Goal: Task Accomplishment & Management: Manage account settings

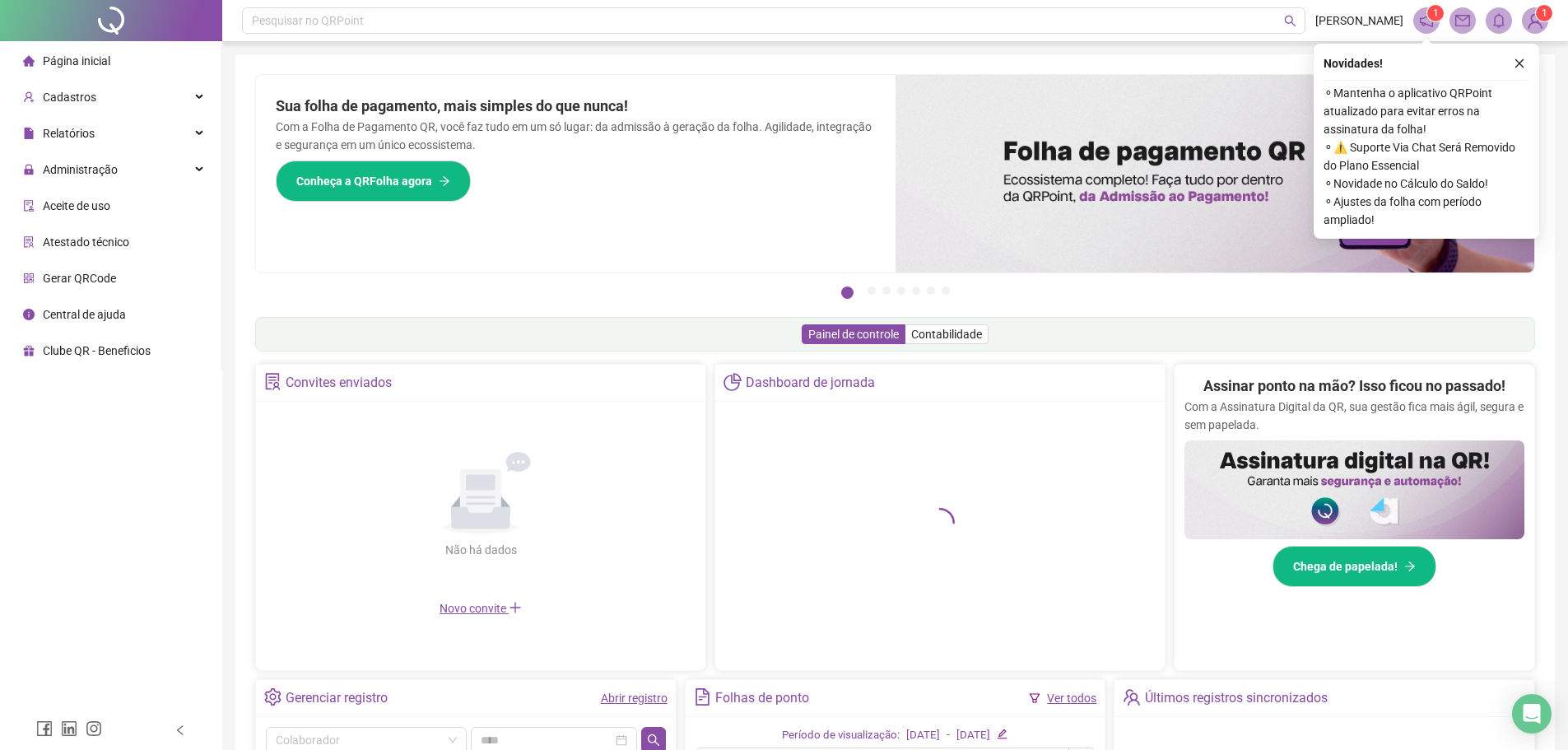
click at [102, 18] on div at bounding box center [111, 20] width 222 height 41
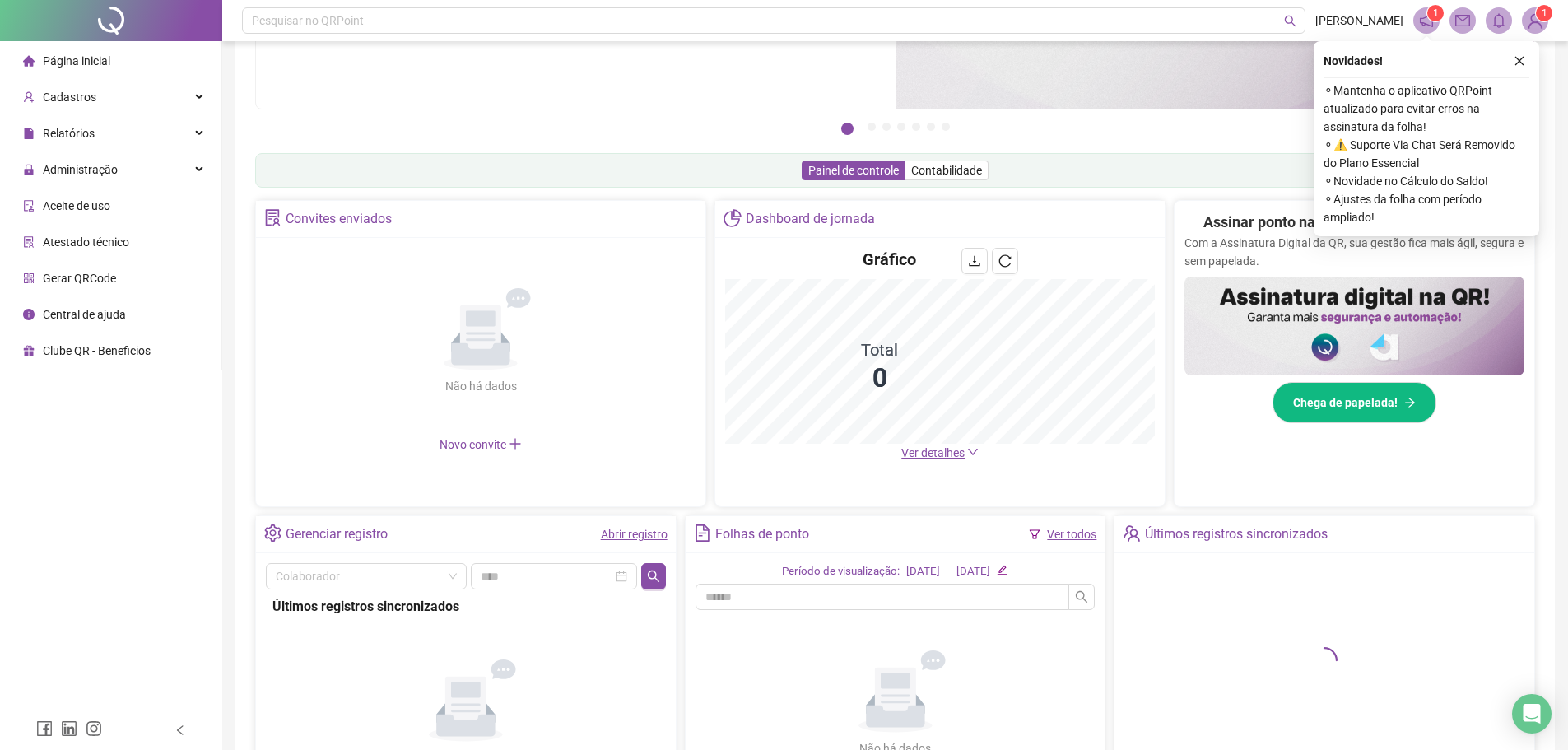
scroll to position [165, 0]
click at [136, 165] on div "Administração" at bounding box center [111, 169] width 215 height 33
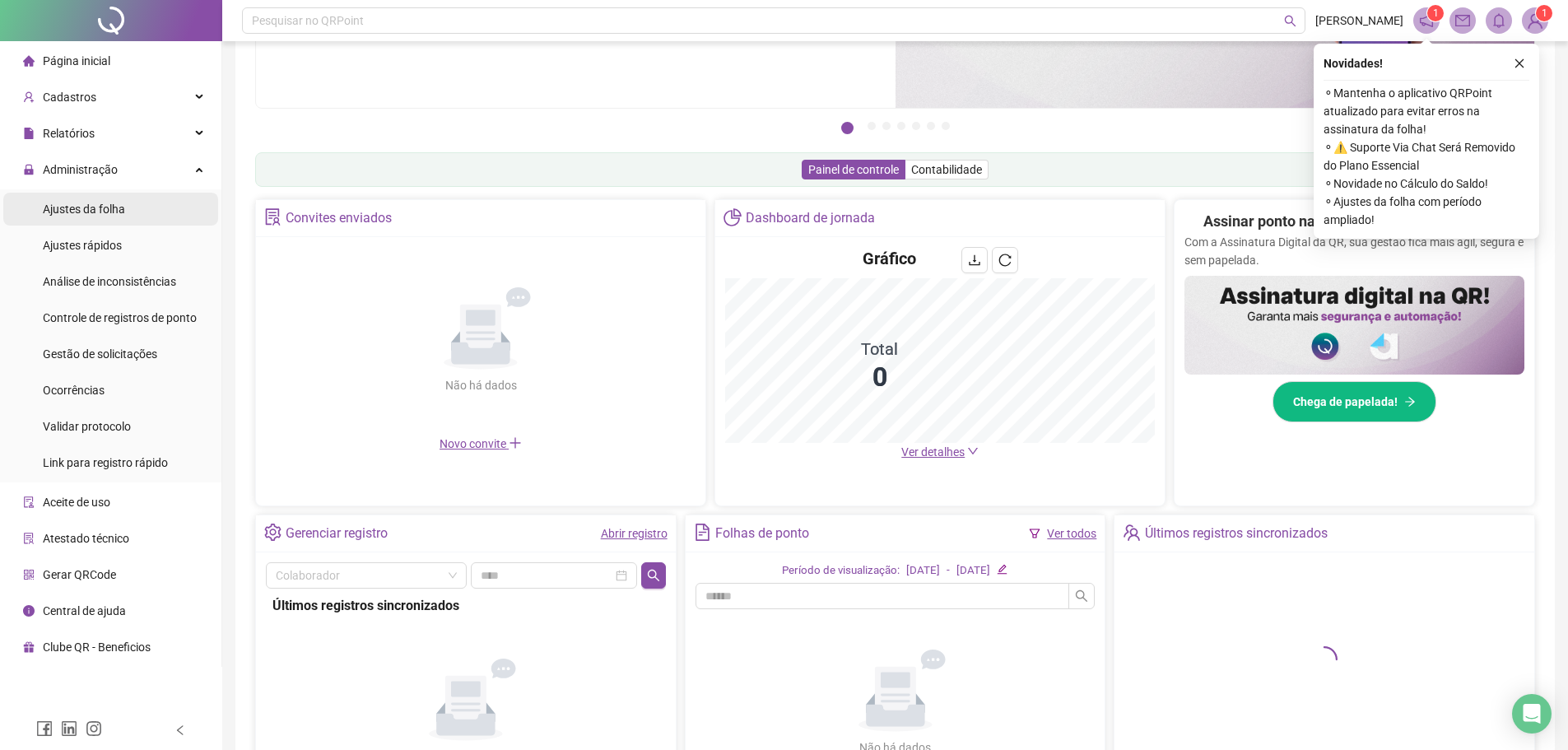
click at [114, 204] on span "Ajustes da folha" at bounding box center [84, 209] width 82 height 13
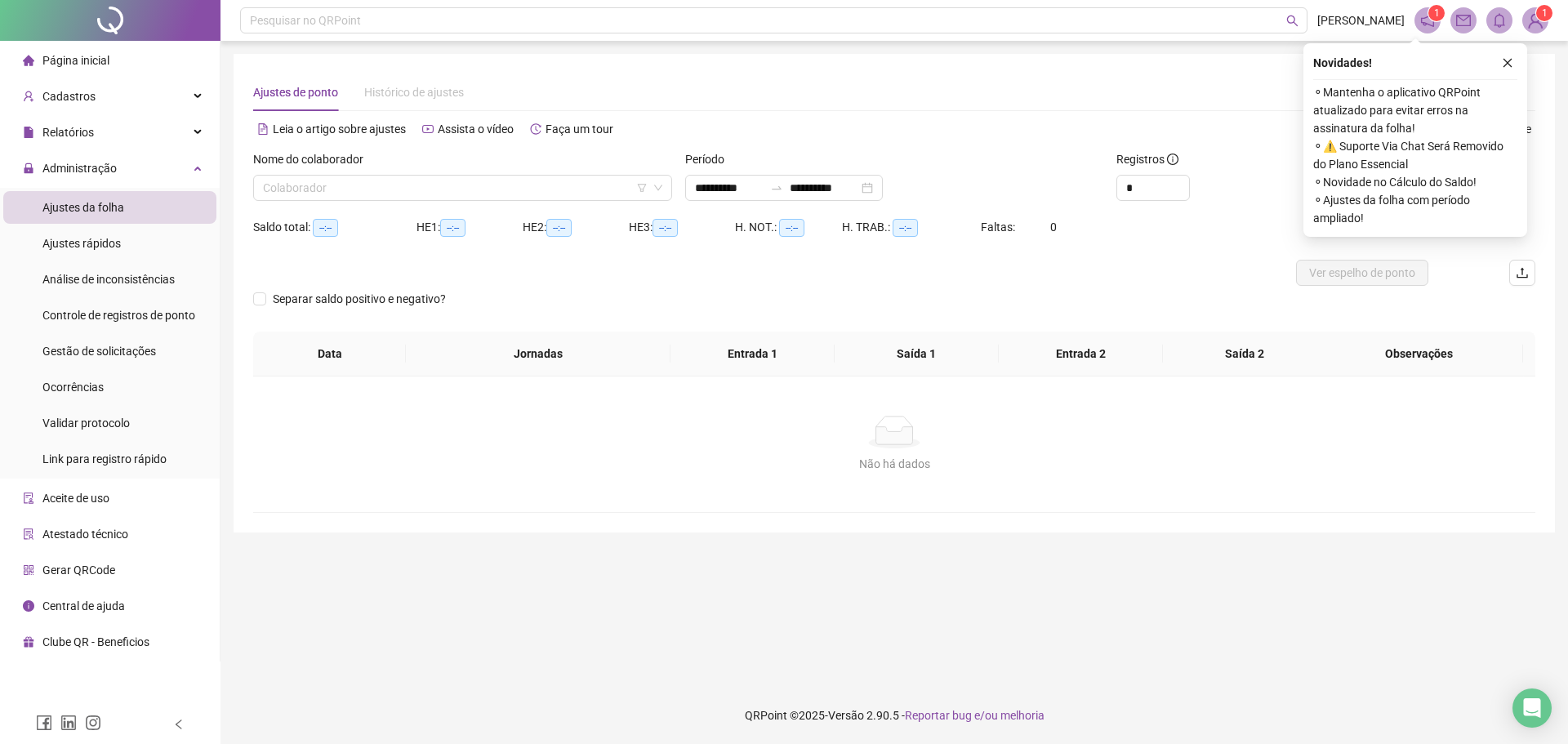
type input "**********"
click at [882, 194] on div "**********" at bounding box center [784, 188] width 197 height 26
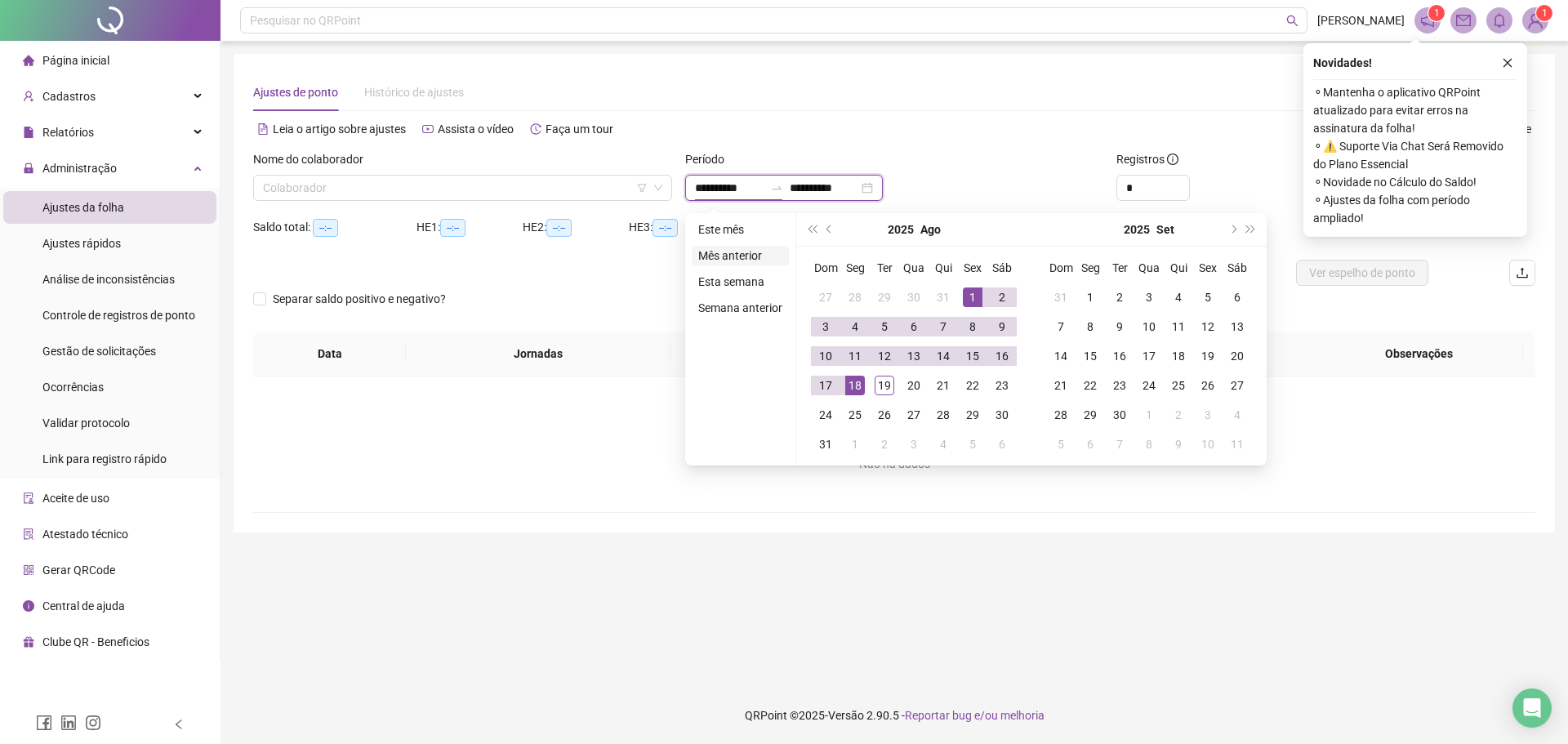
type input "**********"
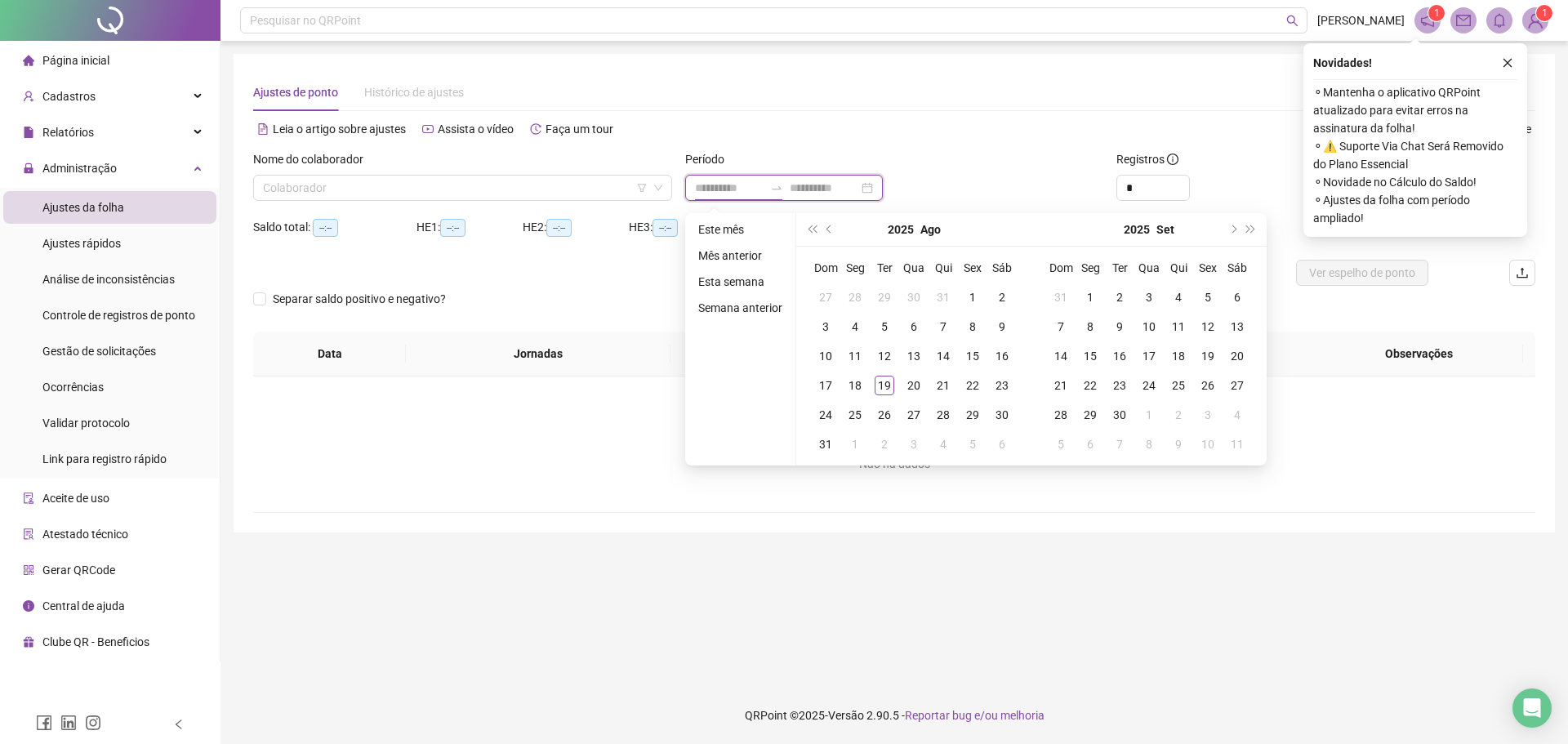
type input "**********"
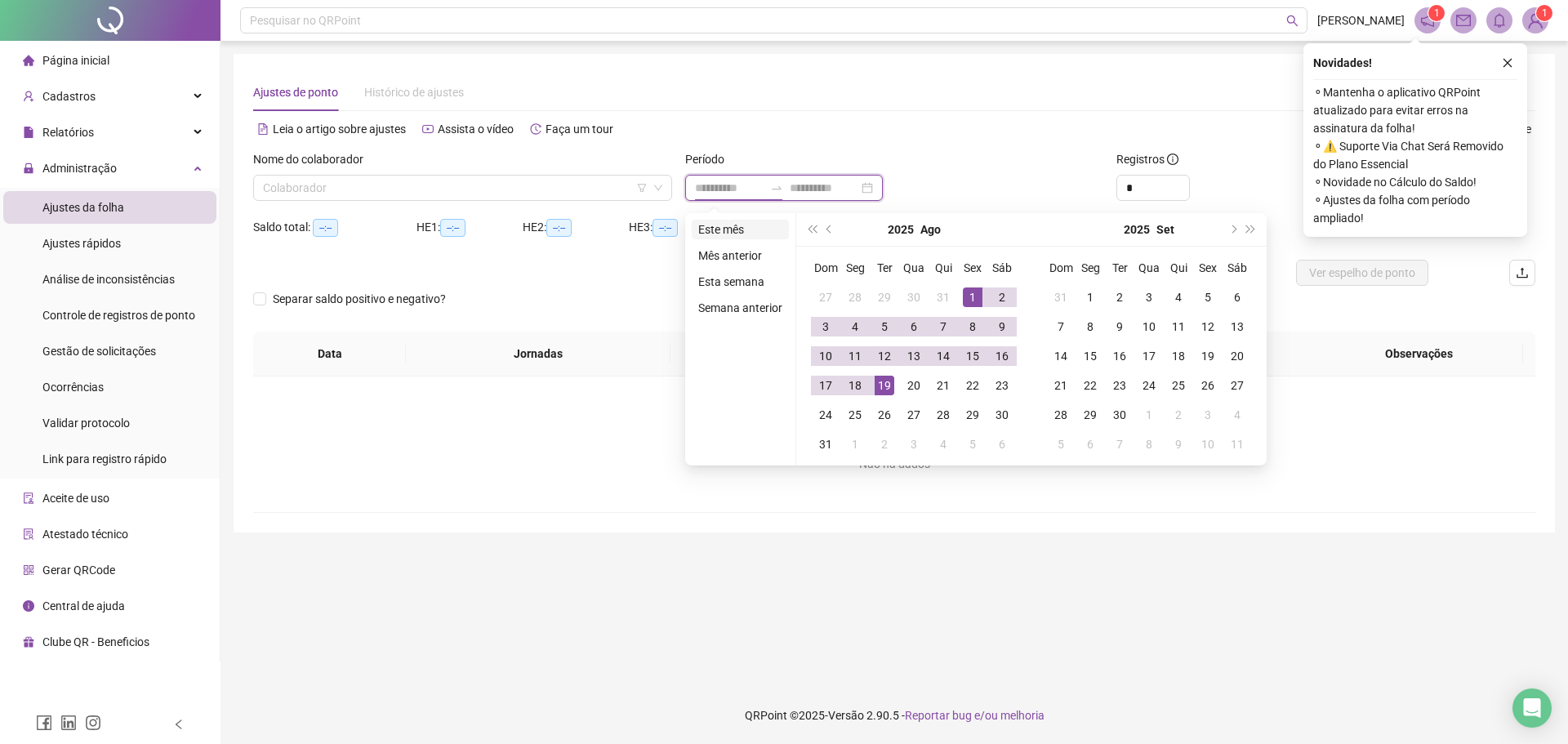
type input "**********"
click at [758, 233] on li "Este mês" at bounding box center [740, 229] width 97 height 19
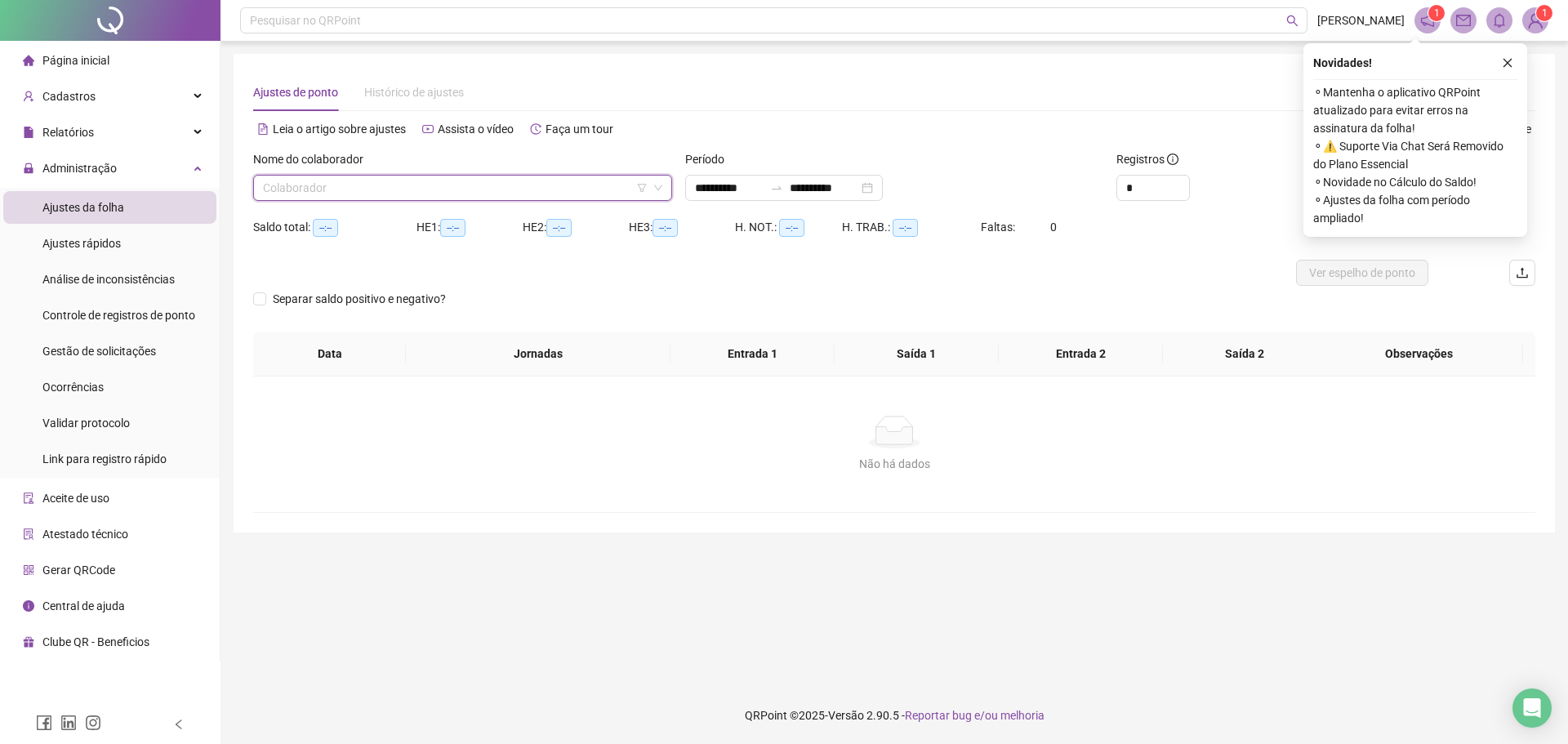
click at [379, 180] on input "search" at bounding box center [455, 188] width 384 height 24
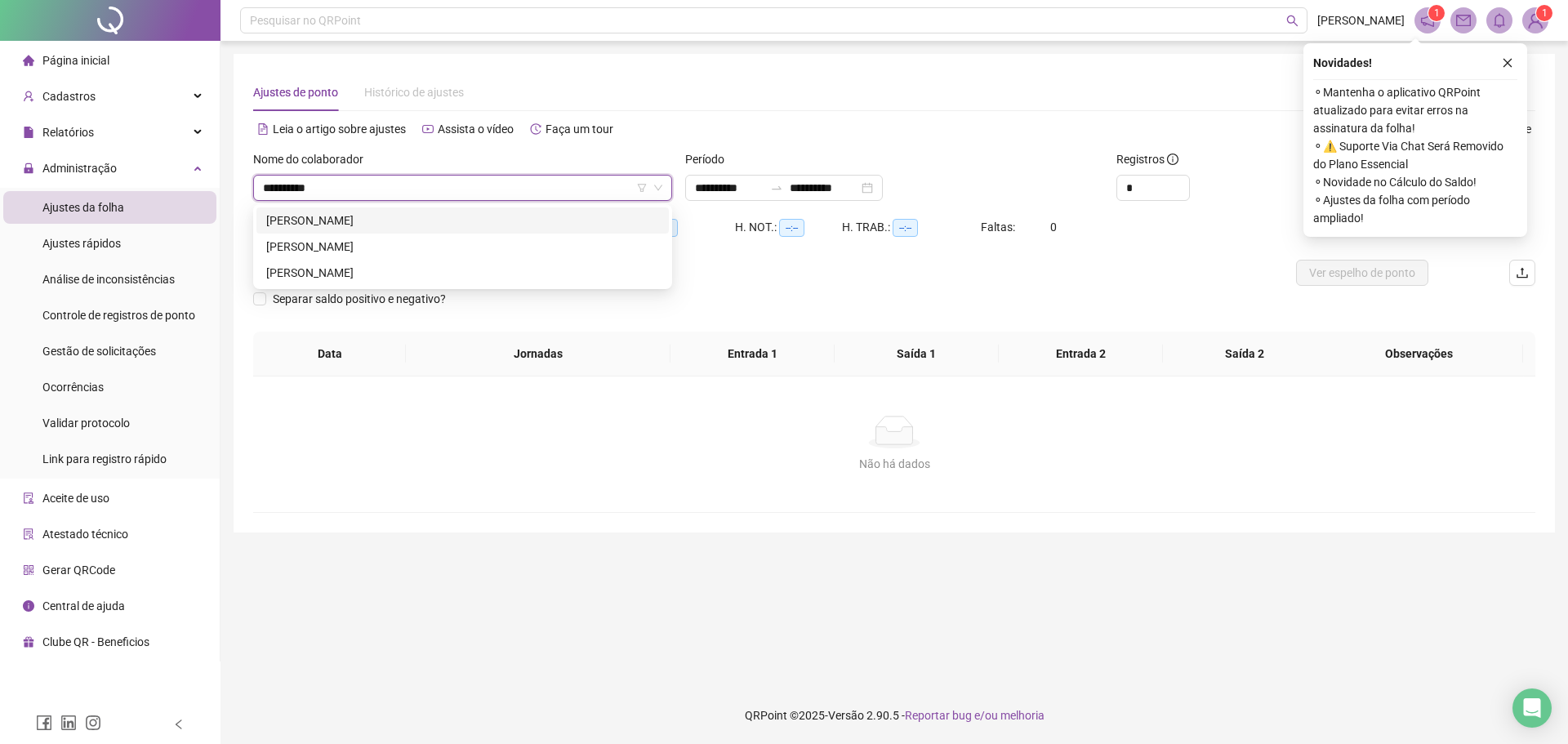
type input "**********"
click at [401, 210] on div "[PERSON_NAME]" at bounding box center [463, 220] width 412 height 26
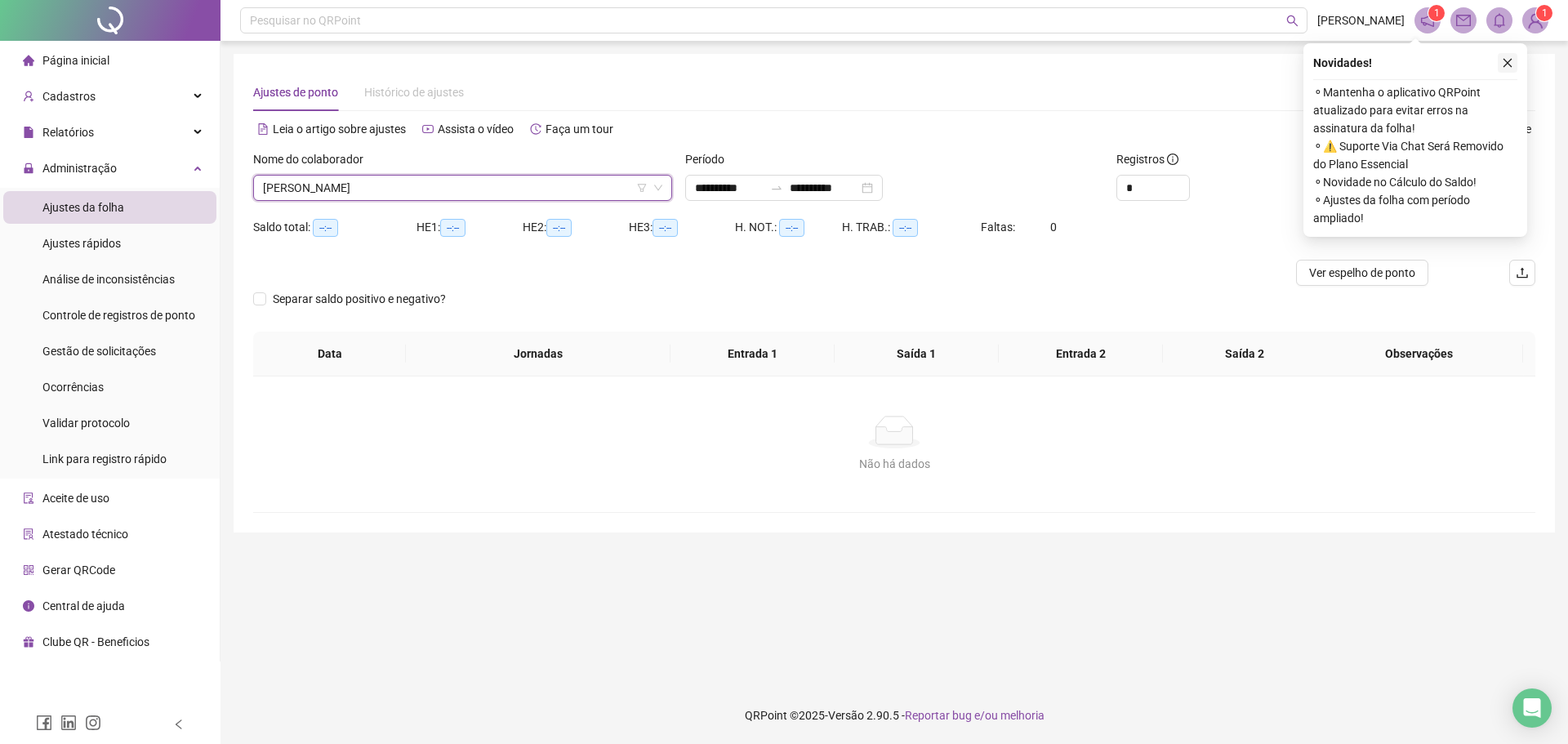
click at [1509, 68] on icon "close" at bounding box center [1507, 62] width 11 height 11
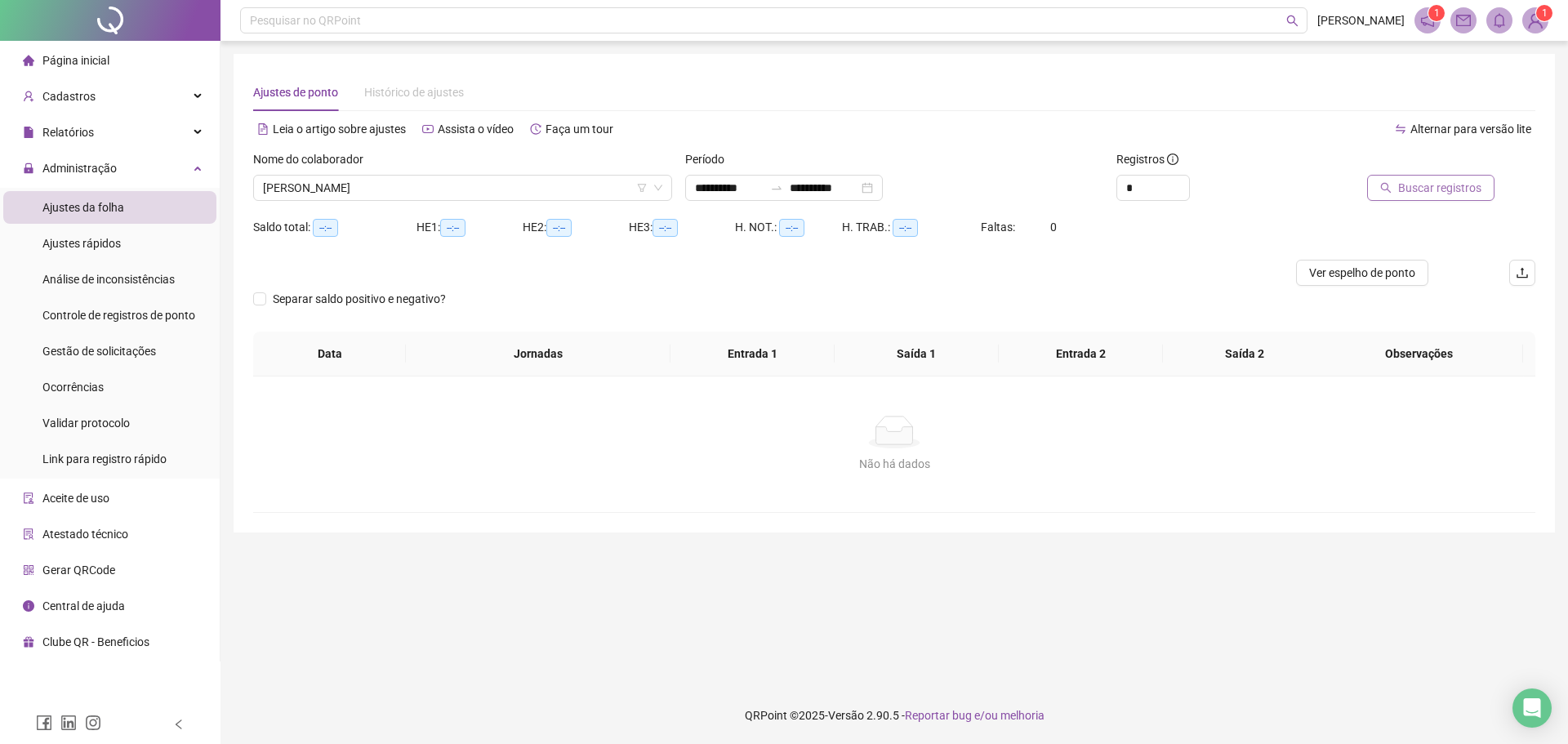
click at [1446, 182] on span "Buscar registros" at bounding box center [1439, 188] width 83 height 18
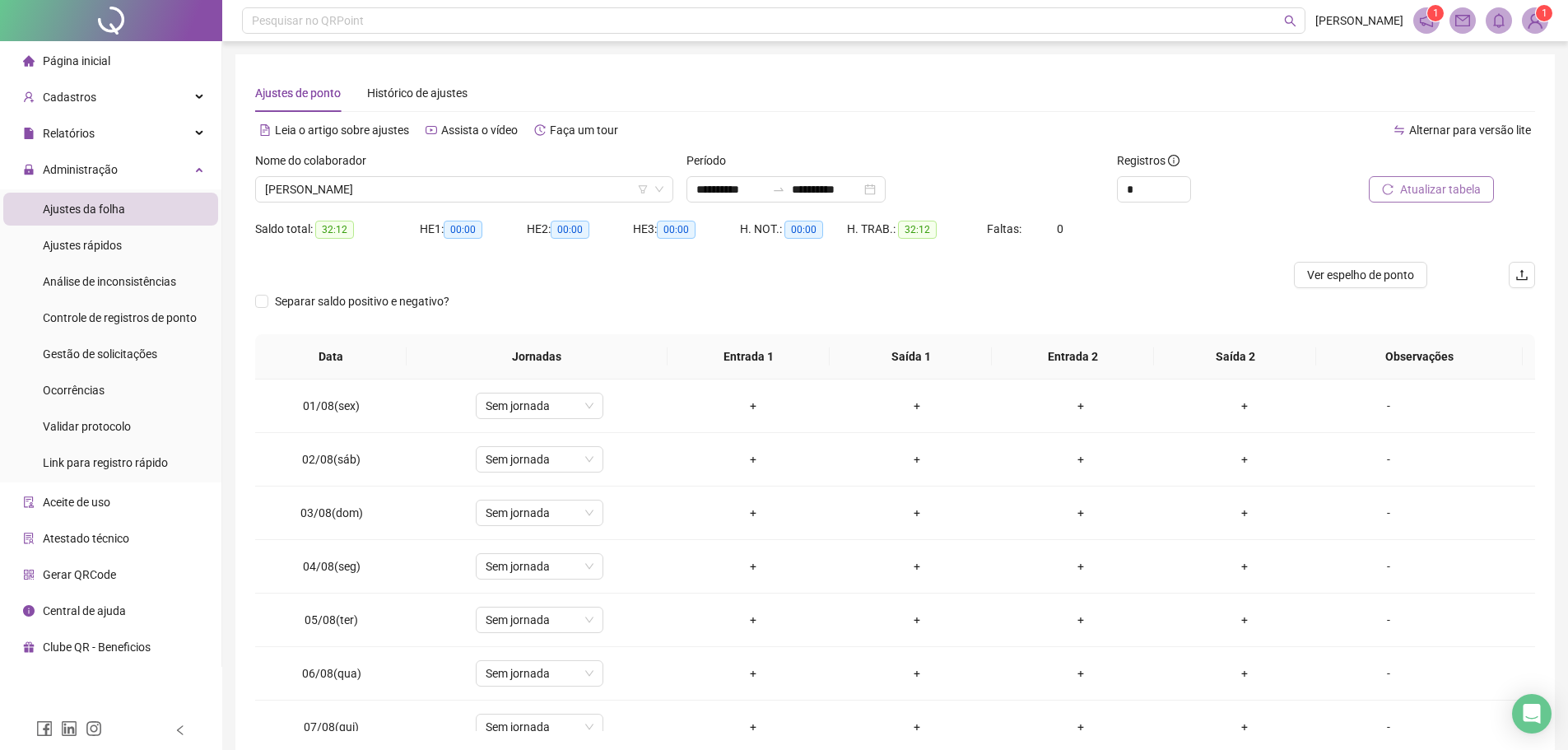
click at [1418, 183] on span "Atualizar tabela" at bounding box center [1440, 189] width 81 height 18
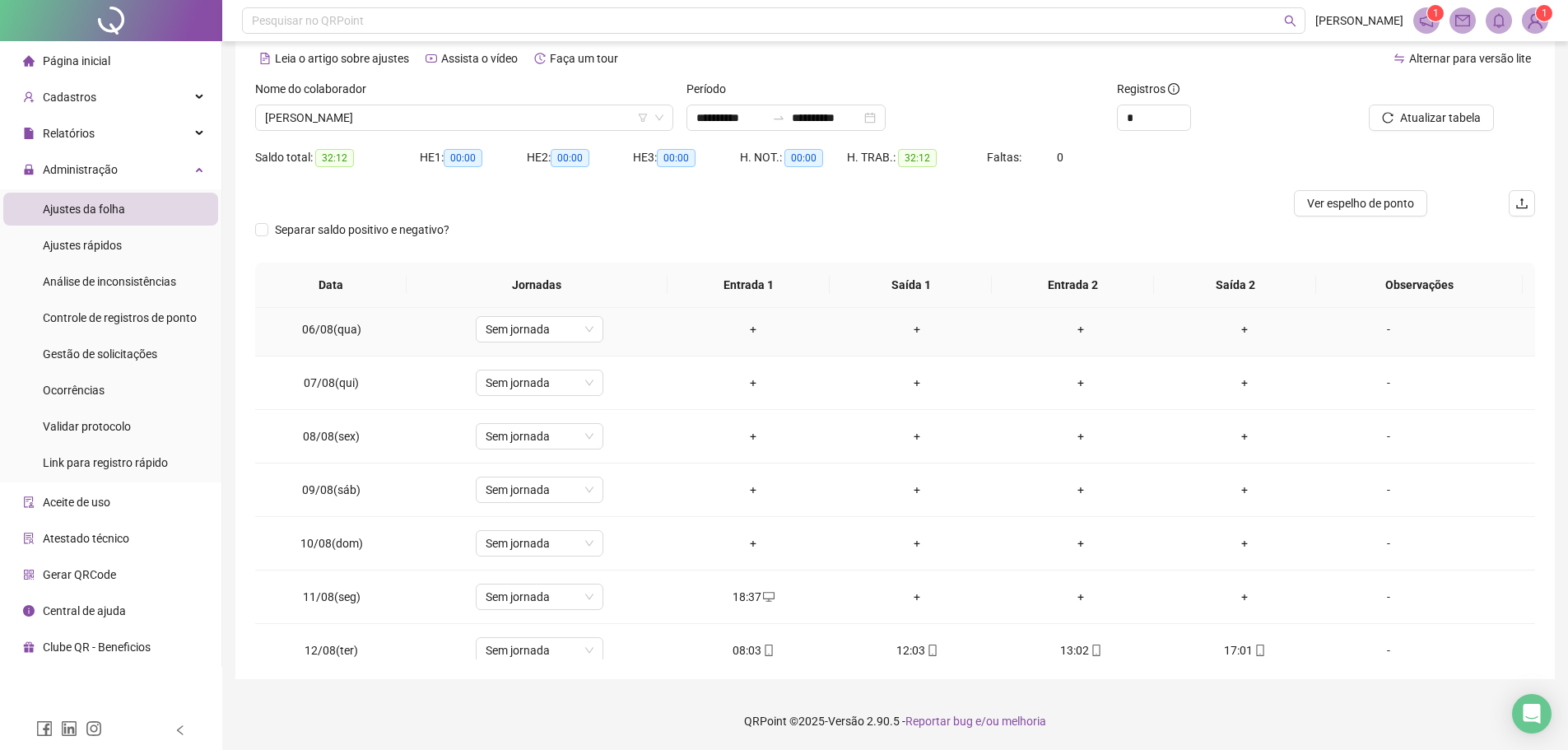
scroll to position [494, 0]
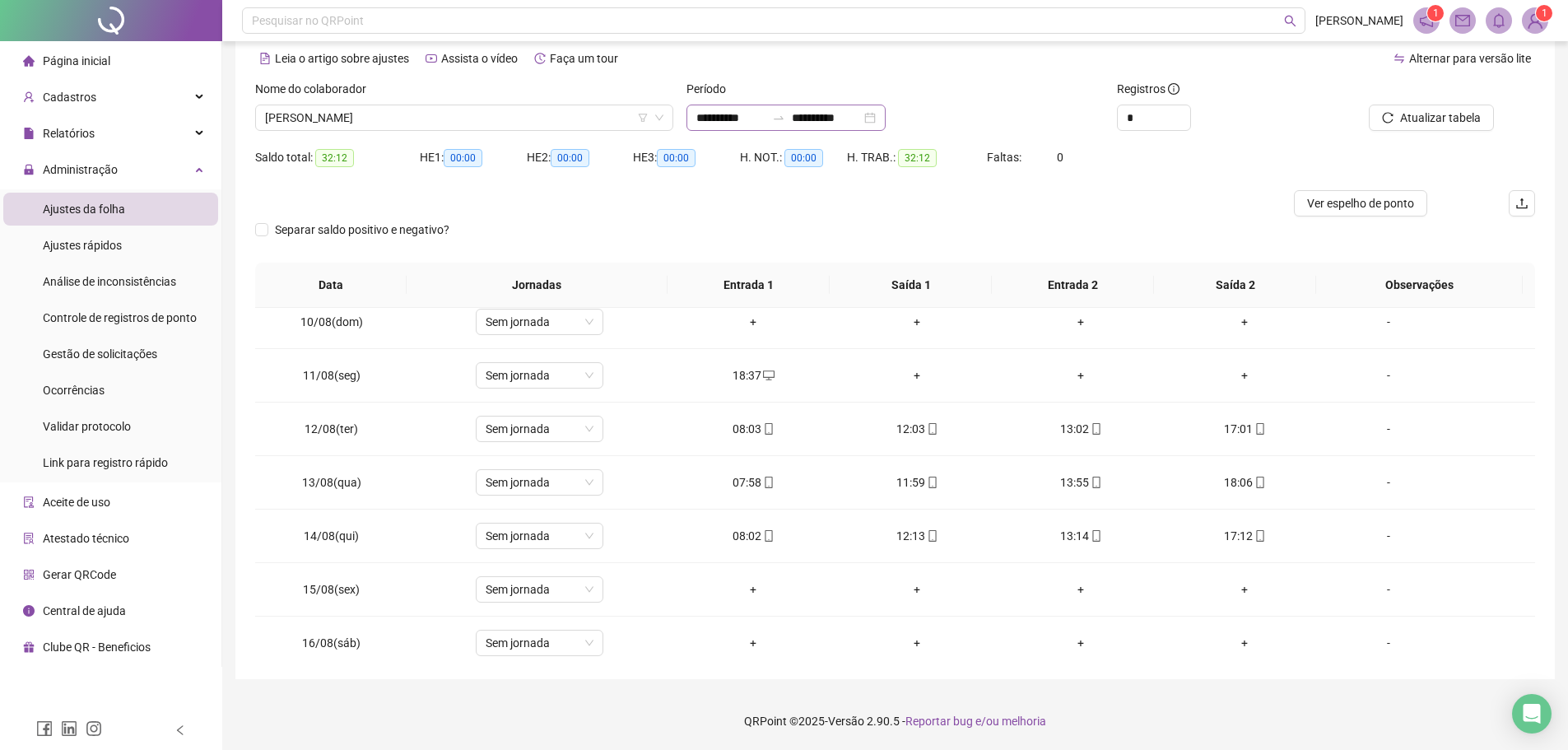
click at [886, 117] on div "**********" at bounding box center [786, 118] width 199 height 26
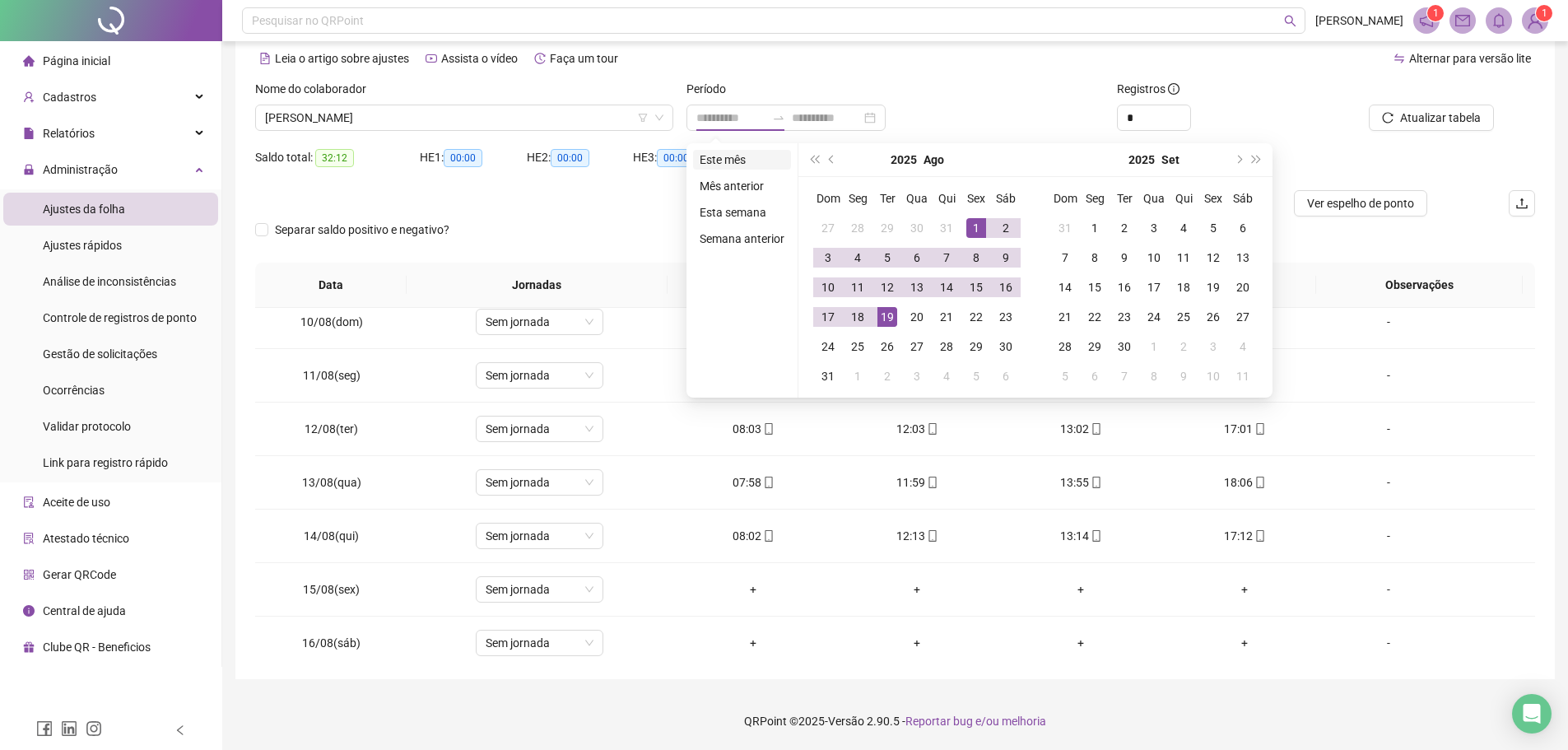
click at [713, 157] on li "Este mês" at bounding box center [741, 159] width 98 height 19
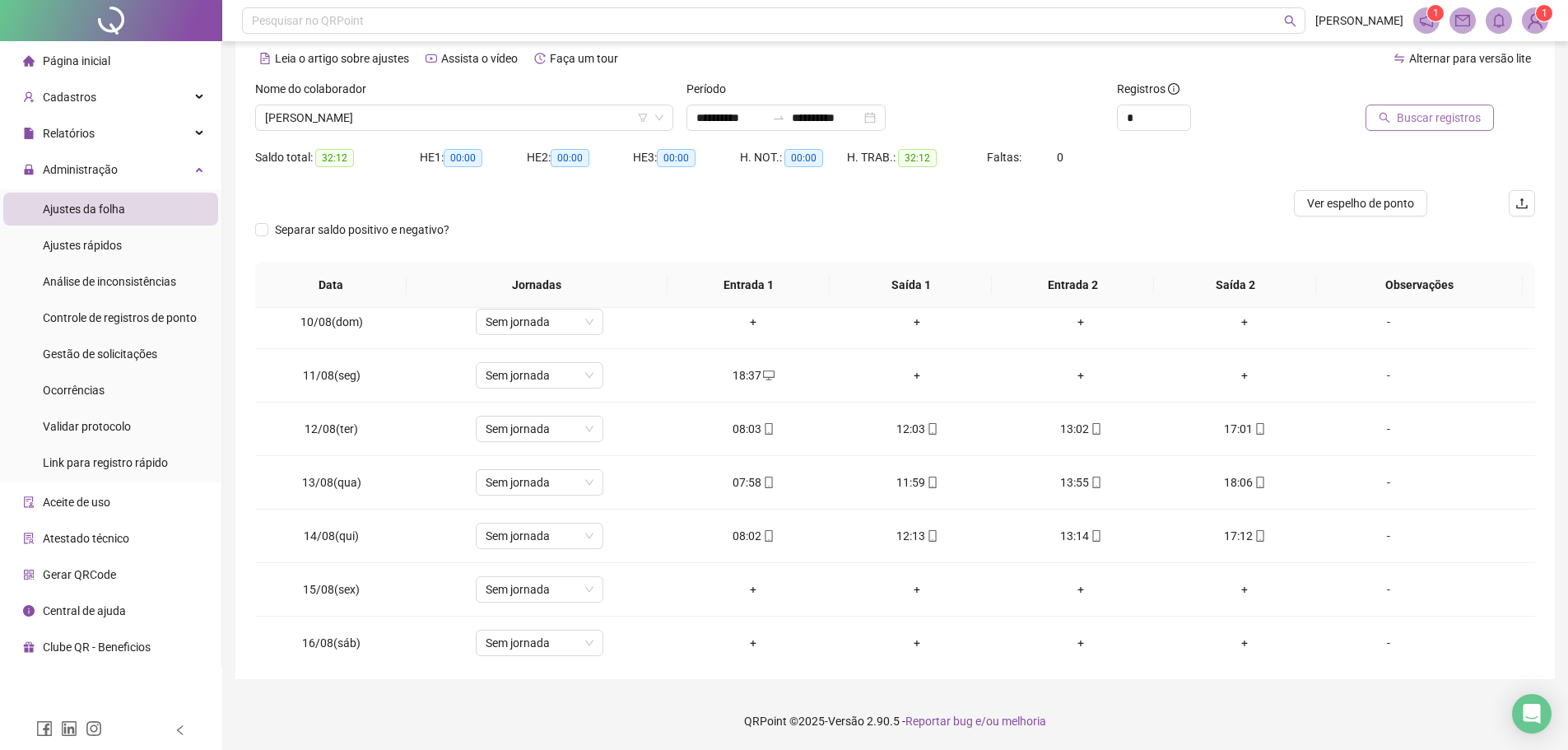
click at [1381, 122] on icon "search" at bounding box center [1384, 117] width 11 height 11
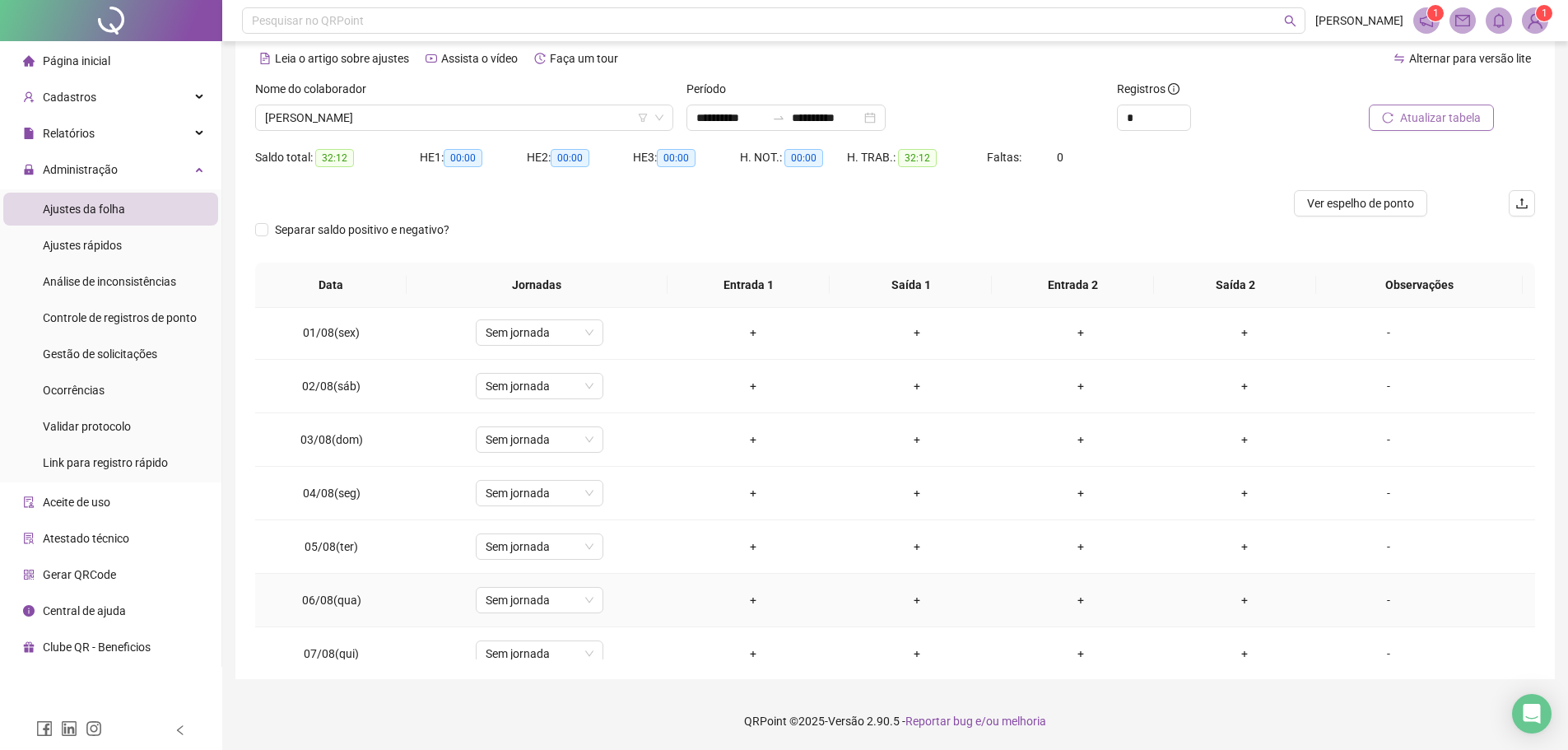
scroll to position [0, 0]
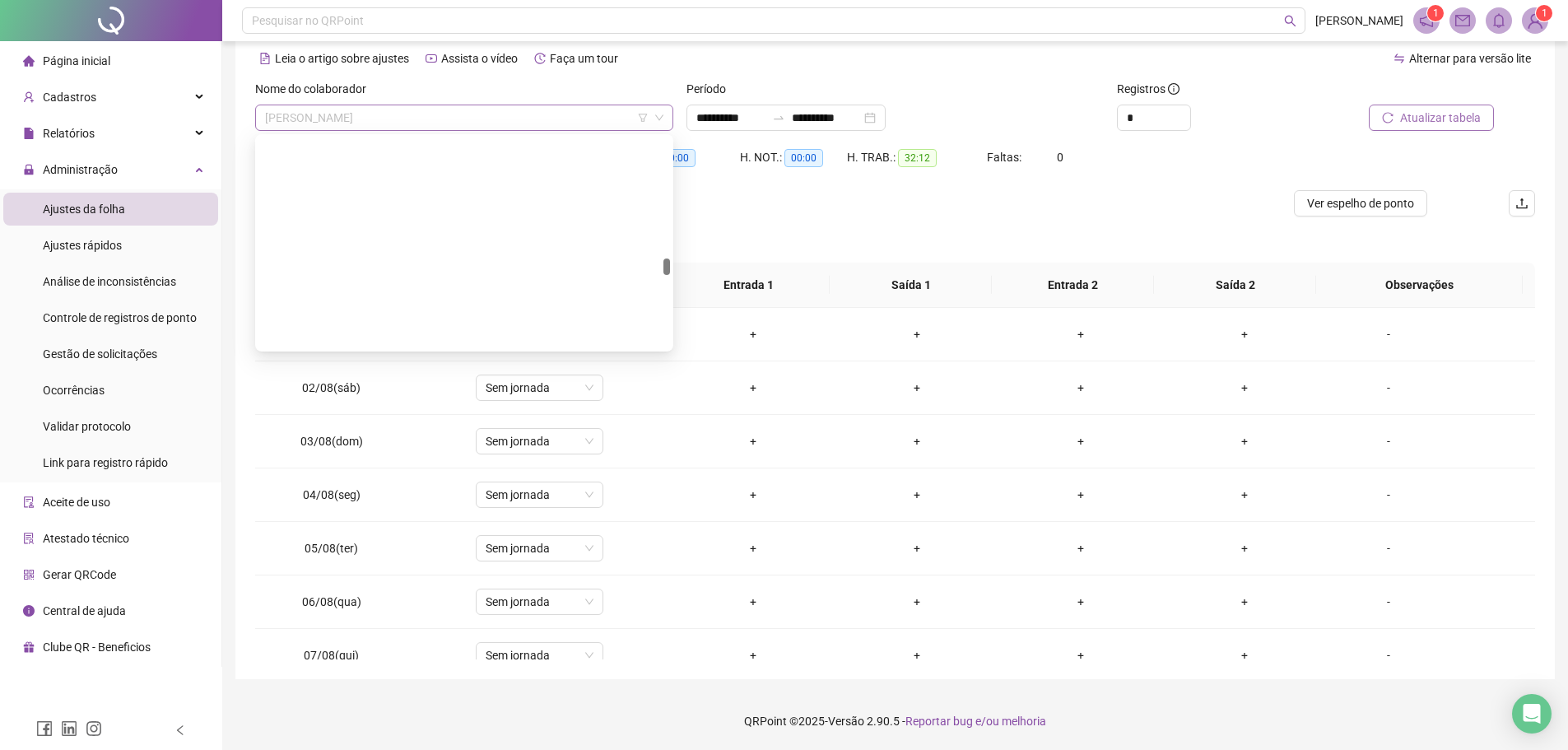
click at [544, 123] on span "[PERSON_NAME]" at bounding box center [464, 118] width 398 height 25
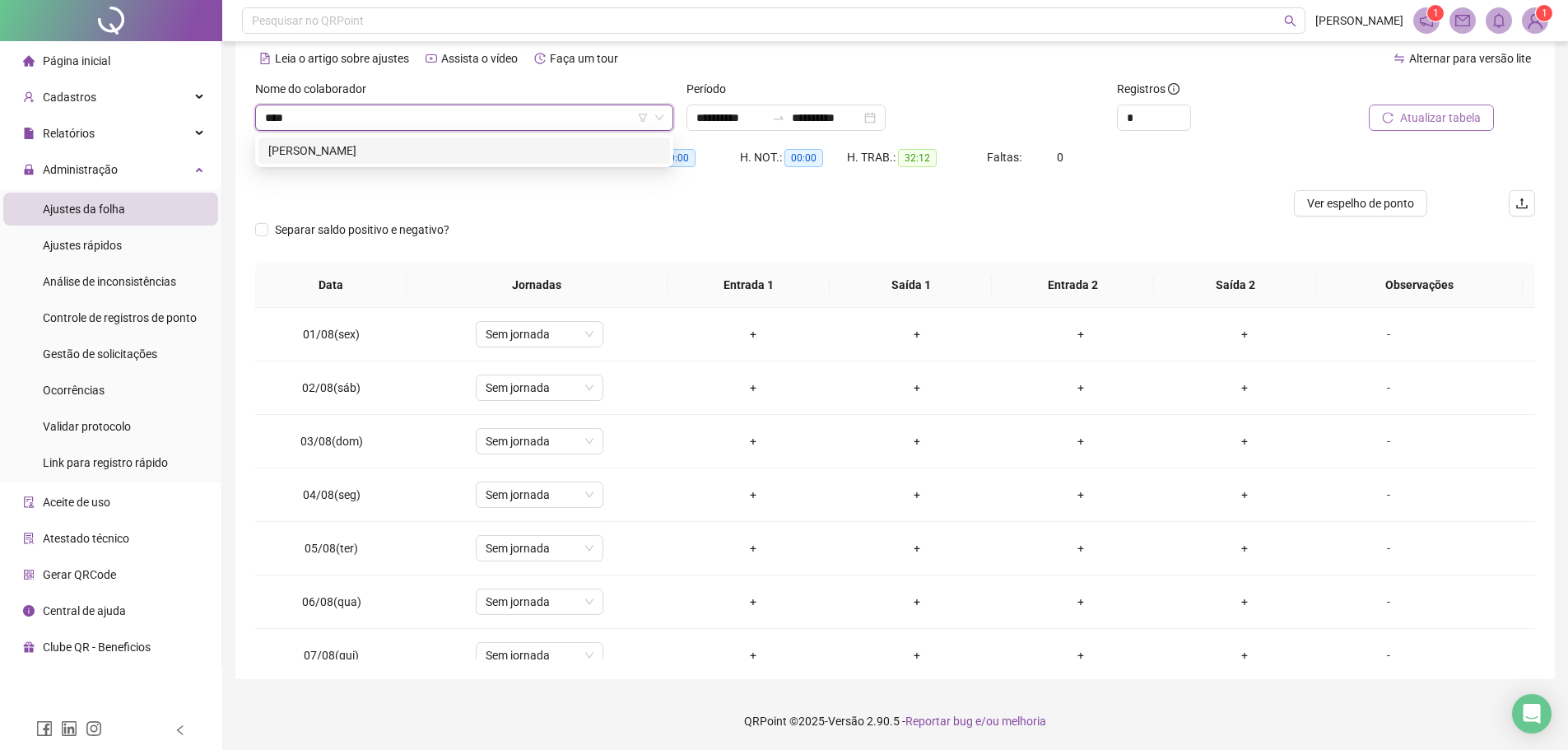
type input "*****"
click at [570, 145] on div "[PERSON_NAME]" at bounding box center [464, 151] width 392 height 18
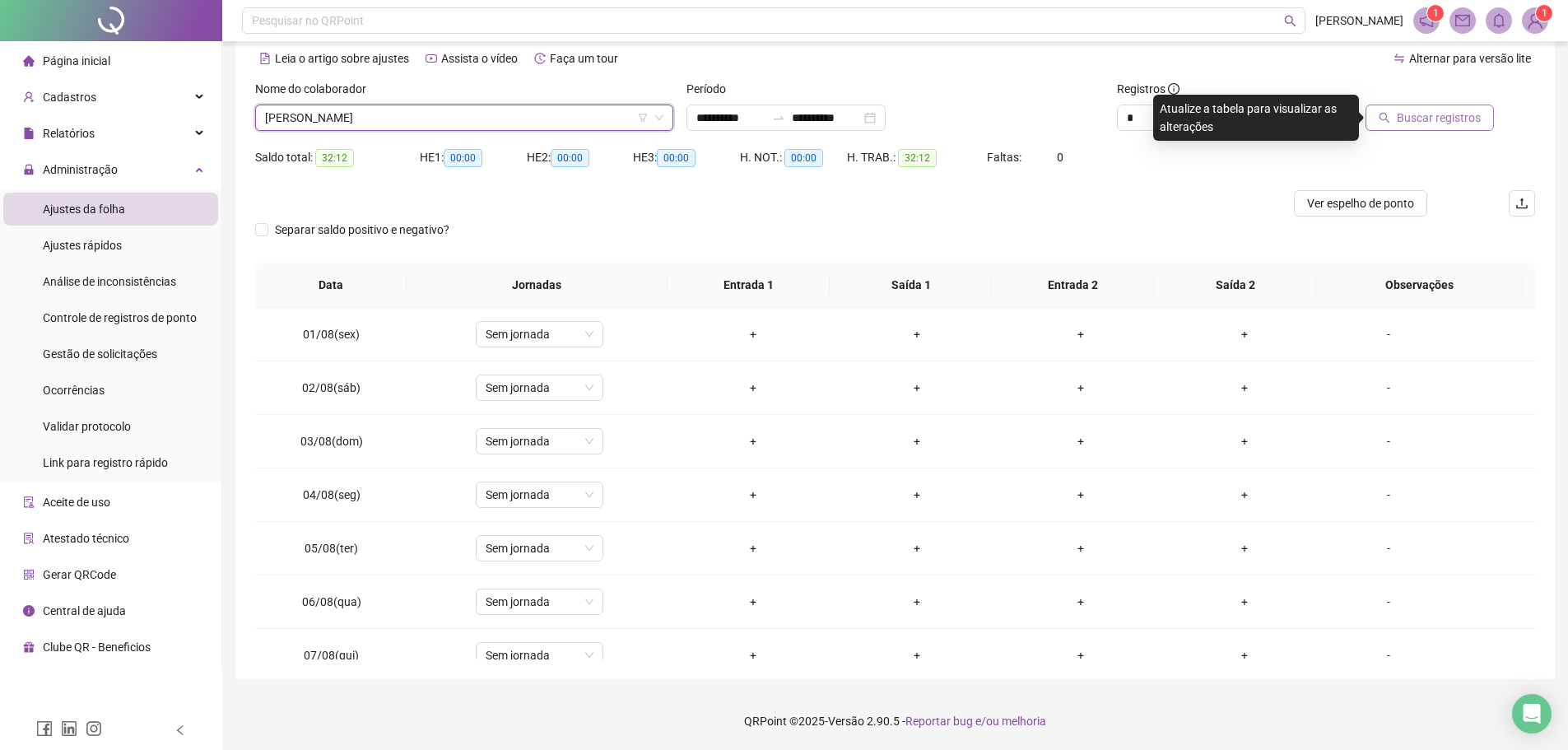
click at [1410, 114] on span "Buscar registros" at bounding box center [1438, 117] width 84 height 18
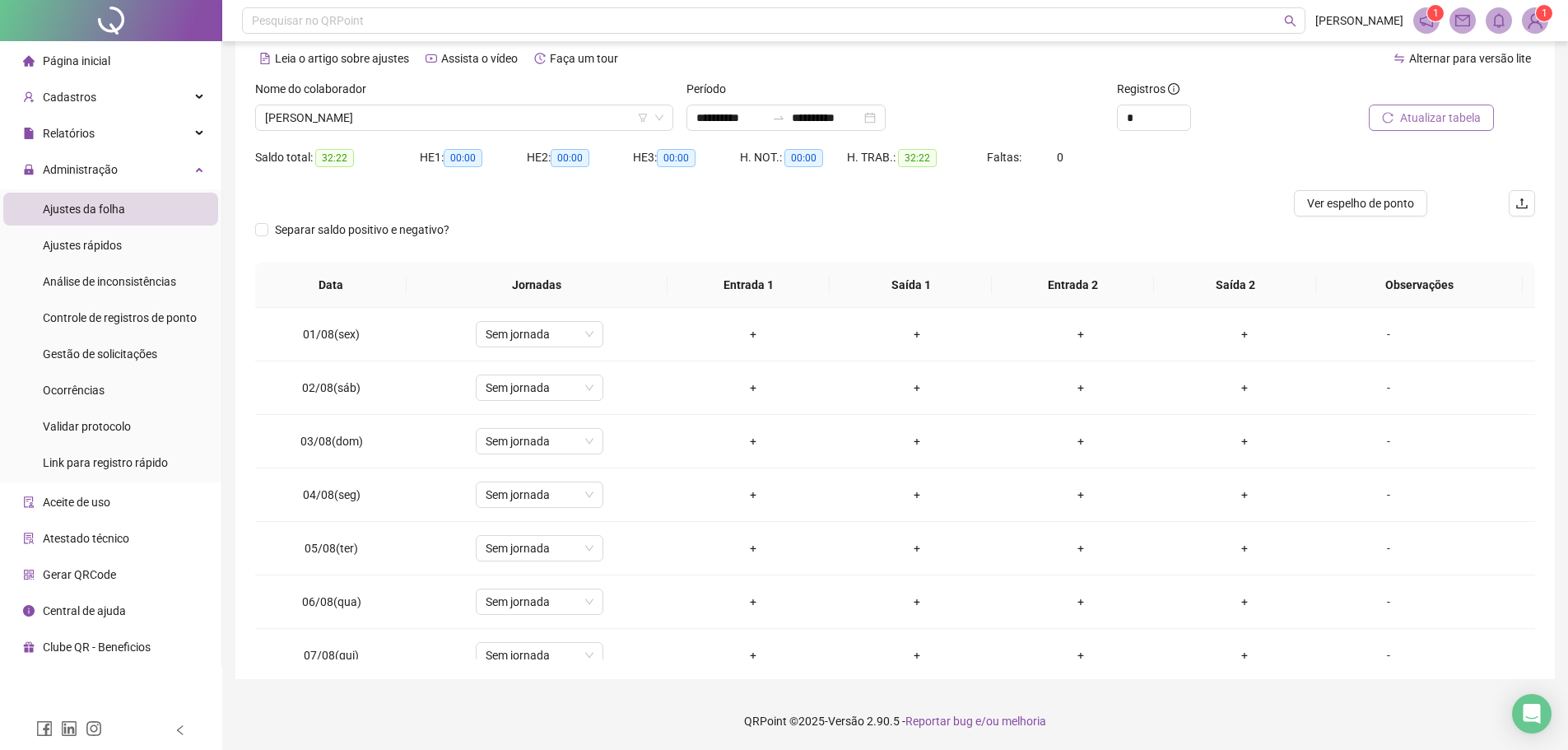
click at [1461, 115] on span "Atualizar tabela" at bounding box center [1440, 117] width 81 height 18
click at [469, 111] on span "[PERSON_NAME]" at bounding box center [464, 118] width 398 height 25
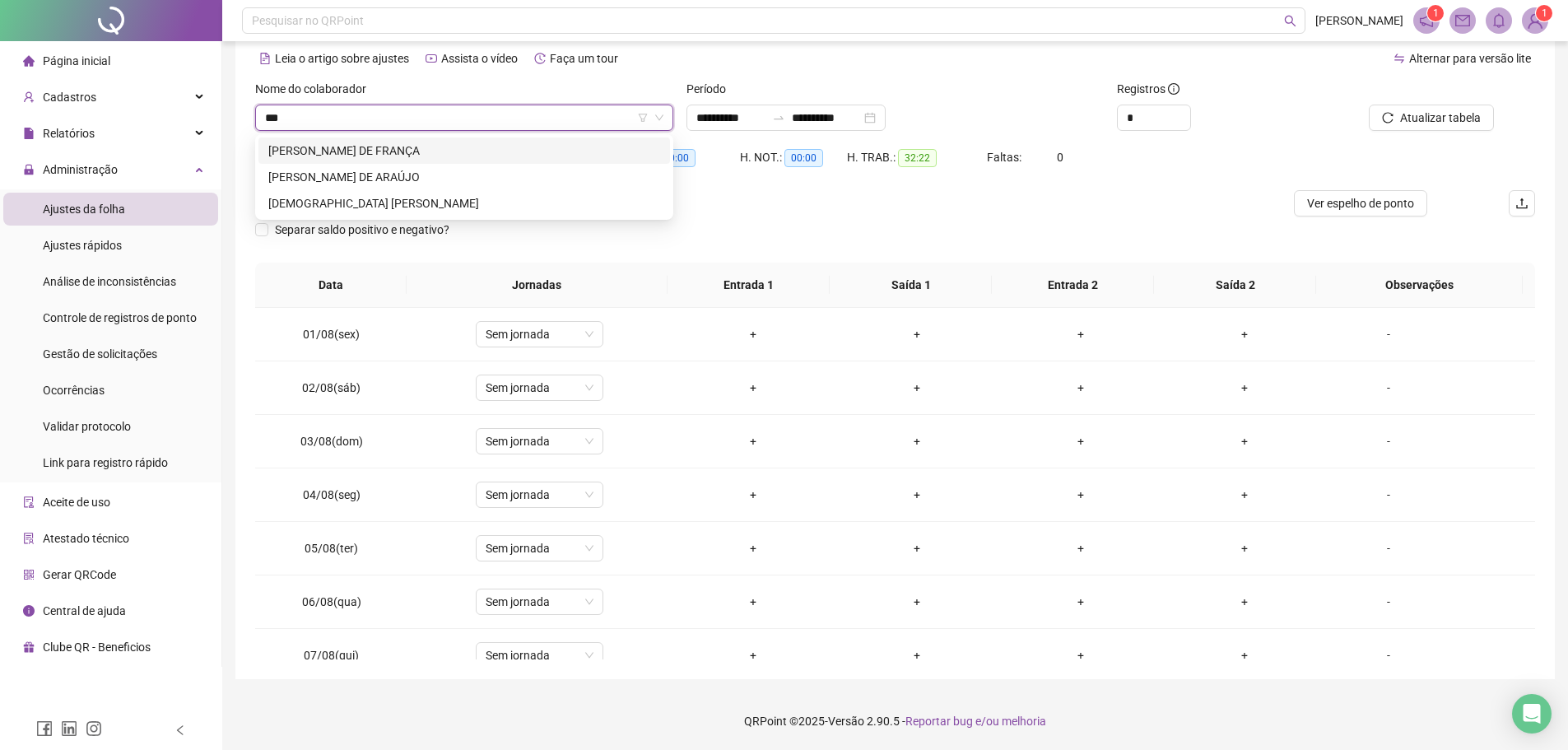
scroll to position [0, 0]
type input "*****"
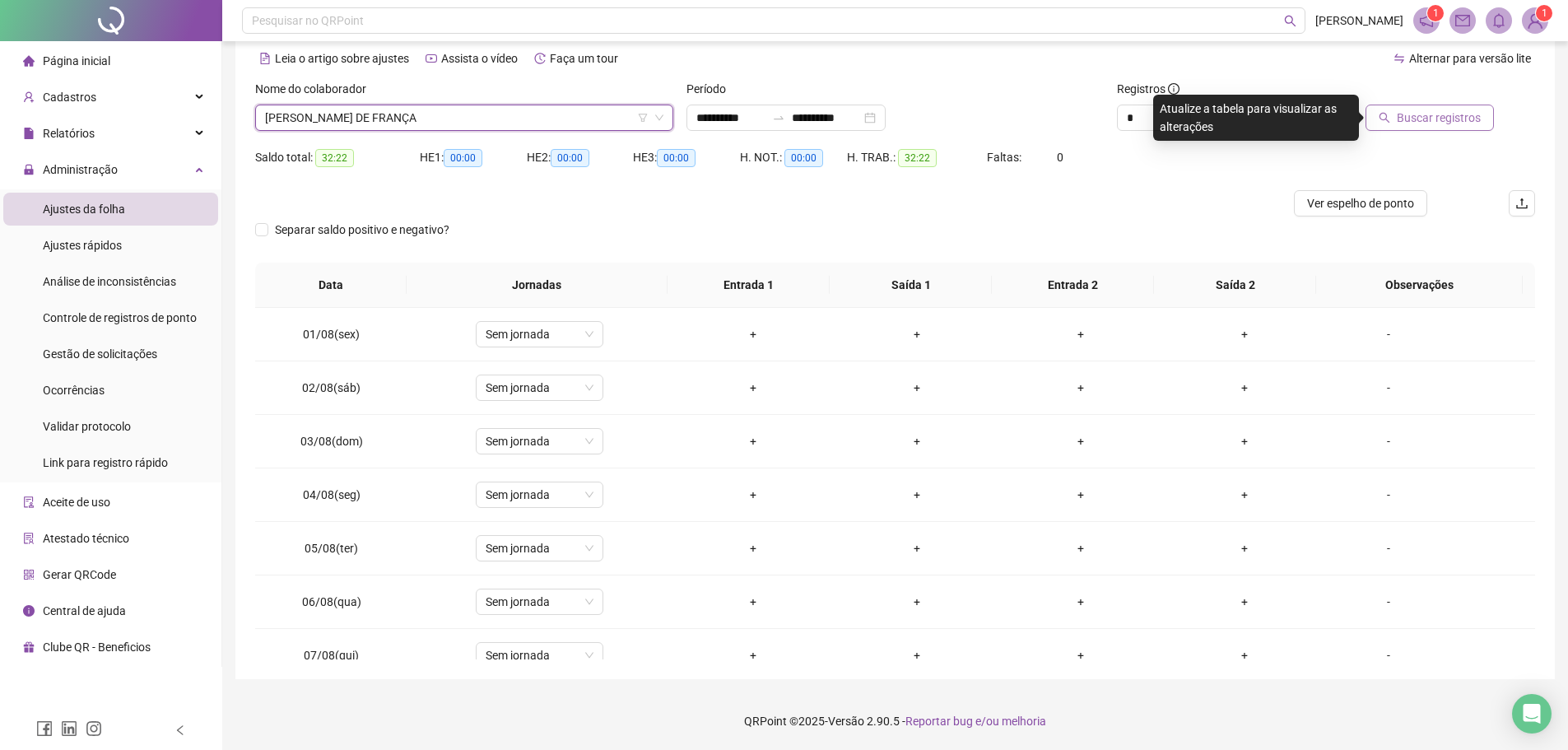
click at [1410, 122] on span "Buscar registros" at bounding box center [1438, 117] width 84 height 18
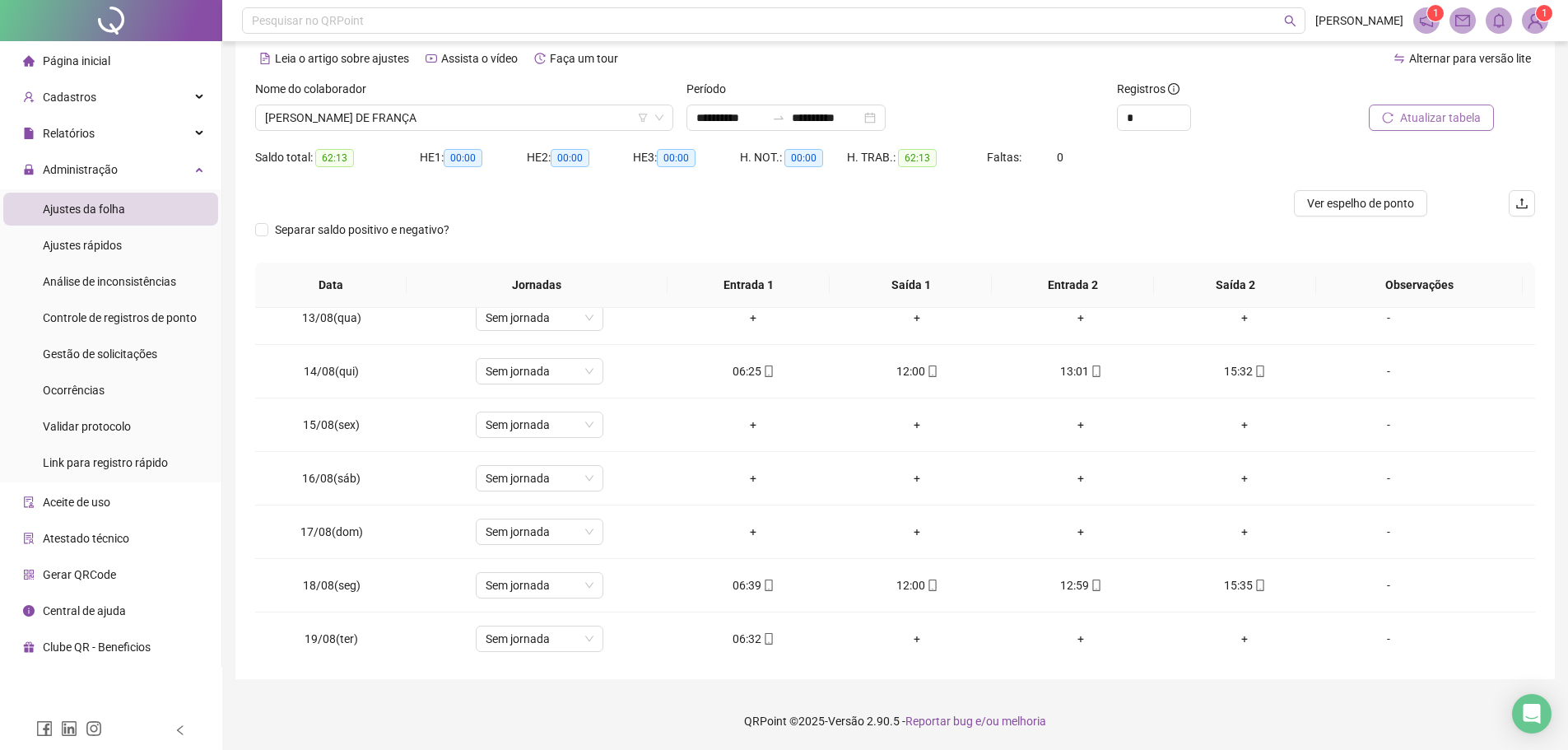
scroll to position [665, 0]
click at [497, 113] on span "[PERSON_NAME] DE FRANÇA" at bounding box center [464, 118] width 398 height 25
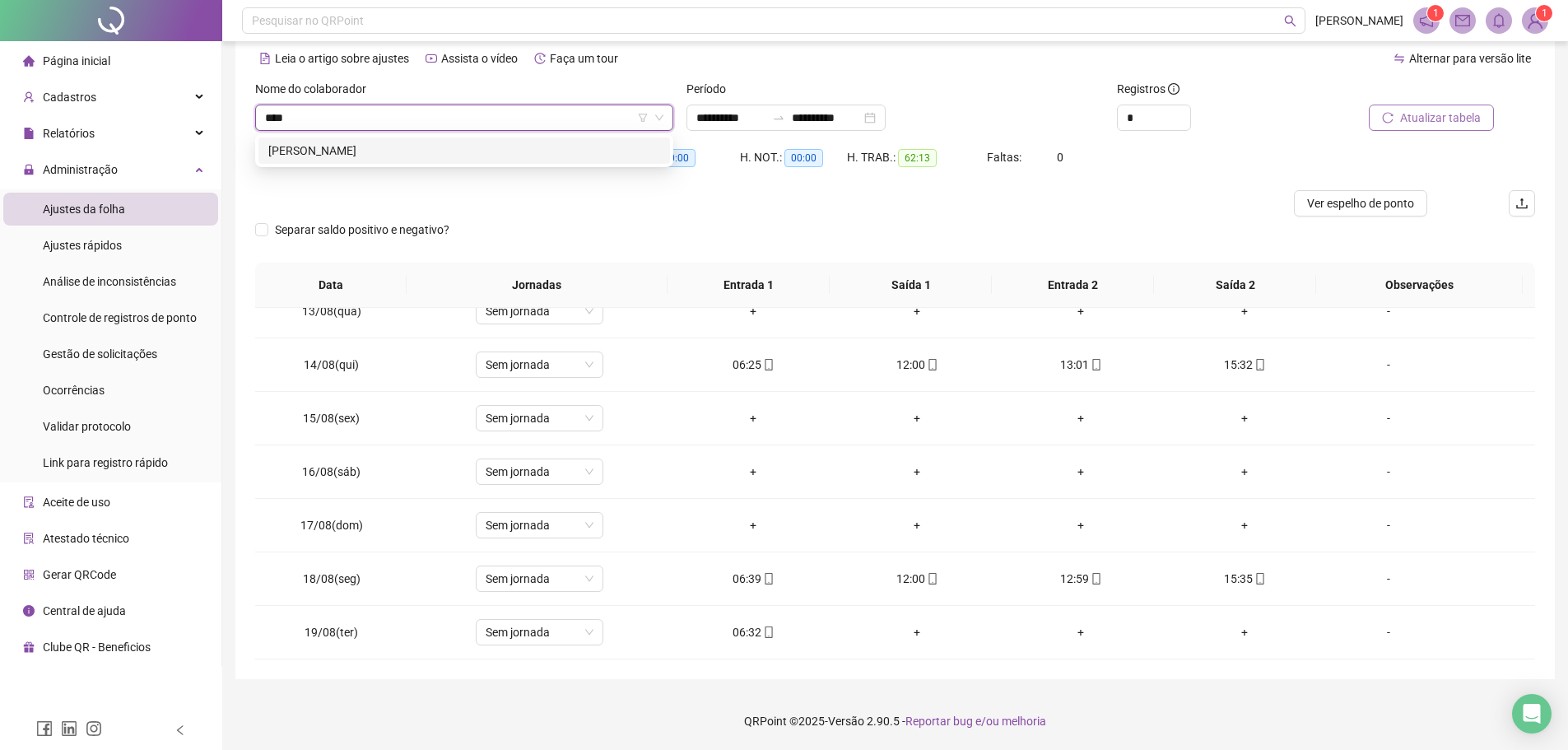
scroll to position [0, 0]
type input "******"
click at [445, 155] on div "[PERSON_NAME]" at bounding box center [464, 151] width 392 height 18
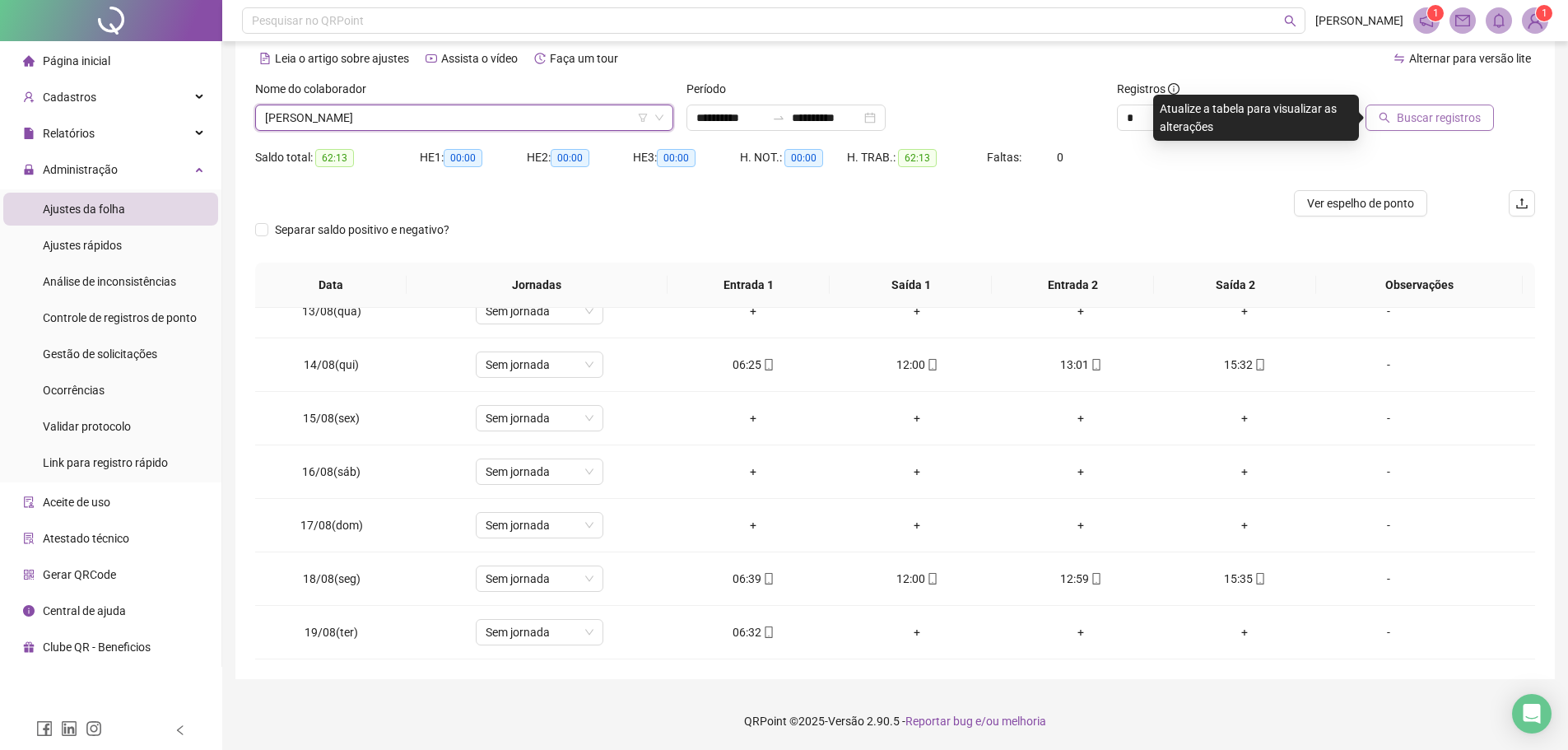
click at [1432, 121] on span "Buscar registros" at bounding box center [1438, 117] width 84 height 18
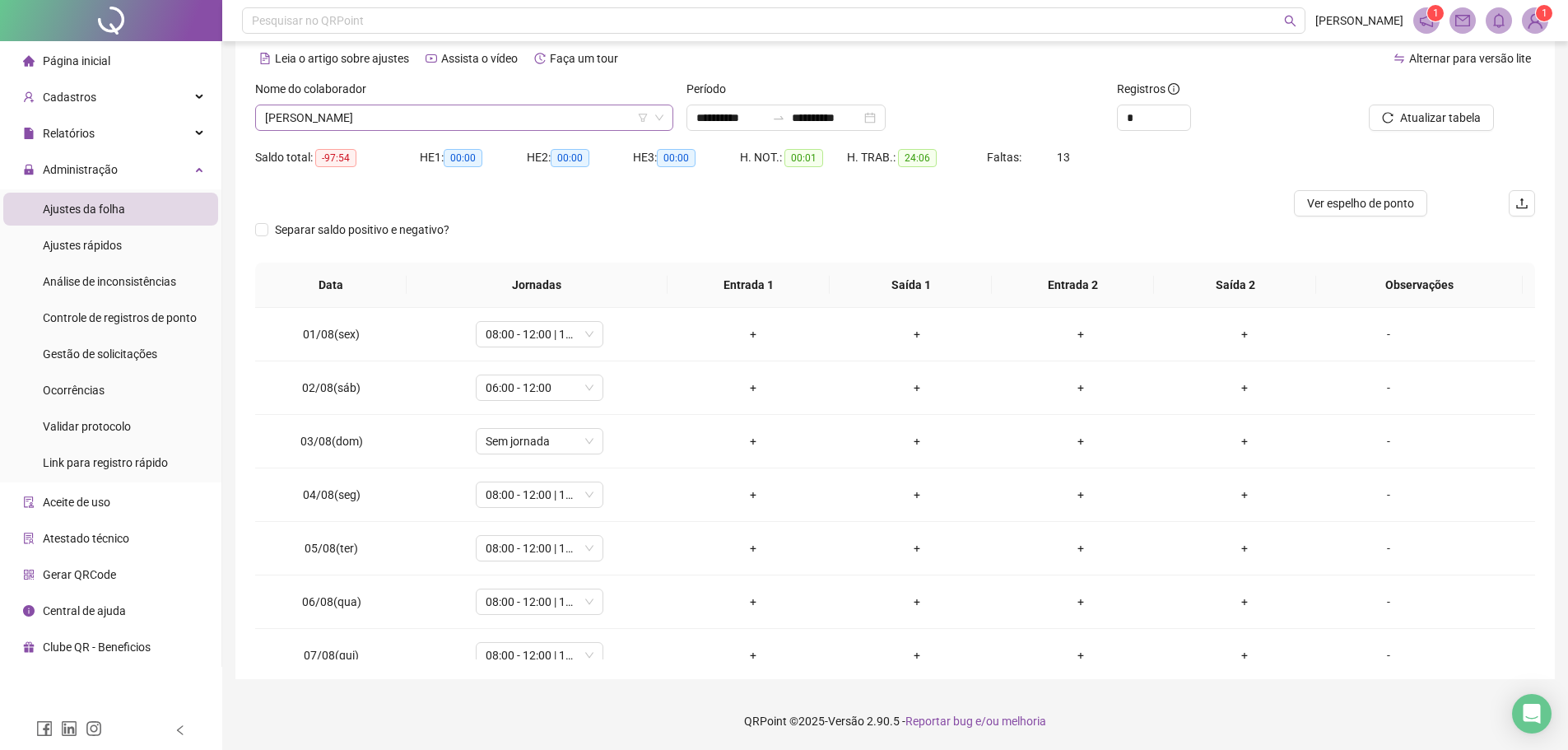
click at [448, 114] on span "[PERSON_NAME]" at bounding box center [464, 118] width 398 height 25
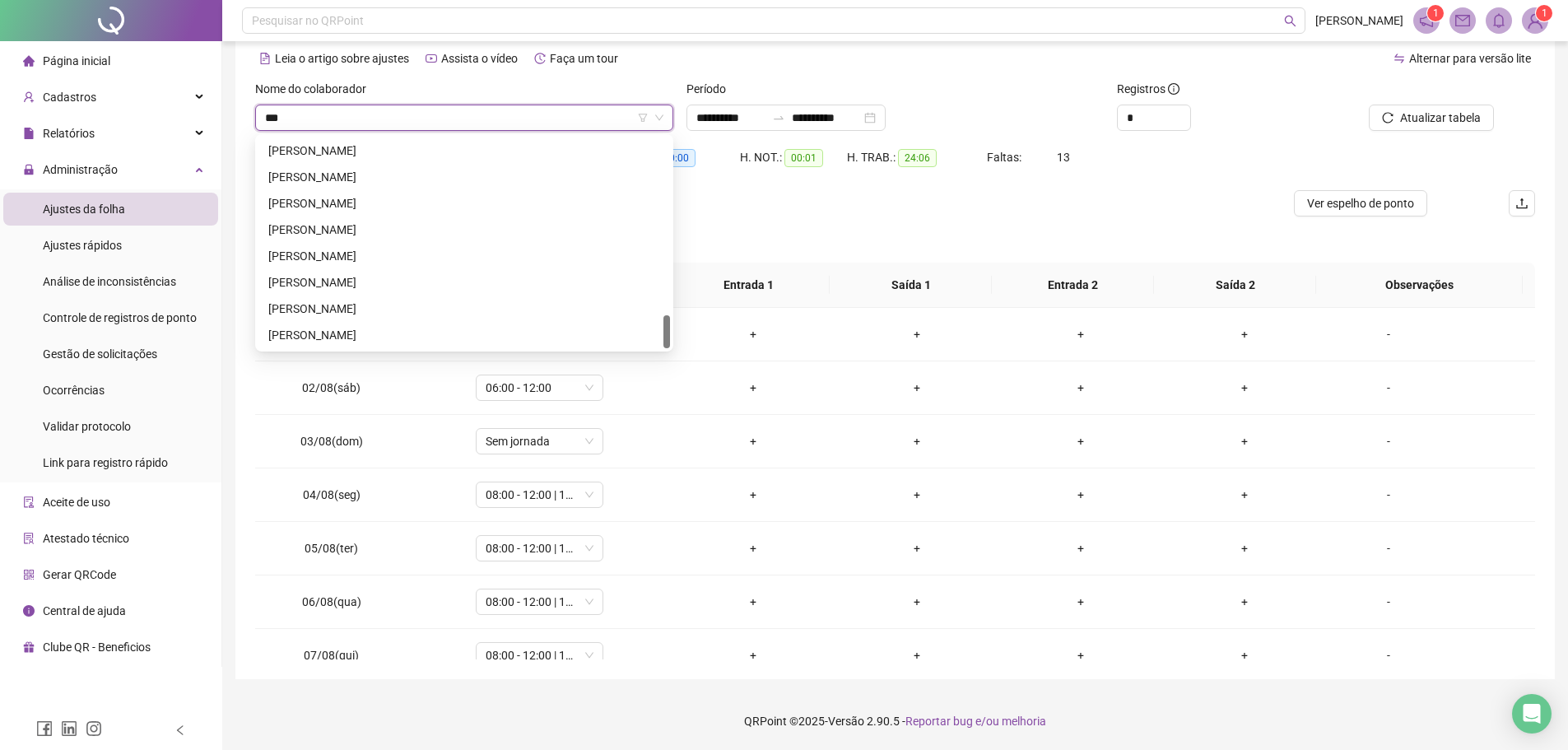
scroll to position [1132, 0]
type input "****"
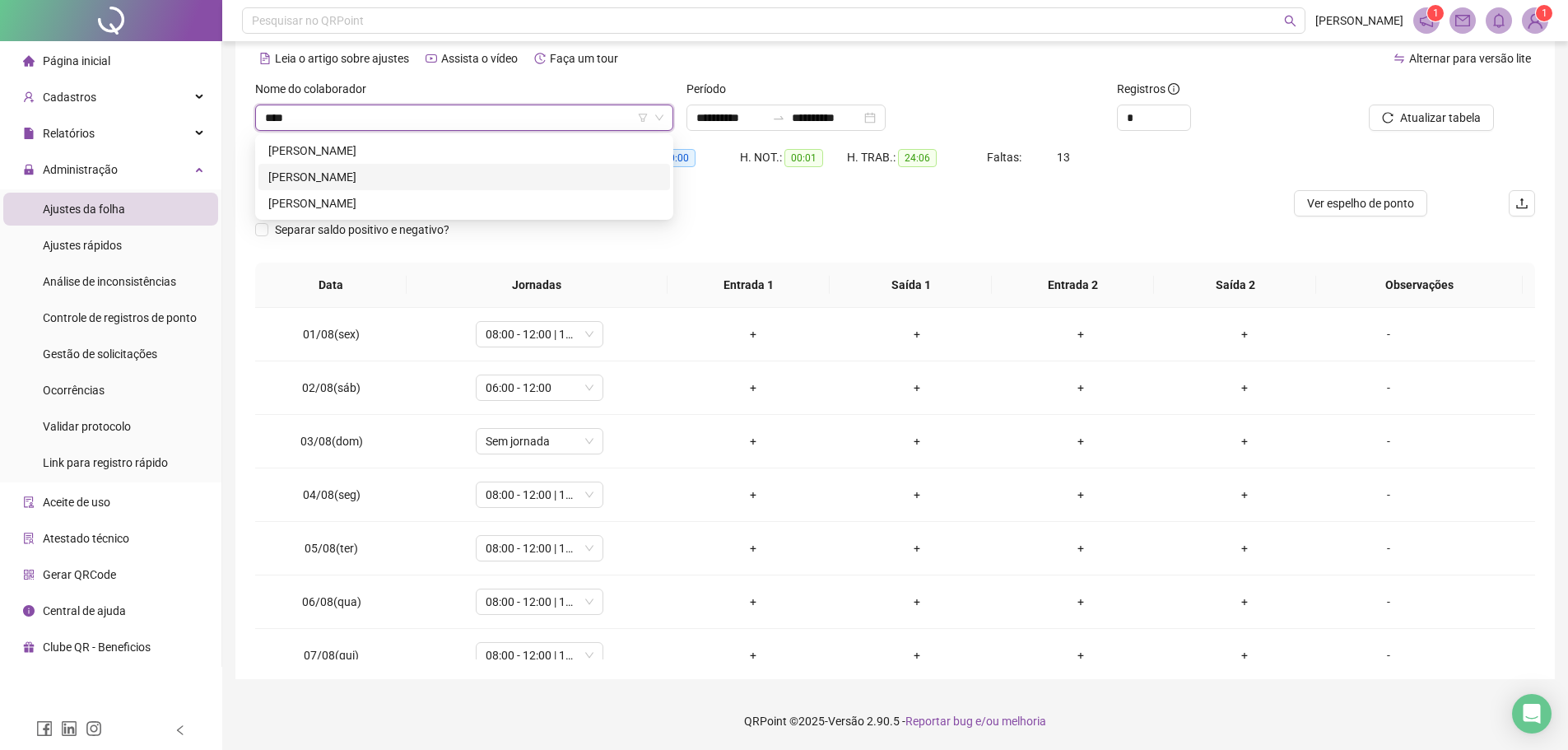
click at [454, 178] on div "[PERSON_NAME]" at bounding box center [464, 177] width 392 height 18
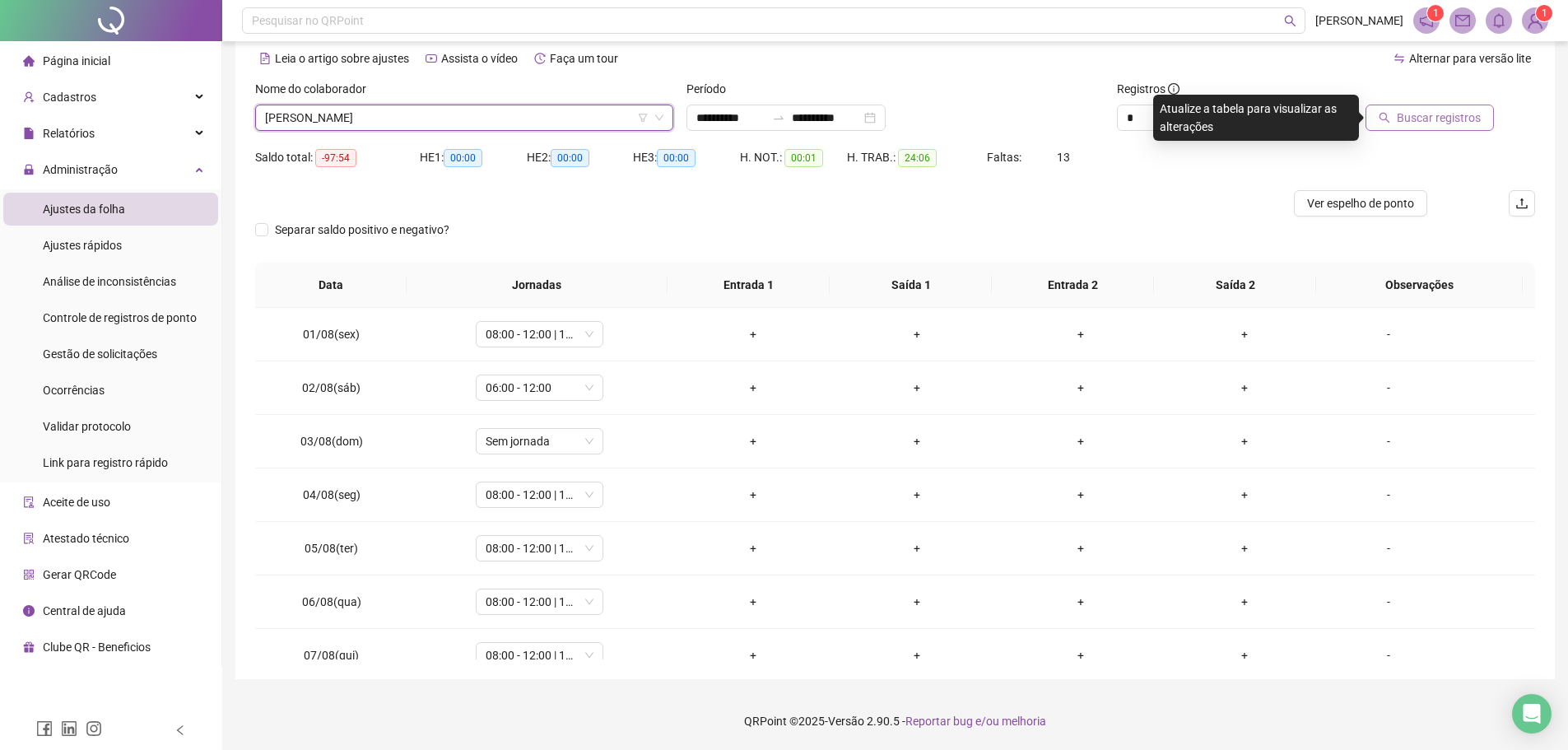
click at [1398, 112] on button "Buscar registros" at bounding box center [1430, 118] width 129 height 26
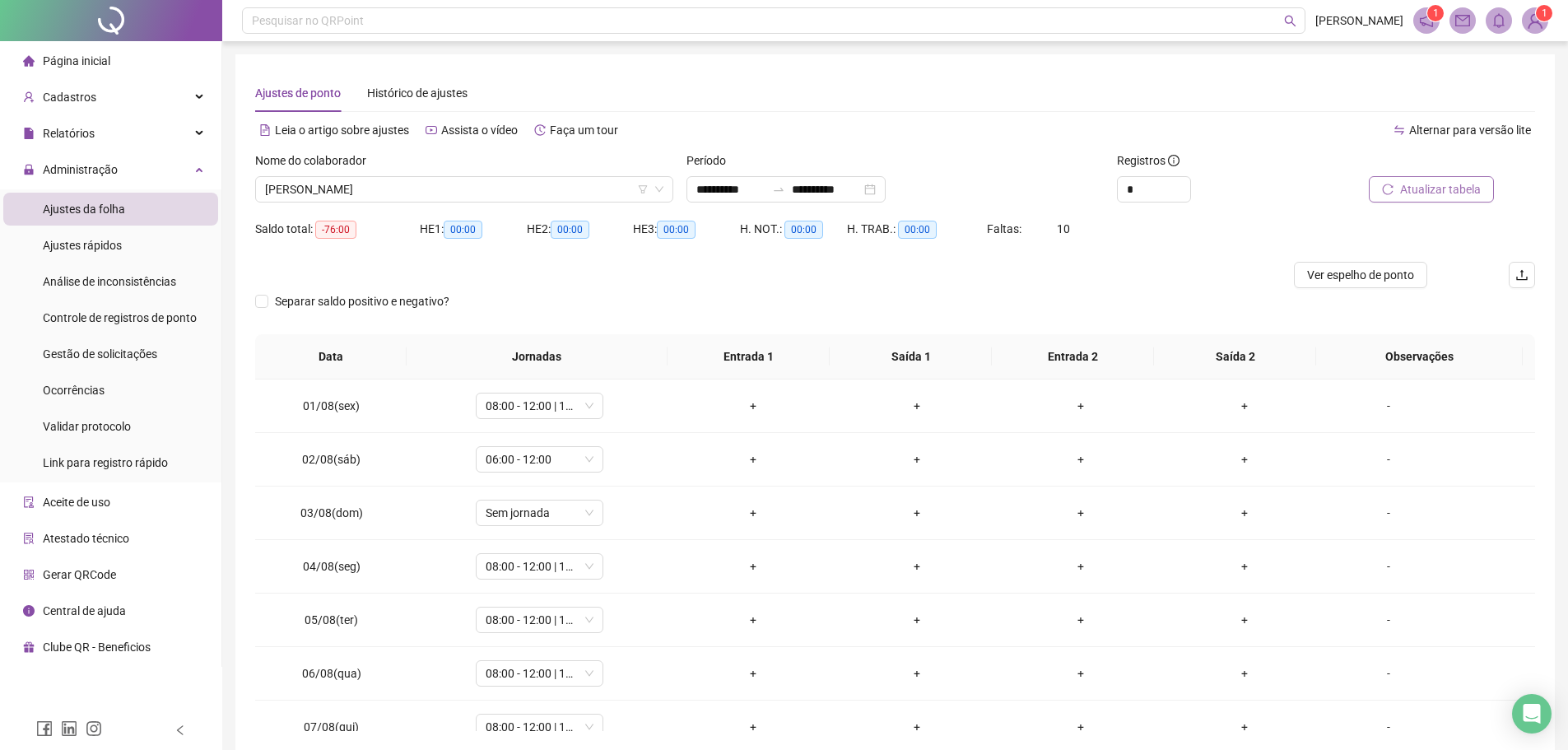
click at [1431, 194] on span "Atualizar tabela" at bounding box center [1440, 189] width 81 height 18
click at [1143, 315] on div "Separar saldo positivo e negativo?" at bounding box center [895, 311] width 1280 height 46
click at [1152, 286] on div at bounding box center [735, 275] width 960 height 26
click at [1210, 305] on div "Separar saldo positivo e negativo?" at bounding box center [895, 311] width 1280 height 46
click at [1379, 407] on div "-" at bounding box center [1388, 406] width 97 height 18
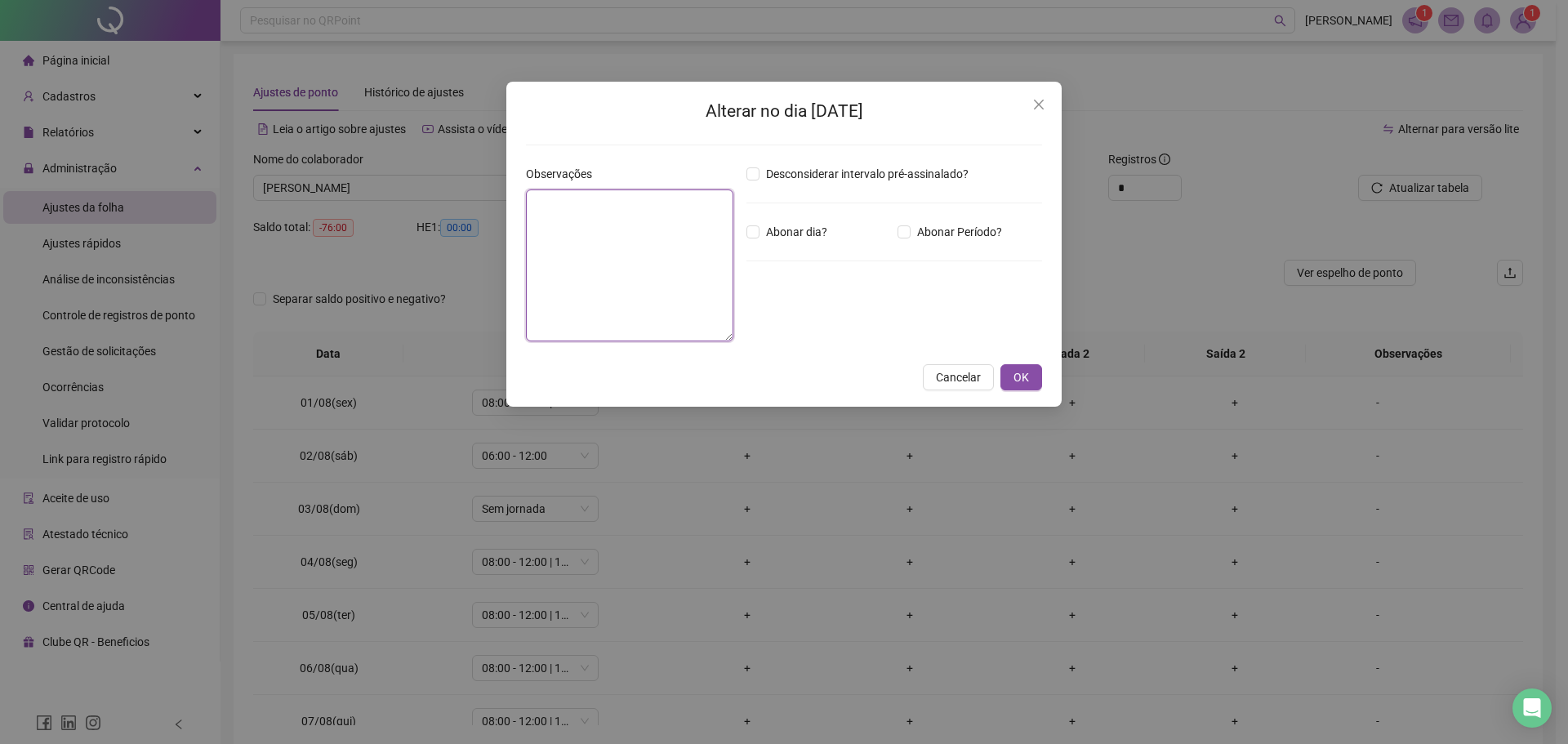
click at [695, 271] on textarea at bounding box center [629, 265] width 207 height 152
type textarea "********"
click at [1025, 373] on span "OK" at bounding box center [1021, 377] width 16 height 18
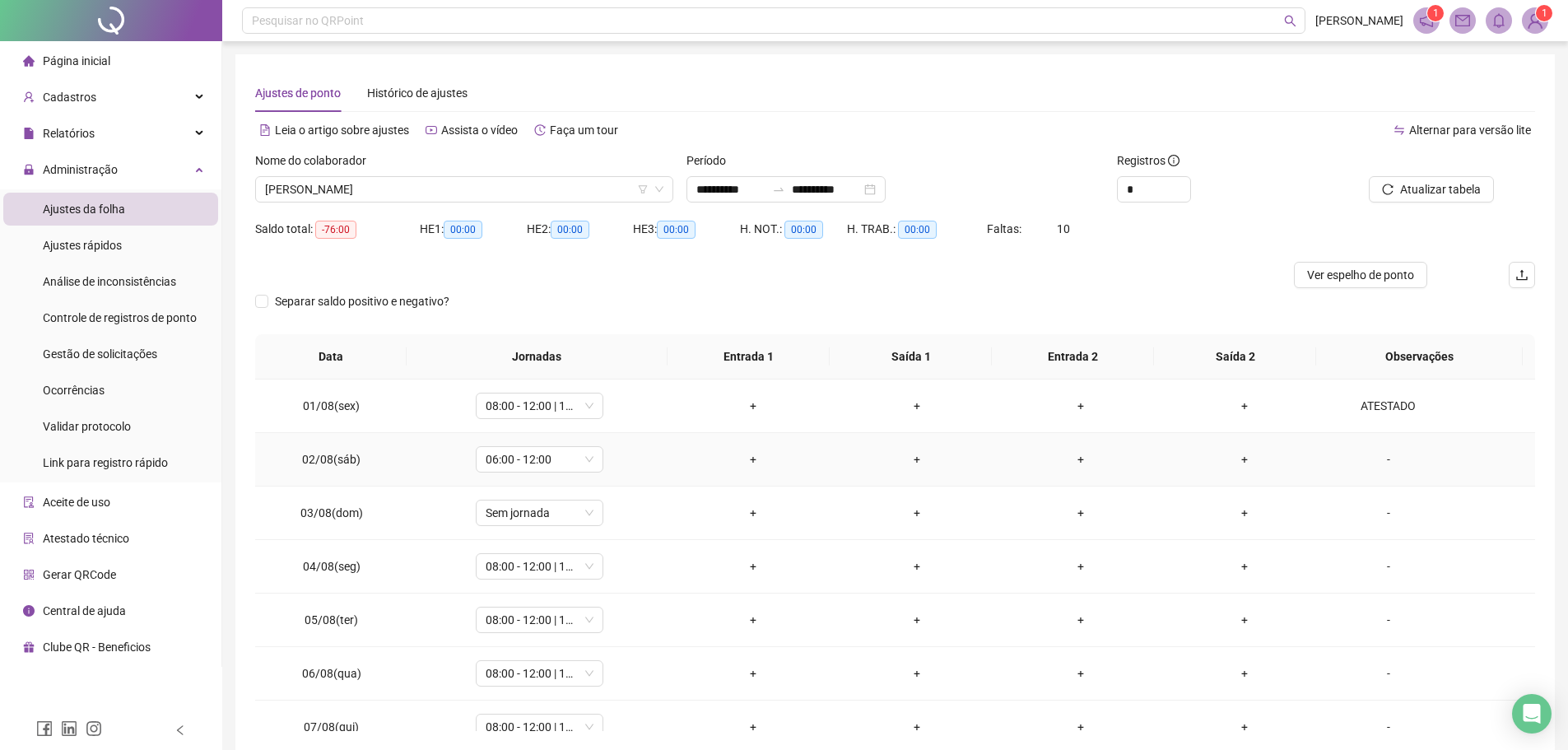
click at [1373, 460] on div "-" at bounding box center [1388, 459] width 97 height 18
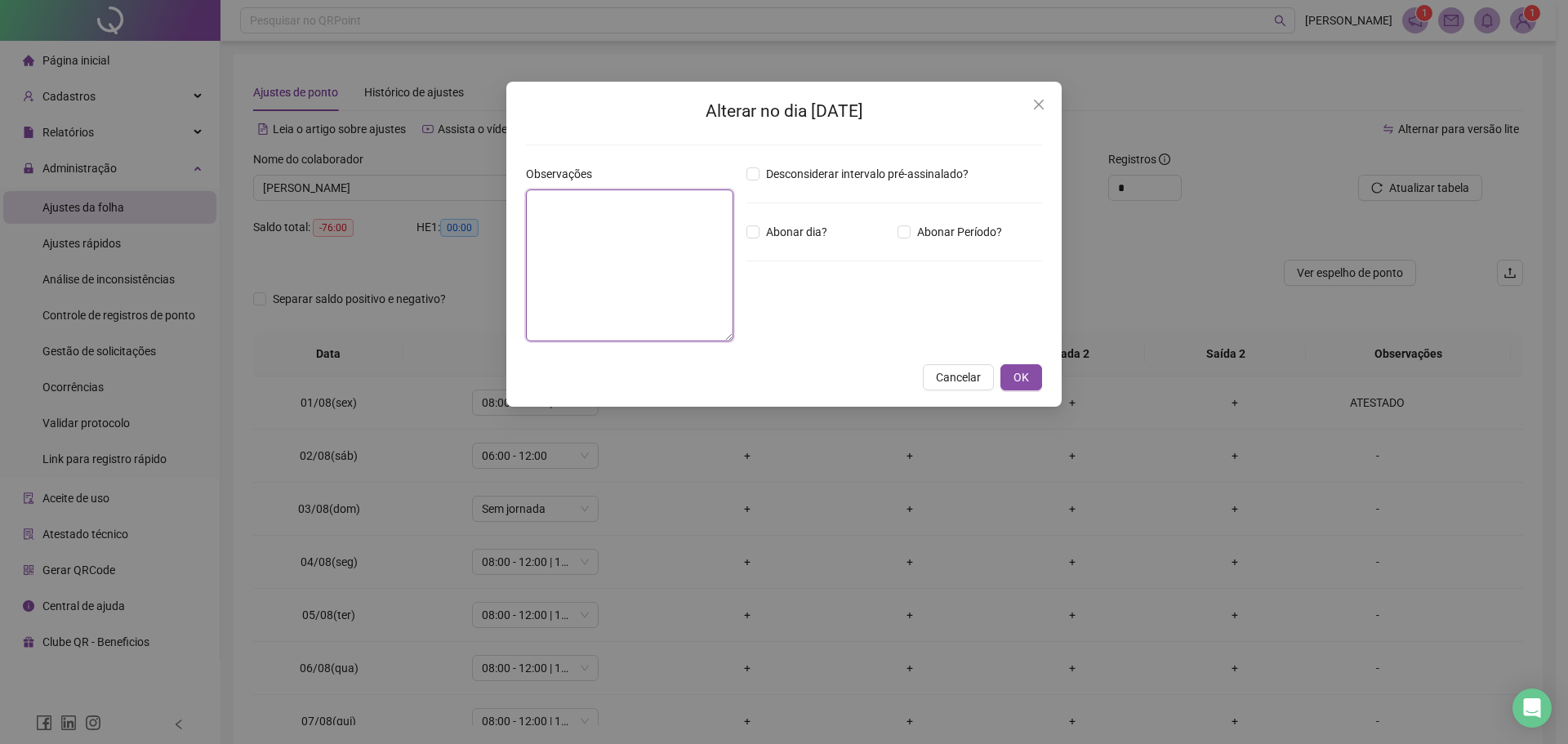
click at [708, 261] on textarea at bounding box center [629, 265] width 207 height 152
type textarea "********"
click at [760, 238] on span "Abonar dia?" at bounding box center [796, 231] width 74 height 18
click at [1016, 382] on span "OK" at bounding box center [1021, 377] width 16 height 18
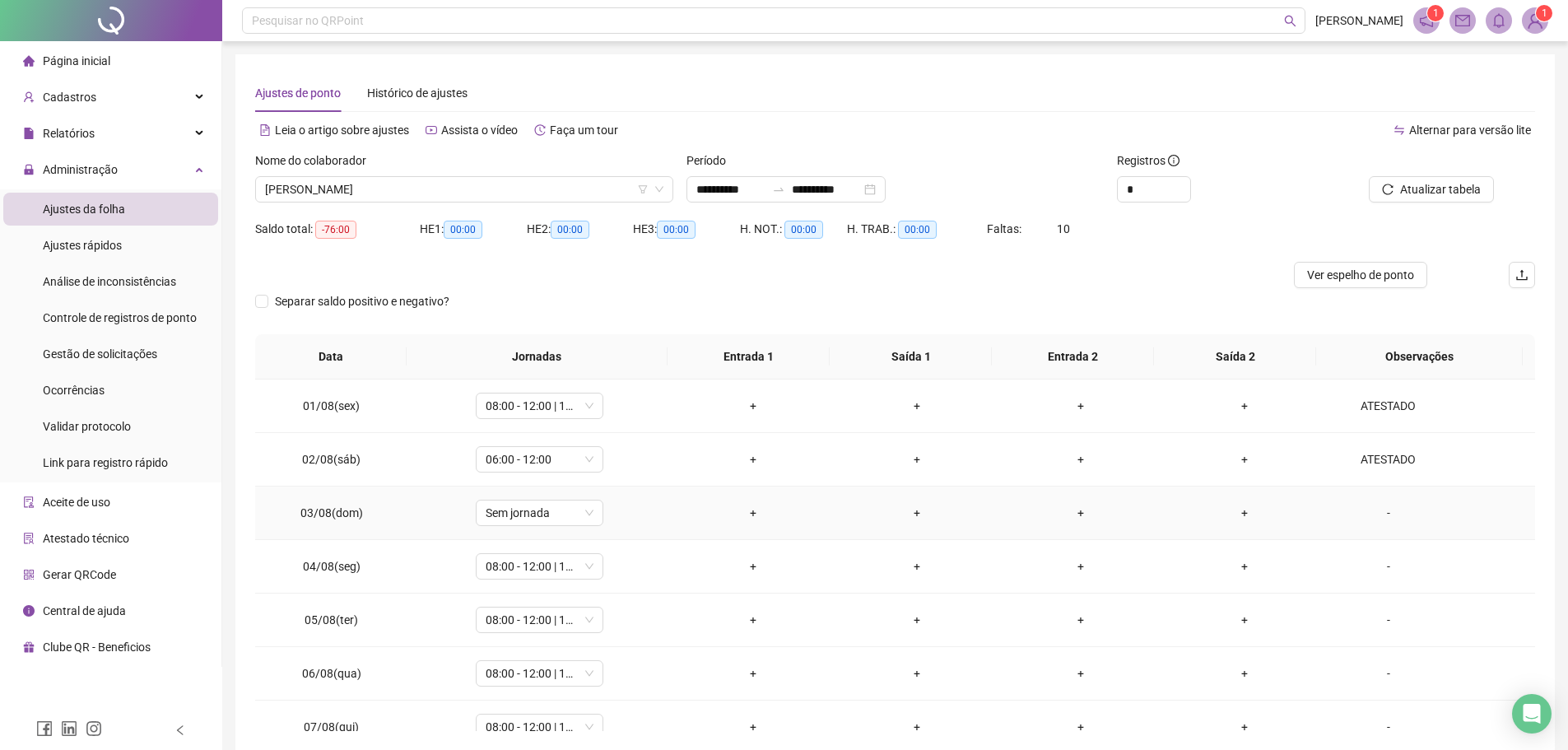
click at [1377, 511] on div "-" at bounding box center [1388, 512] width 97 height 18
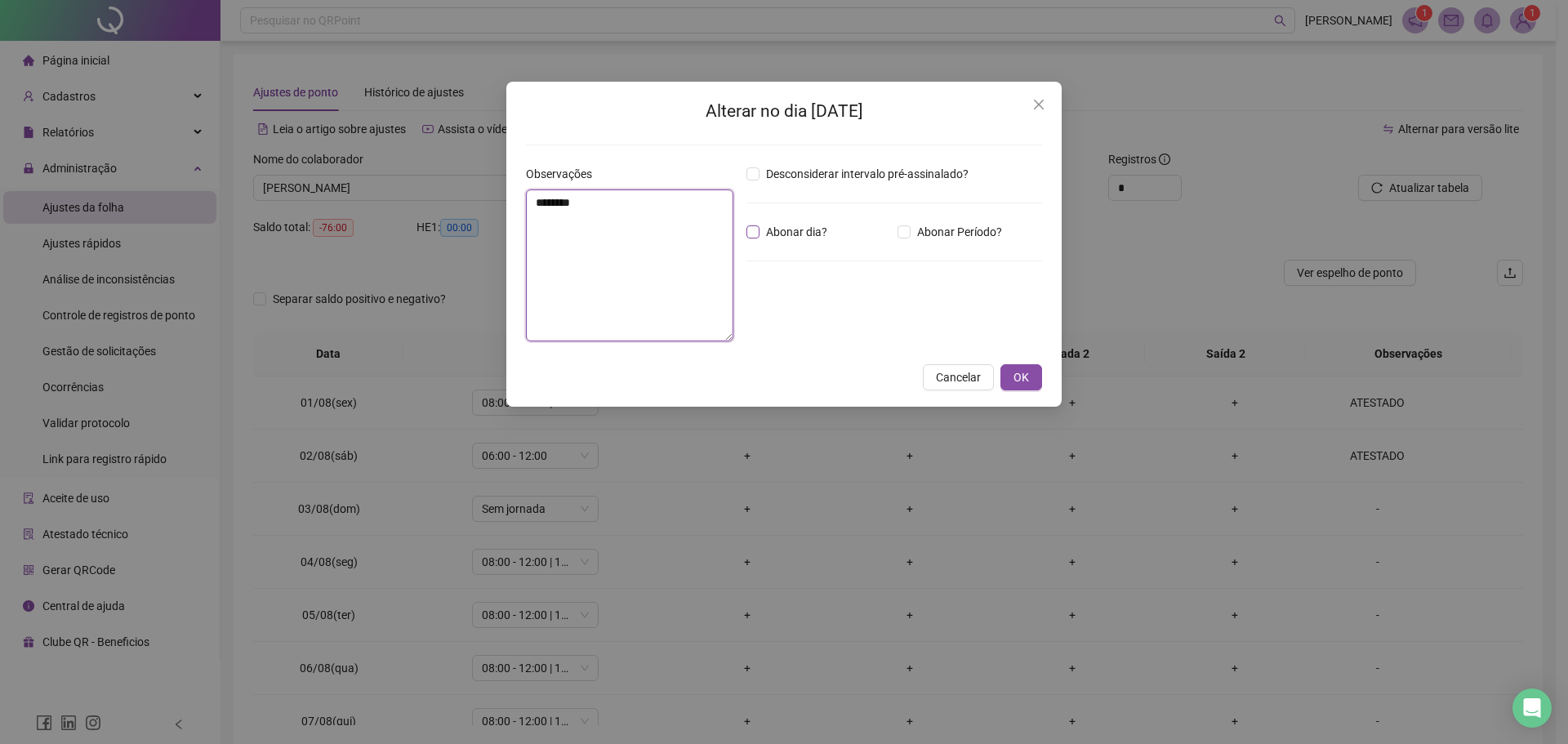
type textarea "********"
click at [791, 224] on span "Abonar dia?" at bounding box center [796, 231] width 74 height 18
click at [1021, 376] on span "OK" at bounding box center [1021, 377] width 16 height 18
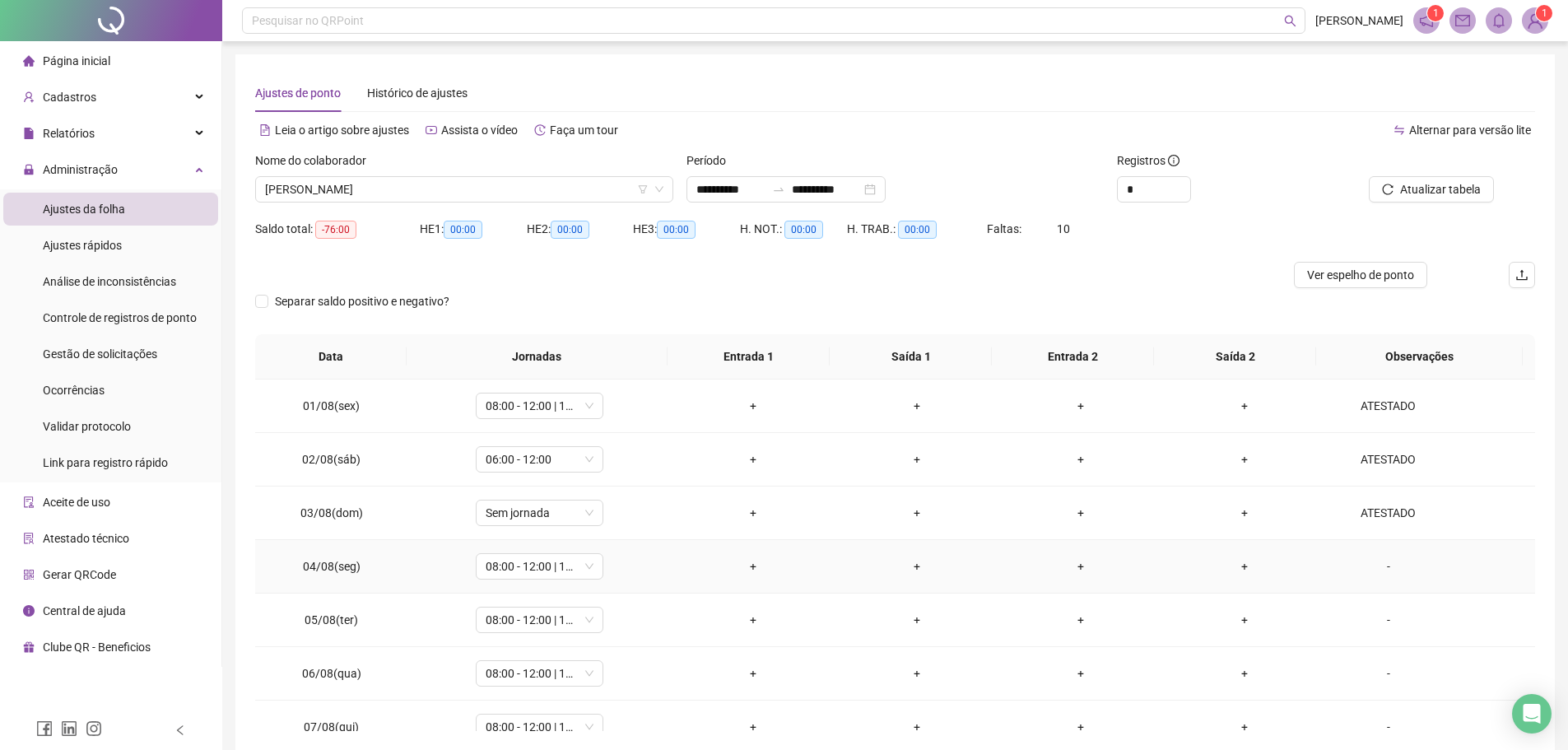
click at [1375, 568] on div "-" at bounding box center [1388, 566] width 97 height 18
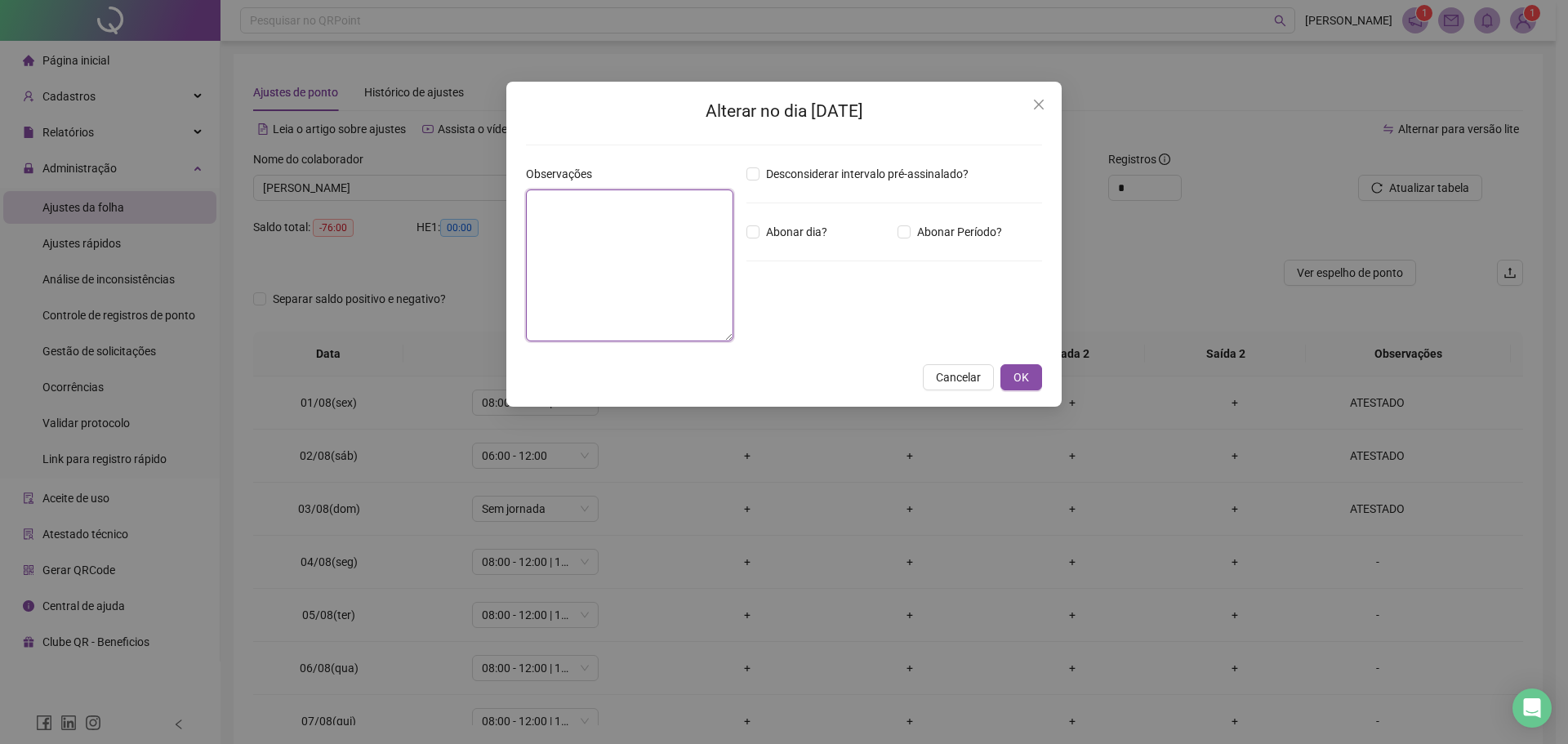
click at [570, 255] on textarea at bounding box center [629, 265] width 207 height 152
type textarea "********"
click at [770, 234] on span "Abonar dia?" at bounding box center [796, 231] width 74 height 18
click at [1034, 385] on button "OK" at bounding box center [1021, 377] width 42 height 26
click at [1026, 369] on div "Alterar no dia [DATE] Observações ******** Desconsiderar intervalo pré-assinala…" at bounding box center [784, 372] width 1568 height 744
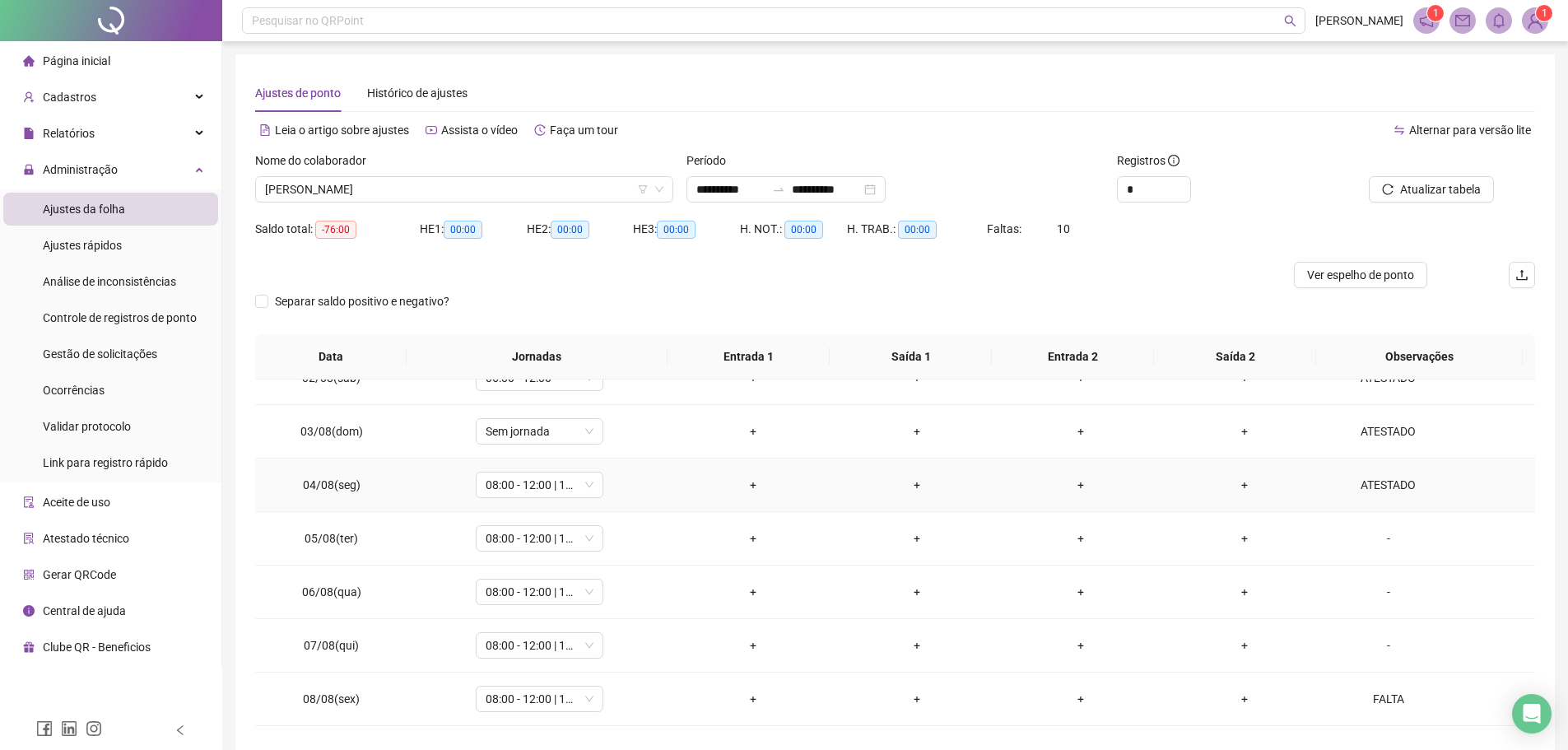
scroll to position [82, 0]
click at [1376, 540] on div "-" at bounding box center [1388, 537] width 97 height 18
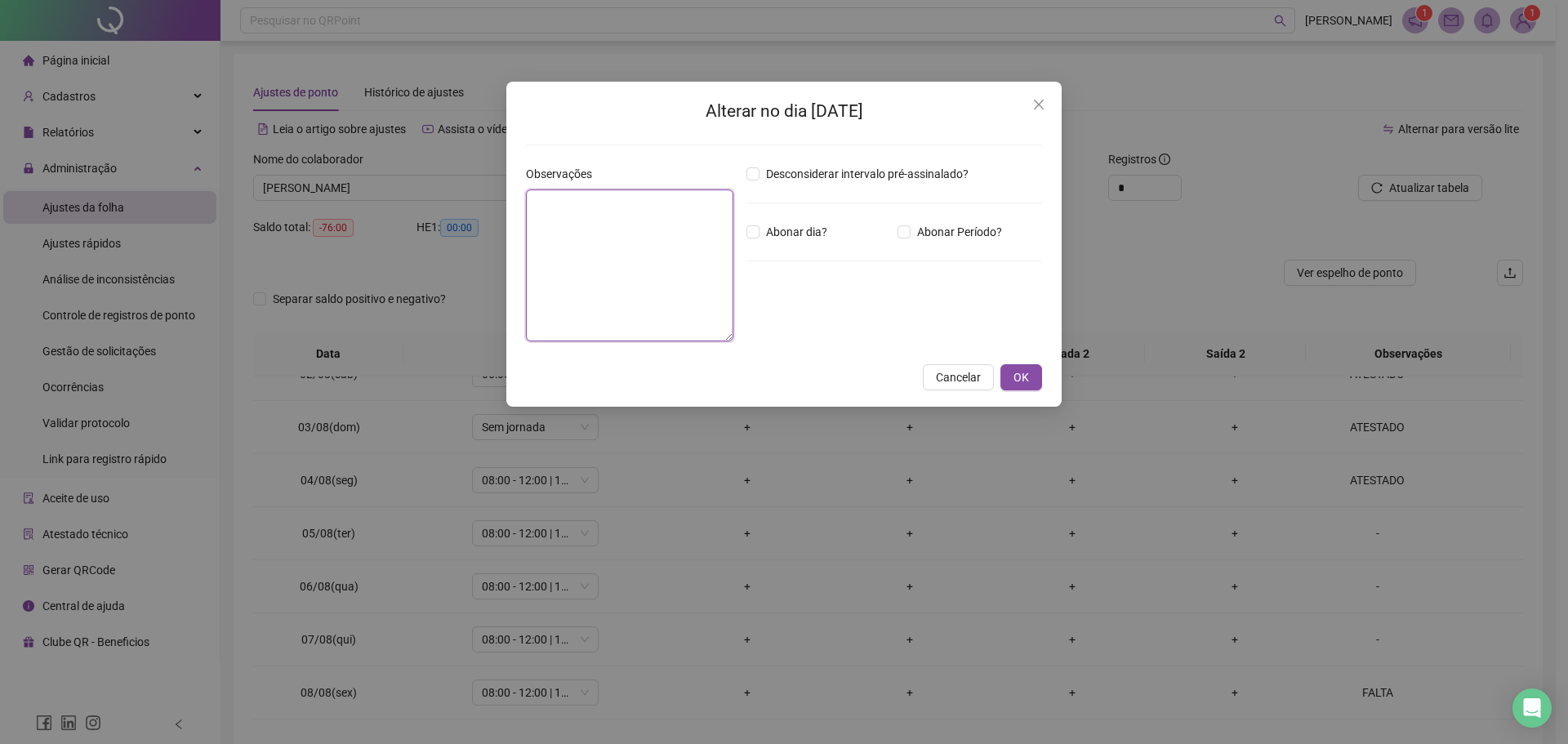
click at [598, 281] on textarea at bounding box center [629, 265] width 207 height 152
type textarea "********"
click at [1019, 369] on span "OK" at bounding box center [1021, 377] width 16 height 18
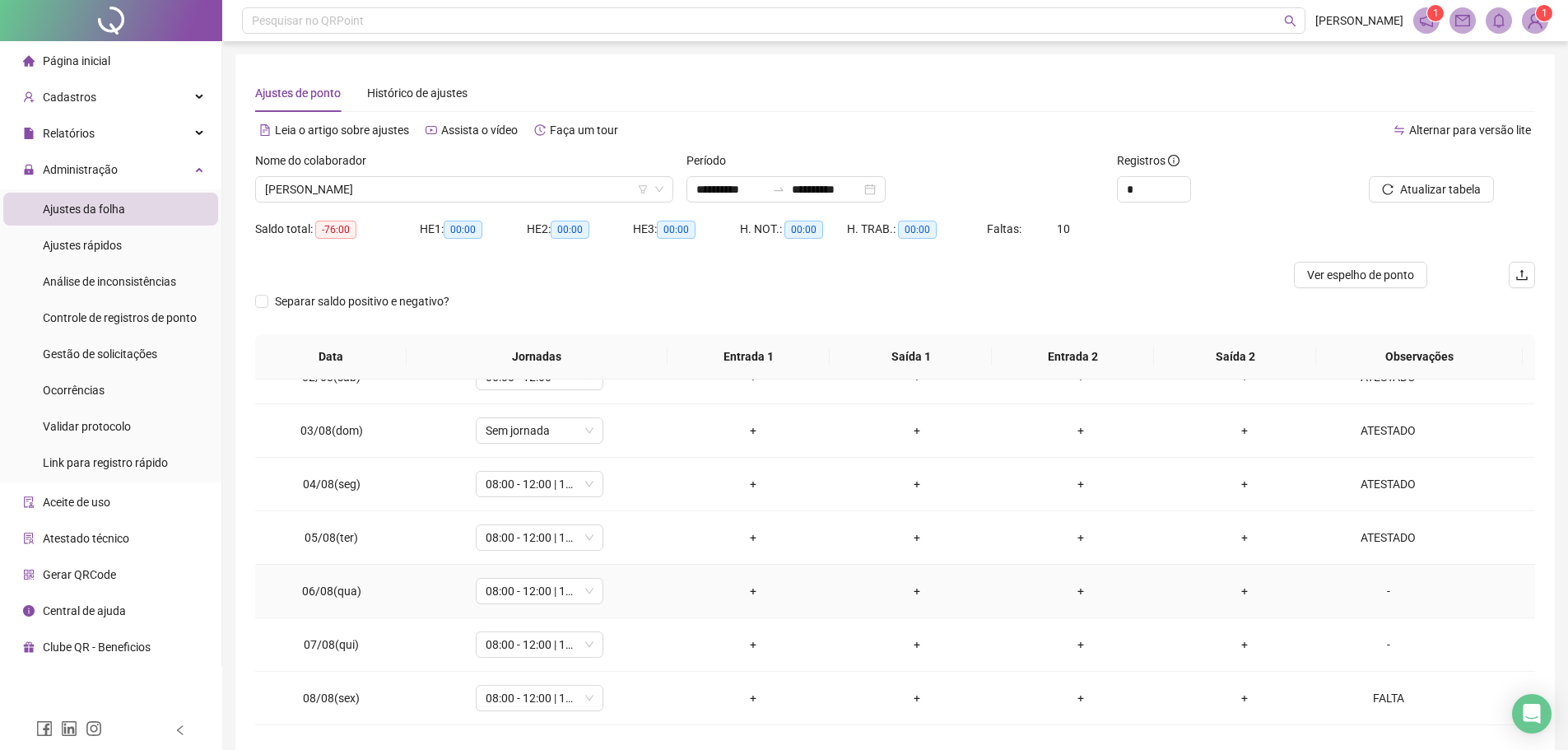
click at [1380, 588] on div "-" at bounding box center [1388, 591] width 97 height 18
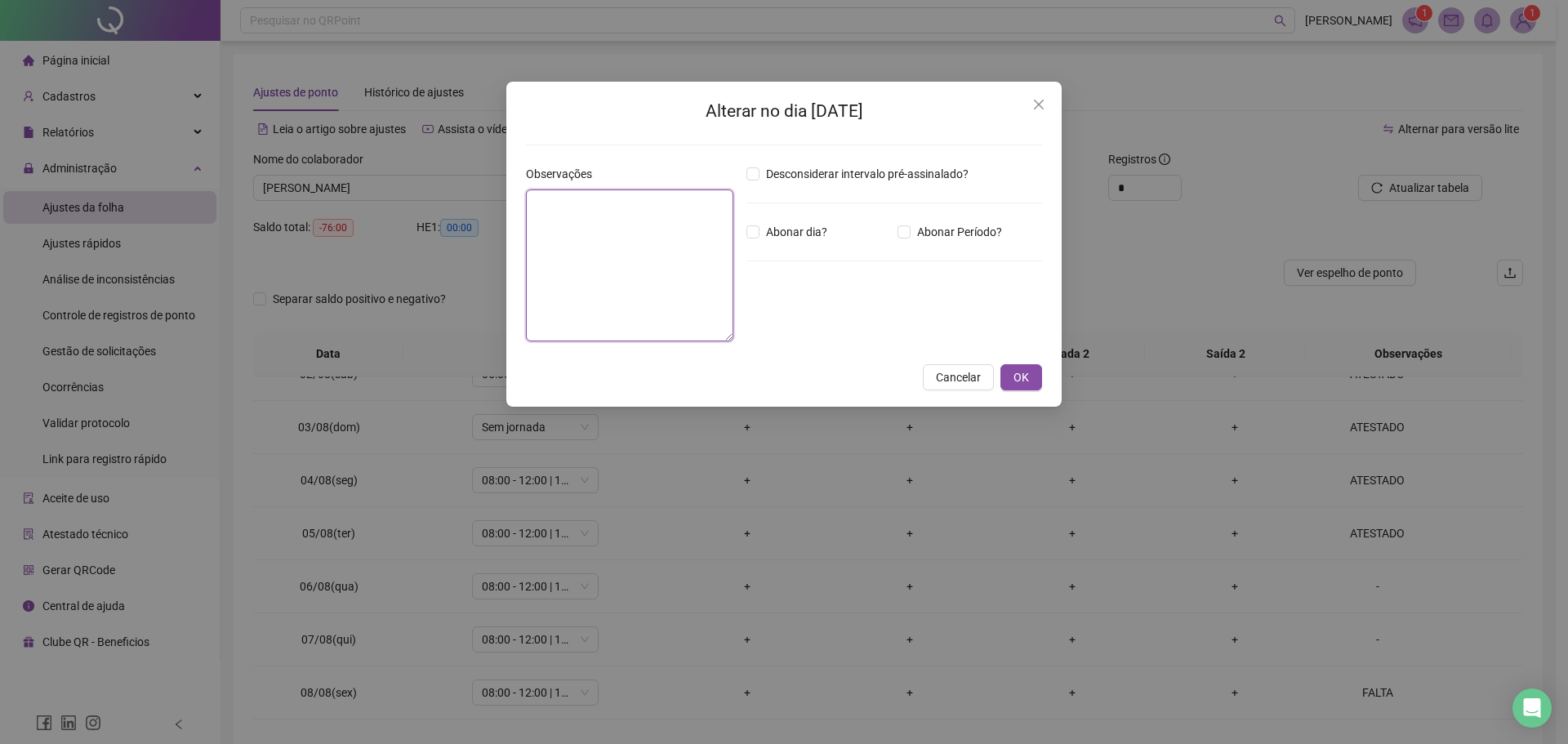
click at [592, 240] on textarea at bounding box center [629, 265] width 207 height 152
type textarea "********"
click at [777, 236] on span "Abonar dia?" at bounding box center [796, 231] width 74 height 18
click at [1027, 378] on span "OK" at bounding box center [1021, 377] width 16 height 18
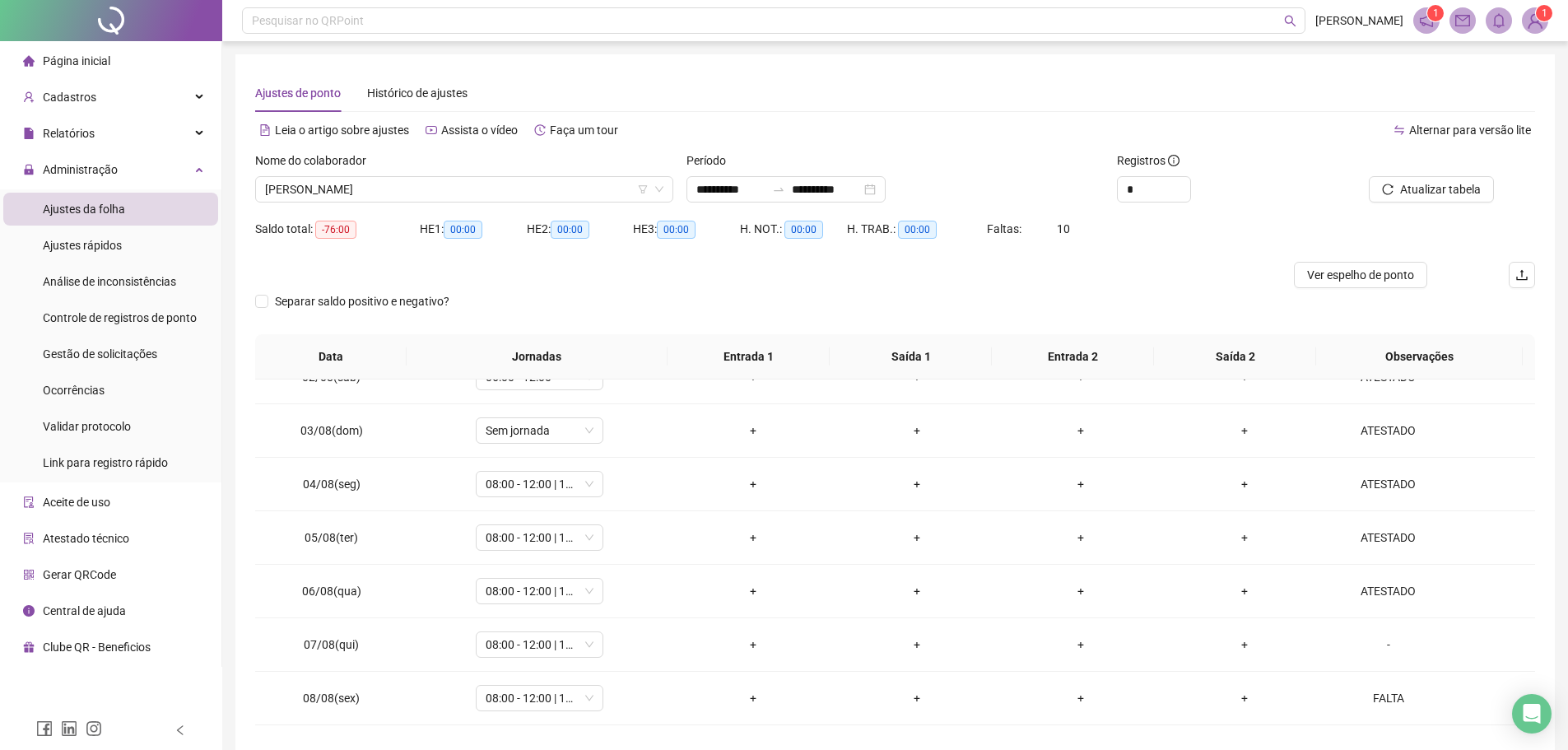
click at [1076, 299] on div "Separar saldo positivo e negativo?" at bounding box center [895, 311] width 1280 height 46
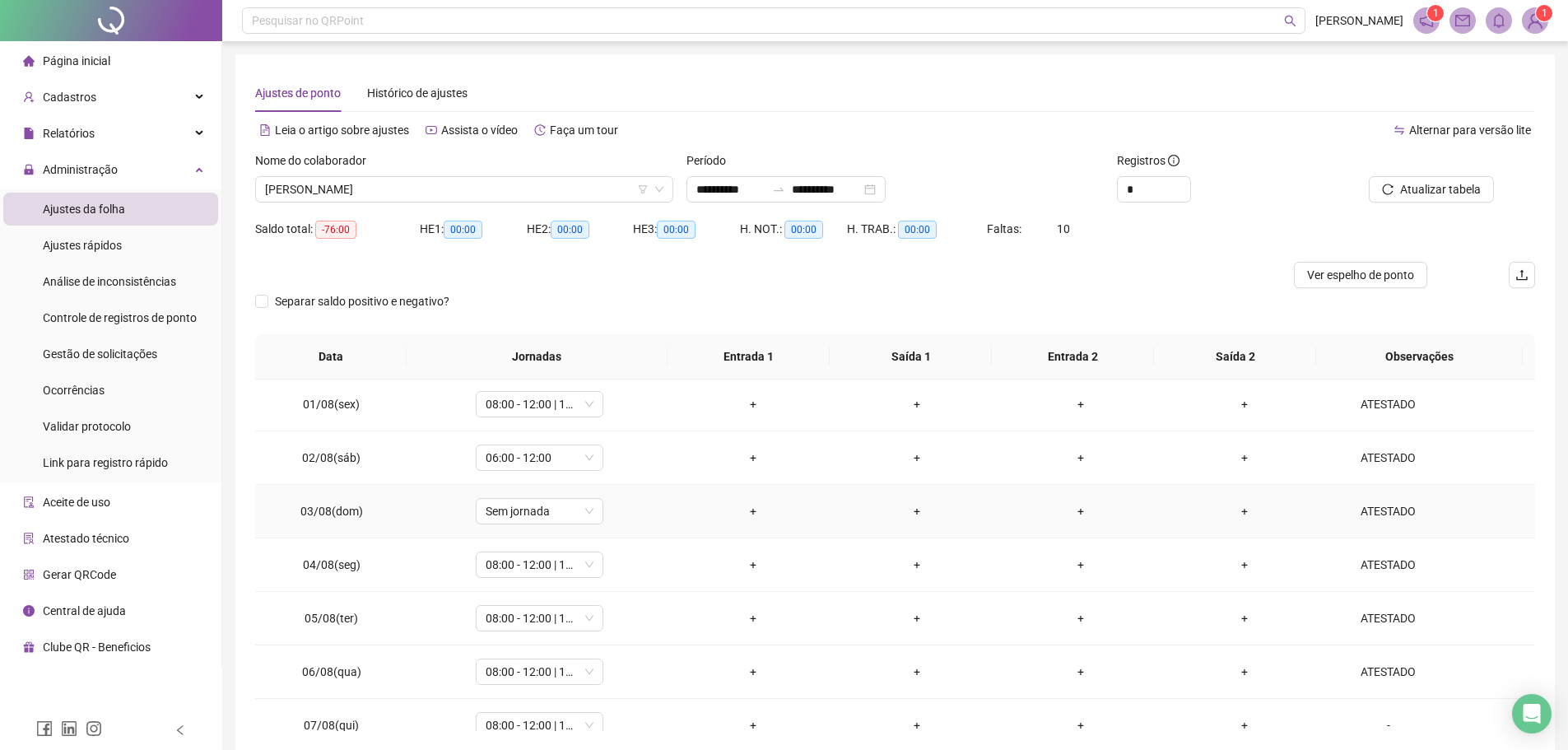
scroll to position [0, 0]
click at [490, 192] on span "[PERSON_NAME]" at bounding box center [464, 189] width 398 height 25
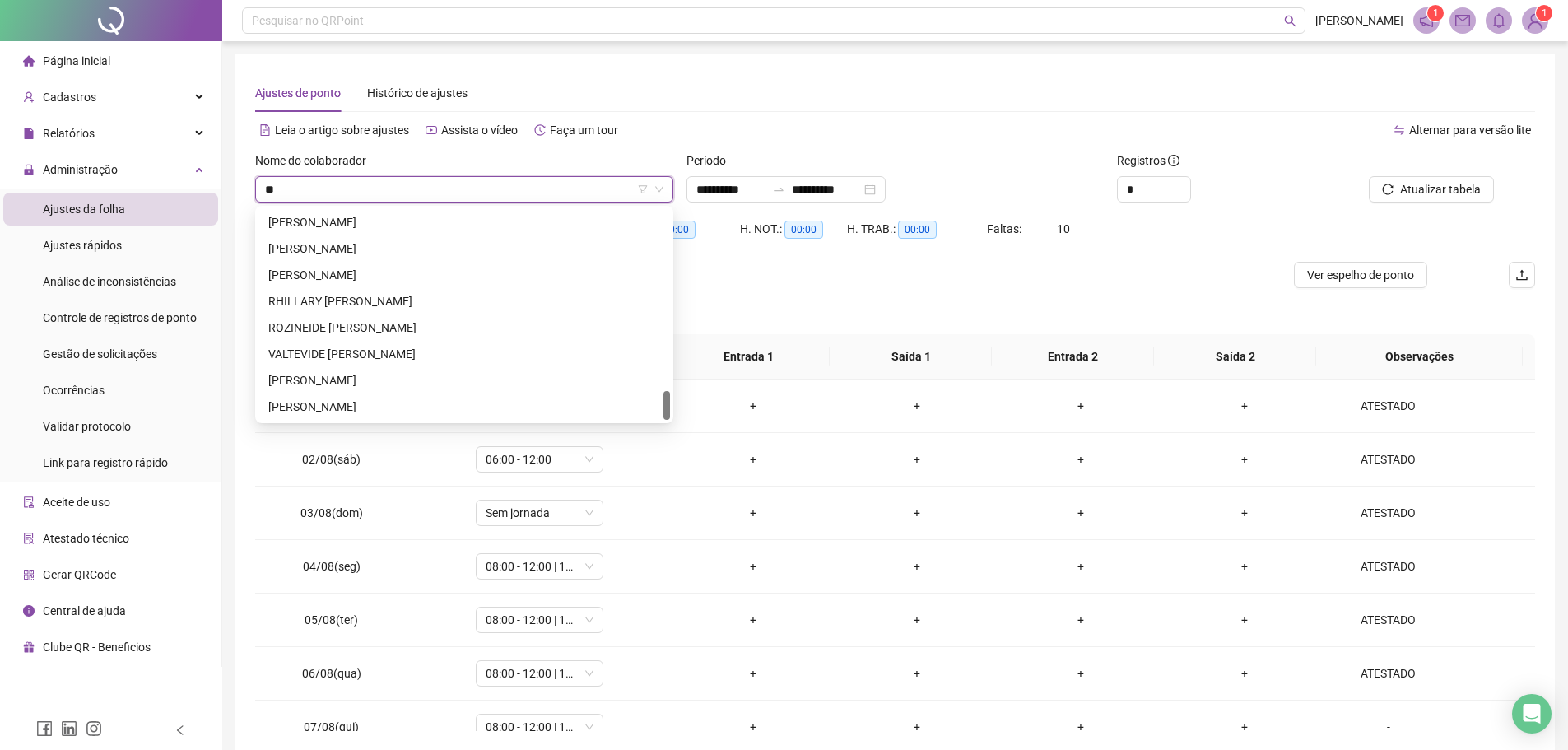
scroll to position [1317, 0]
type input "***"
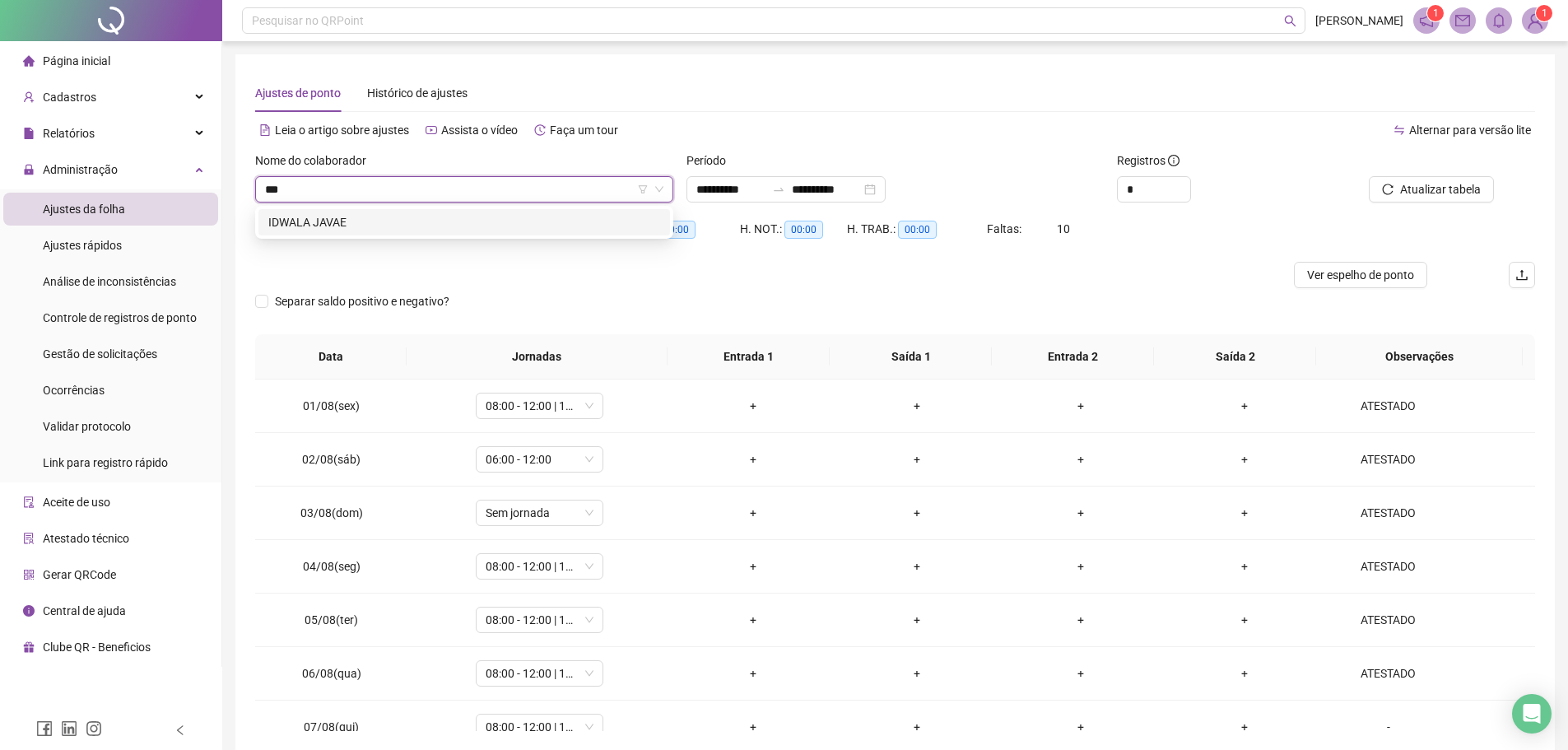
scroll to position [0, 0]
click at [347, 217] on div "IDWALA JAVAE" at bounding box center [464, 222] width 392 height 18
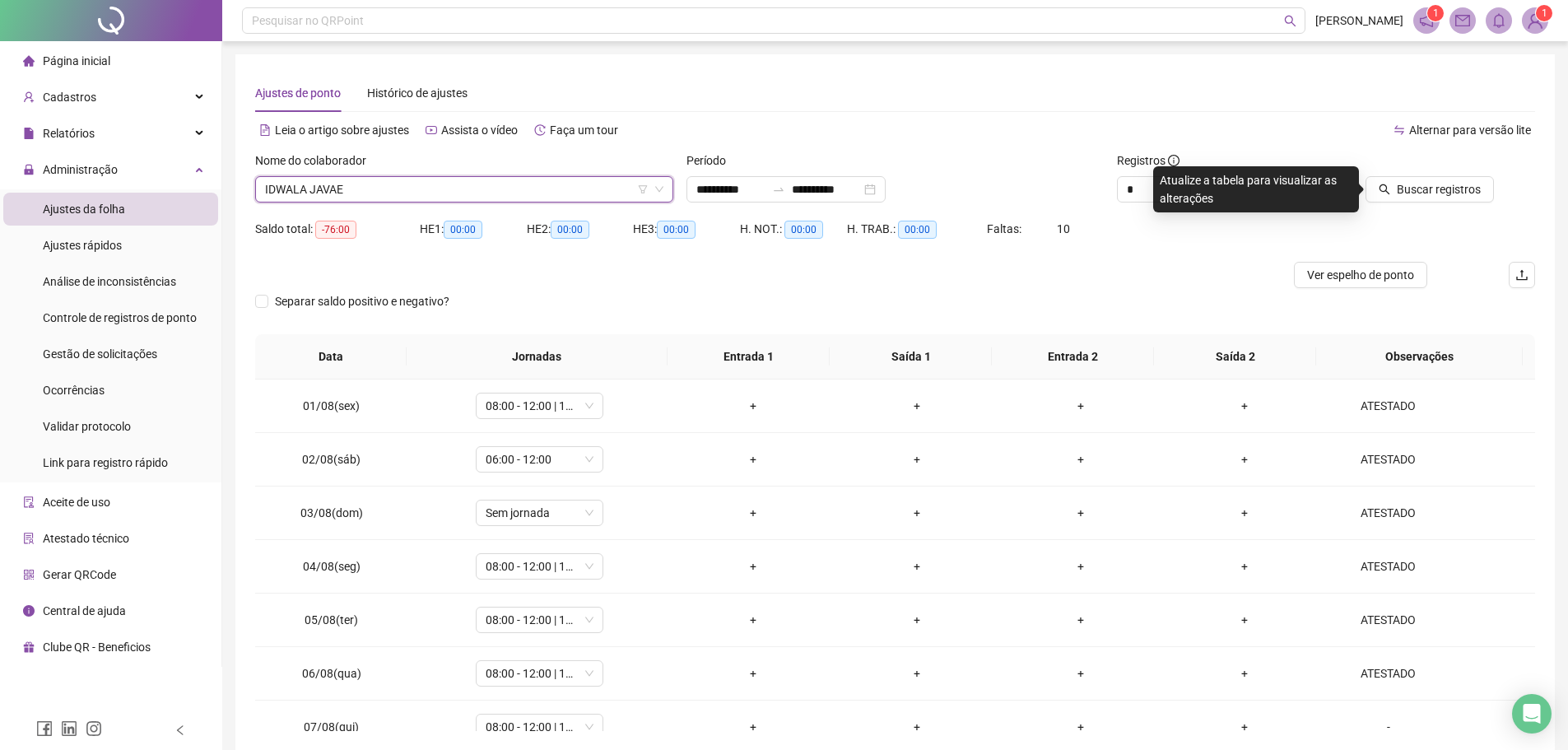
click at [1385, 194] on icon "search" at bounding box center [1384, 188] width 11 height 11
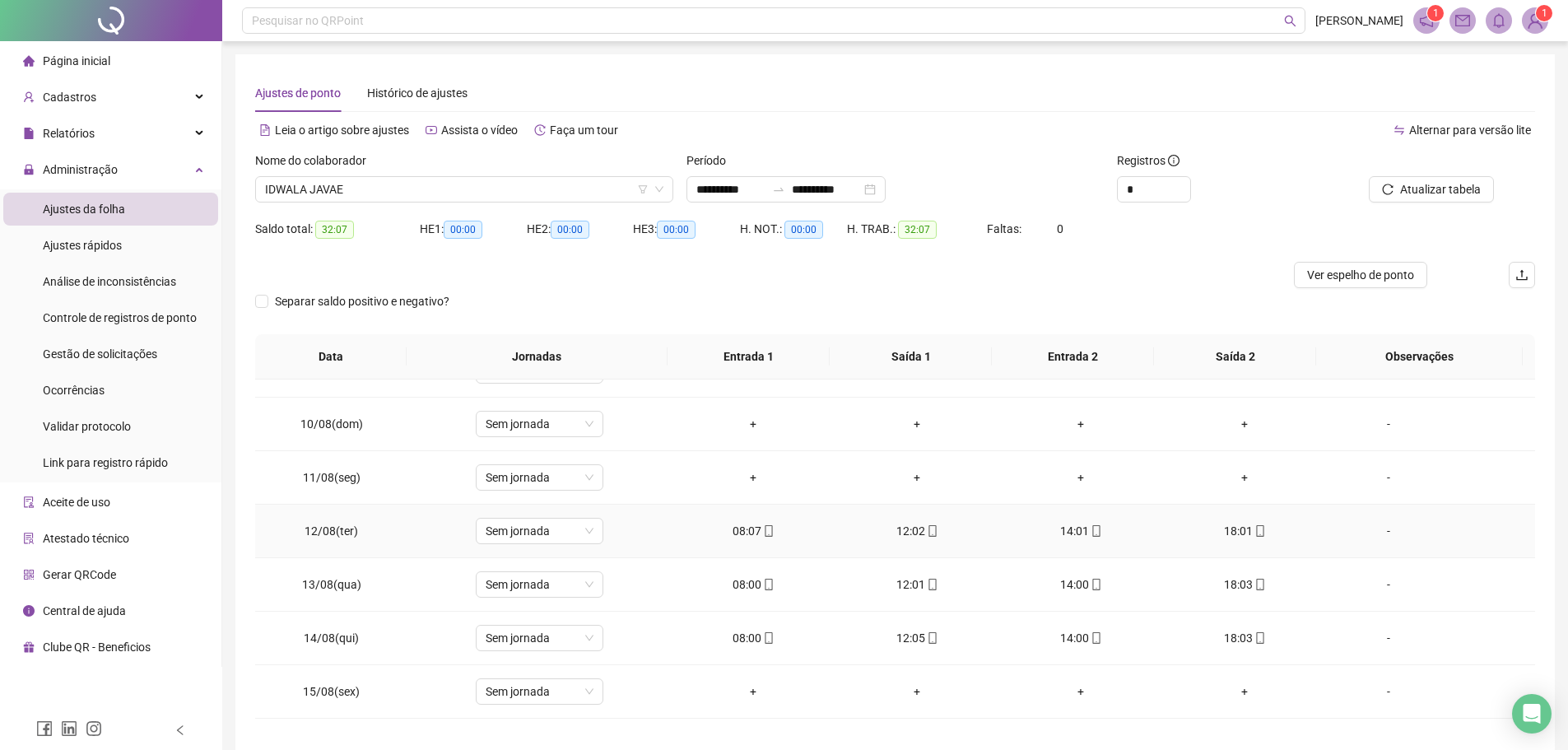
scroll to position [665, 0]
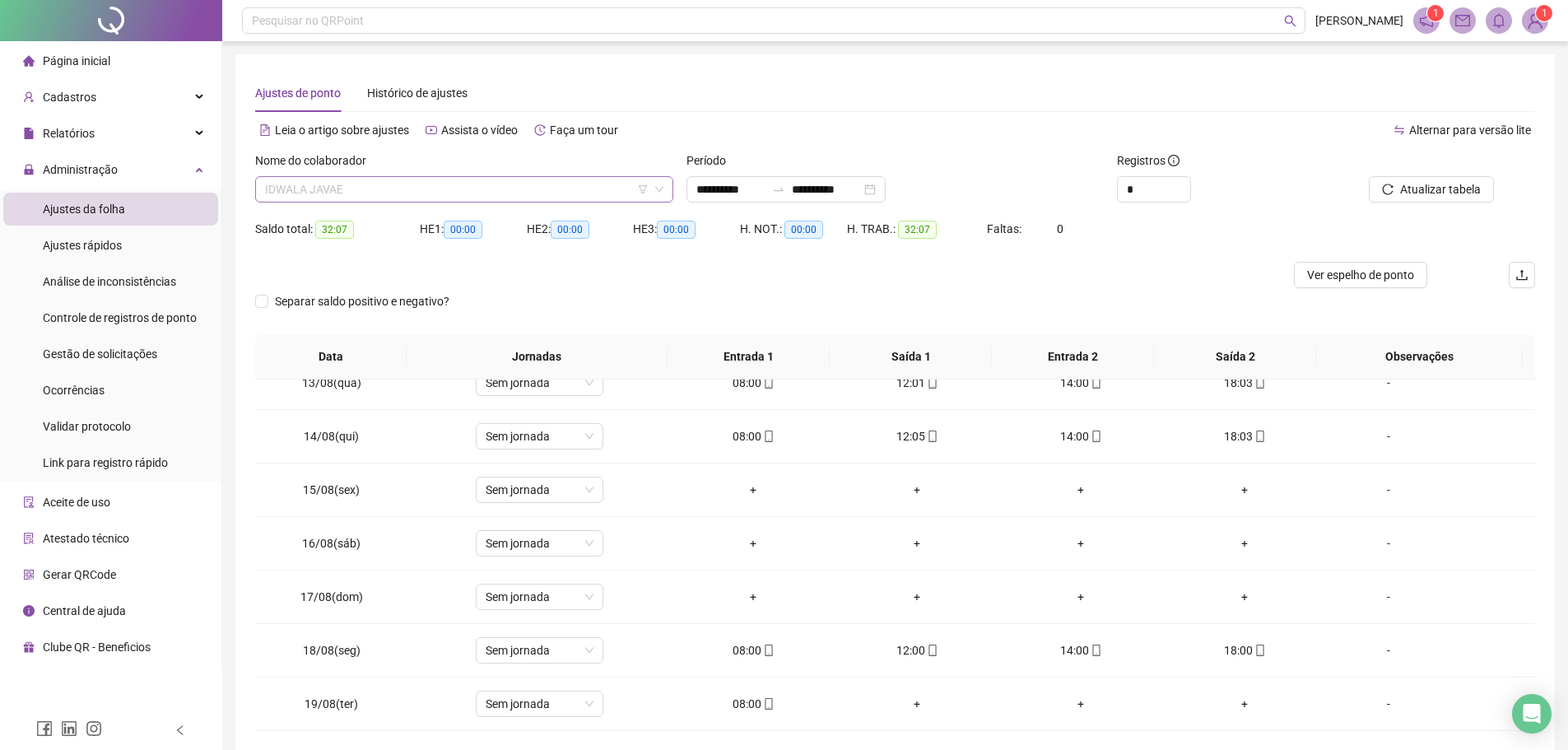
click at [462, 198] on span "IDWALA JAVAE" at bounding box center [464, 189] width 398 height 25
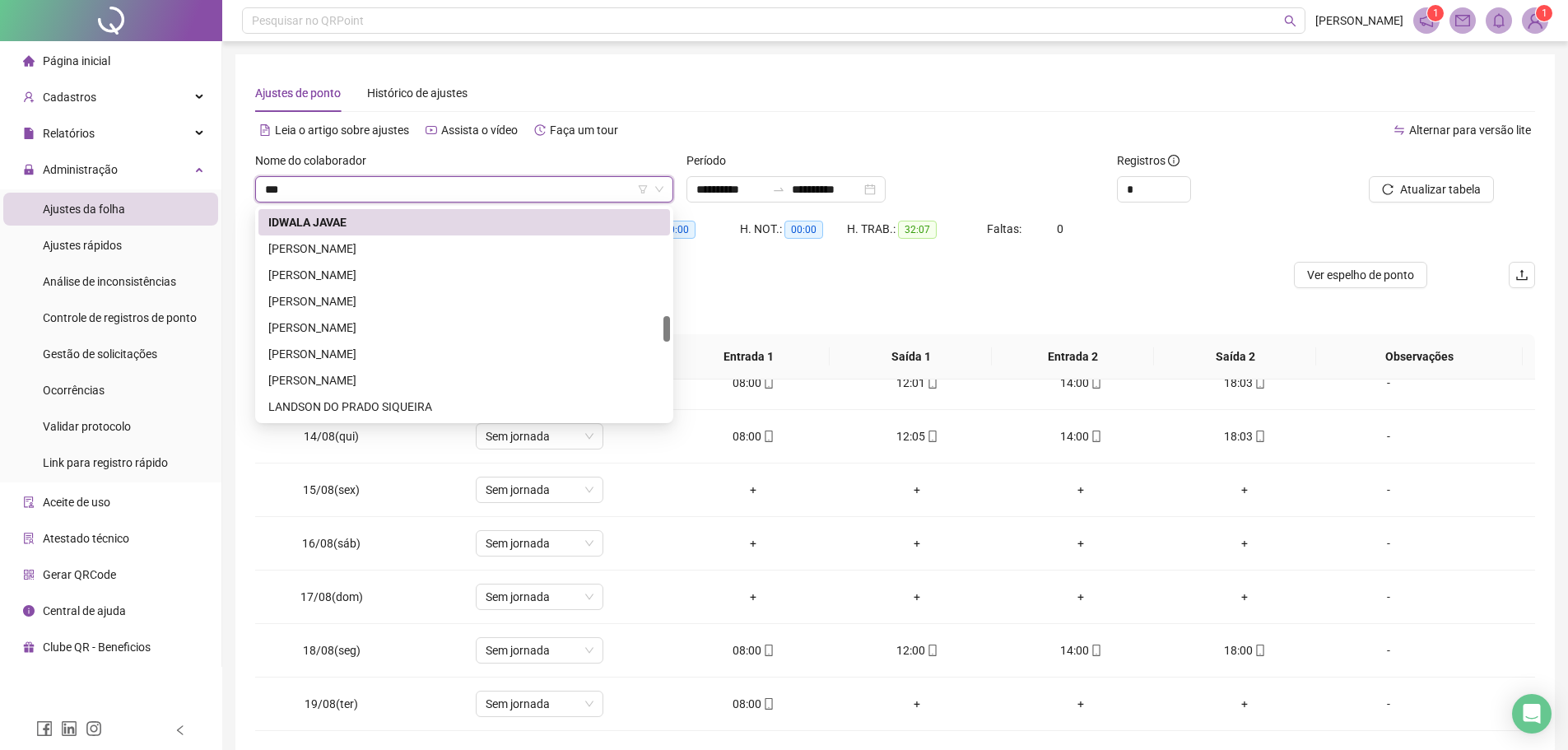
scroll to position [0, 0]
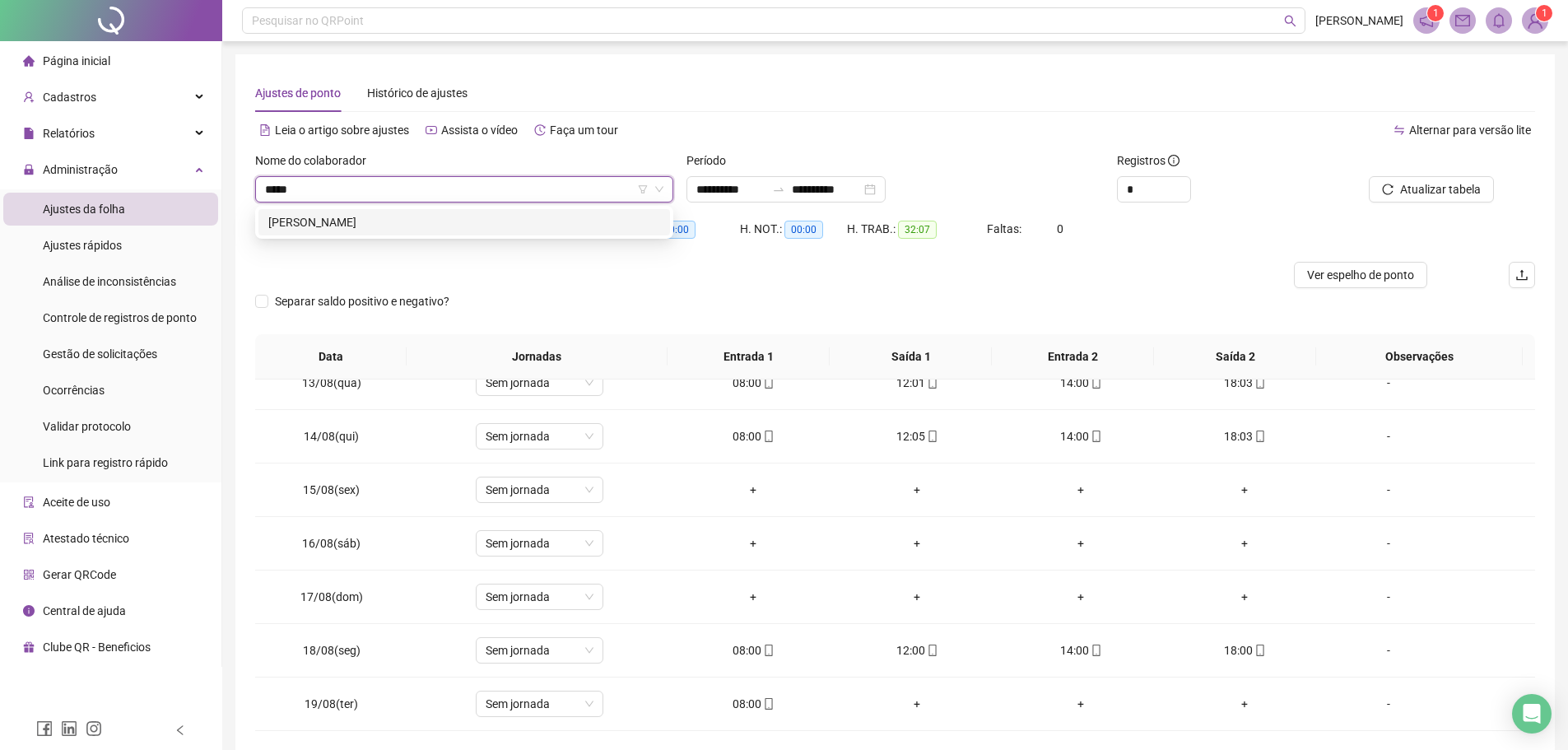
type input "******"
click at [447, 227] on div "[PERSON_NAME]" at bounding box center [464, 222] width 392 height 18
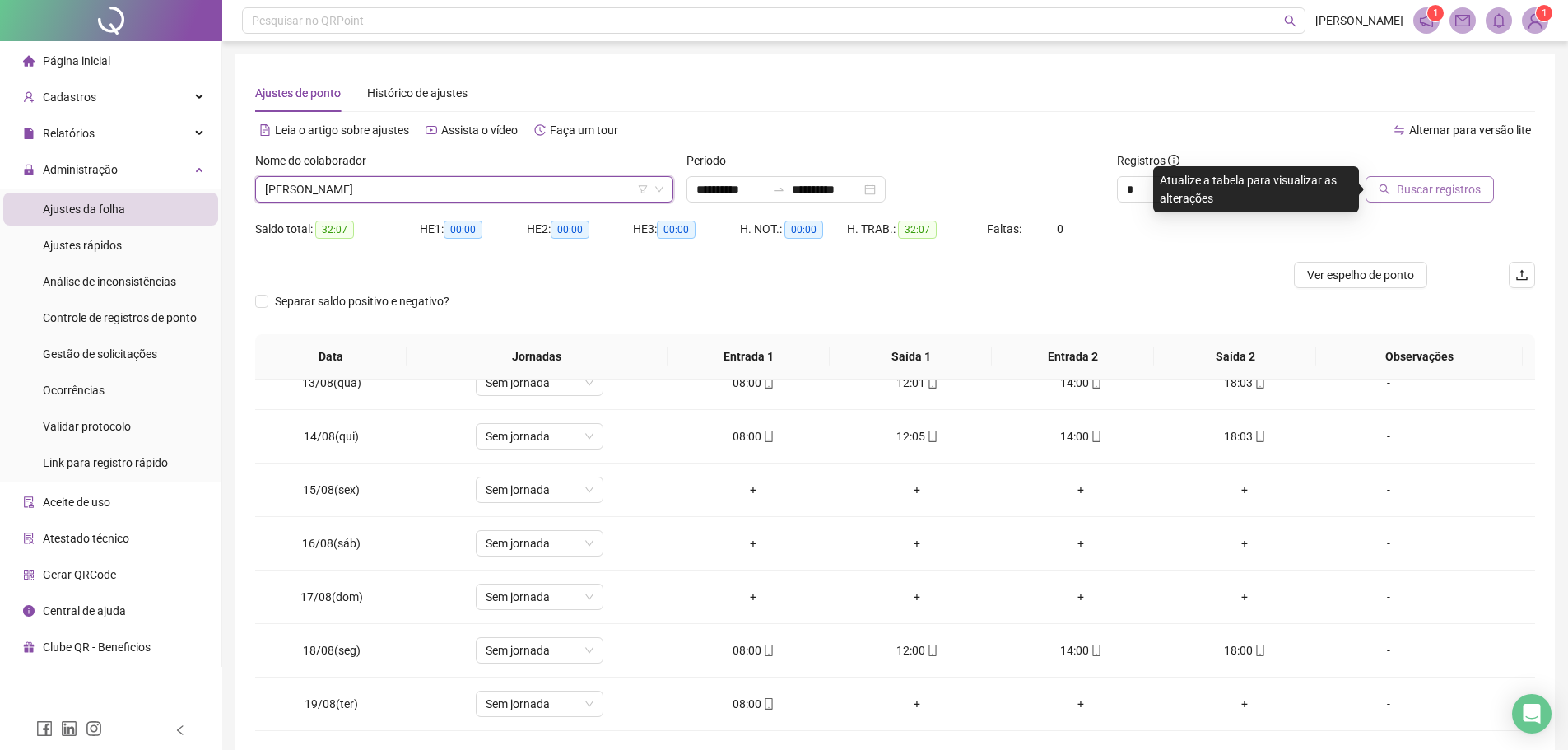
click at [1452, 186] on span "Buscar registros" at bounding box center [1438, 189] width 84 height 18
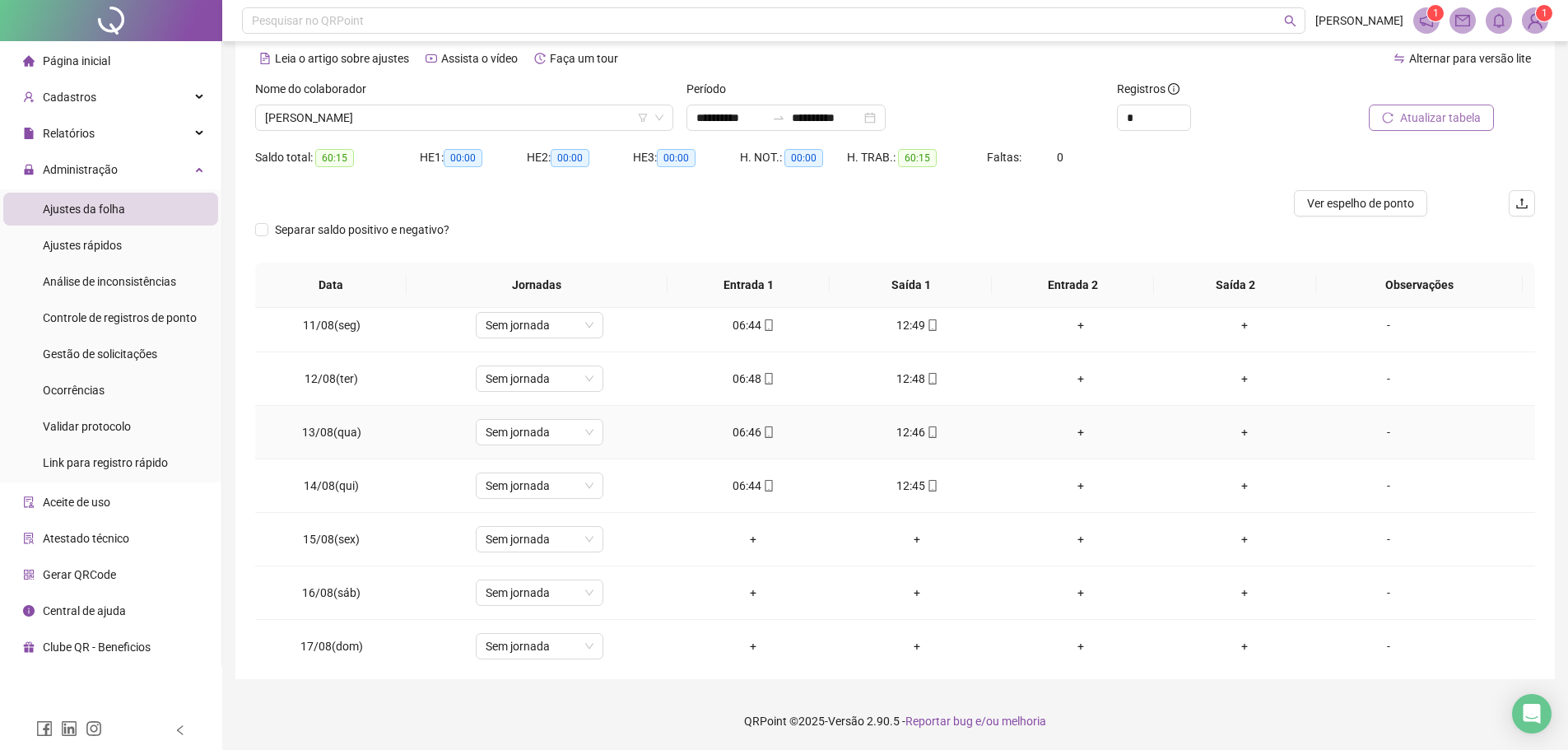
scroll to position [665, 0]
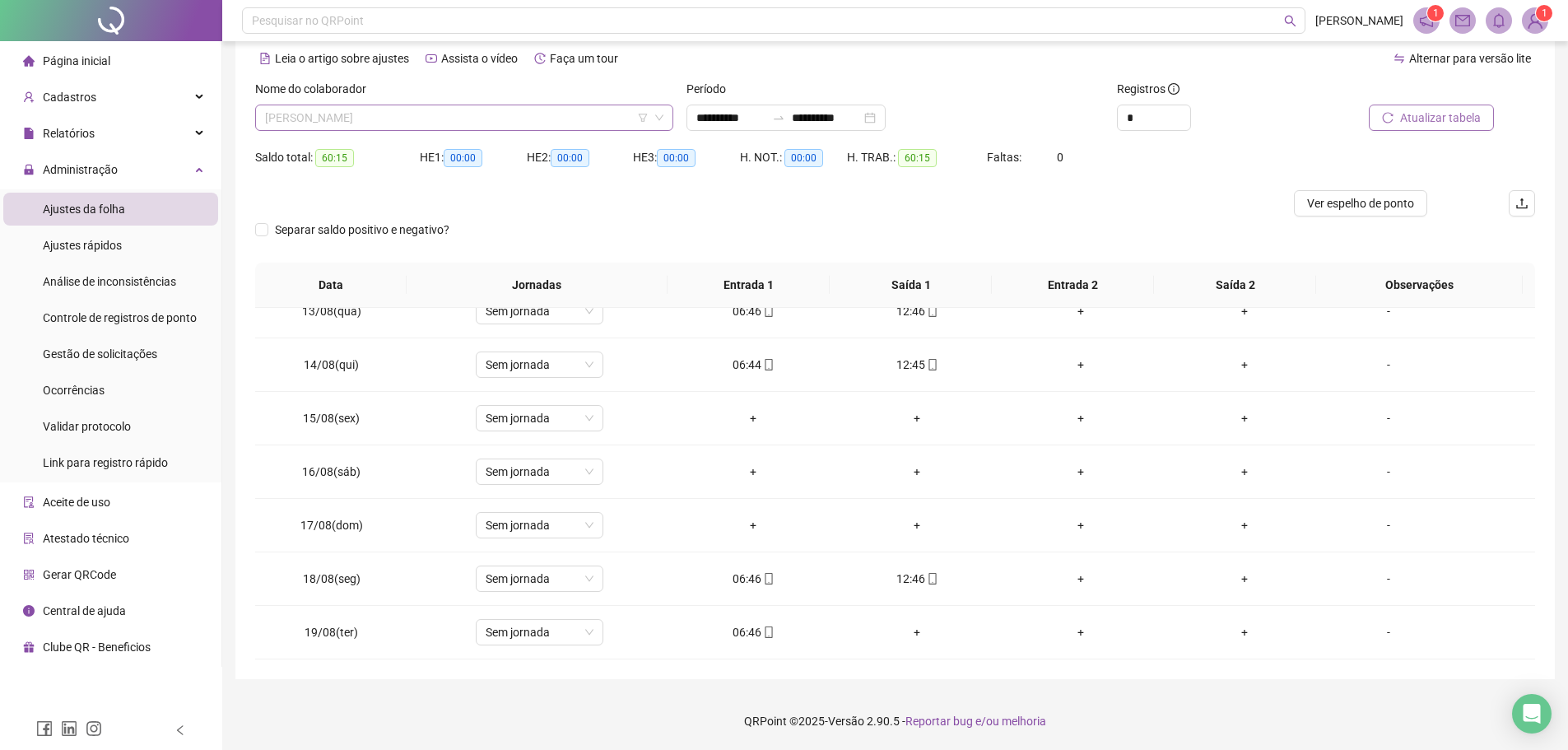
click at [391, 121] on span "[PERSON_NAME]" at bounding box center [464, 118] width 398 height 25
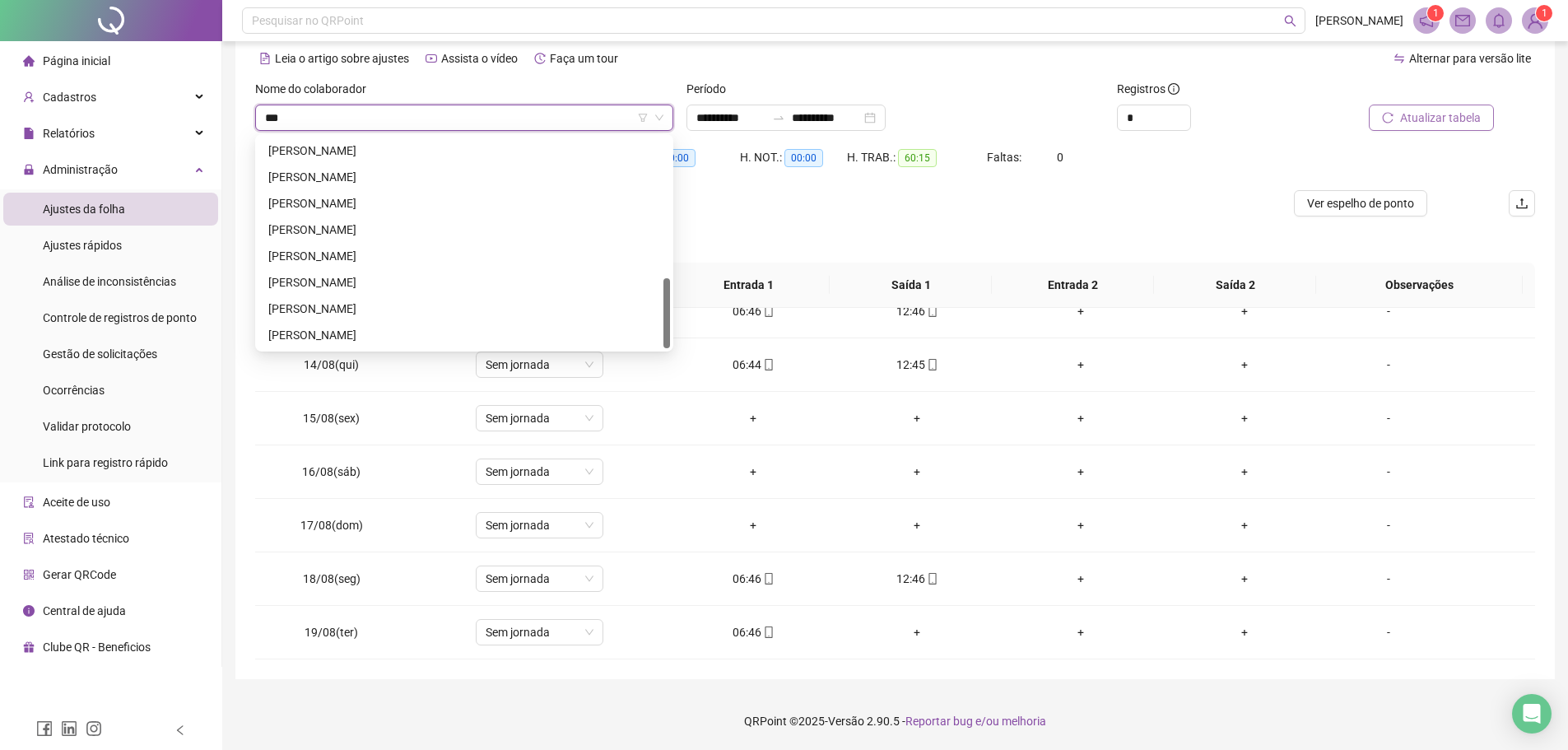
scroll to position [0, 0]
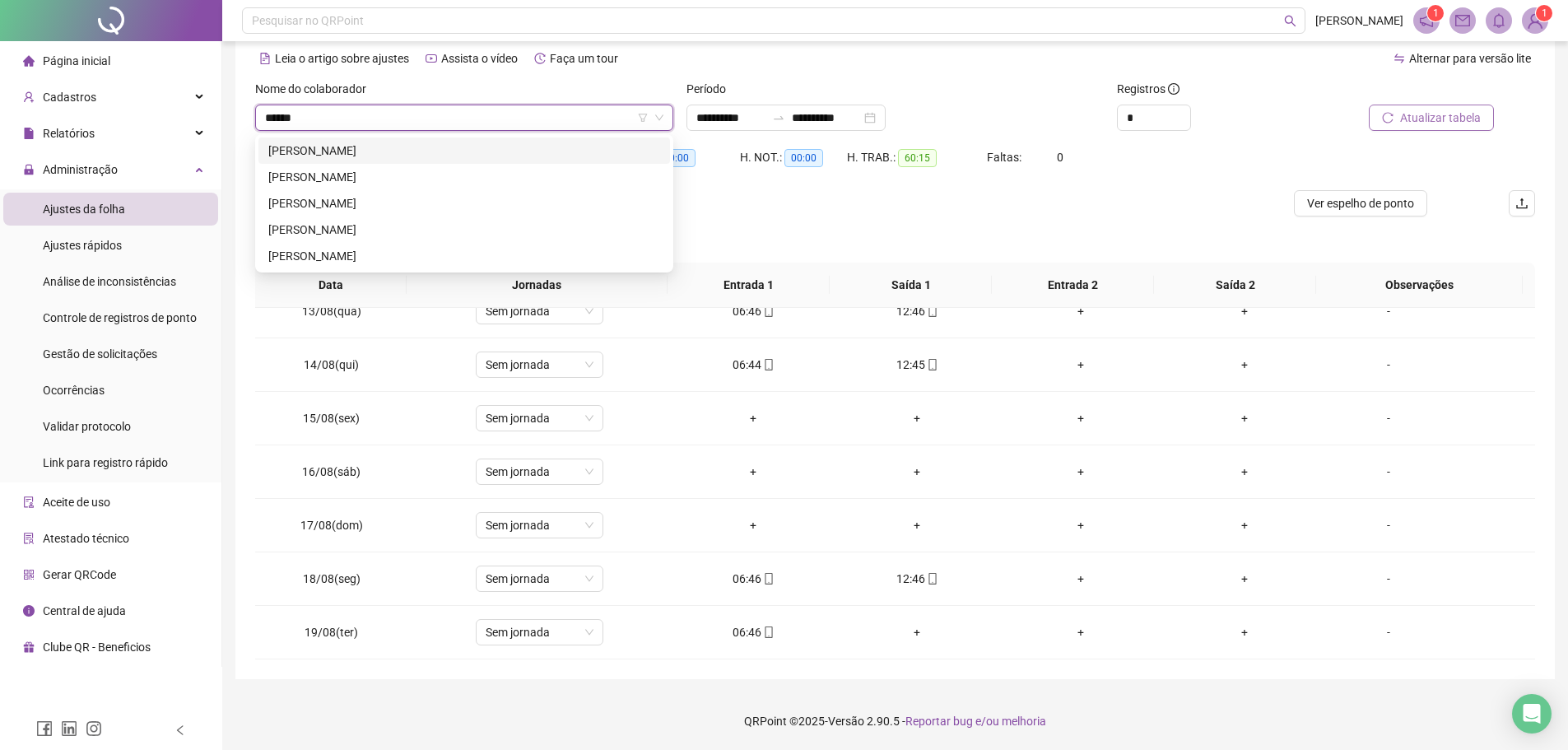
type input "*******"
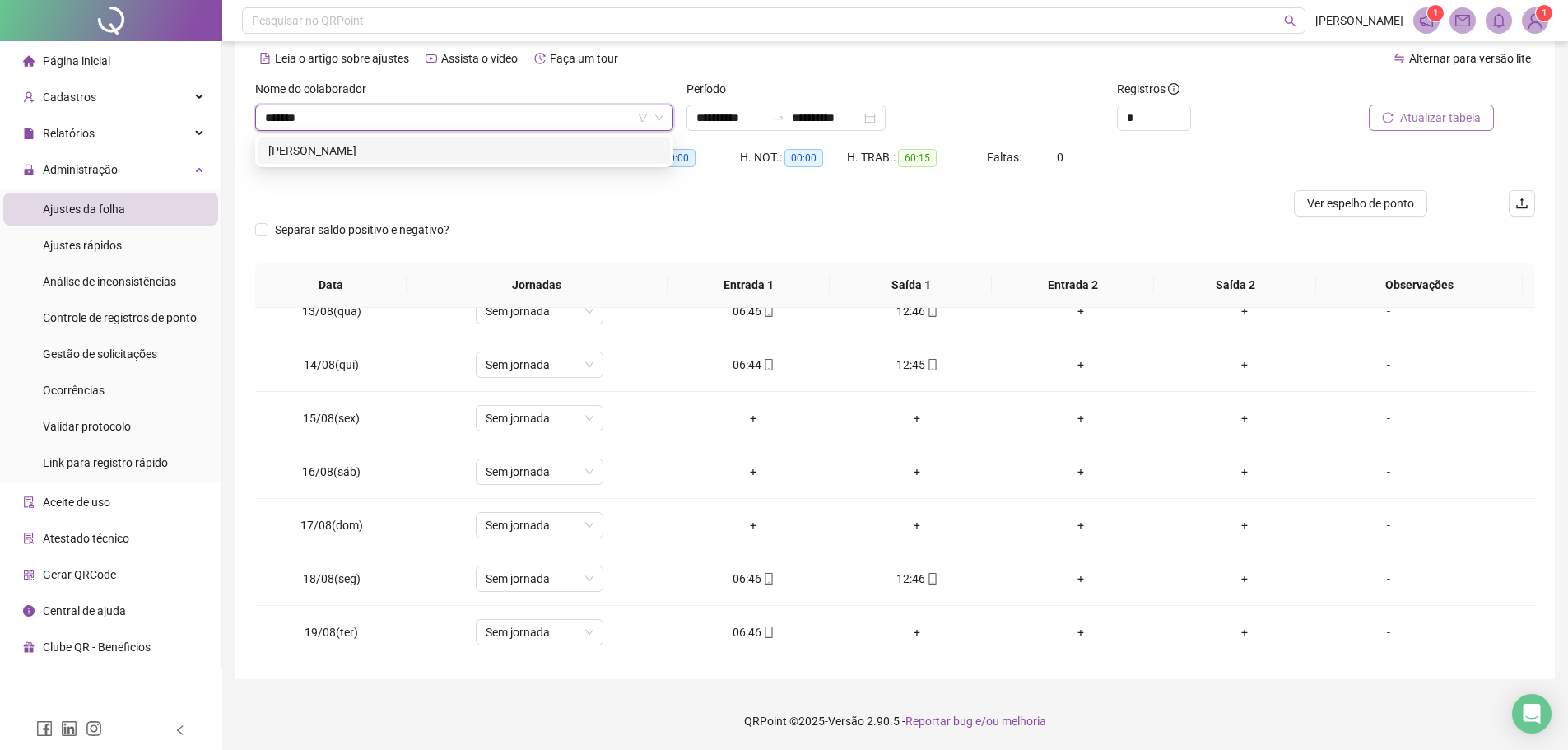
click at [396, 144] on div "[PERSON_NAME]" at bounding box center [464, 151] width 392 height 18
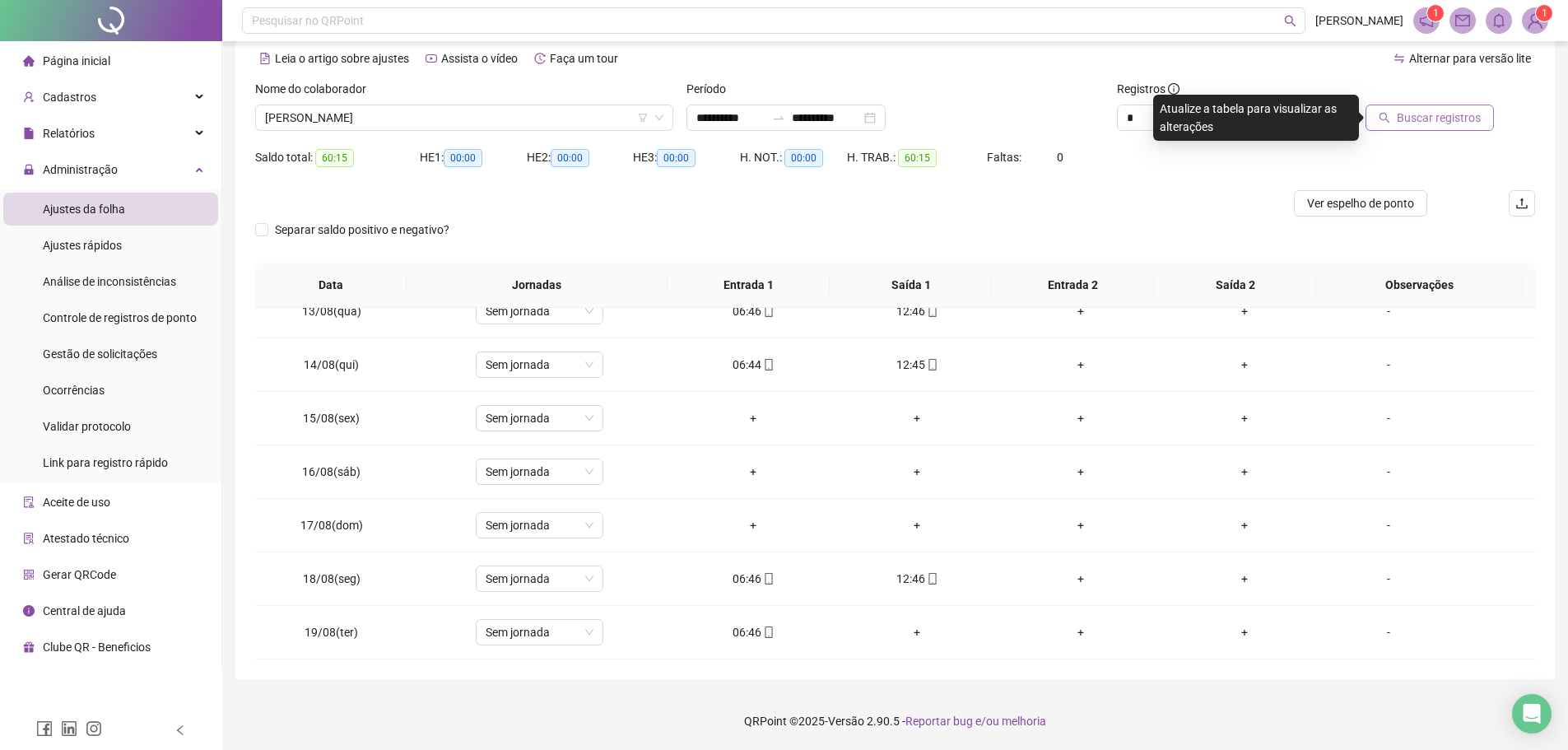
click at [1410, 121] on span "Buscar registros" at bounding box center [1438, 117] width 84 height 18
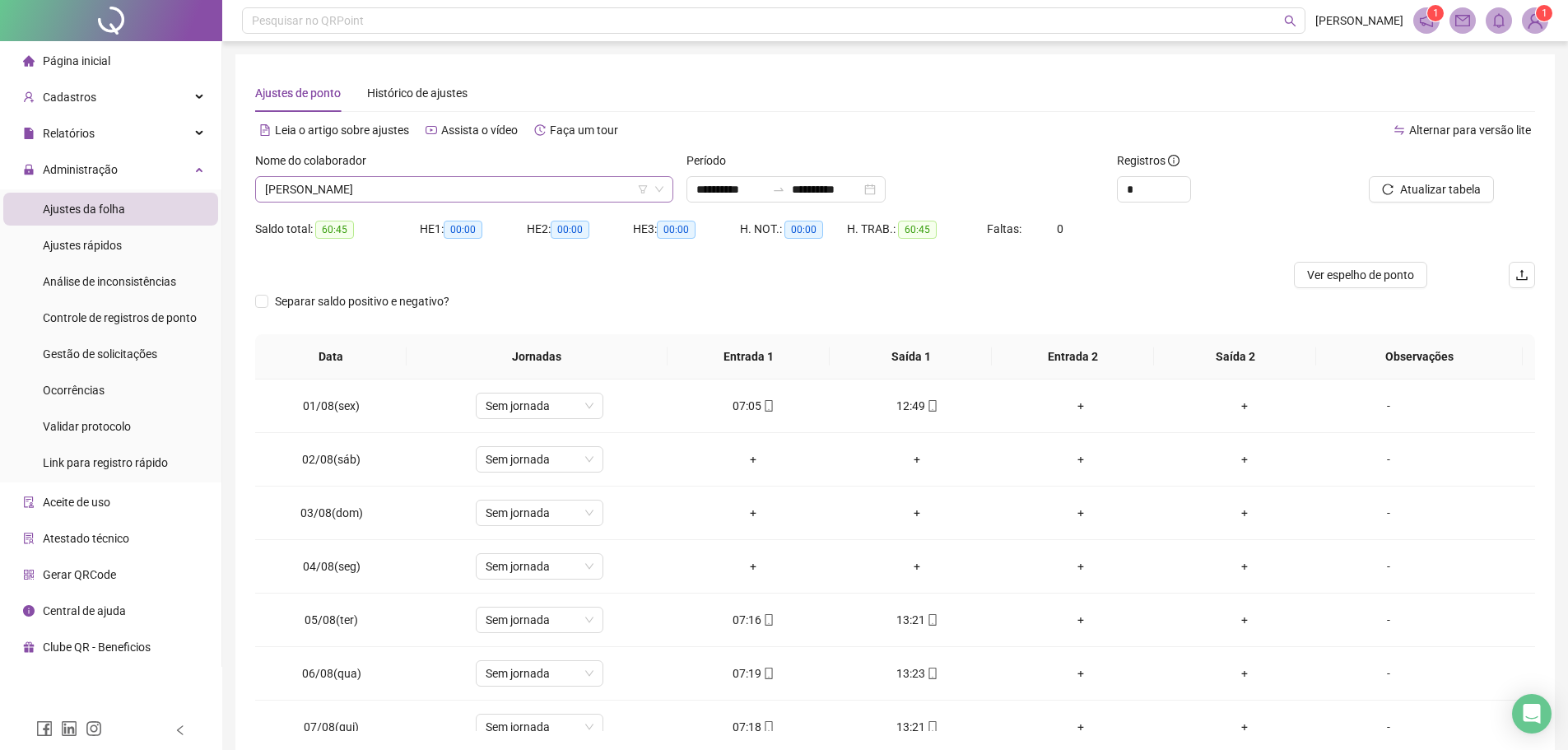
click at [548, 195] on span "[PERSON_NAME]" at bounding box center [464, 189] width 398 height 25
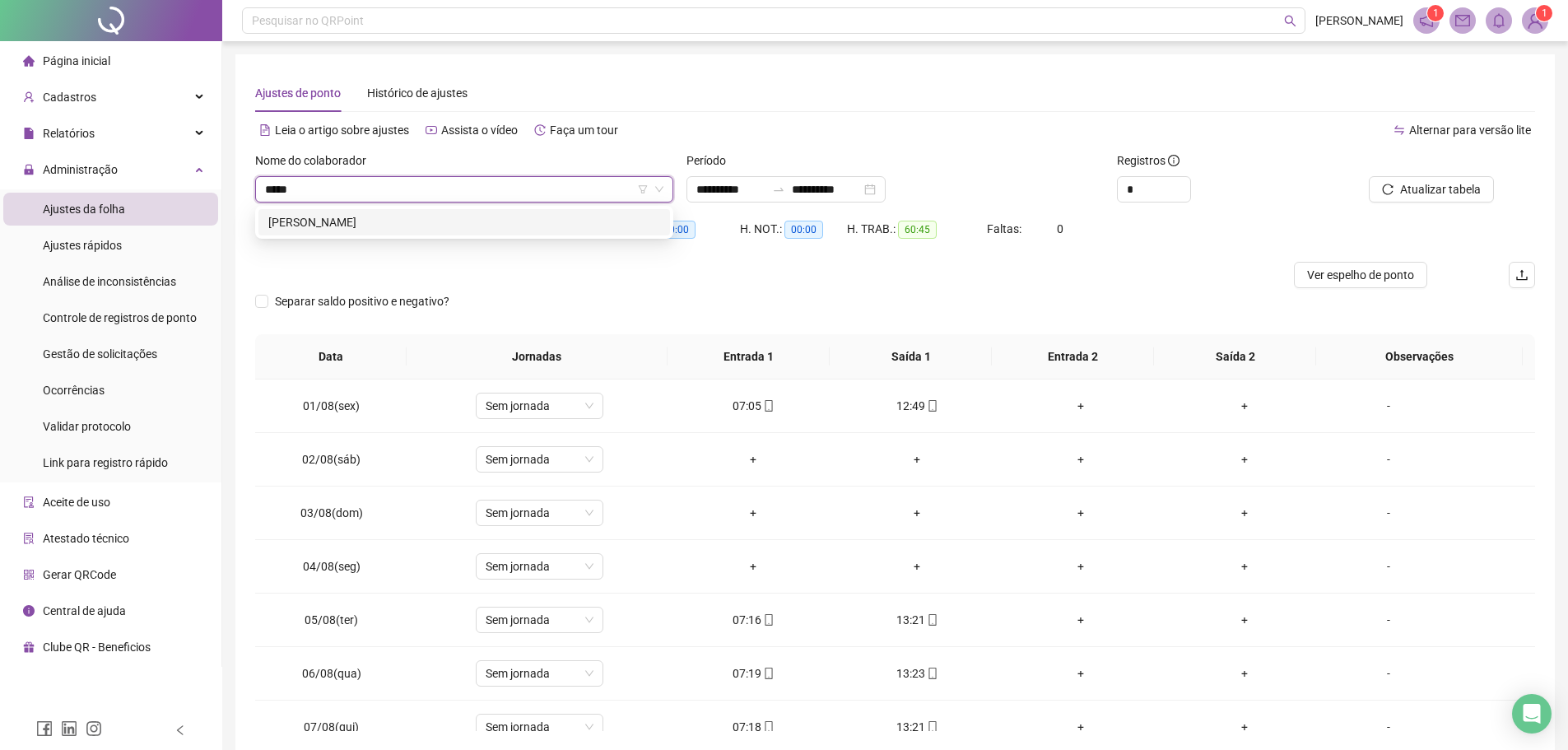
type input "******"
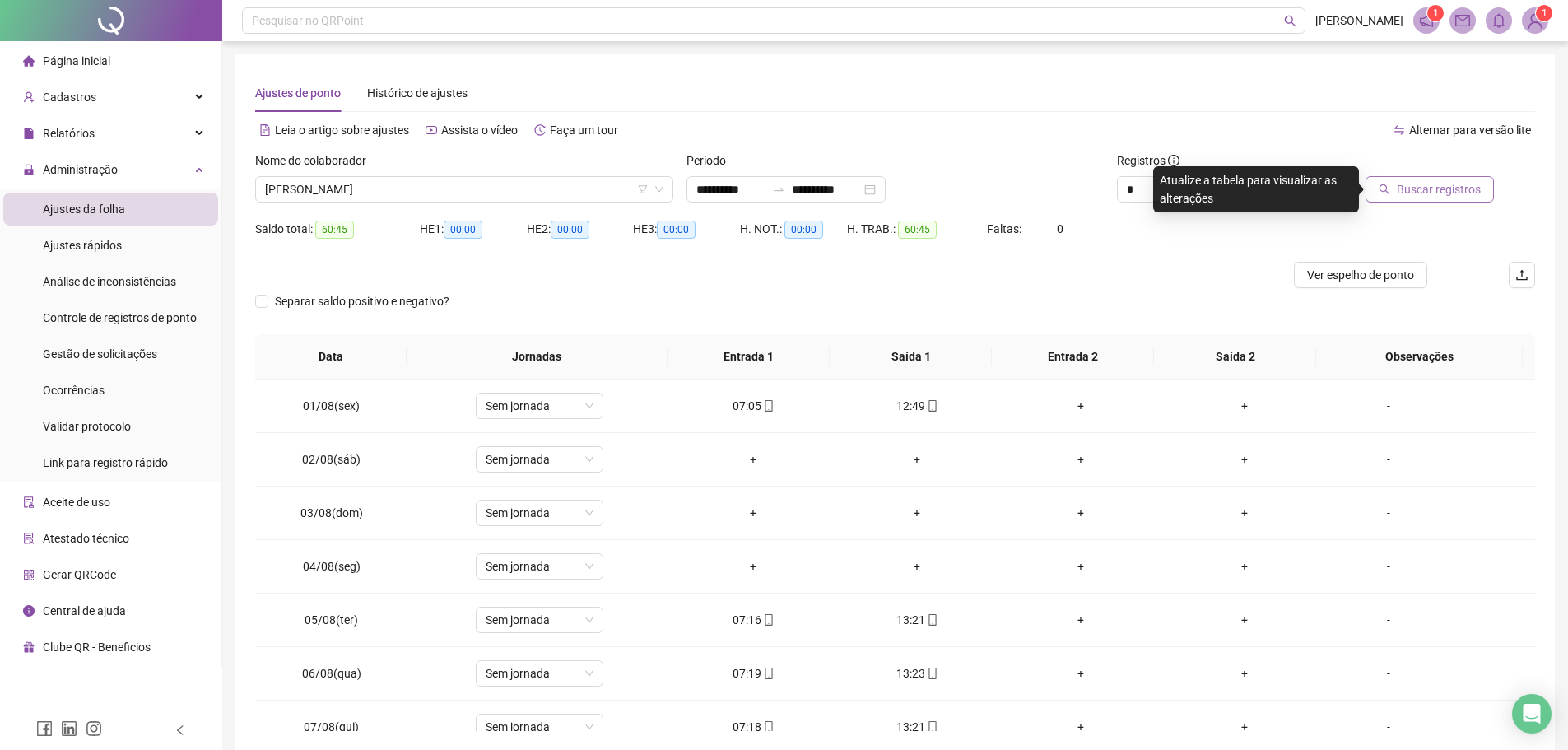
click at [1415, 187] on span "Buscar registros" at bounding box center [1438, 189] width 84 height 18
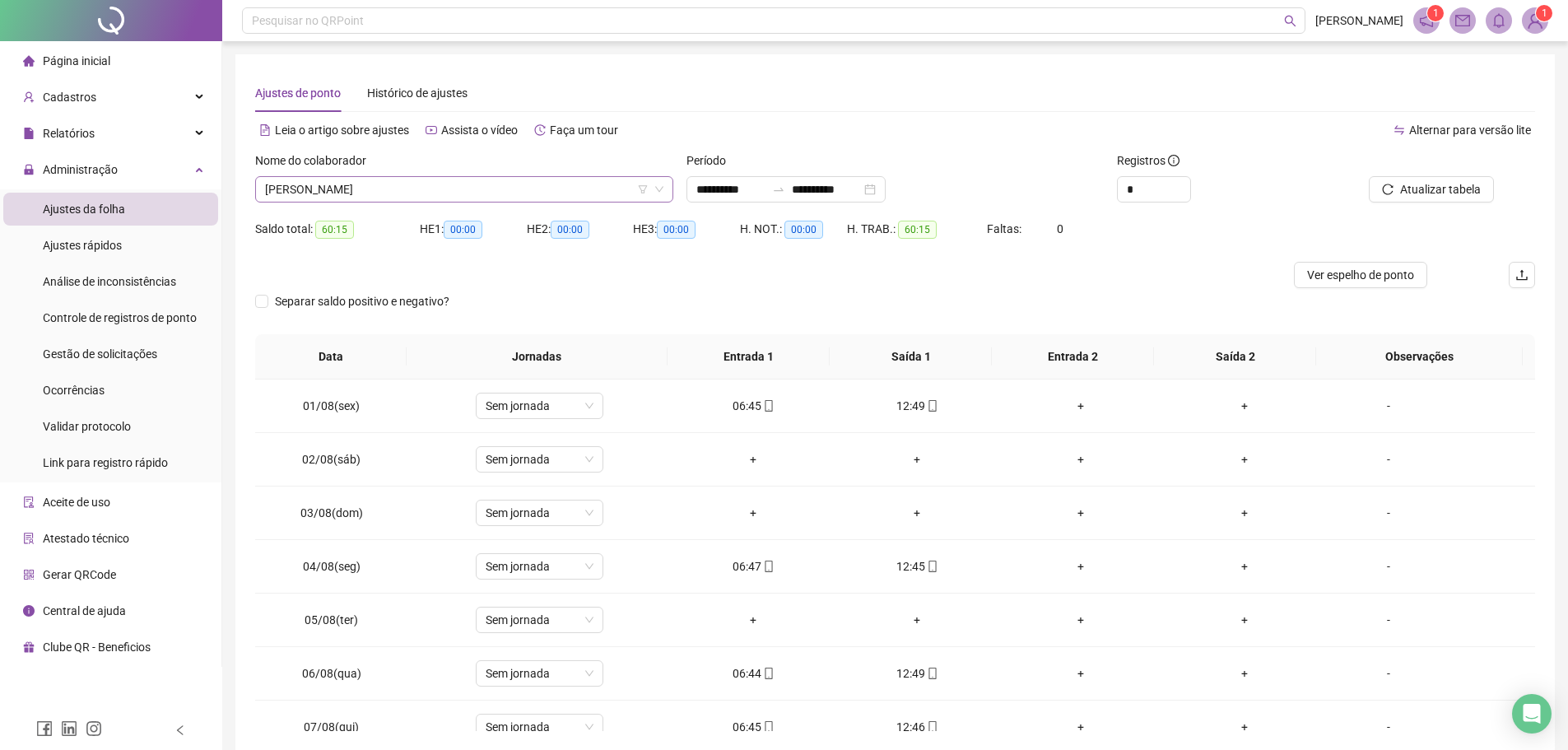
click at [395, 197] on span "[PERSON_NAME]" at bounding box center [464, 189] width 398 height 25
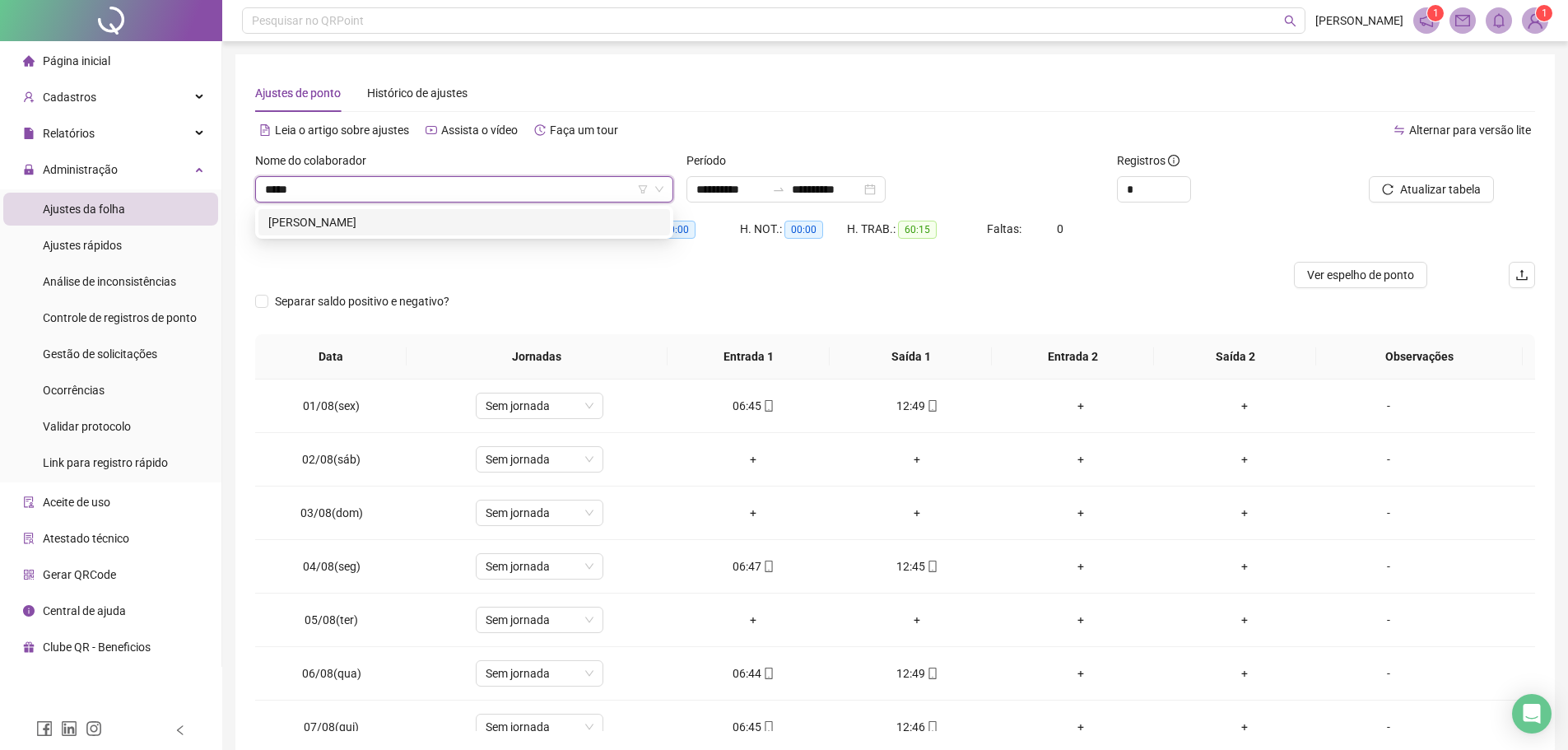
type input "******"
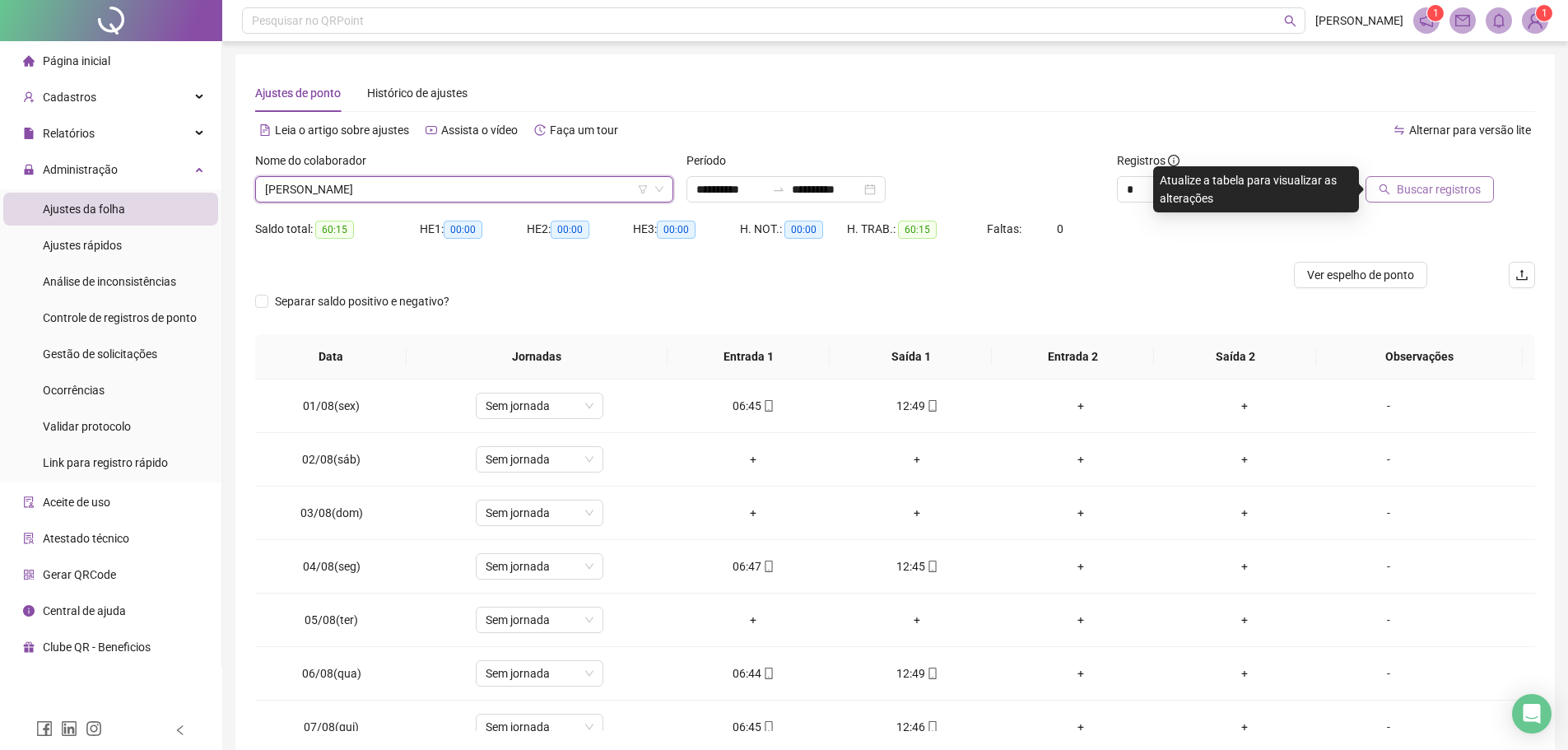
click at [1443, 188] on span "Buscar registros" at bounding box center [1438, 189] width 84 height 18
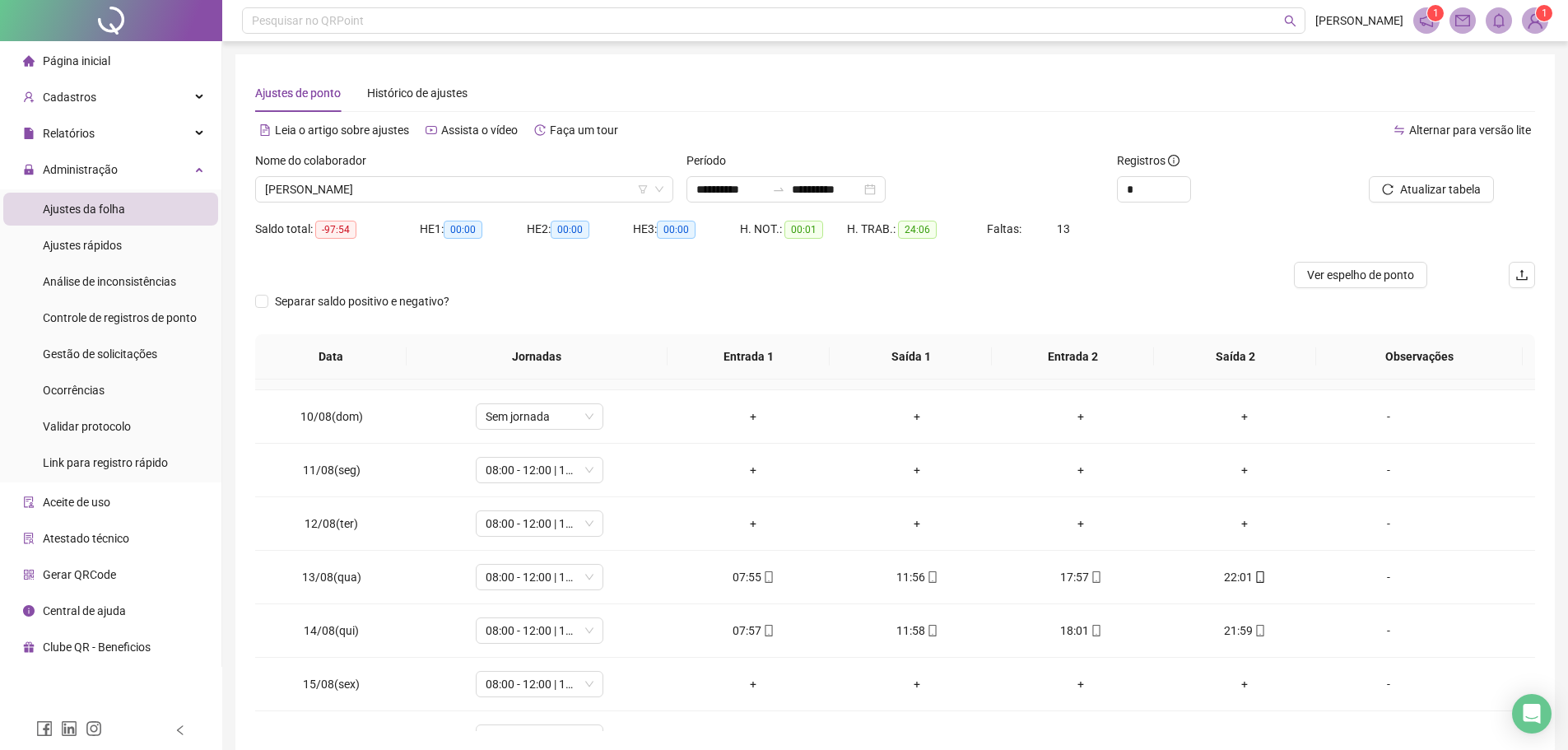
scroll to position [576, 0]
click at [493, 190] on span "[PERSON_NAME]" at bounding box center [464, 189] width 398 height 25
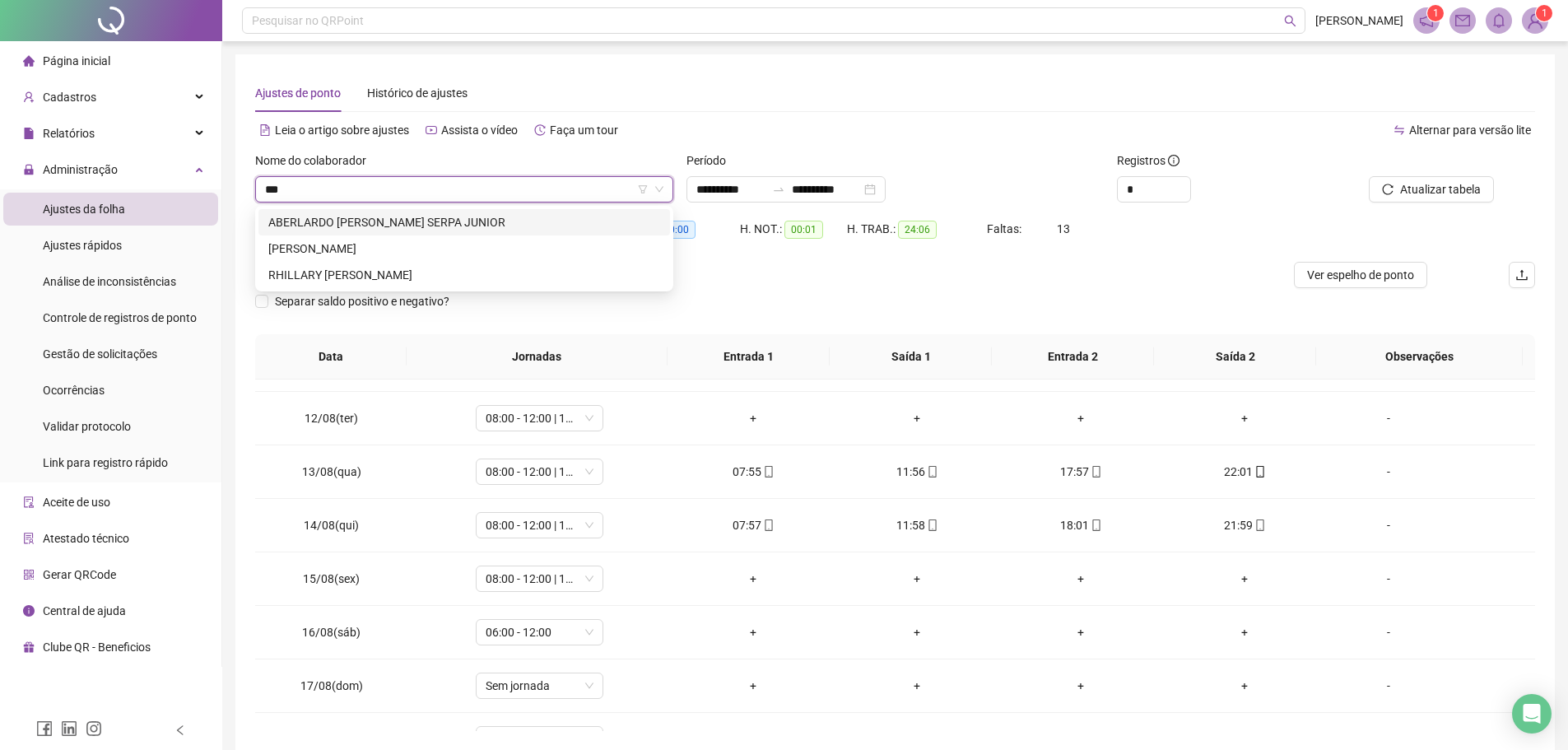
scroll to position [0, 0]
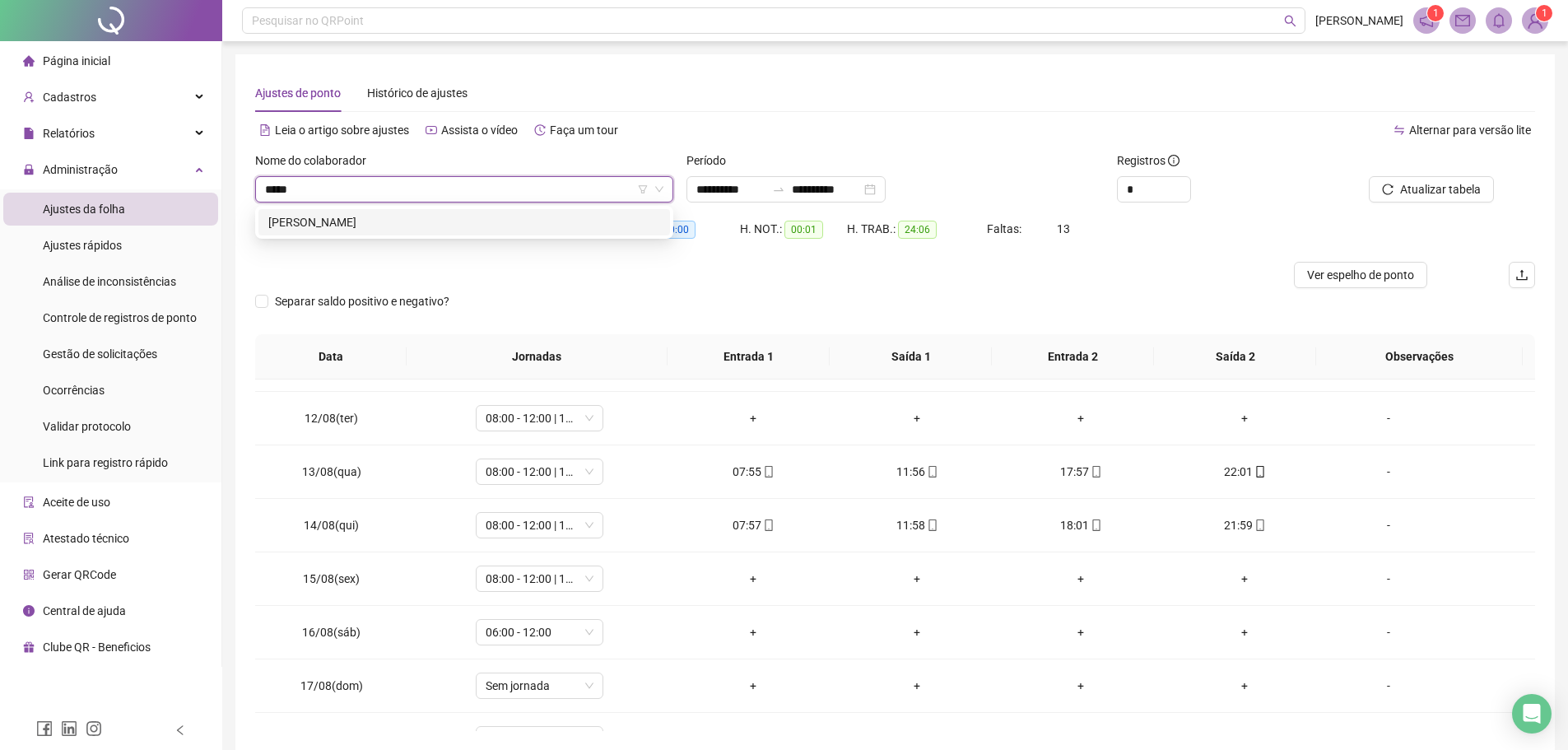
type input "******"
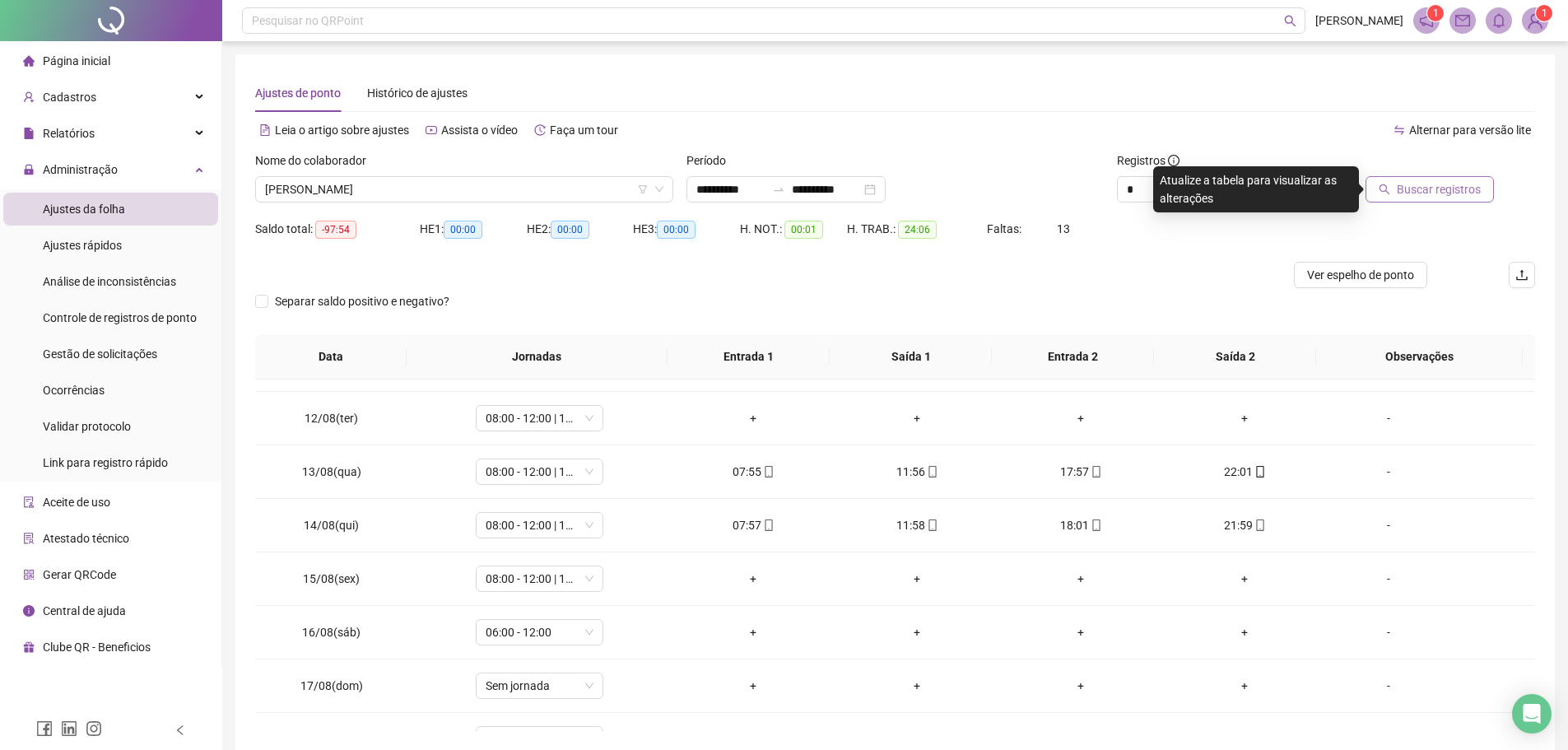
click at [1433, 177] on button "Buscar registros" at bounding box center [1430, 189] width 129 height 26
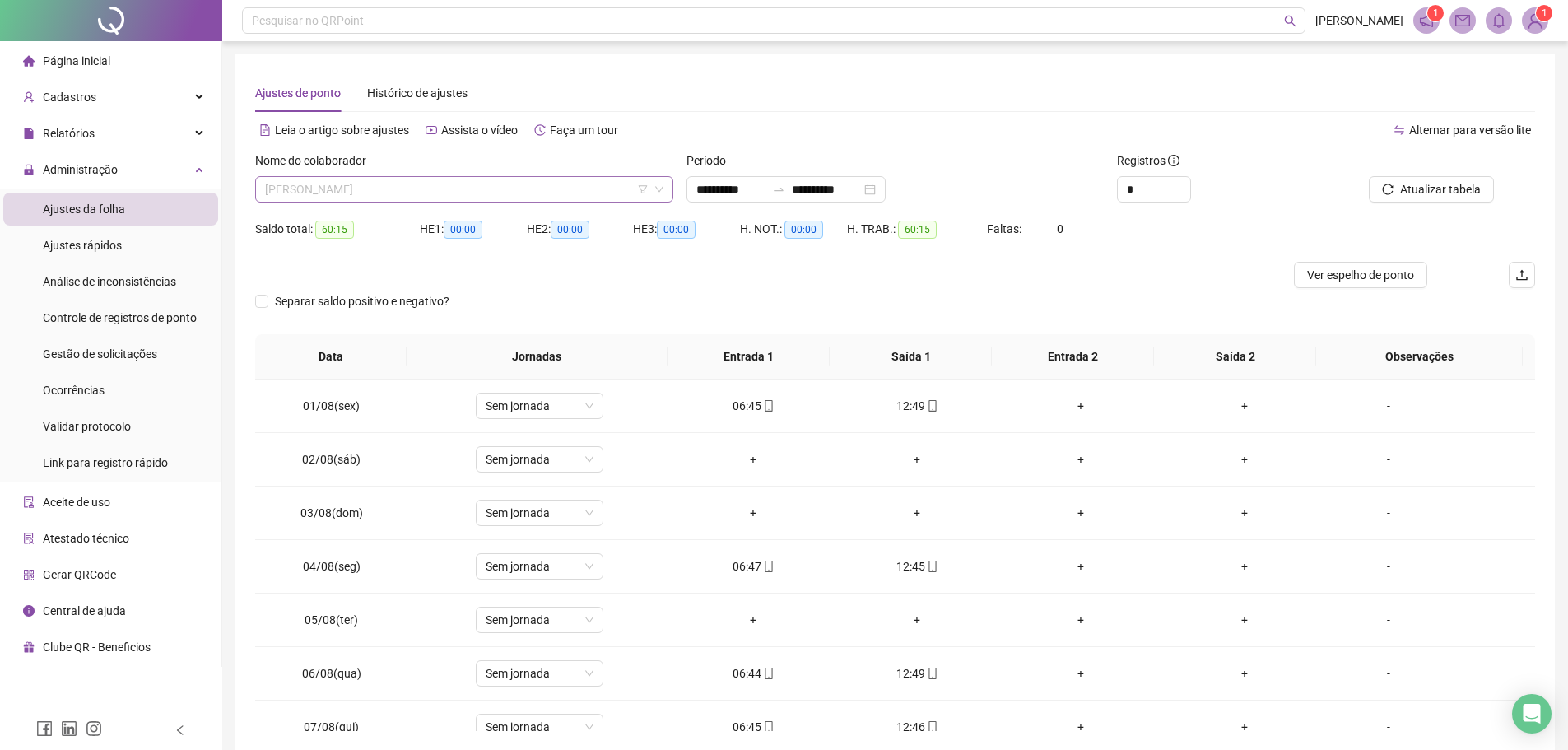
click at [423, 187] on span "[PERSON_NAME]" at bounding box center [464, 189] width 398 height 25
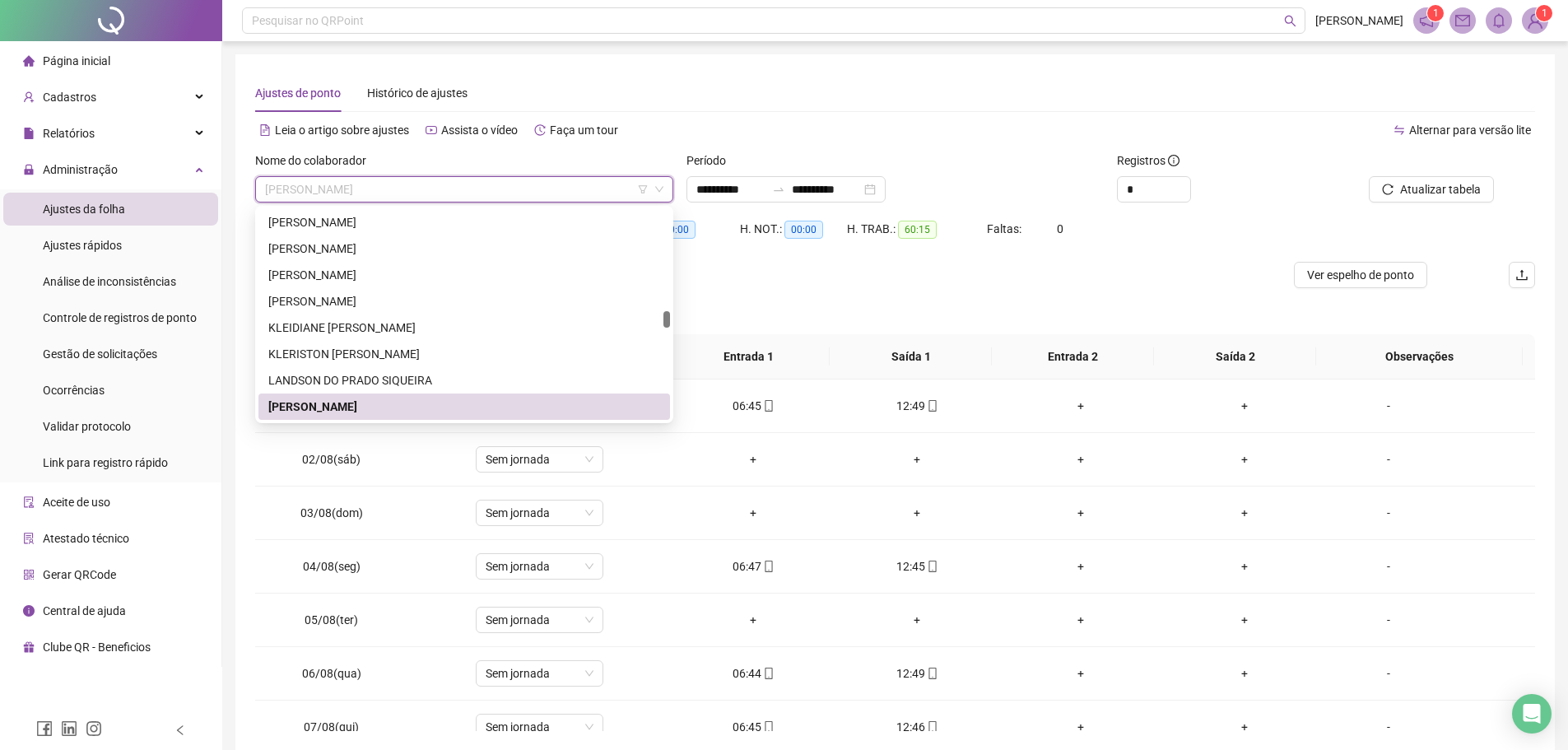
click at [439, 187] on span "[PERSON_NAME]" at bounding box center [464, 189] width 398 height 25
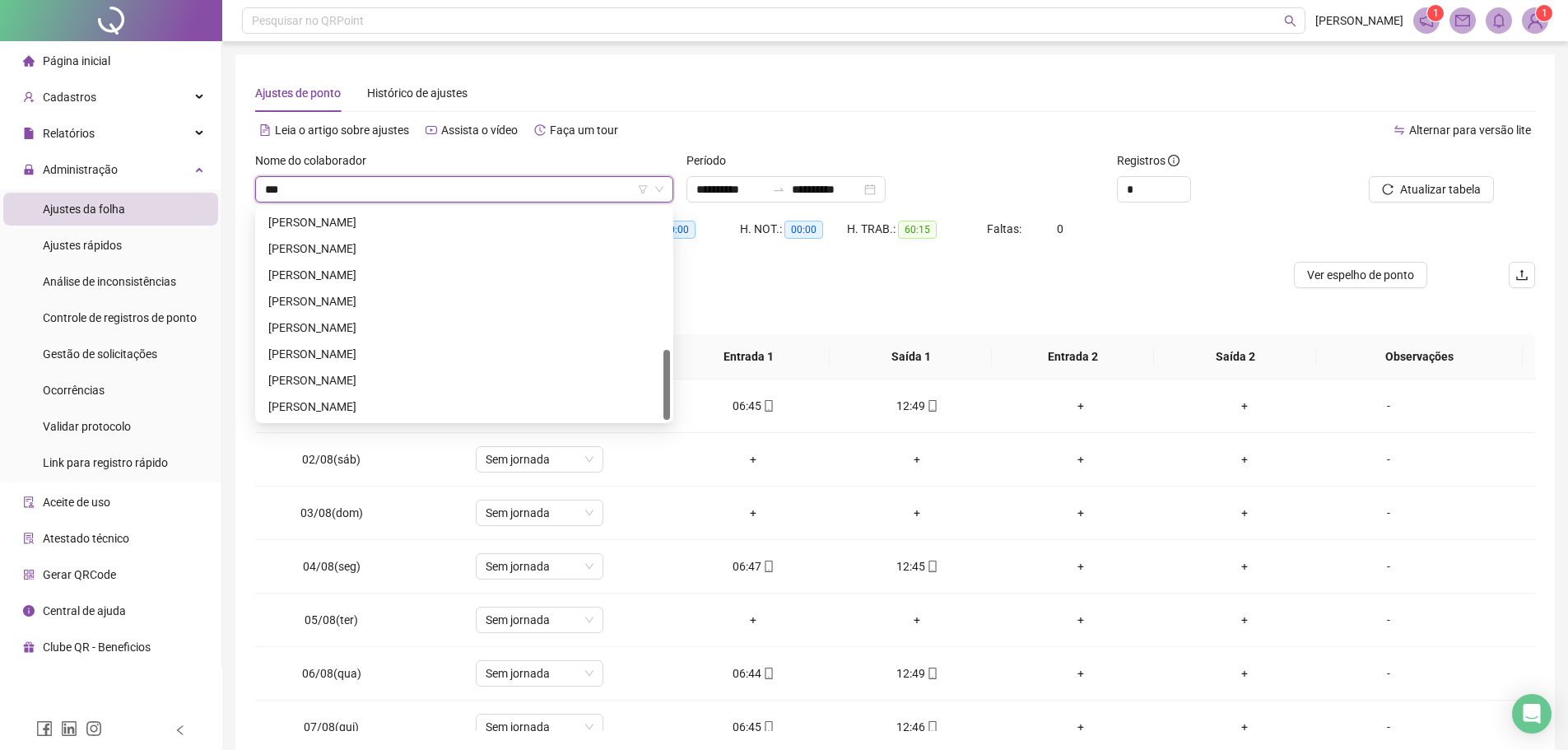
scroll to position [0, 0]
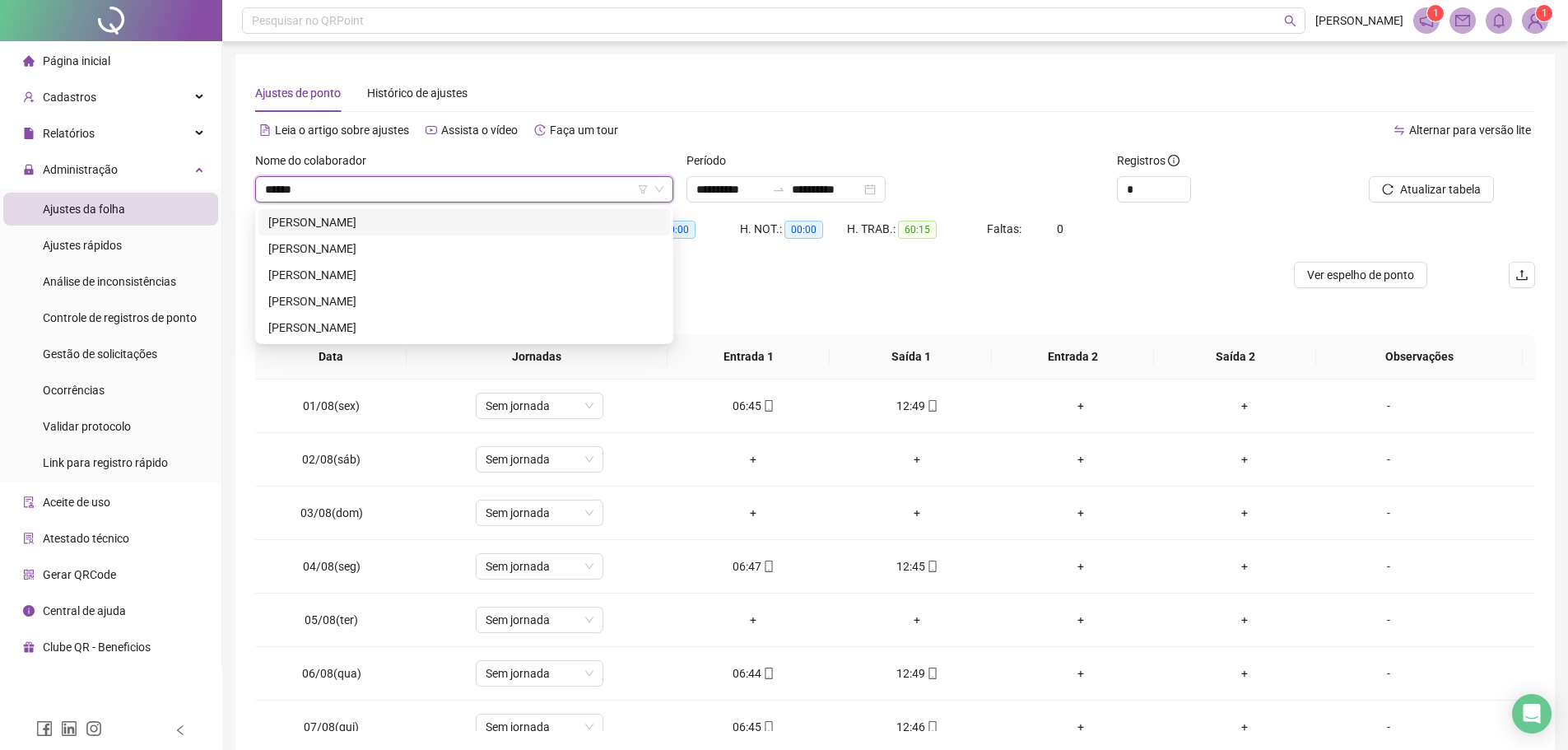
type input "*******"
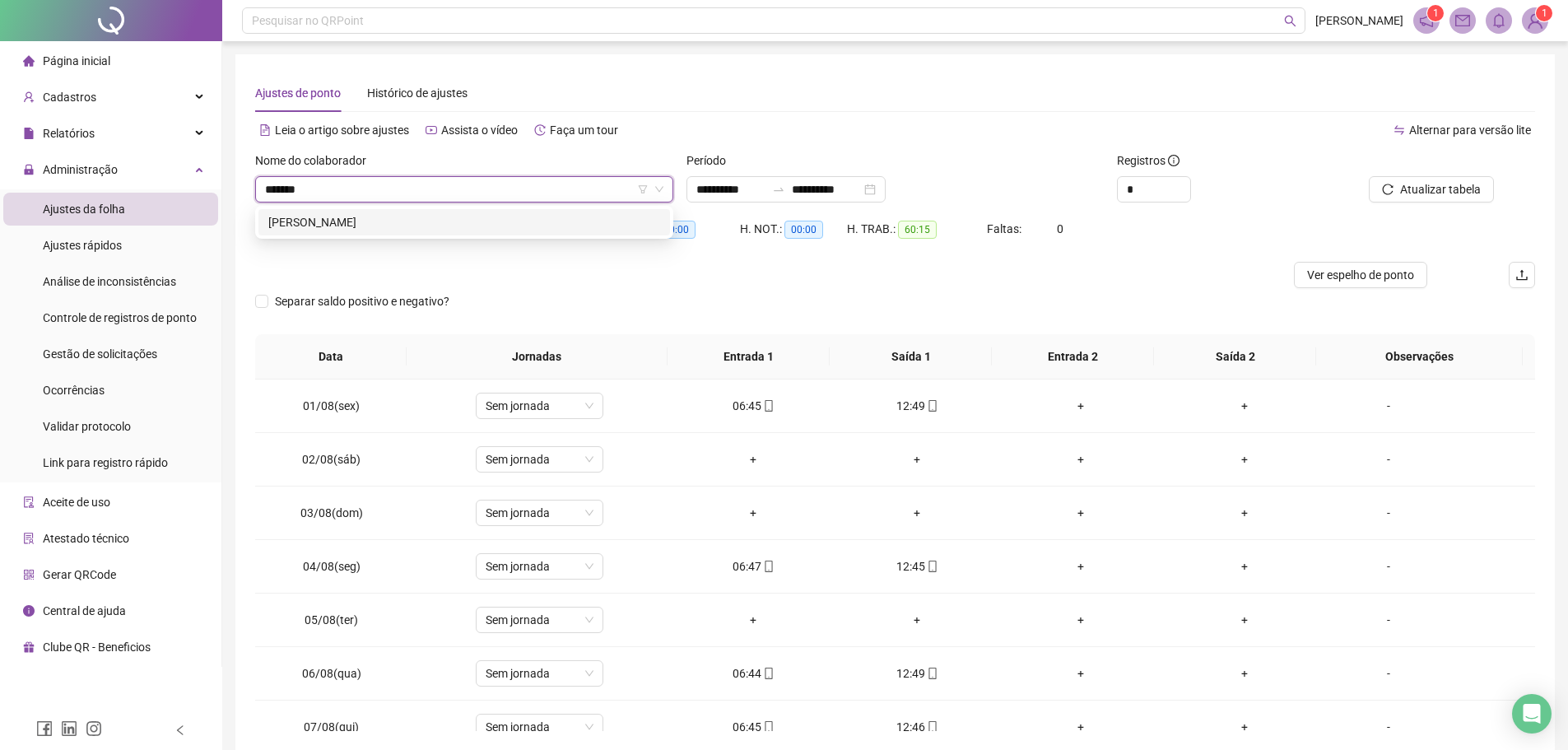
click at [438, 222] on div "[PERSON_NAME]" at bounding box center [464, 222] width 392 height 18
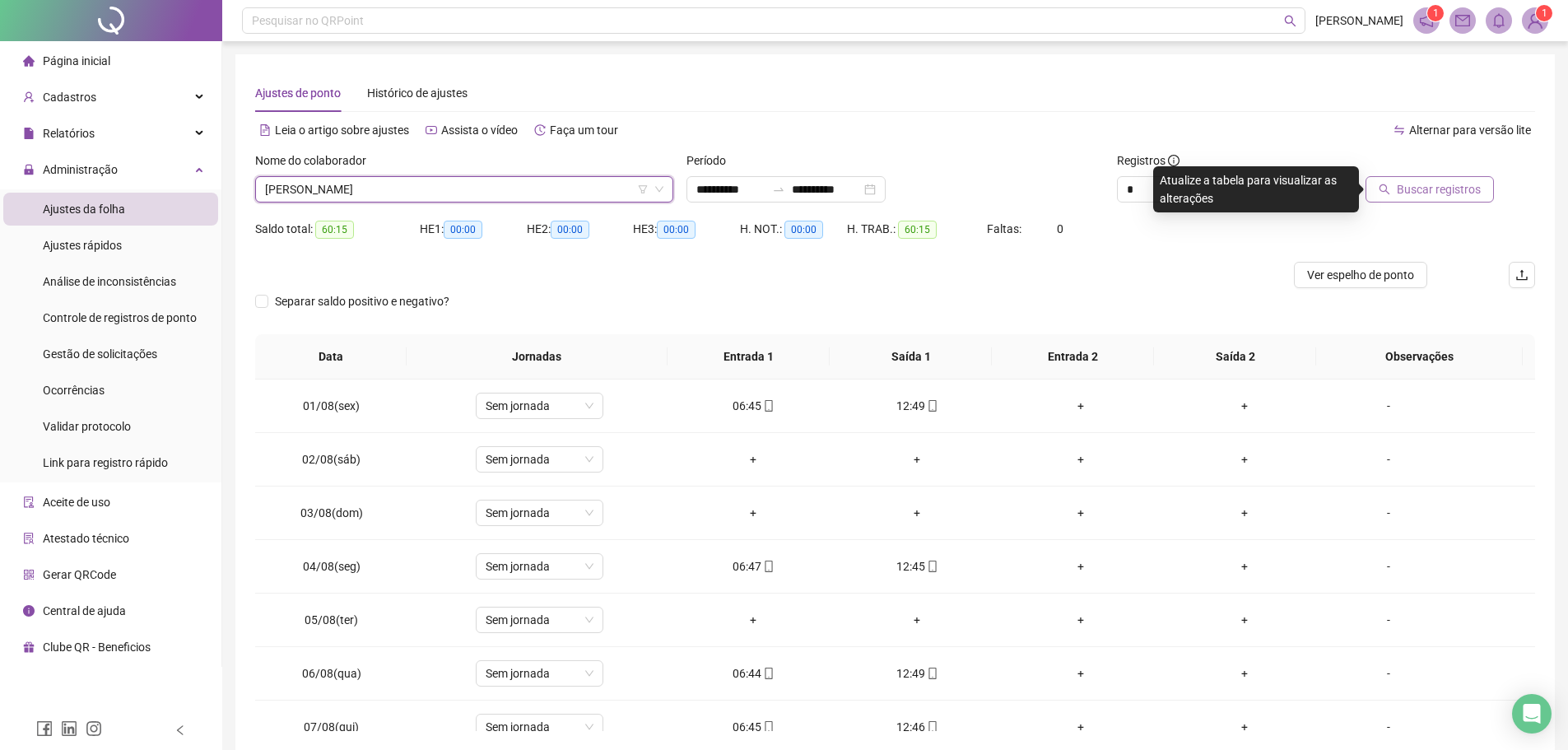
click at [1417, 195] on span "Buscar registros" at bounding box center [1438, 189] width 84 height 18
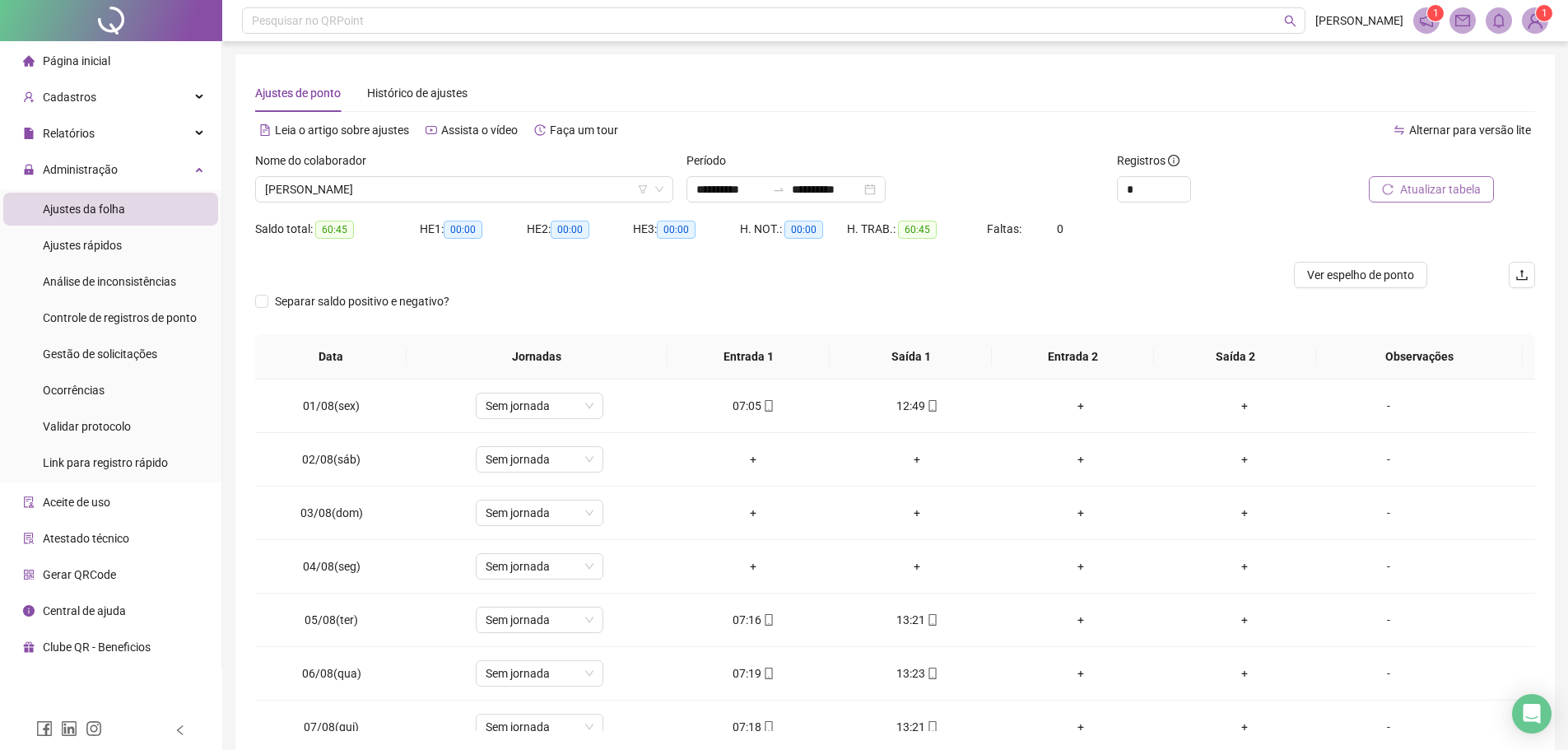
click at [1450, 182] on span "Atualizar tabela" at bounding box center [1440, 189] width 81 height 18
click at [490, 198] on span "[PERSON_NAME]" at bounding box center [464, 189] width 398 height 25
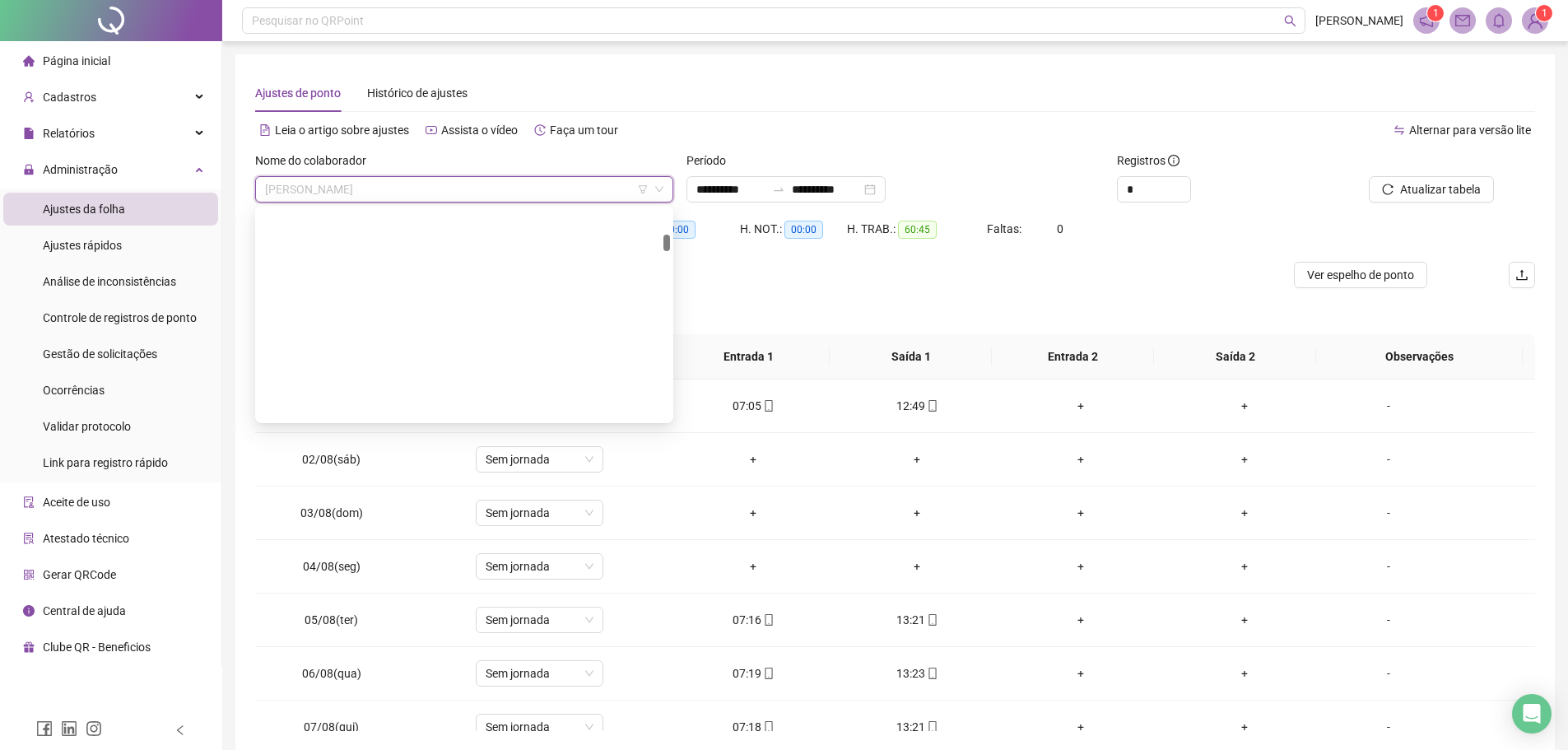
scroll to position [3186, 0]
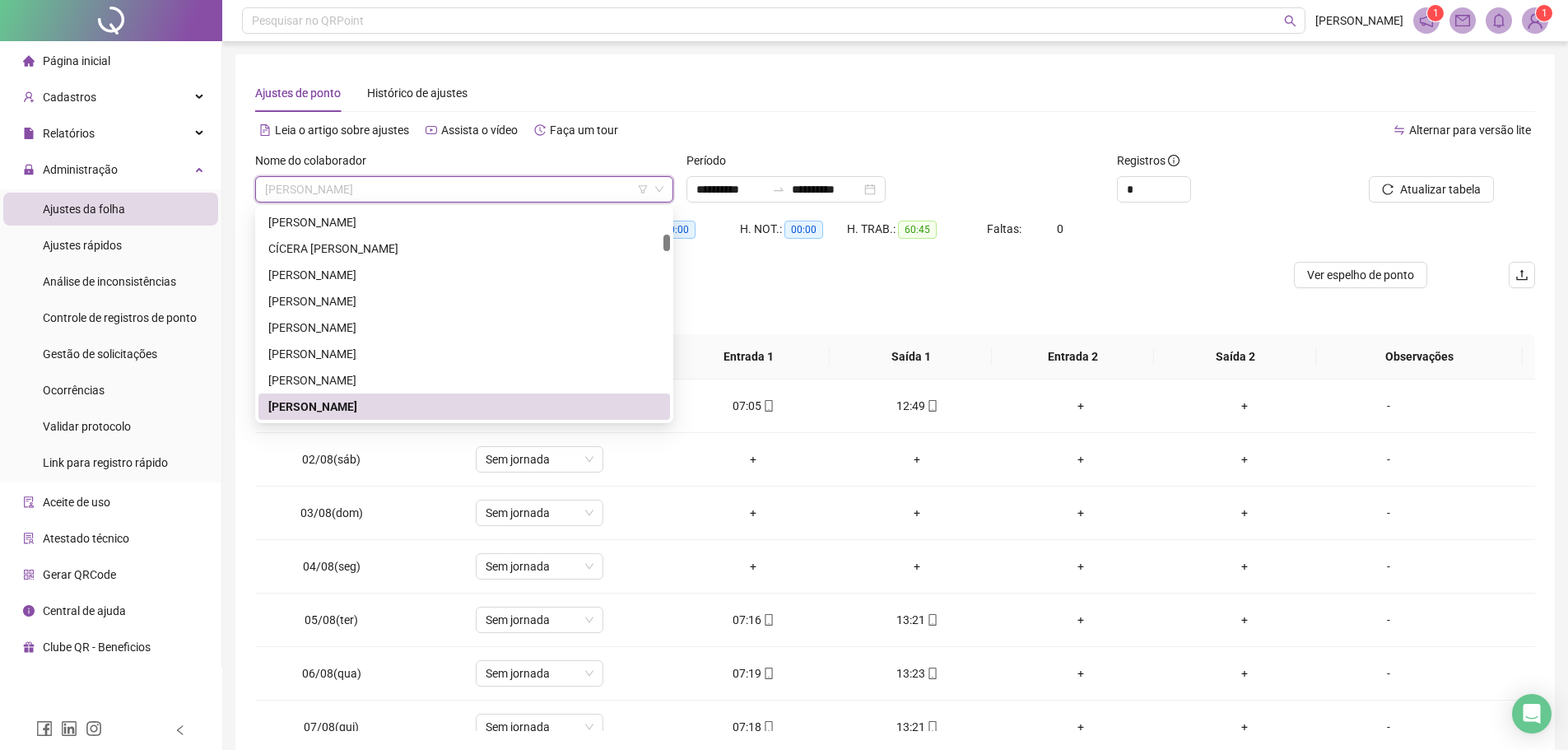
click at [562, 195] on span "[PERSON_NAME]" at bounding box center [464, 189] width 398 height 25
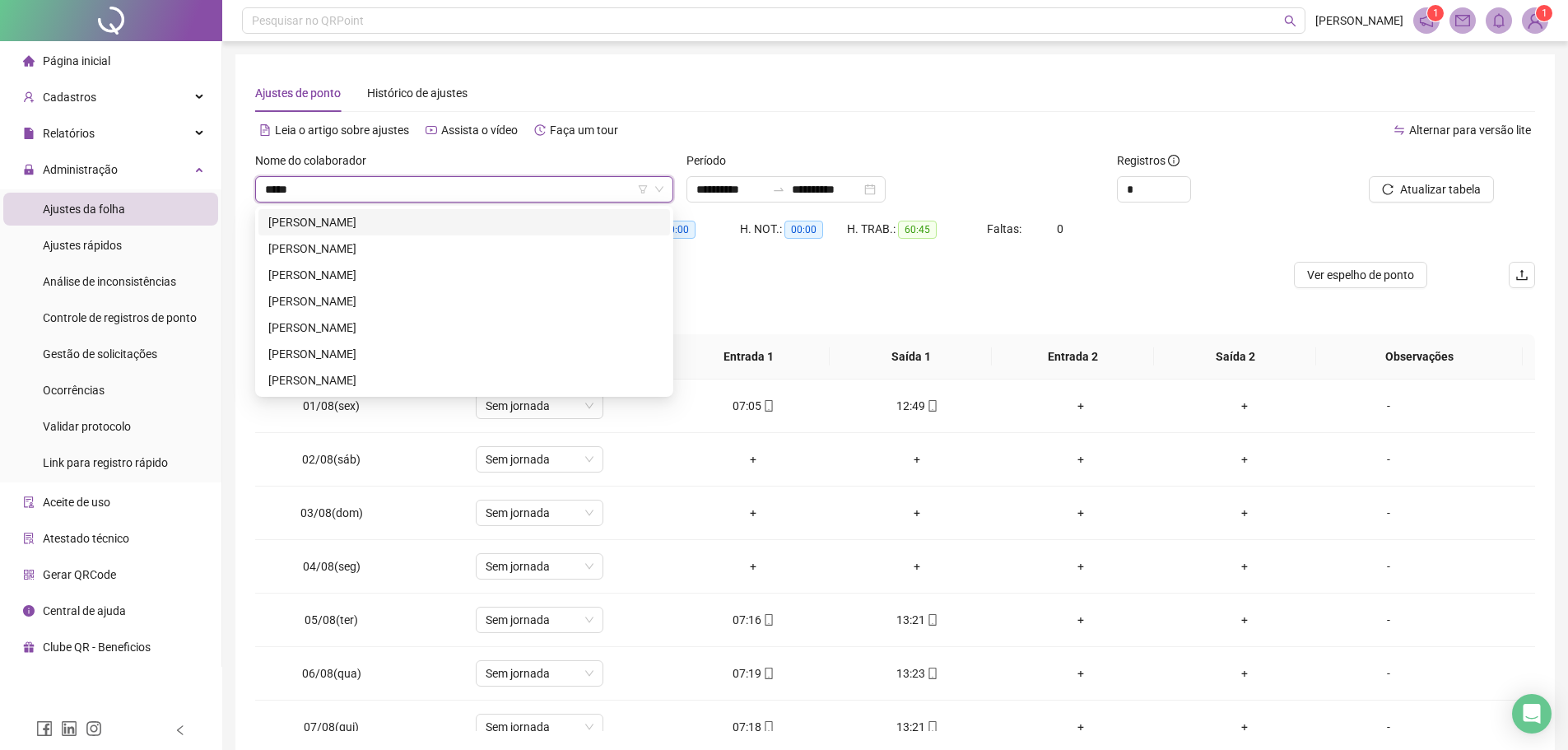
type input "******"
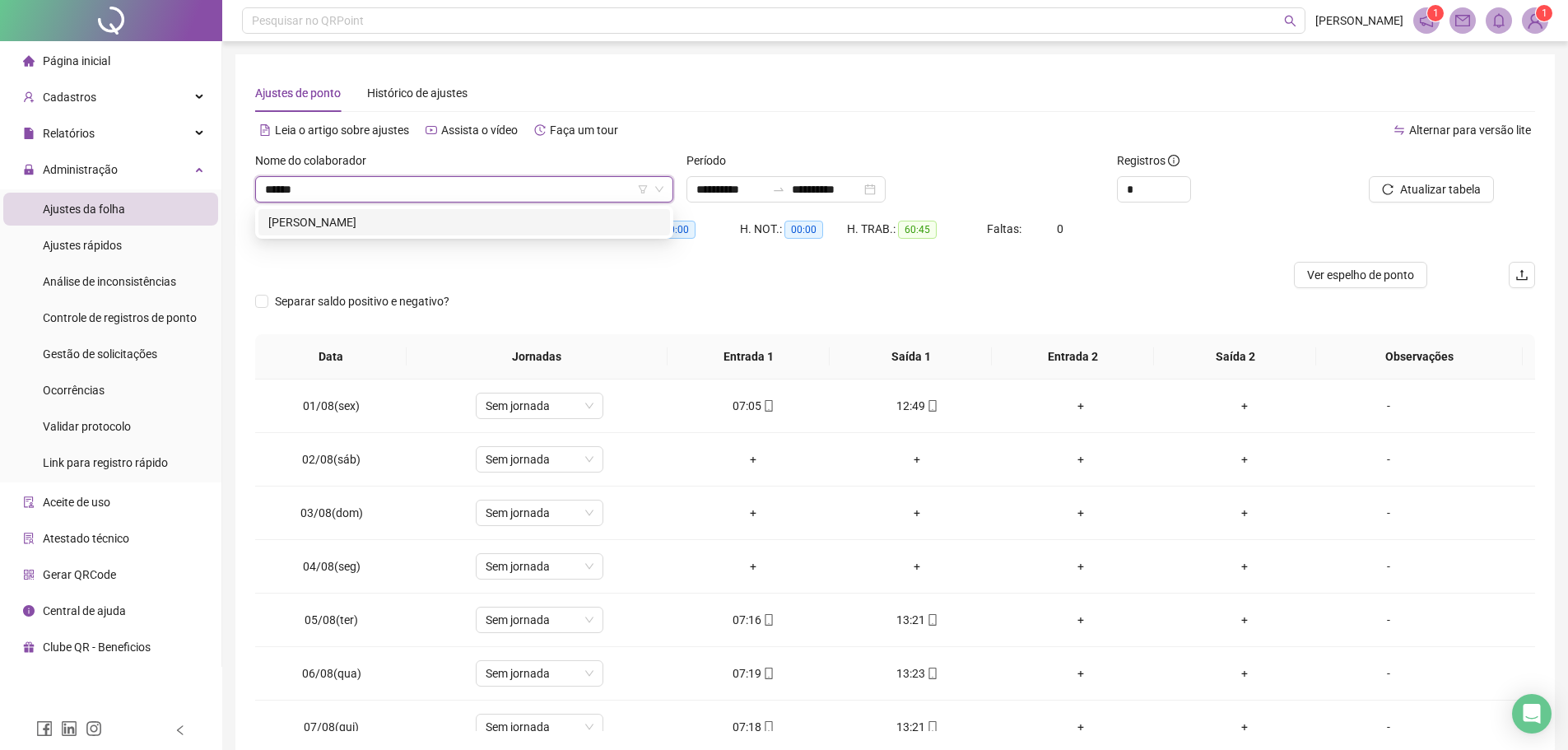
click at [555, 223] on div "[PERSON_NAME]" at bounding box center [464, 222] width 392 height 18
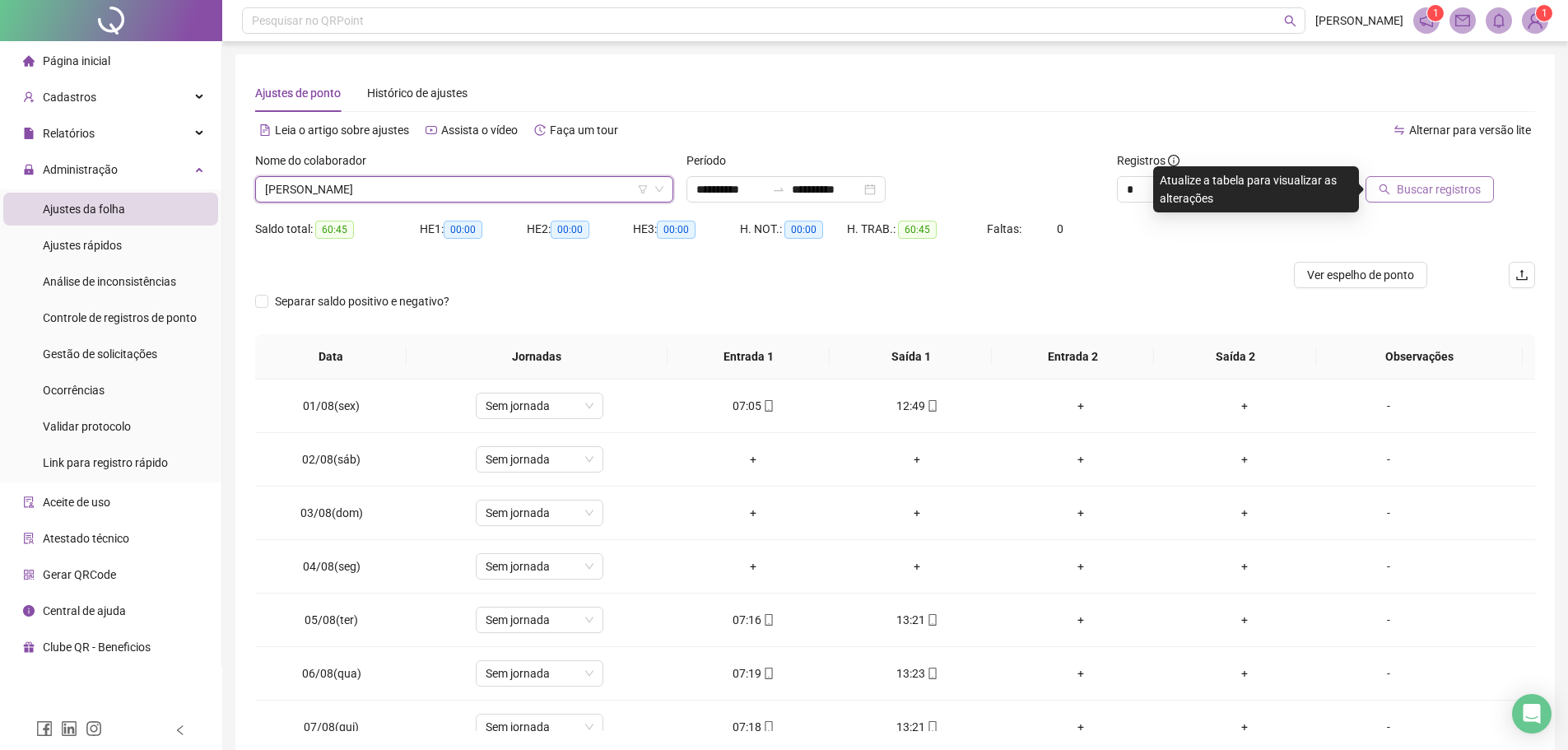
click at [1434, 192] on span "Buscar registros" at bounding box center [1438, 189] width 84 height 18
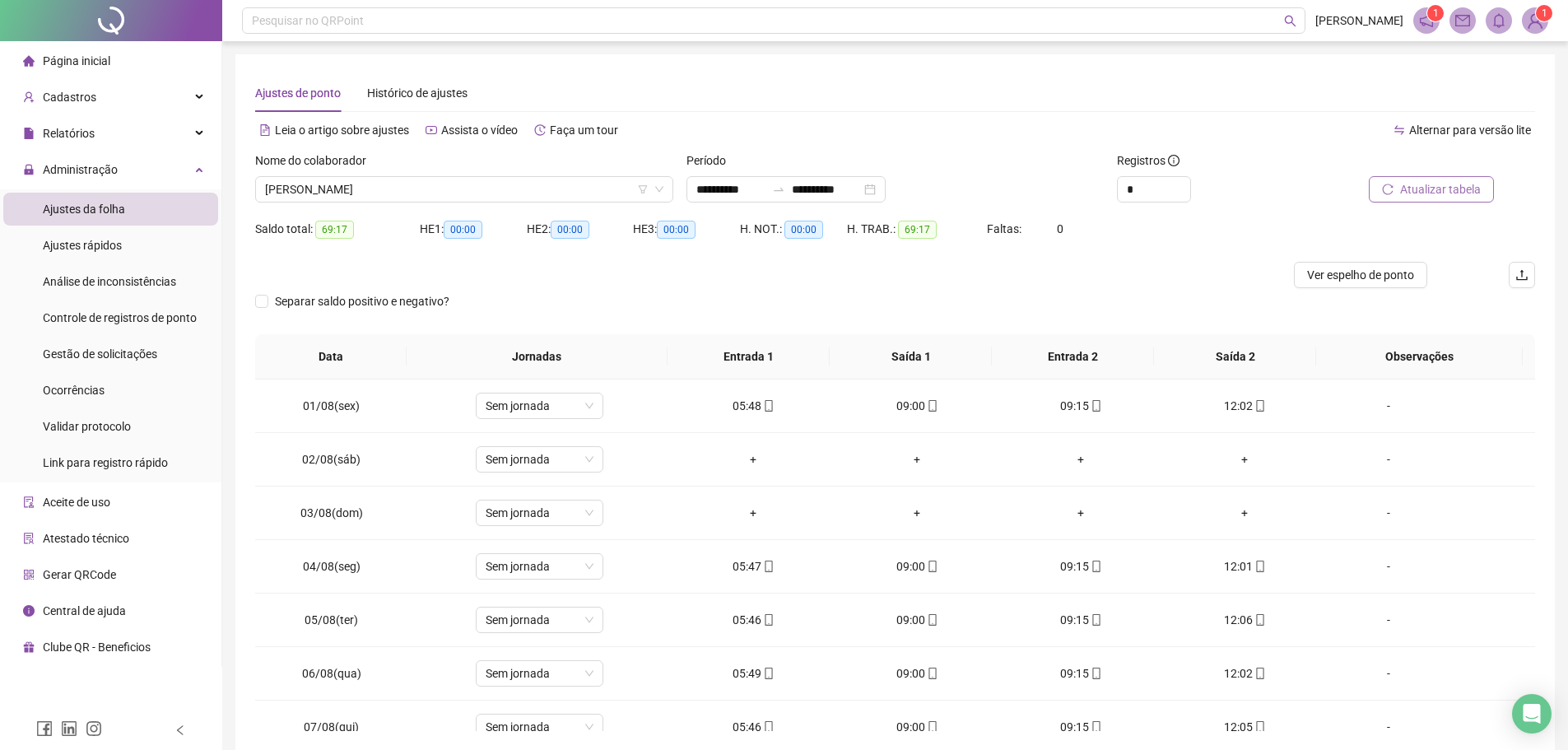
click at [1475, 196] on span "Atualizar tabela" at bounding box center [1440, 189] width 81 height 18
click at [476, 194] on span "[PERSON_NAME]" at bounding box center [464, 189] width 398 height 25
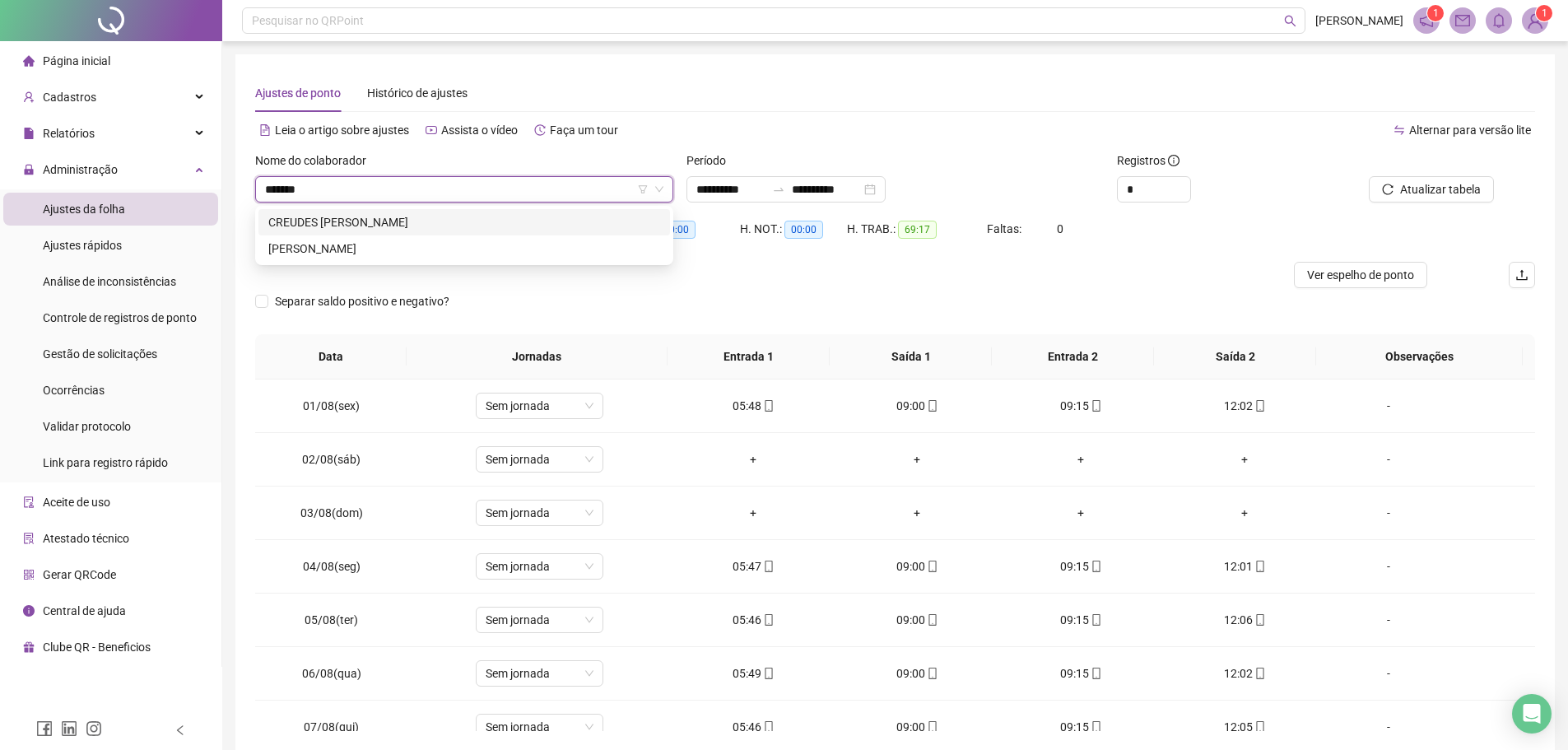
type input "*******"
click at [456, 243] on div "[PERSON_NAME]" at bounding box center [464, 248] width 392 height 18
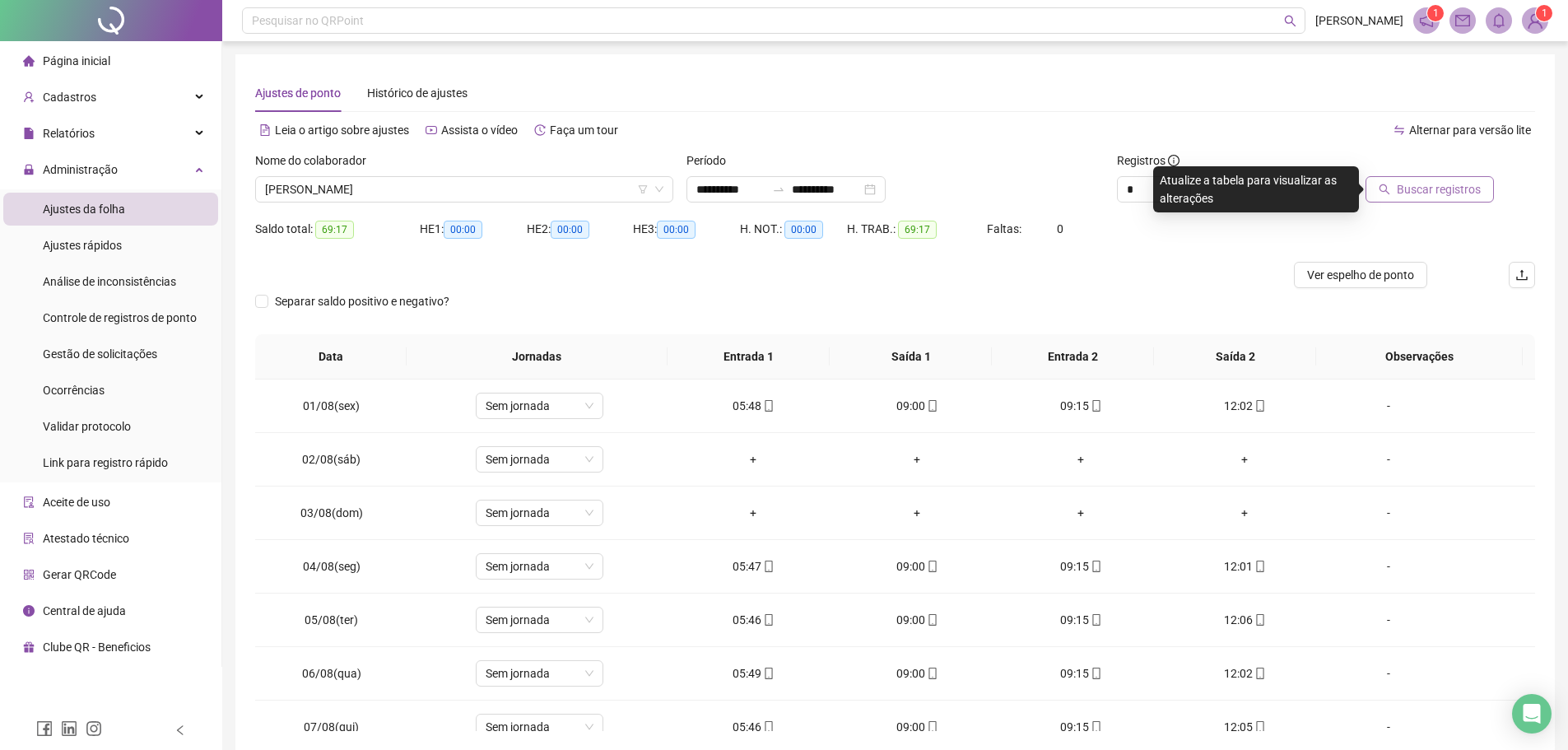
click at [1458, 190] on span "Buscar registros" at bounding box center [1438, 189] width 84 height 18
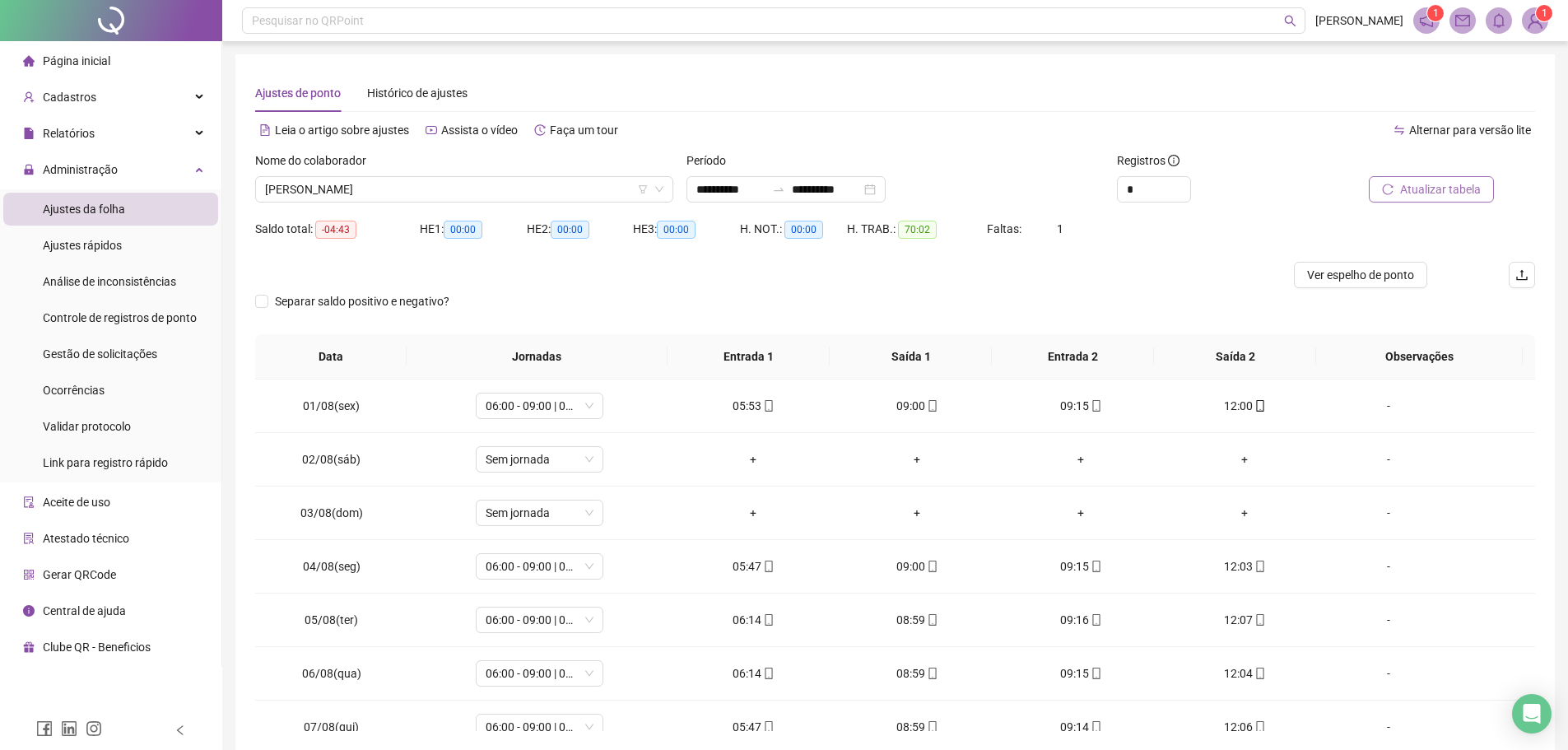
click at [1419, 182] on span "Atualizar tabela" at bounding box center [1440, 189] width 81 height 18
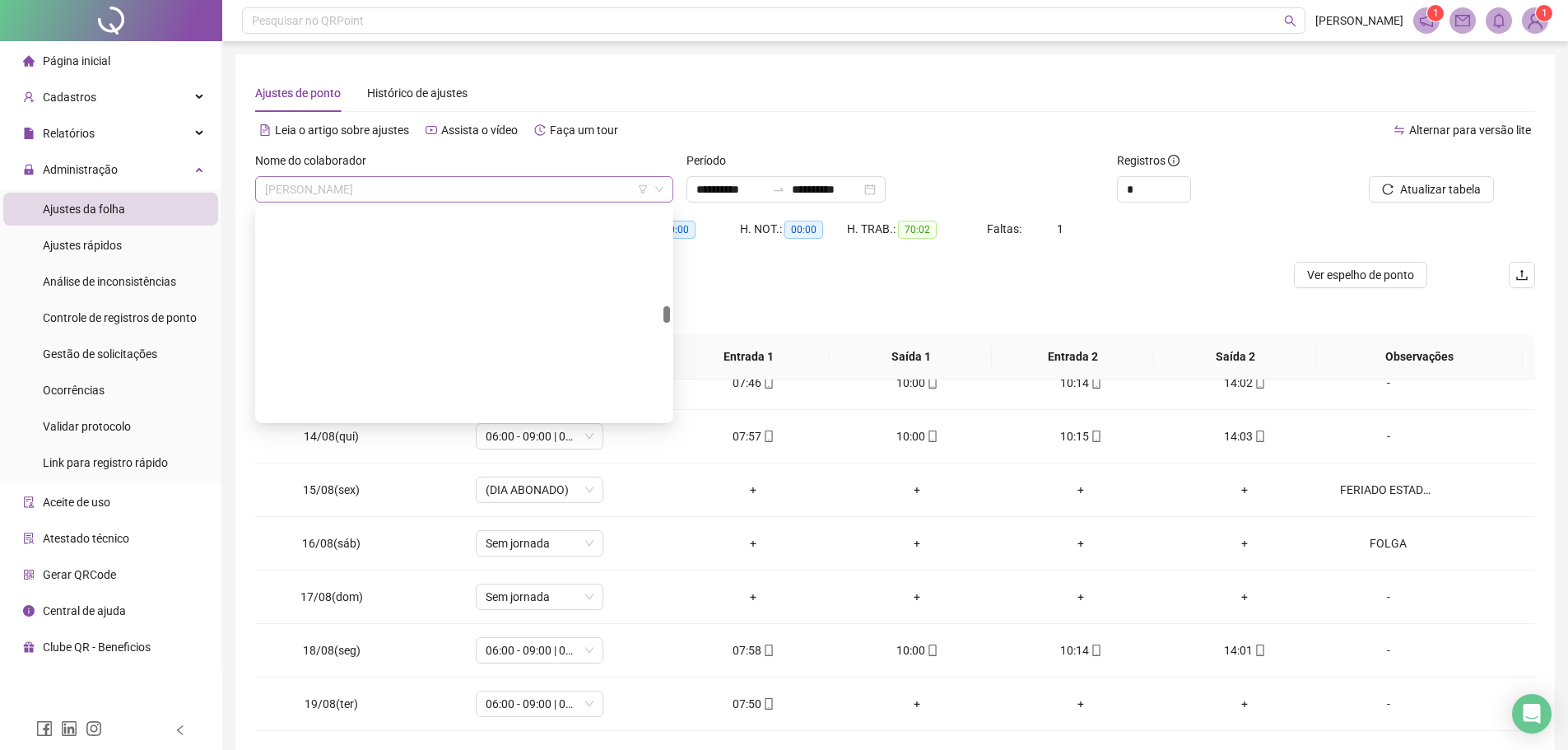
scroll to position [12060, 0]
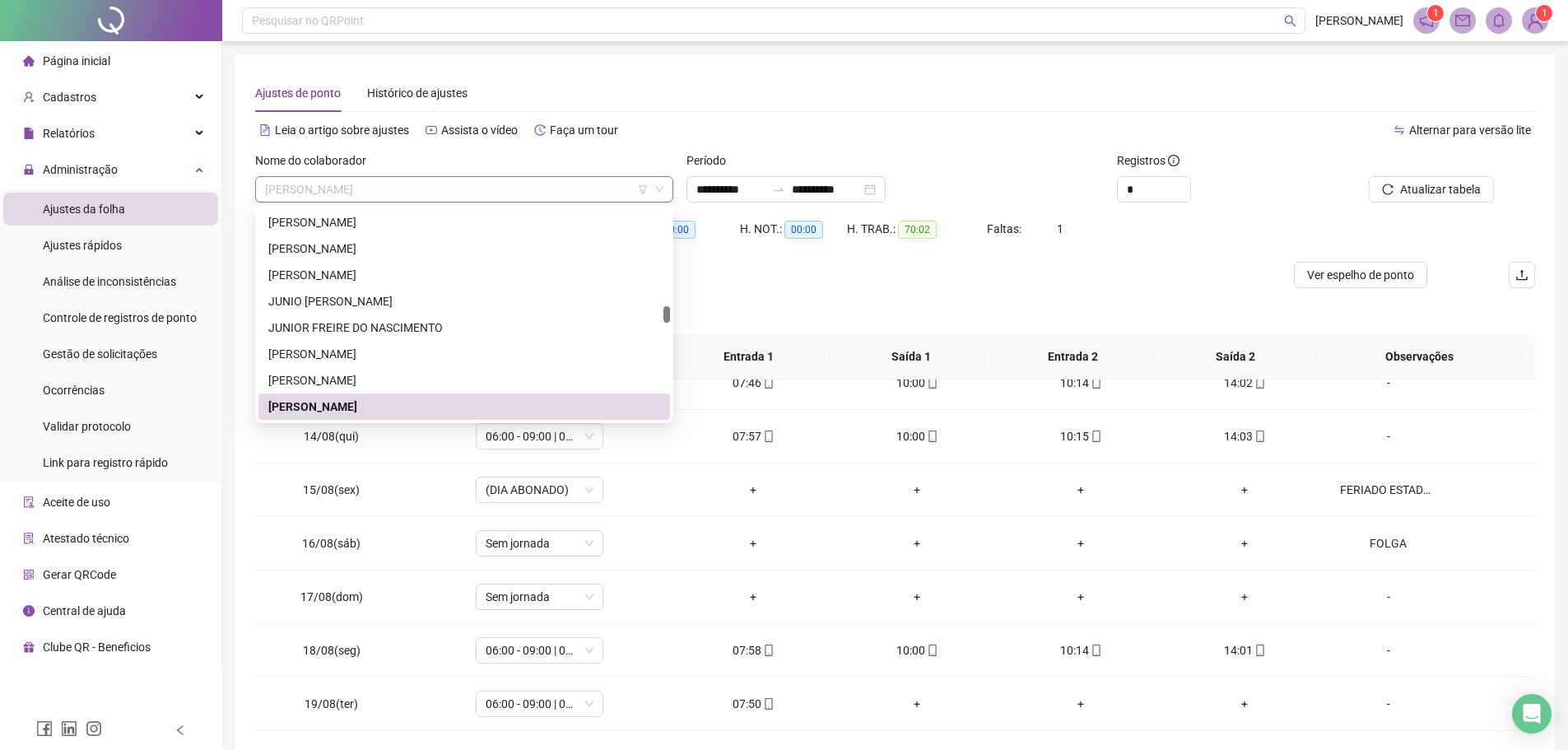
click at [514, 186] on span "[PERSON_NAME]" at bounding box center [464, 189] width 398 height 25
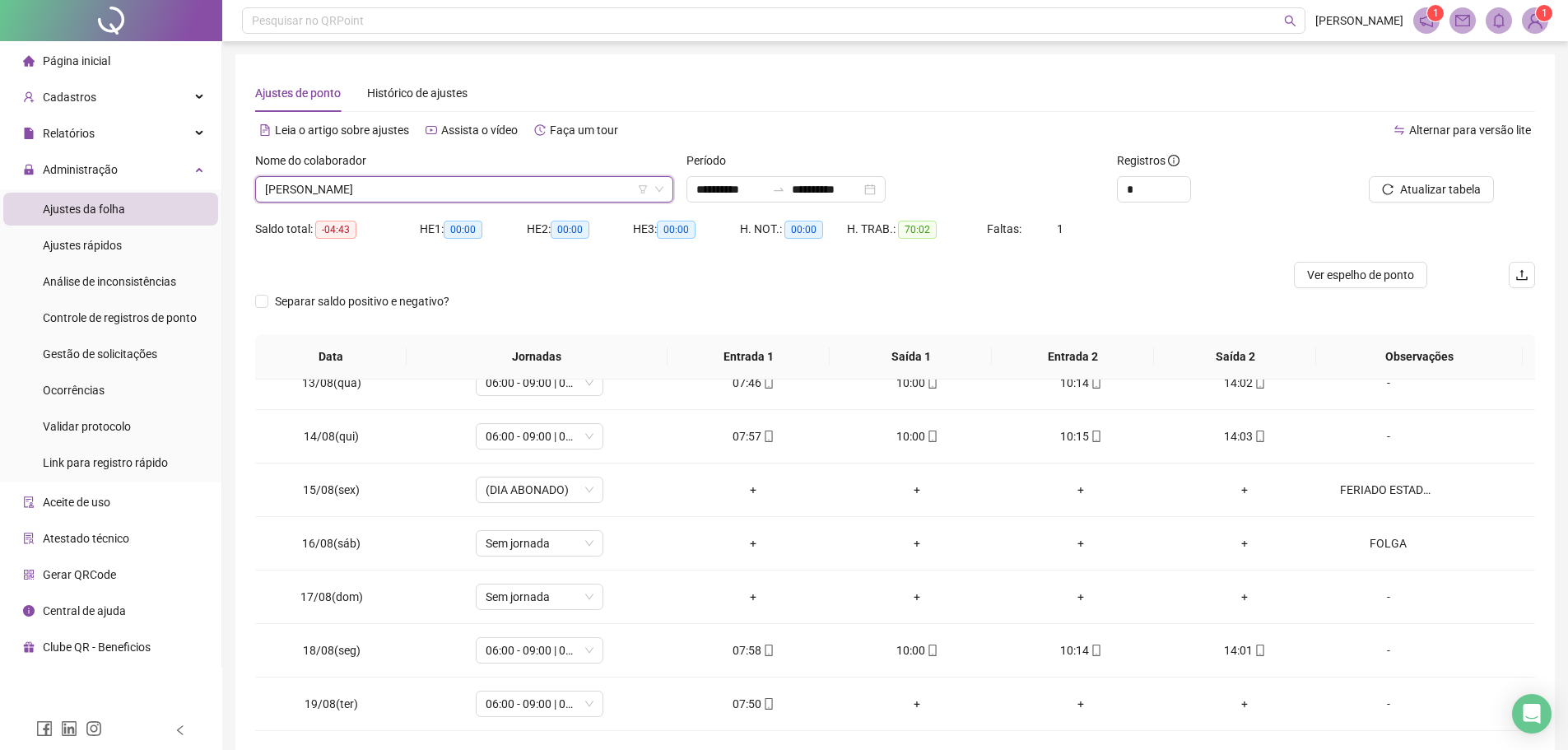
click at [461, 188] on span "[PERSON_NAME]" at bounding box center [464, 189] width 398 height 25
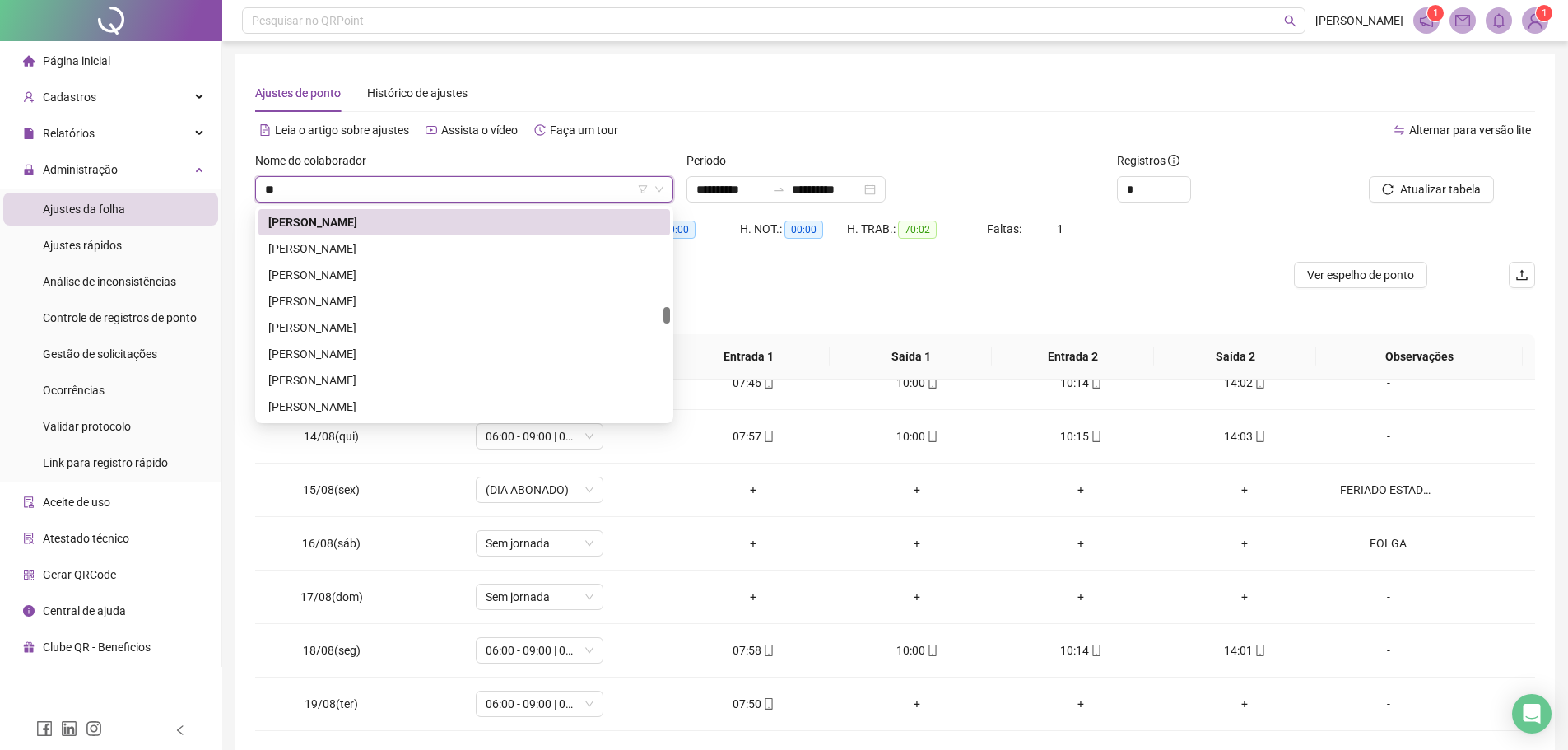
scroll to position [0, 0]
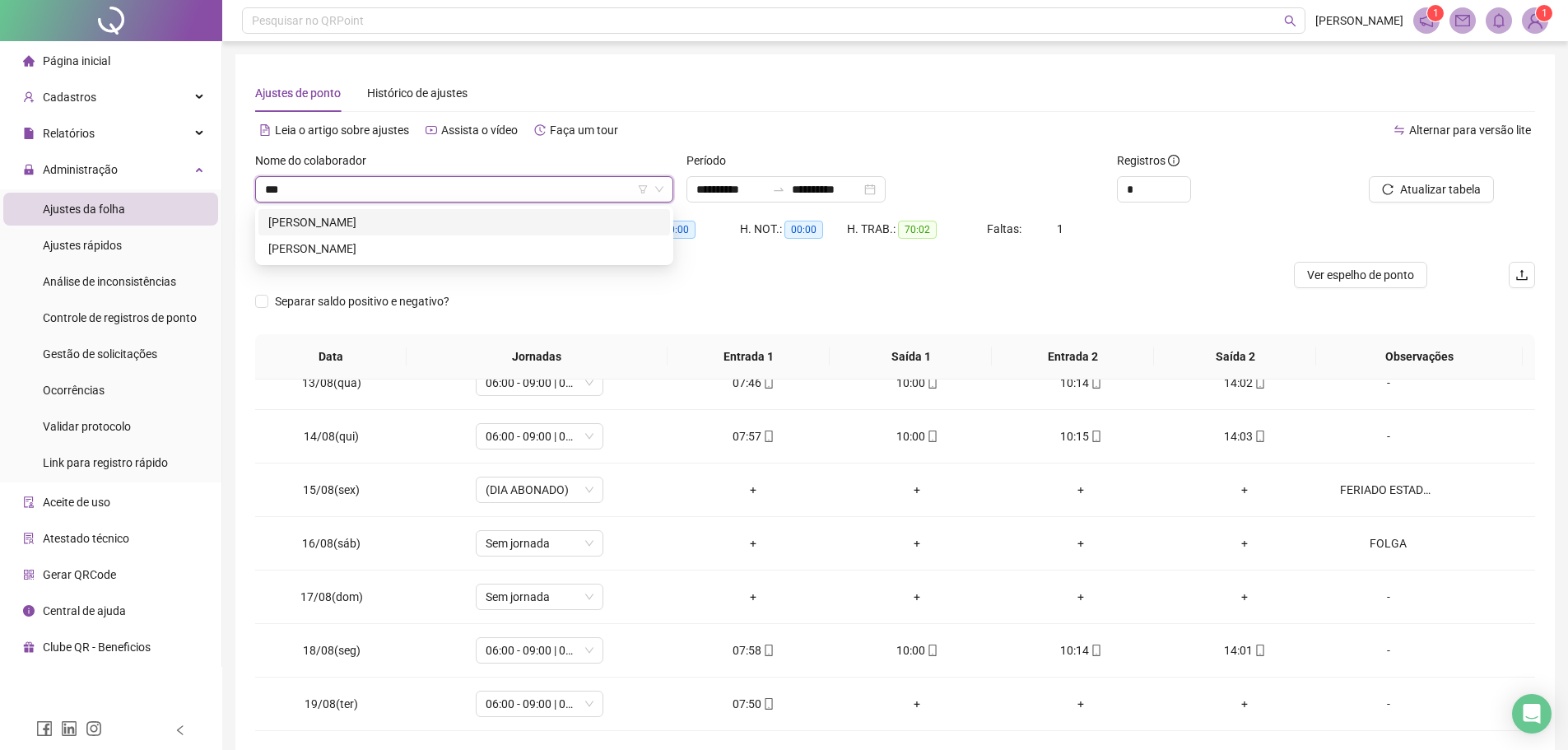
type input "****"
click at [441, 213] on div "[PERSON_NAME]" at bounding box center [464, 222] width 392 height 18
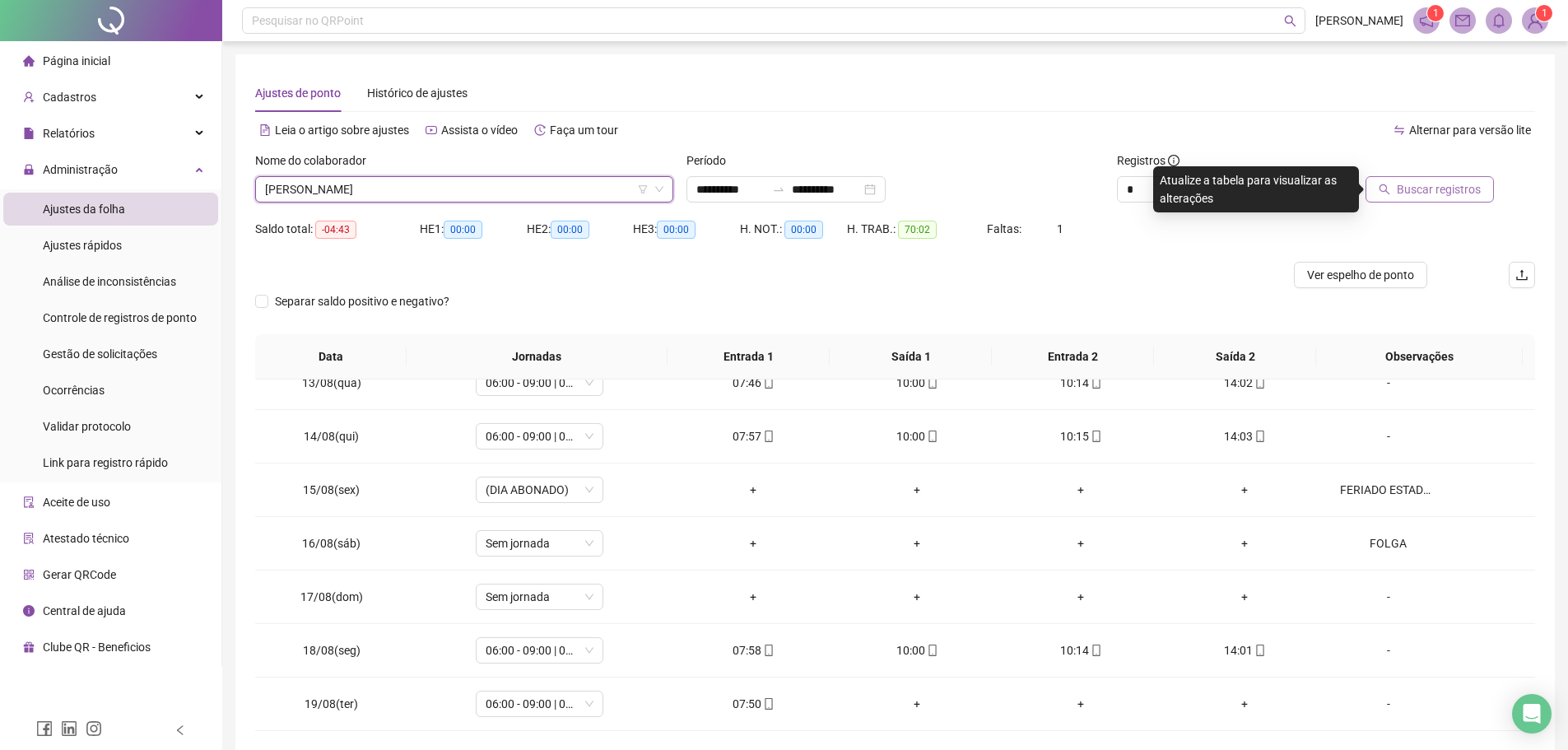
click at [1446, 195] on span "Buscar registros" at bounding box center [1438, 189] width 84 height 18
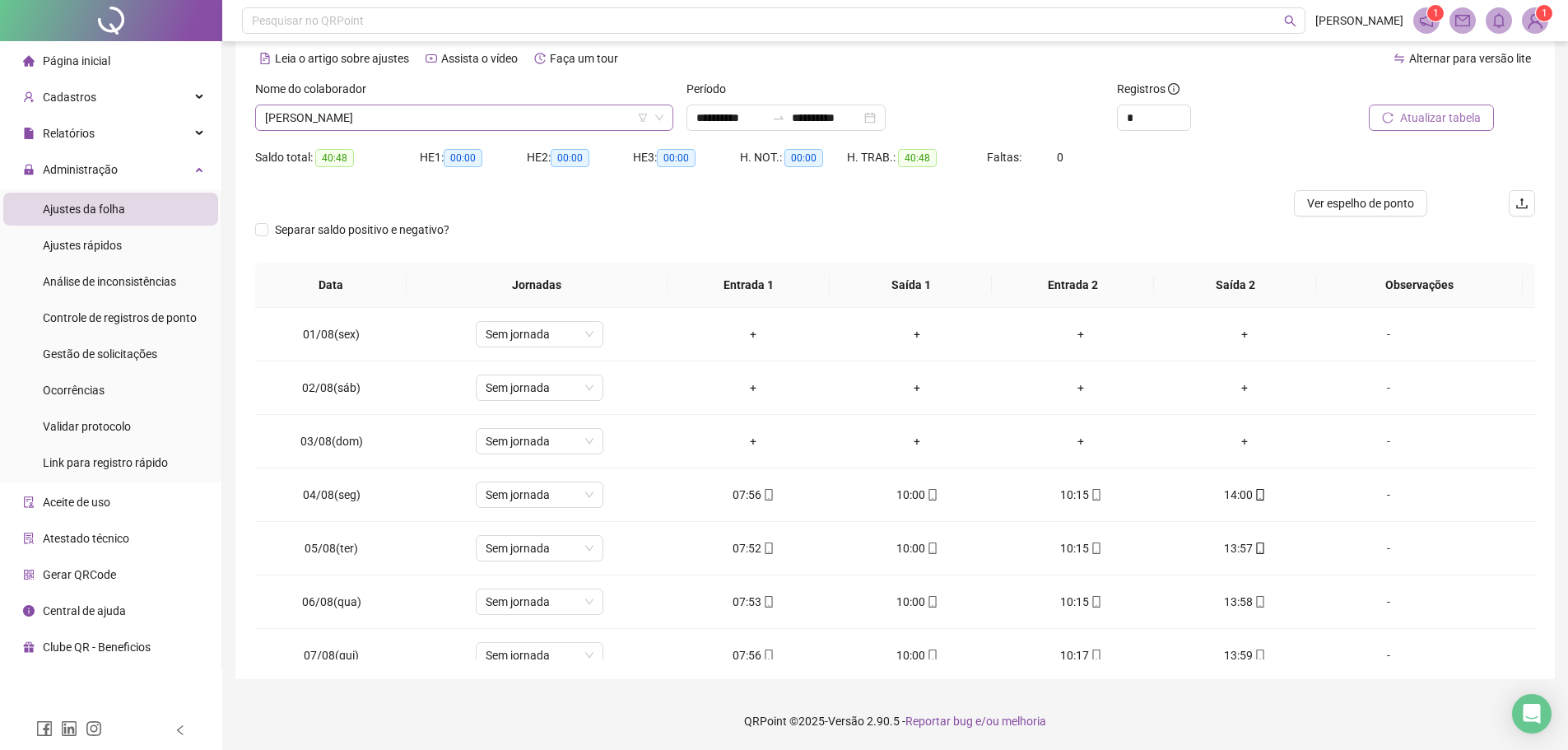
click at [423, 114] on span "[PERSON_NAME]" at bounding box center [464, 118] width 398 height 25
type input "*******"
click at [416, 141] on div "[PERSON_NAME]" at bounding box center [464, 151] width 411 height 26
click at [1393, 123] on button "Buscar registros" at bounding box center [1430, 118] width 129 height 26
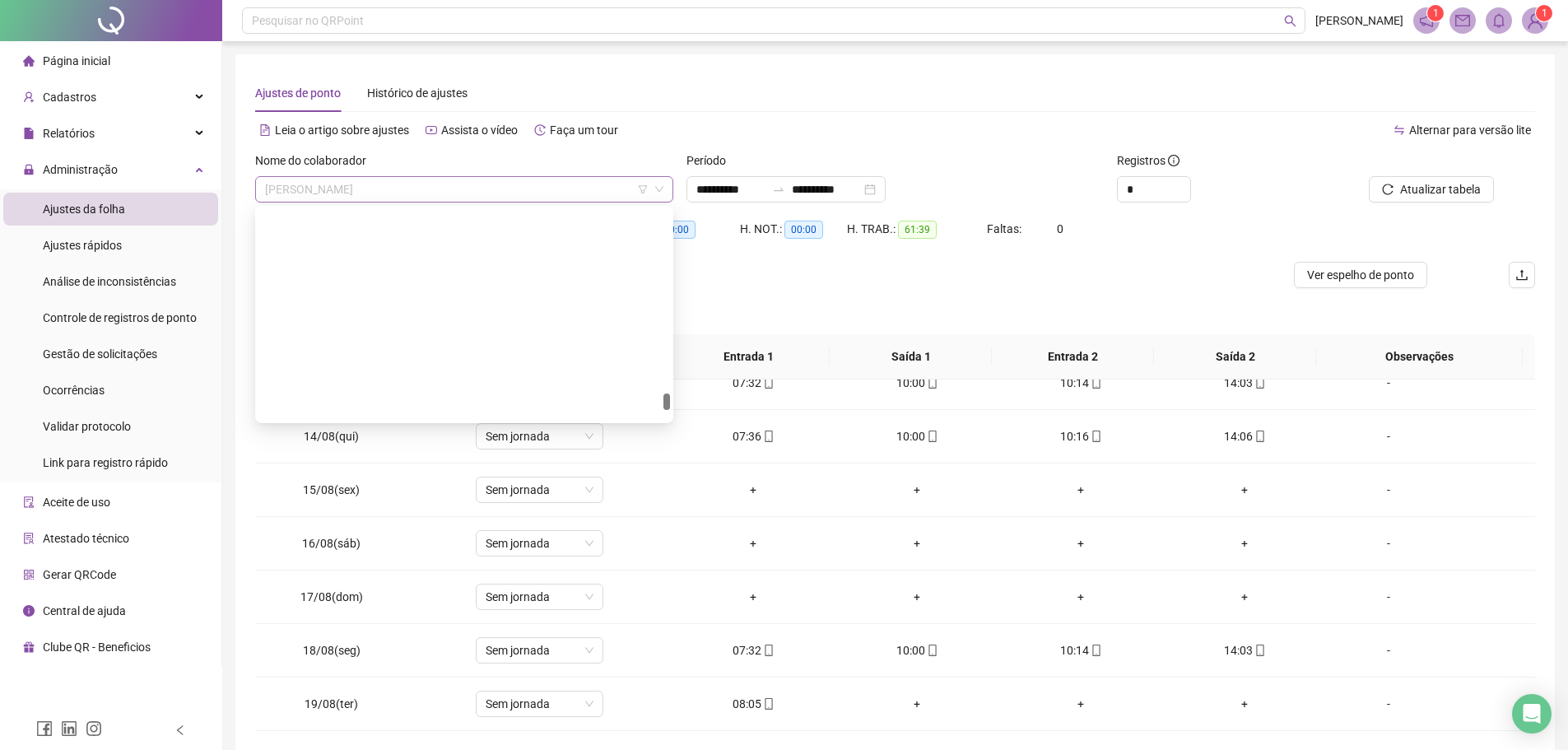
scroll to position [22961, 0]
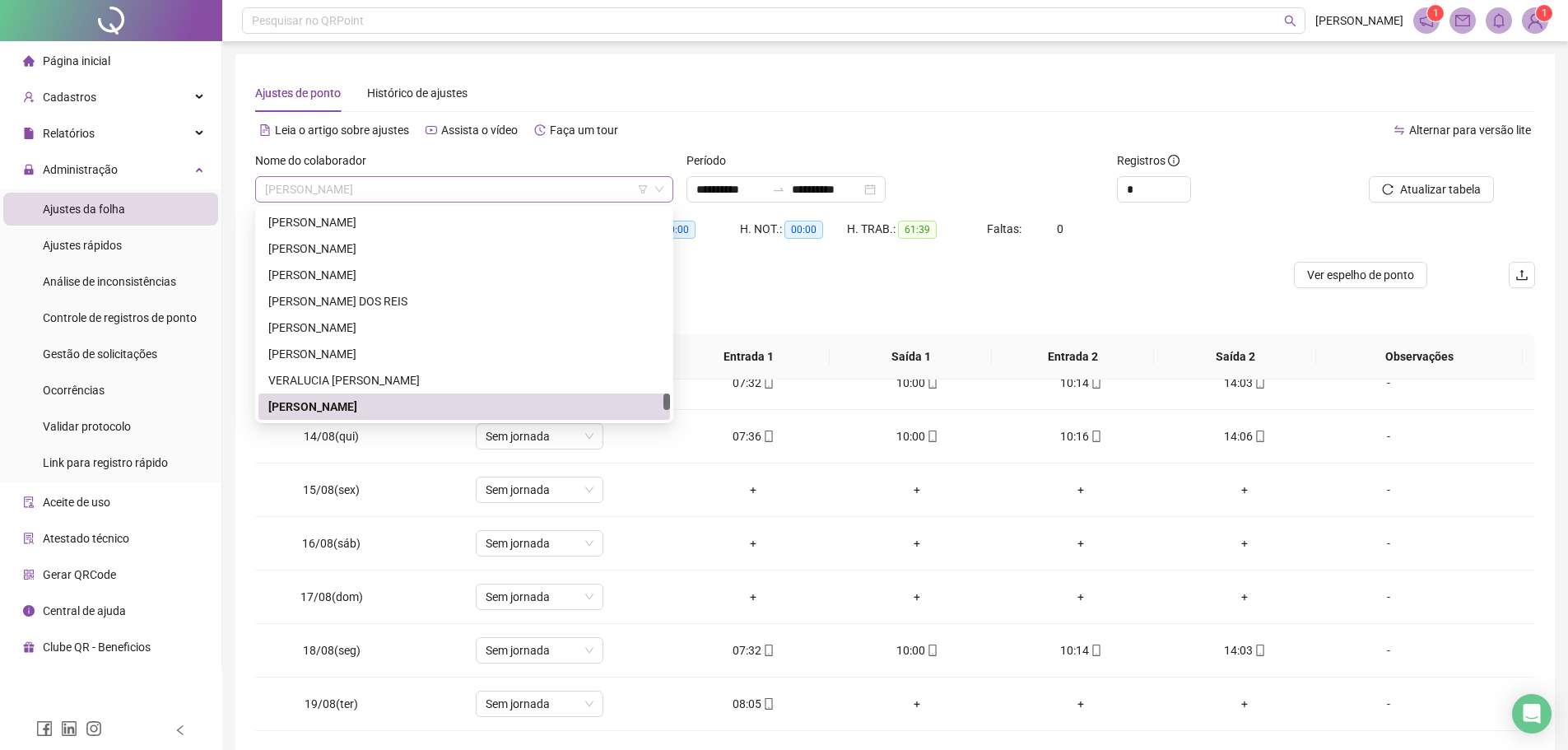
click at [504, 188] on span "[PERSON_NAME]" at bounding box center [464, 189] width 398 height 25
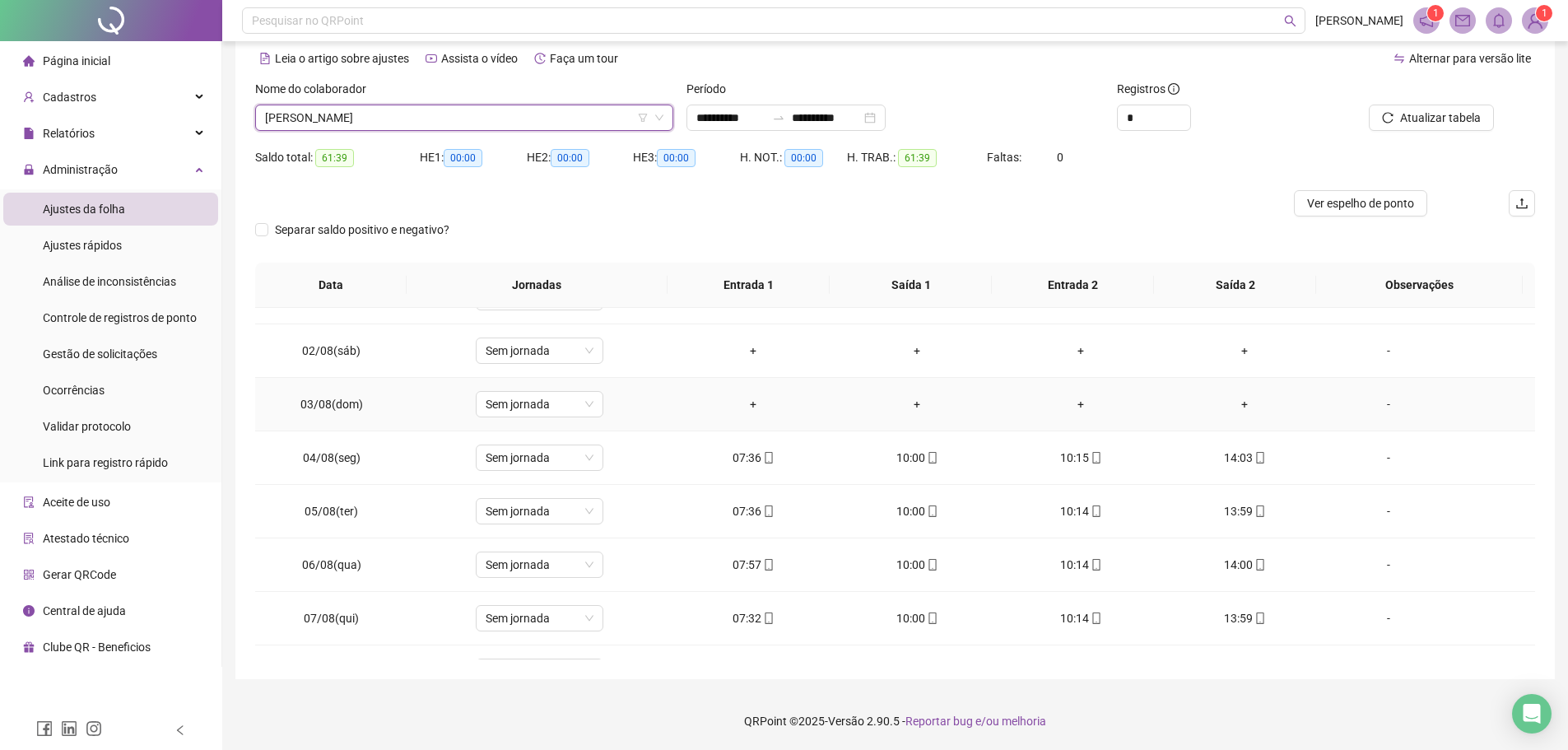
scroll to position [0, 0]
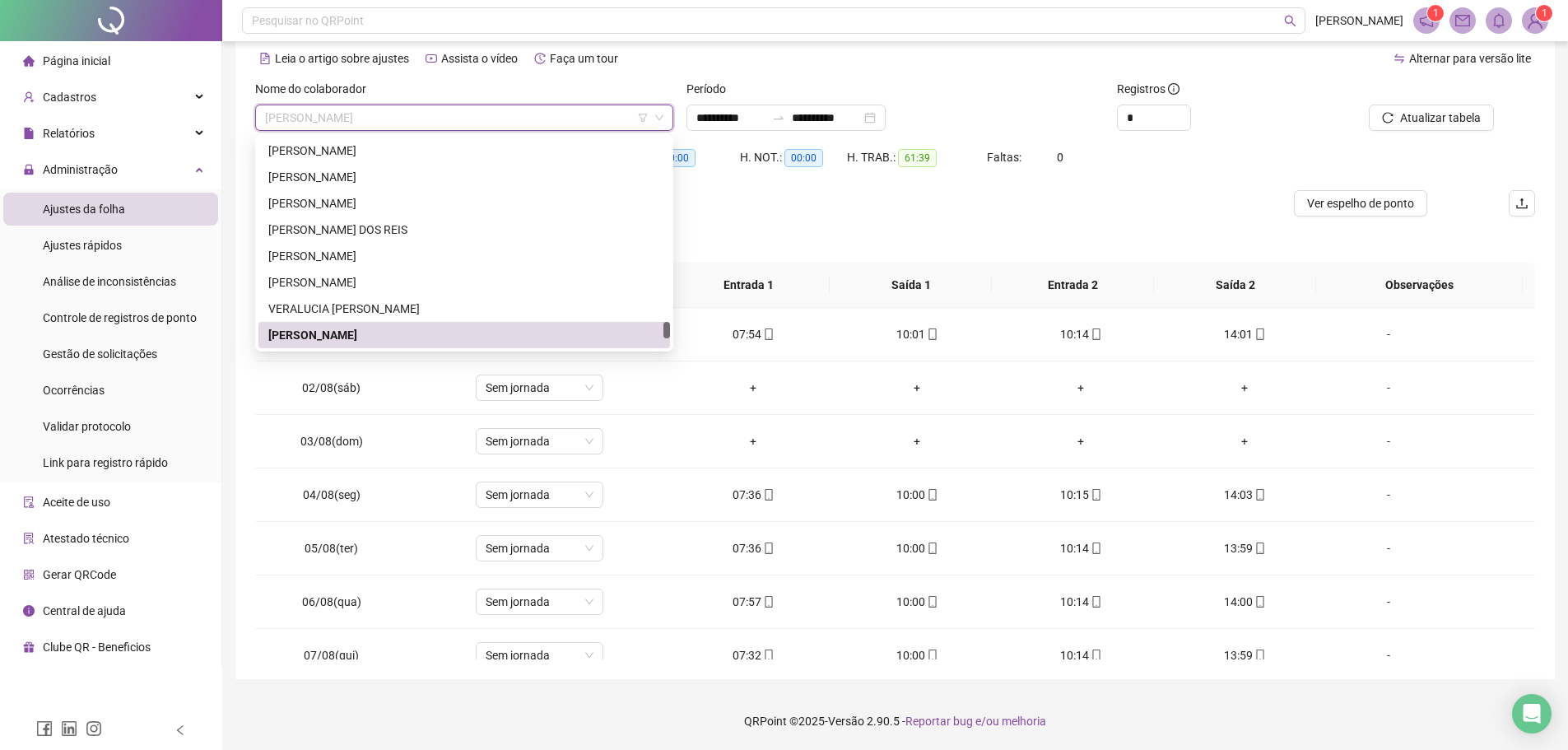
click at [437, 117] on span "[PERSON_NAME]" at bounding box center [464, 118] width 398 height 25
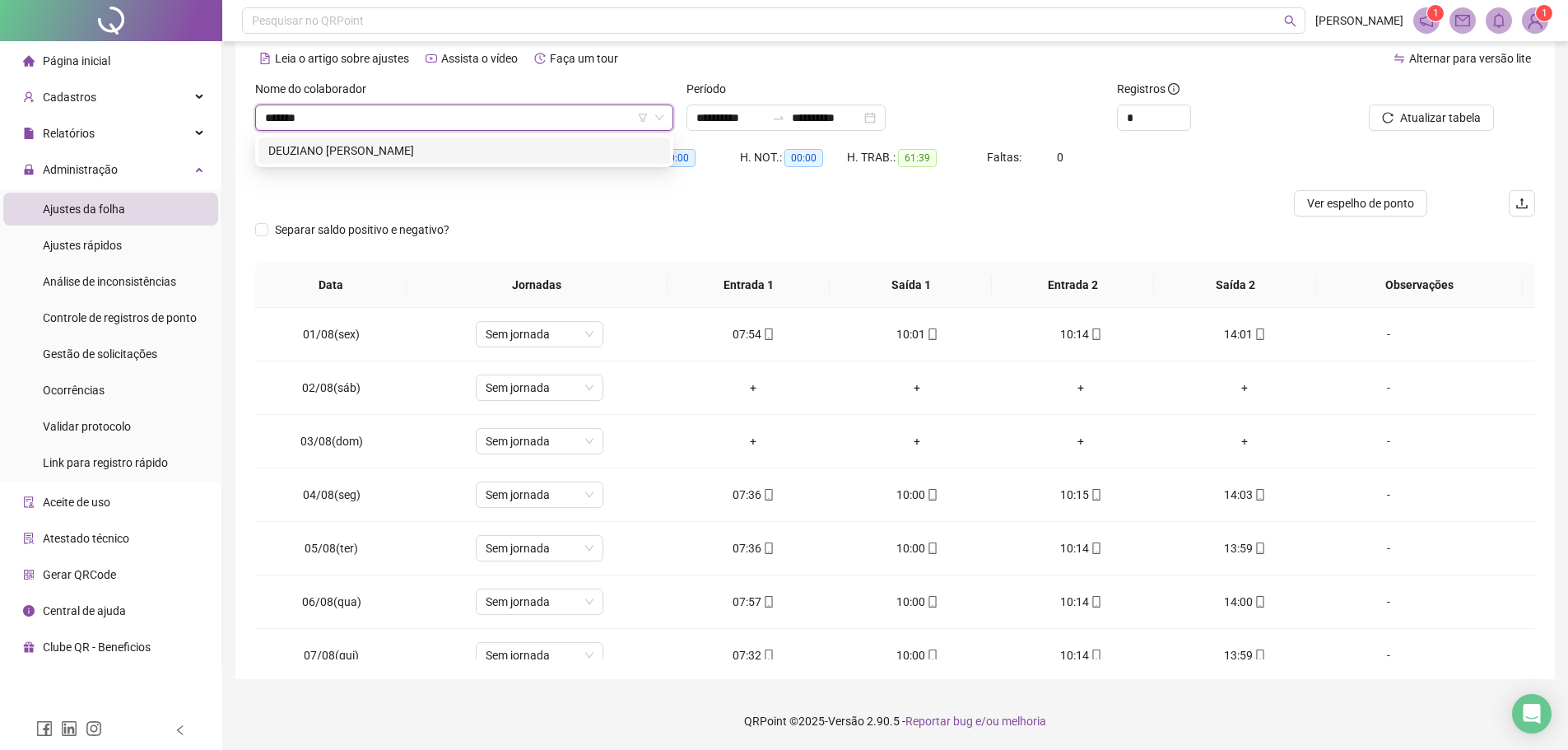
type input "********"
click at [359, 153] on div "DEUZIANO [PERSON_NAME]" at bounding box center [464, 151] width 392 height 18
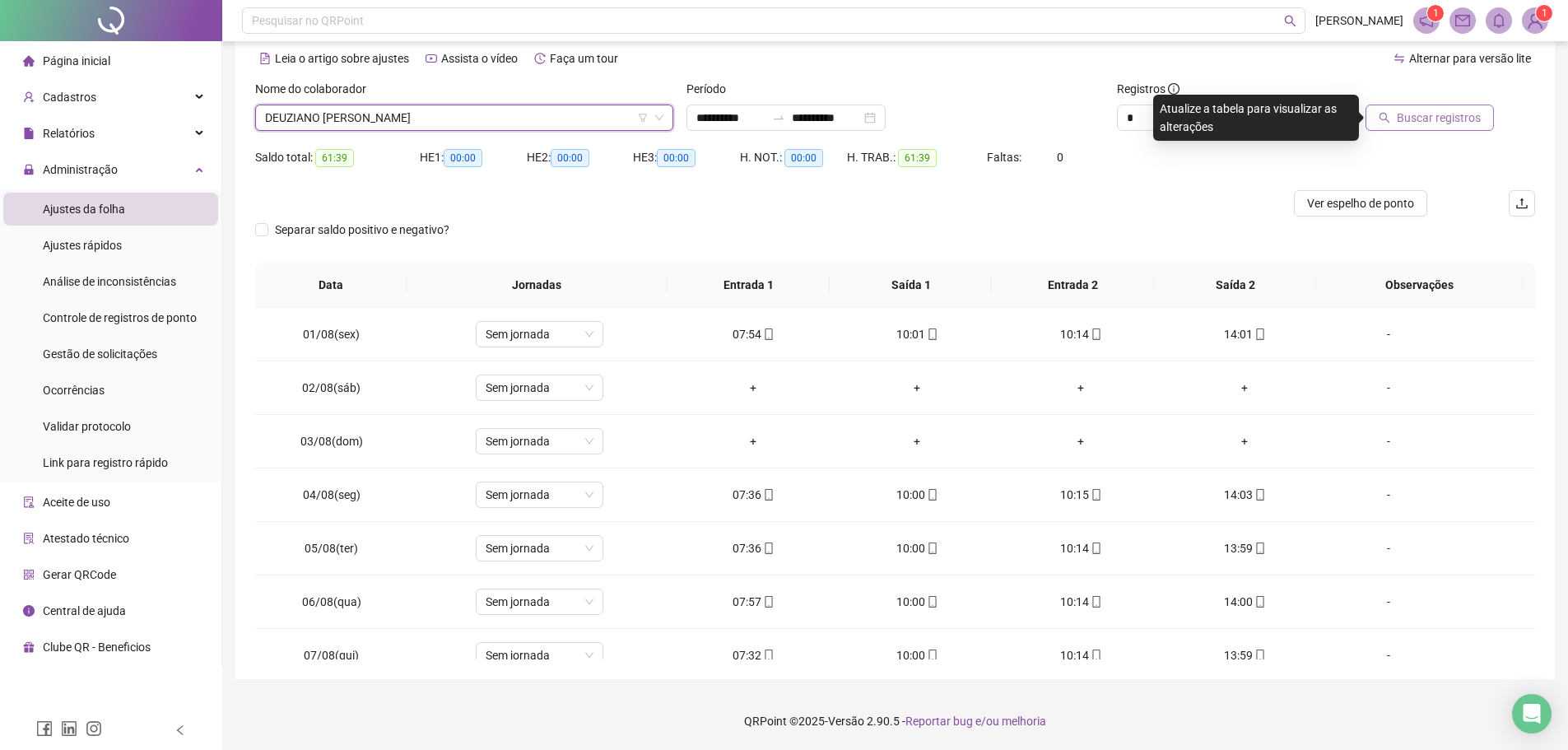
click at [1381, 118] on icon "search" at bounding box center [1384, 117] width 11 height 11
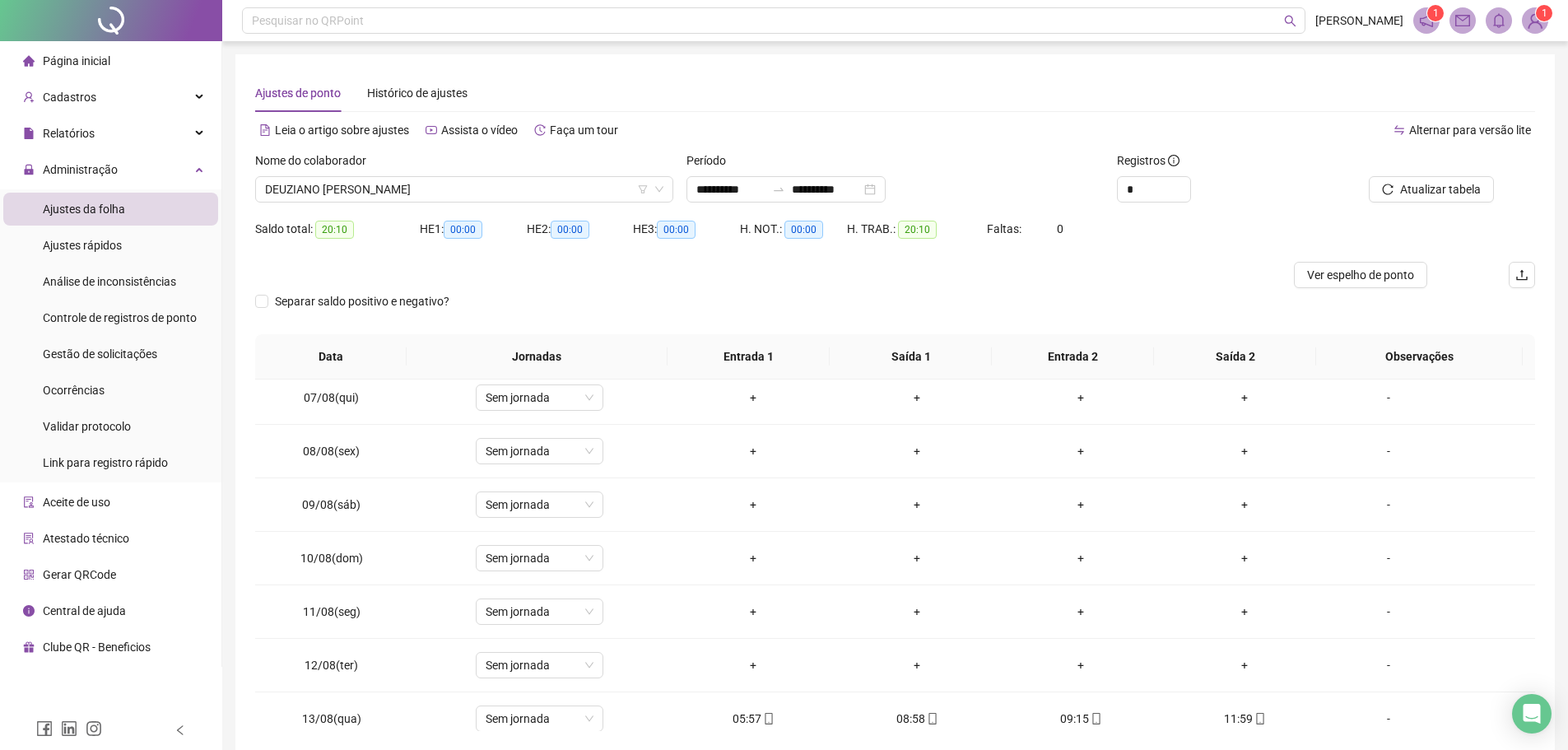
scroll to position [665, 0]
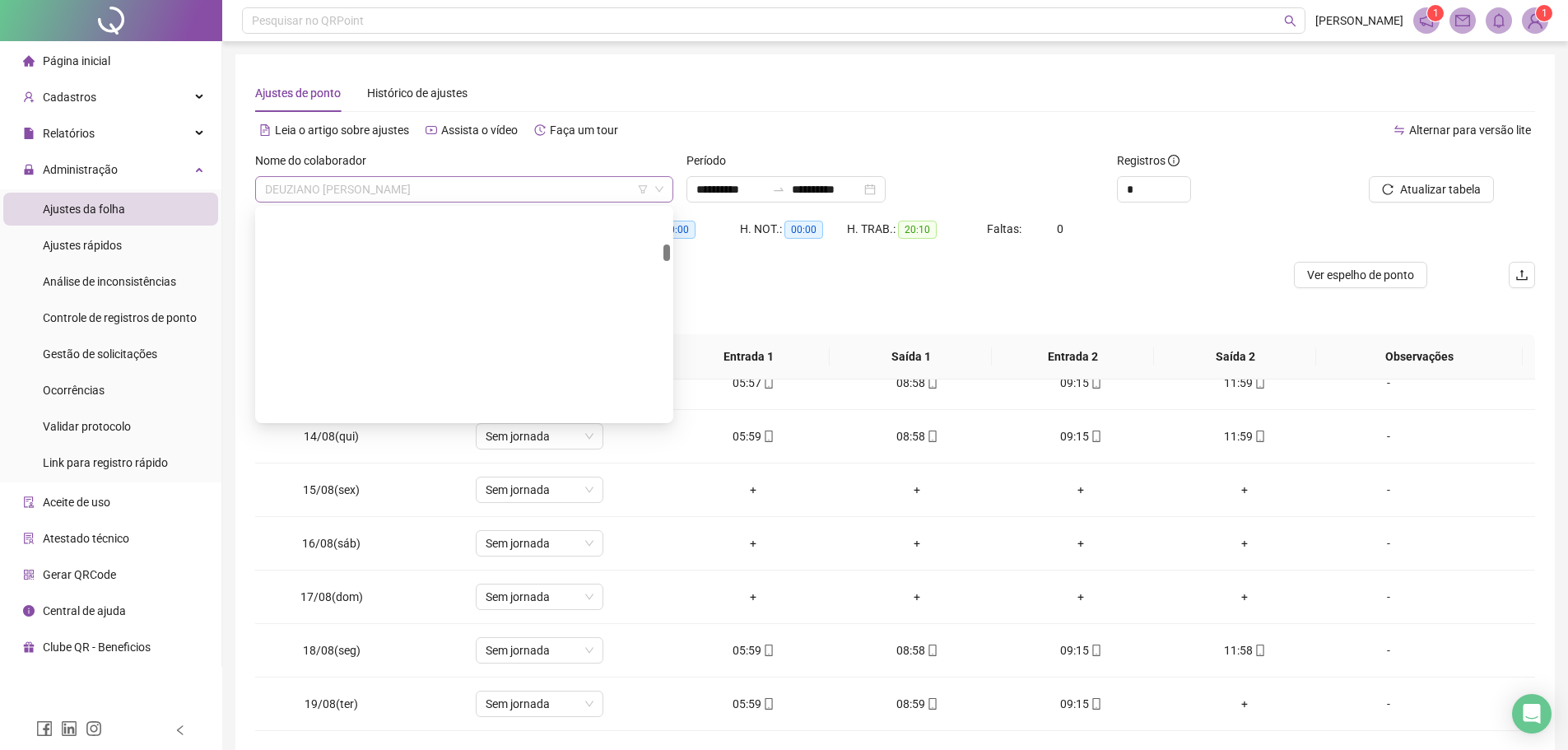
click at [470, 193] on span "DEUZIANO [PERSON_NAME]" at bounding box center [464, 189] width 398 height 25
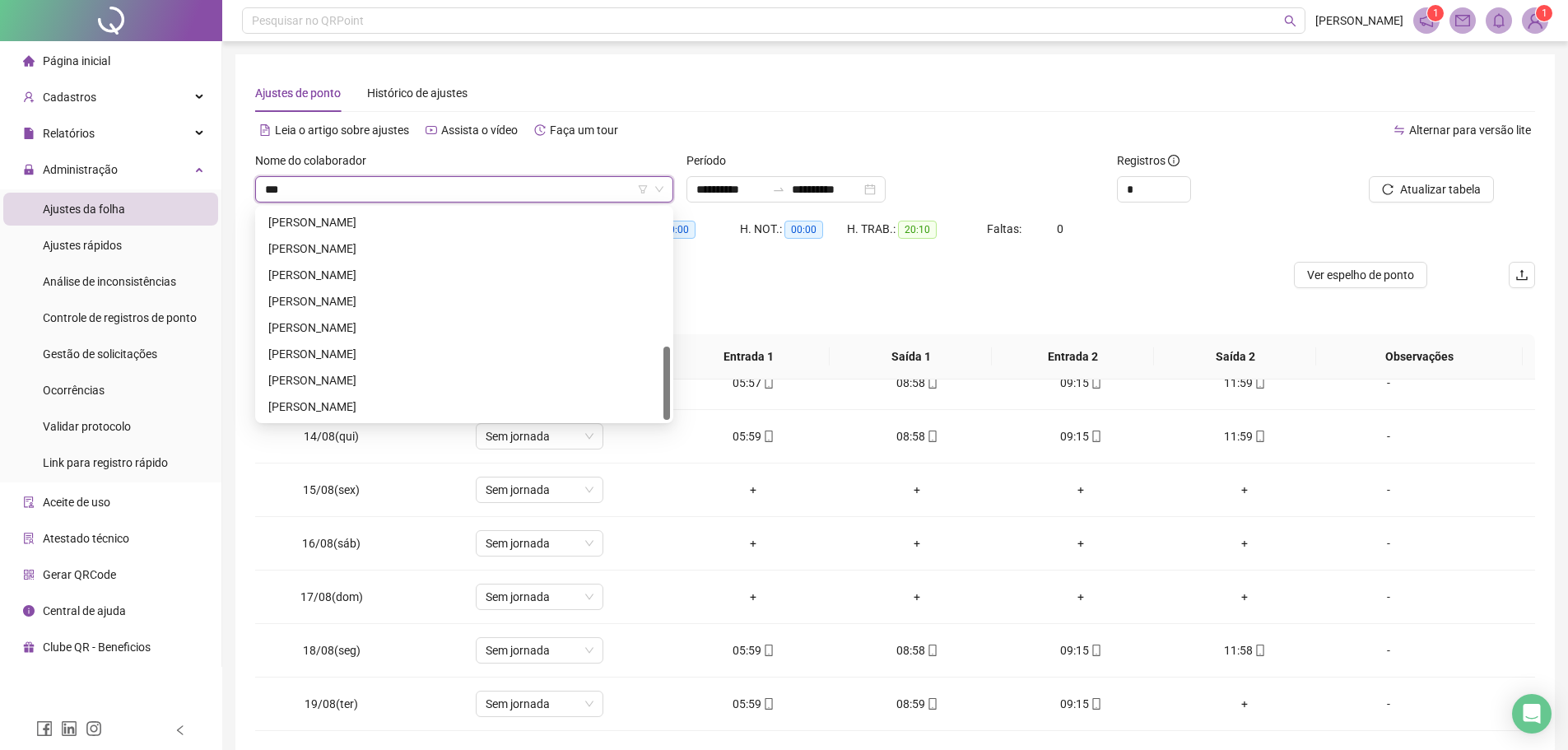
scroll to position [0, 0]
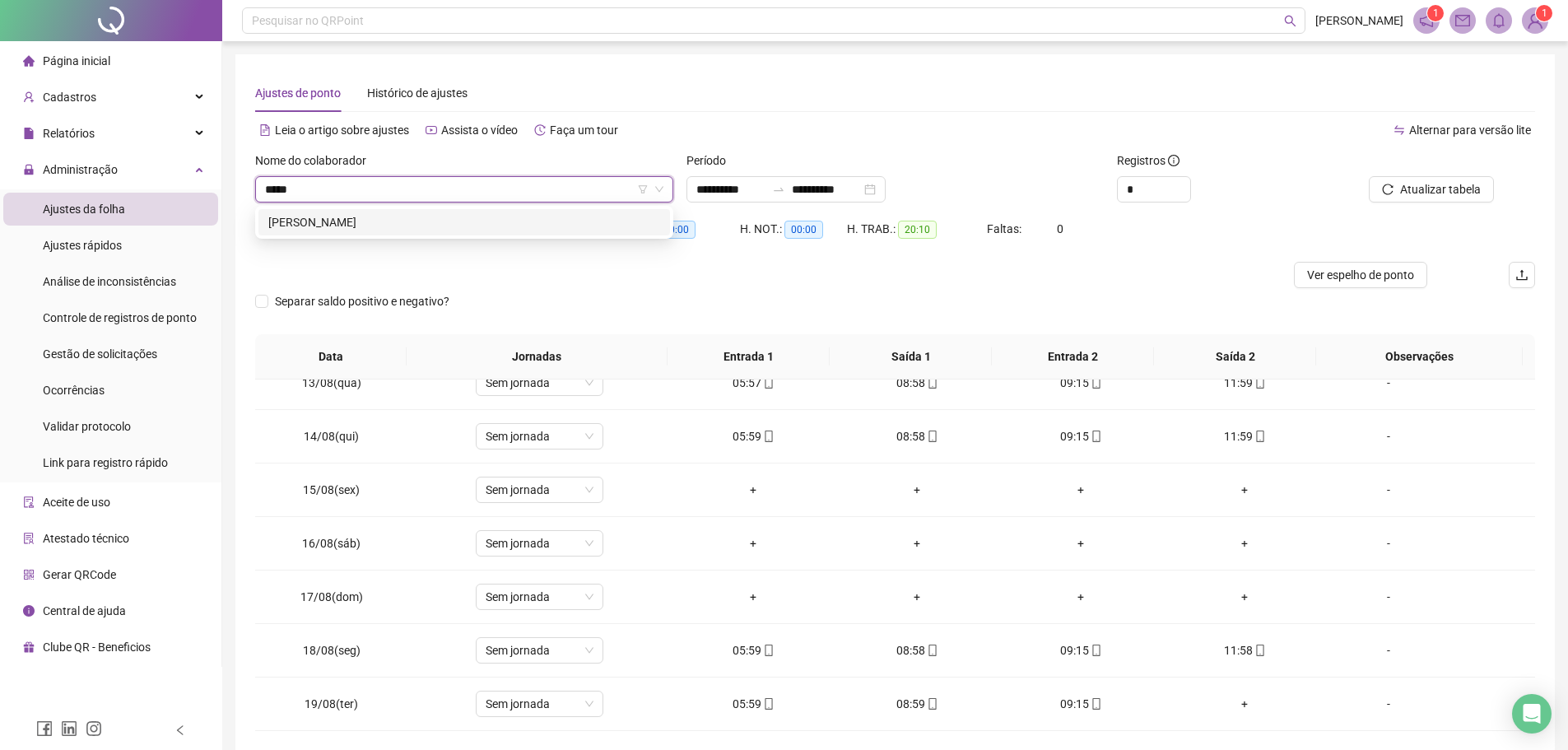
type input "******"
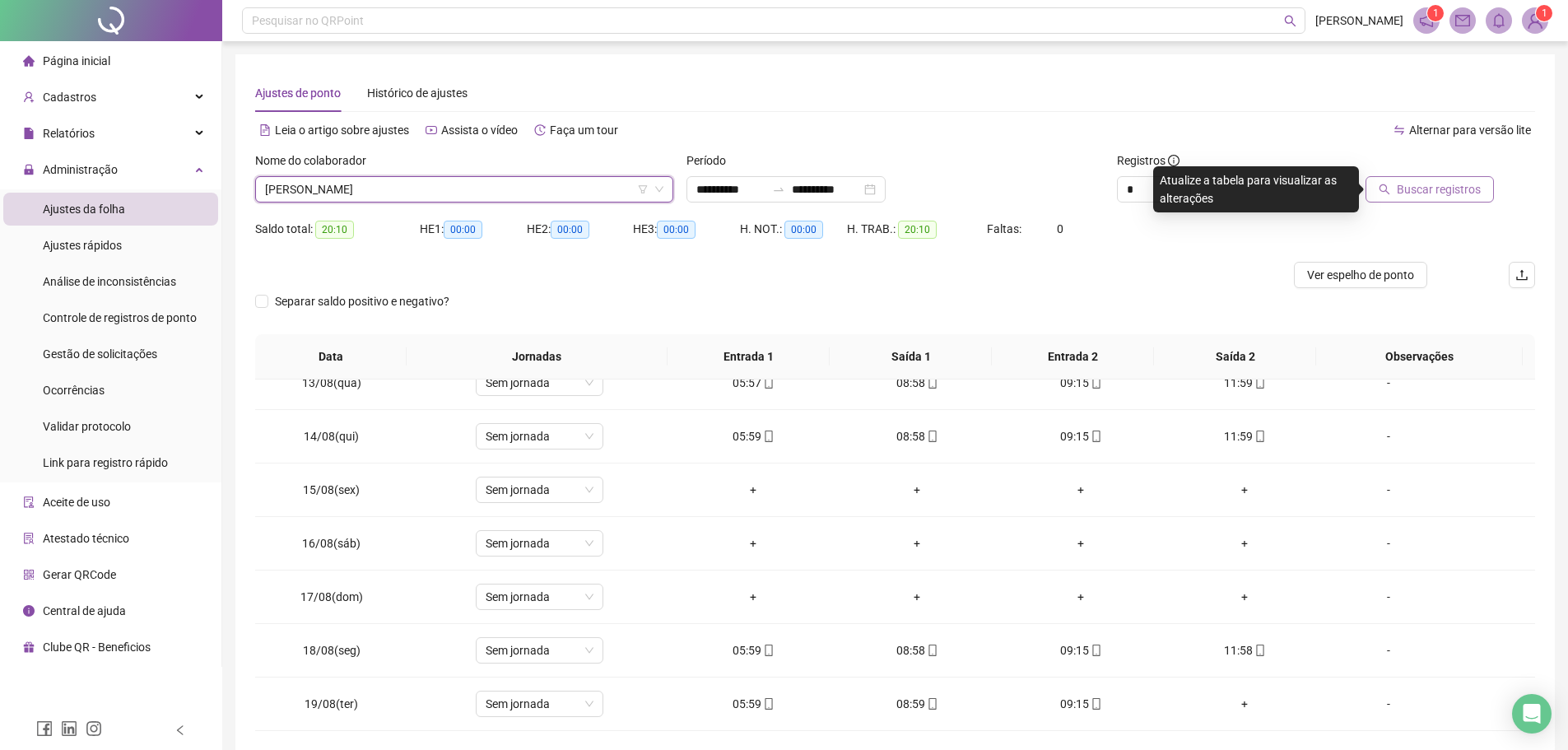
click at [1443, 195] on span "Buscar registros" at bounding box center [1438, 189] width 84 height 18
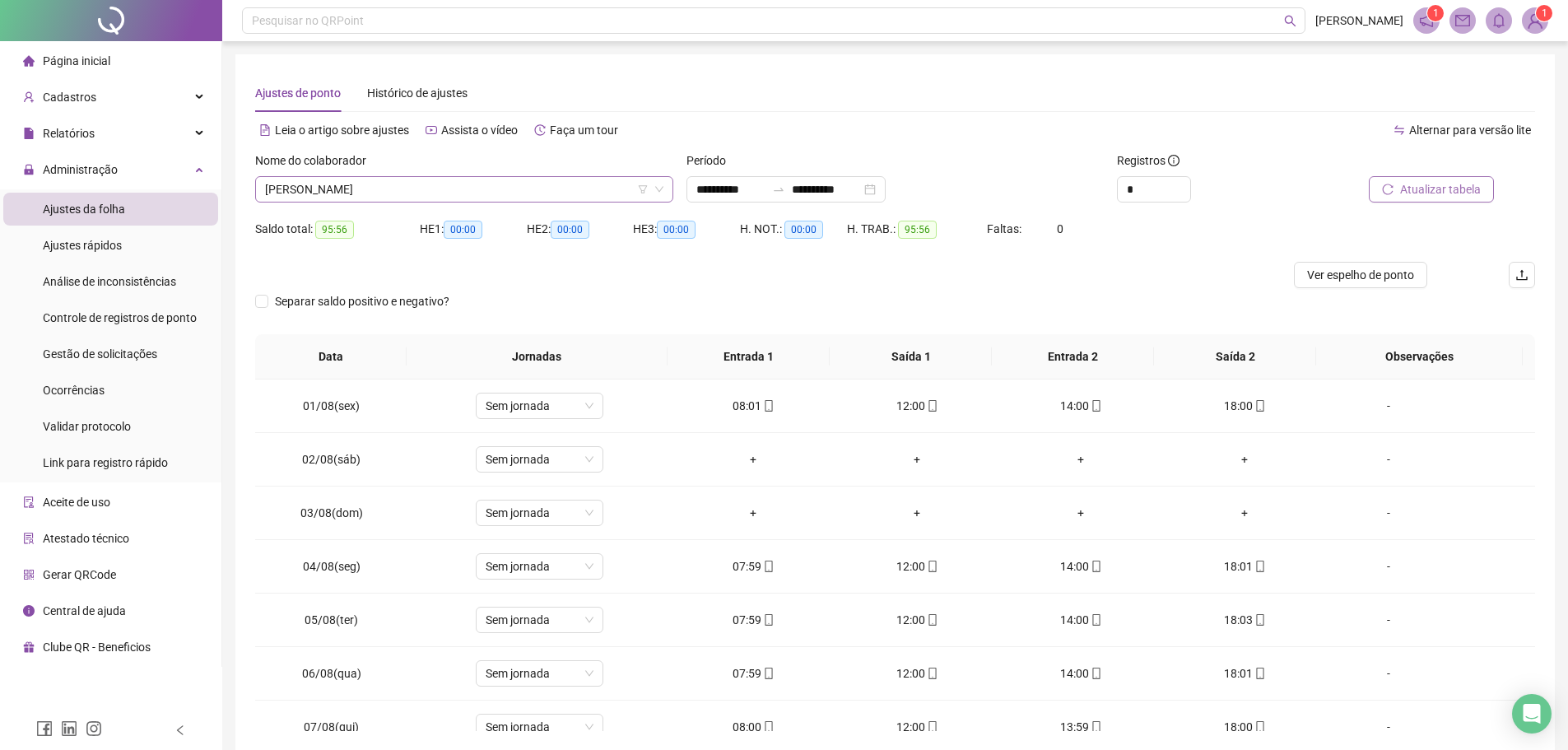
click at [410, 192] on span "[PERSON_NAME]" at bounding box center [464, 189] width 398 height 25
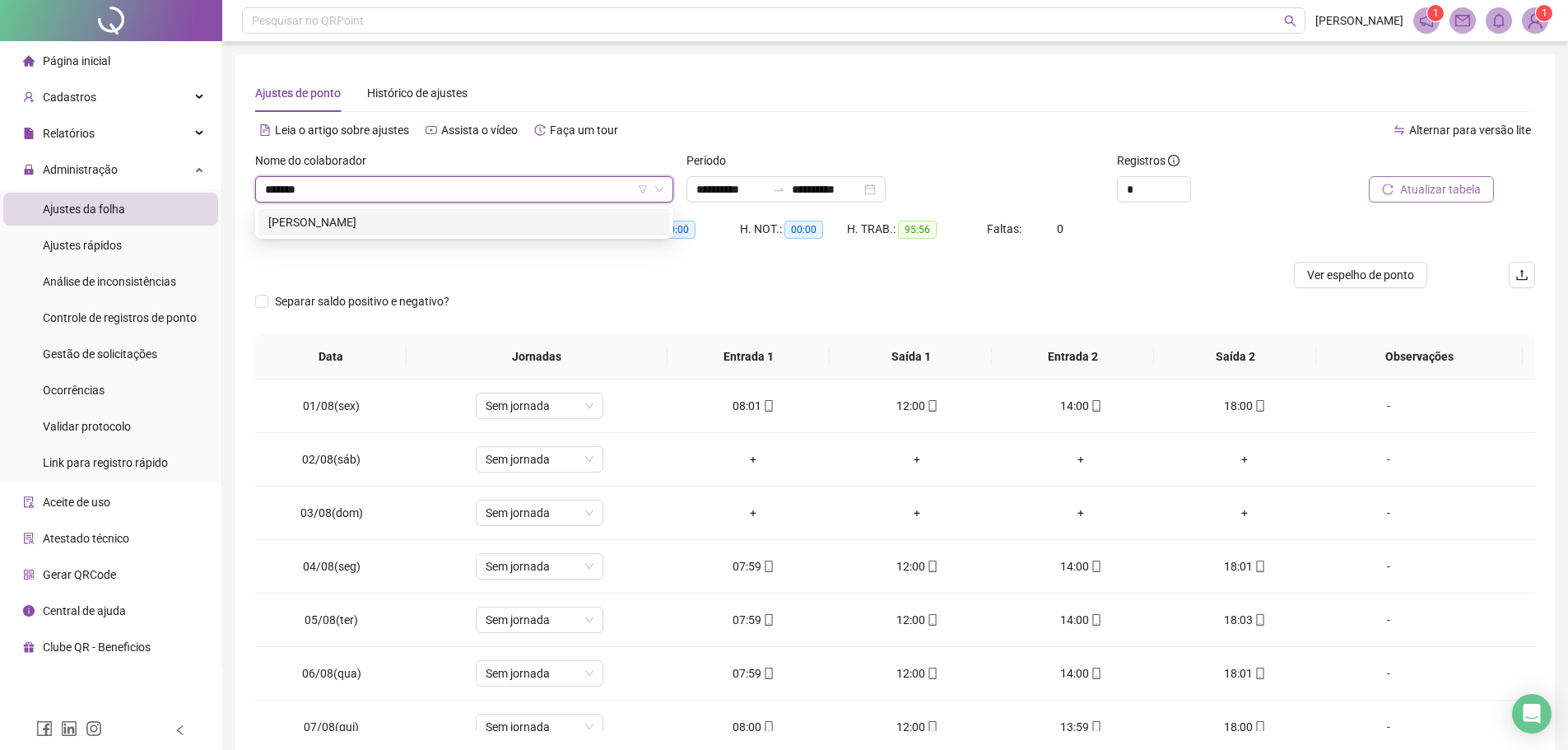
type input "********"
click at [397, 218] on div "[PERSON_NAME]" at bounding box center [464, 222] width 392 height 18
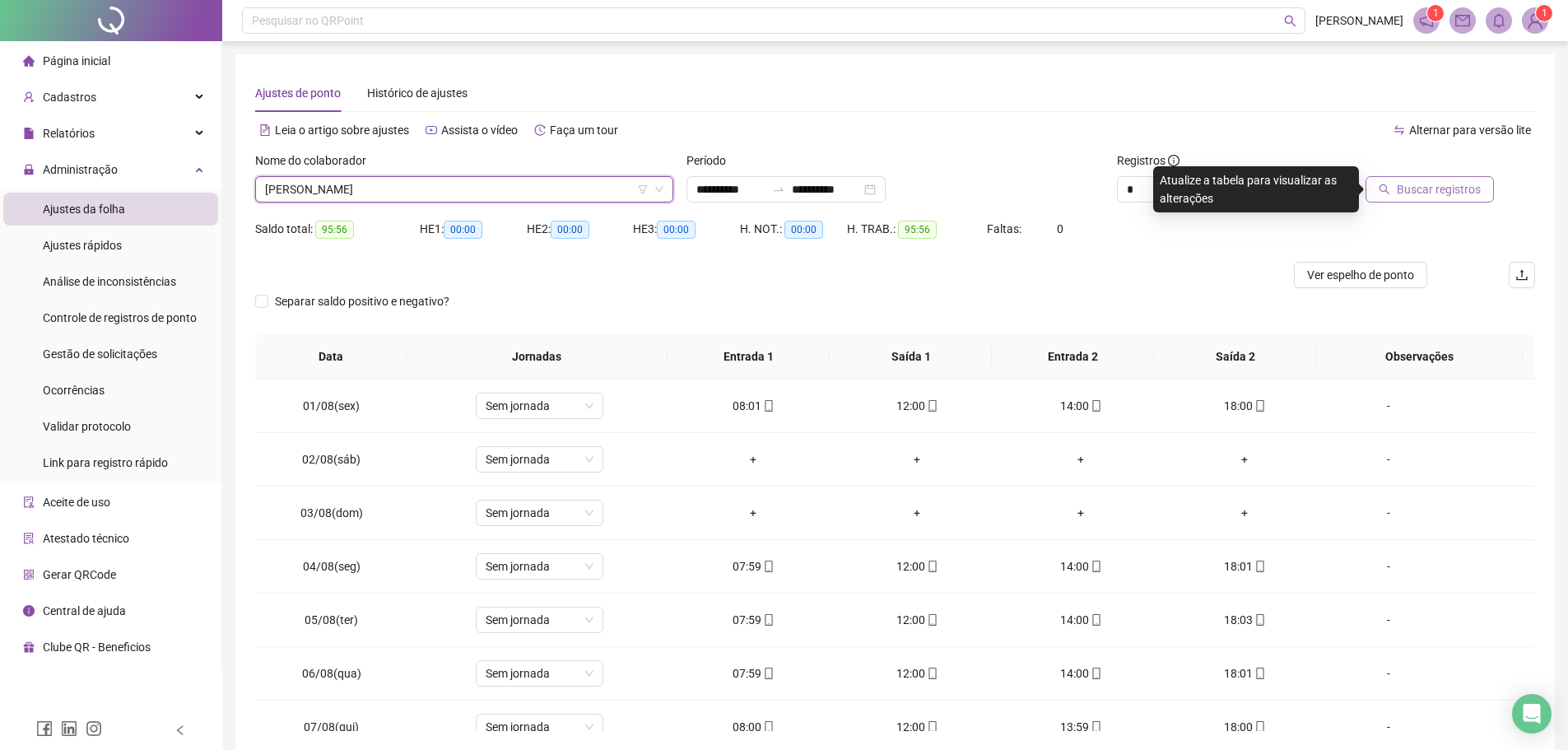
click at [1456, 191] on span "Buscar registros" at bounding box center [1438, 189] width 84 height 18
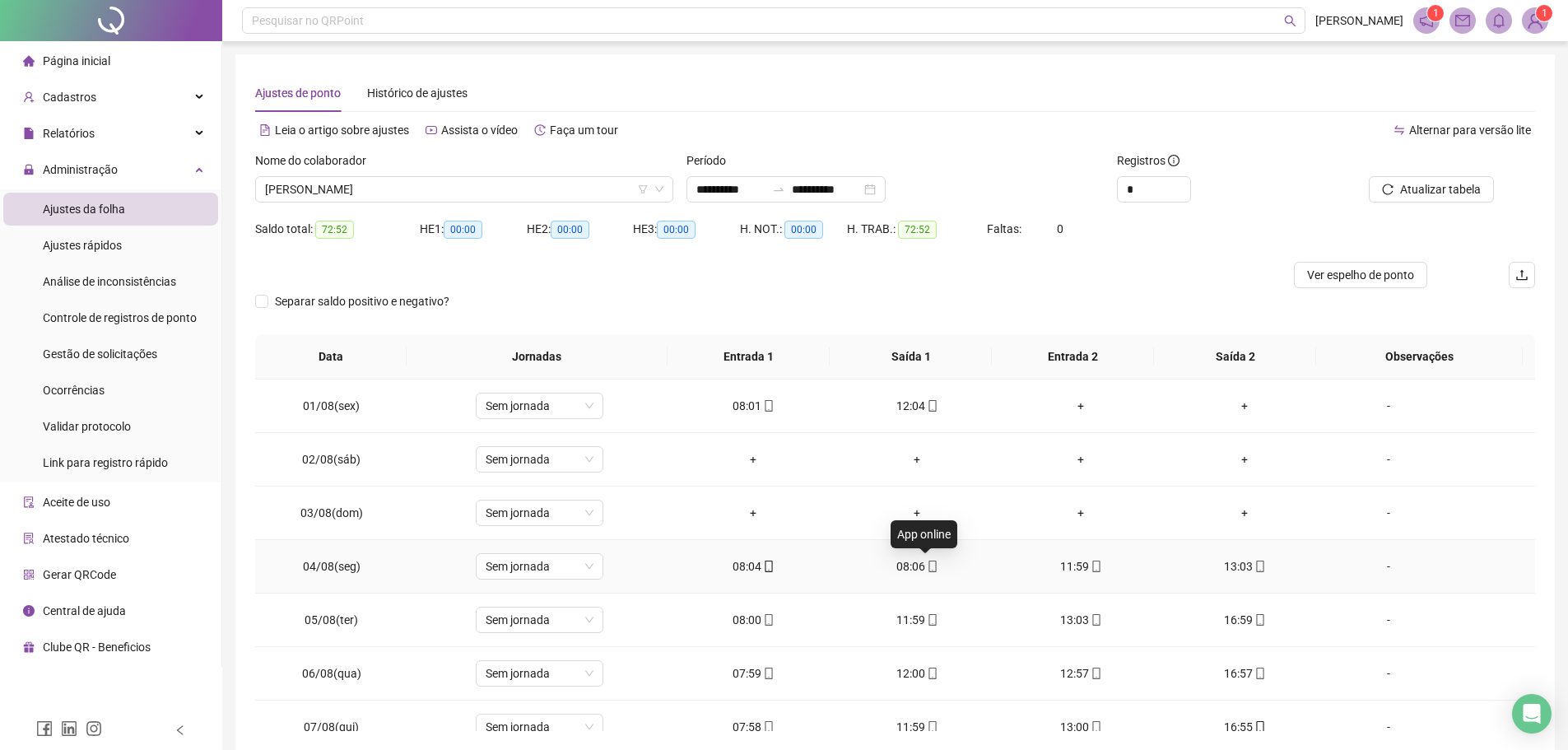
click at [927, 568] on icon "mobile" at bounding box center [932, 566] width 11 height 11
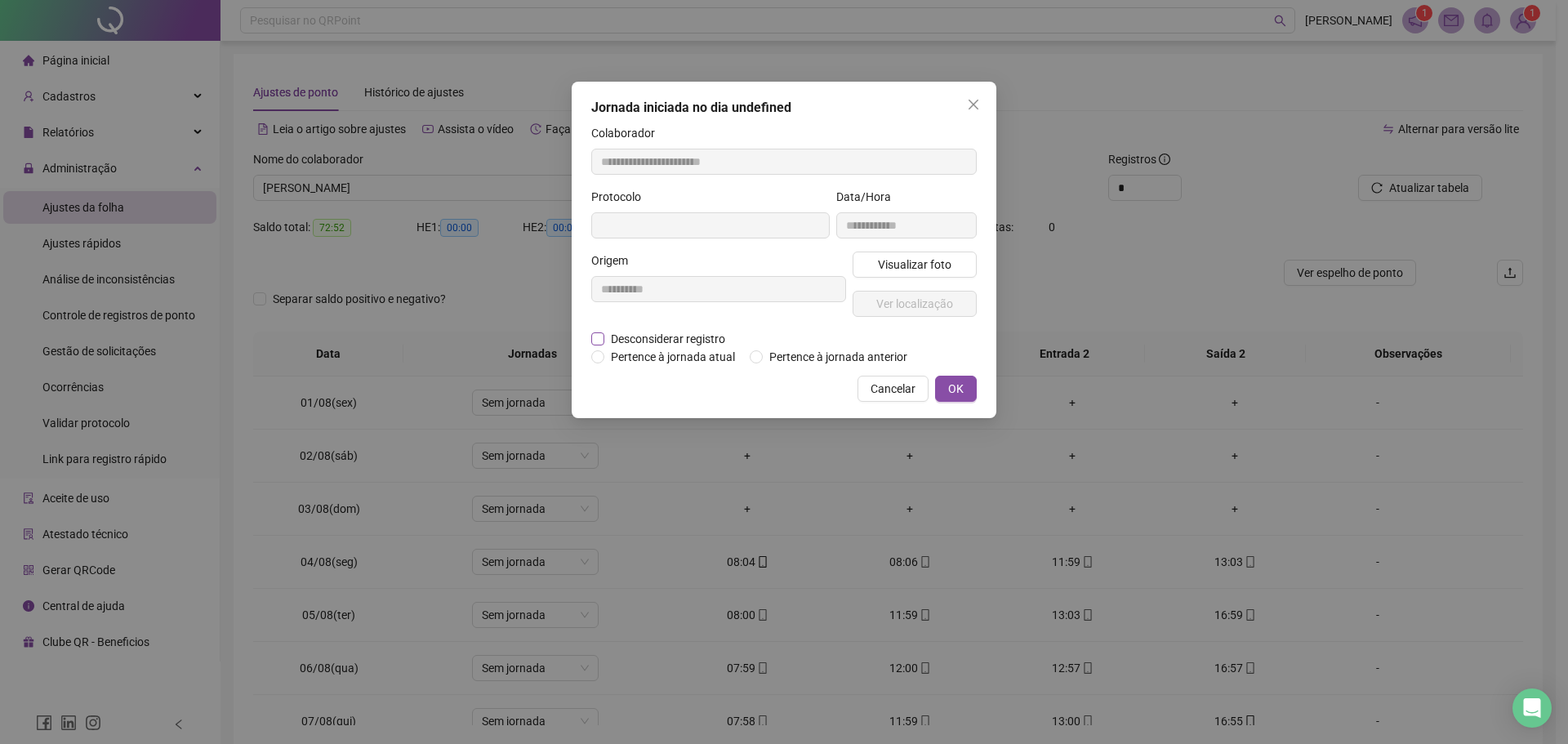
type input "**********"
click at [624, 337] on span "Desconsiderar registro" at bounding box center [668, 341] width 128 height 18
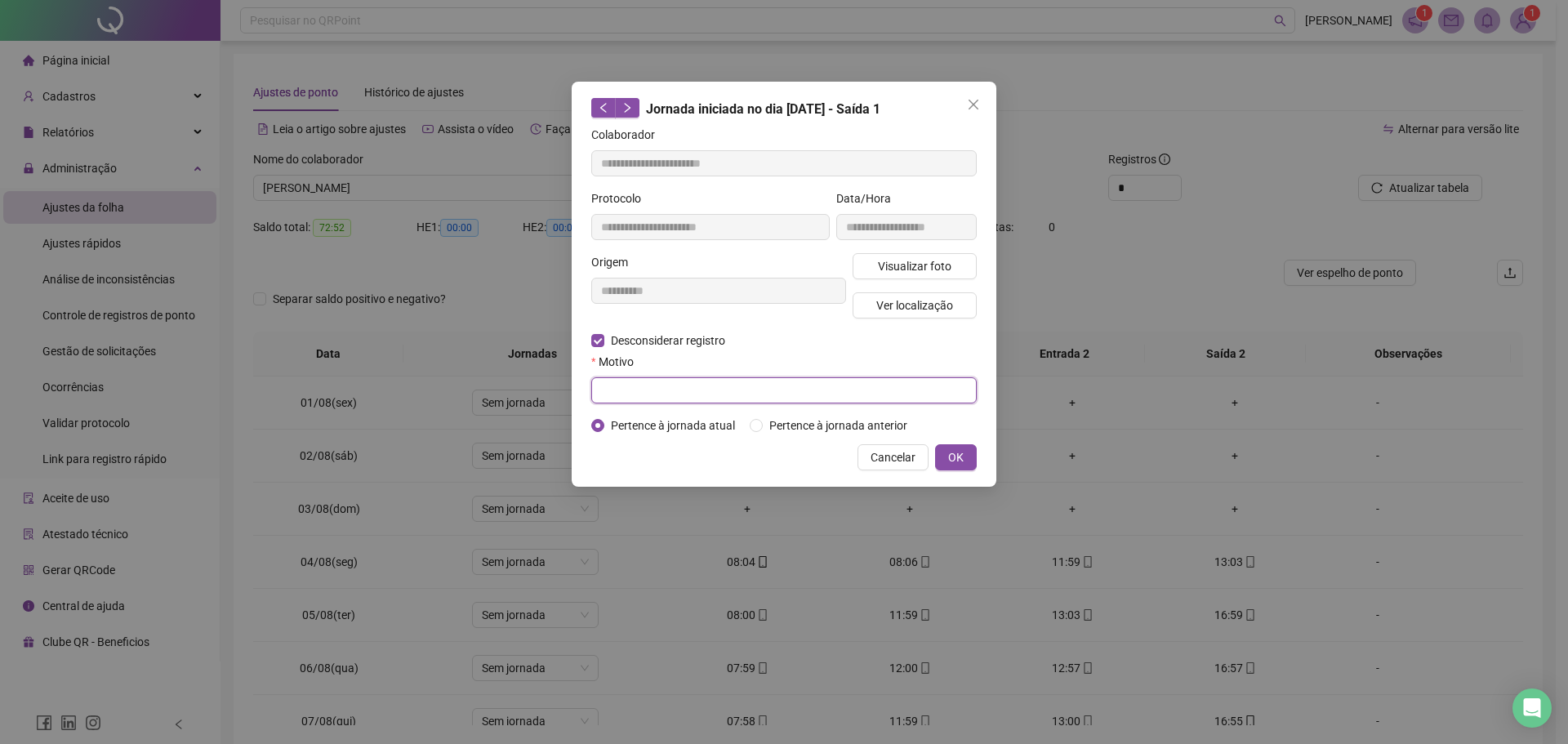
click at [623, 388] on input "text" at bounding box center [784, 390] width 385 height 26
type input "*"
click at [959, 455] on span "OK" at bounding box center [956, 457] width 16 height 18
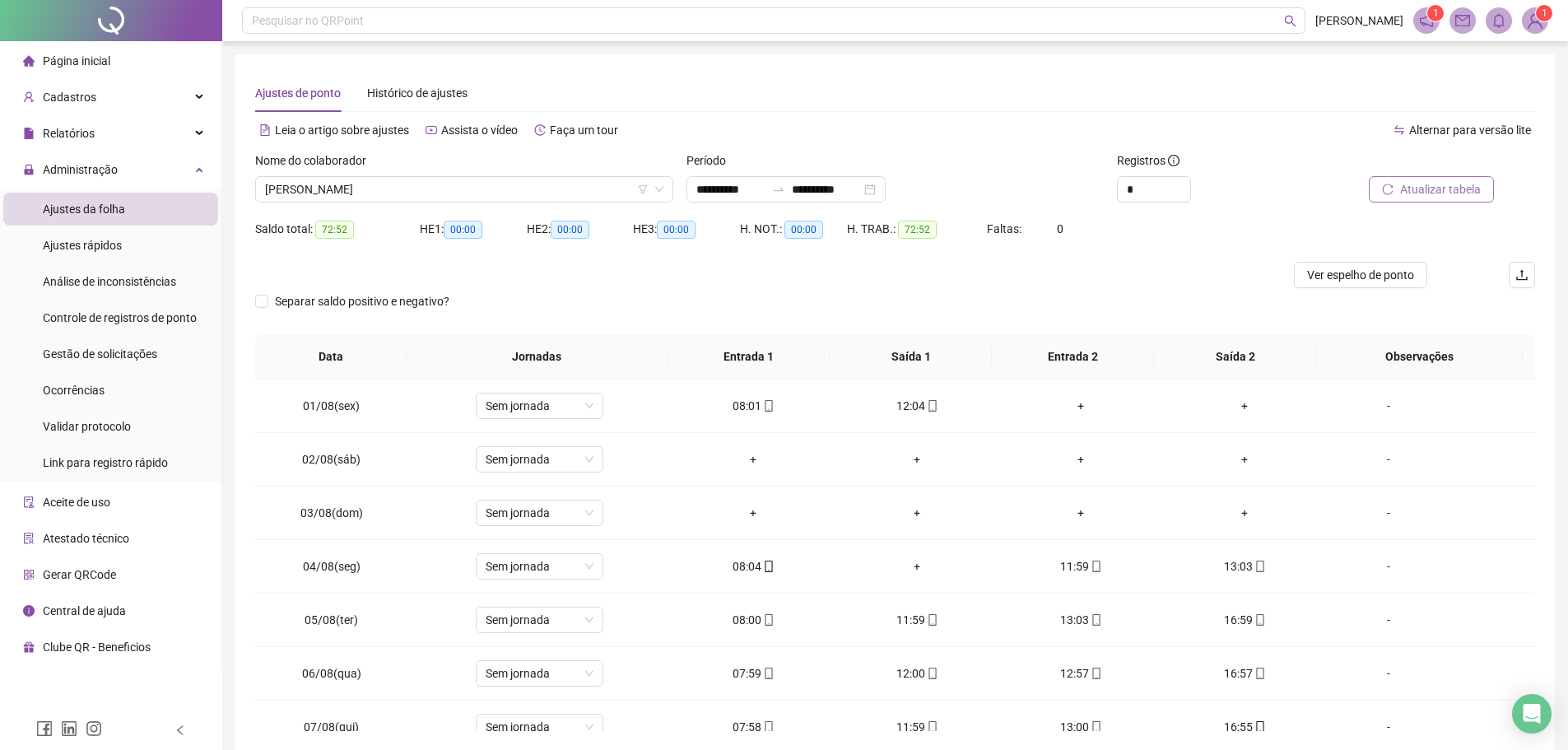
click at [1408, 190] on span "Atualizar tabela" at bounding box center [1440, 189] width 81 height 18
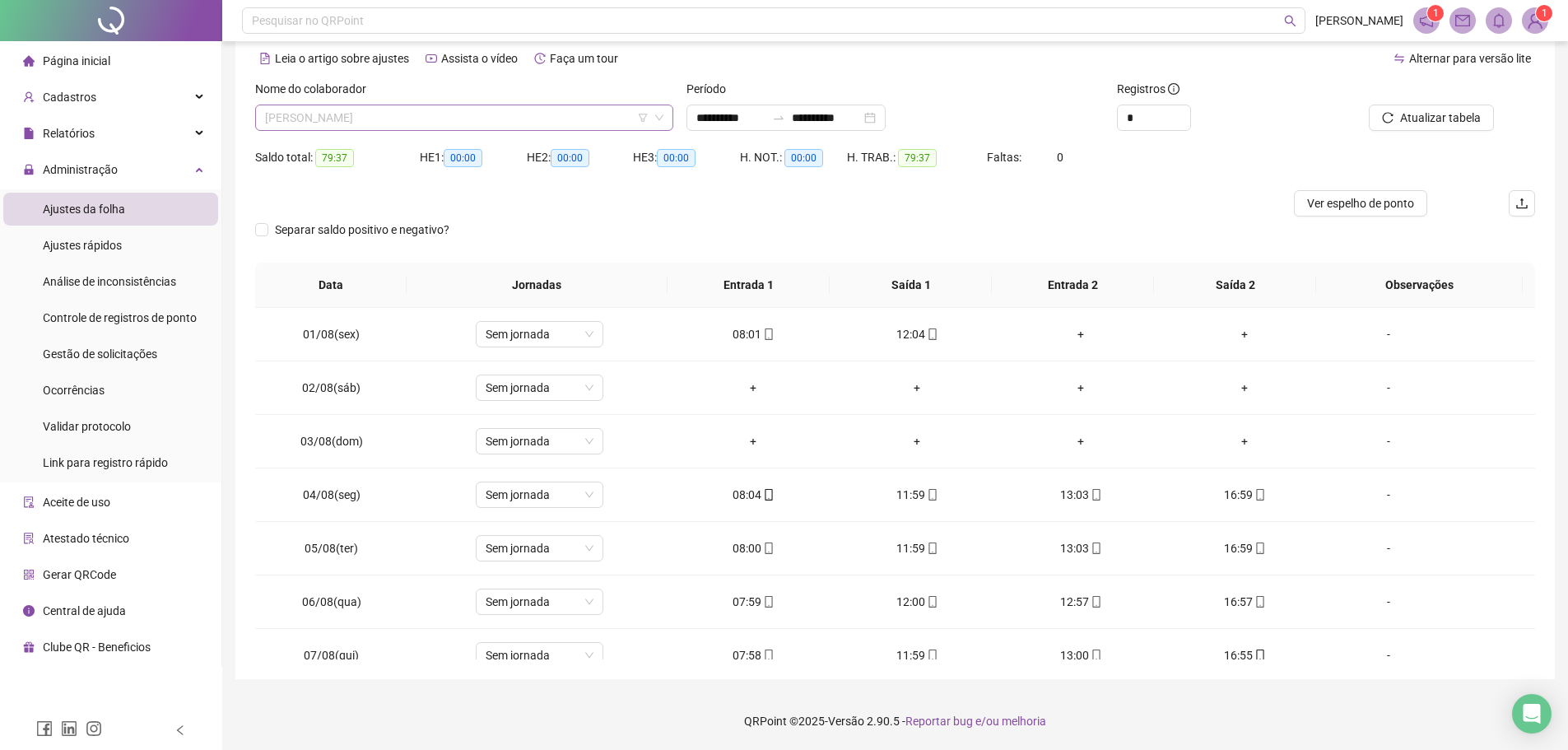
scroll to position [4292, 0]
click at [452, 112] on span "[PERSON_NAME]" at bounding box center [464, 118] width 398 height 25
click at [420, 121] on span "[PERSON_NAME]" at bounding box center [464, 118] width 398 height 25
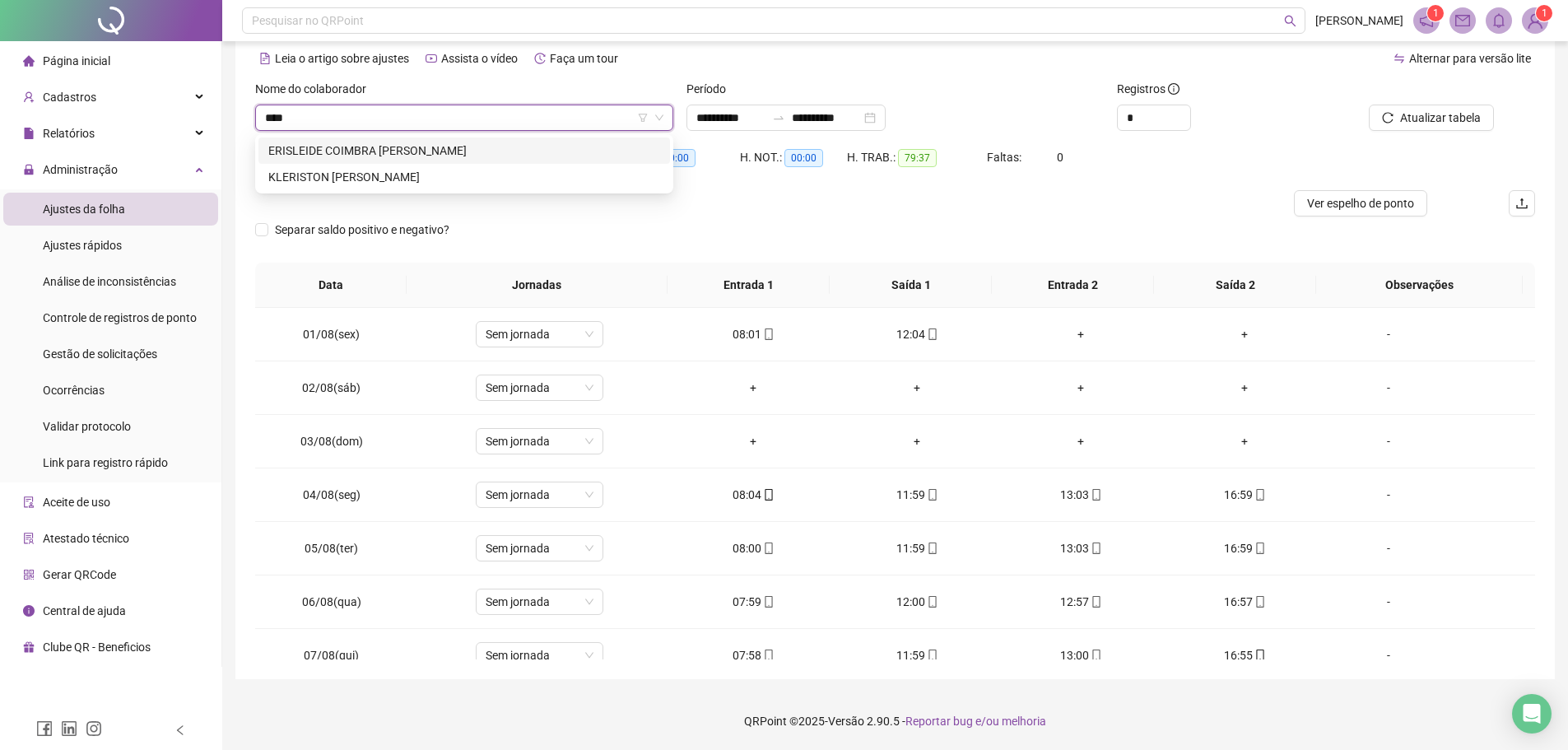
scroll to position [0, 0]
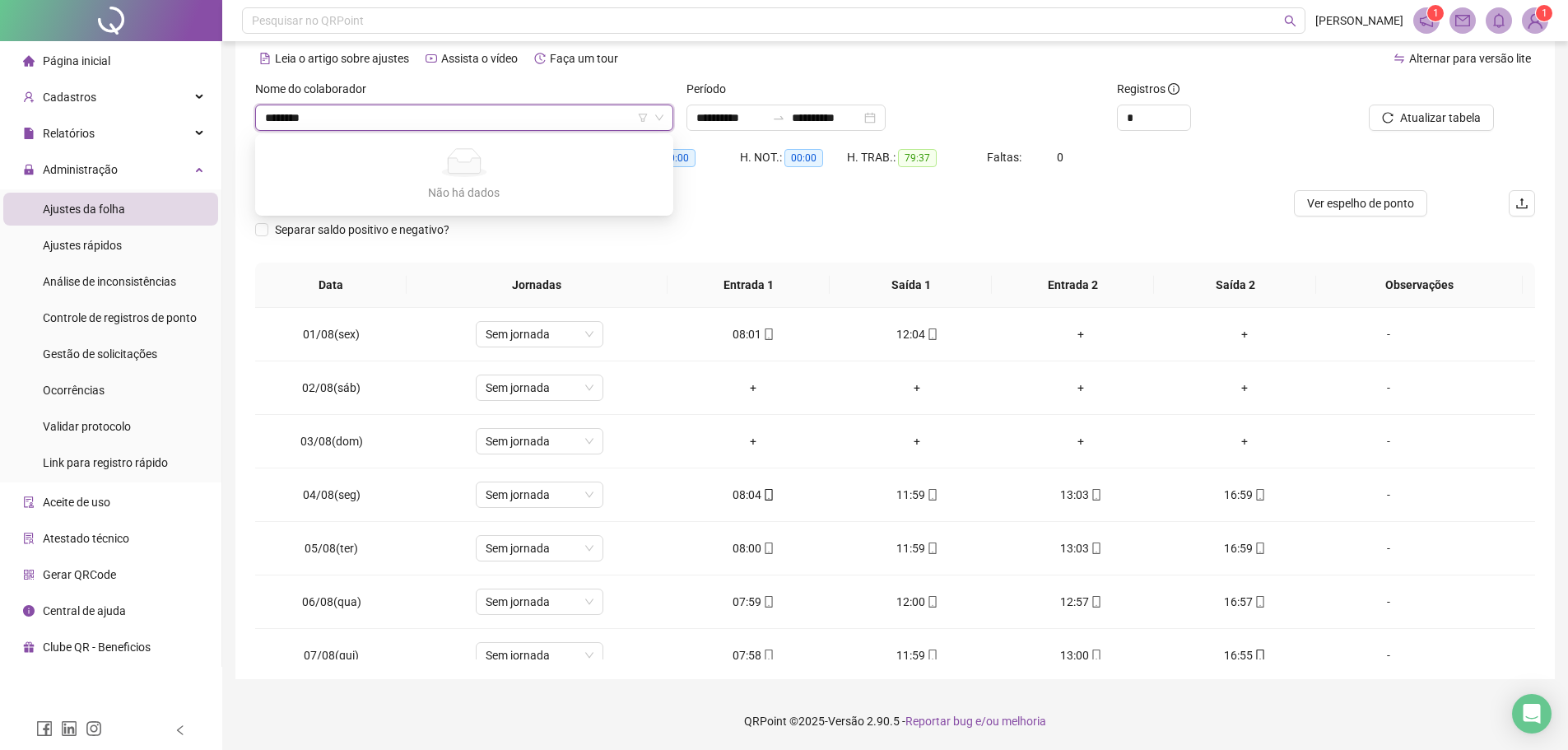
type input "*********"
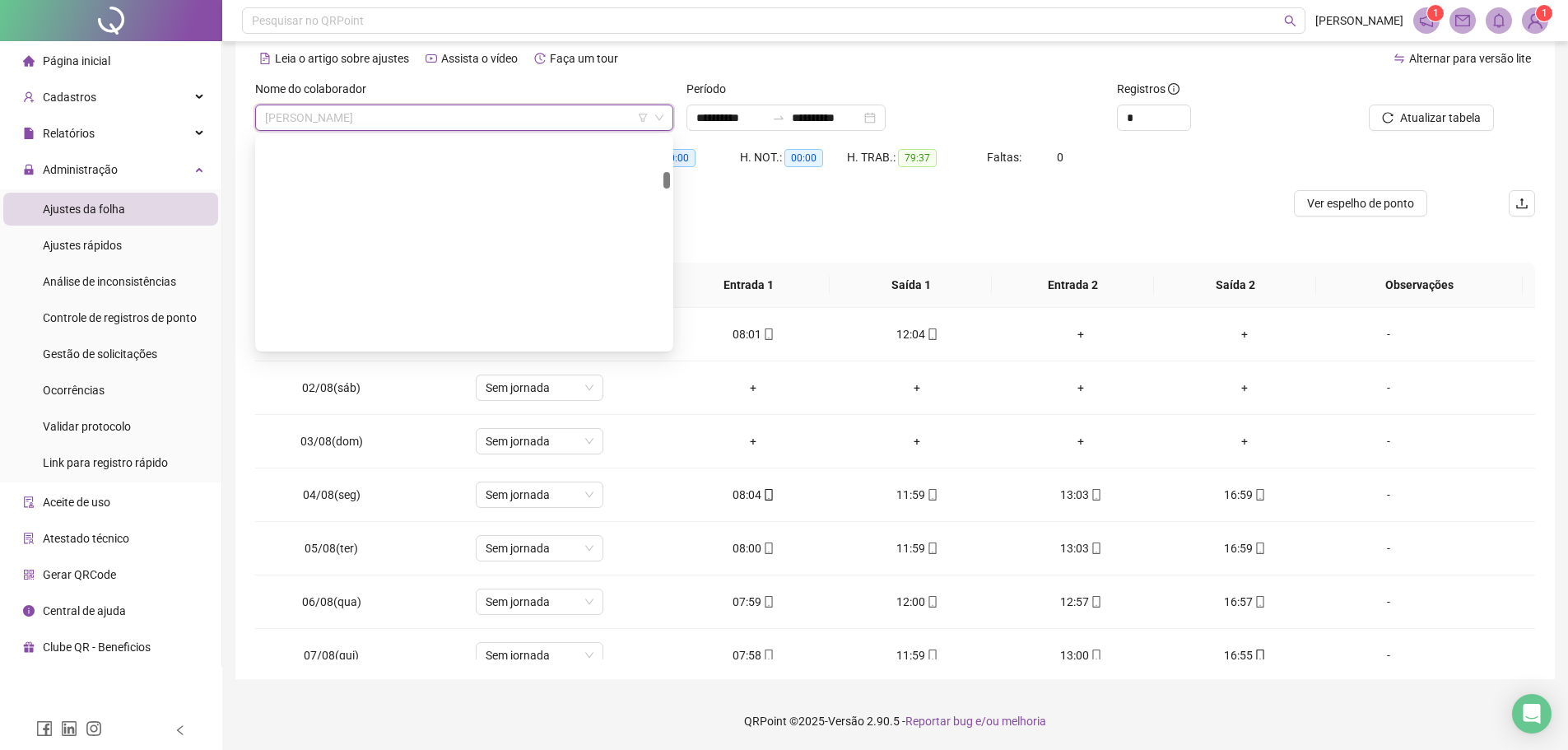
click at [429, 119] on span "[PERSON_NAME]" at bounding box center [464, 118] width 398 height 25
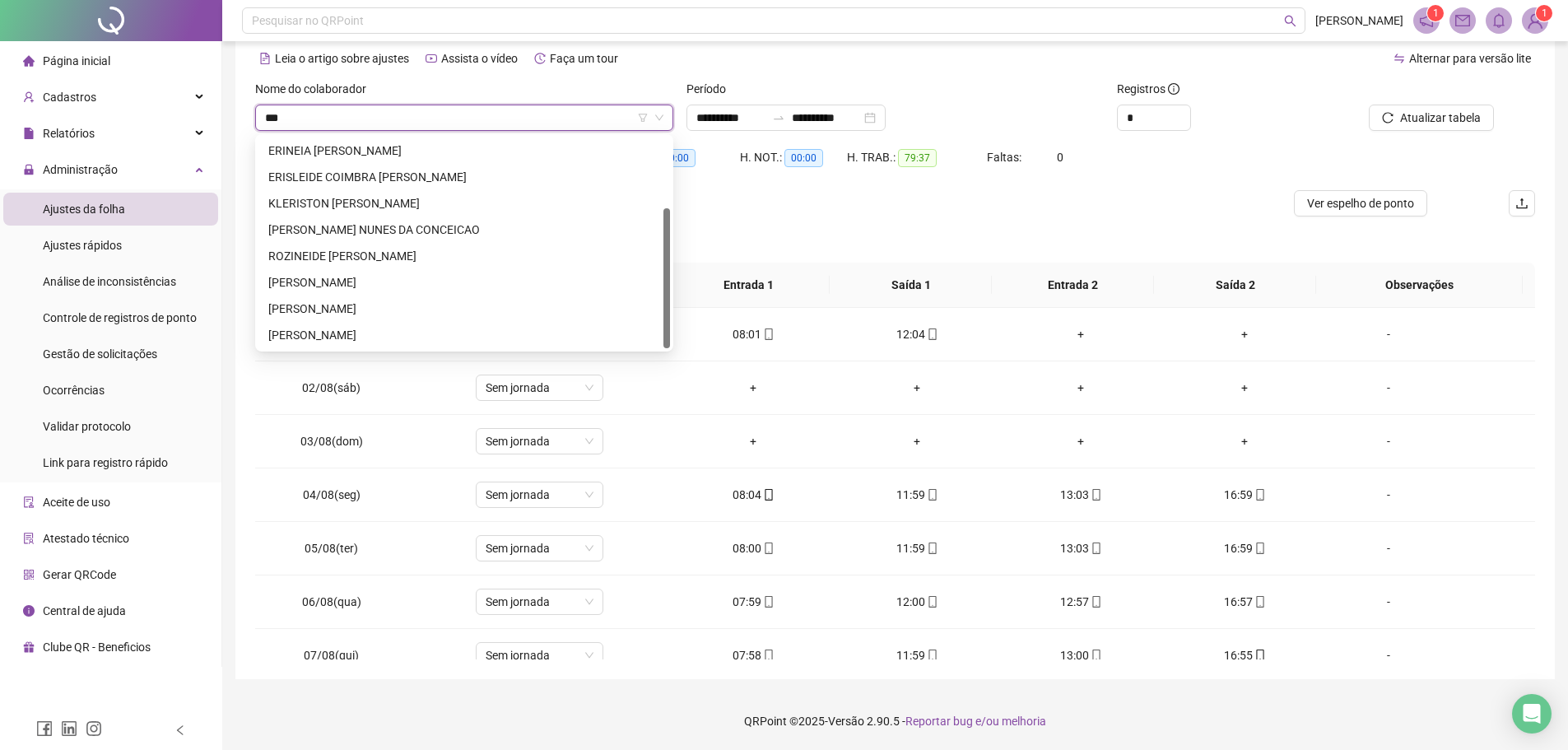
scroll to position [106, 0]
type input "****"
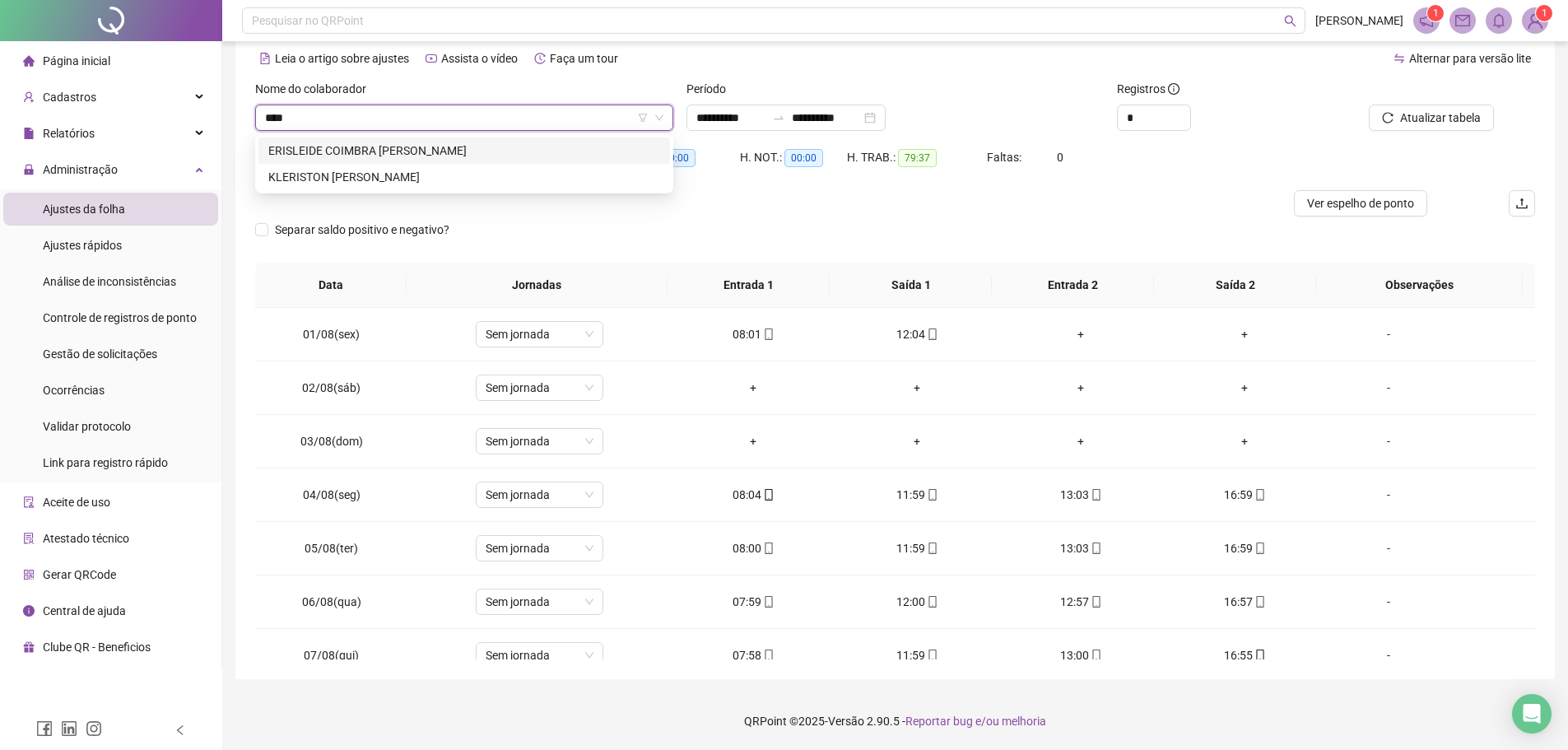
scroll to position [0, 0]
click at [408, 139] on div "ERISLEIDE COIMBRA [PERSON_NAME]" at bounding box center [464, 151] width 411 height 26
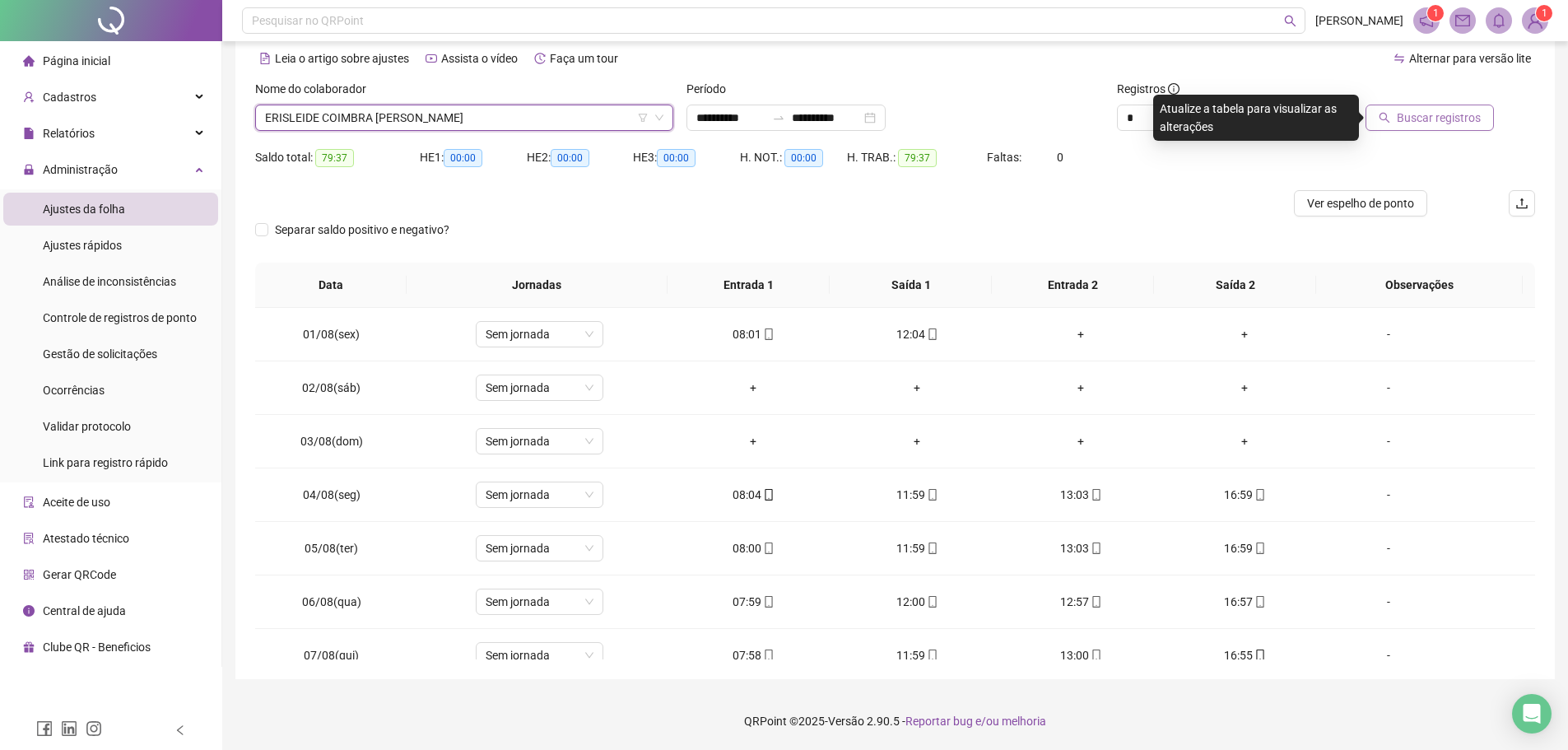
click at [1402, 123] on span "Buscar registros" at bounding box center [1438, 117] width 84 height 18
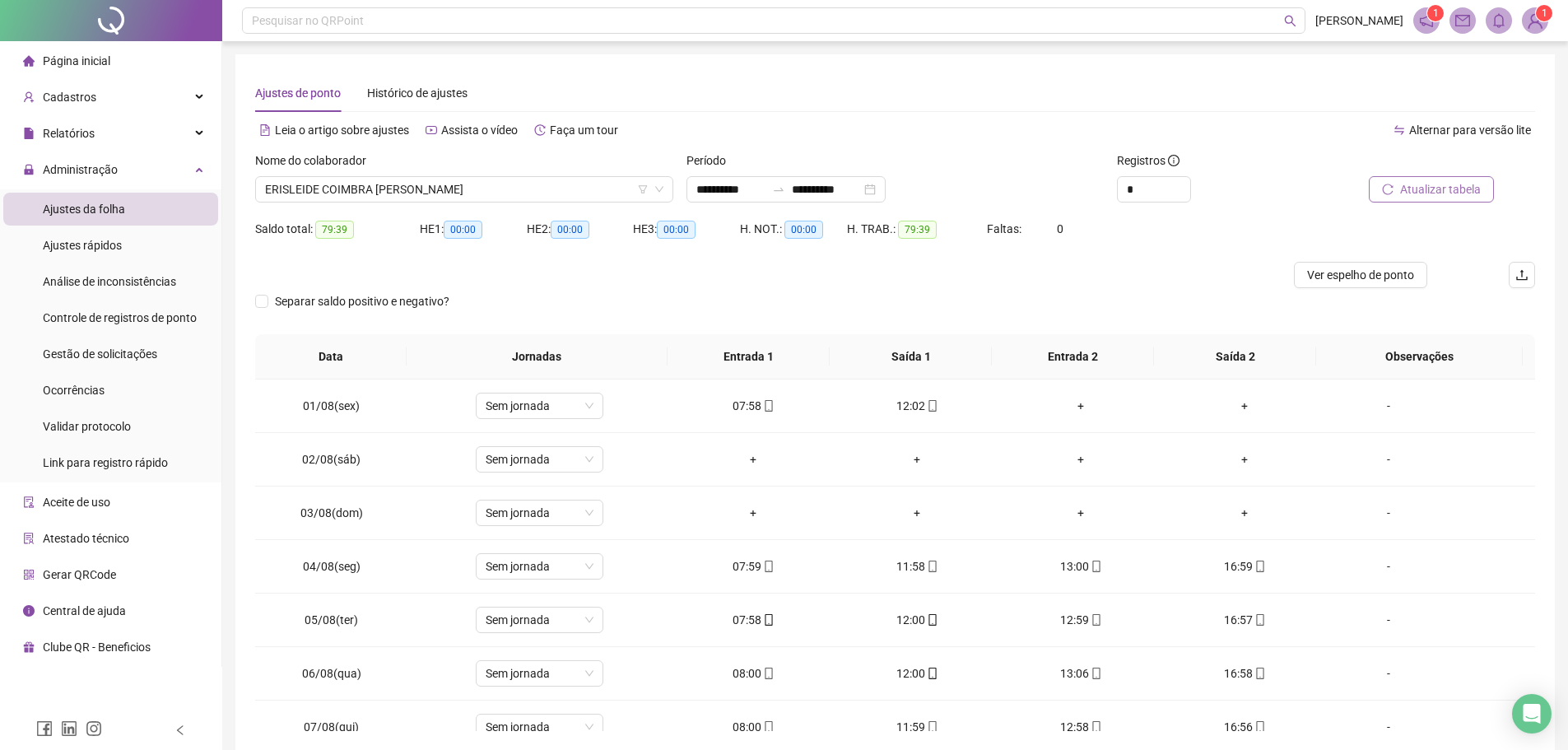
click at [1428, 186] on span "Atualizar tabela" at bounding box center [1440, 189] width 81 height 18
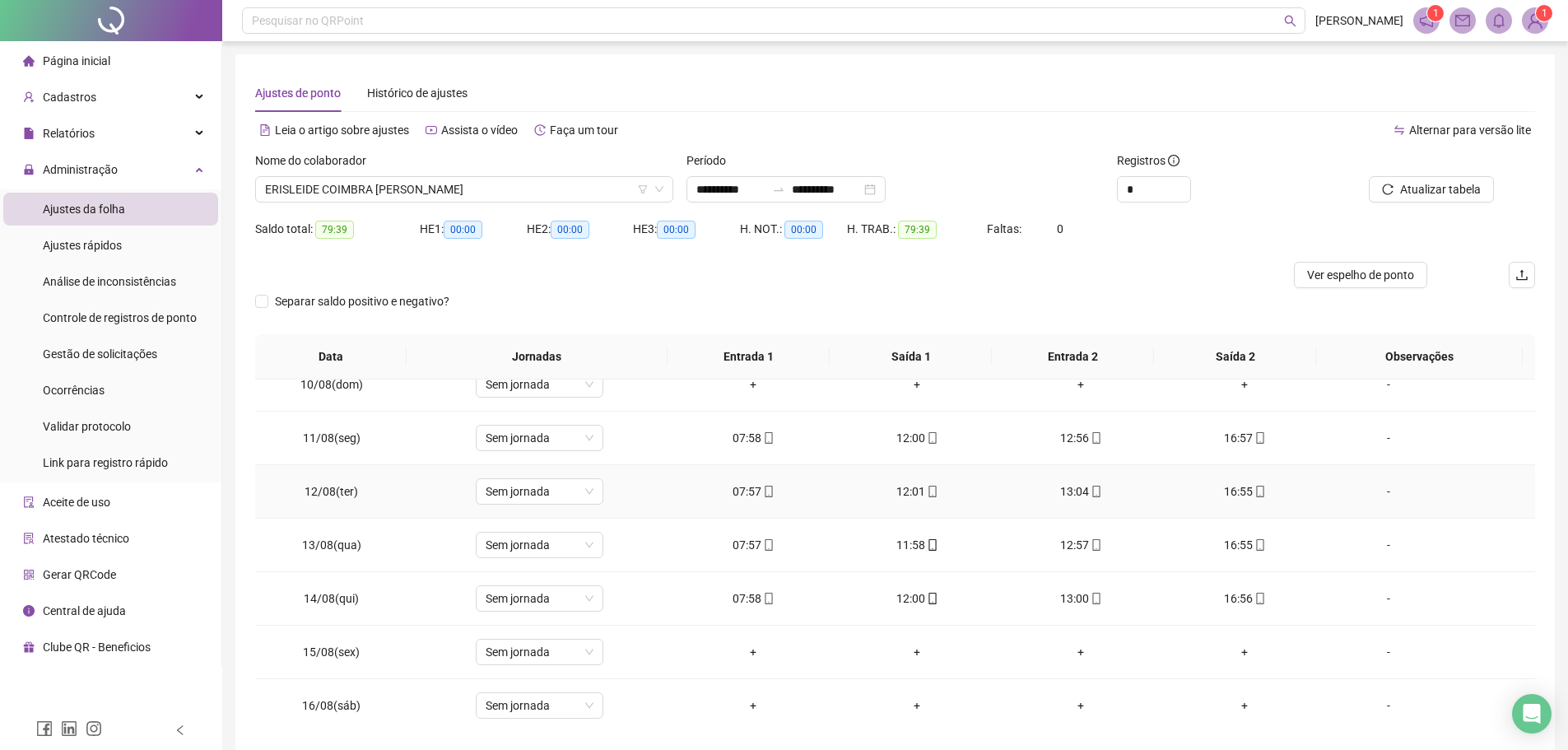
scroll to position [665, 0]
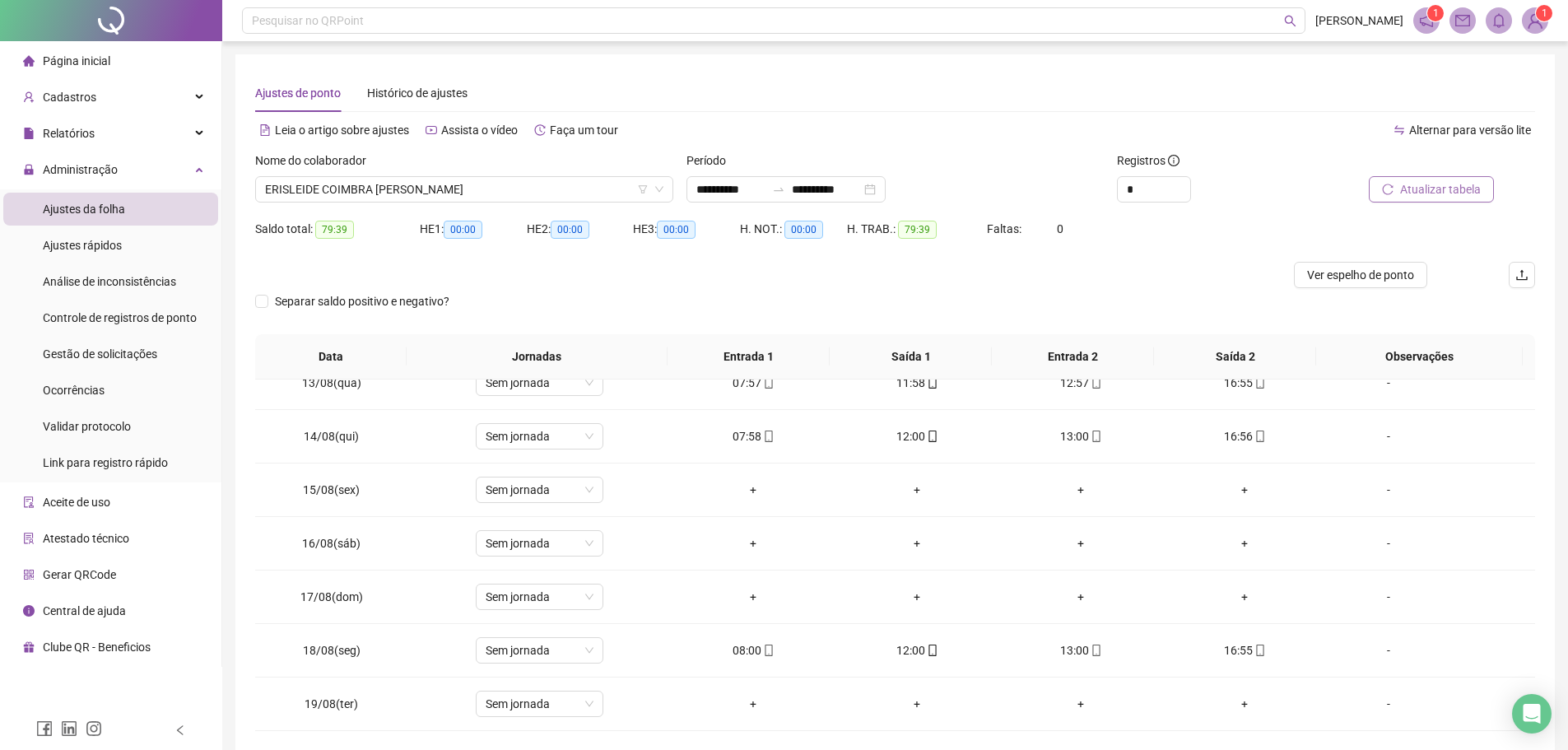
click at [1425, 190] on span "Atualizar tabela" at bounding box center [1440, 189] width 81 height 18
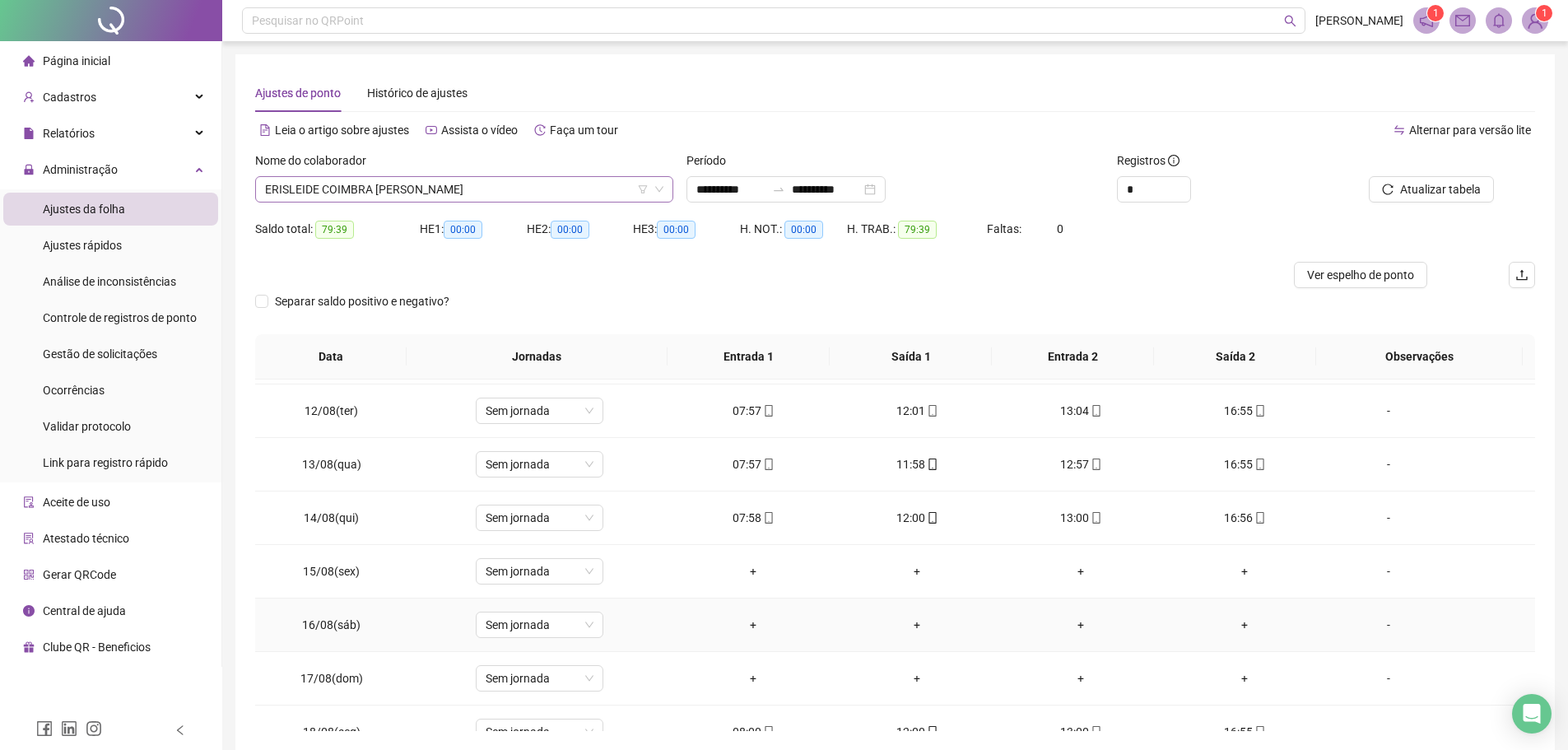
scroll to position [418, 0]
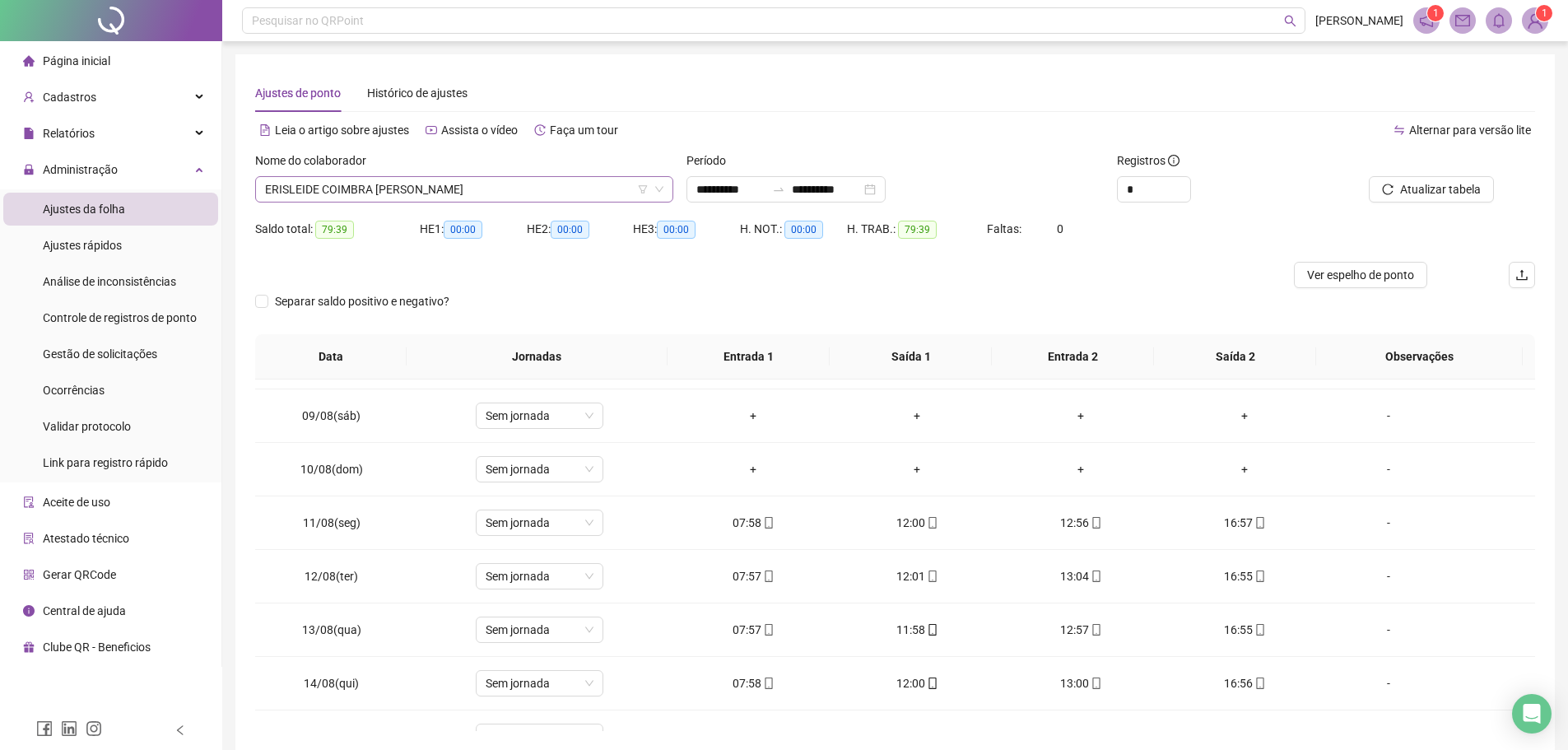
click at [527, 195] on span "ERISLEIDE COIMBRA [PERSON_NAME]" at bounding box center [464, 189] width 398 height 25
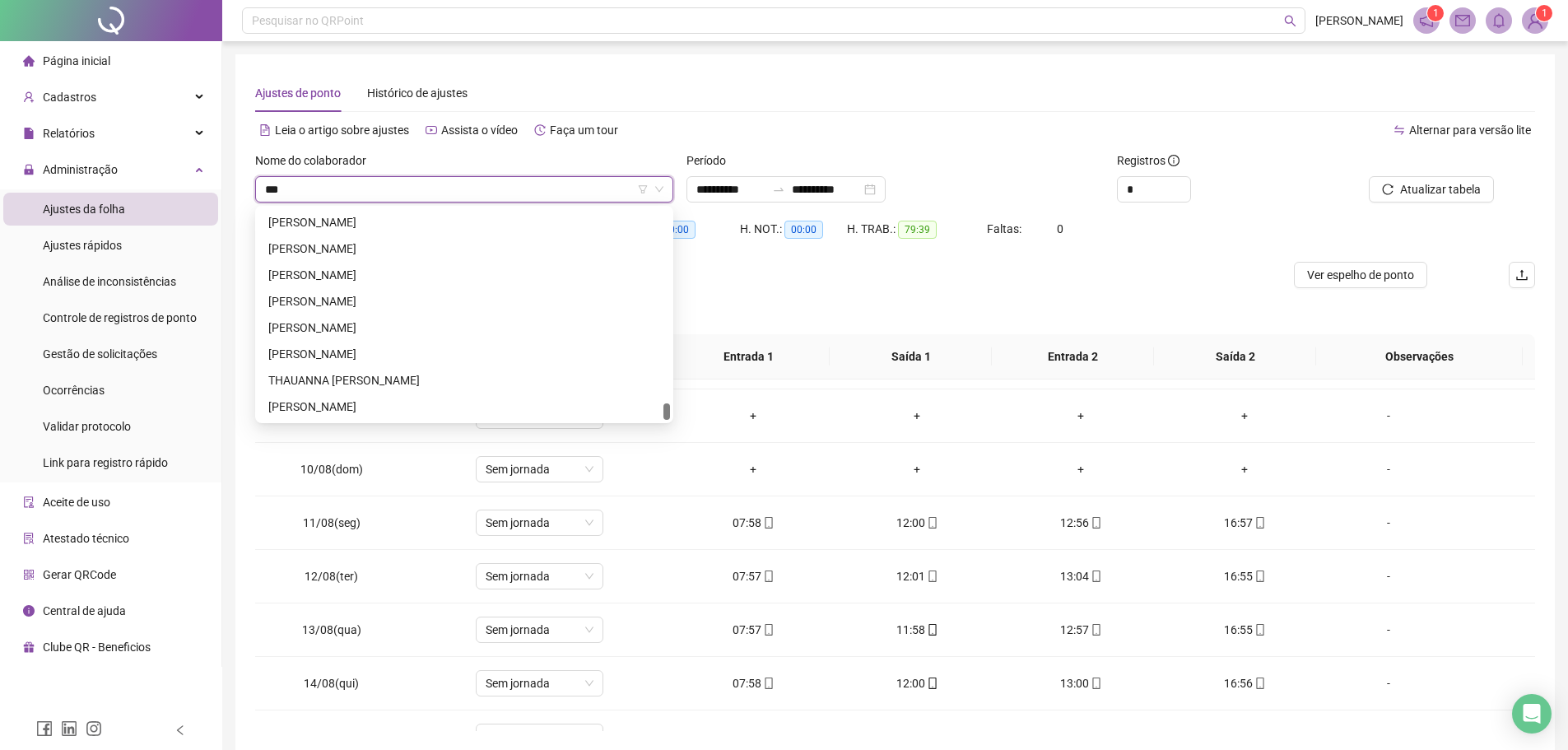
scroll to position [0, 0]
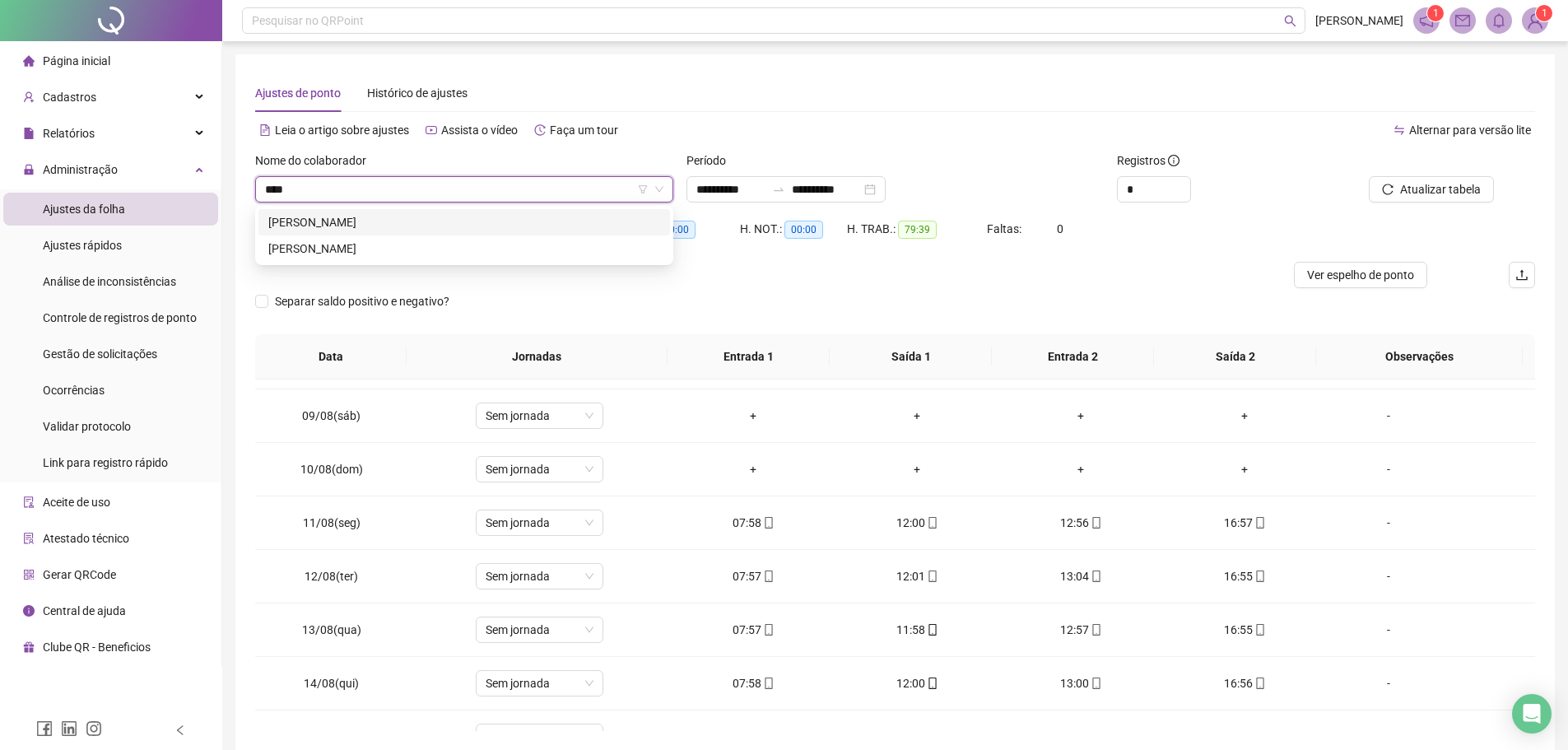
type input "*****"
click at [465, 218] on div "[PERSON_NAME]" at bounding box center [464, 222] width 392 height 18
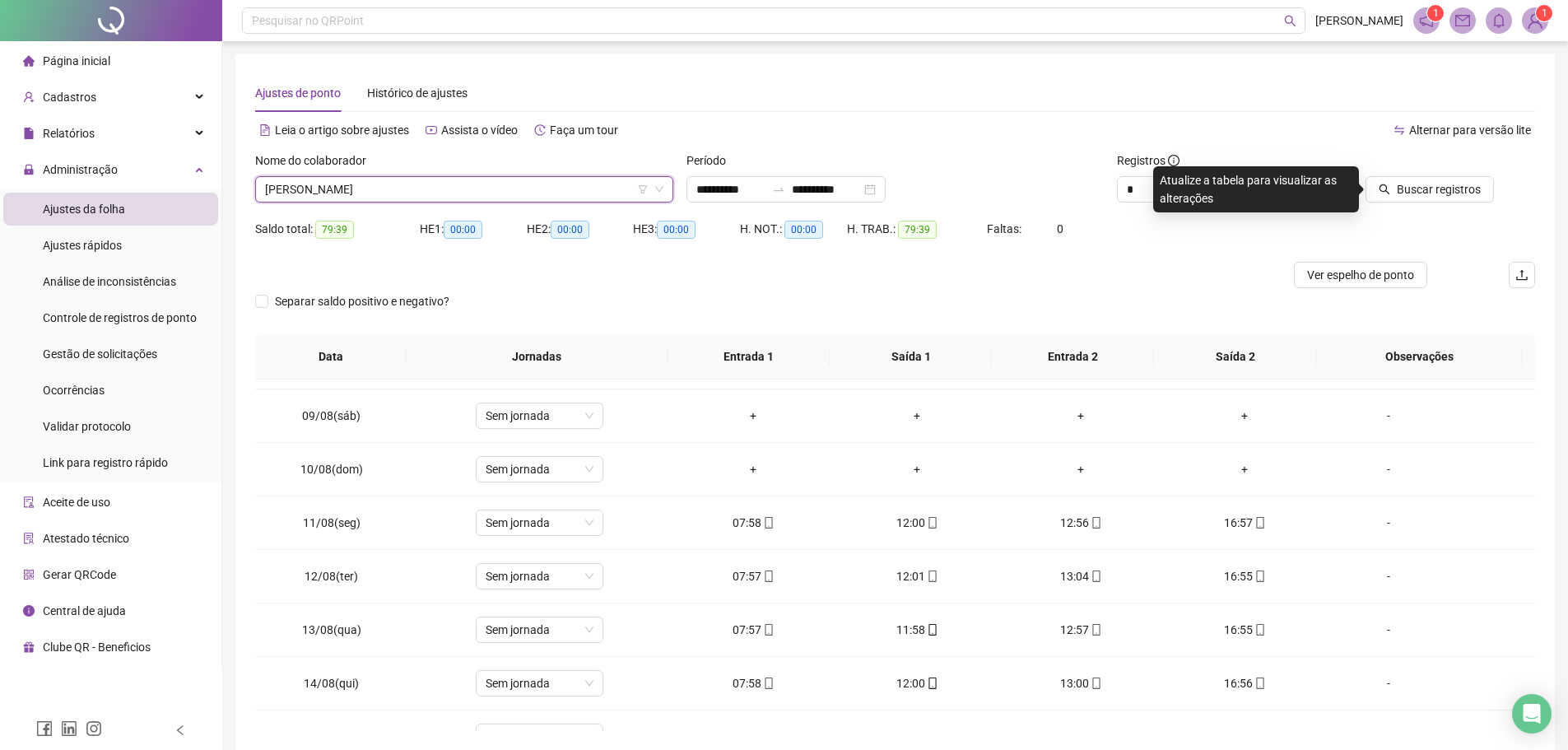
click at [1439, 175] on div at bounding box center [1412, 164] width 161 height 25
click at [1428, 183] on span "Buscar registros" at bounding box center [1438, 189] width 84 height 18
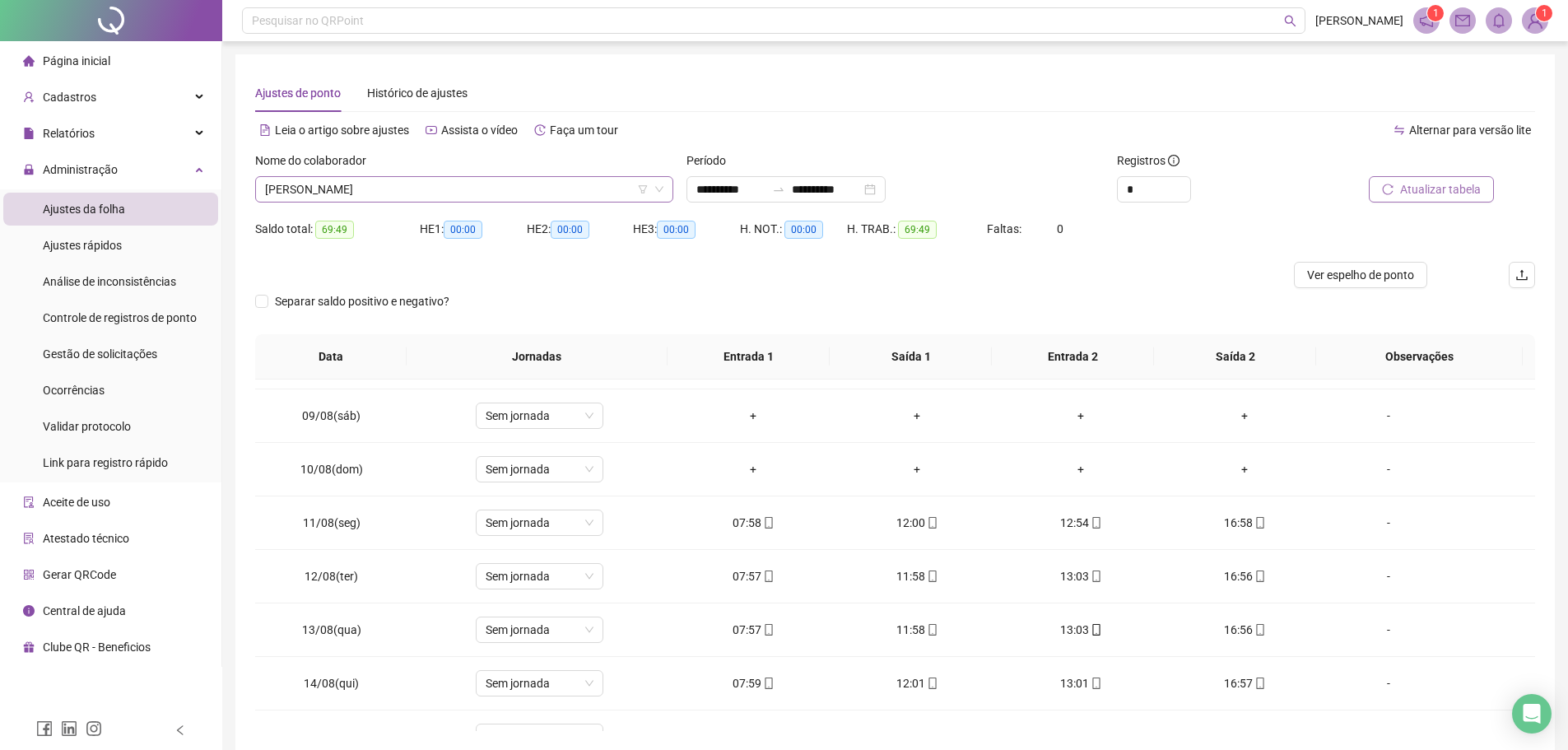
click at [534, 197] on span "[PERSON_NAME]" at bounding box center [464, 189] width 398 height 25
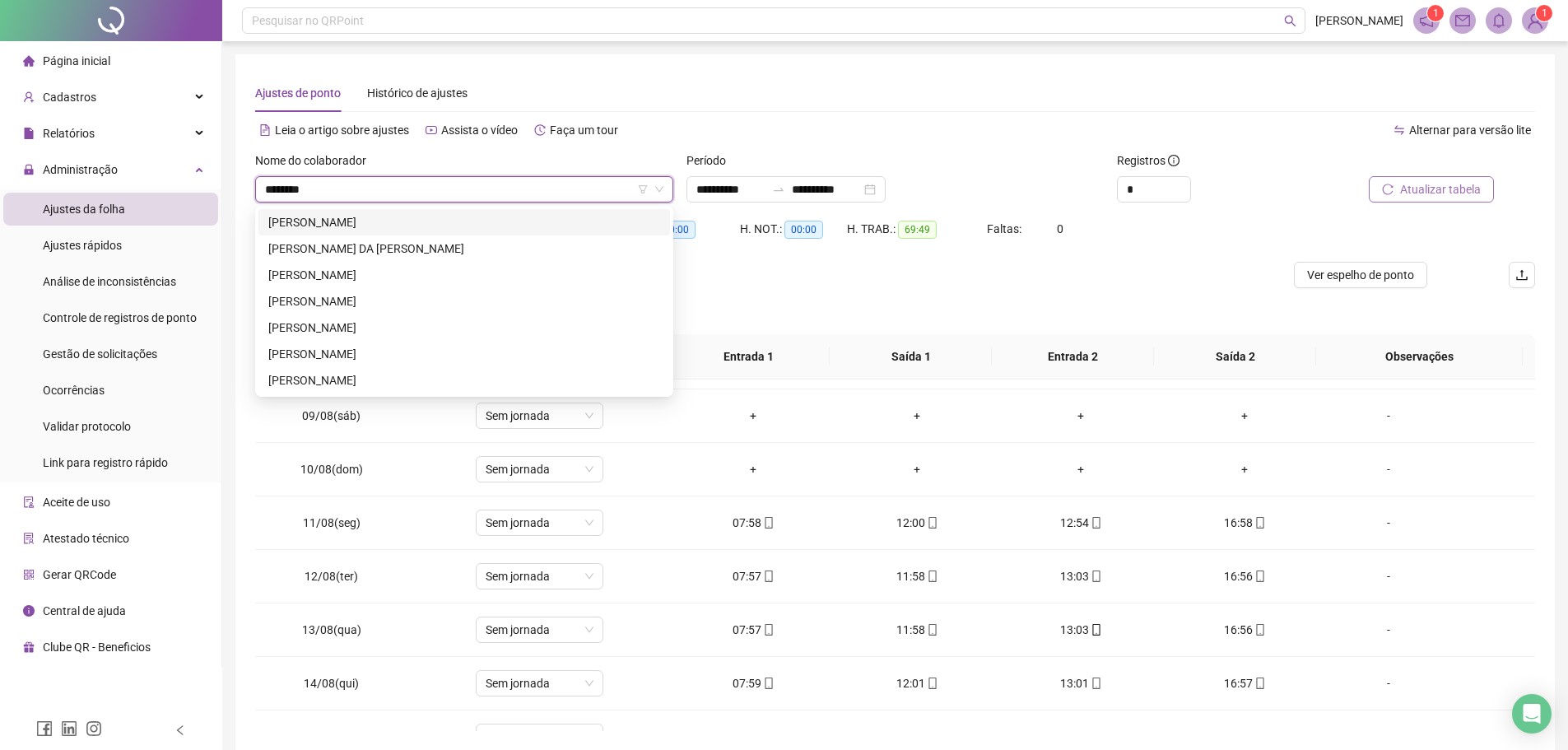
type input "*********"
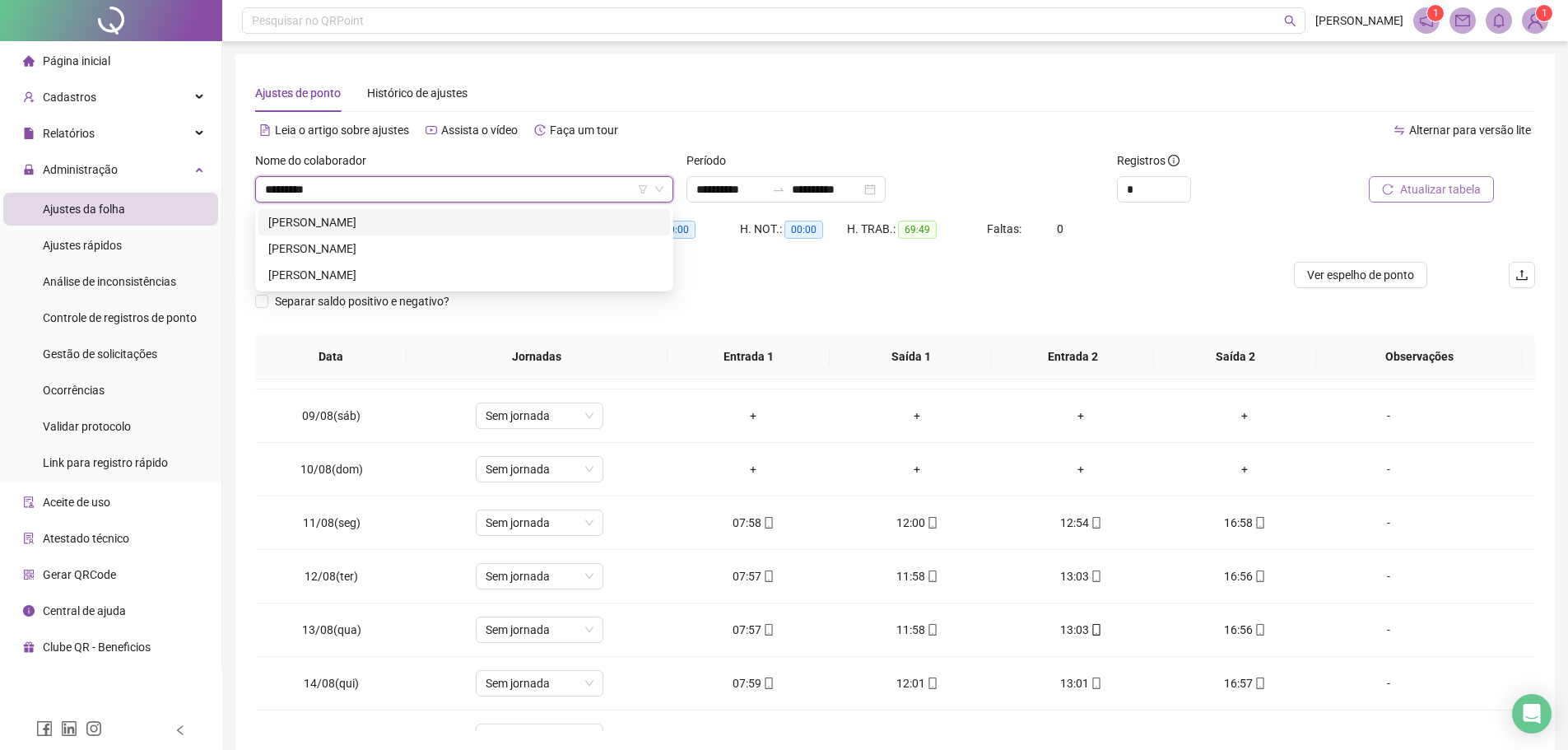
click at [524, 215] on div "[PERSON_NAME]" at bounding box center [464, 222] width 392 height 18
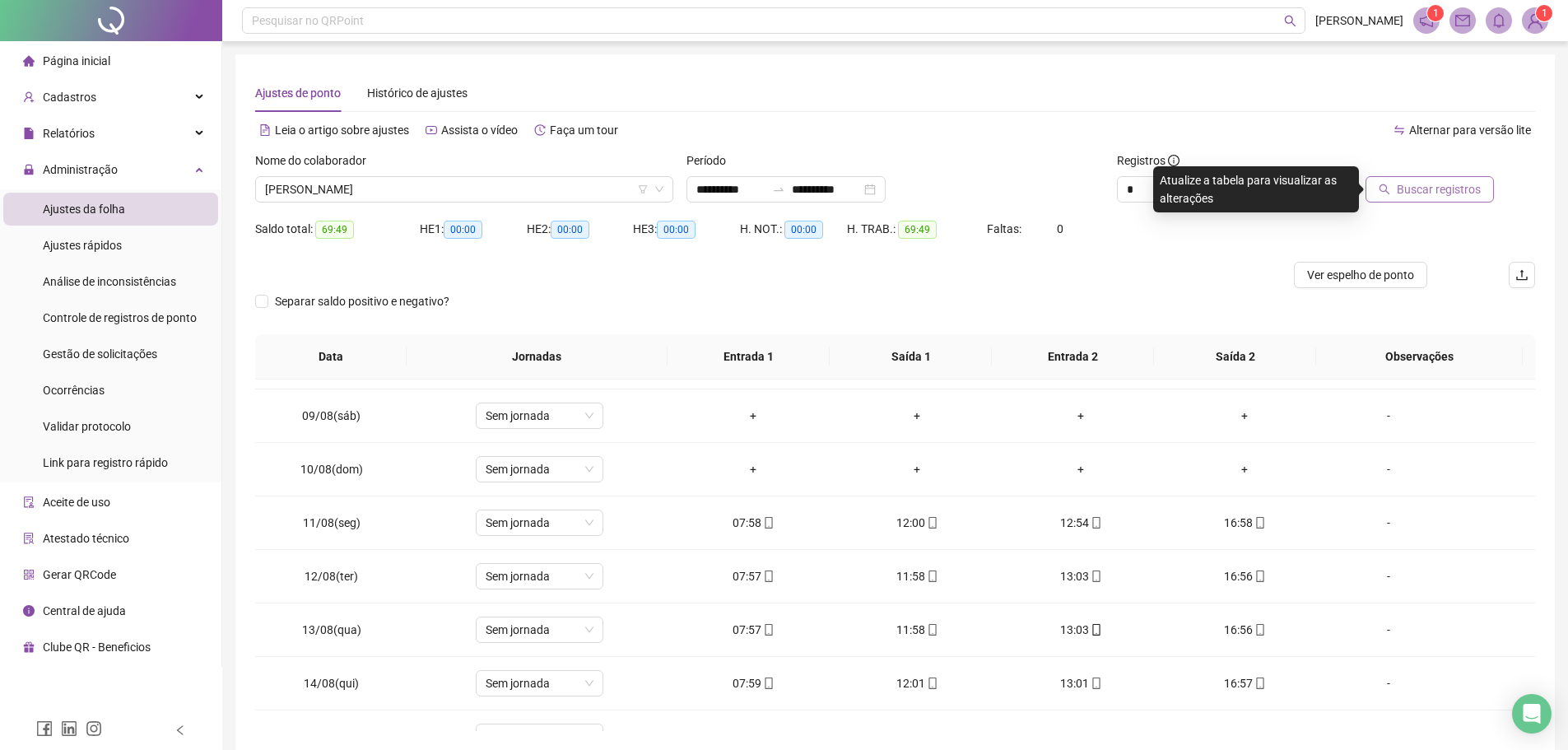
click at [1447, 189] on span "Buscar registros" at bounding box center [1438, 189] width 84 height 18
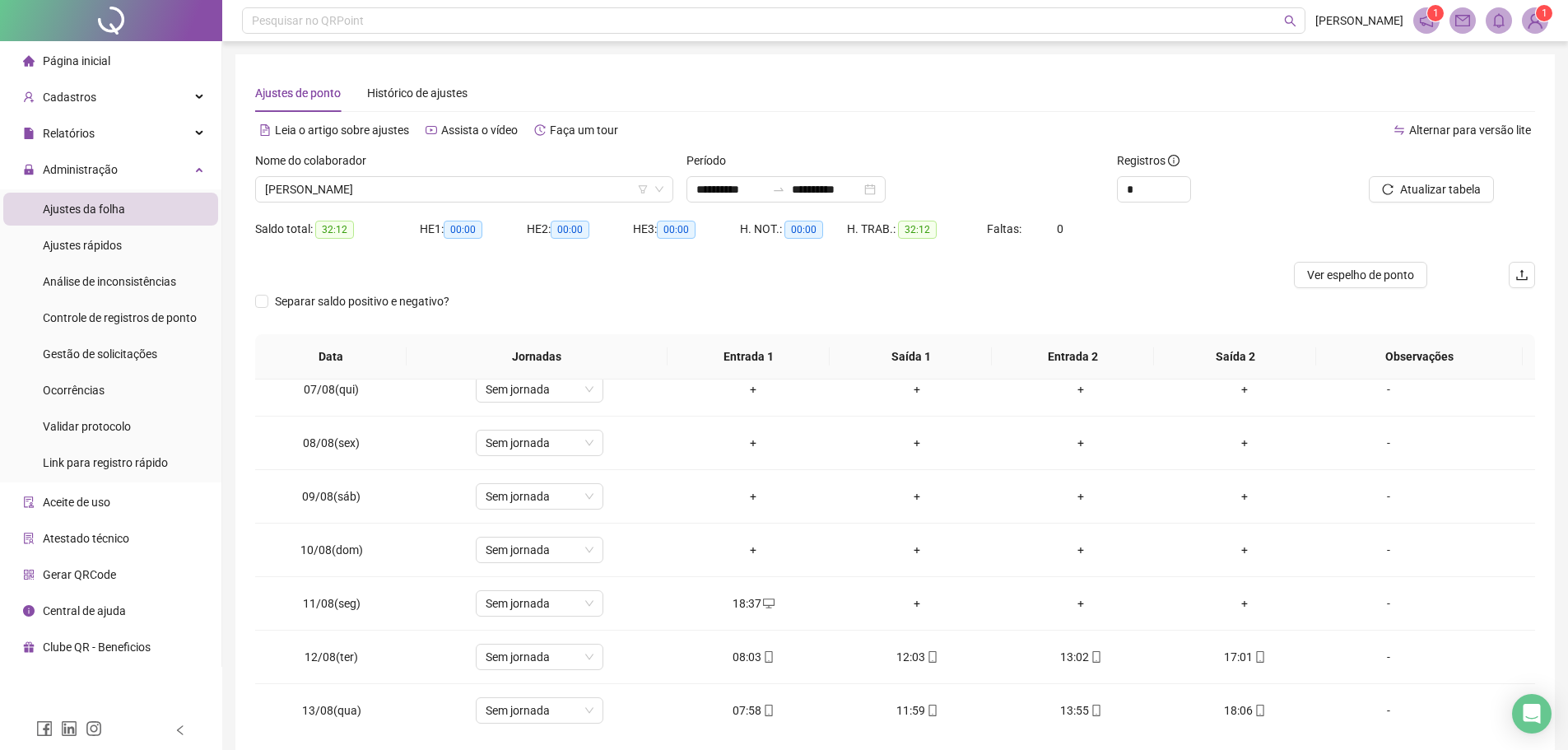
scroll to position [171, 0]
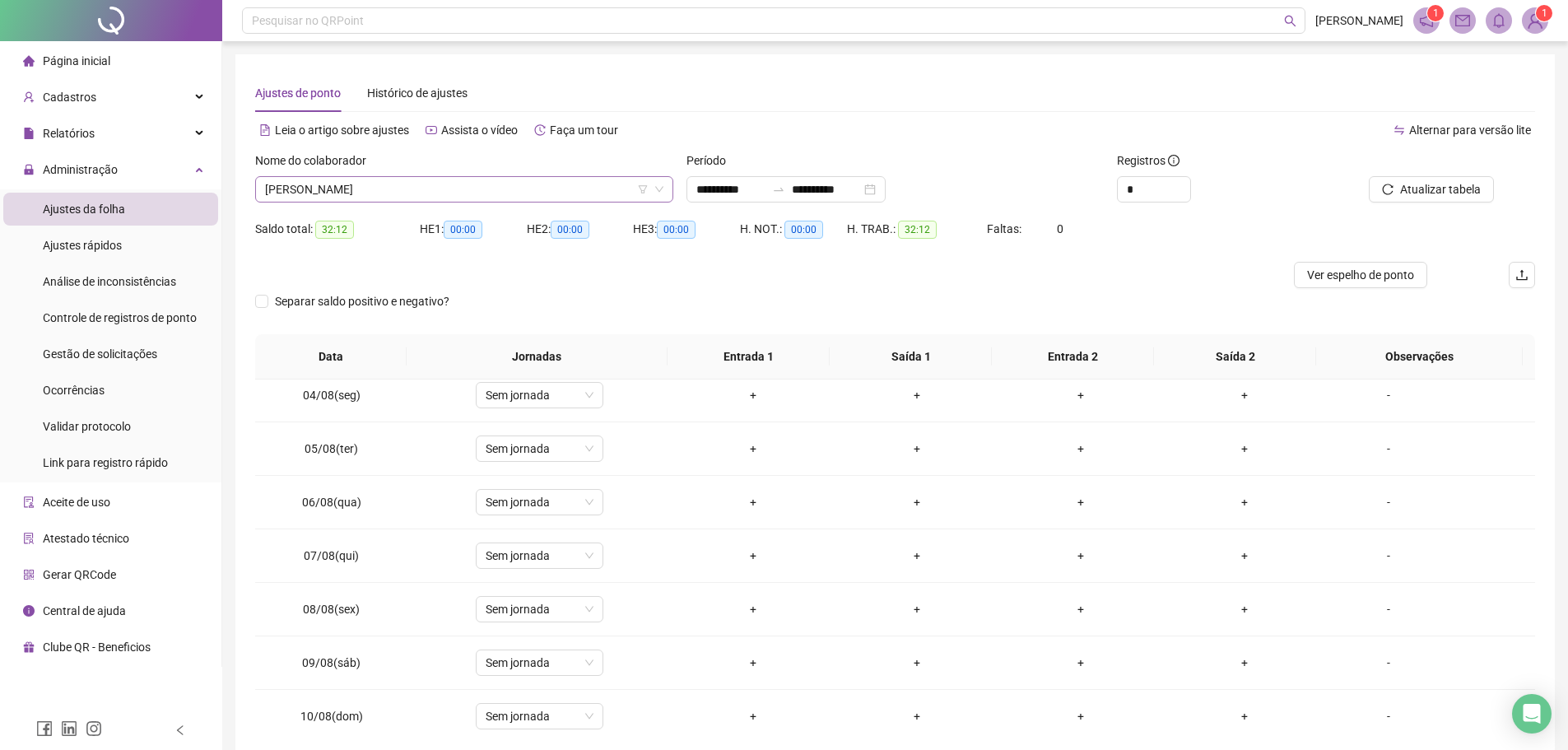
click at [545, 192] on span "[PERSON_NAME]" at bounding box center [464, 189] width 398 height 25
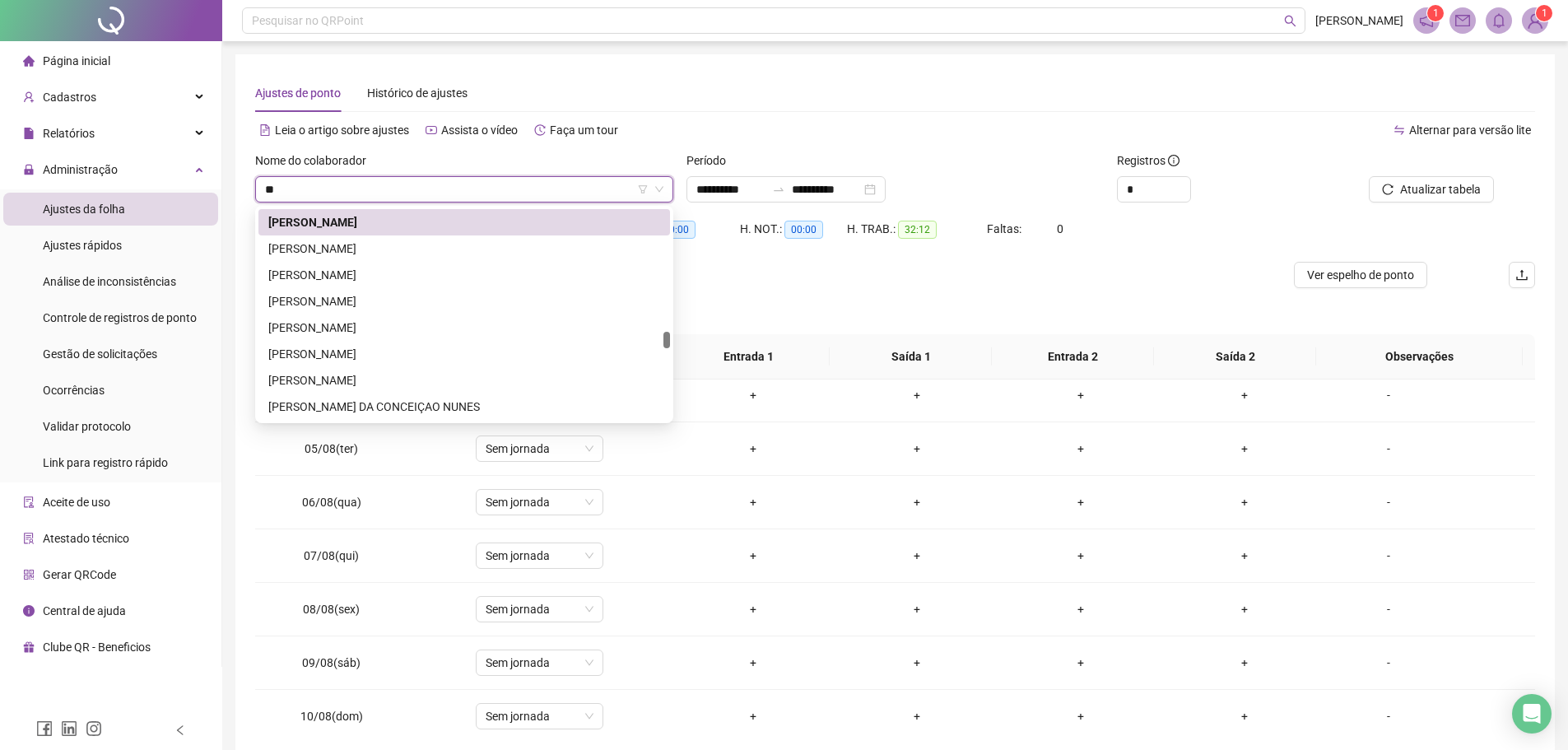
scroll to position [1132, 0]
type input "***"
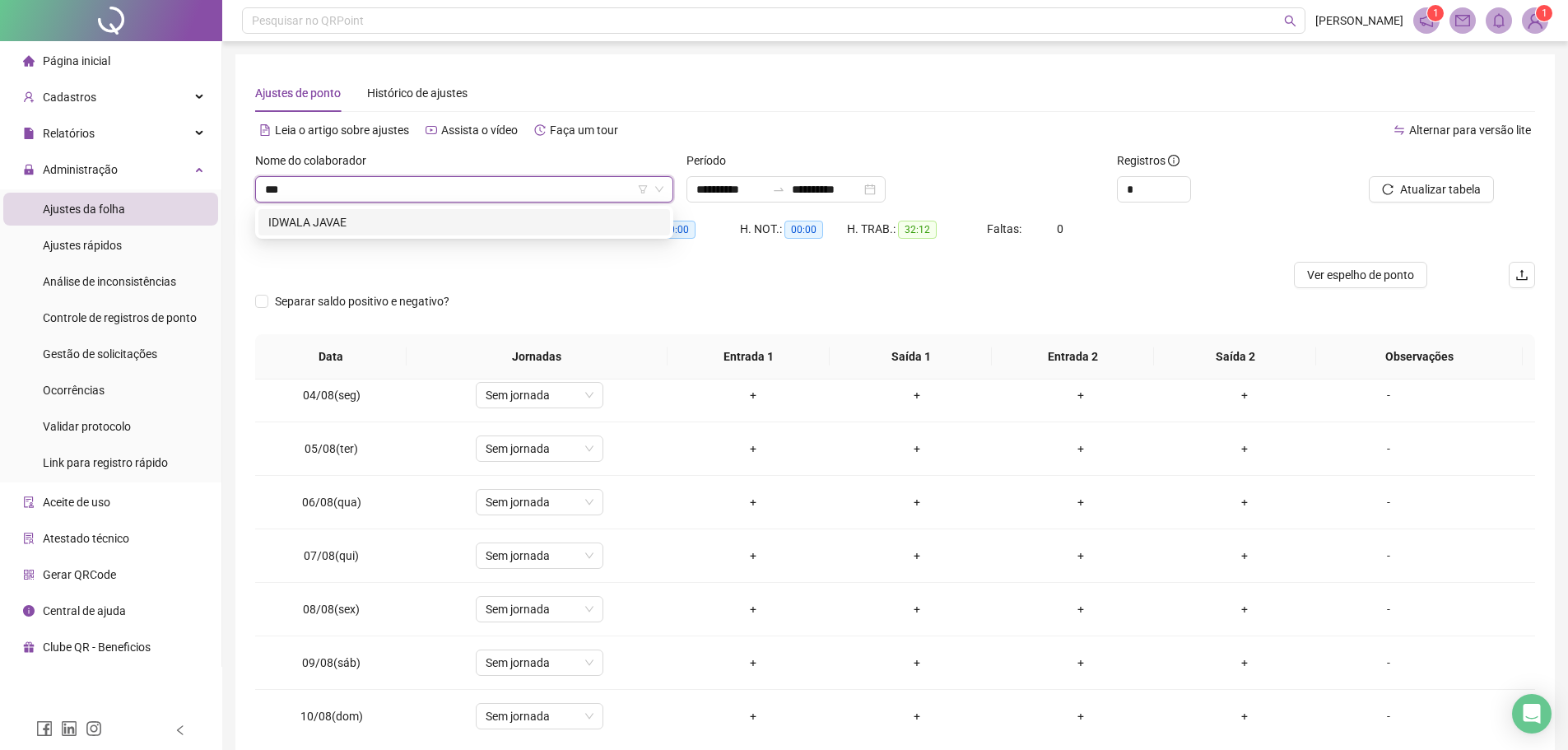
click at [528, 213] on div "IDWALA JAVAE" at bounding box center [464, 222] width 392 height 18
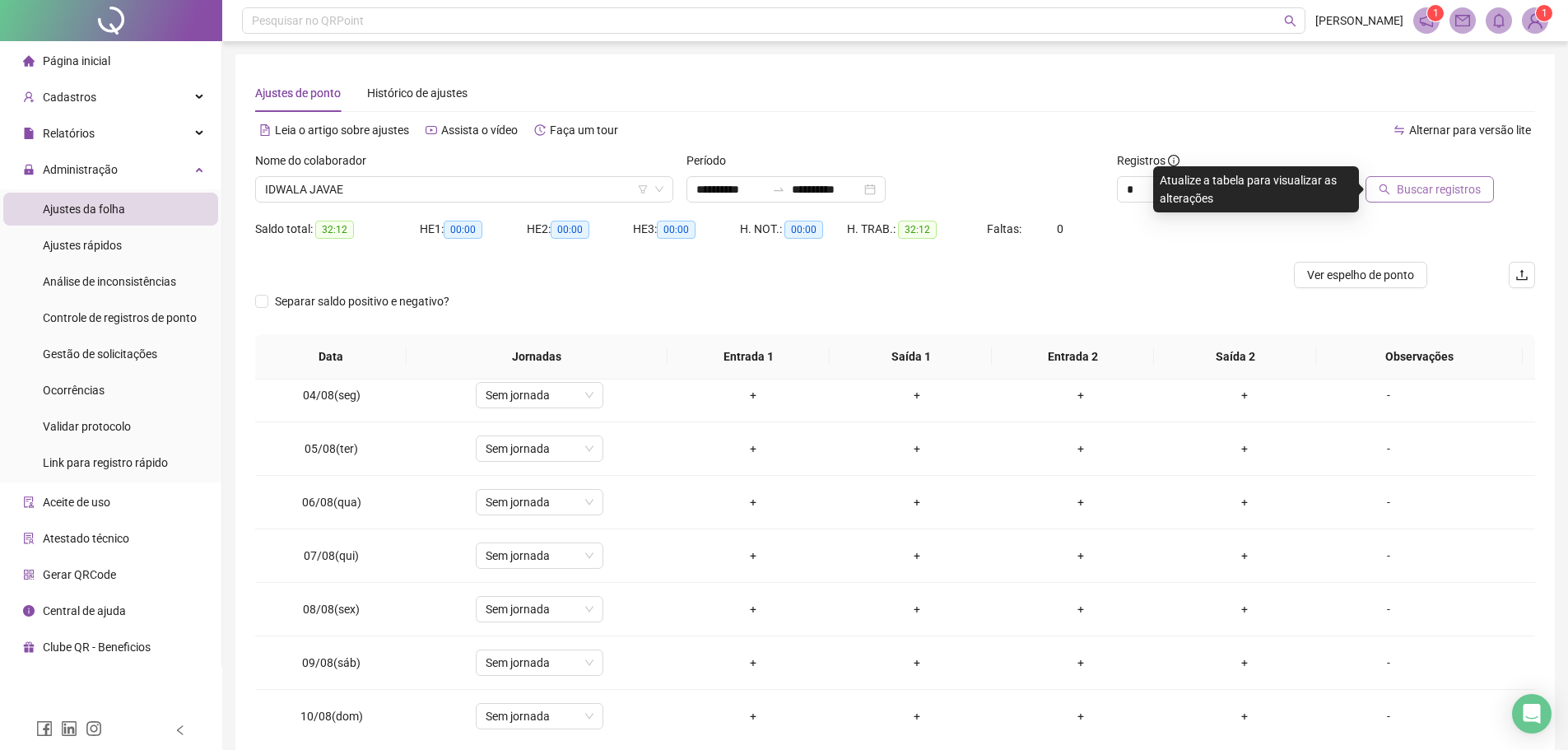
click at [1421, 195] on span "Buscar registros" at bounding box center [1438, 189] width 84 height 18
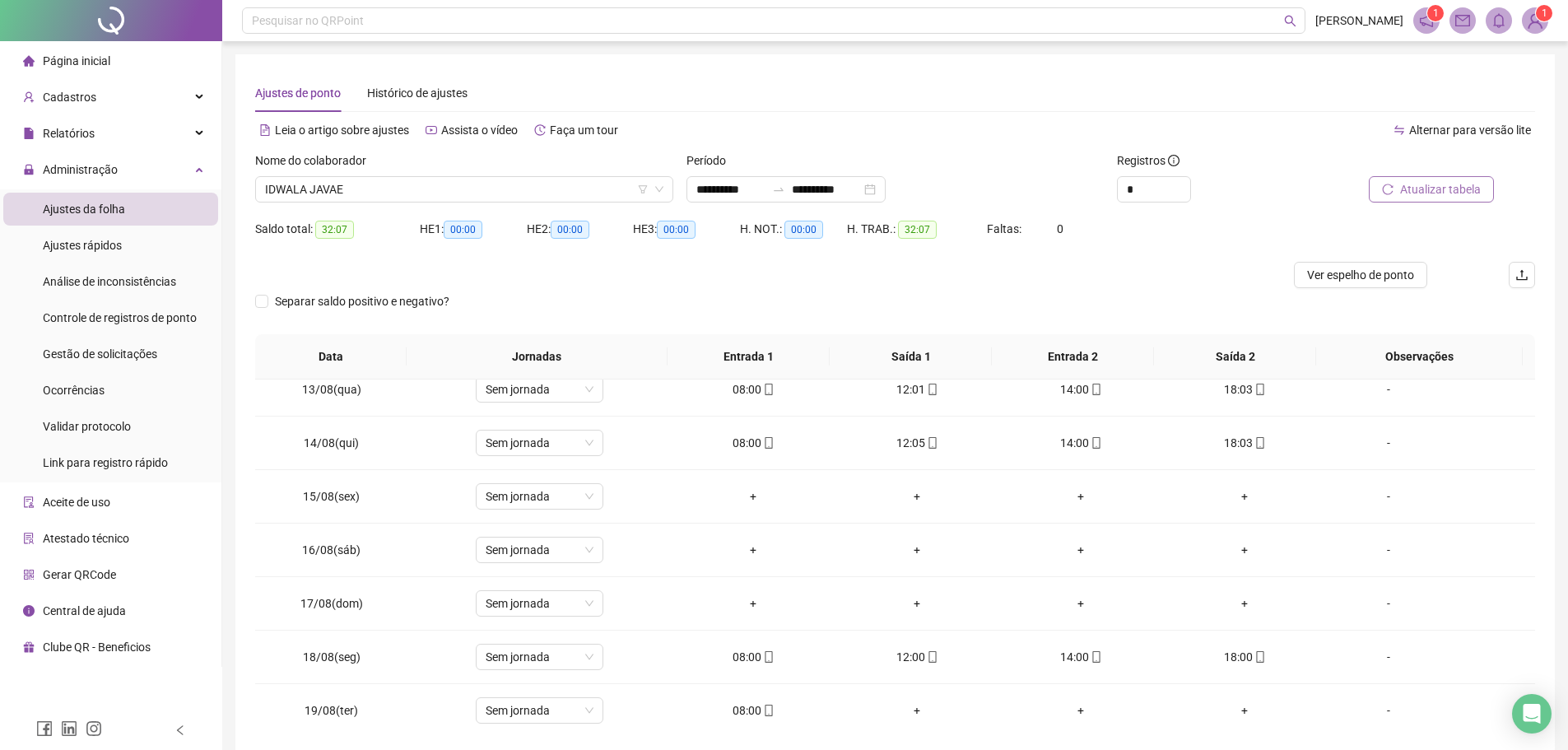
scroll to position [665, 0]
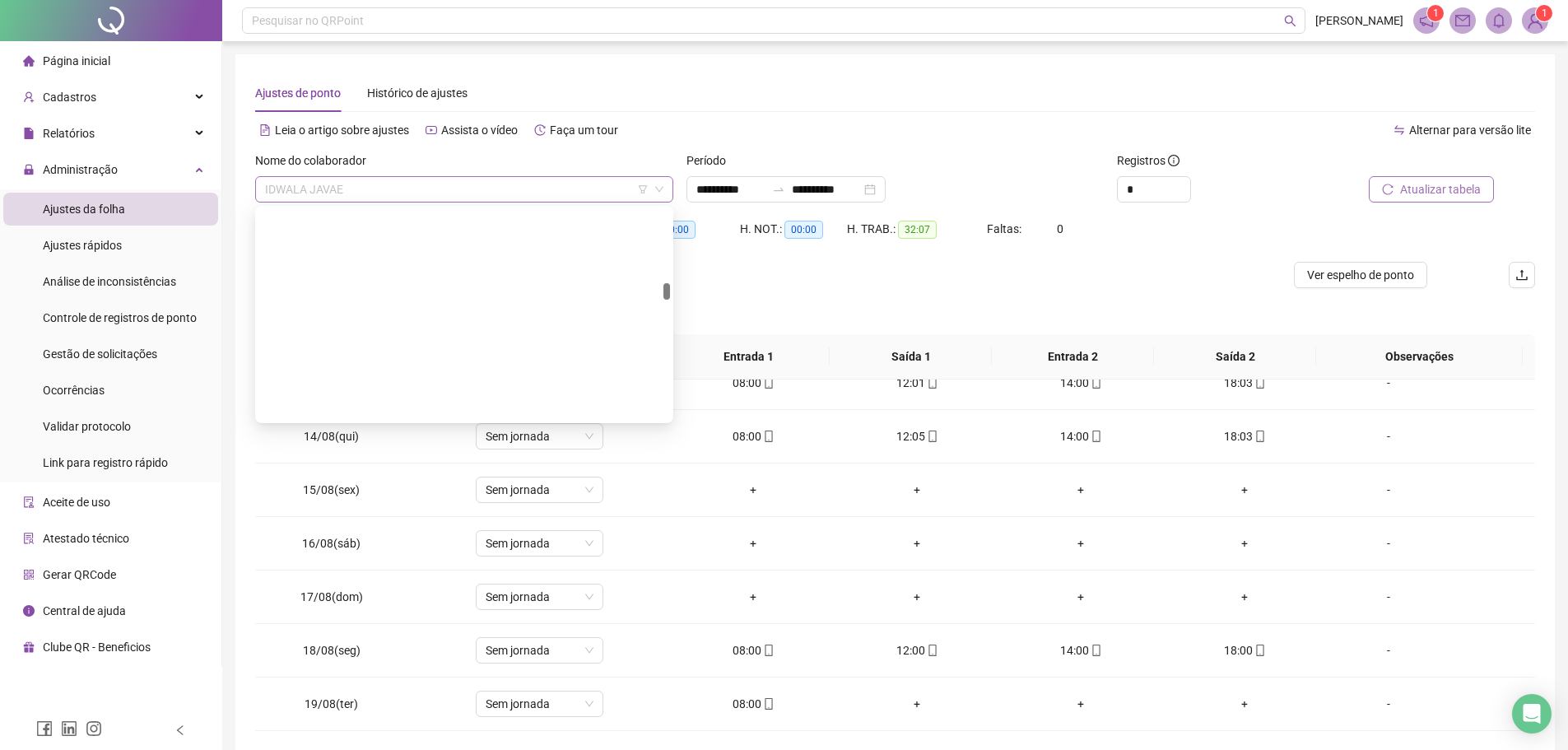
click at [416, 198] on span "IDWALA JAVAE" at bounding box center [464, 189] width 398 height 25
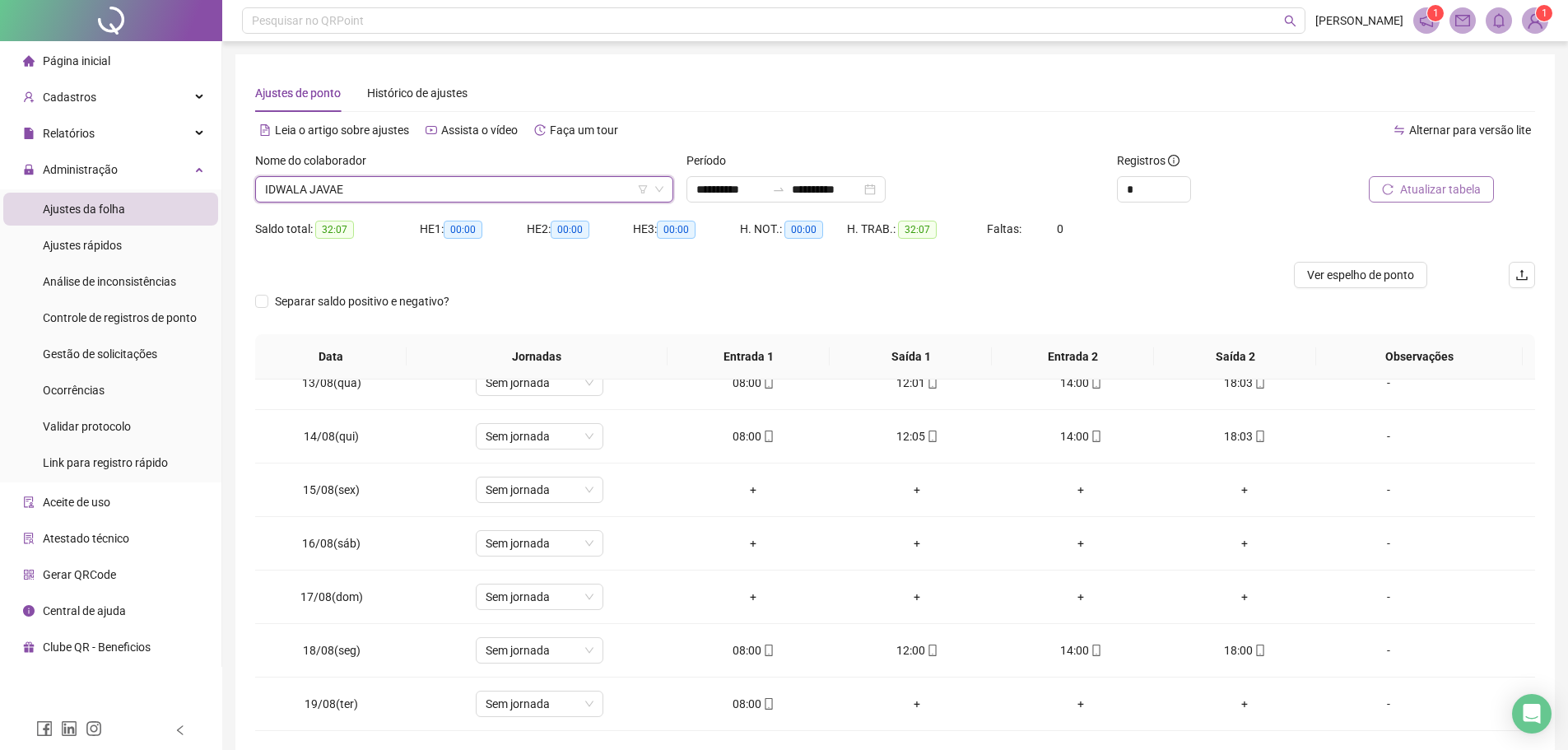
click at [431, 193] on span "IDWALA JAVAE" at bounding box center [464, 189] width 398 height 25
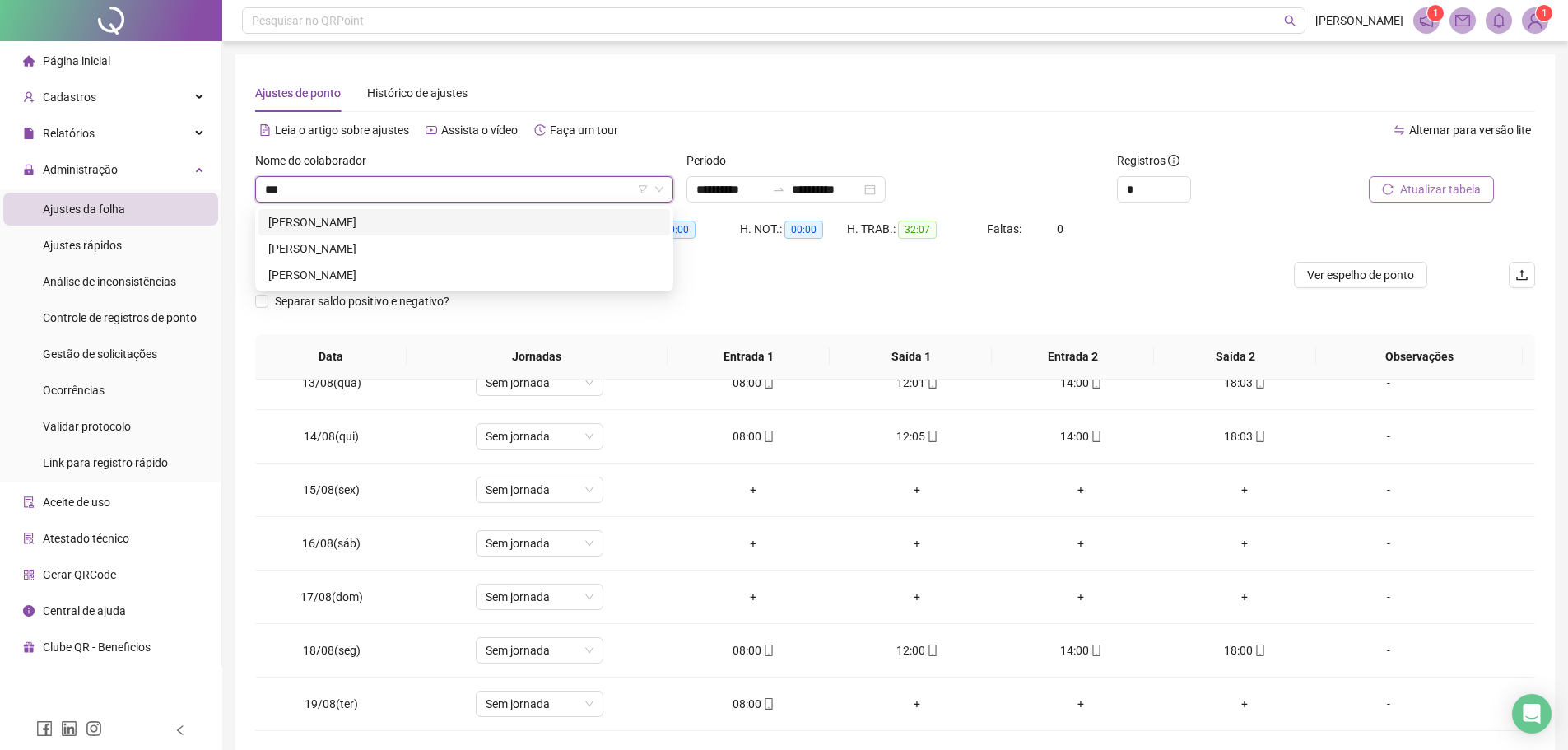
scroll to position [0, 0]
type input "*****"
click at [413, 226] on div "[PERSON_NAME]" at bounding box center [464, 222] width 392 height 18
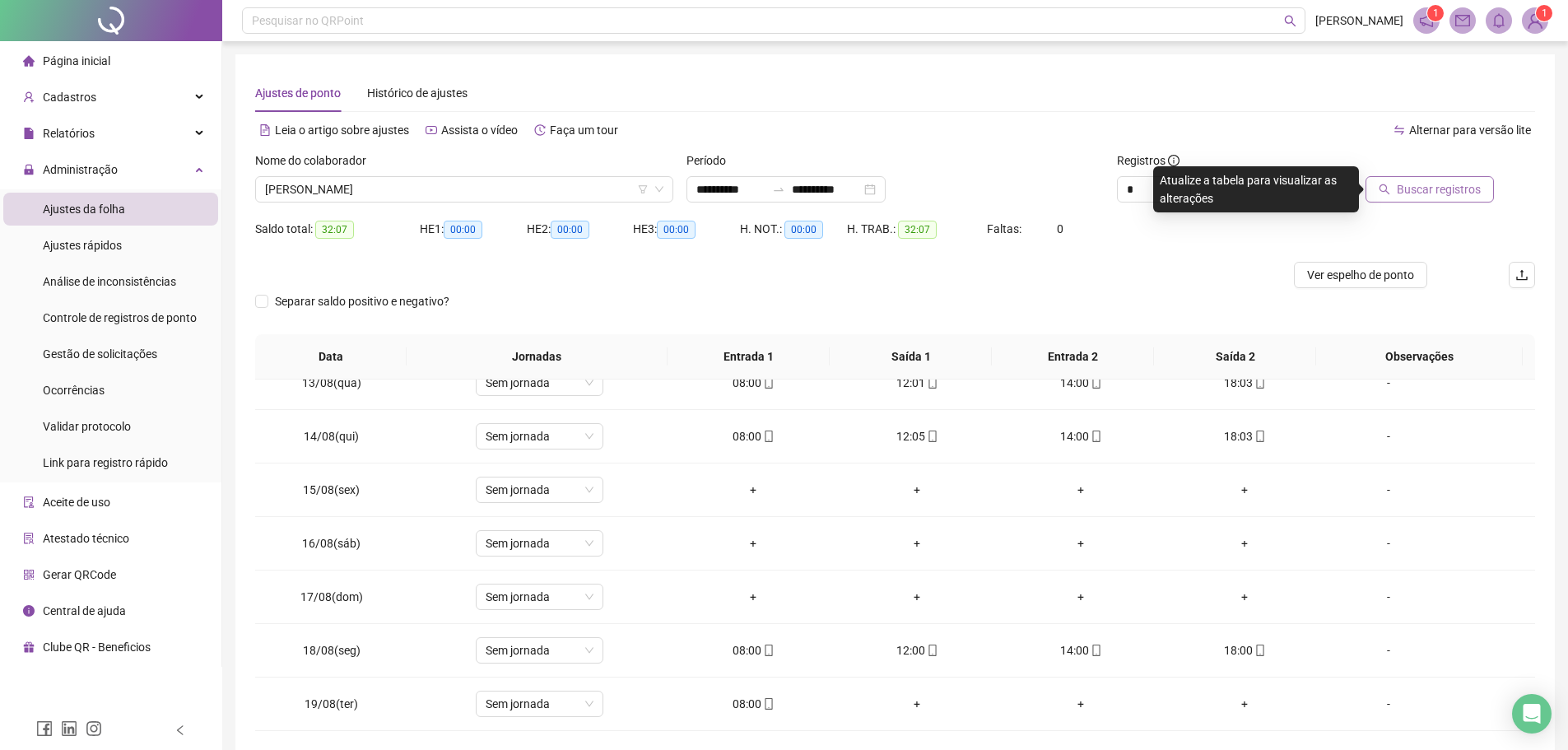
click at [1454, 195] on span "Buscar registros" at bounding box center [1438, 189] width 84 height 18
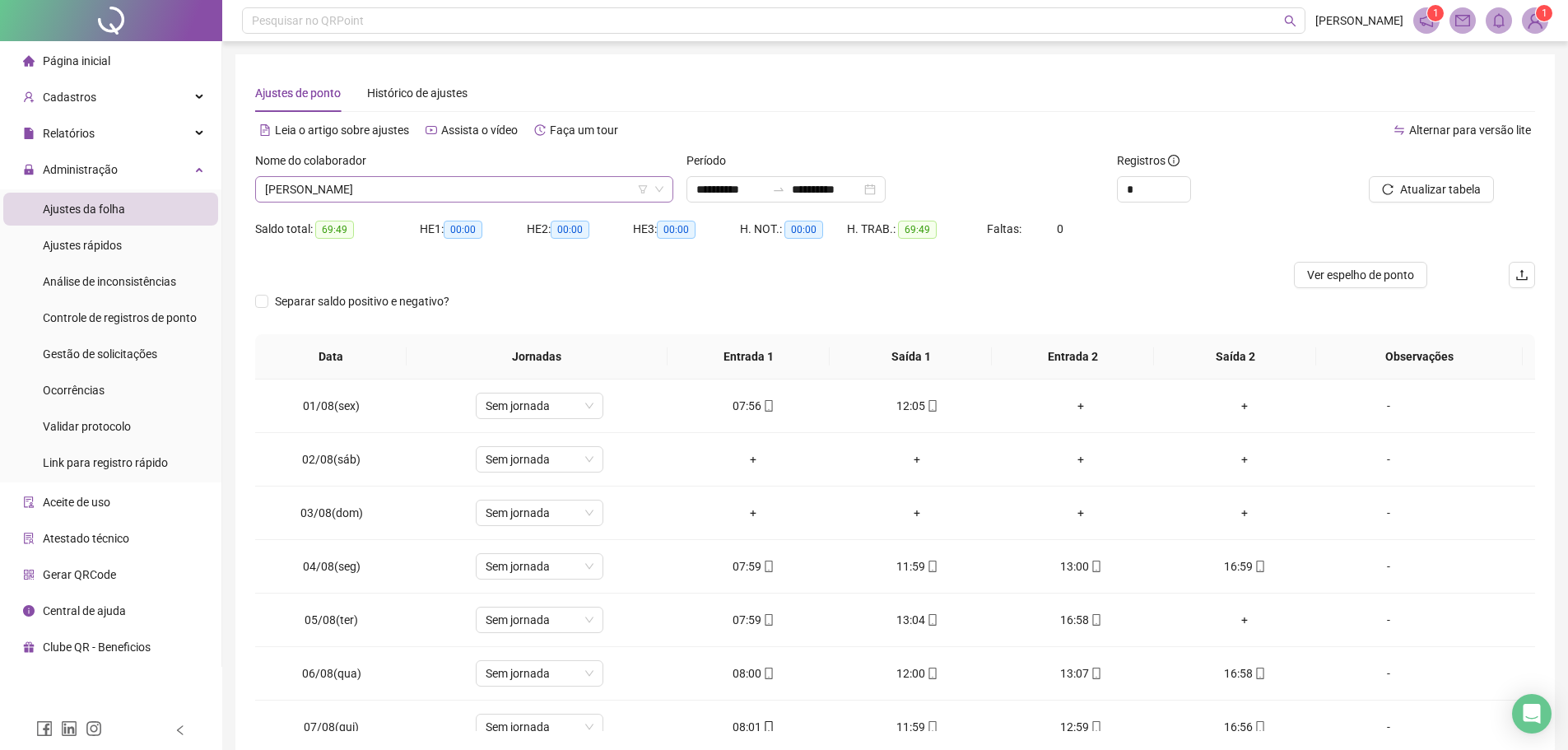
click at [515, 193] on span "[PERSON_NAME]" at bounding box center [464, 189] width 398 height 25
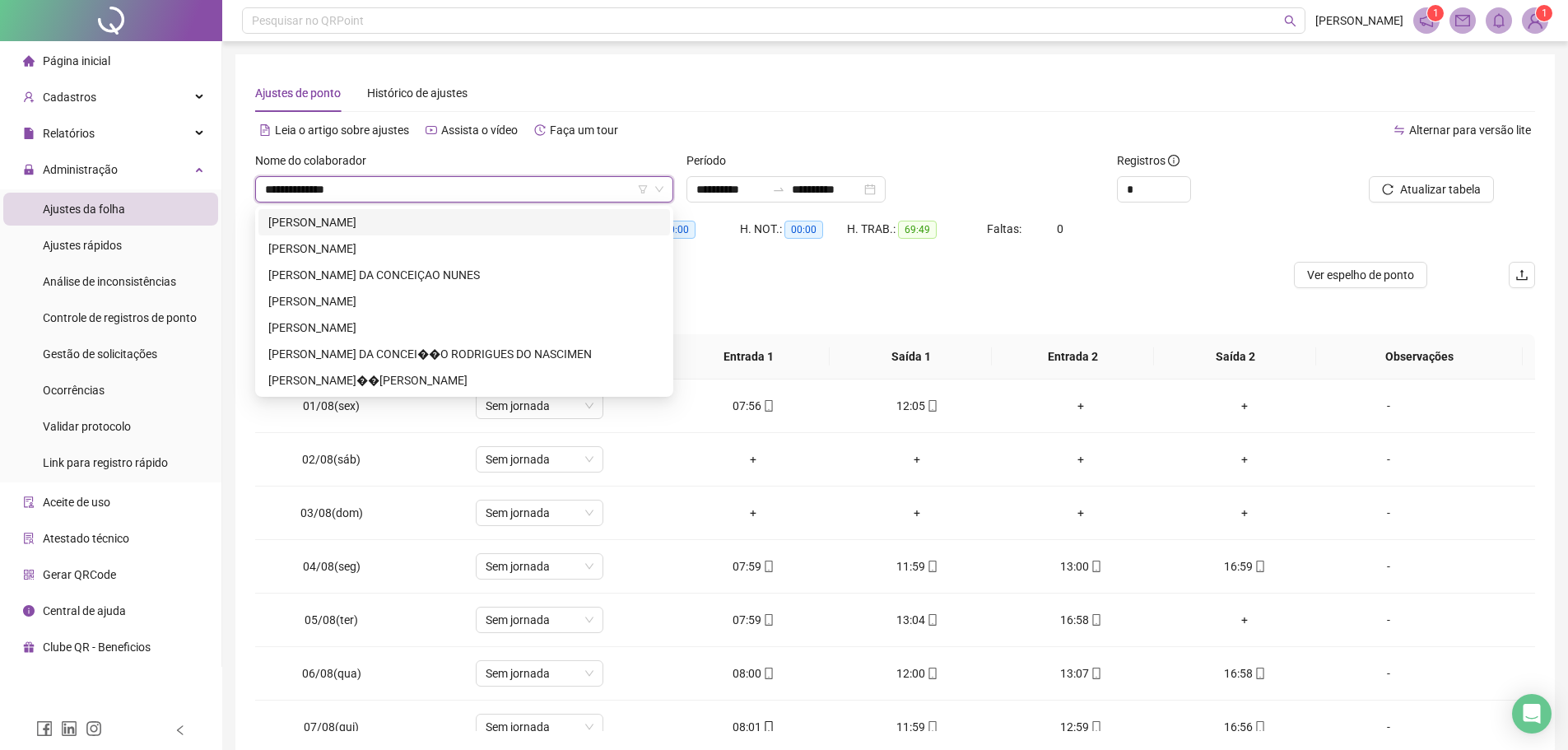
type input "**********"
click at [525, 210] on div "[PERSON_NAME]" at bounding box center [464, 222] width 411 height 26
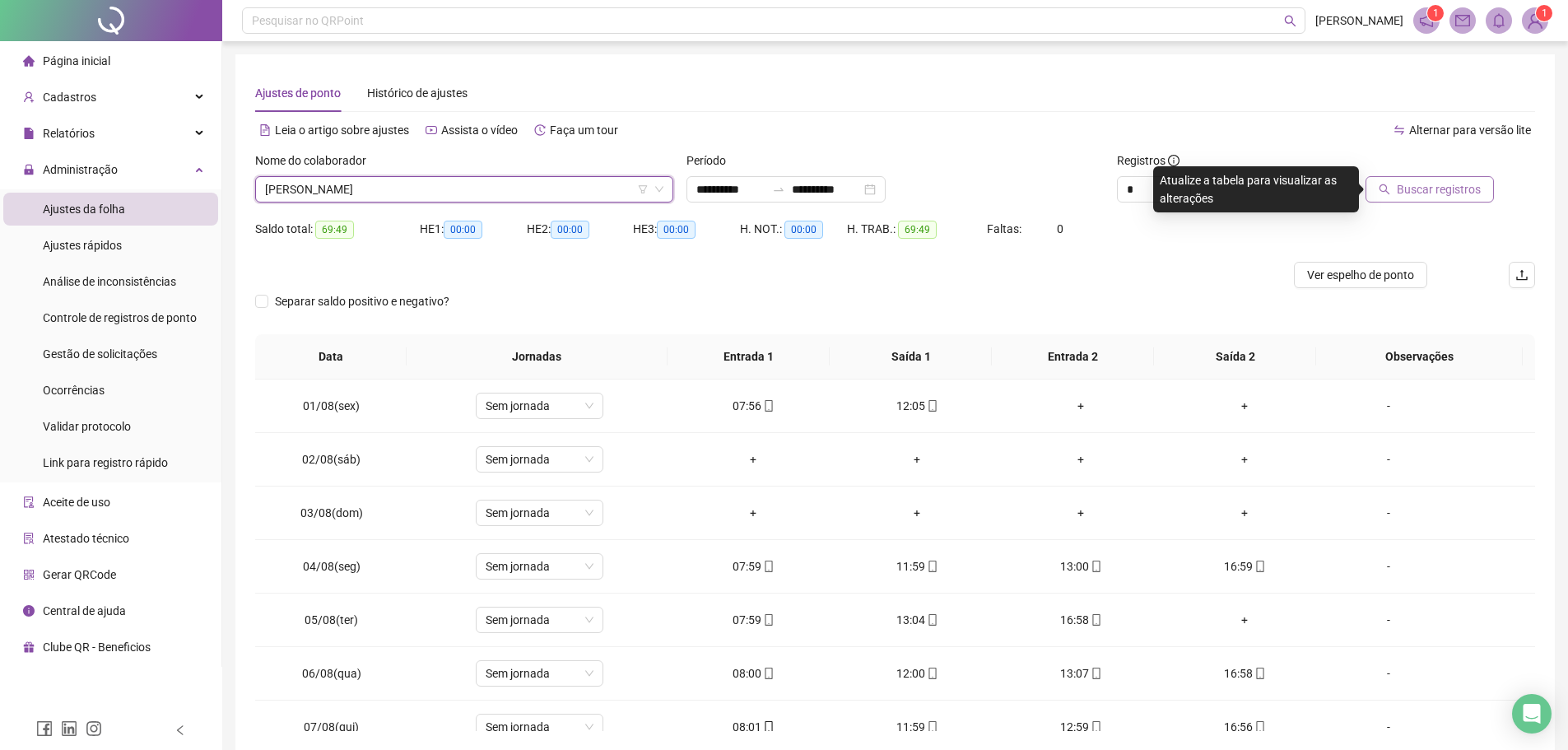
click at [1446, 188] on span "Buscar registros" at bounding box center [1438, 189] width 84 height 18
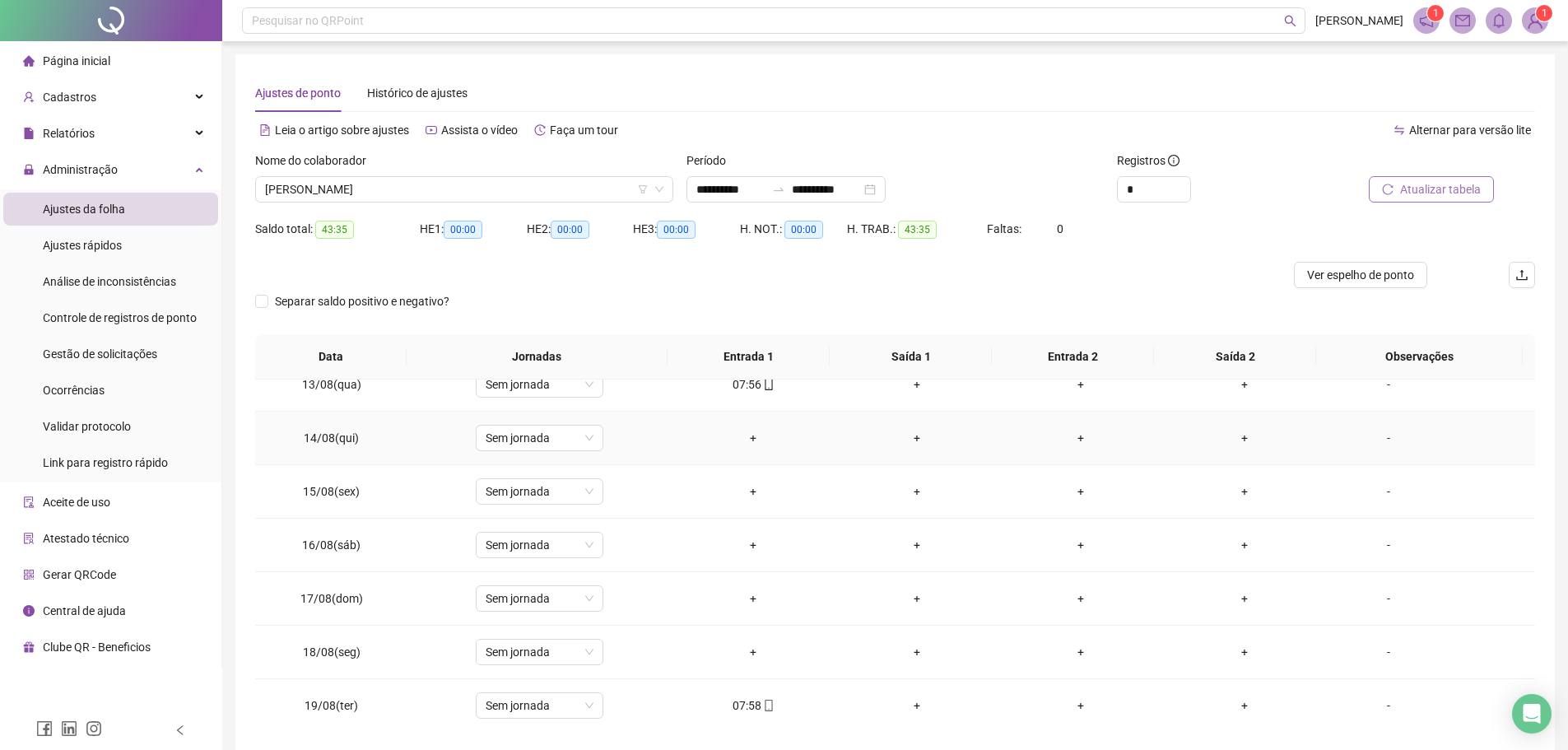
scroll to position [665, 0]
click at [459, 188] on span "[PERSON_NAME]" at bounding box center [464, 189] width 398 height 25
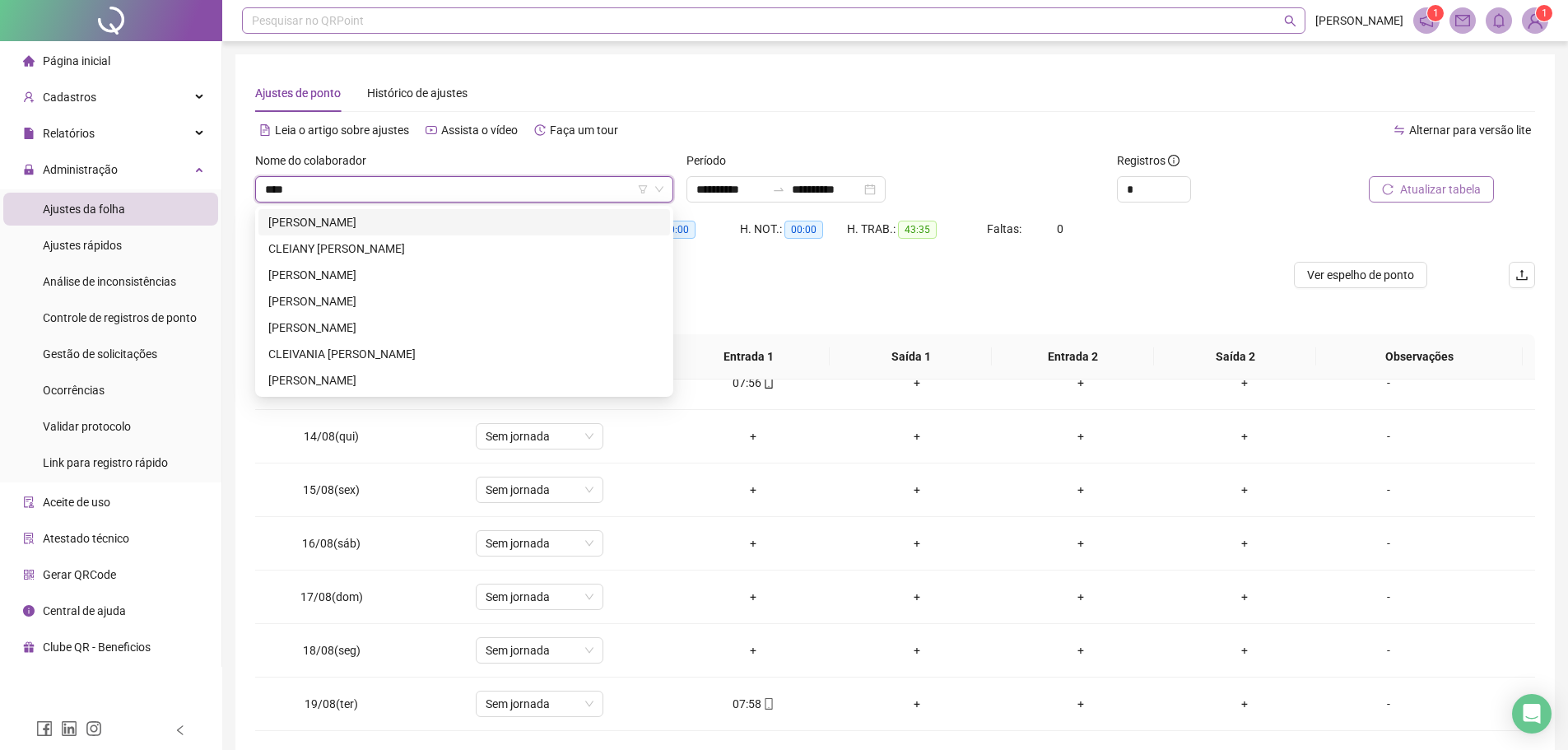
scroll to position [0, 0]
type input "******"
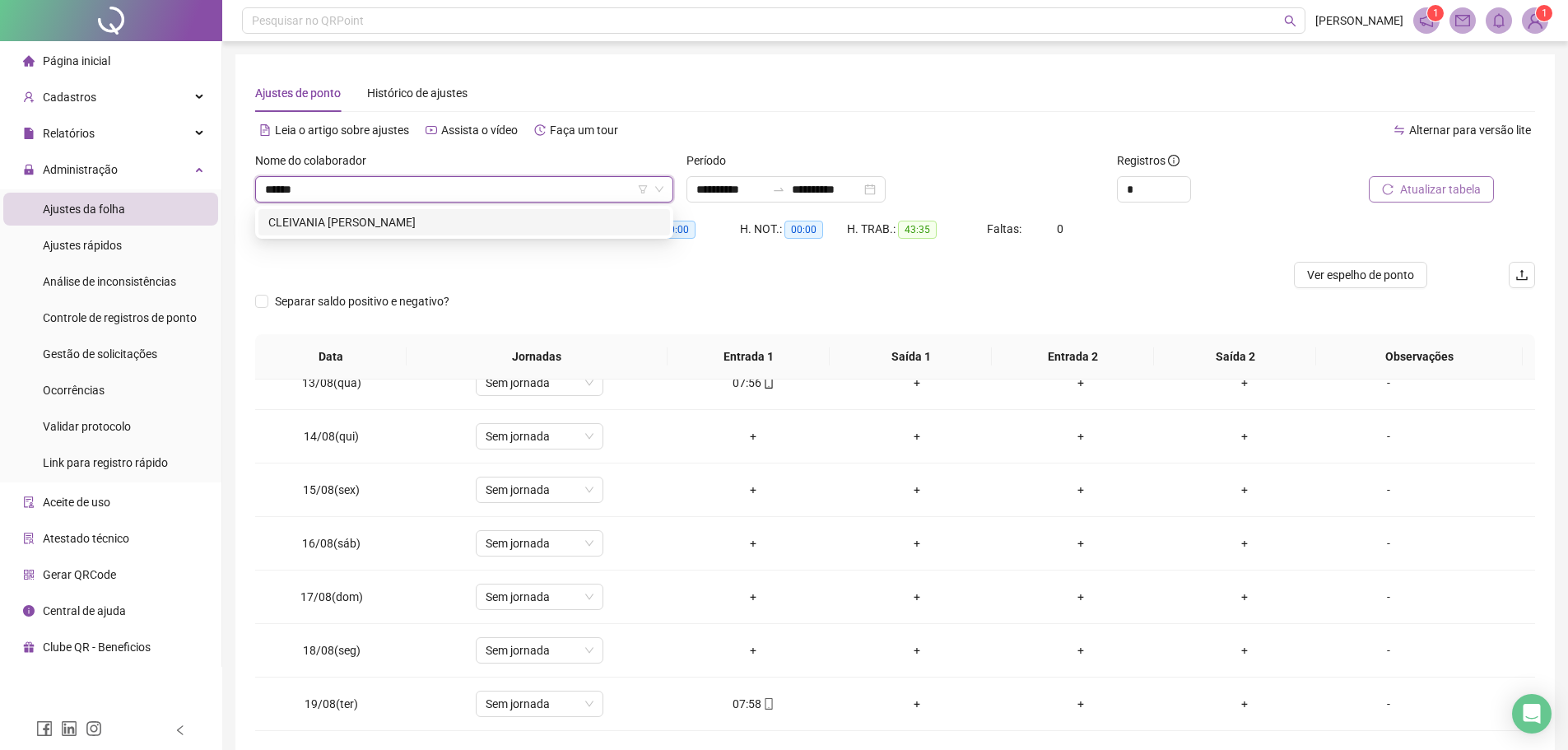
click at [305, 211] on div "CLEIVANIA [PERSON_NAME]" at bounding box center [464, 222] width 411 height 26
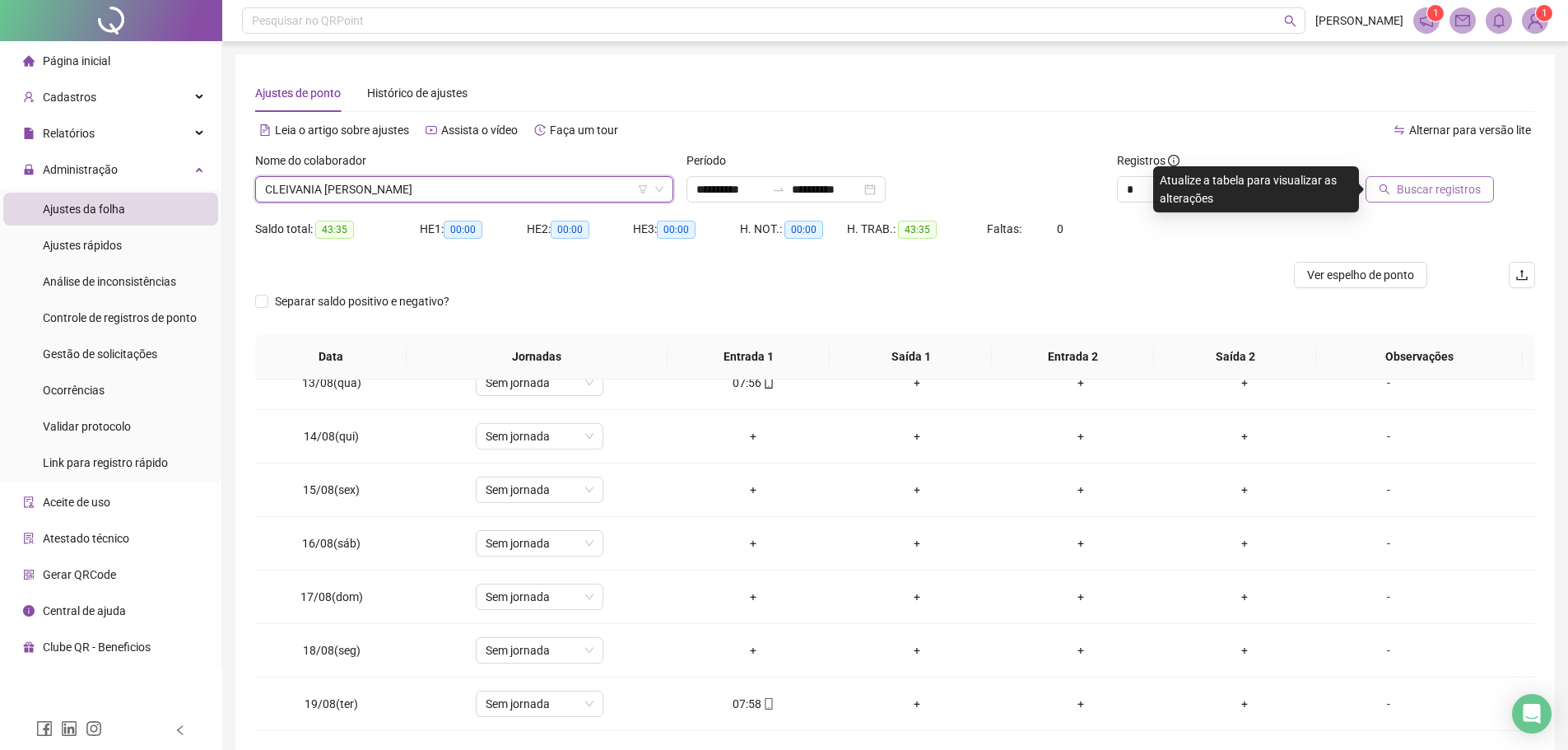
click at [1413, 188] on span "Buscar registros" at bounding box center [1438, 189] width 84 height 18
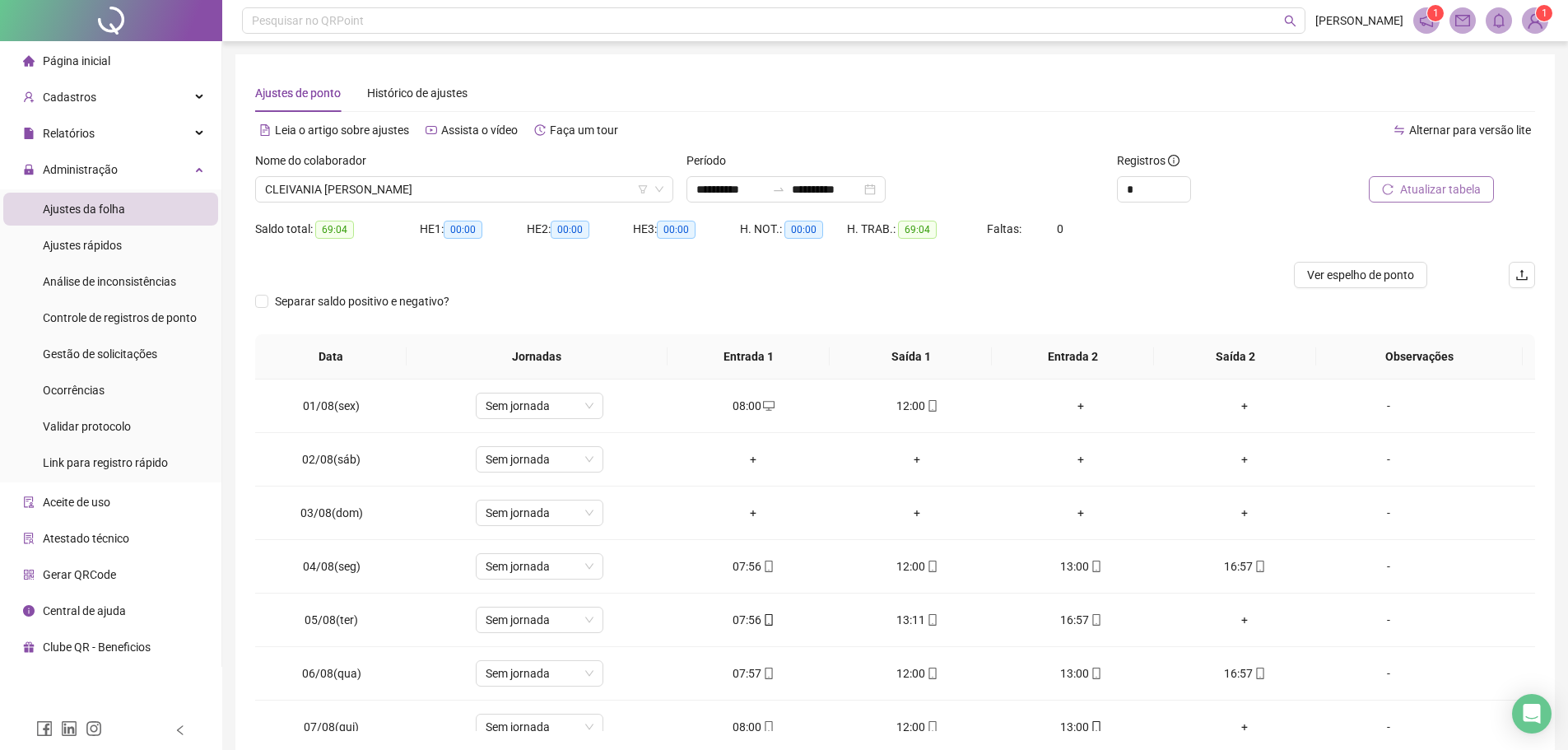
click at [1416, 197] on span "Atualizar tabela" at bounding box center [1440, 189] width 81 height 18
click at [395, 182] on span "CLEIVANIA [PERSON_NAME]" at bounding box center [464, 189] width 398 height 25
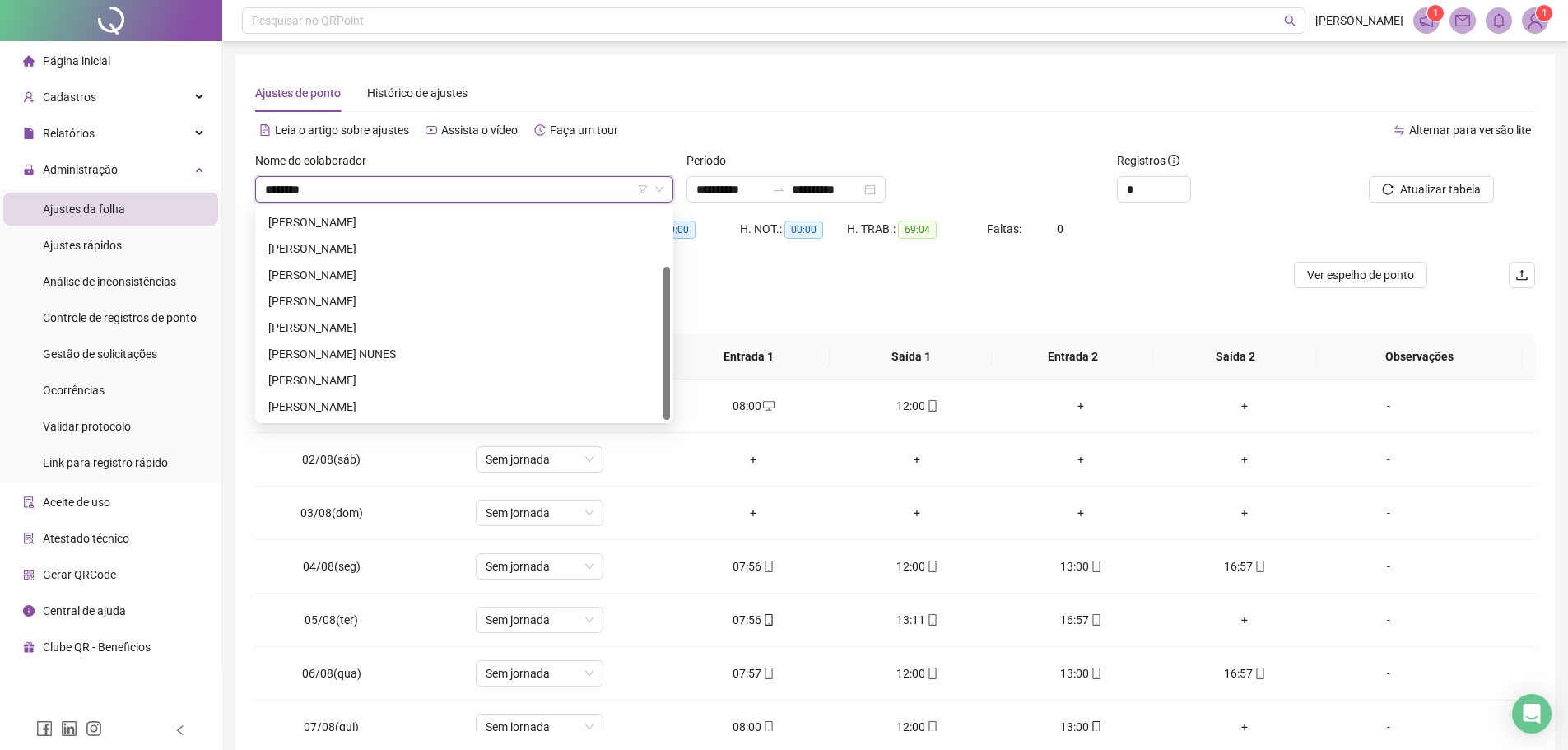
scroll to position [79, 0]
type input "*********"
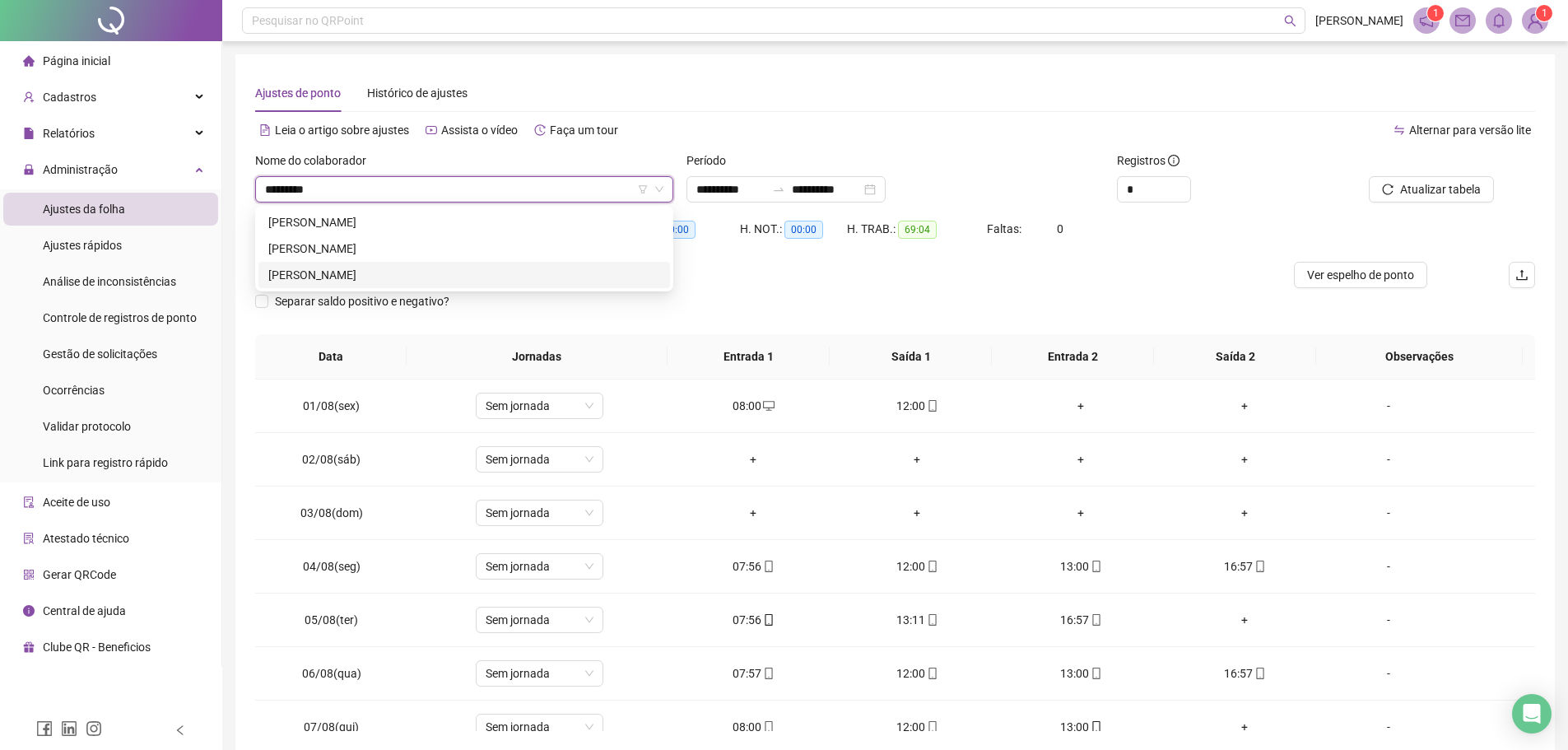
click at [312, 267] on div "[PERSON_NAME]" at bounding box center [464, 275] width 392 height 18
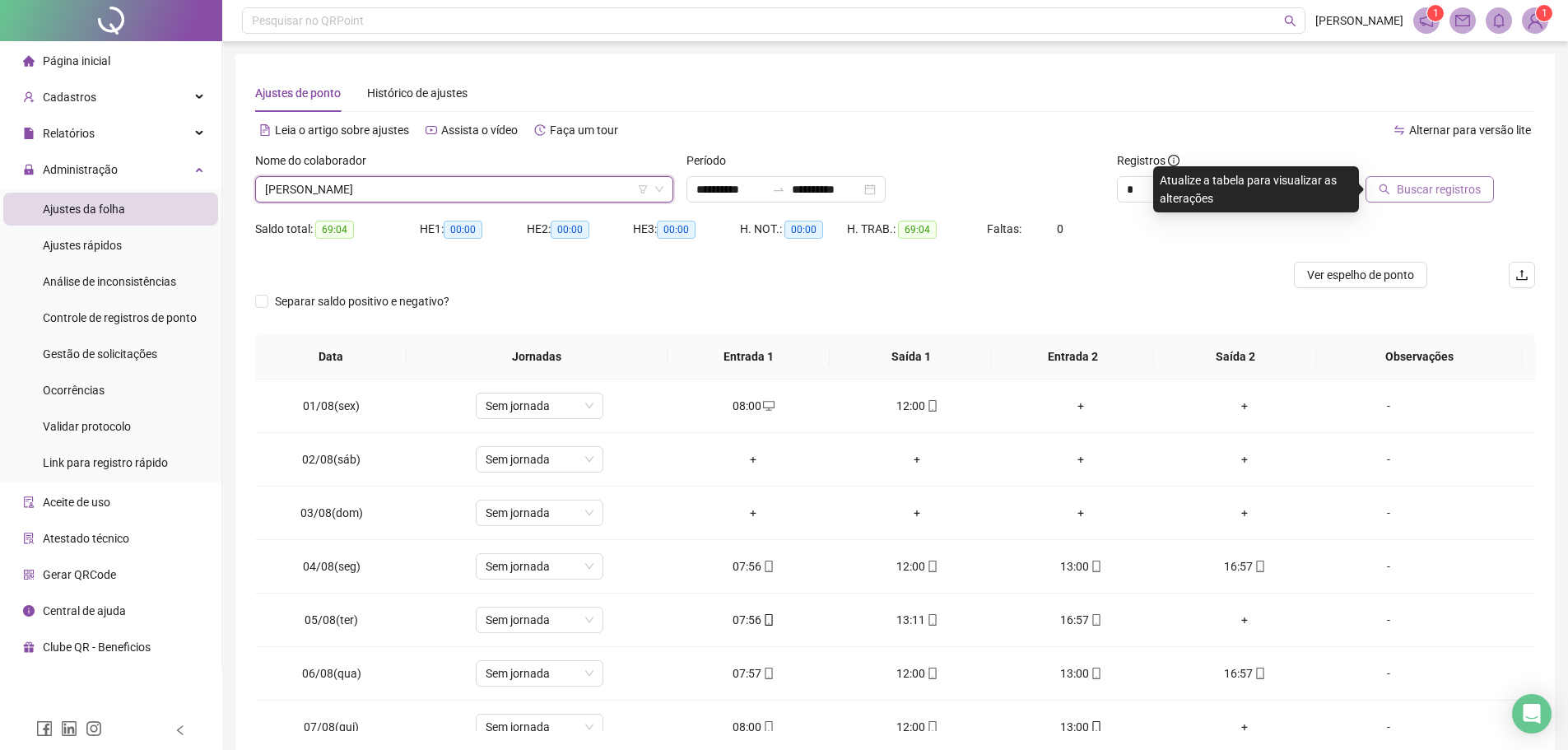
click at [1385, 181] on button "Buscar registros" at bounding box center [1430, 189] width 129 height 26
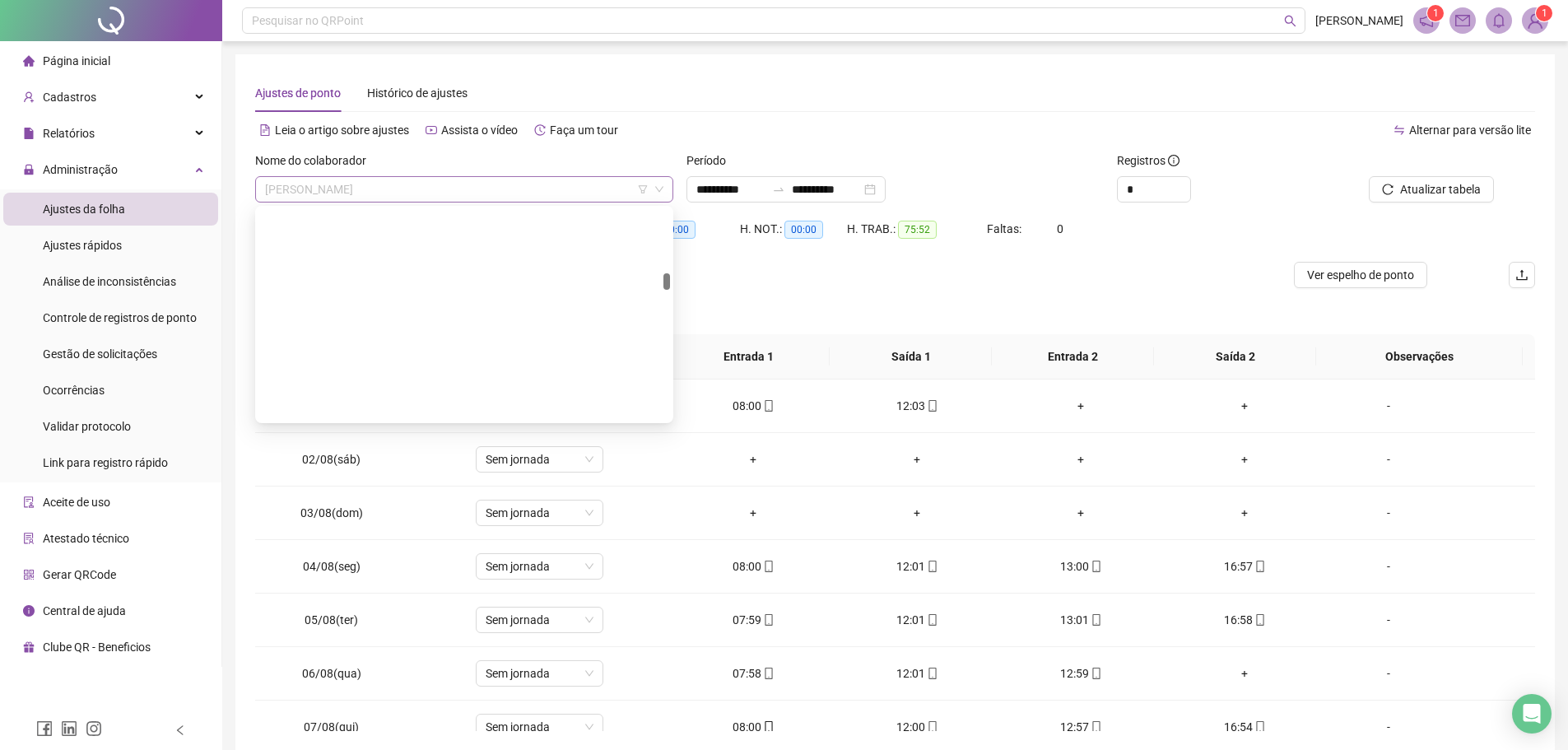
click at [448, 195] on span "[PERSON_NAME]" at bounding box center [464, 189] width 398 height 25
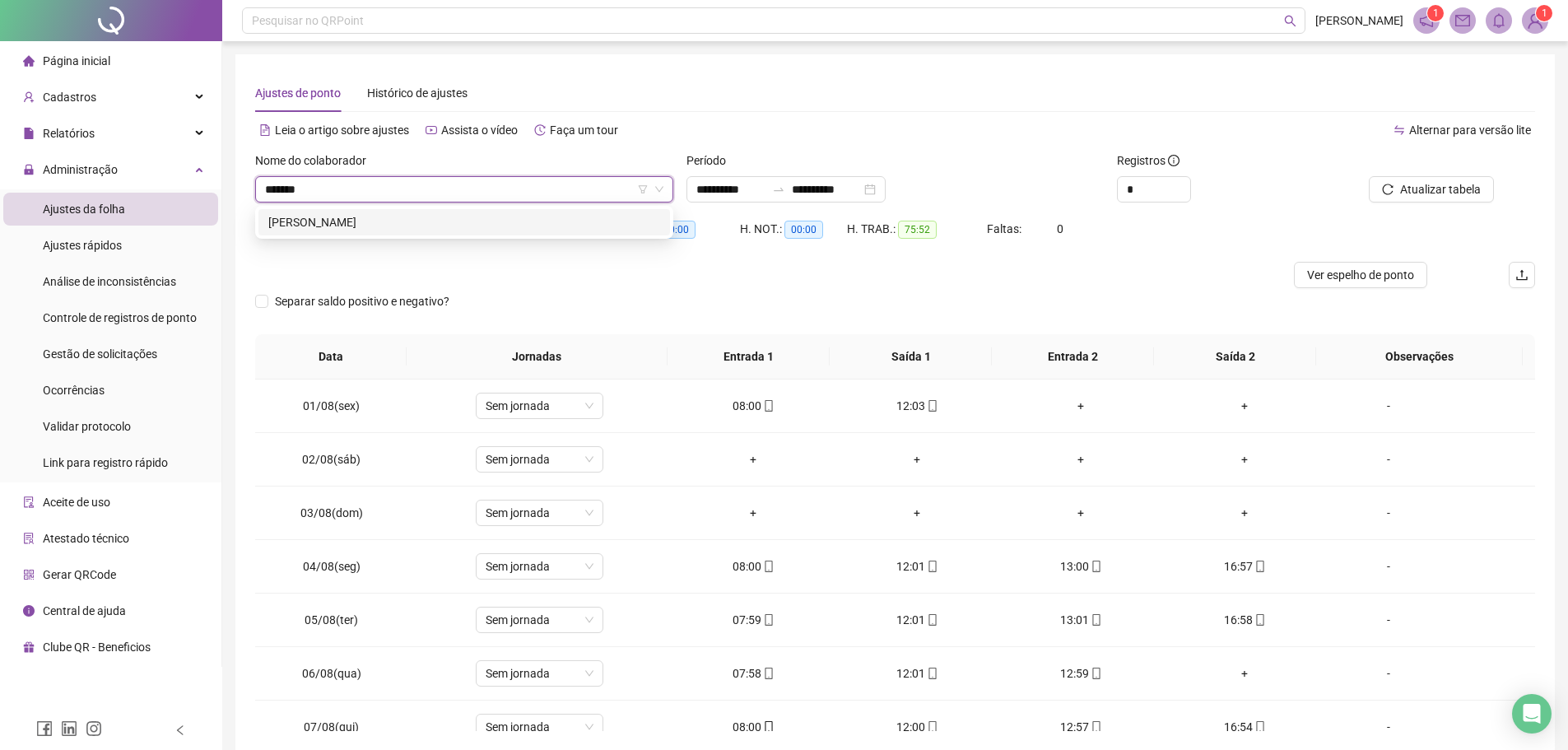
type input "********"
click at [466, 217] on div "[PERSON_NAME]" at bounding box center [464, 222] width 392 height 18
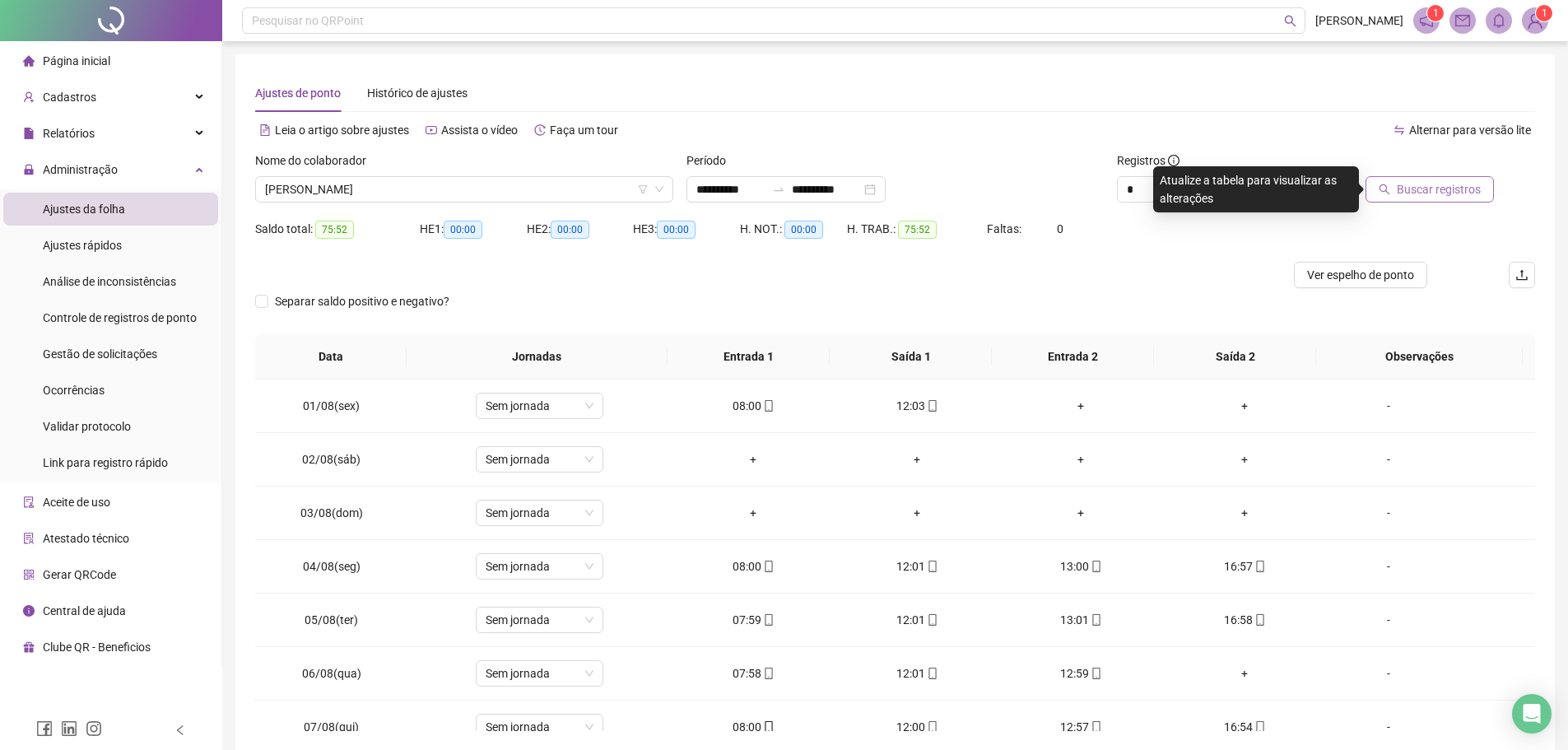
click at [1387, 185] on icon "search" at bounding box center [1384, 188] width 11 height 11
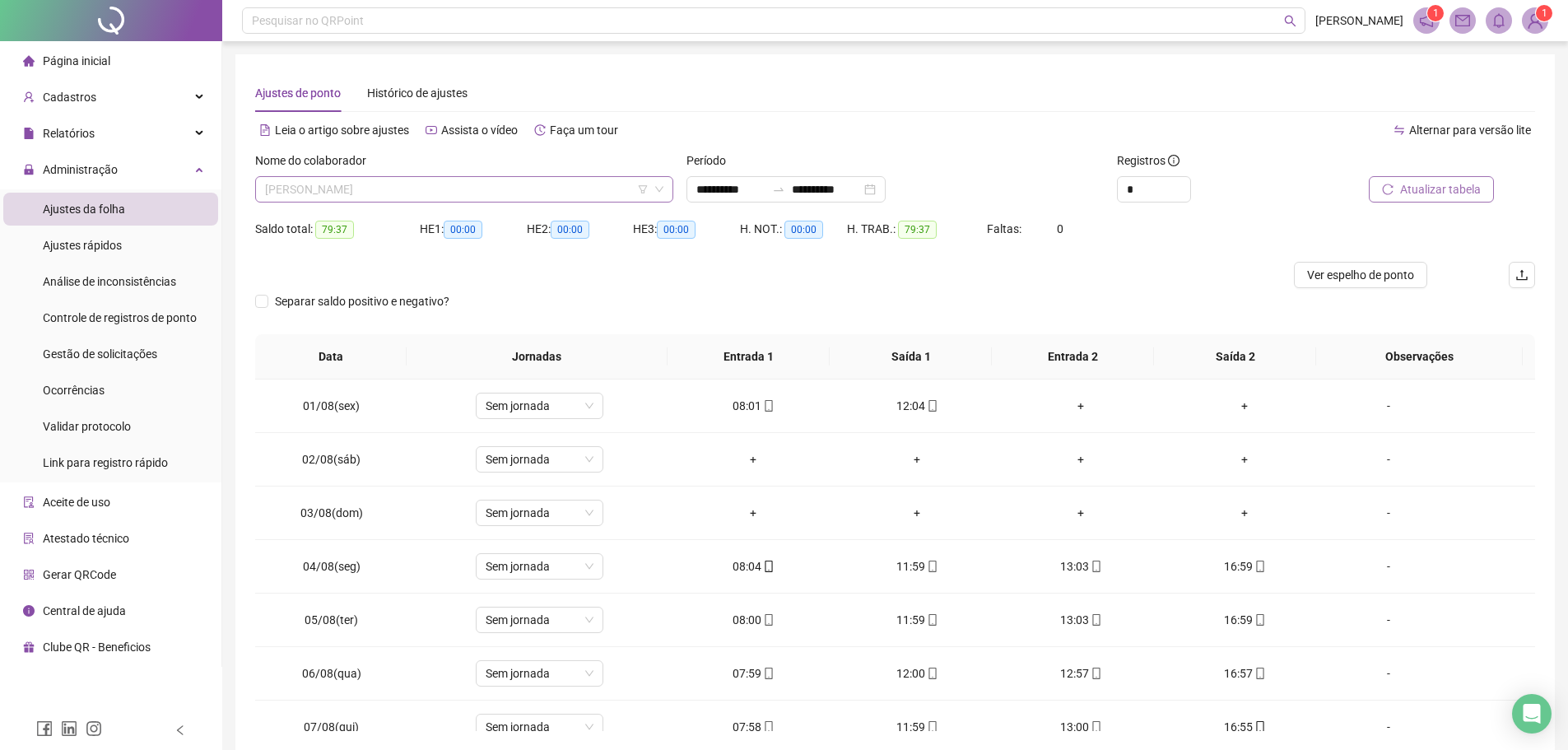
click at [550, 188] on span "[PERSON_NAME]" at bounding box center [464, 189] width 398 height 25
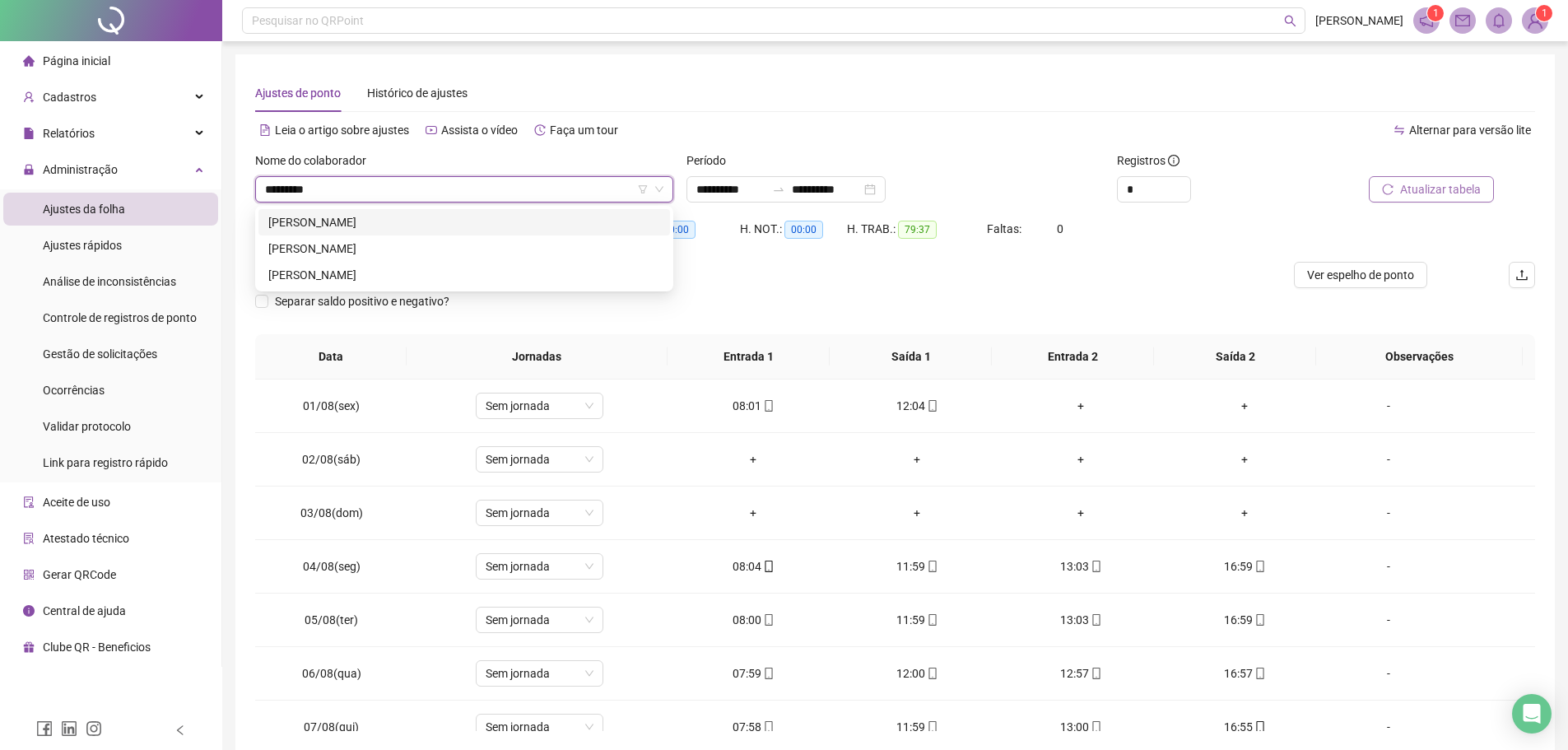
type input "*********"
click at [524, 225] on div "[PERSON_NAME]" at bounding box center [464, 222] width 392 height 18
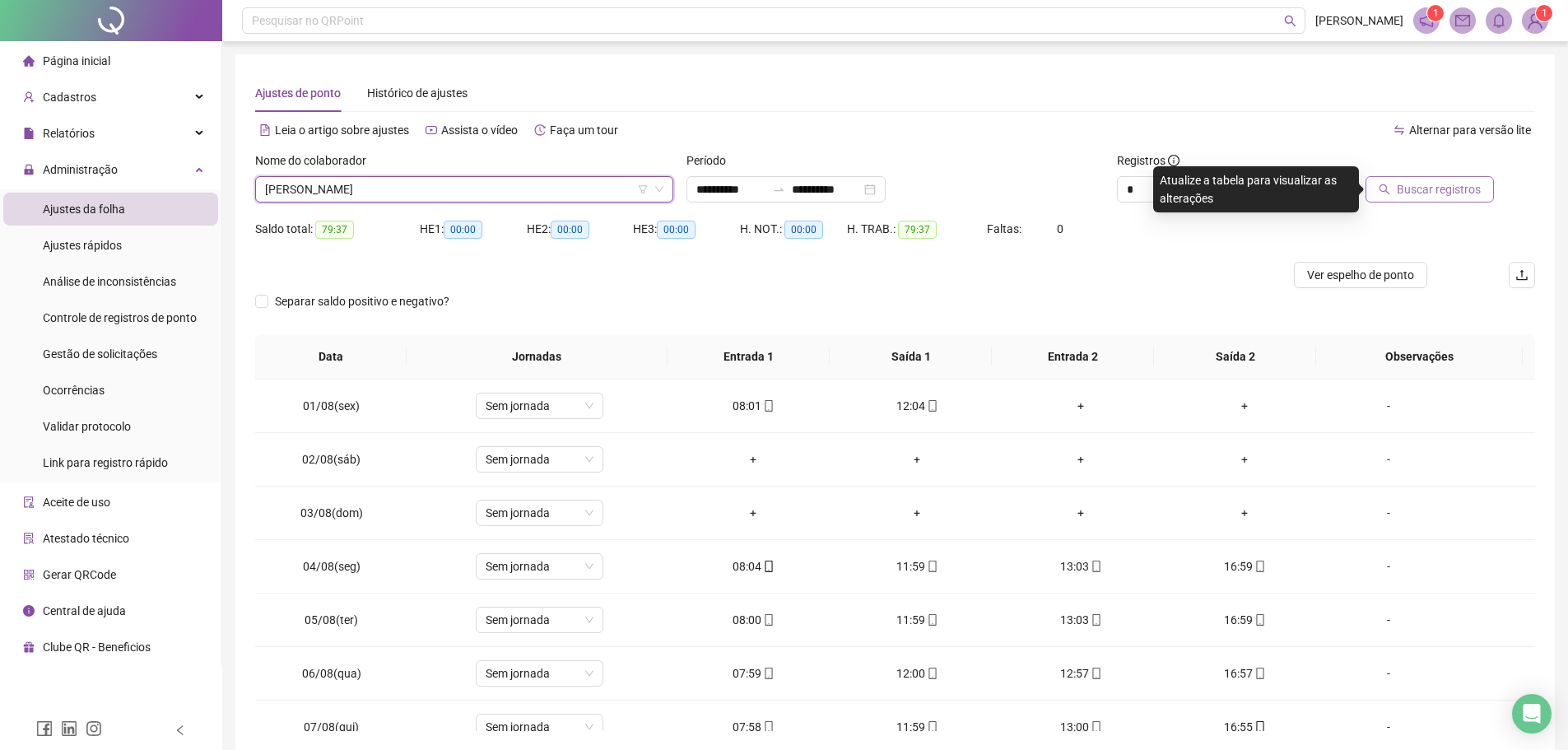
click at [1390, 189] on icon "search" at bounding box center [1385, 189] width 11 height 11
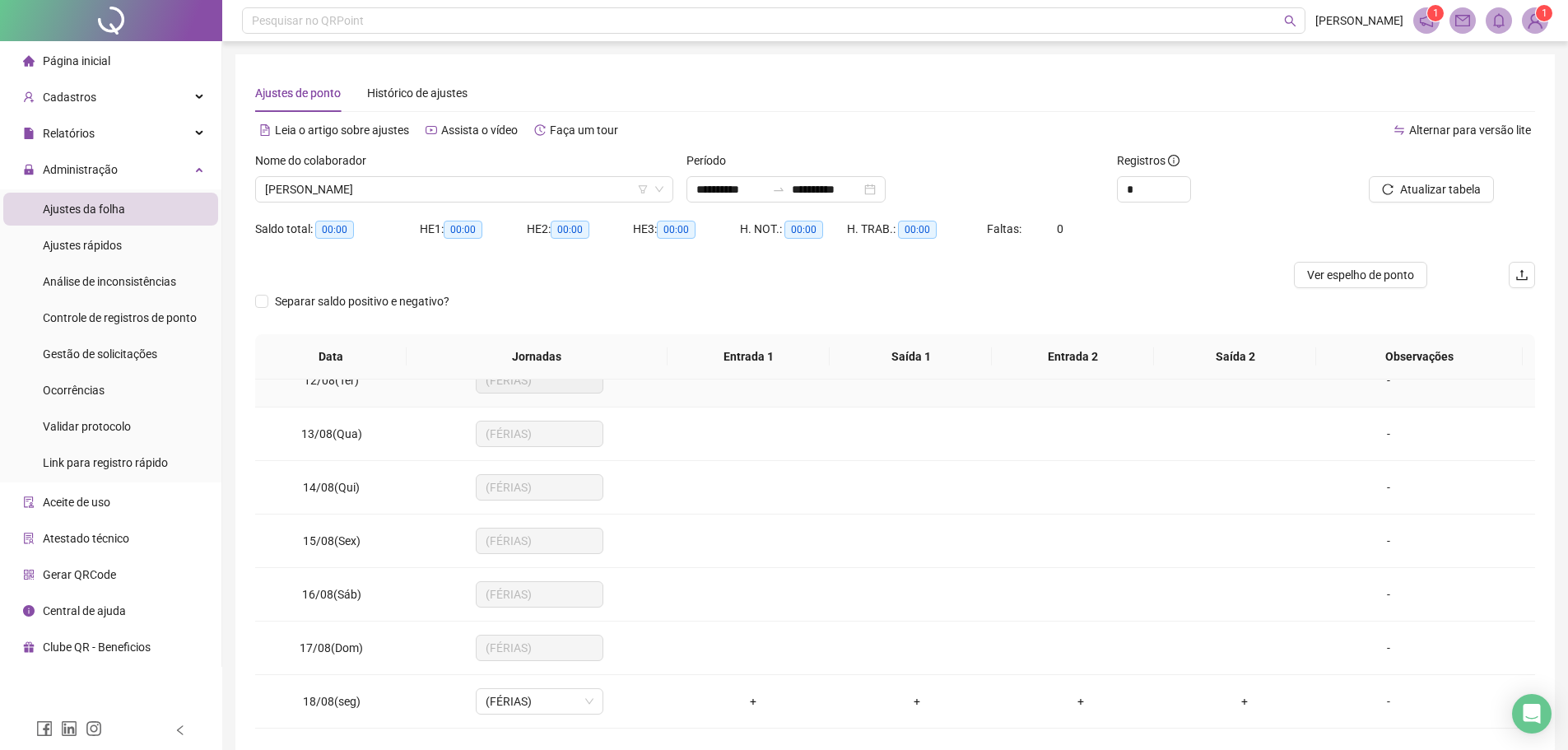
scroll to position [665, 0]
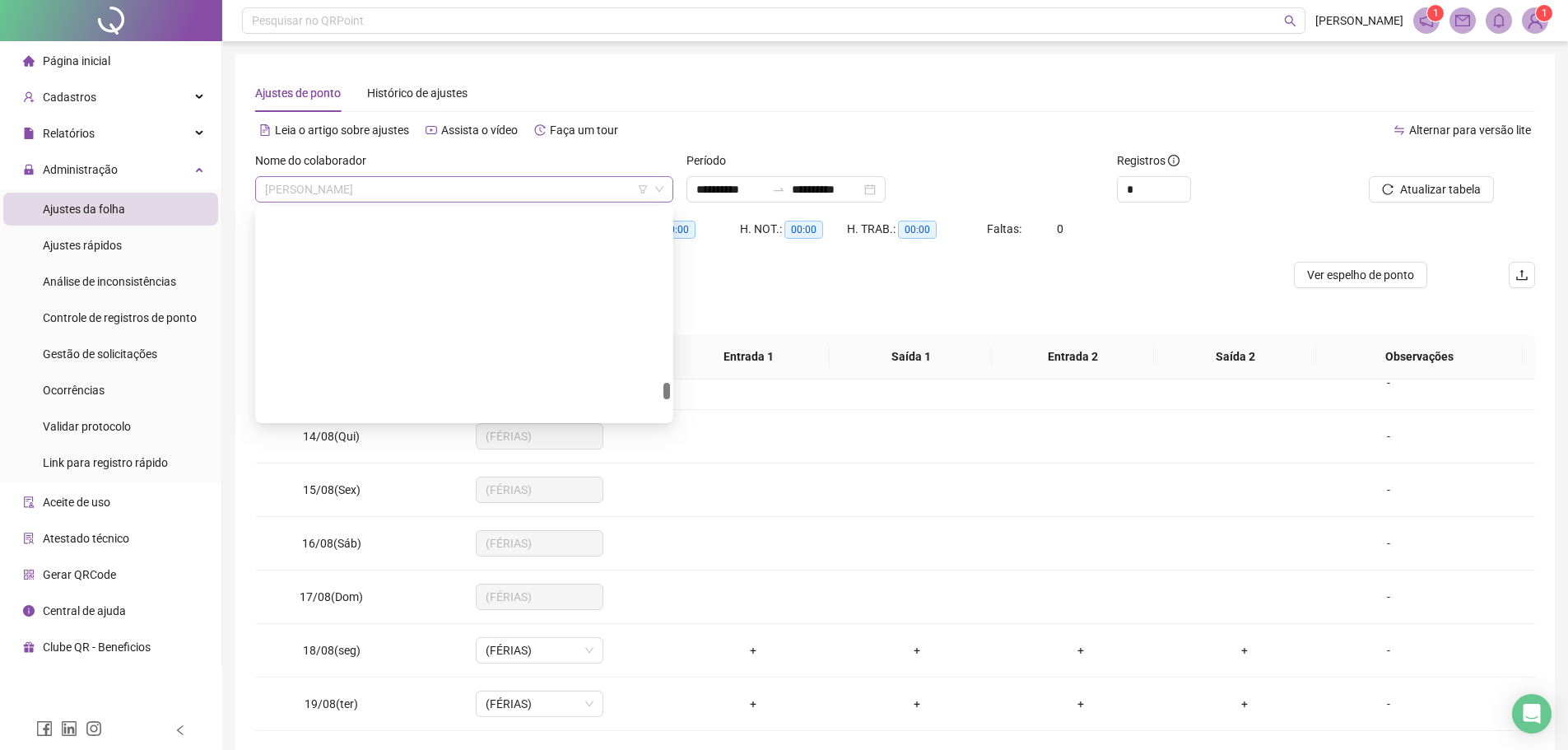
click at [440, 180] on span "[PERSON_NAME]" at bounding box center [464, 189] width 398 height 25
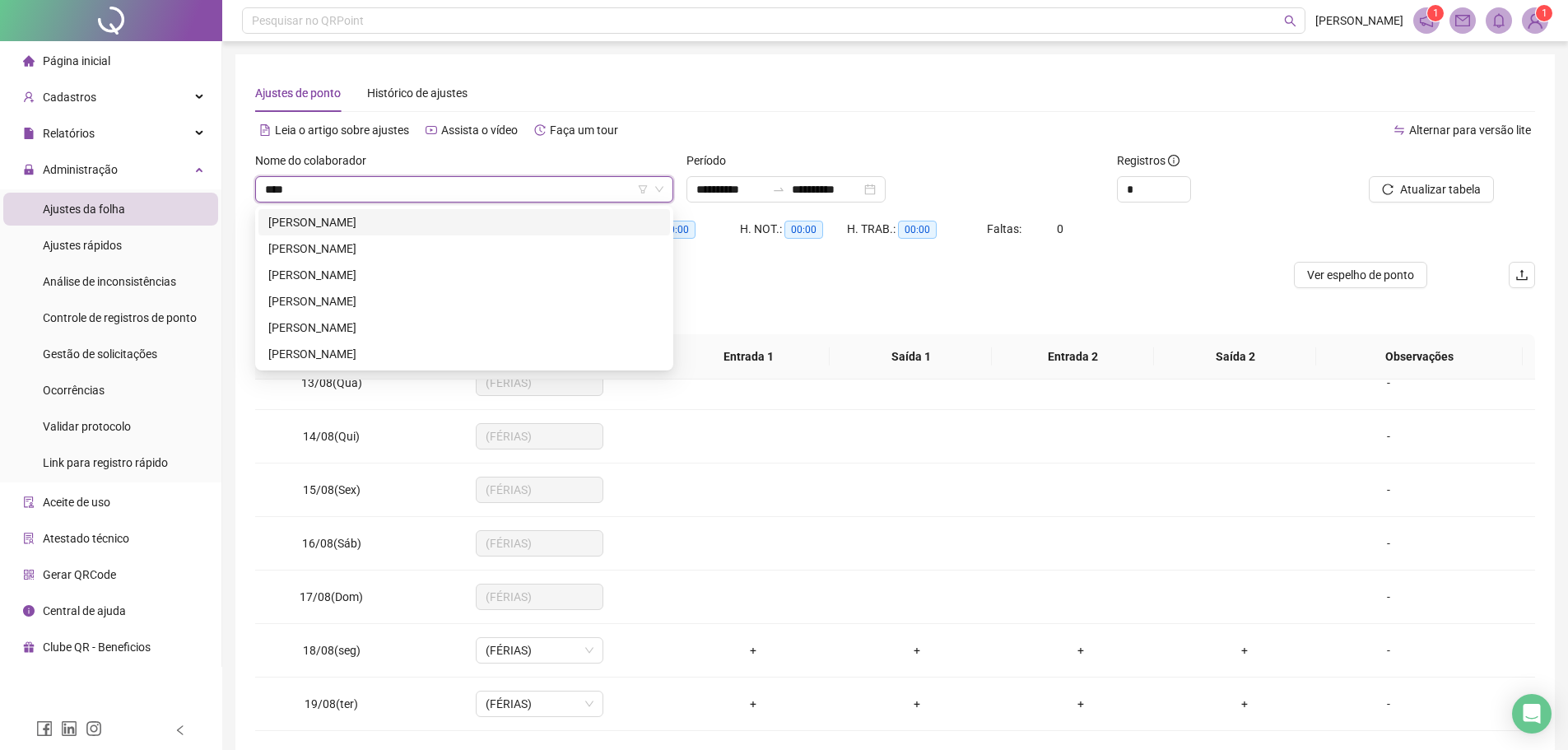
scroll to position [0, 0]
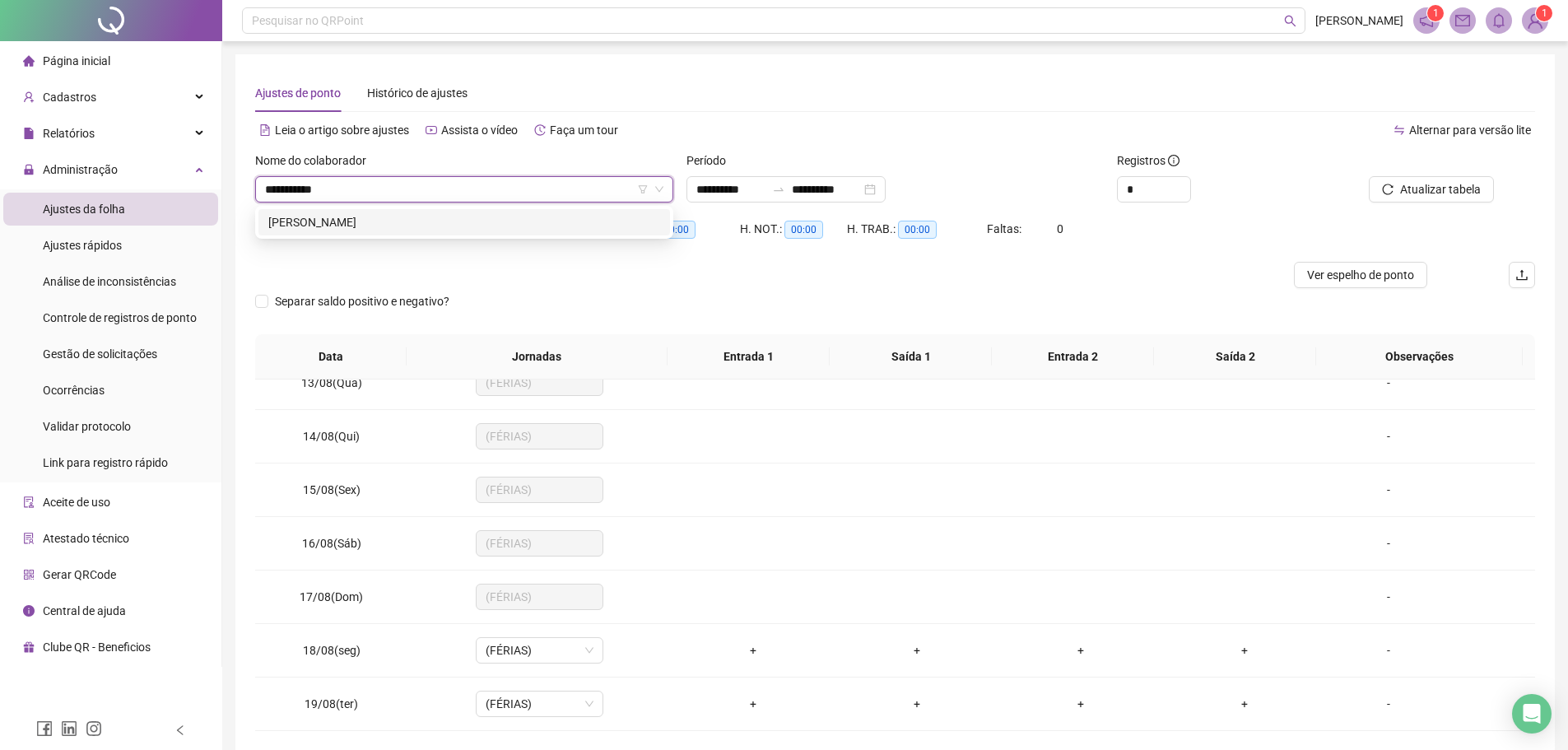
type input "**********"
click at [427, 222] on div "[PERSON_NAME]" at bounding box center [464, 222] width 392 height 18
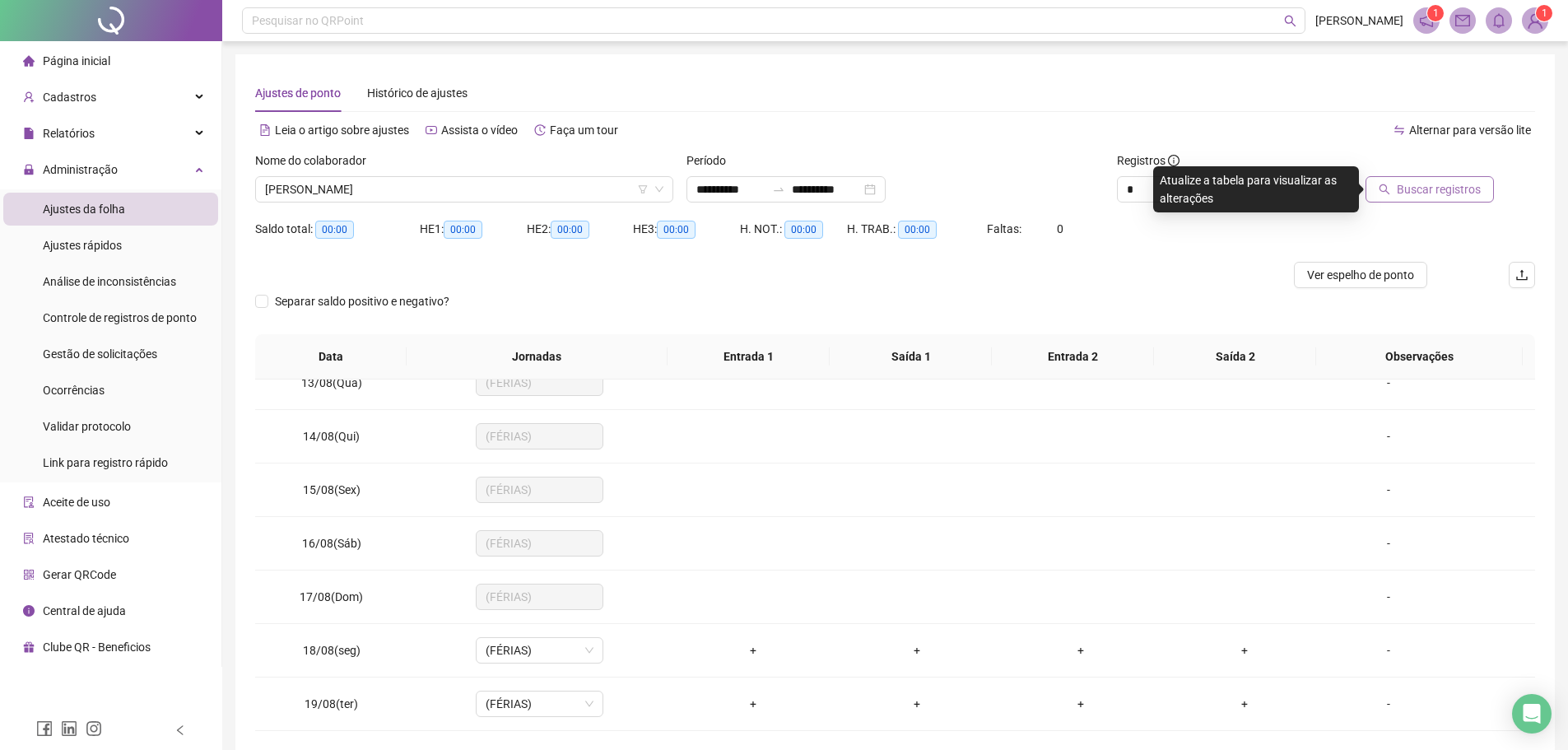
click at [1382, 184] on icon "search" at bounding box center [1384, 188] width 11 height 11
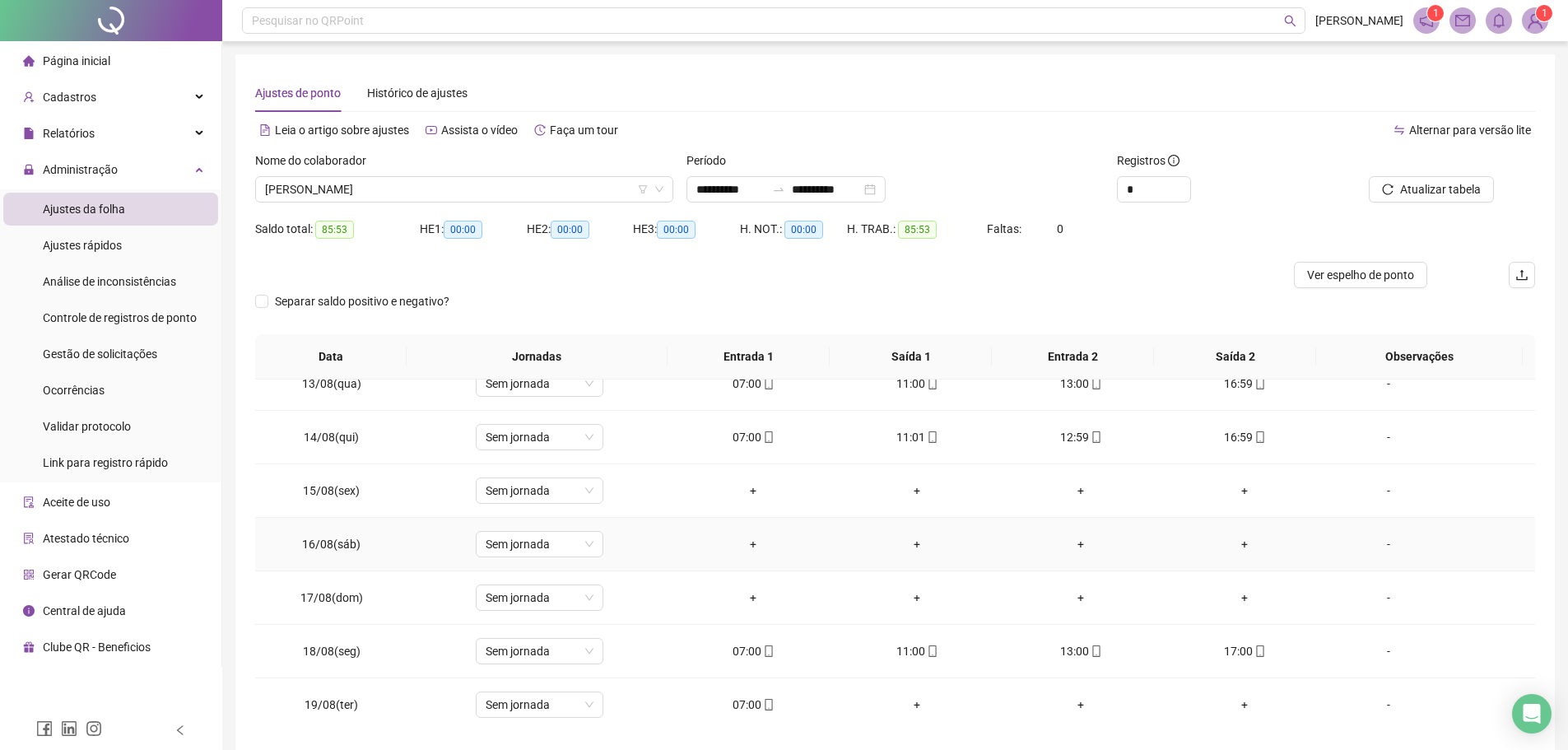
scroll to position [665, 0]
click at [373, 192] on span "[PERSON_NAME]" at bounding box center [464, 189] width 398 height 25
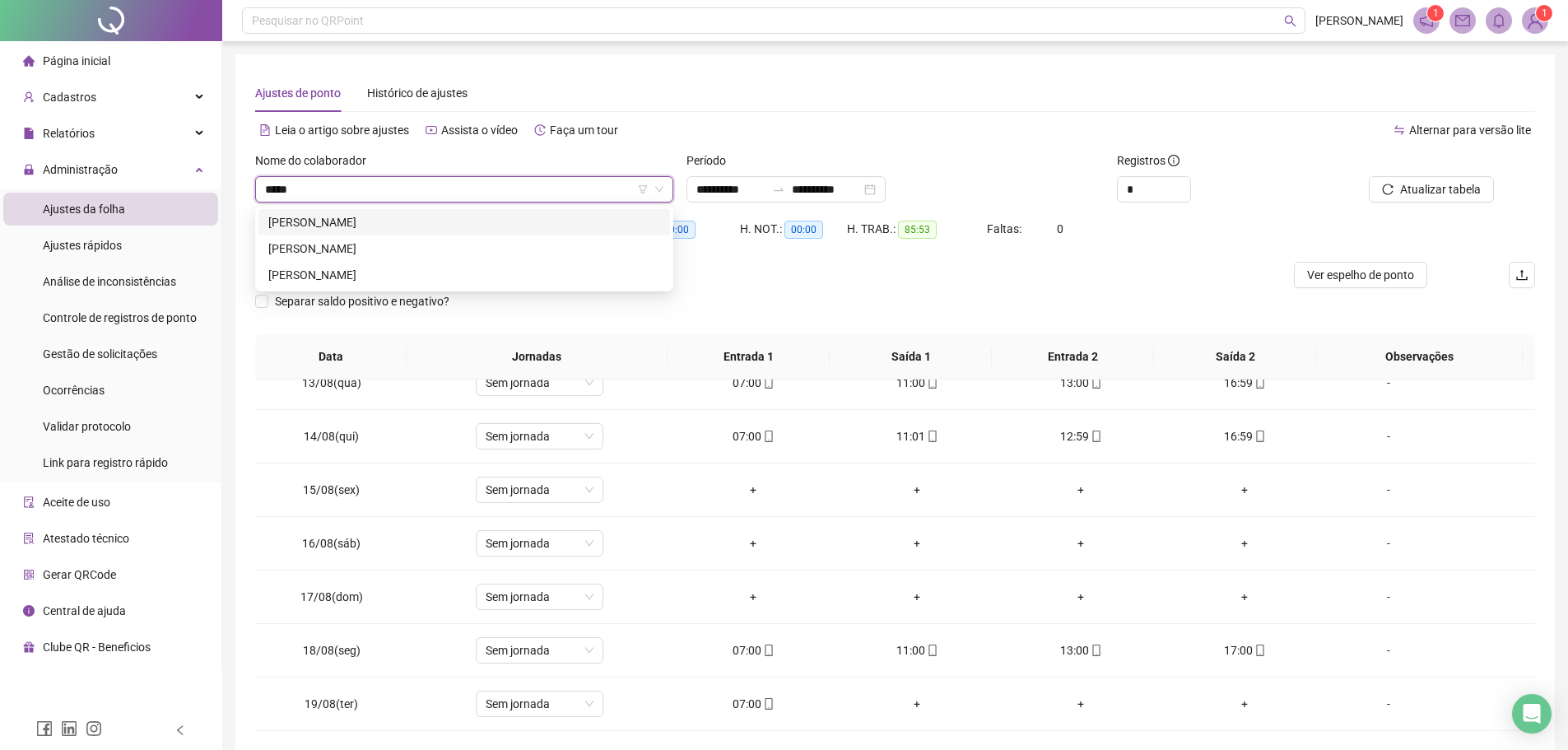
scroll to position [0, 0]
type input "*"
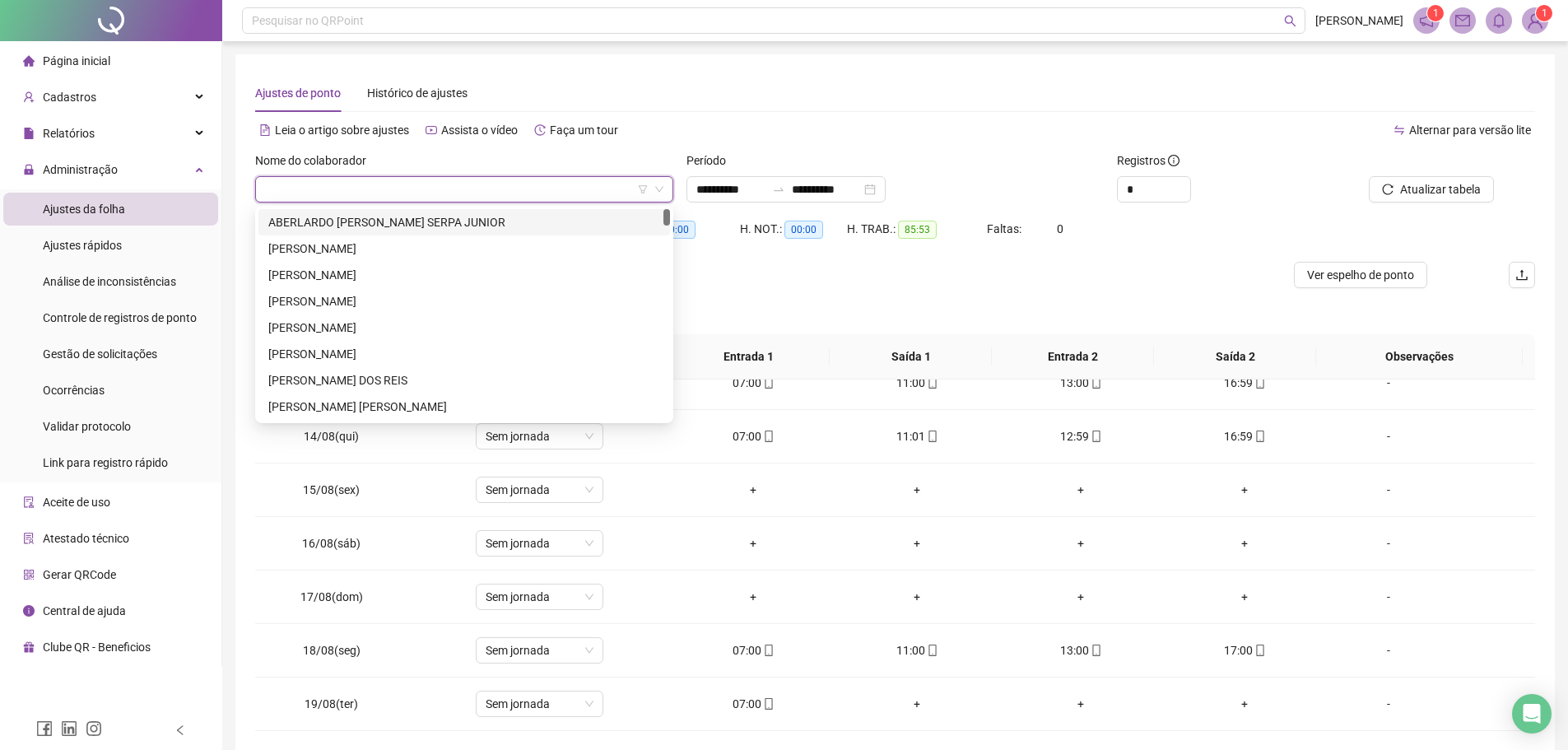
scroll to position [13376, 0]
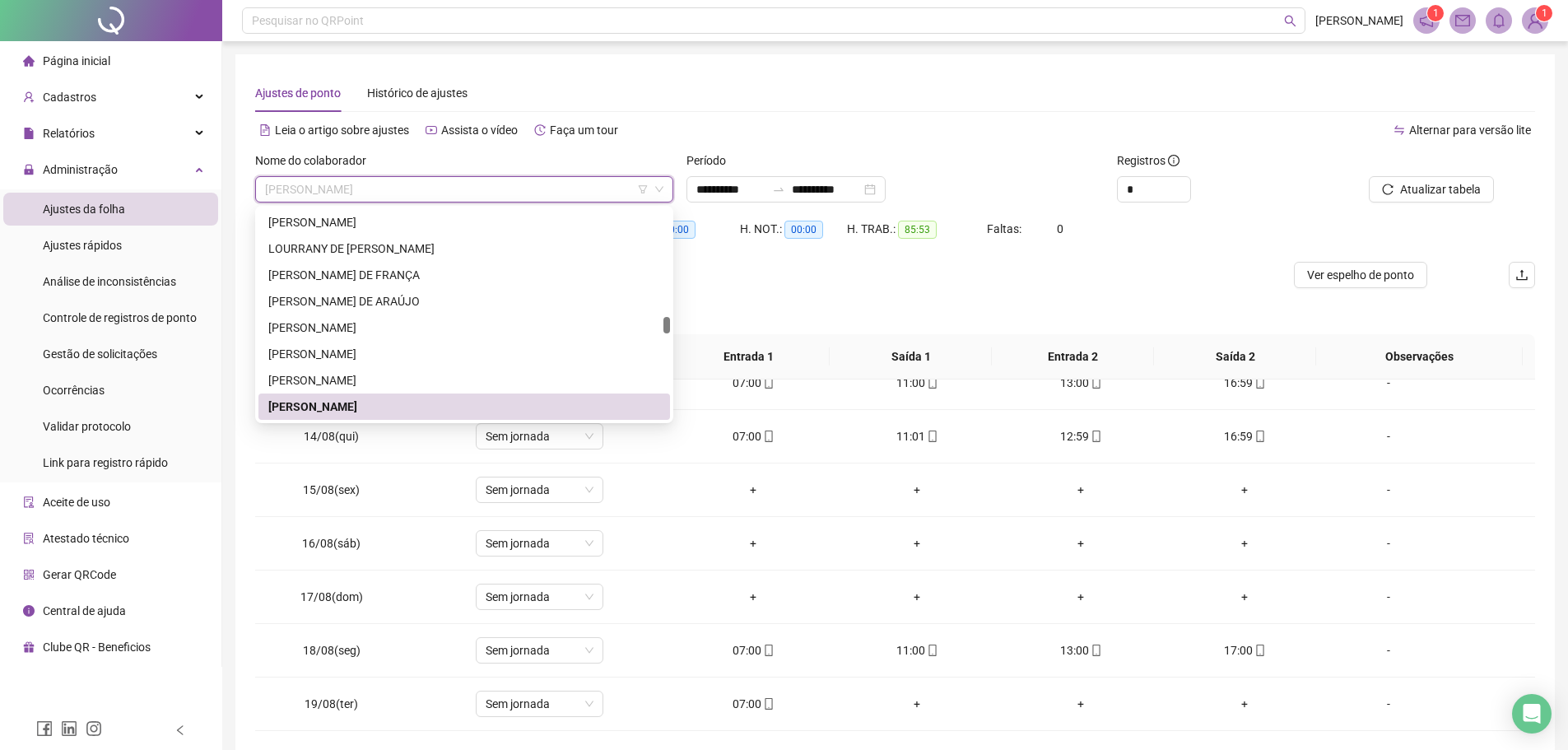
click at [423, 195] on span "[PERSON_NAME]" at bounding box center [464, 189] width 398 height 25
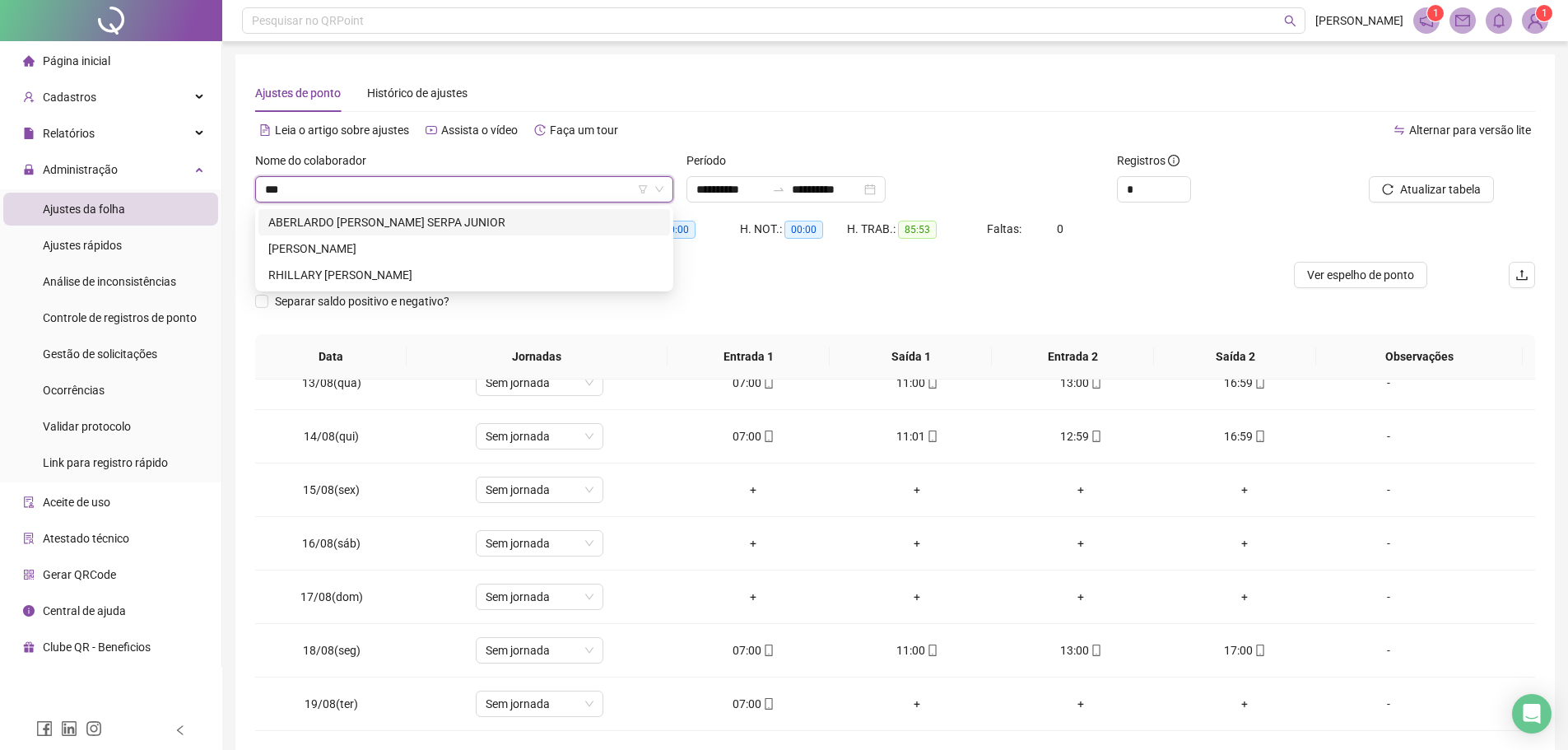
scroll to position [0, 0]
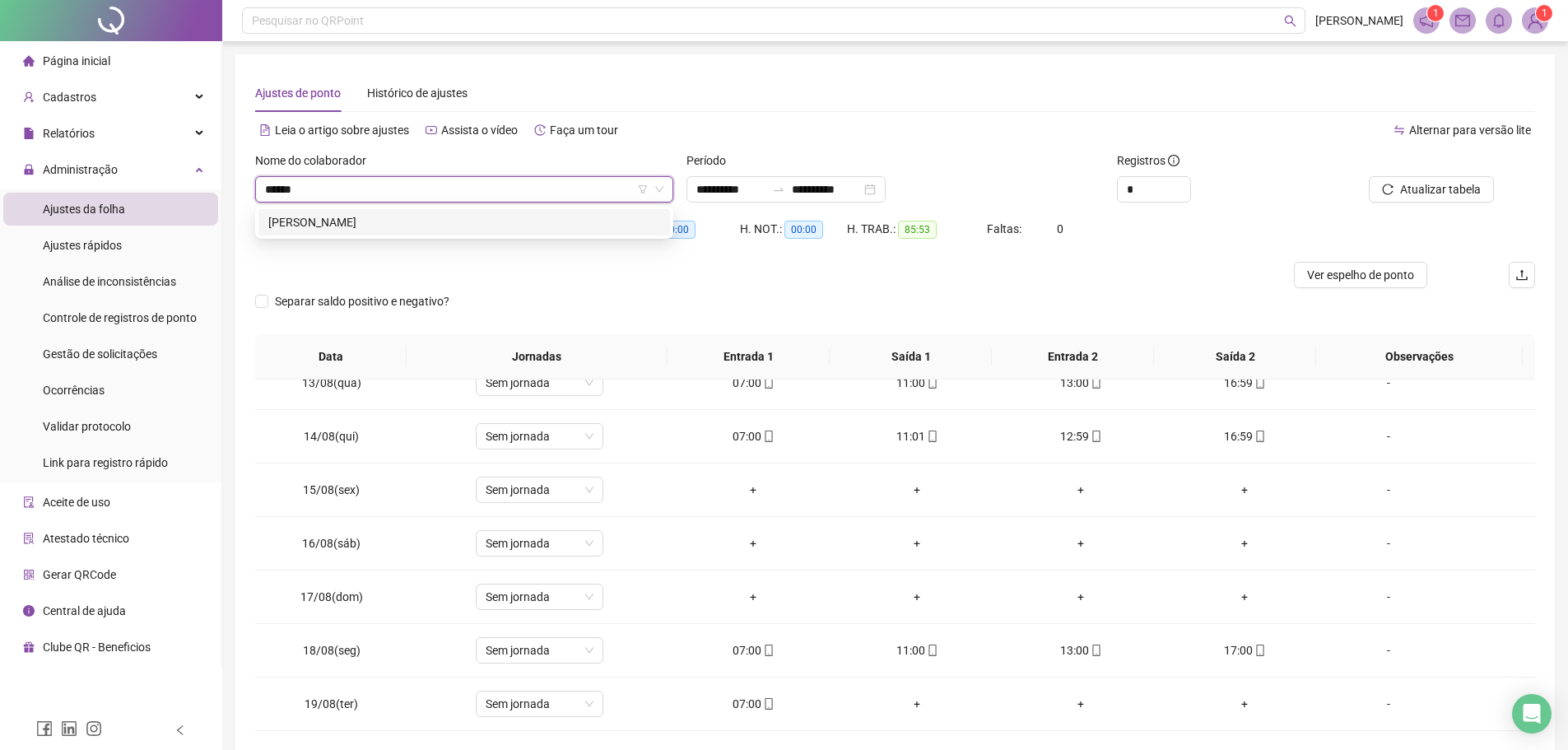
type input "******"
click at [408, 223] on div "[PERSON_NAME]" at bounding box center [464, 222] width 392 height 18
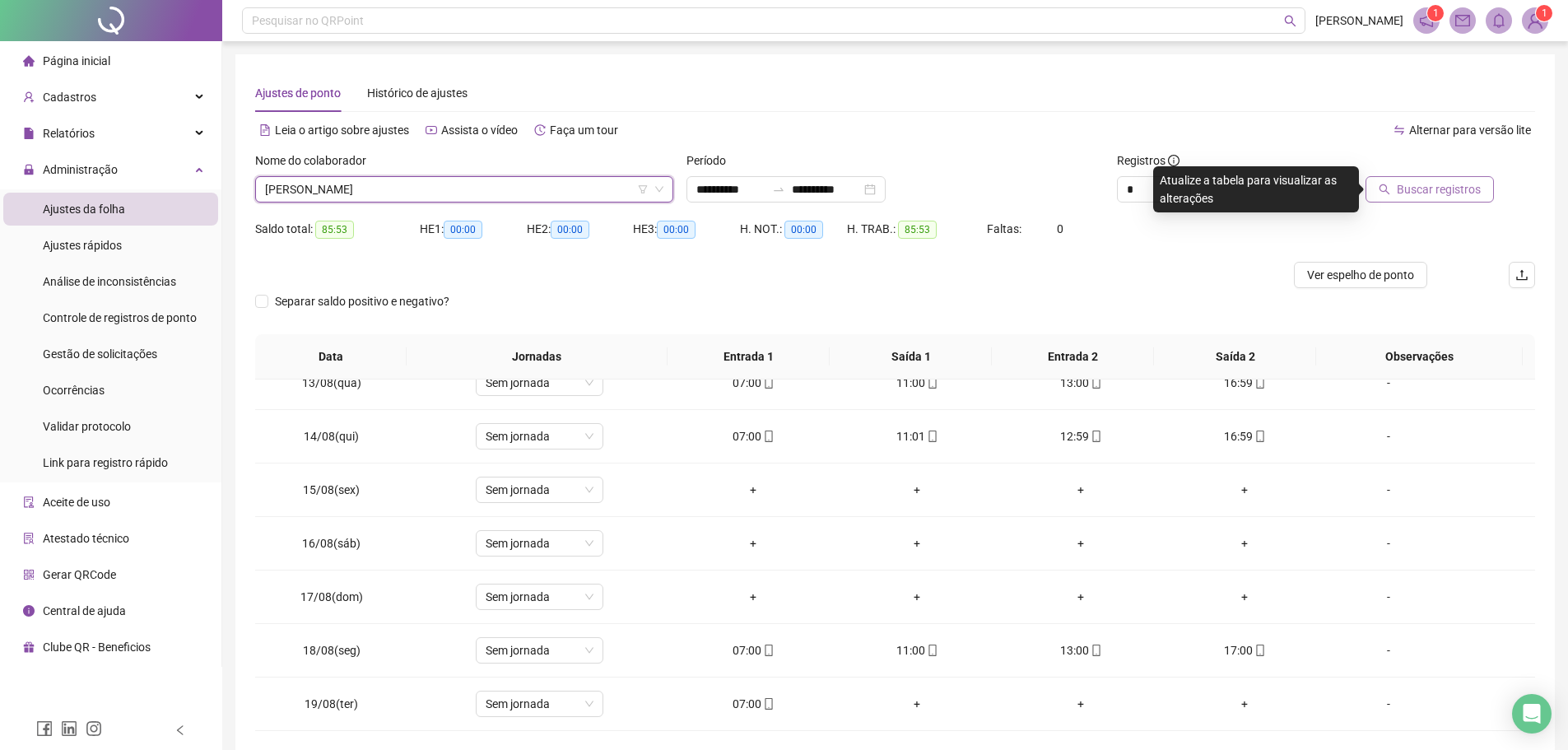
click at [1425, 190] on span "Buscar registros" at bounding box center [1438, 189] width 84 height 18
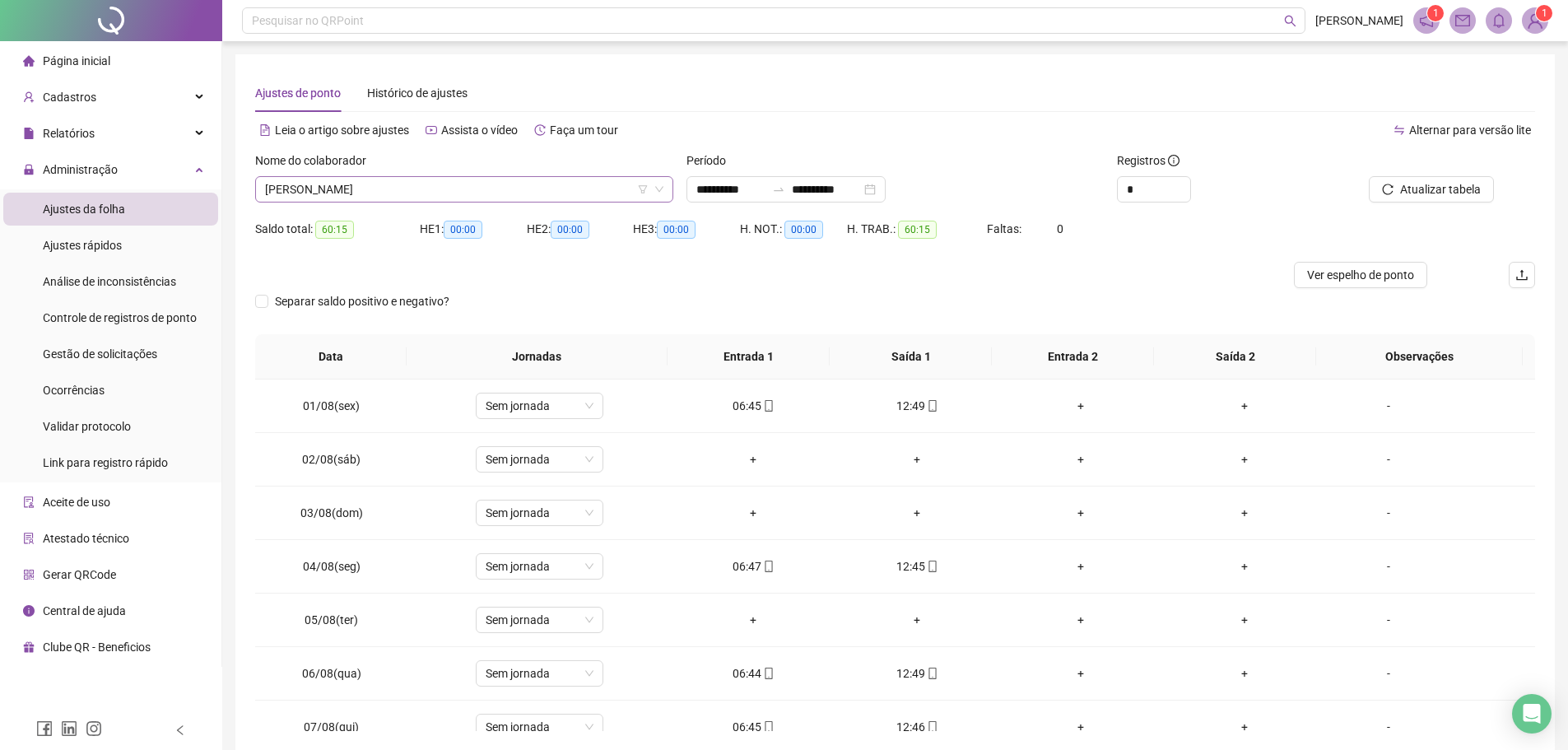
click at [408, 189] on span "[PERSON_NAME]" at bounding box center [464, 189] width 398 height 25
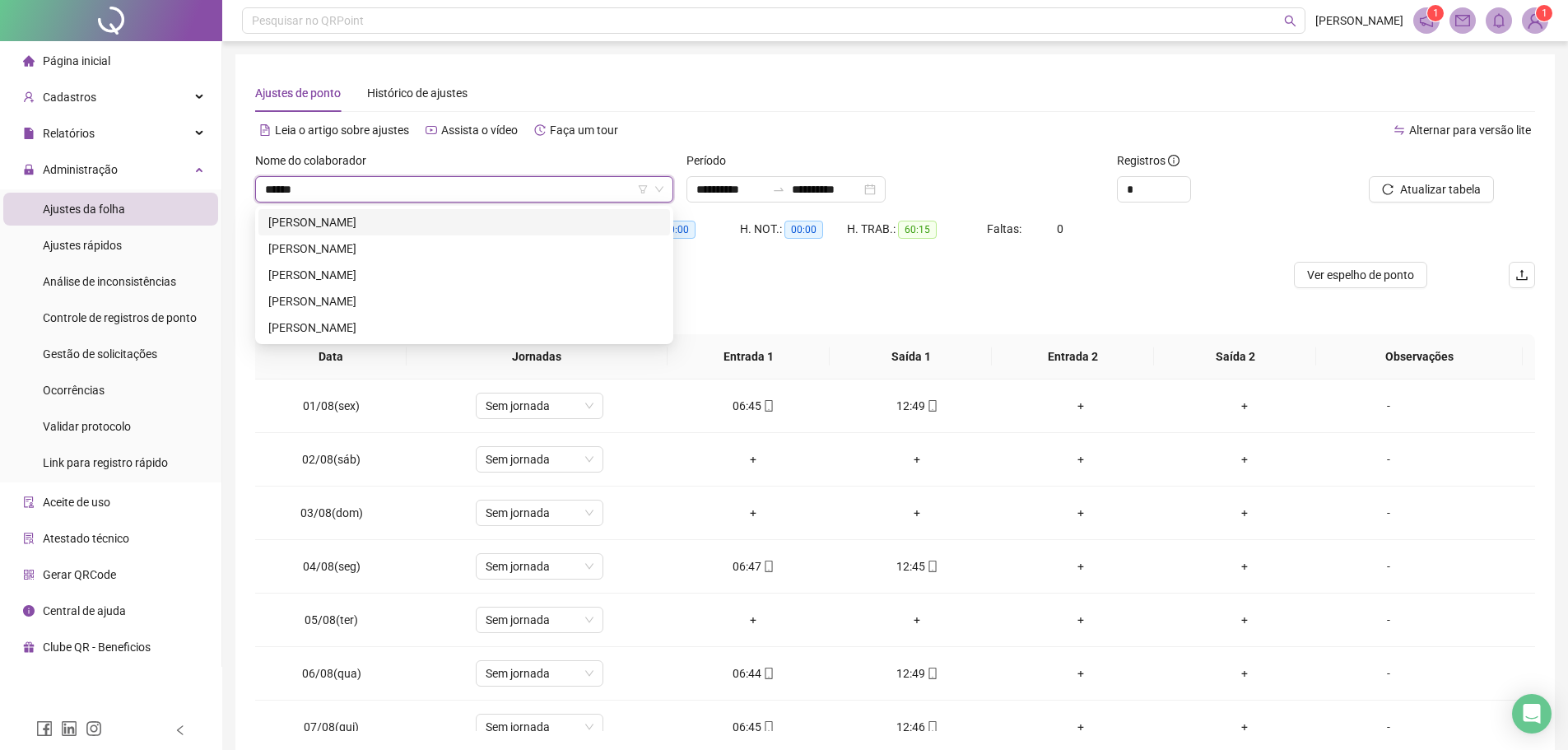
type input "*******"
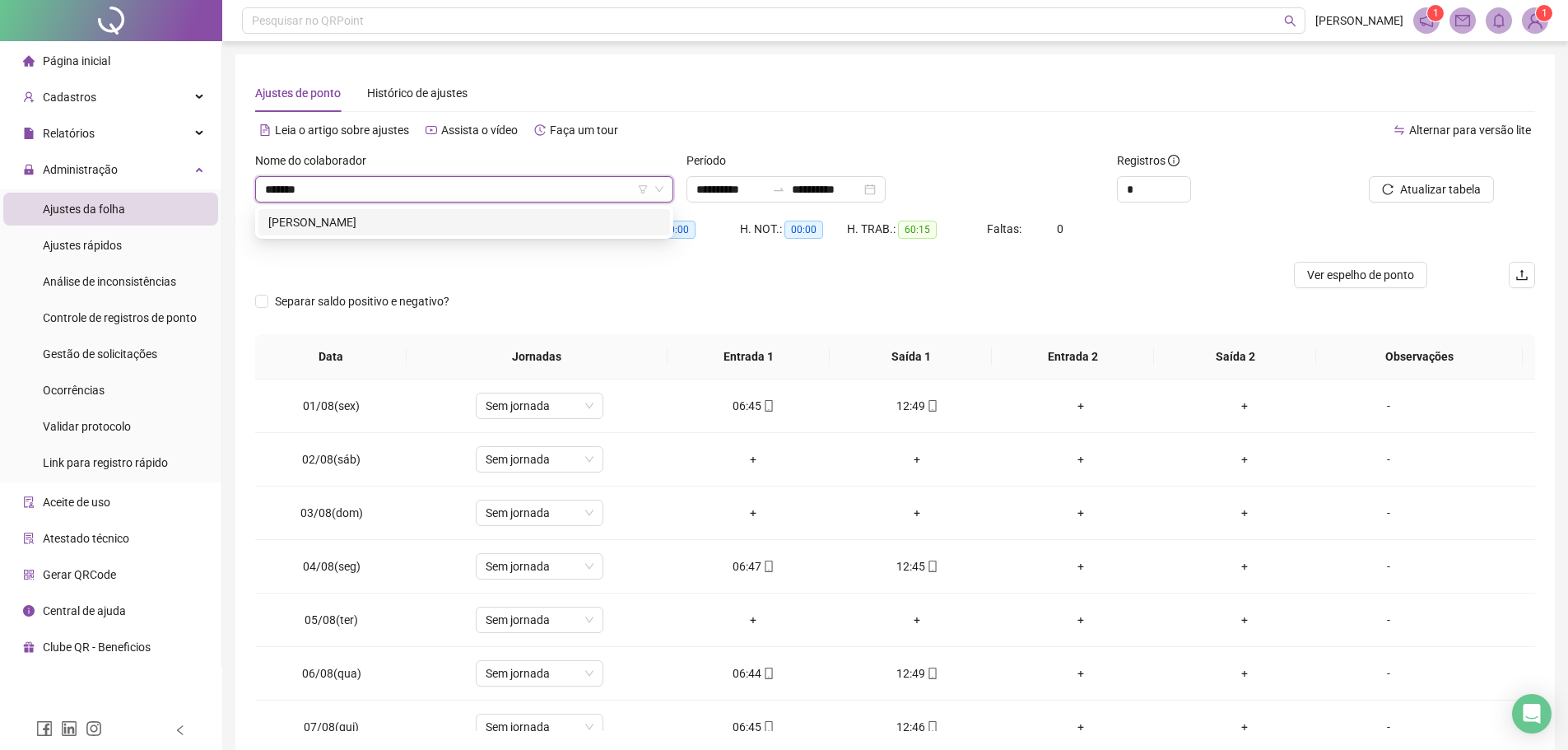
click at [393, 217] on div "[PERSON_NAME]" at bounding box center [464, 222] width 392 height 18
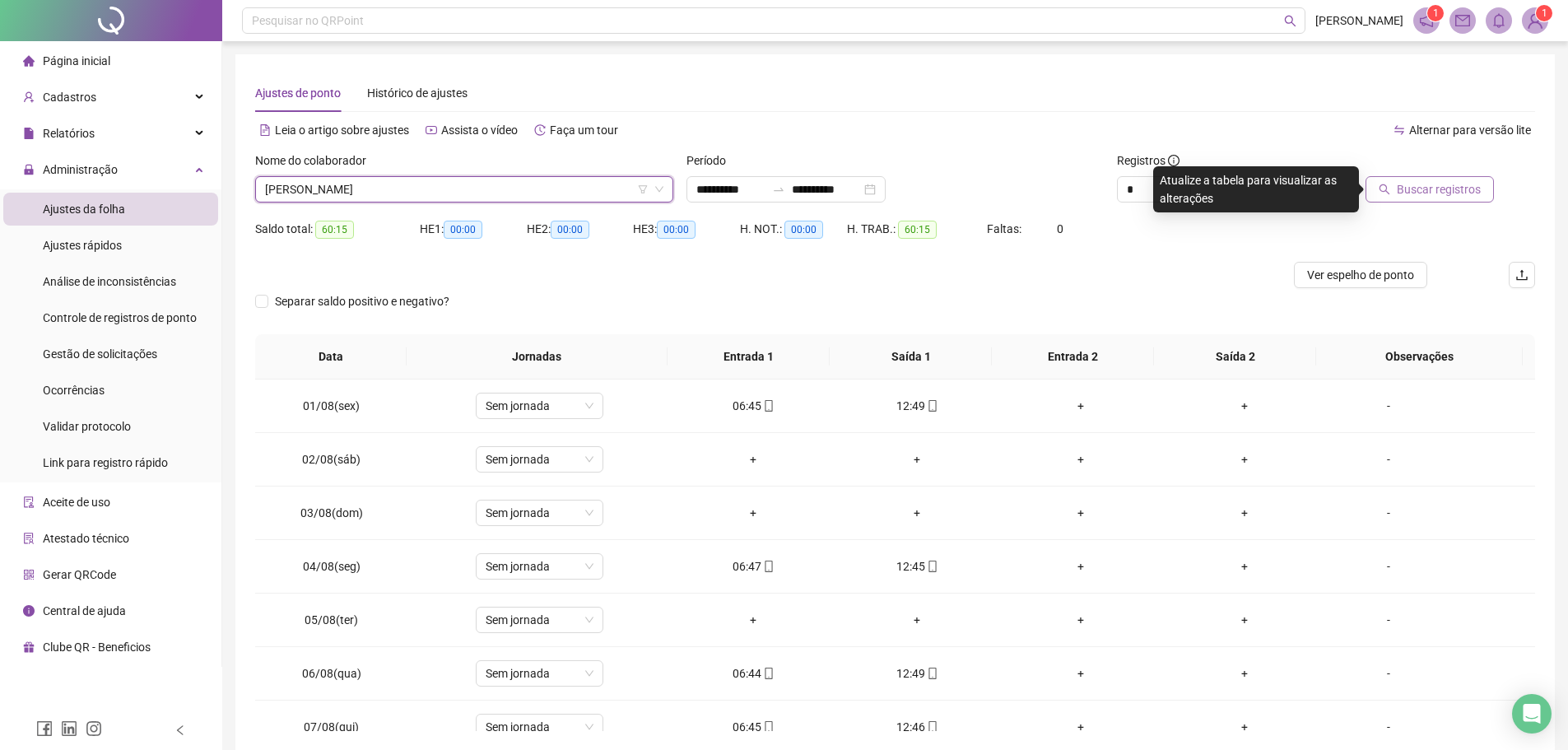
click at [1426, 195] on span "Buscar registros" at bounding box center [1438, 189] width 84 height 18
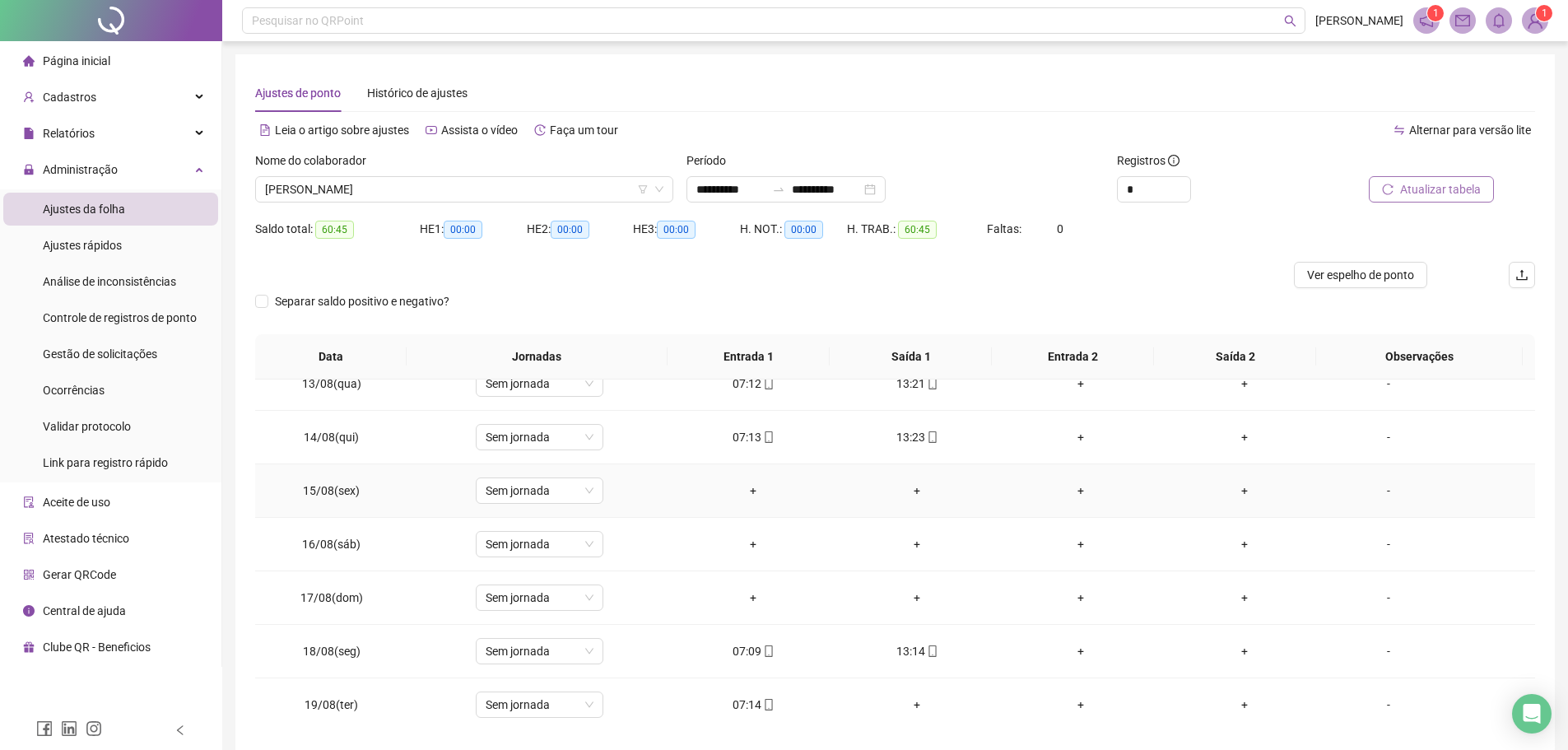
scroll to position [665, 0]
click at [467, 188] on span "[PERSON_NAME]" at bounding box center [464, 189] width 398 height 25
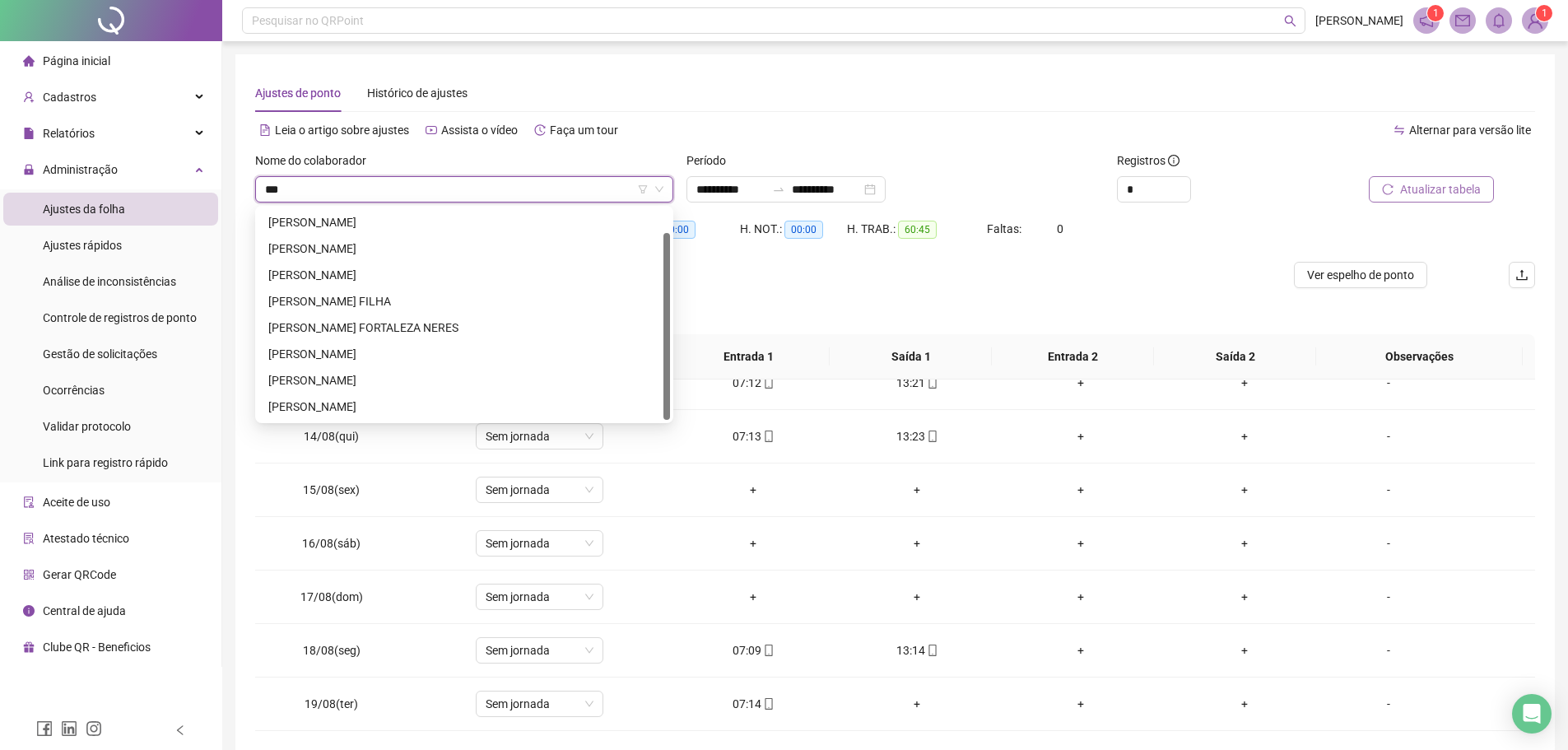
scroll to position [26, 0]
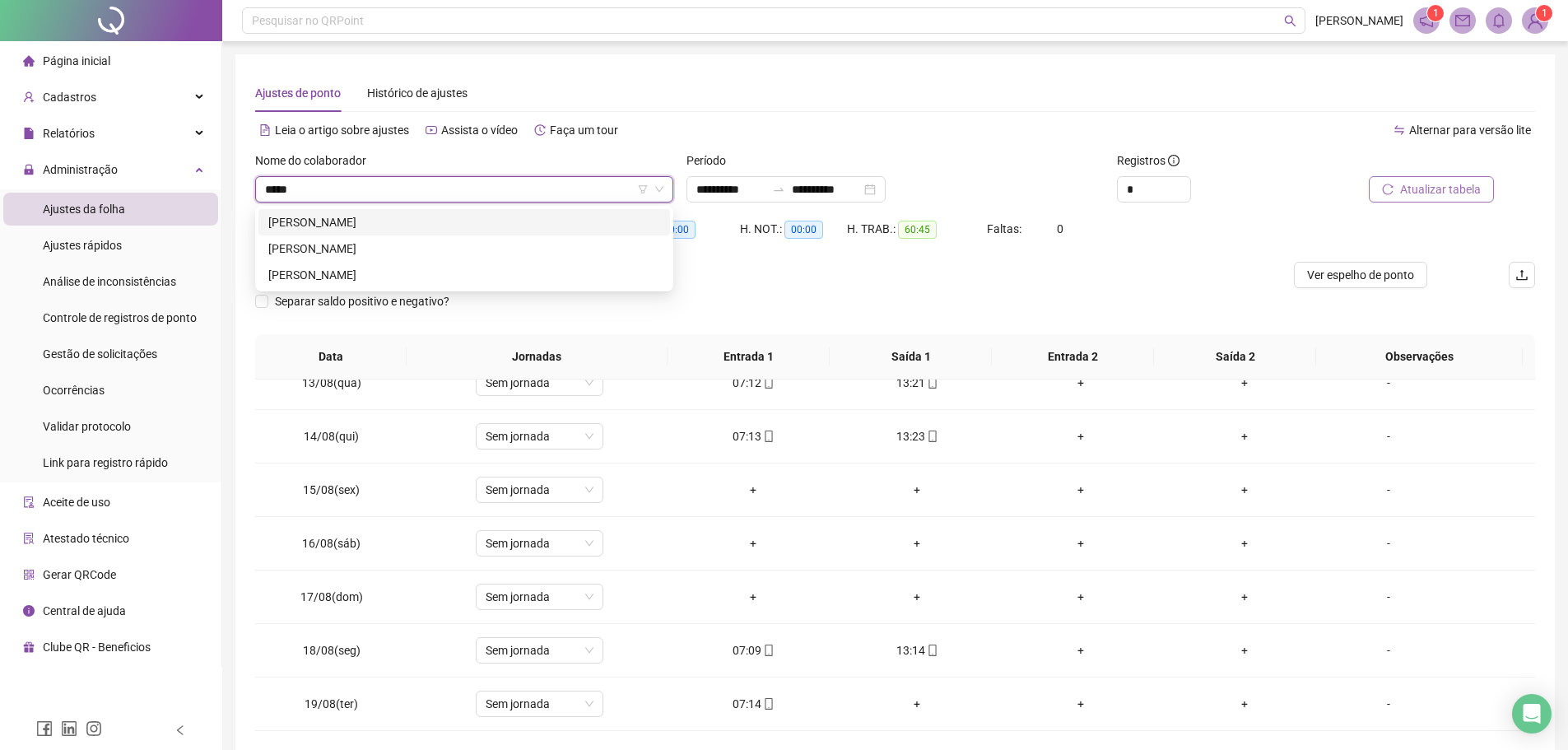
type input "******"
click at [387, 269] on div "[PERSON_NAME]" at bounding box center [464, 275] width 392 height 18
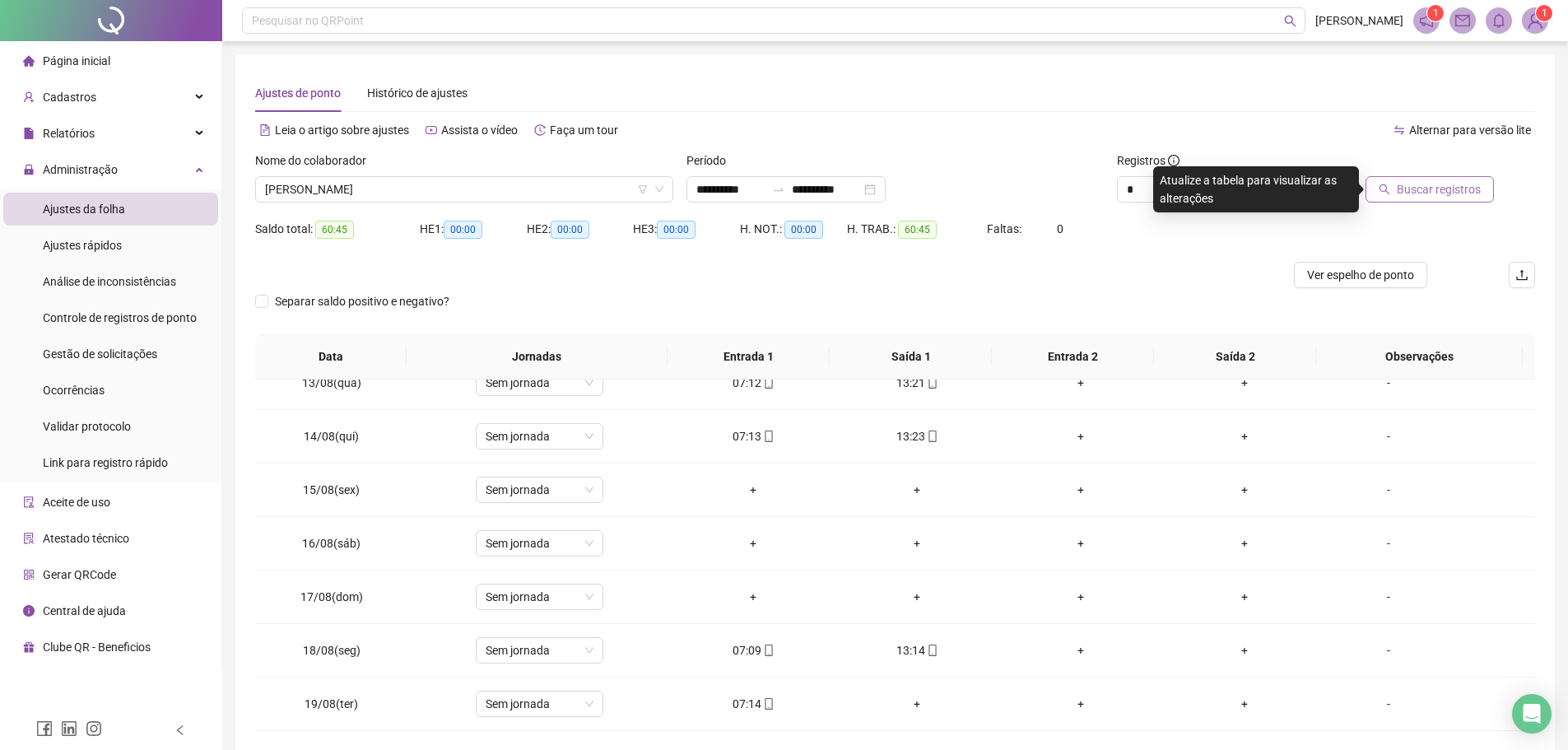
click at [1476, 194] on span "Buscar registros" at bounding box center [1438, 189] width 84 height 18
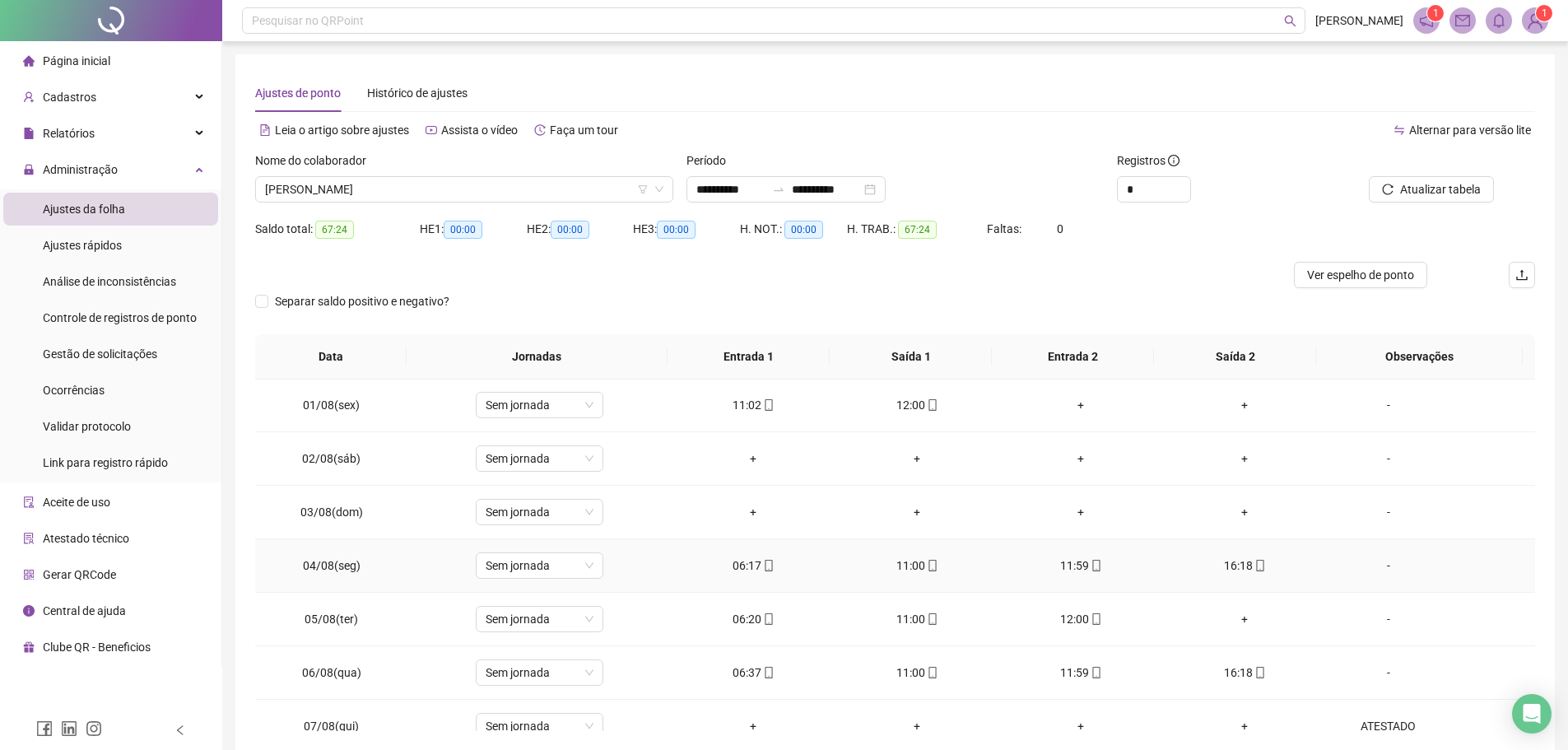
scroll to position [0, 0]
click at [1445, 193] on span "Atualizar tabela" at bounding box center [1440, 189] width 81 height 18
click at [429, 197] on span "[PERSON_NAME]" at bounding box center [464, 189] width 398 height 25
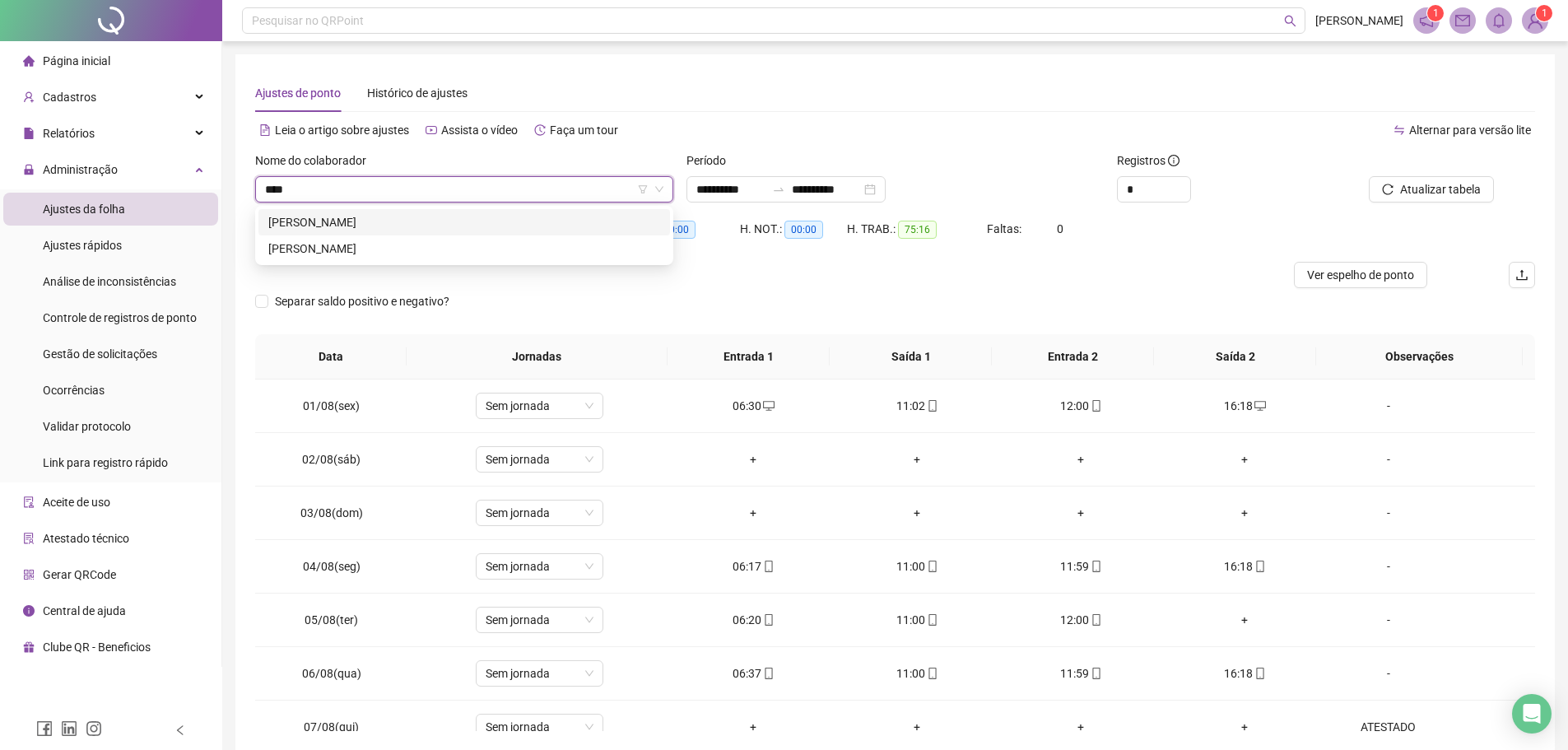
type input "*****"
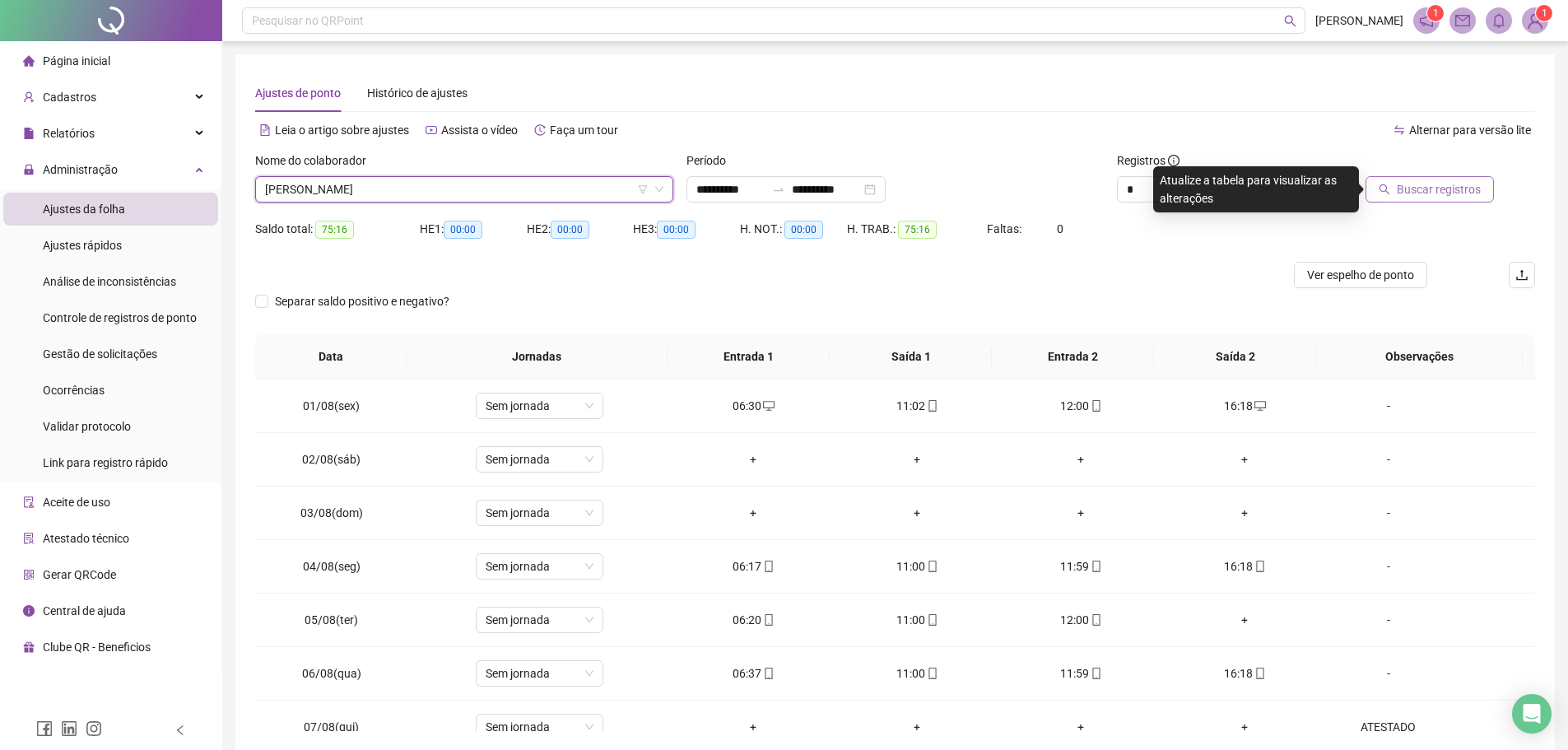
click at [1384, 189] on icon "search" at bounding box center [1384, 188] width 11 height 11
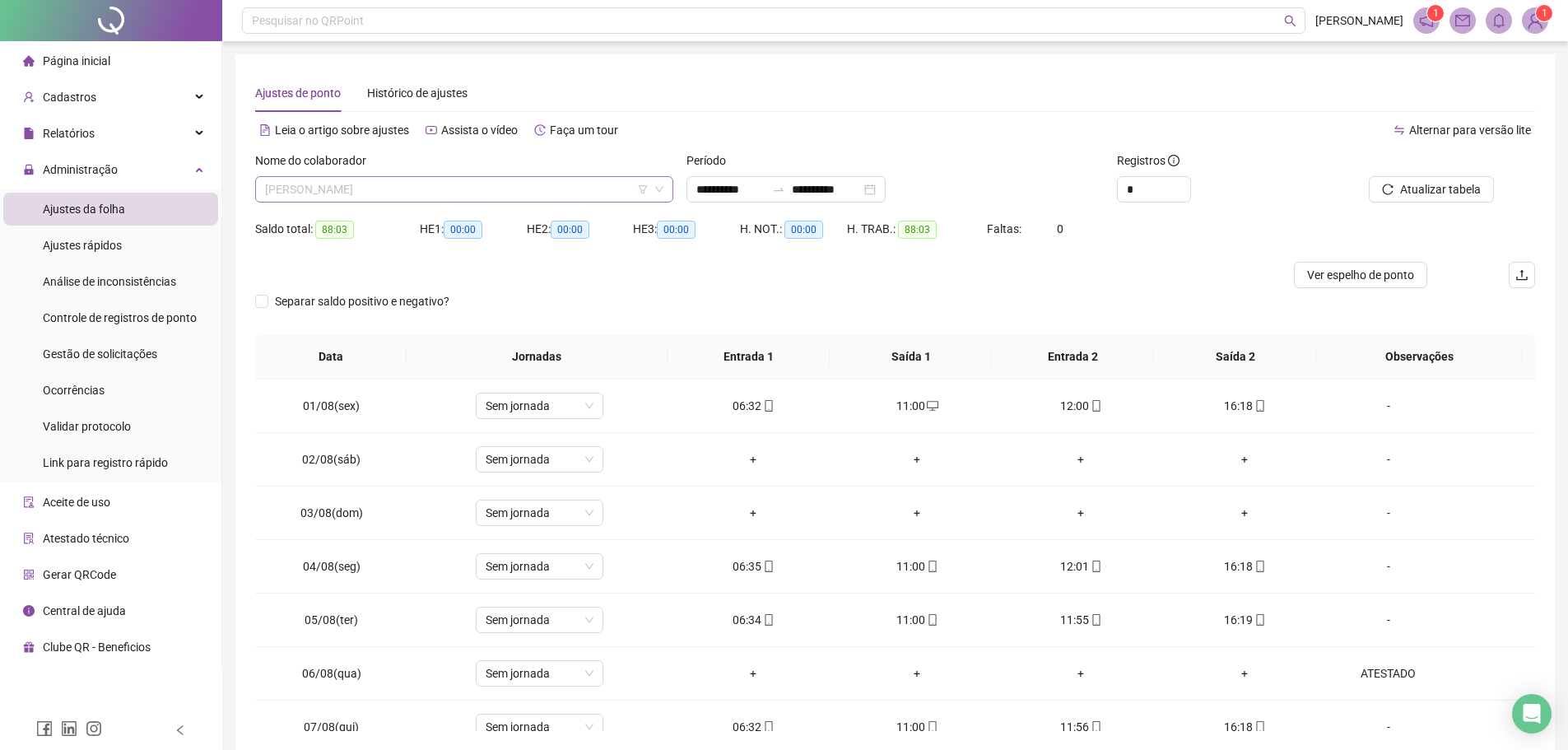
click at [439, 187] on span "[PERSON_NAME]" at bounding box center [464, 189] width 398 height 25
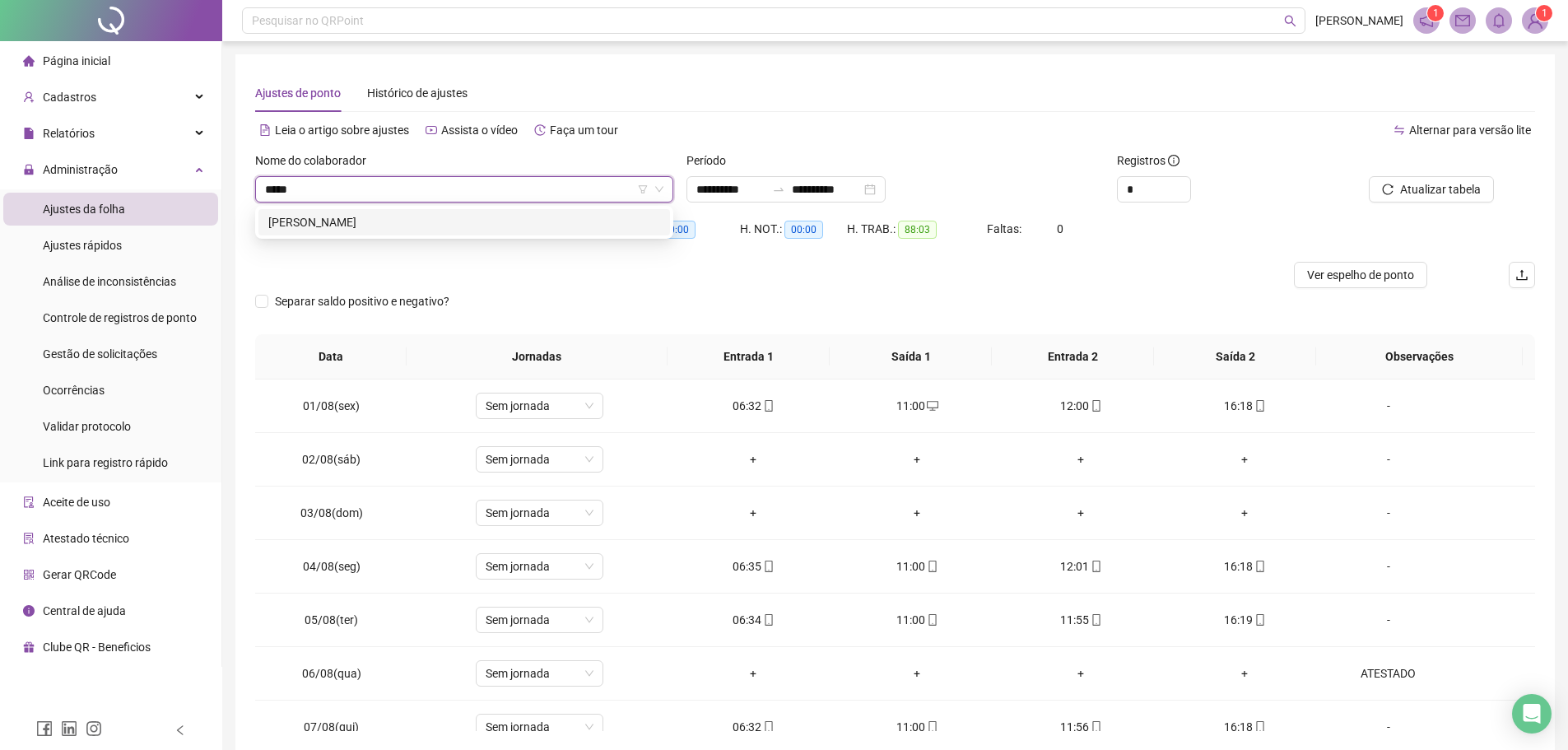
type input "******"
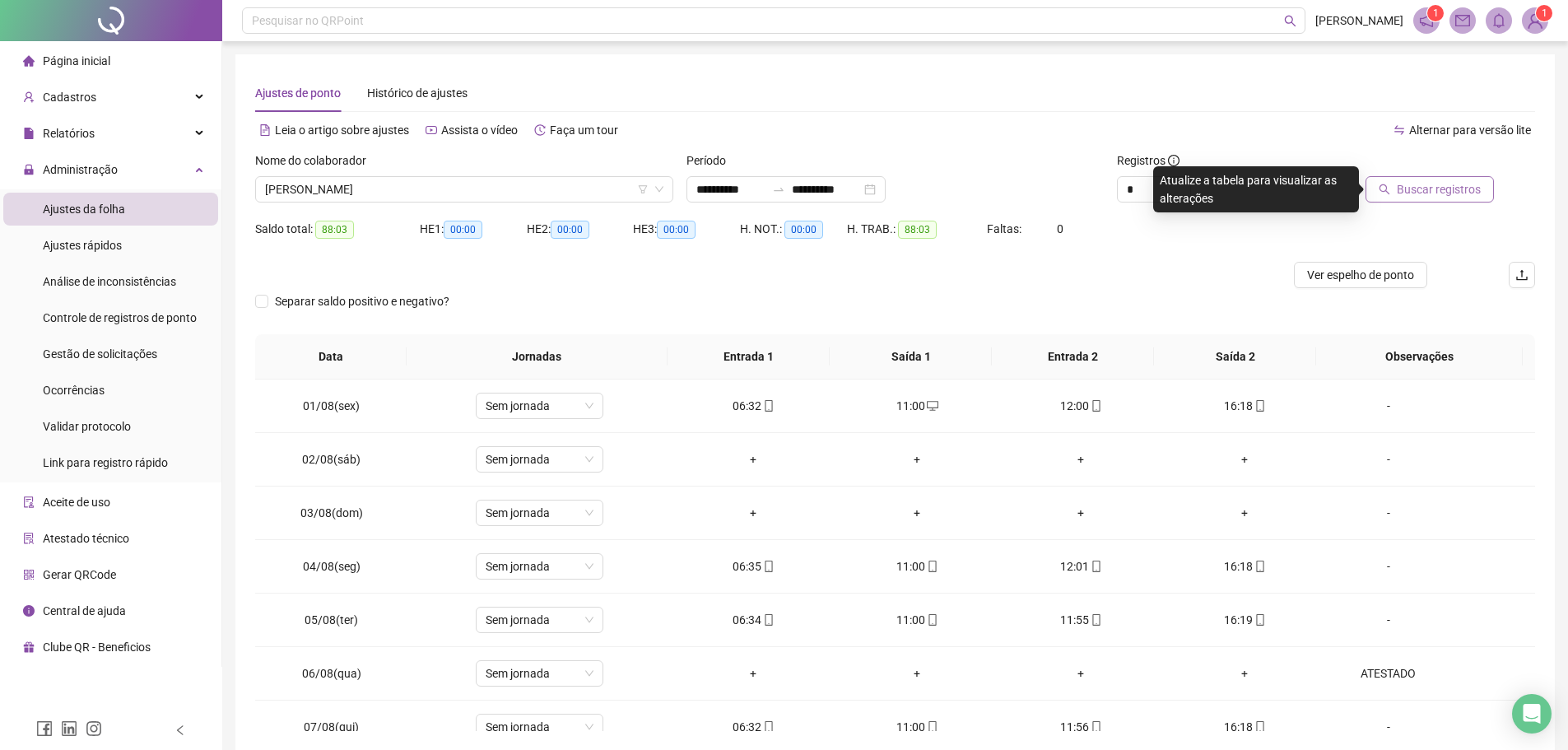
click at [1488, 186] on button "Buscar registros" at bounding box center [1430, 189] width 129 height 26
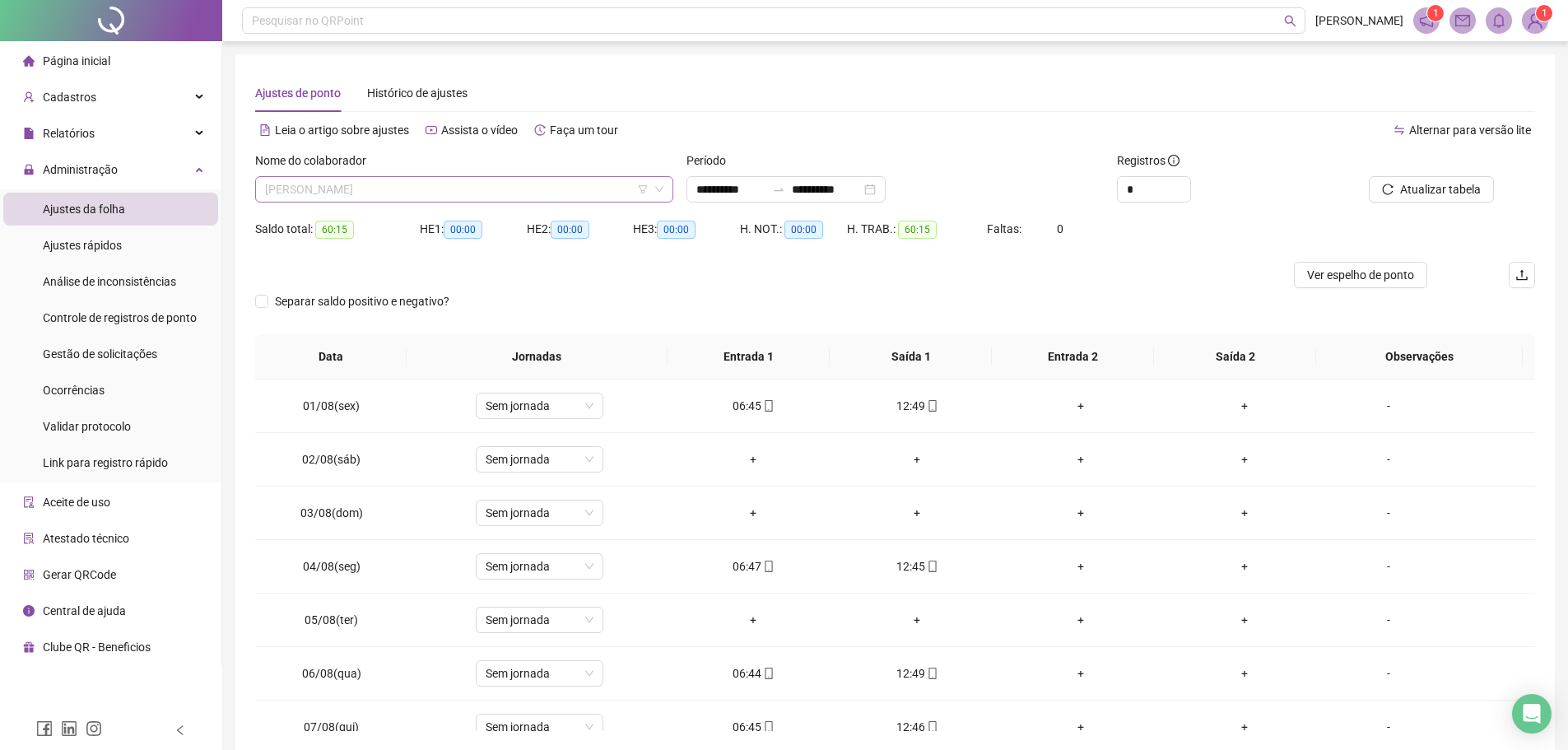
click at [409, 188] on span "[PERSON_NAME]" at bounding box center [464, 189] width 398 height 25
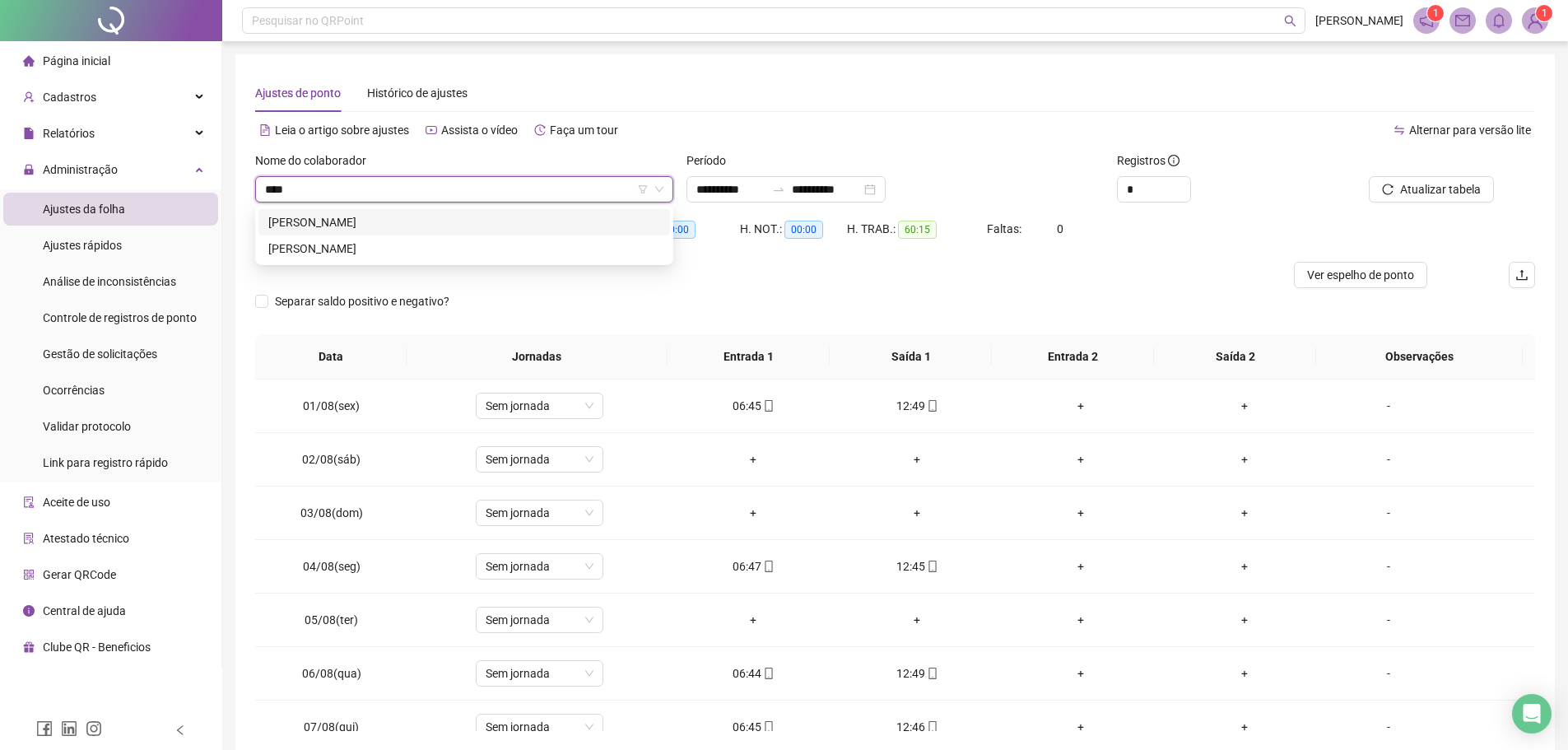
type input "*****"
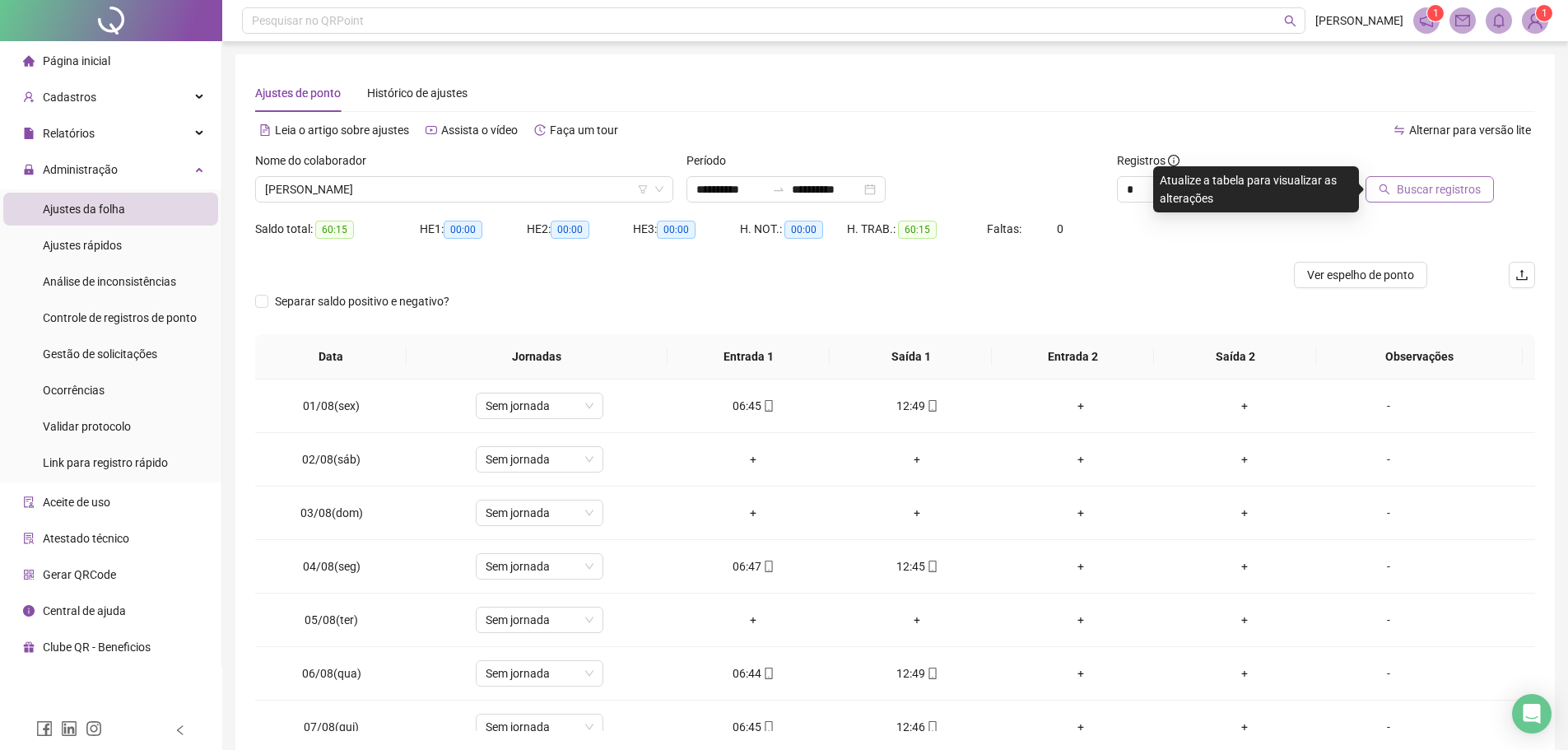
drag, startPoint x: 1462, startPoint y: 185, endPoint x: 1432, endPoint y: 205, distance: 36.1
click at [1461, 185] on span "Buscar registros" at bounding box center [1438, 189] width 84 height 18
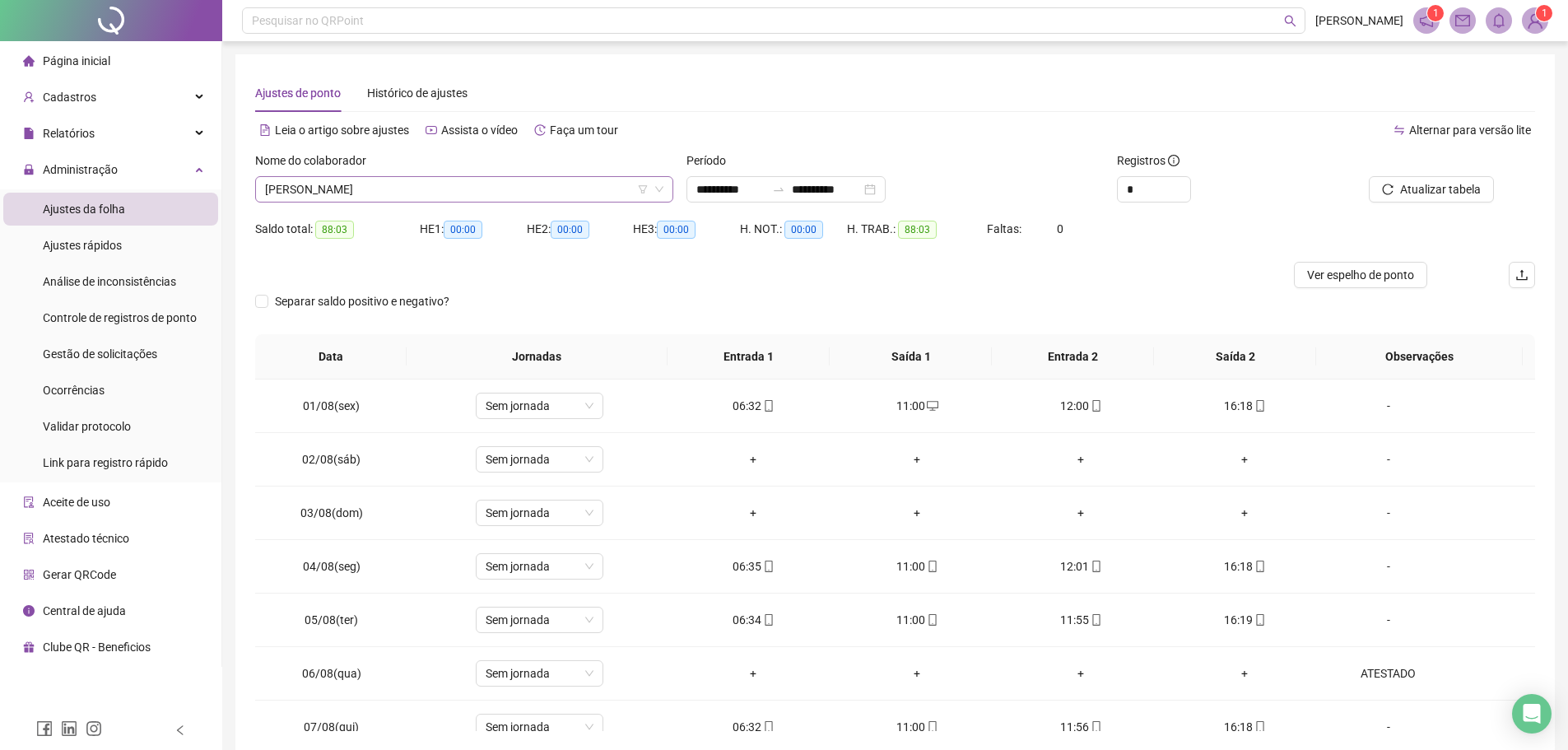
click at [446, 194] on span "[PERSON_NAME]" at bounding box center [464, 189] width 398 height 25
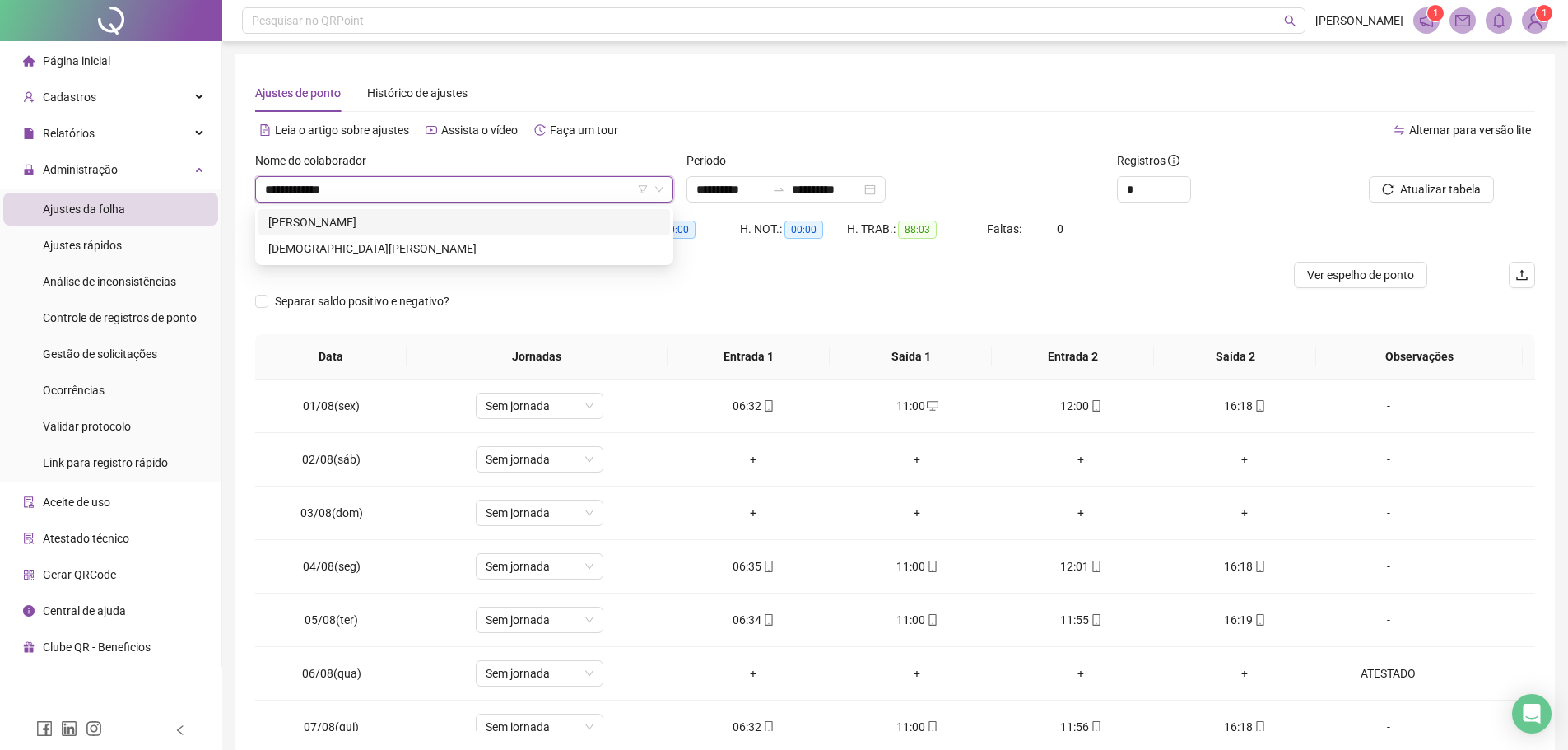
type input "**********"
click at [432, 246] on div "[DEMOGRAPHIC_DATA][PERSON_NAME]" at bounding box center [464, 248] width 392 height 18
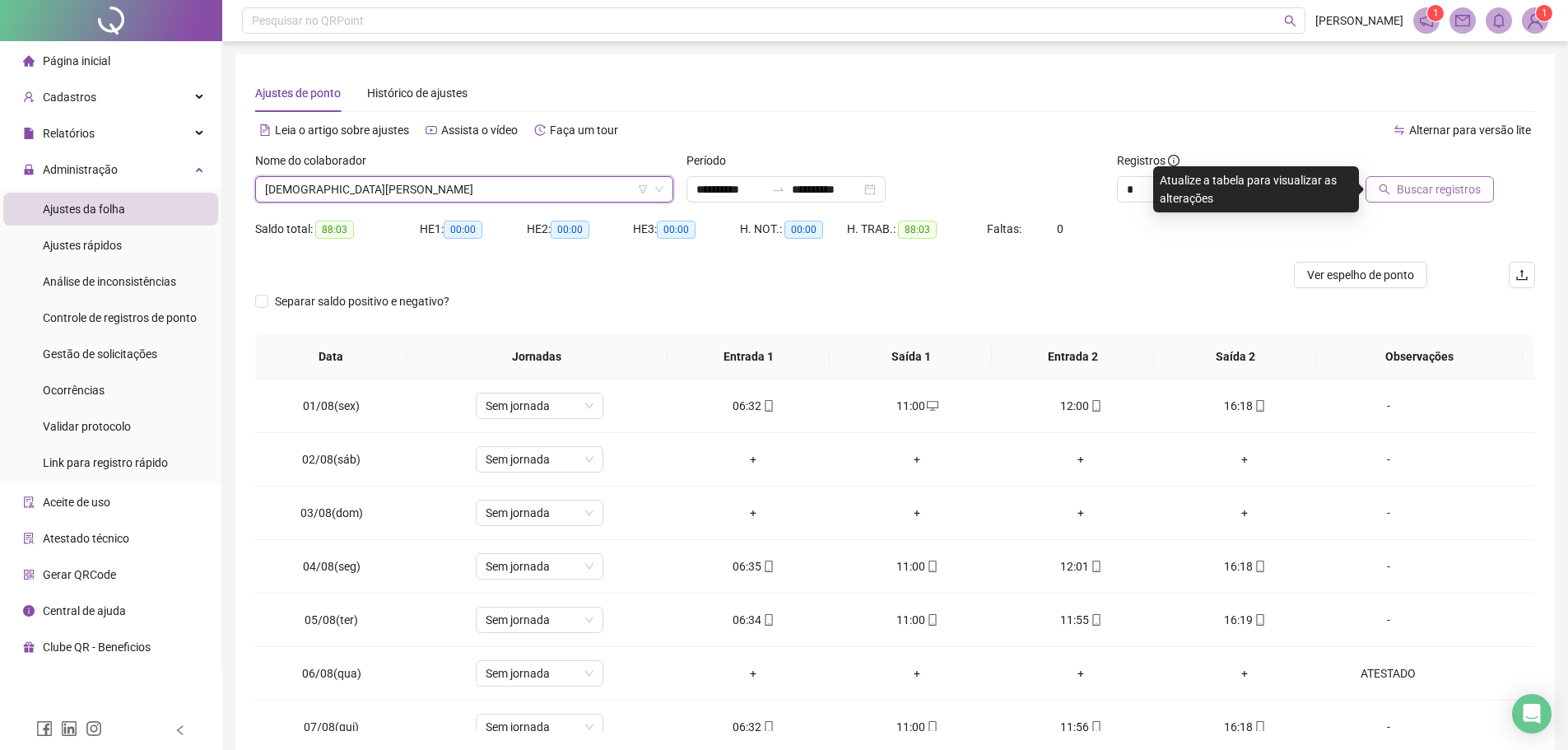
click at [1397, 201] on button "Buscar registros" at bounding box center [1430, 189] width 129 height 26
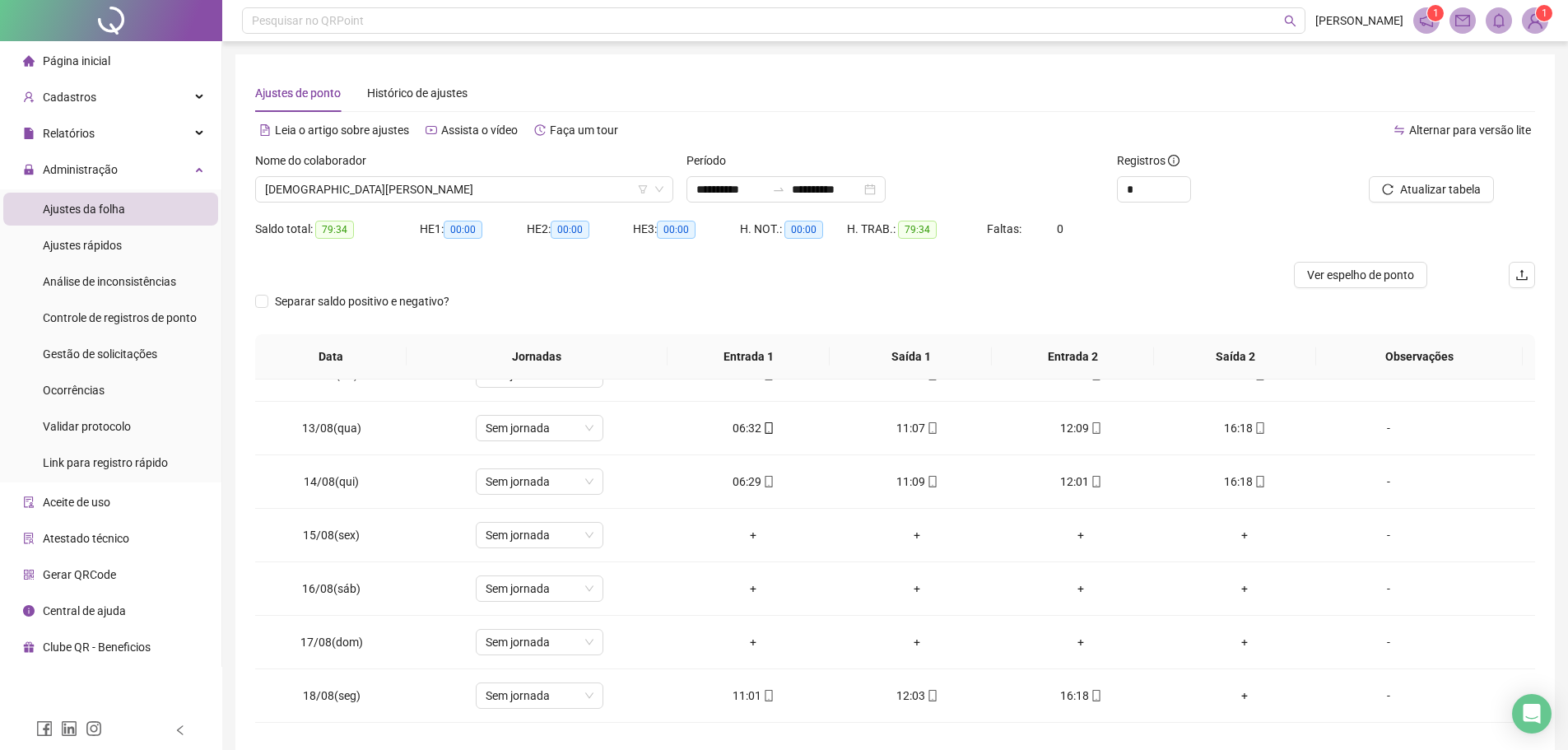
scroll to position [665, 0]
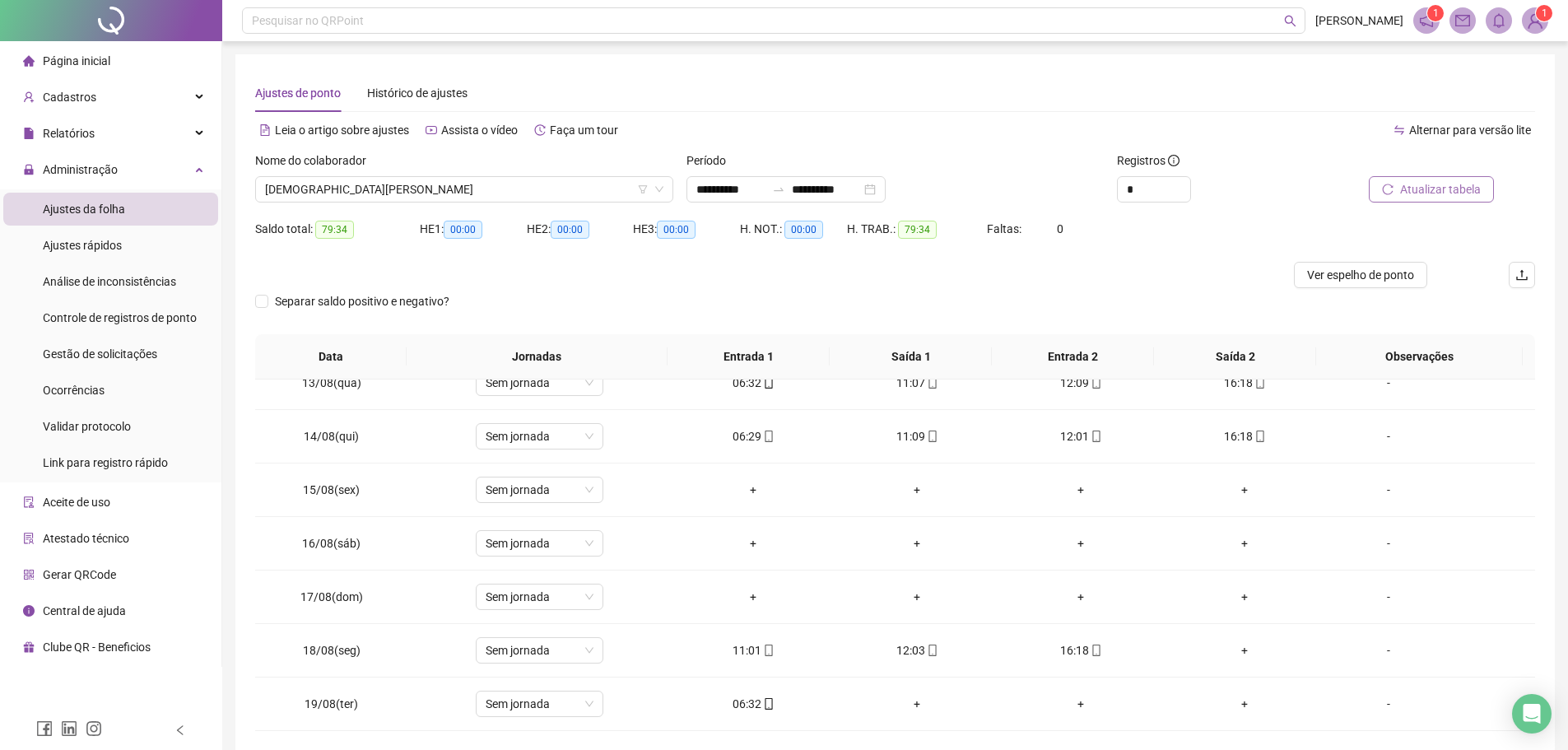
click at [1419, 181] on span "Atualizar tabela" at bounding box center [1440, 189] width 81 height 18
click at [469, 197] on span "[DEMOGRAPHIC_DATA][PERSON_NAME]" at bounding box center [464, 189] width 398 height 25
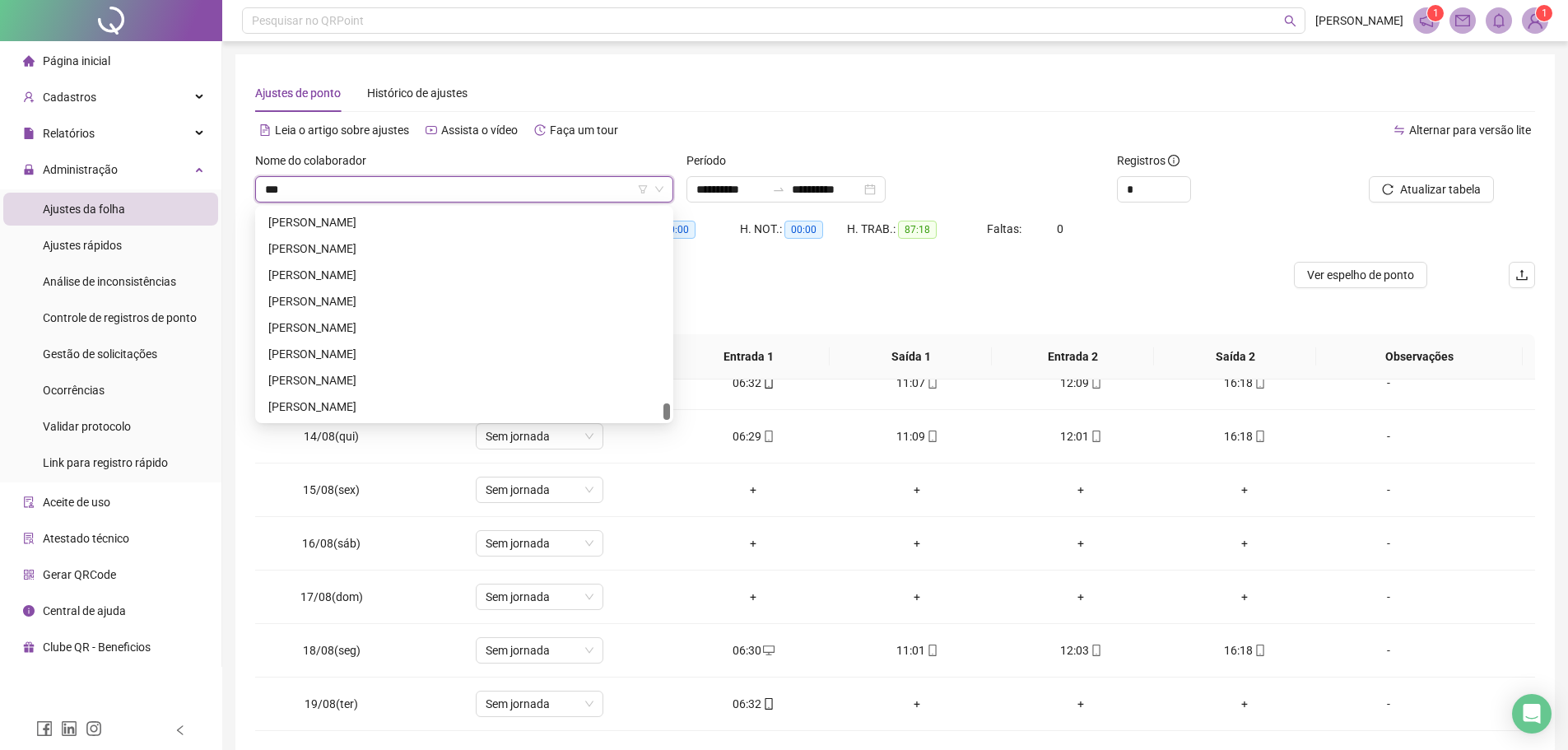
scroll to position [0, 0]
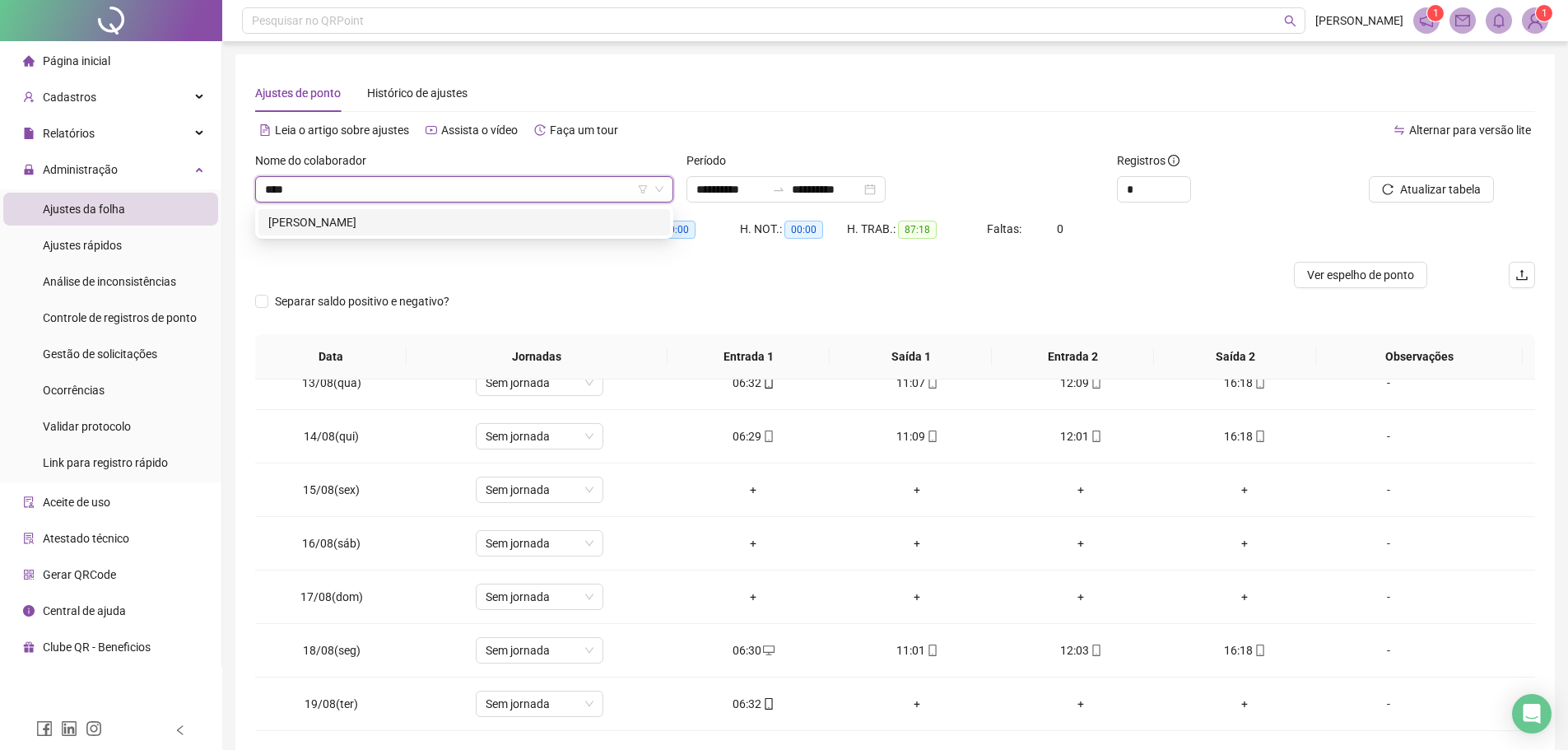
type input "*****"
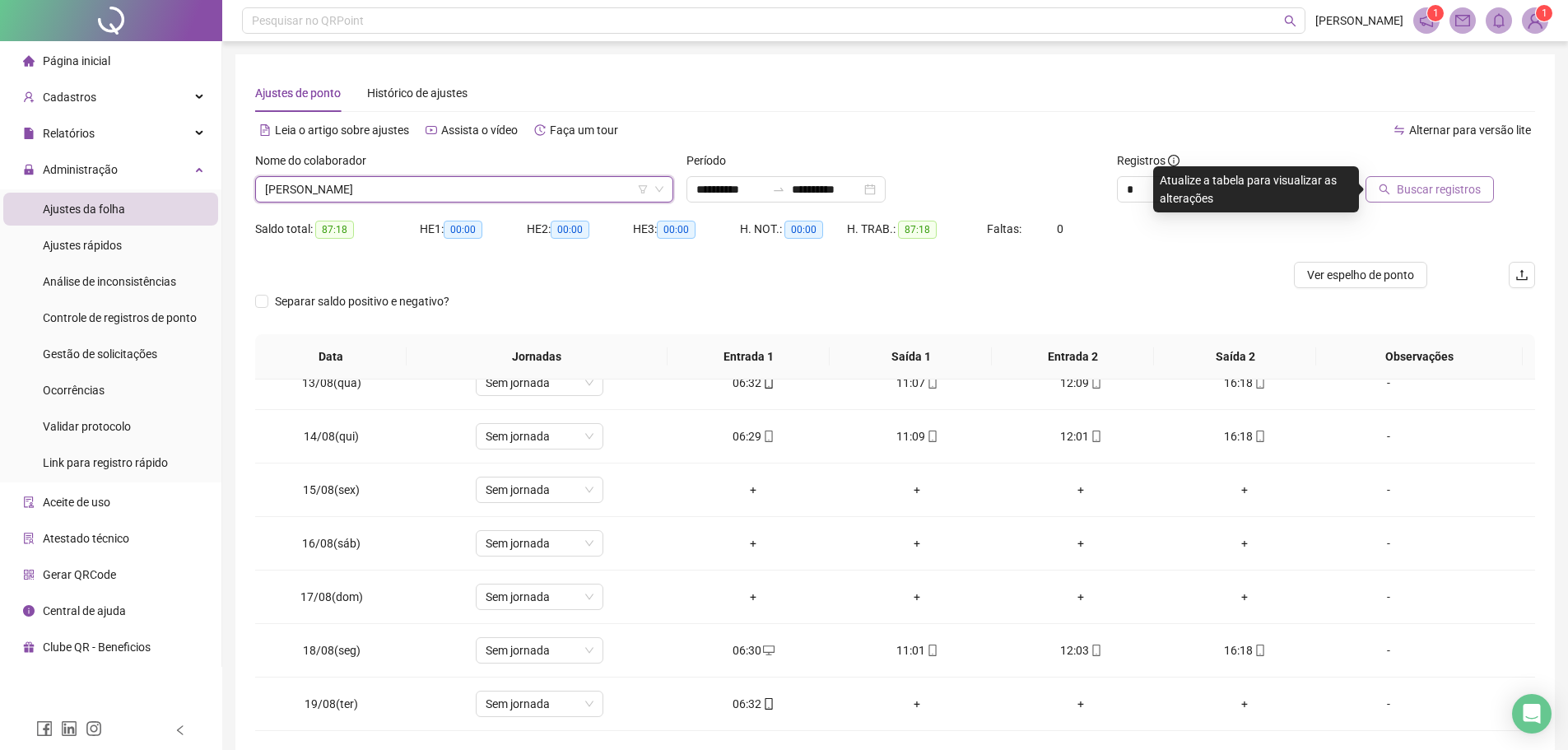
click at [1416, 184] on span "Buscar registros" at bounding box center [1438, 189] width 84 height 18
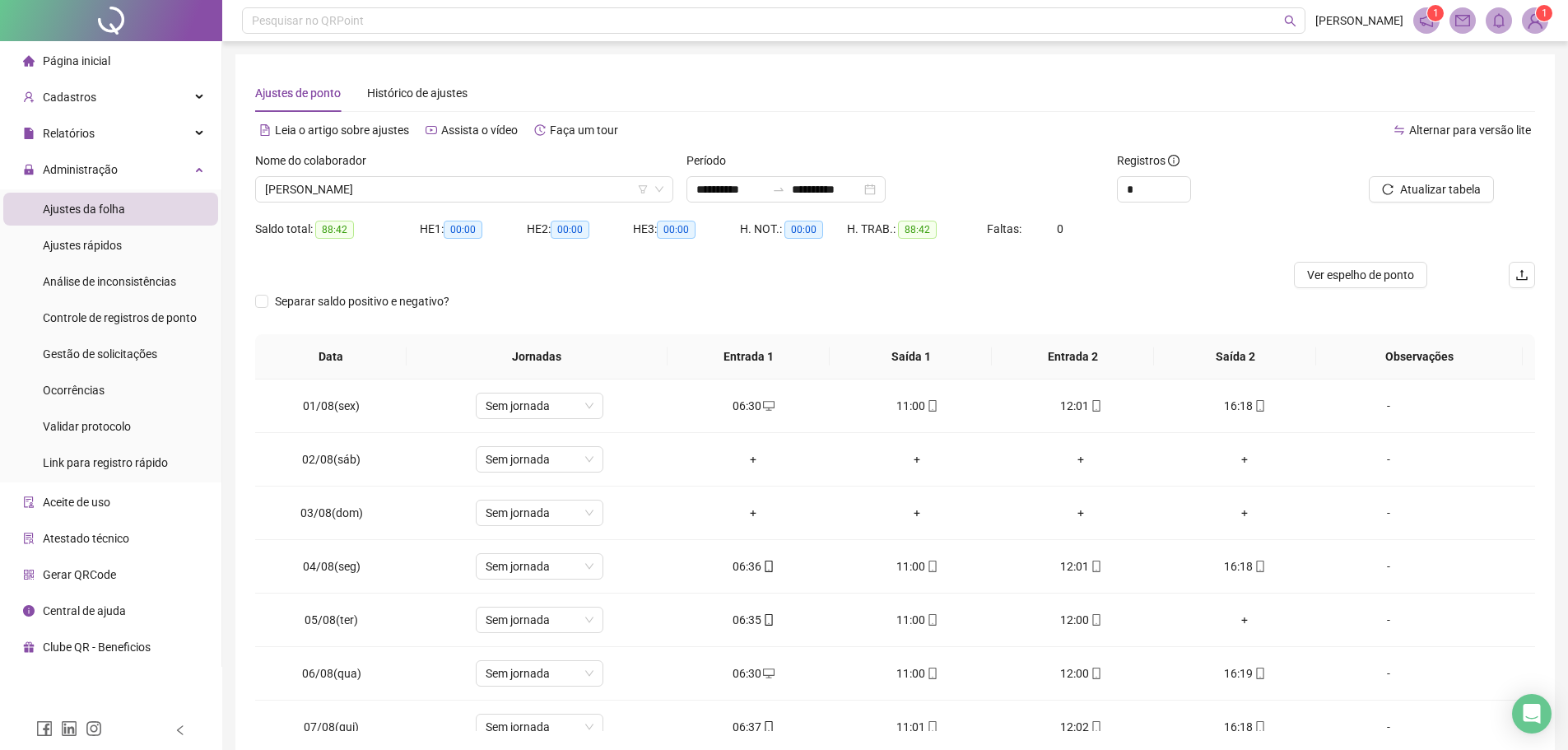
click at [1388, 202] on div "Atualizar tabela" at bounding box center [1433, 183] width 216 height 64
click at [1389, 195] on icon "reload" at bounding box center [1388, 188] width 11 height 11
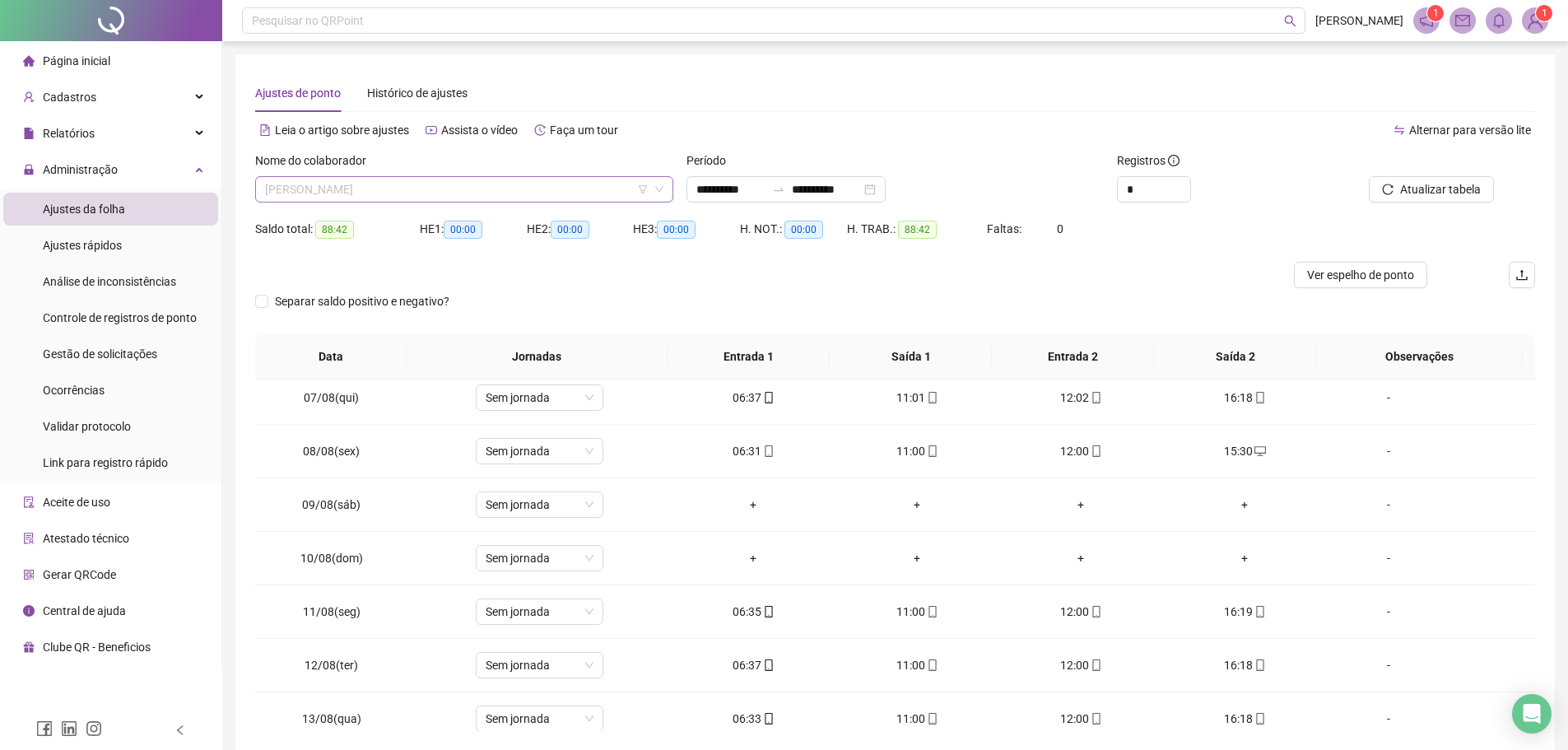
click at [453, 188] on span "[PERSON_NAME]" at bounding box center [464, 189] width 398 height 25
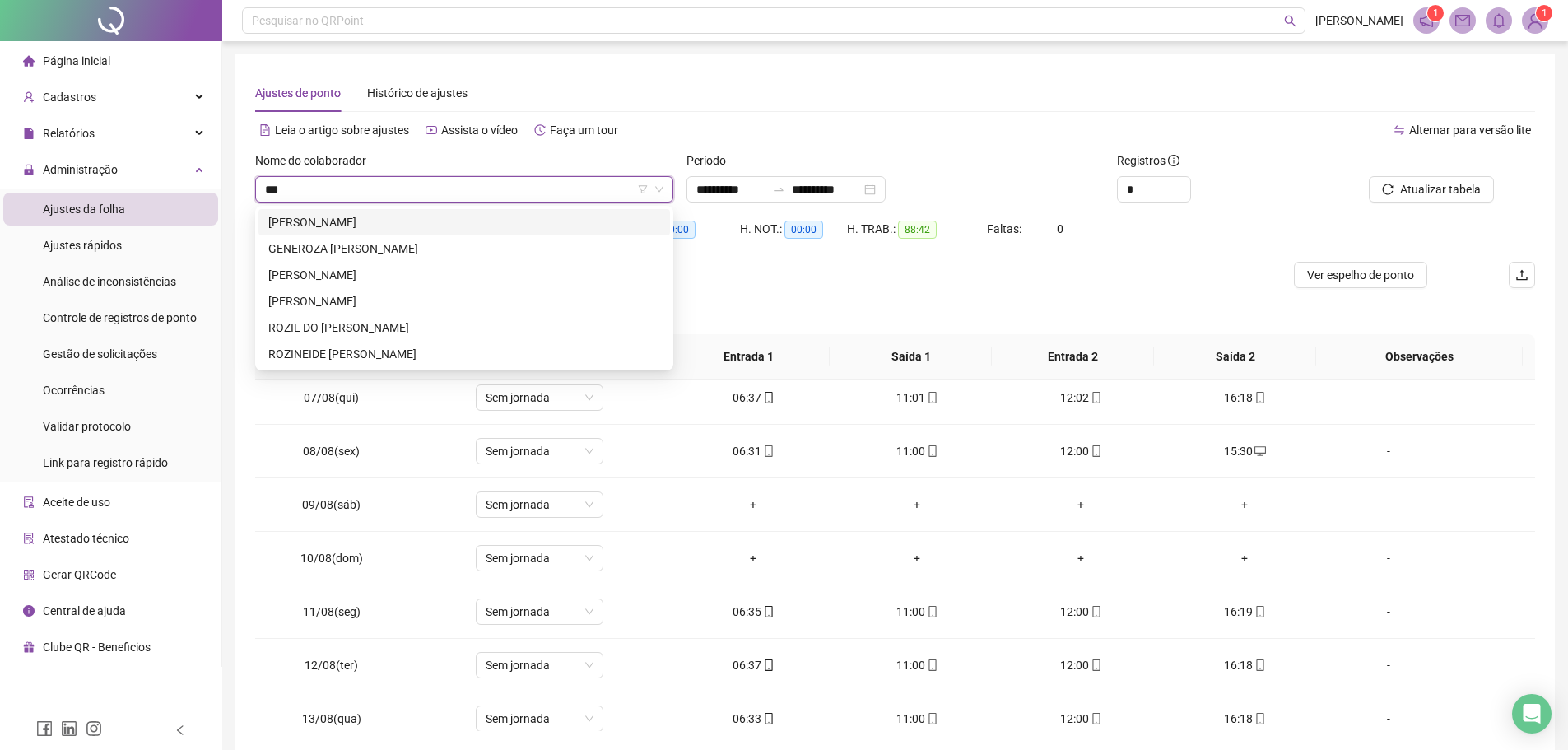
scroll to position [0, 0]
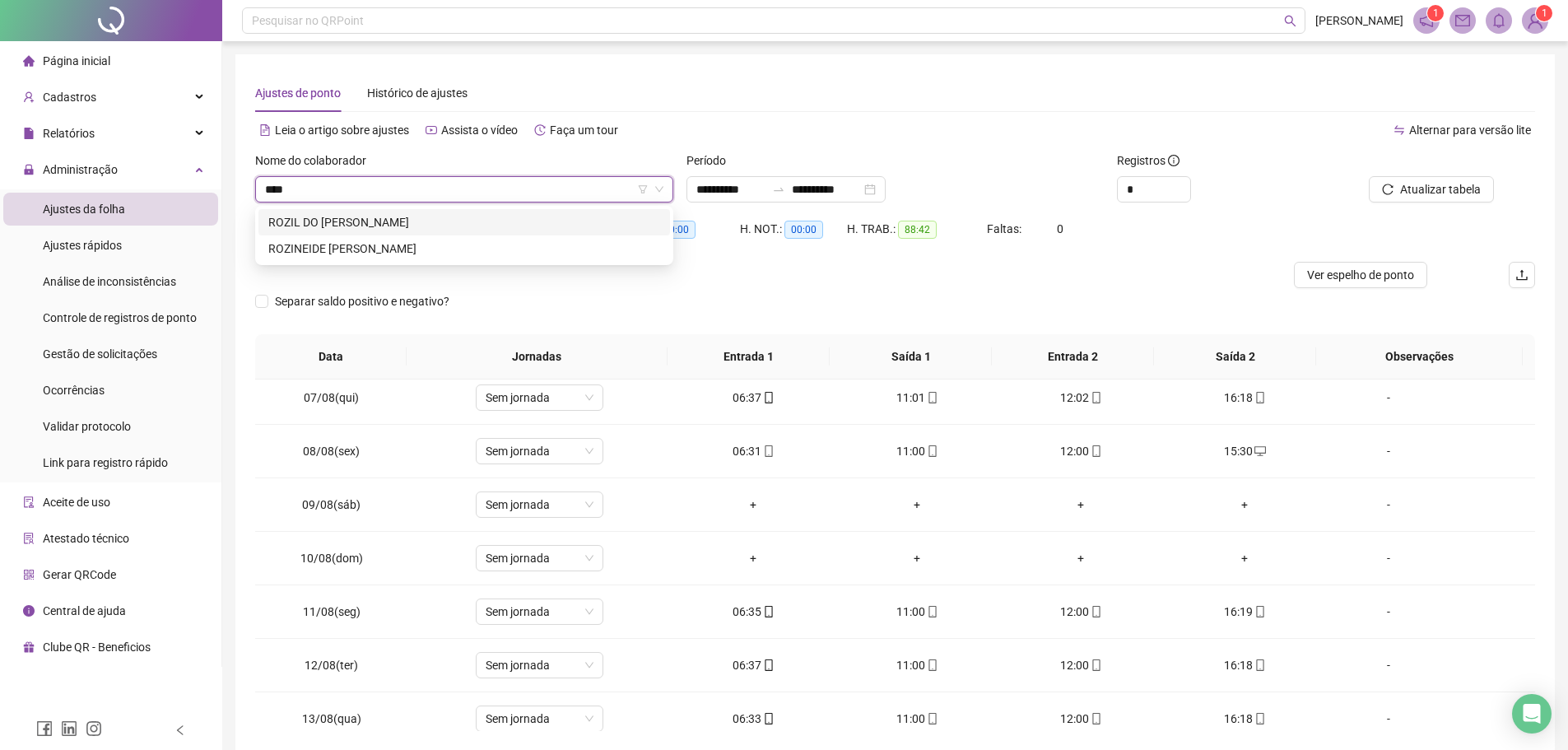
type input "*****"
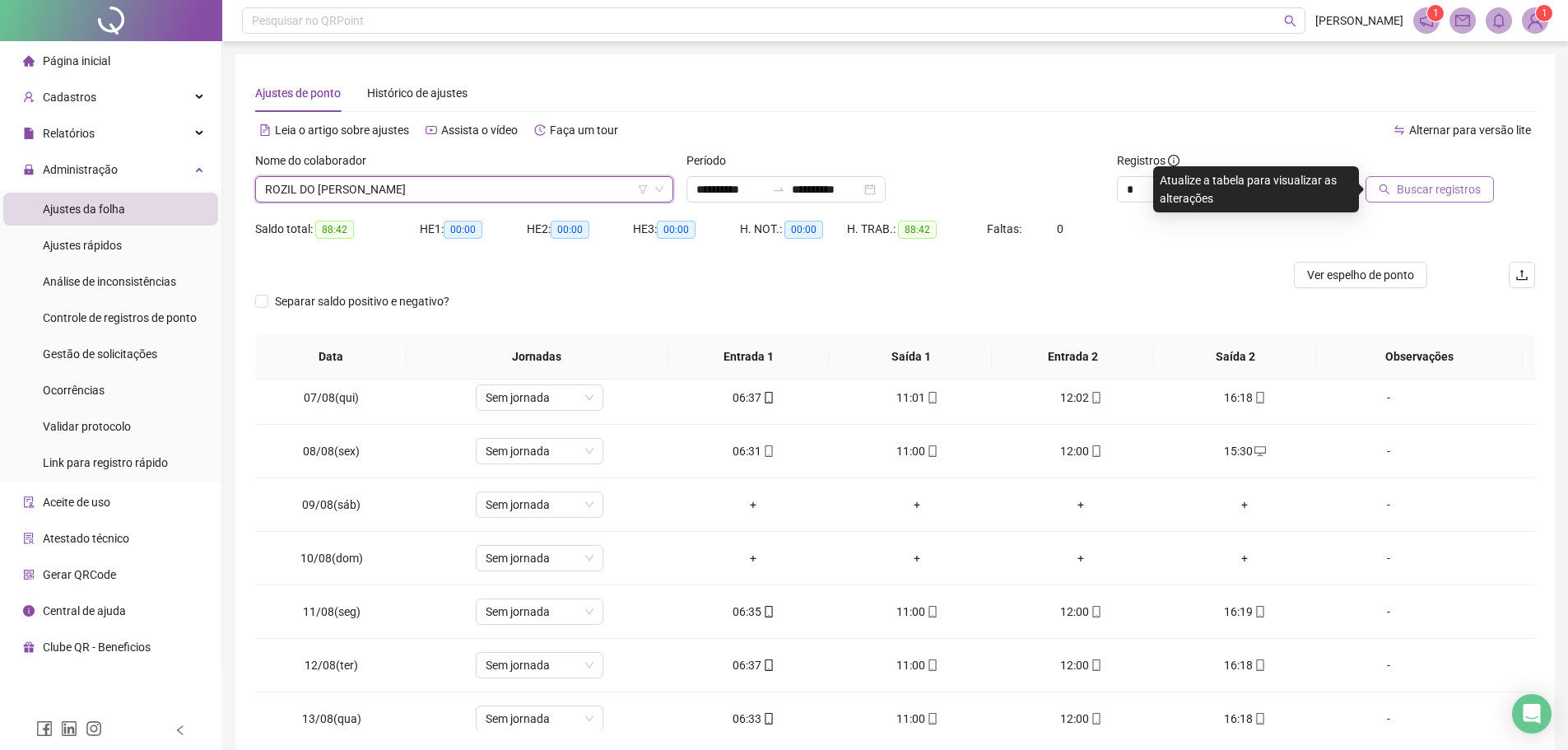
click at [1418, 191] on span "Buscar registros" at bounding box center [1438, 189] width 84 height 18
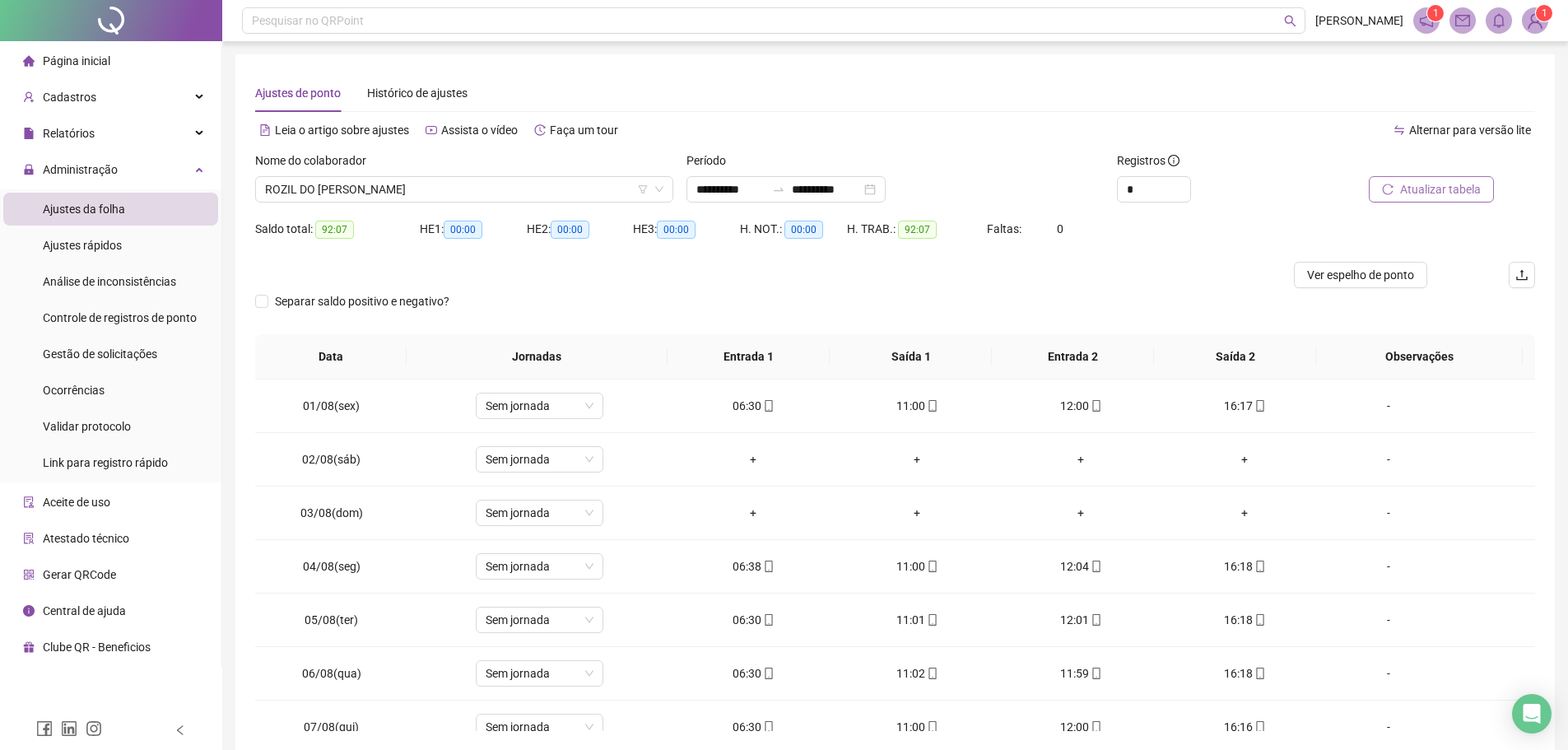
click at [1445, 186] on span "Atualizar tabela" at bounding box center [1440, 189] width 81 height 18
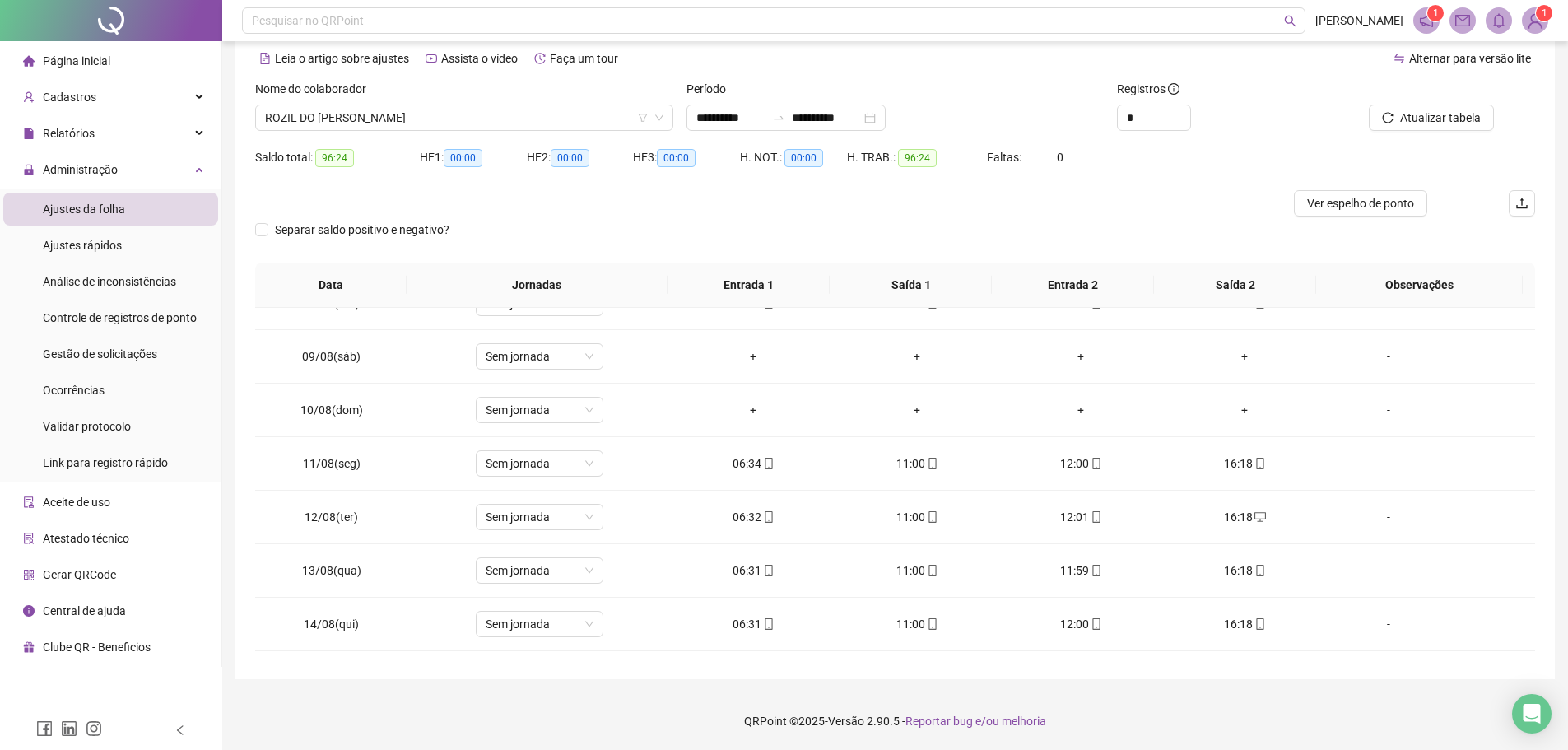
scroll to position [411, 0]
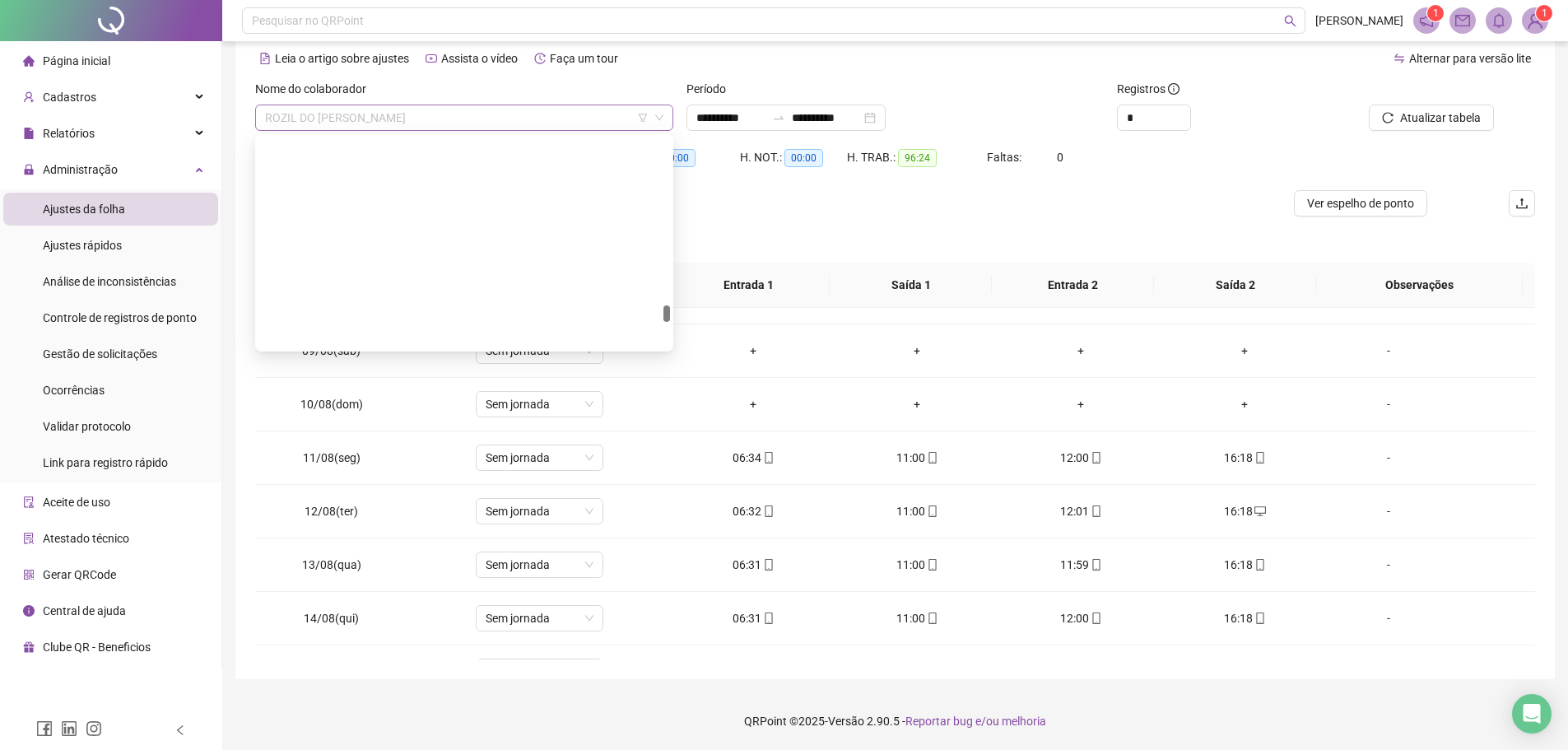
click at [456, 117] on span "ROZIL DO [PERSON_NAME]" at bounding box center [464, 118] width 398 height 25
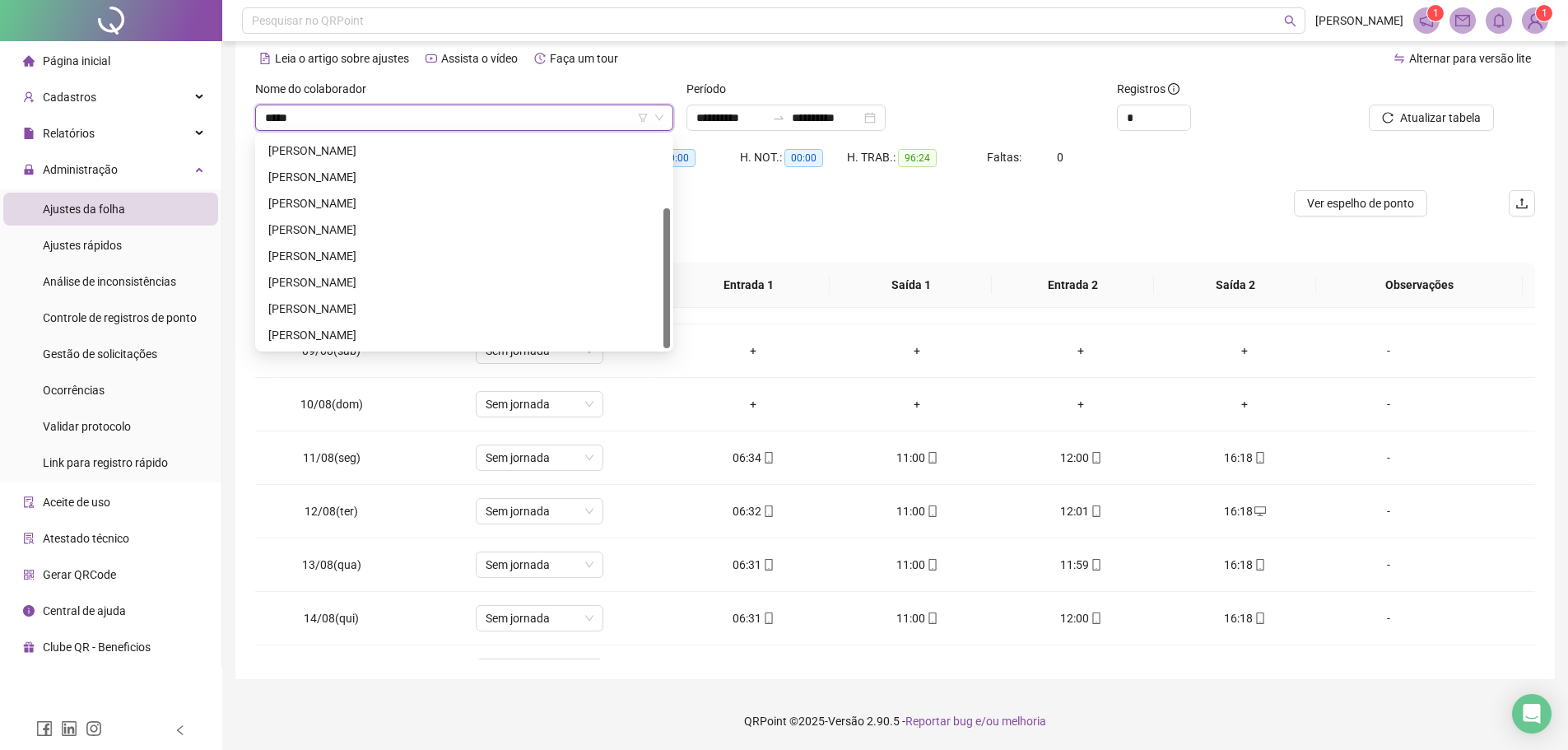
scroll to position [0, 0]
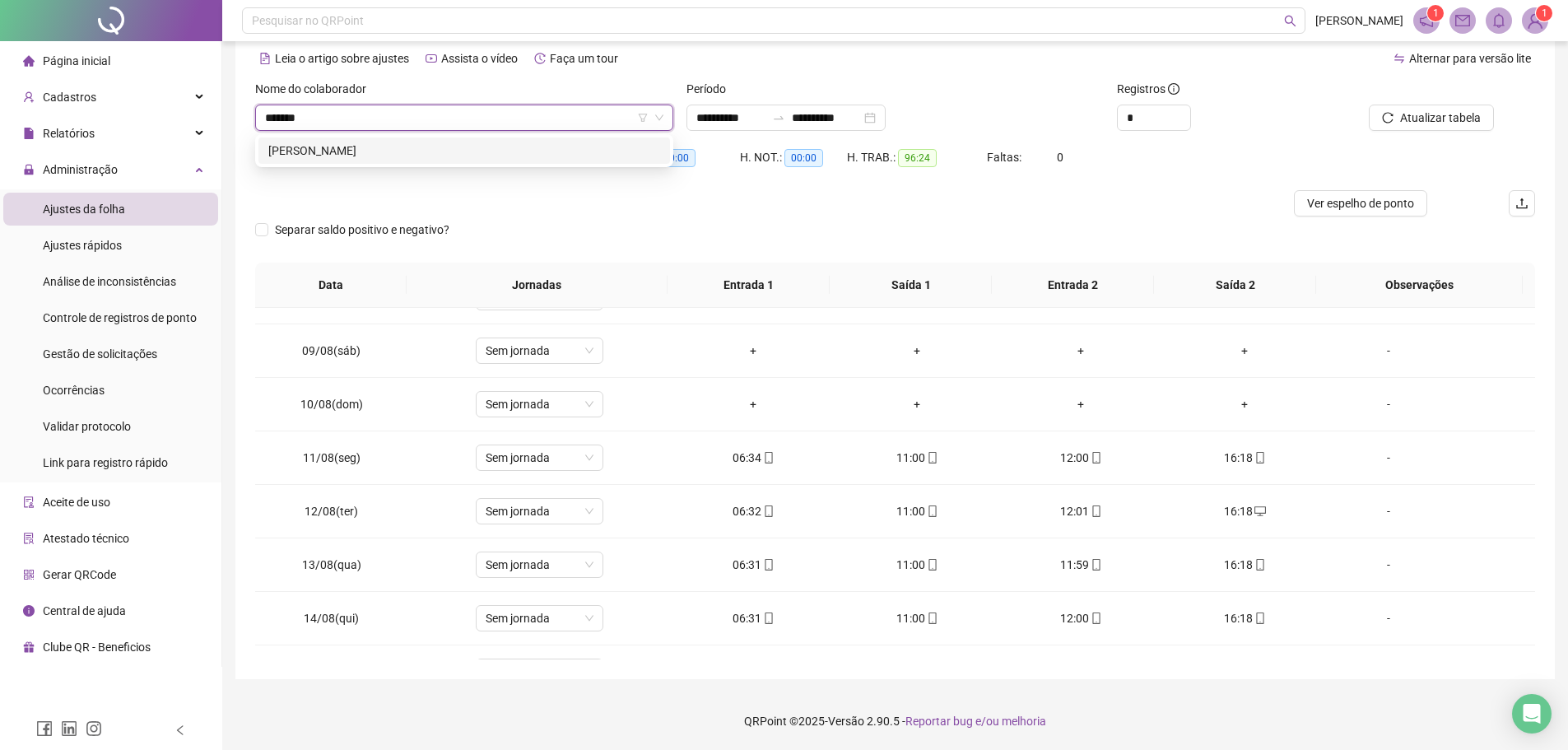
type input "********"
click at [382, 154] on div "[PERSON_NAME]" at bounding box center [464, 151] width 392 height 18
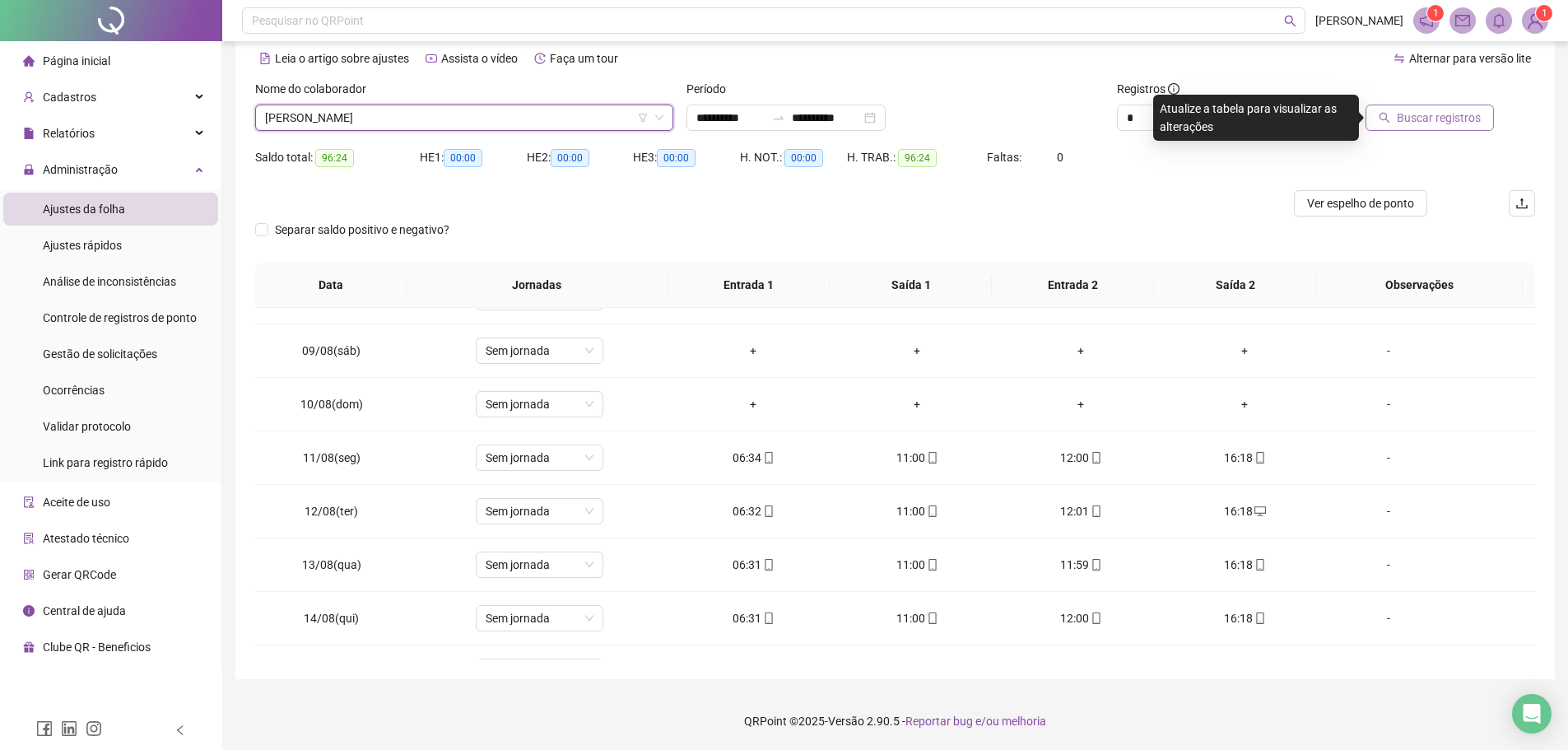
click at [1404, 121] on span "Buscar registros" at bounding box center [1438, 117] width 84 height 18
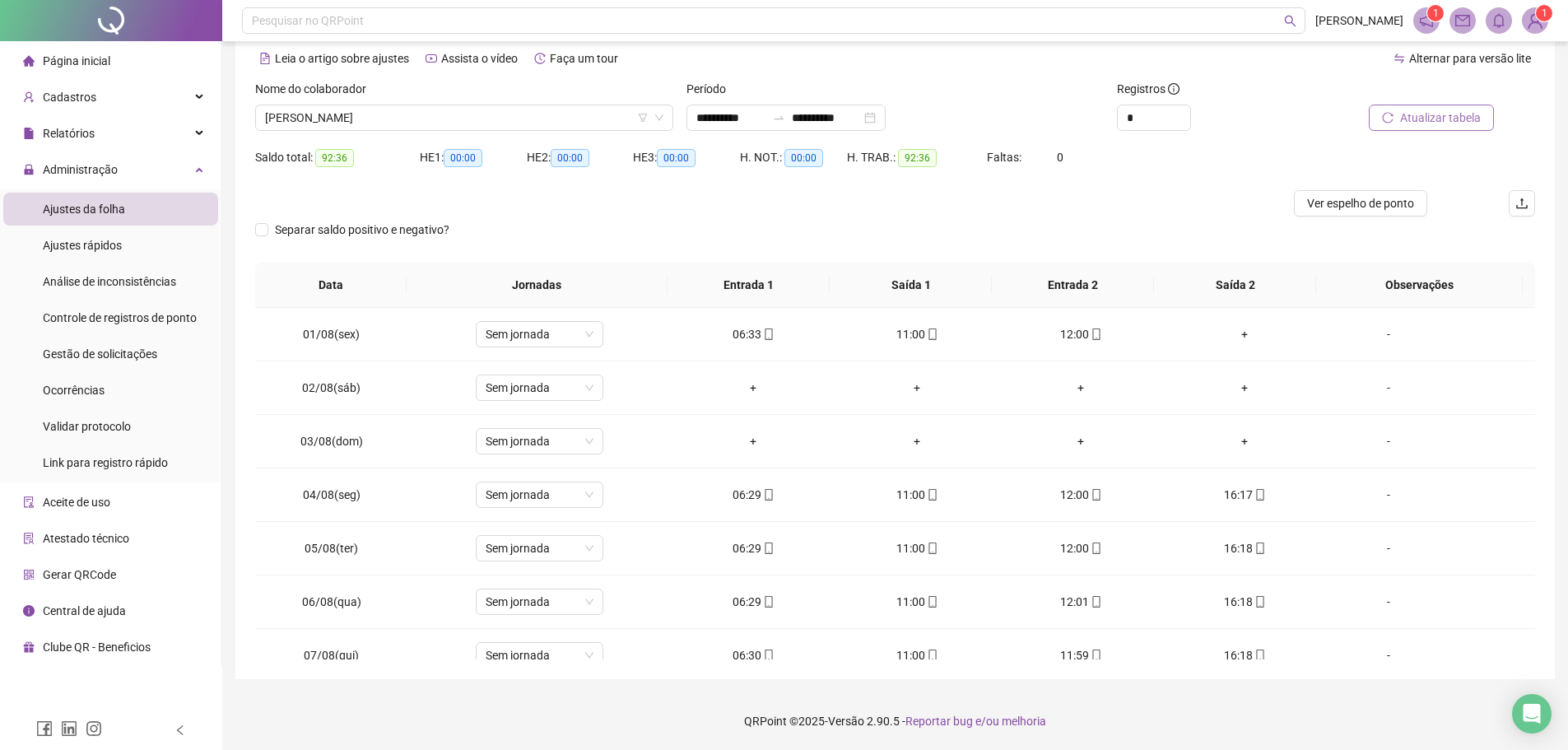
click at [1439, 118] on span "Atualizar tabela" at bounding box center [1440, 117] width 81 height 18
click at [431, 121] on span "[PERSON_NAME]" at bounding box center [464, 118] width 398 height 25
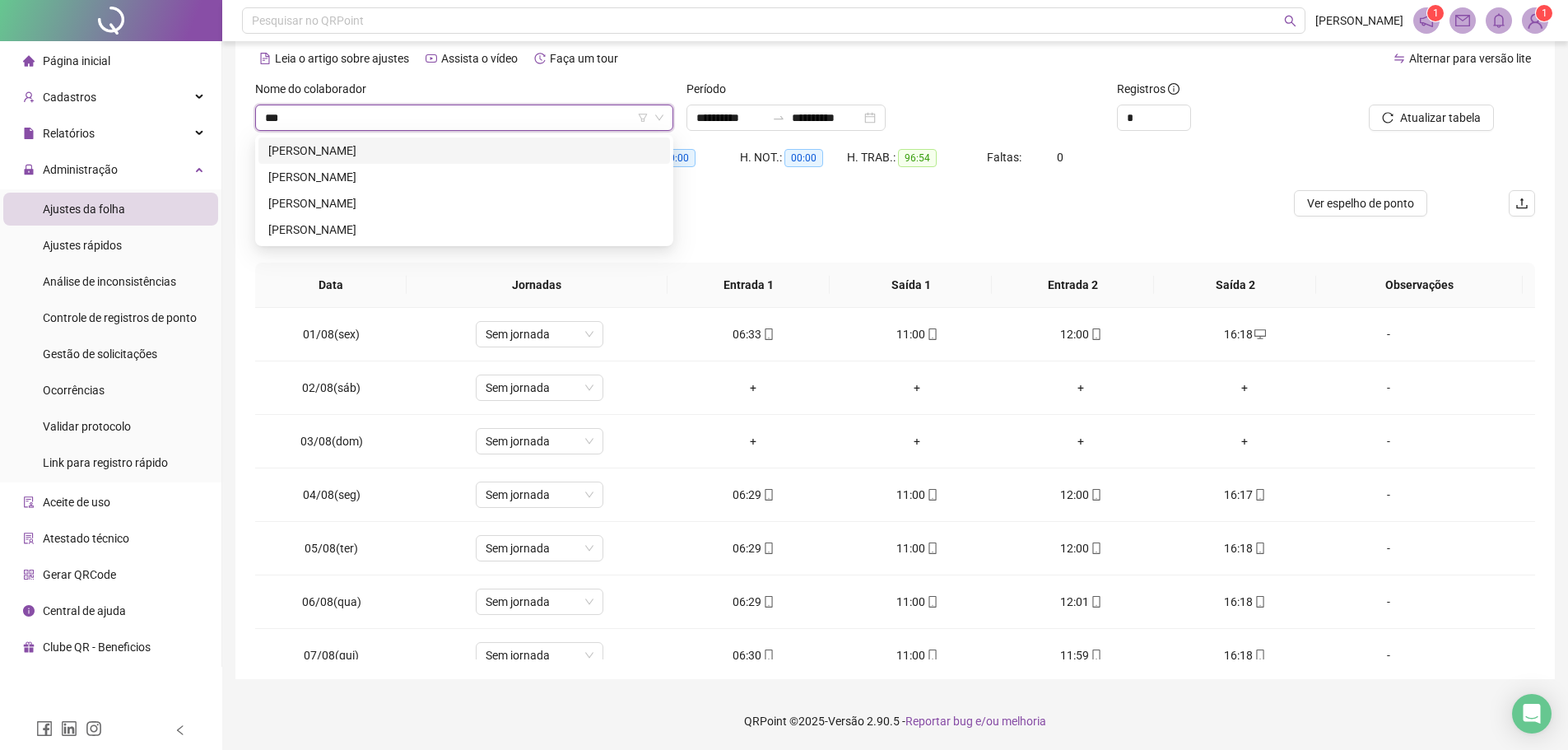
type input "****"
click at [418, 144] on div "[PERSON_NAME]" at bounding box center [464, 151] width 392 height 18
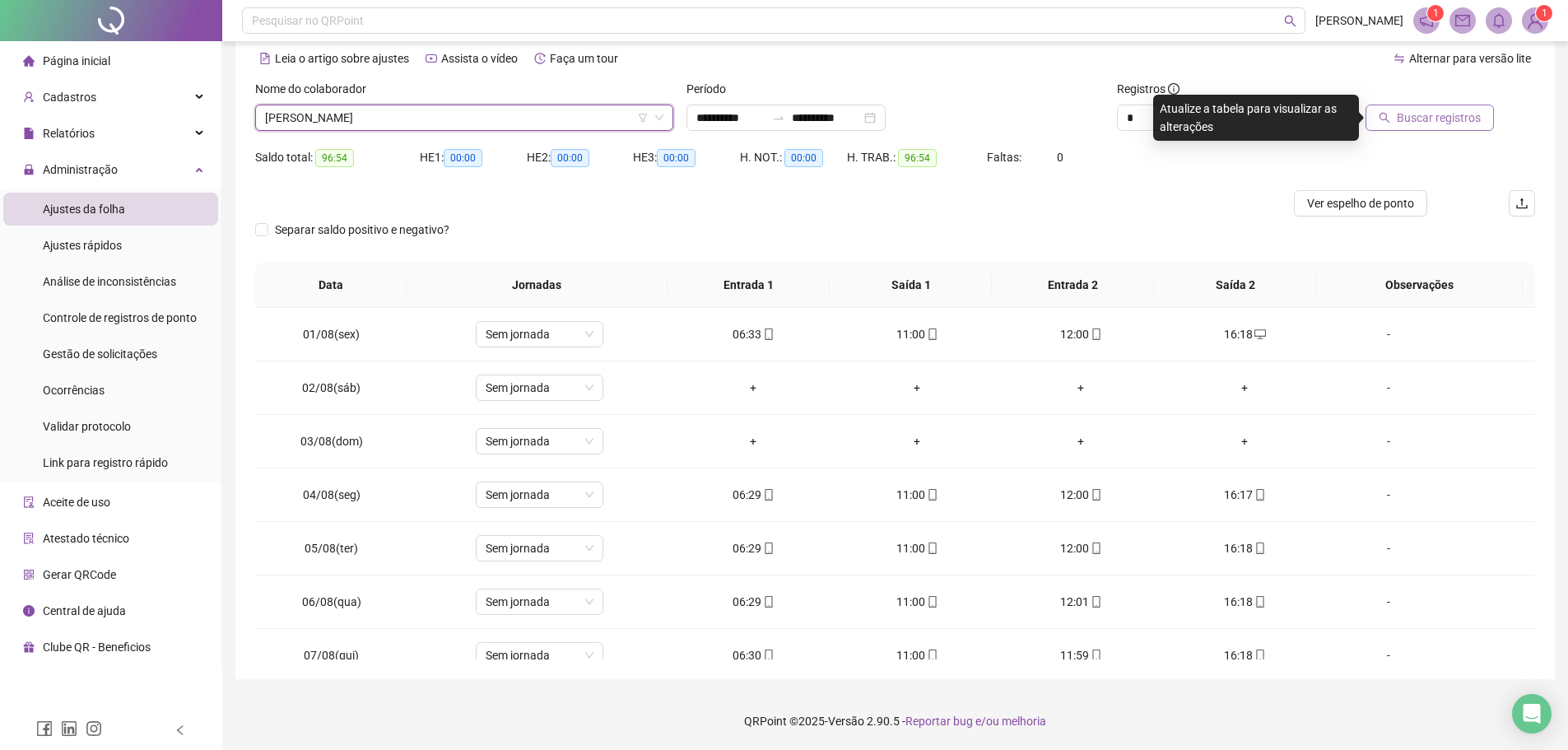
click at [1447, 121] on span "Buscar registros" at bounding box center [1438, 117] width 84 height 18
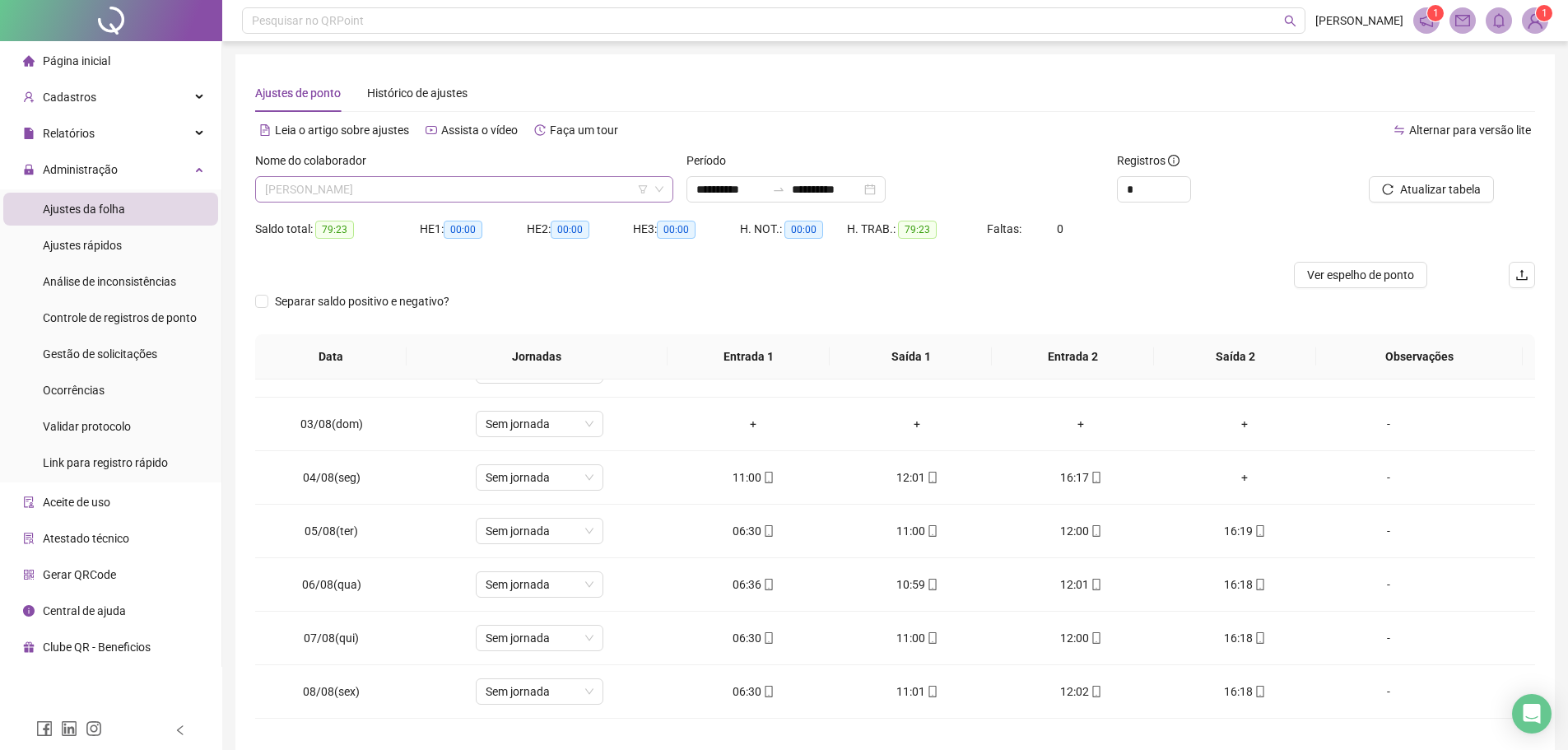
click at [451, 186] on span "[PERSON_NAME]" at bounding box center [464, 189] width 398 height 25
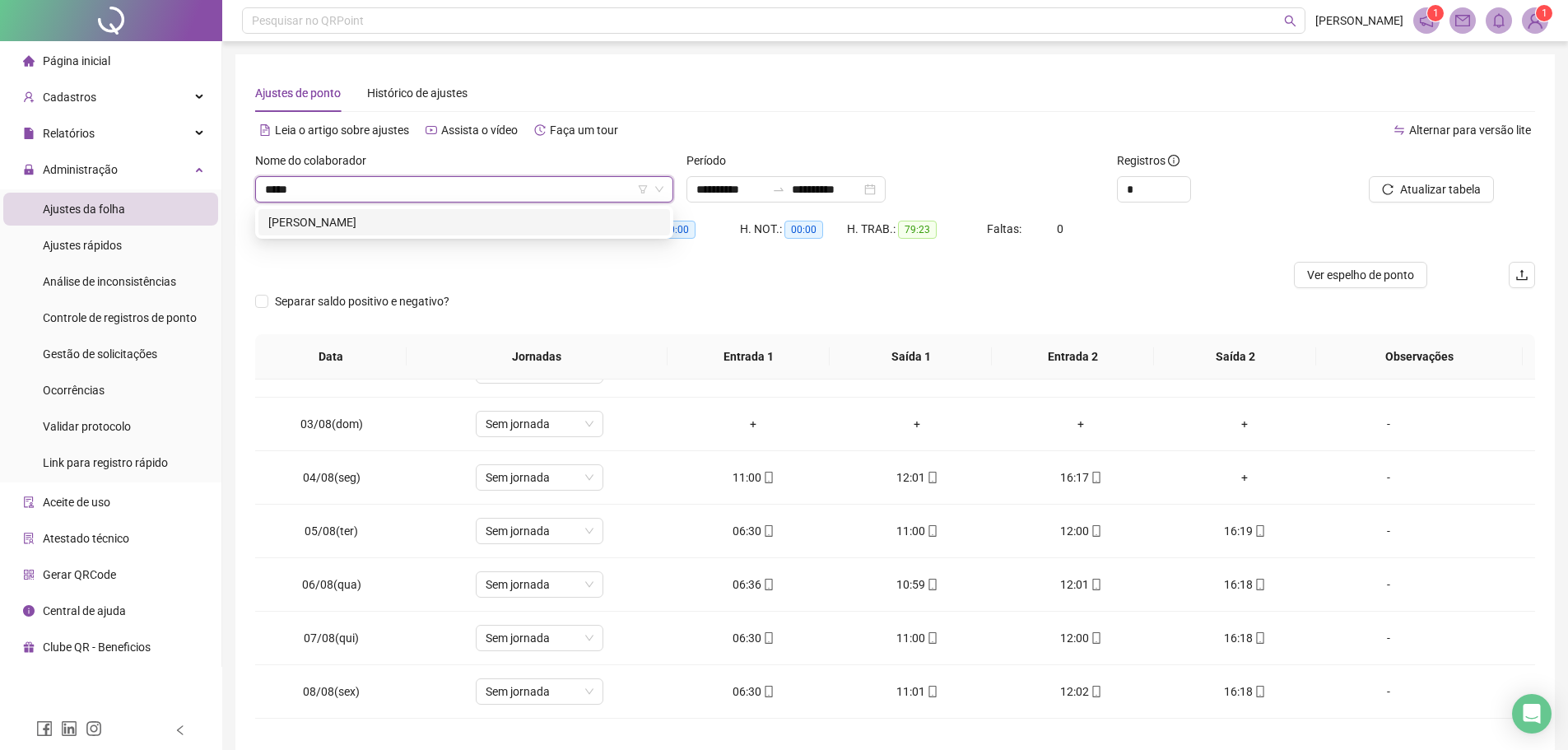
type input "******"
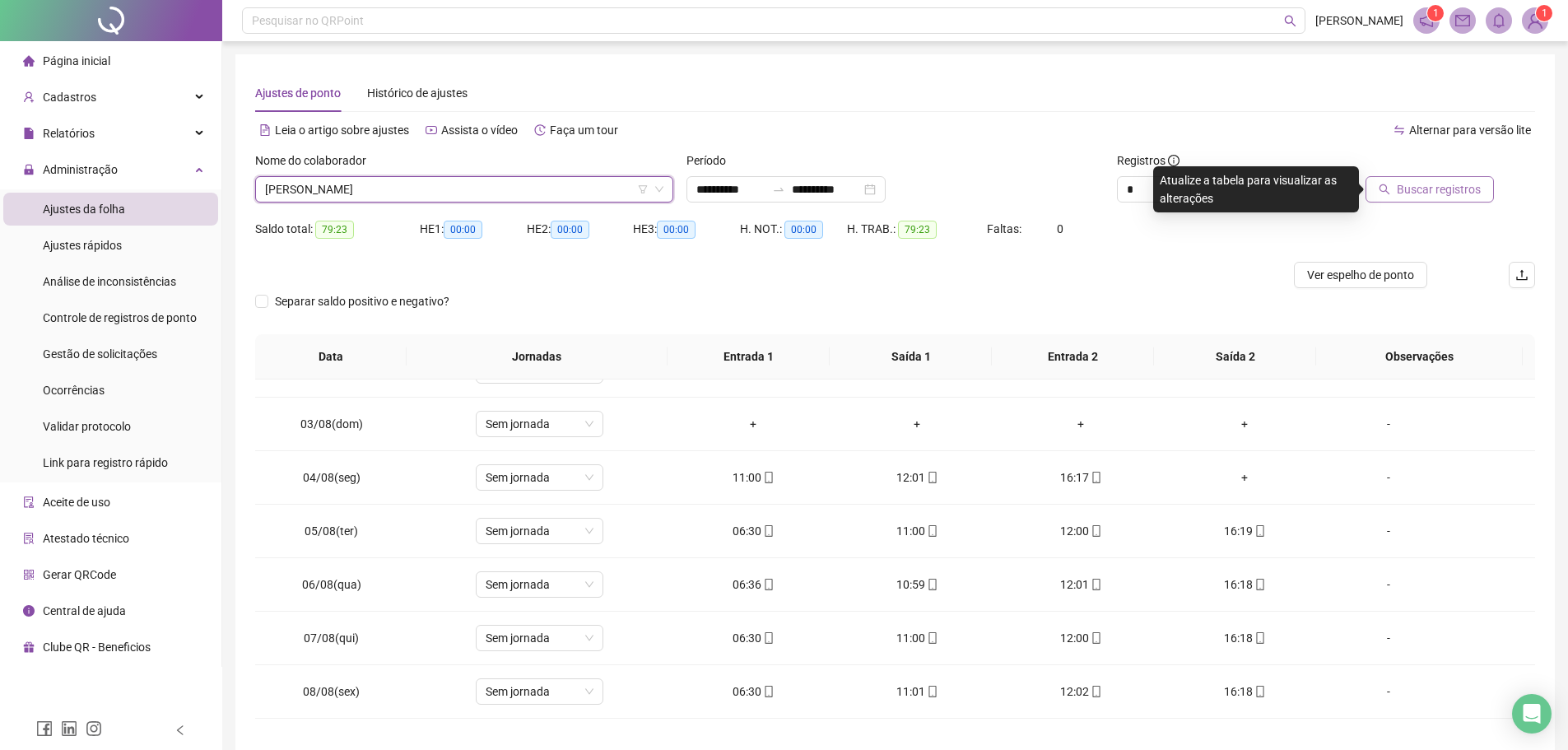
click at [1419, 191] on span "Buscar registros" at bounding box center [1438, 189] width 84 height 18
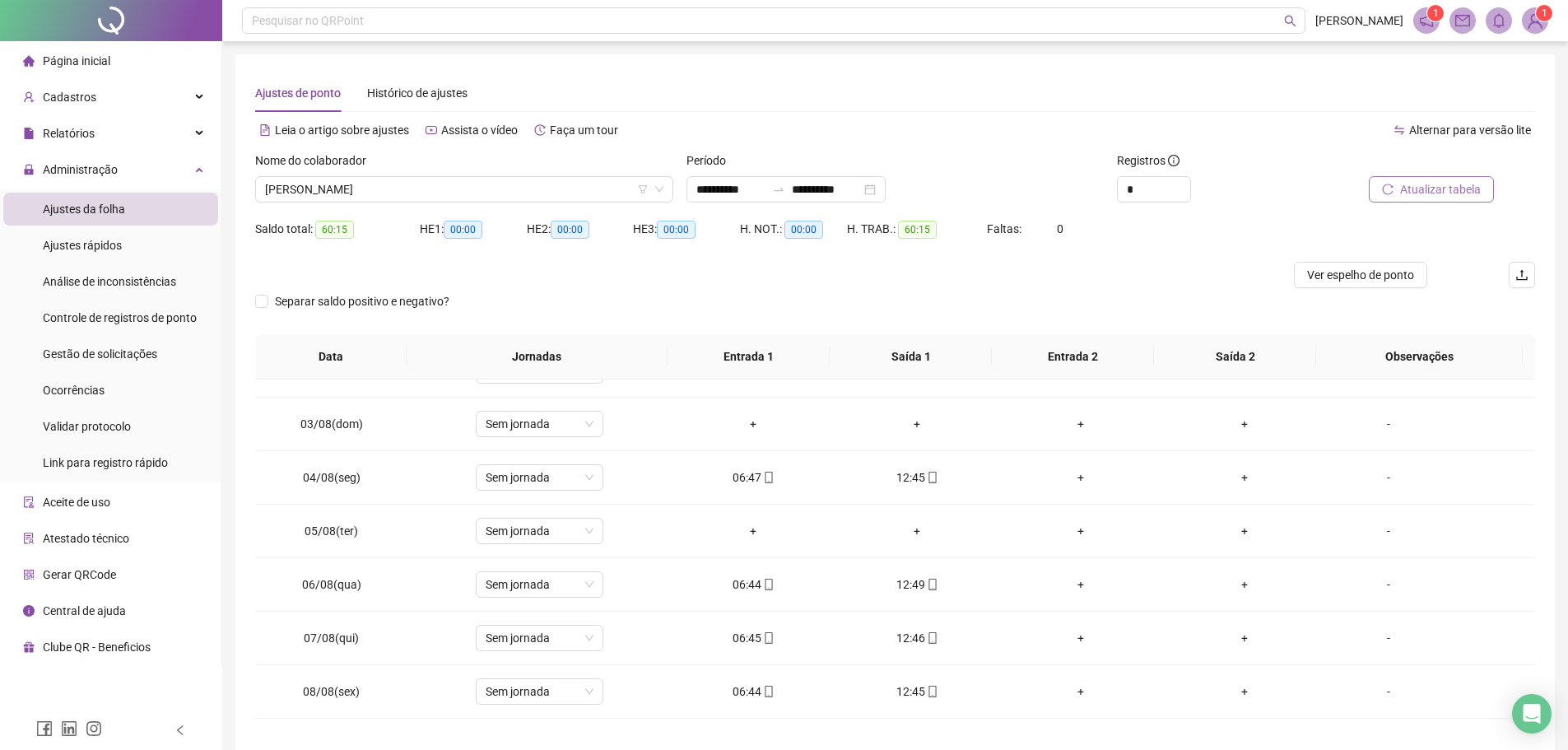
click at [1380, 186] on button "Atualizar tabela" at bounding box center [1432, 189] width 125 height 26
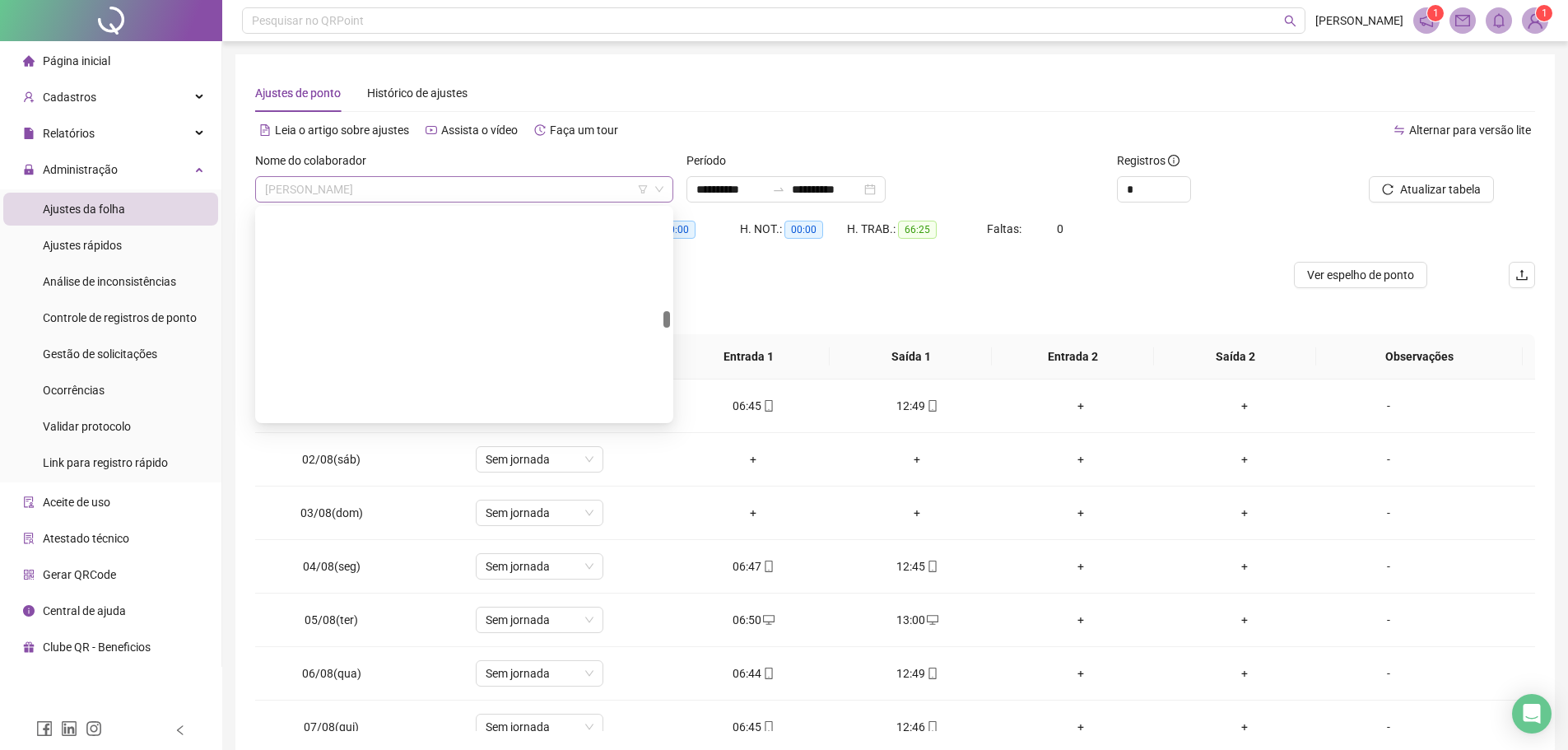
scroll to position [12665, 0]
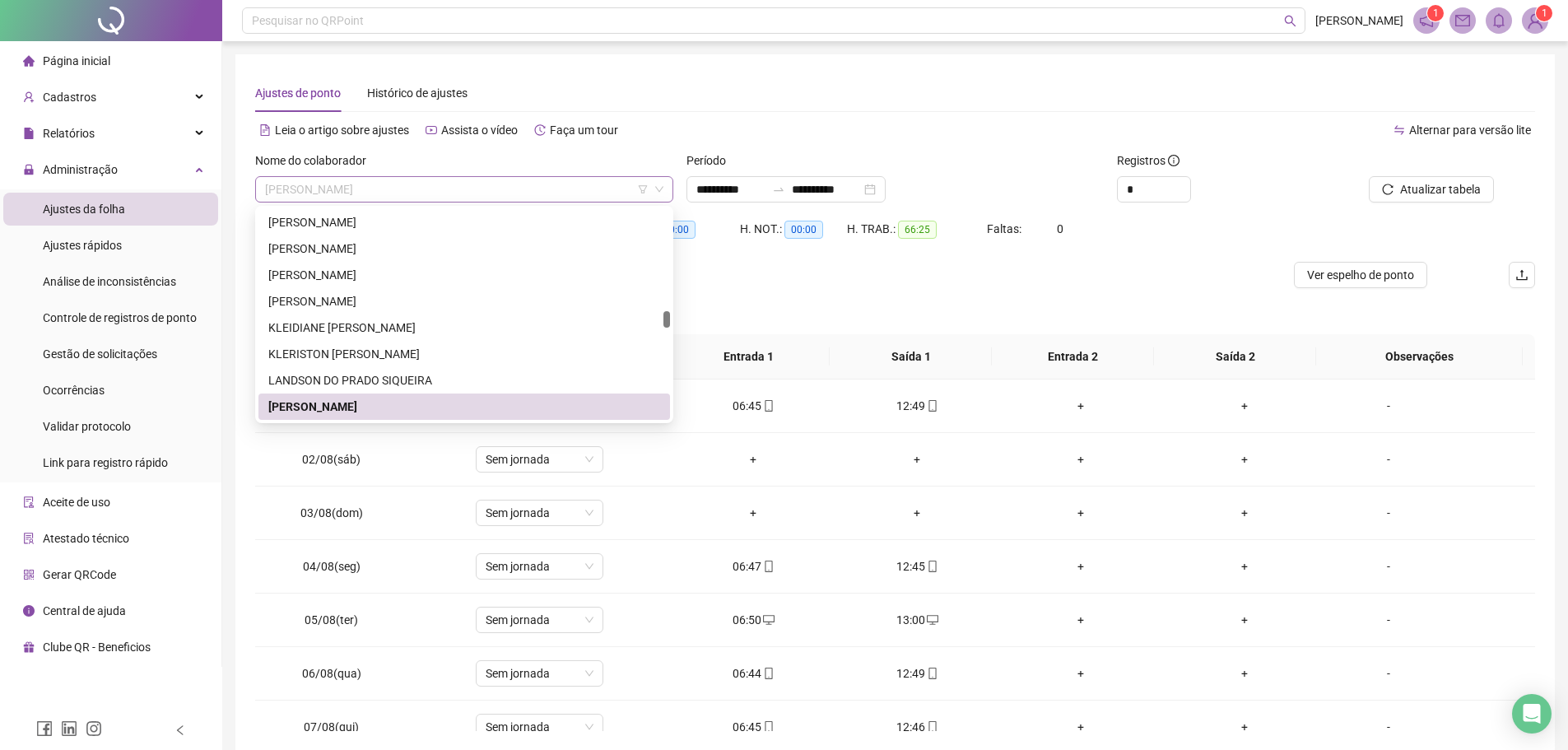
click at [404, 191] on span "[PERSON_NAME]" at bounding box center [464, 189] width 398 height 25
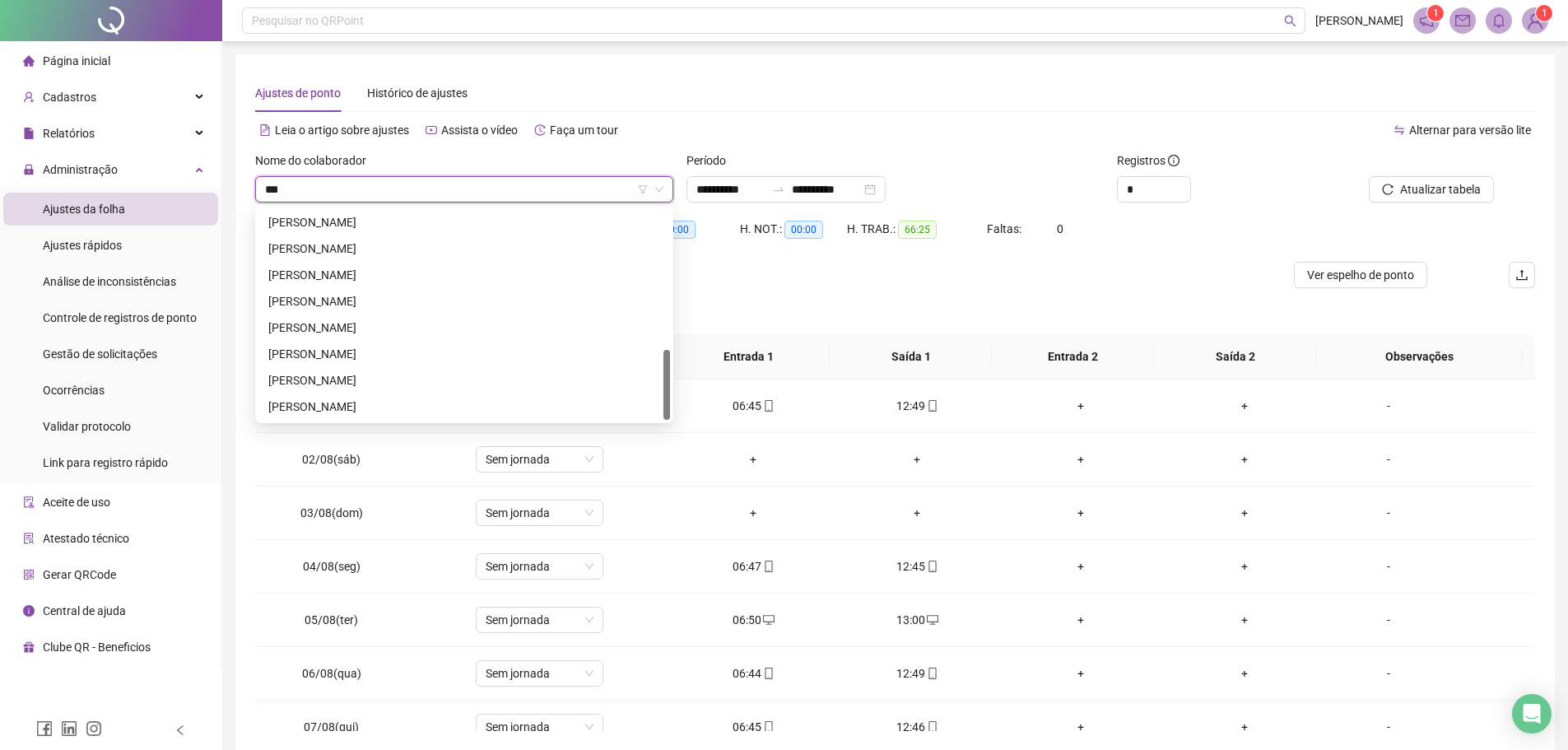
scroll to position [0, 0]
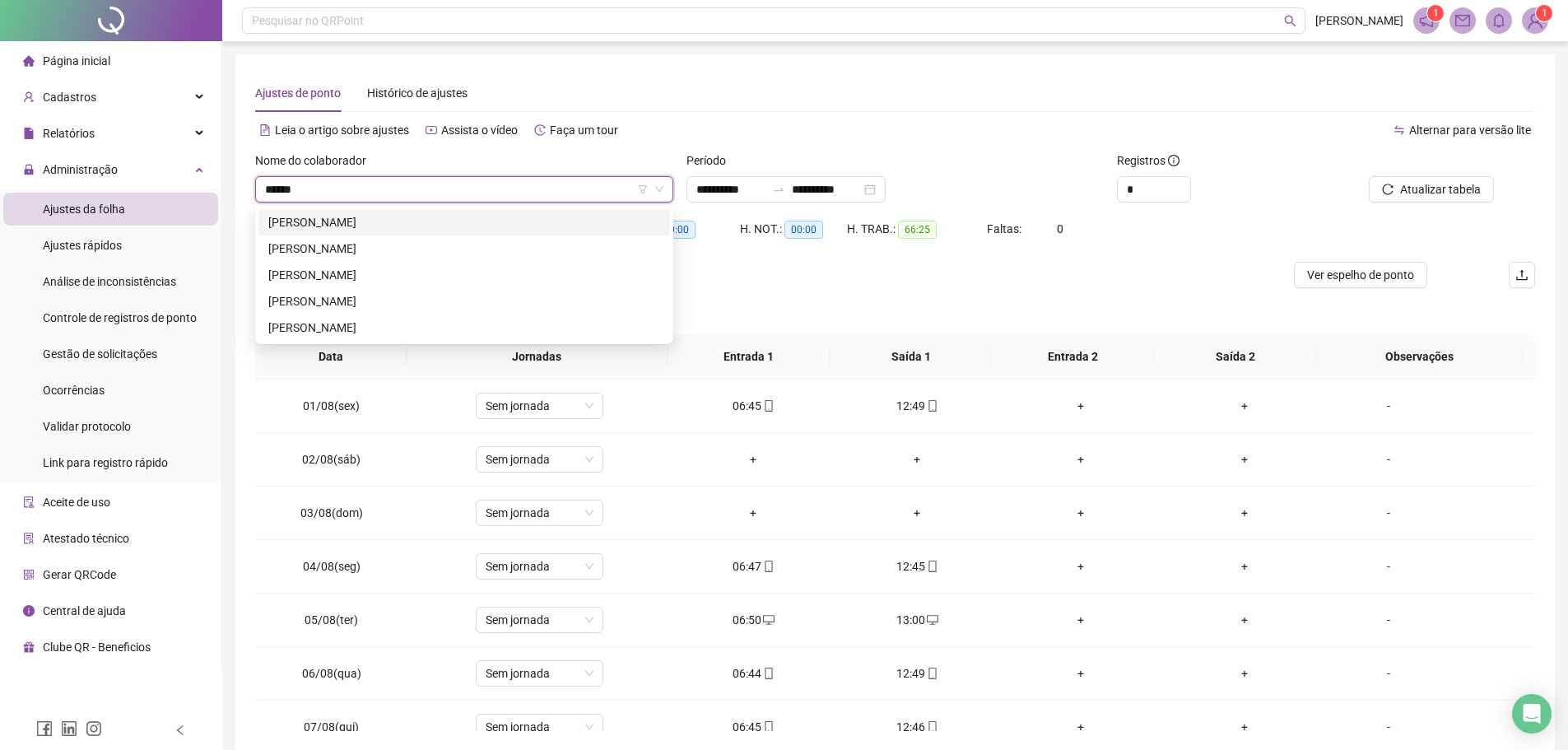
type input "*******"
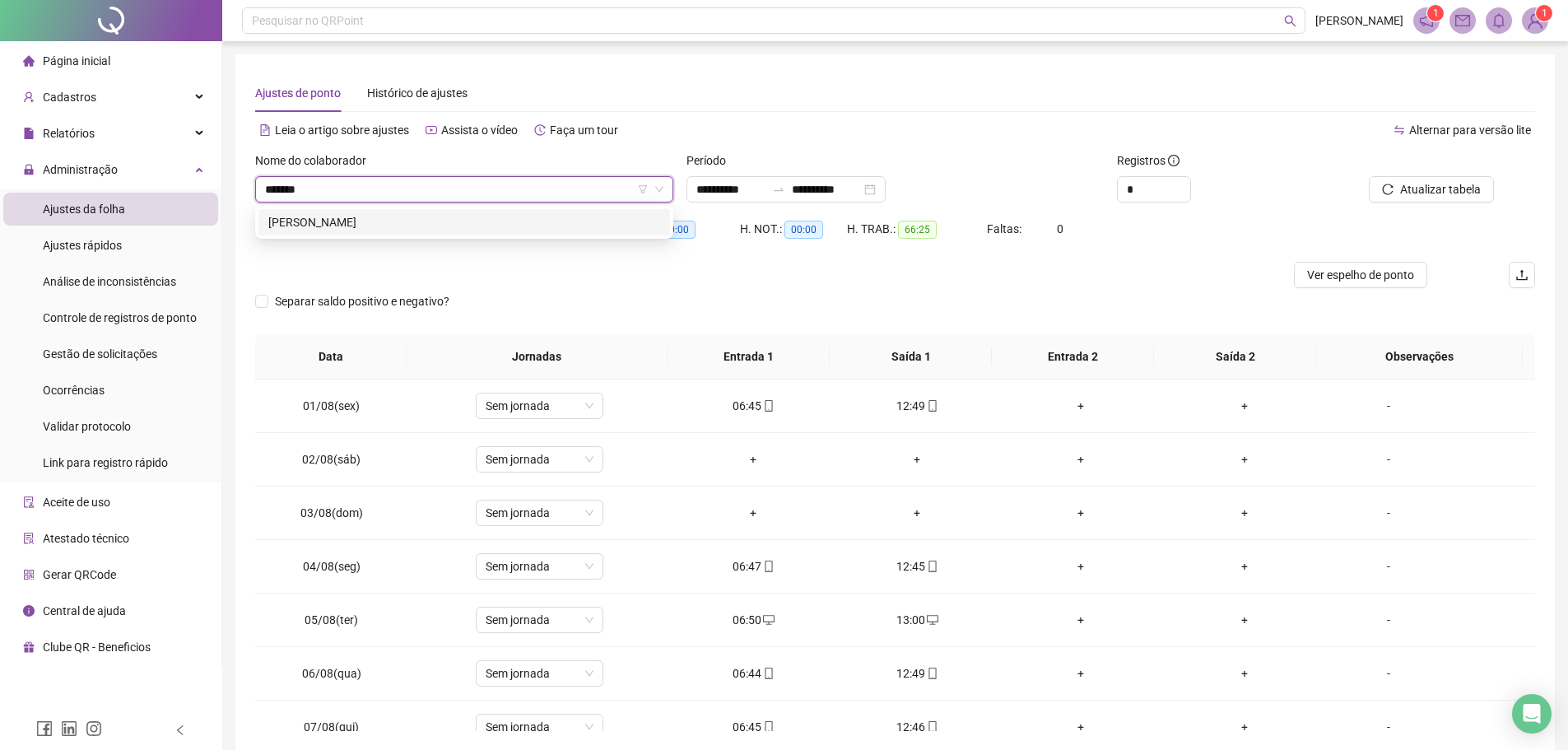
click at [401, 217] on div "[PERSON_NAME]" at bounding box center [464, 222] width 392 height 18
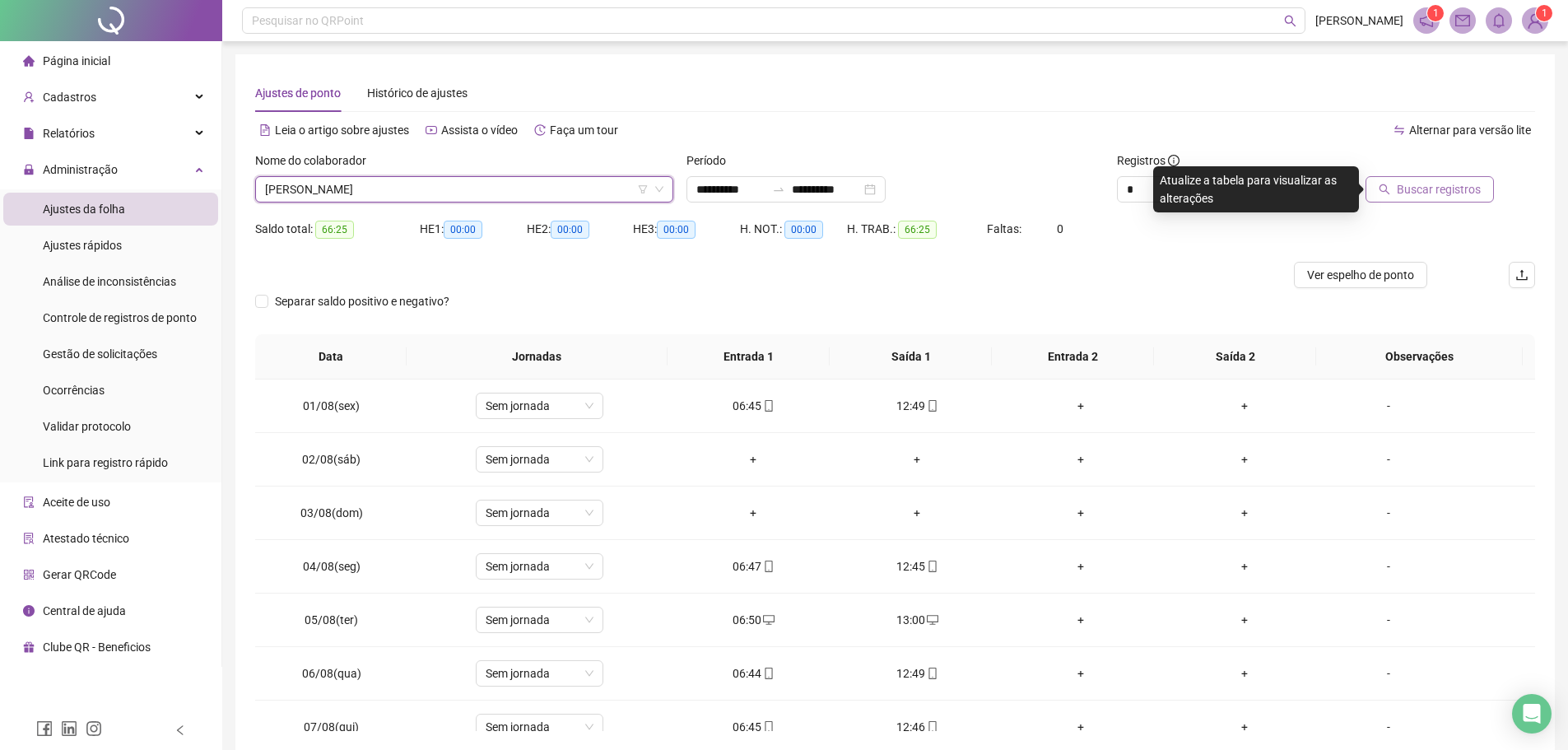
click at [1461, 184] on span "Buscar registros" at bounding box center [1438, 189] width 84 height 18
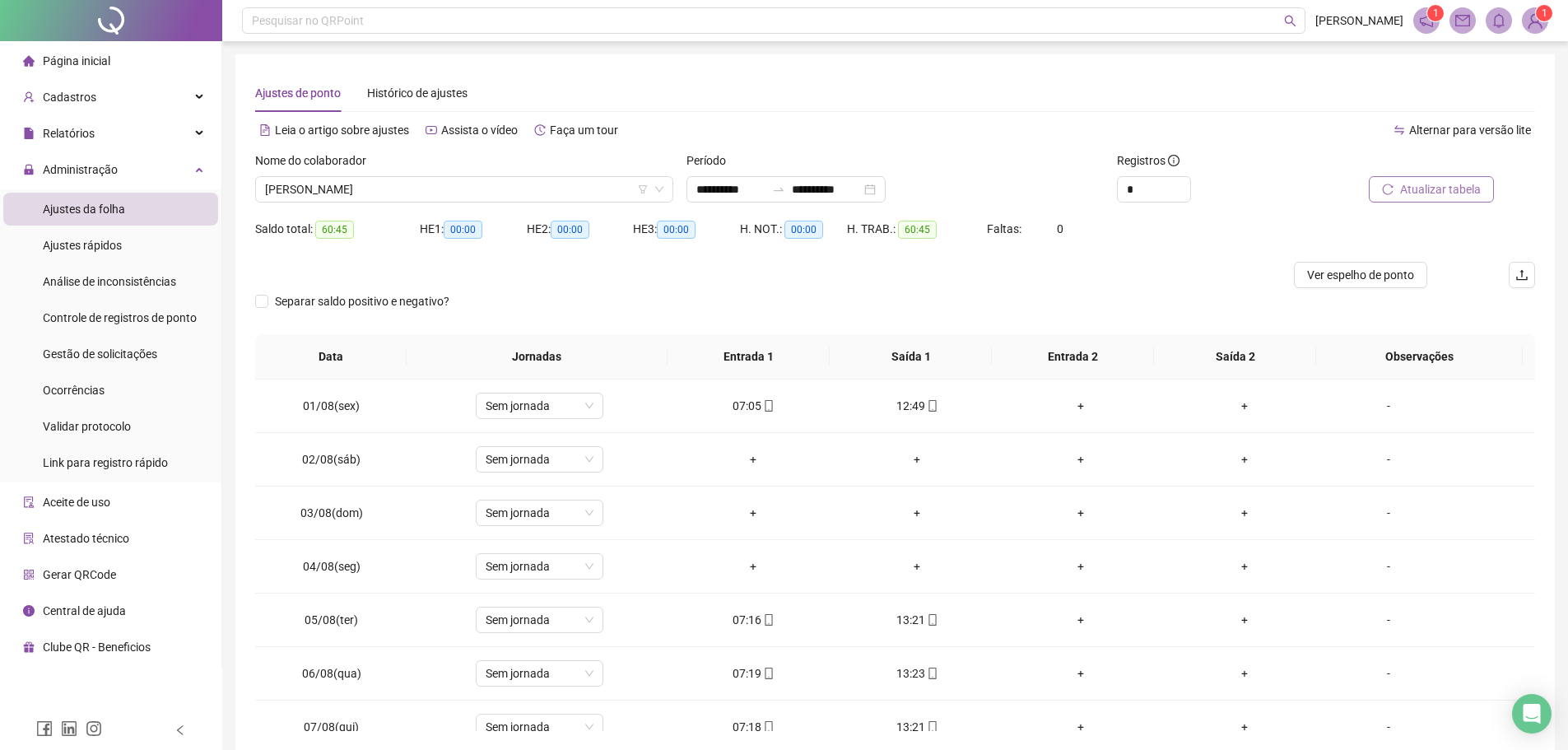
click at [1469, 190] on span "Atualizar tabela" at bounding box center [1440, 189] width 81 height 18
click at [508, 195] on span "[PERSON_NAME]" at bounding box center [464, 189] width 398 height 25
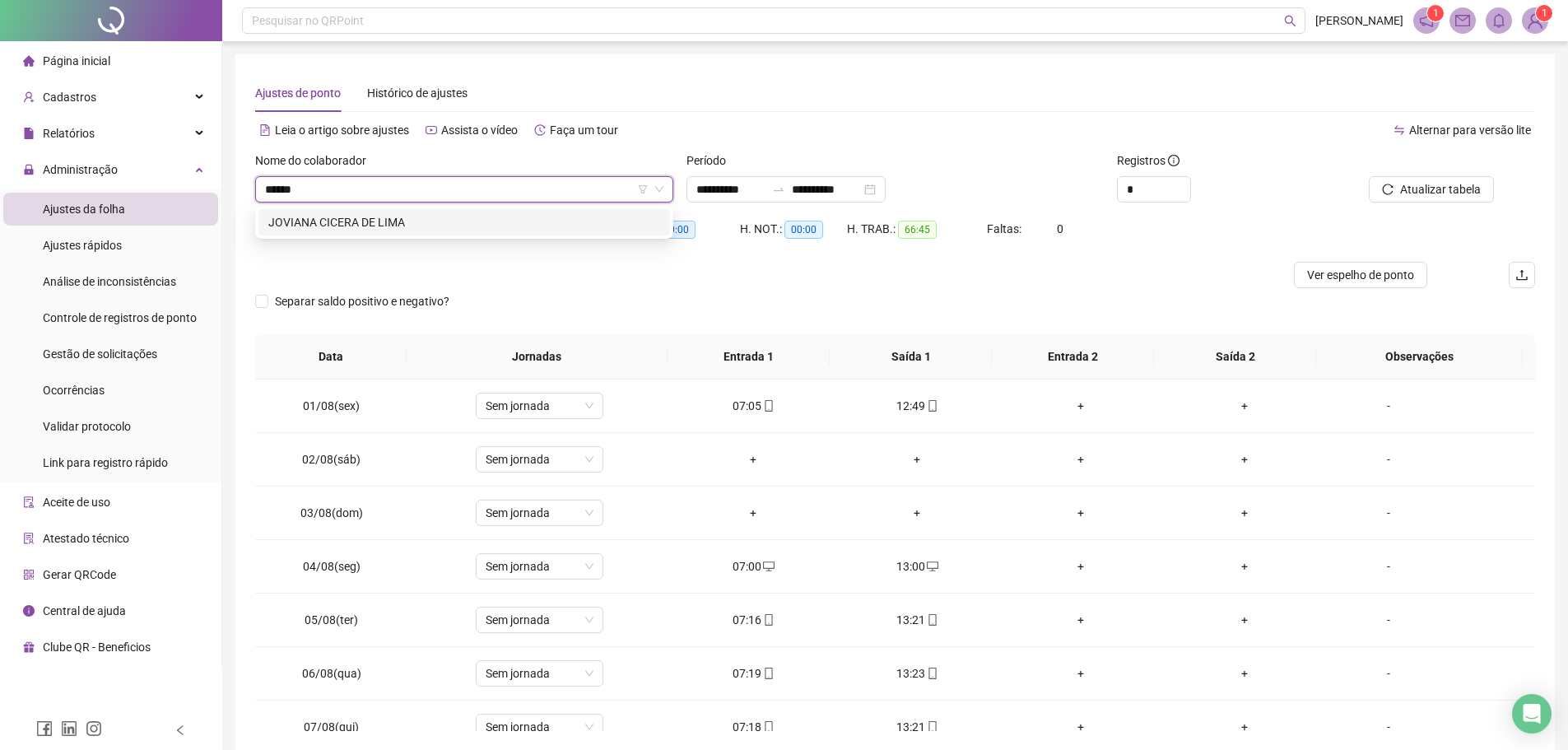
type input "*******"
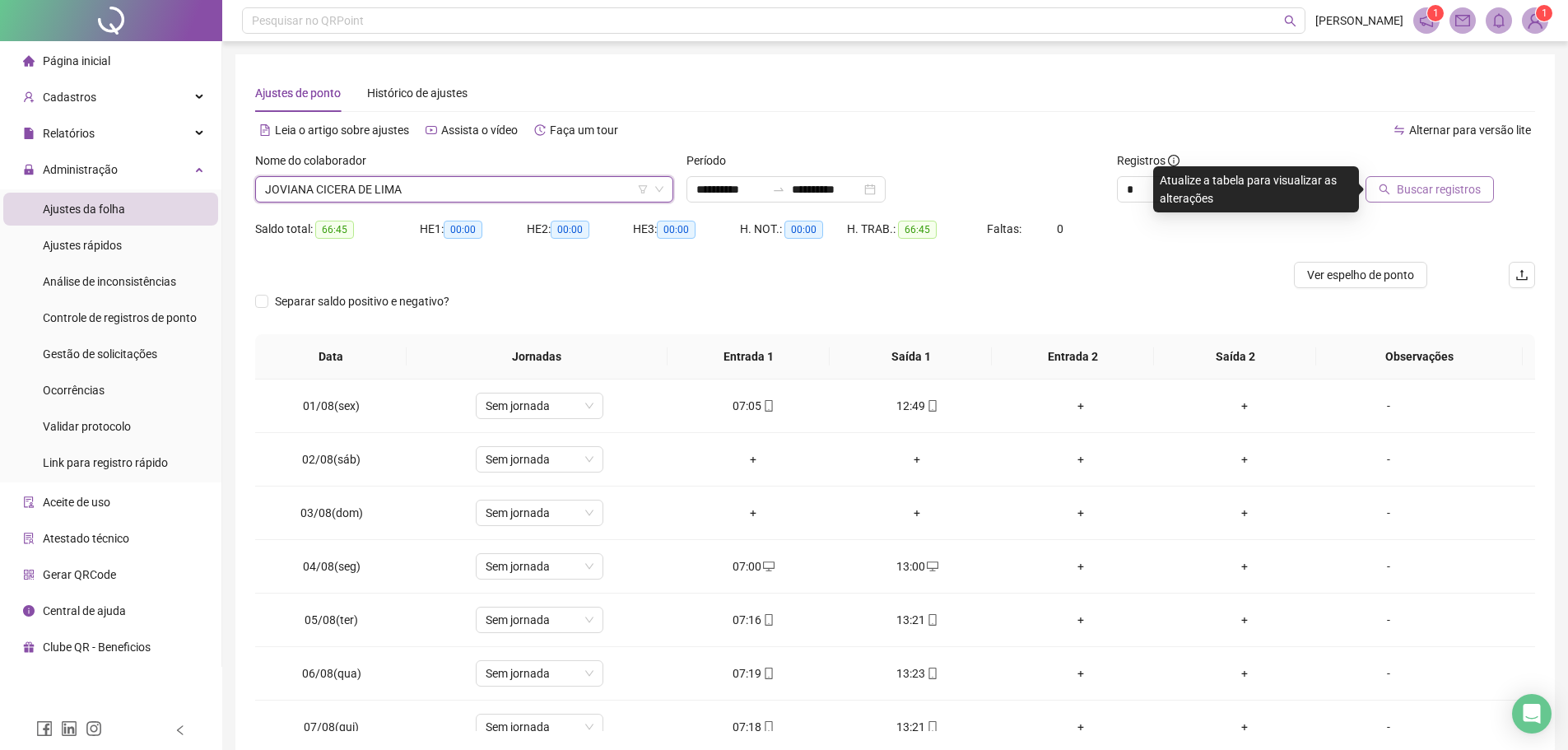
click at [1412, 190] on span "Buscar registros" at bounding box center [1438, 189] width 84 height 18
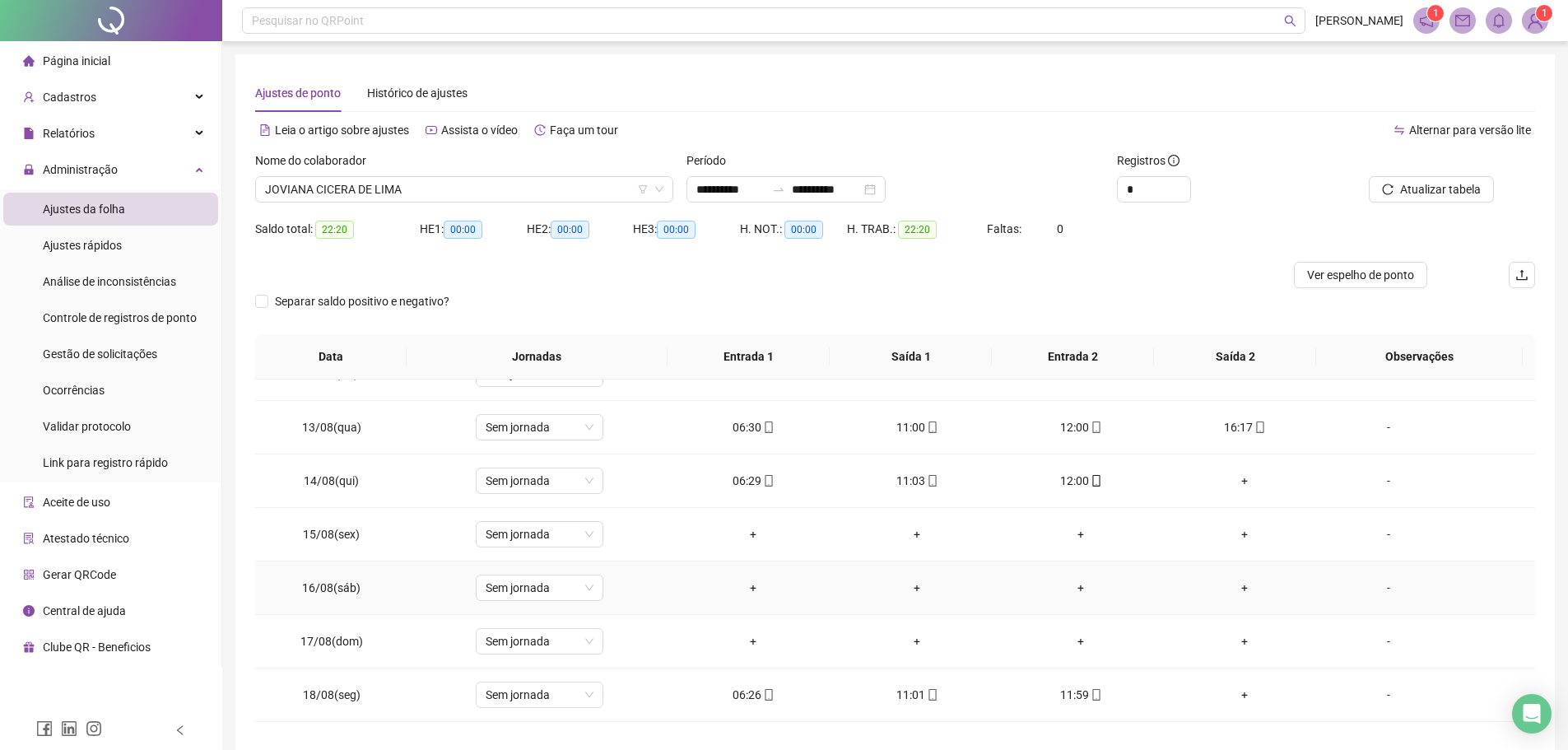
scroll to position [583, 0]
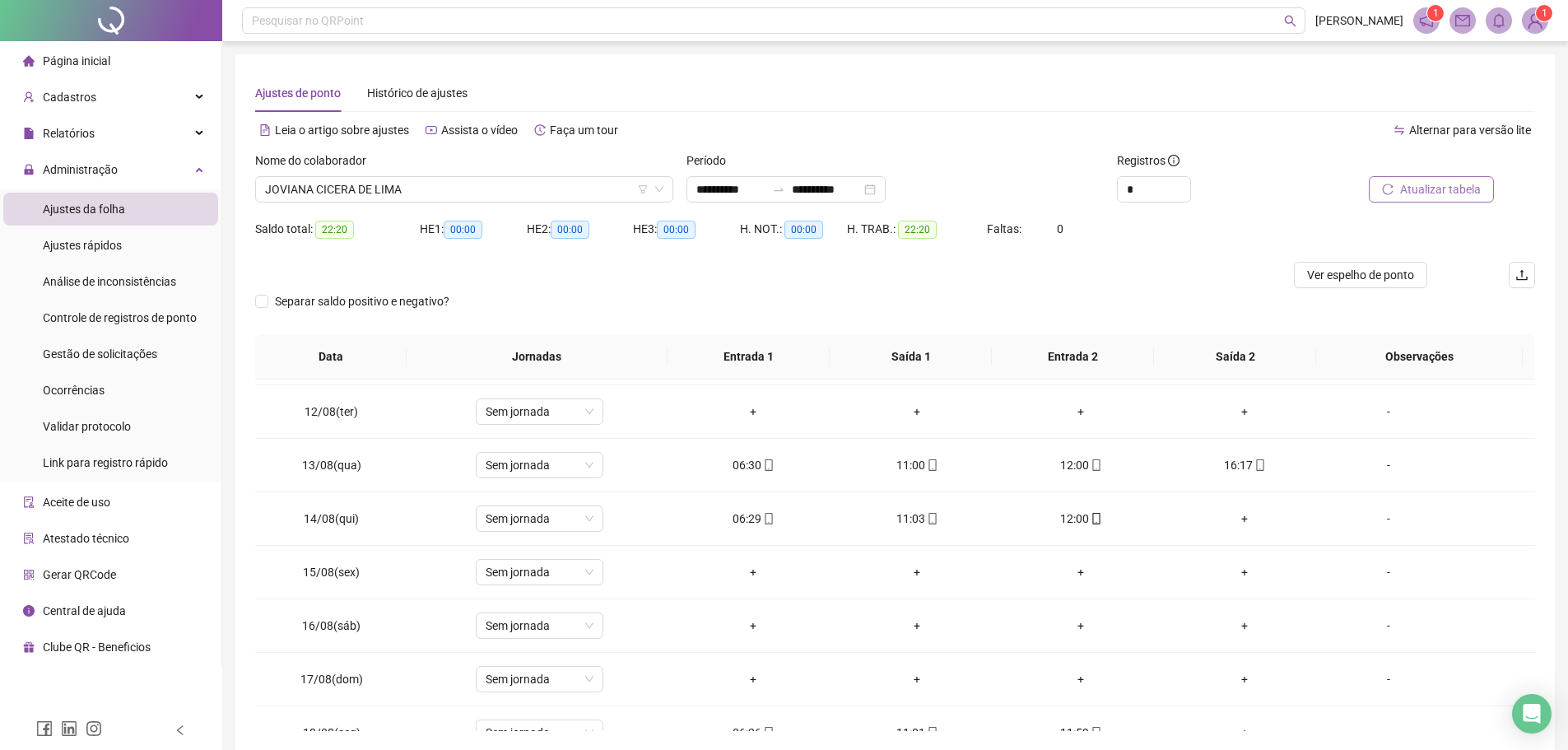
click at [1407, 194] on span "Atualizar tabela" at bounding box center [1440, 189] width 81 height 18
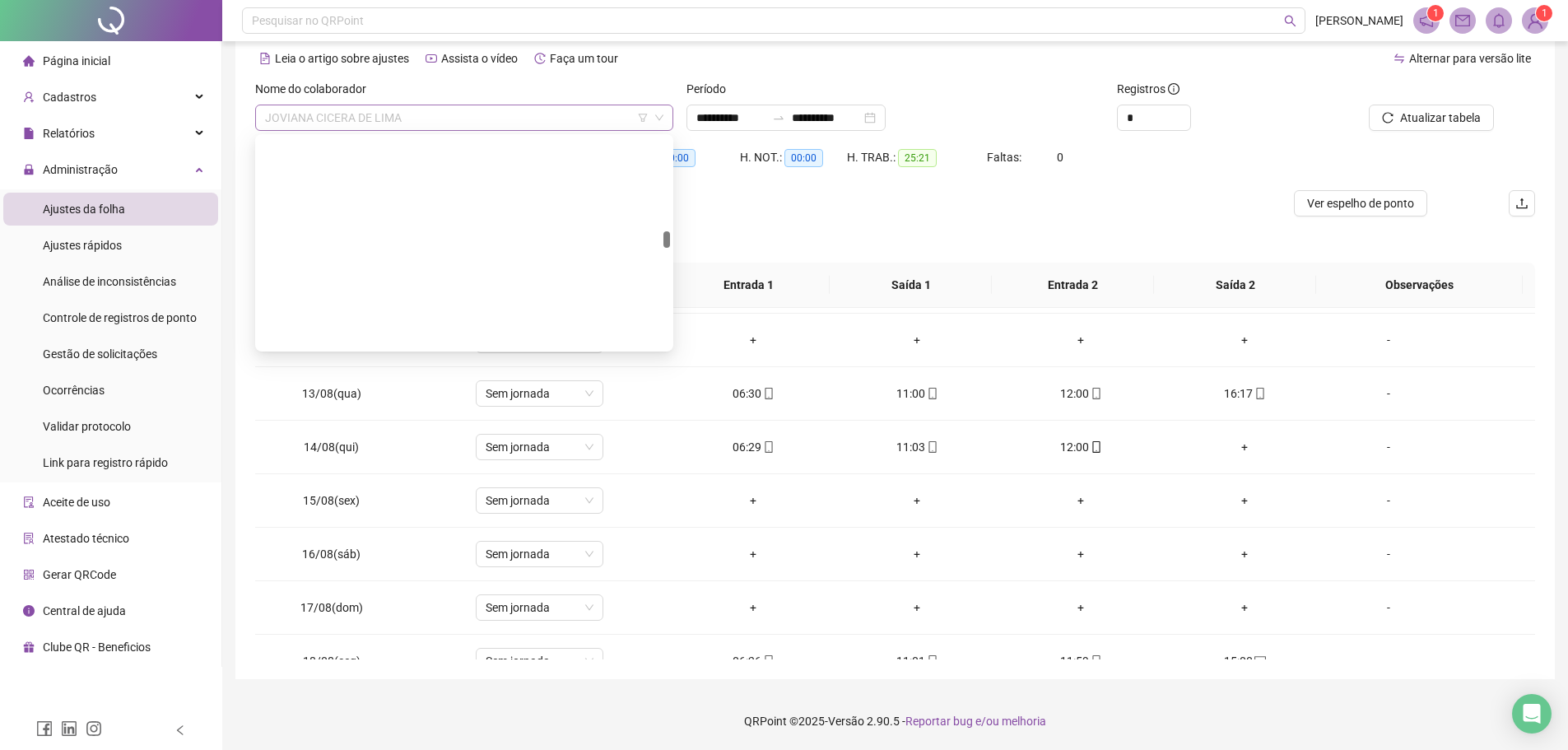
click at [433, 107] on span "JOVIANA CICERA DE LIMA" at bounding box center [464, 118] width 398 height 25
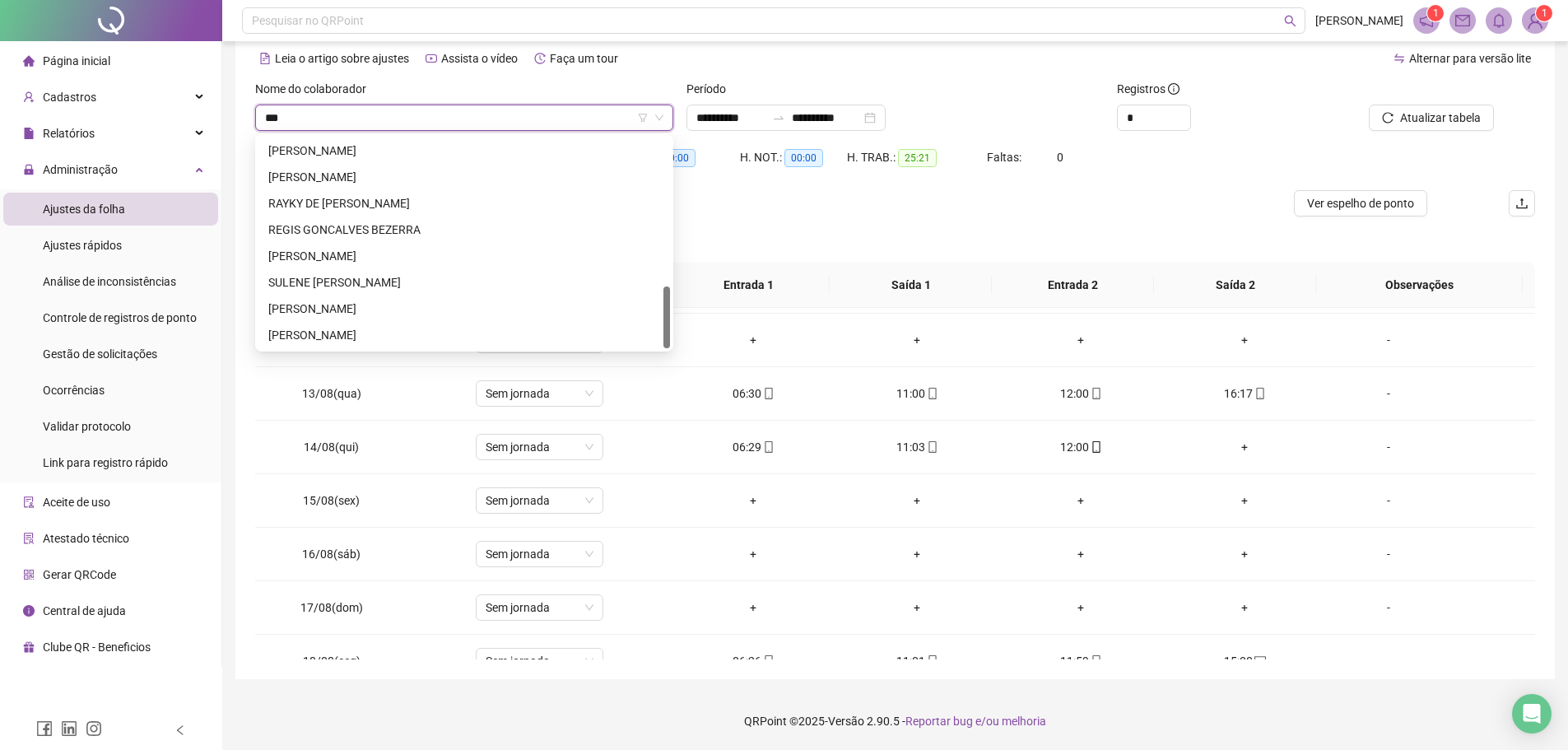
scroll to position [0, 0]
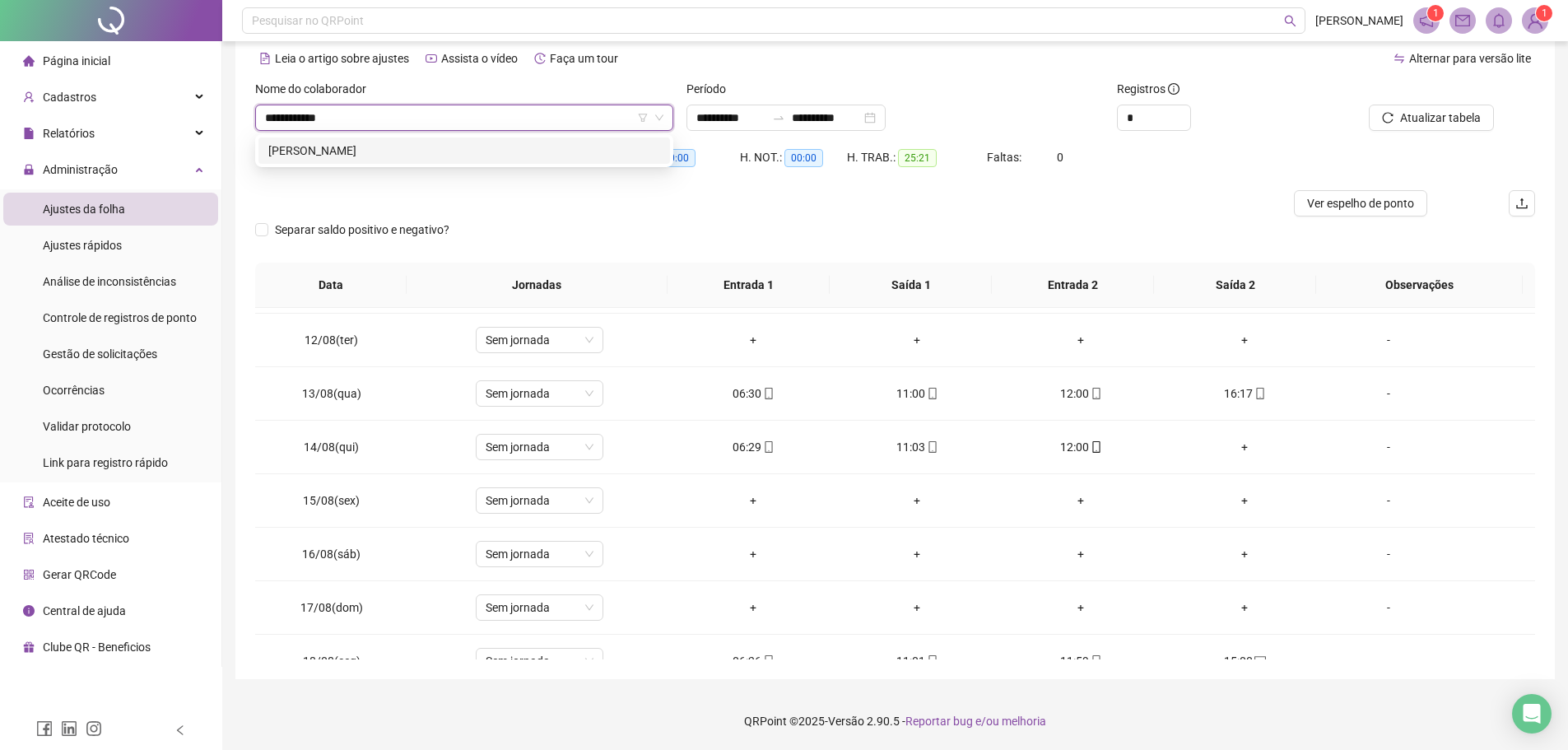
type input "**********"
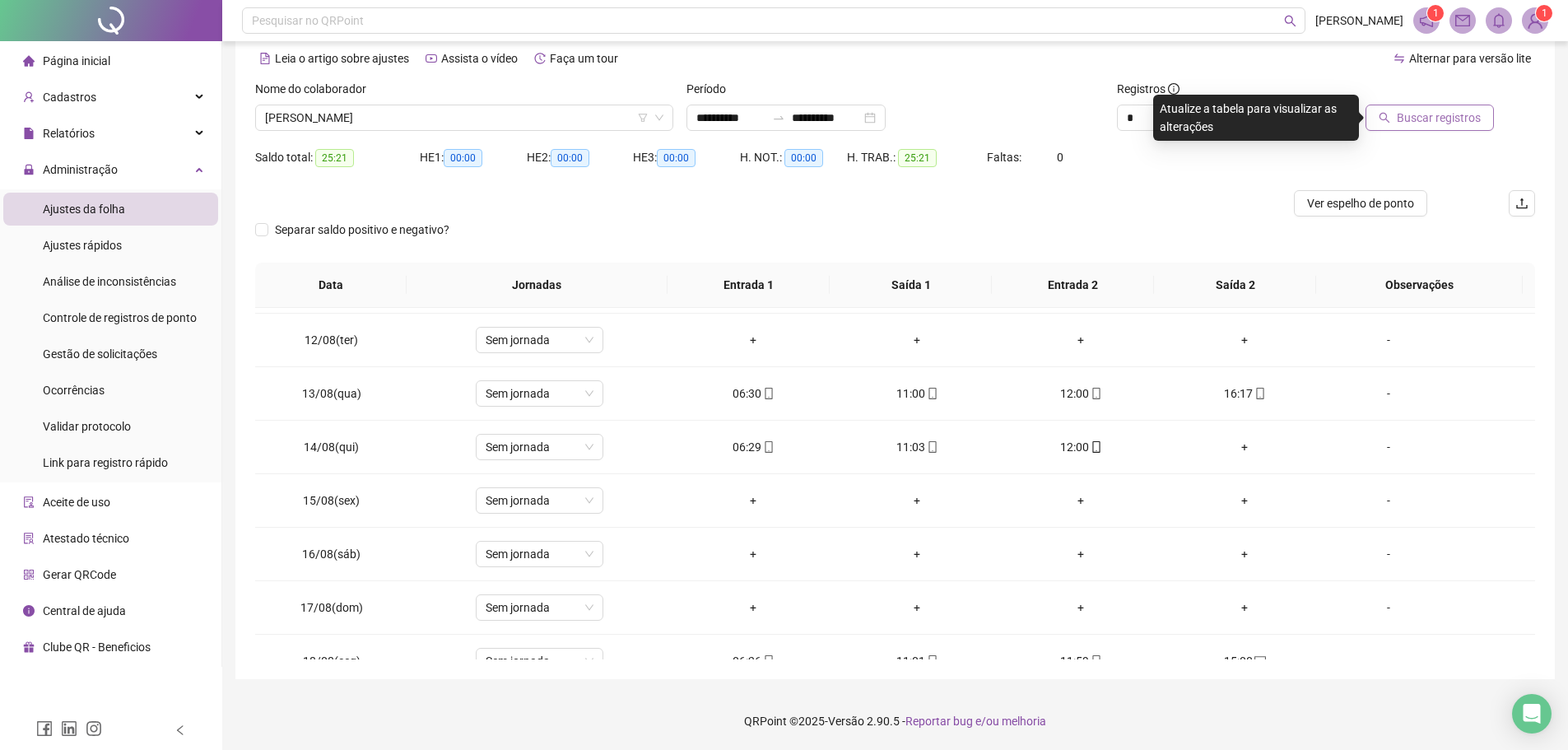
click at [1407, 125] on span "Buscar registros" at bounding box center [1438, 117] width 84 height 18
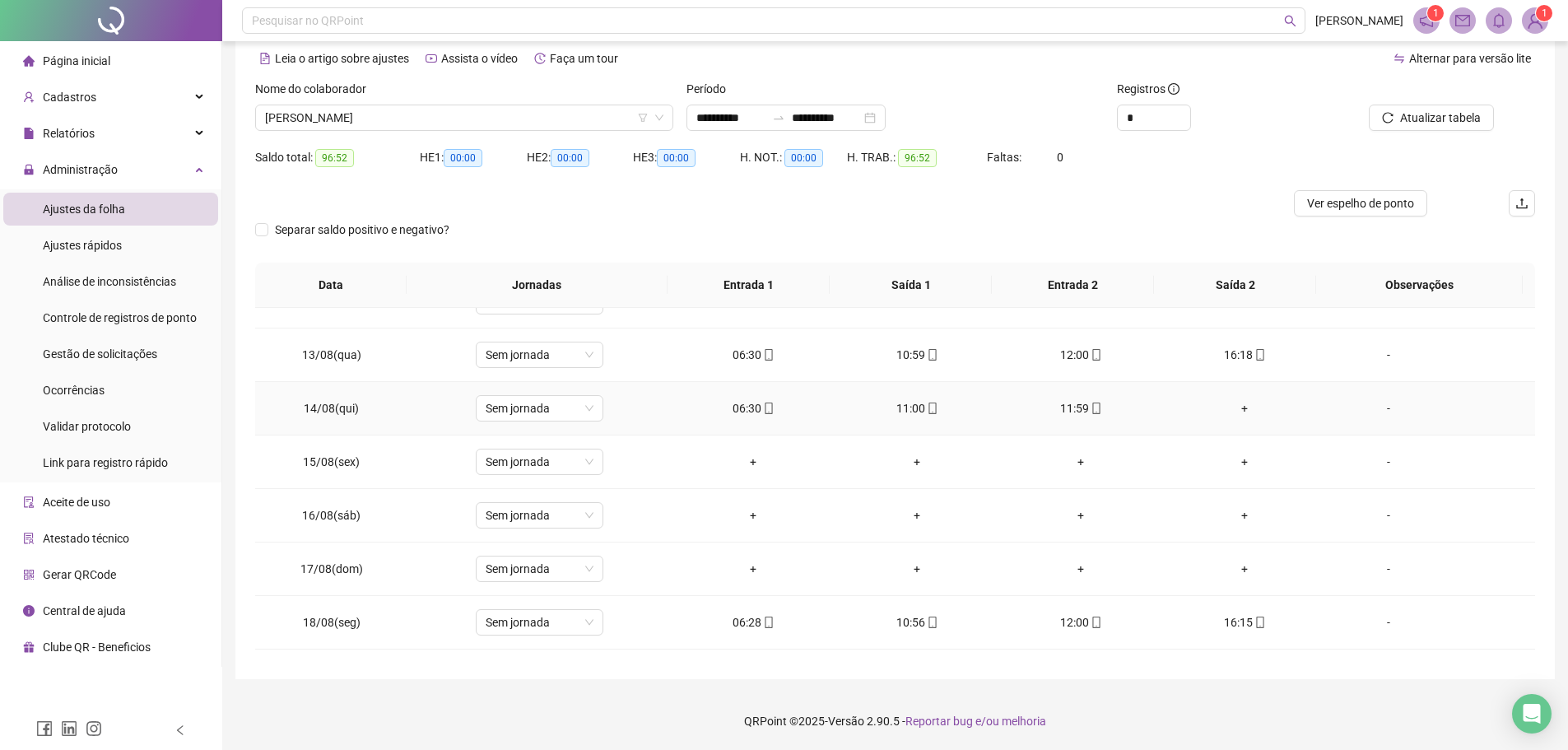
scroll to position [665, 0]
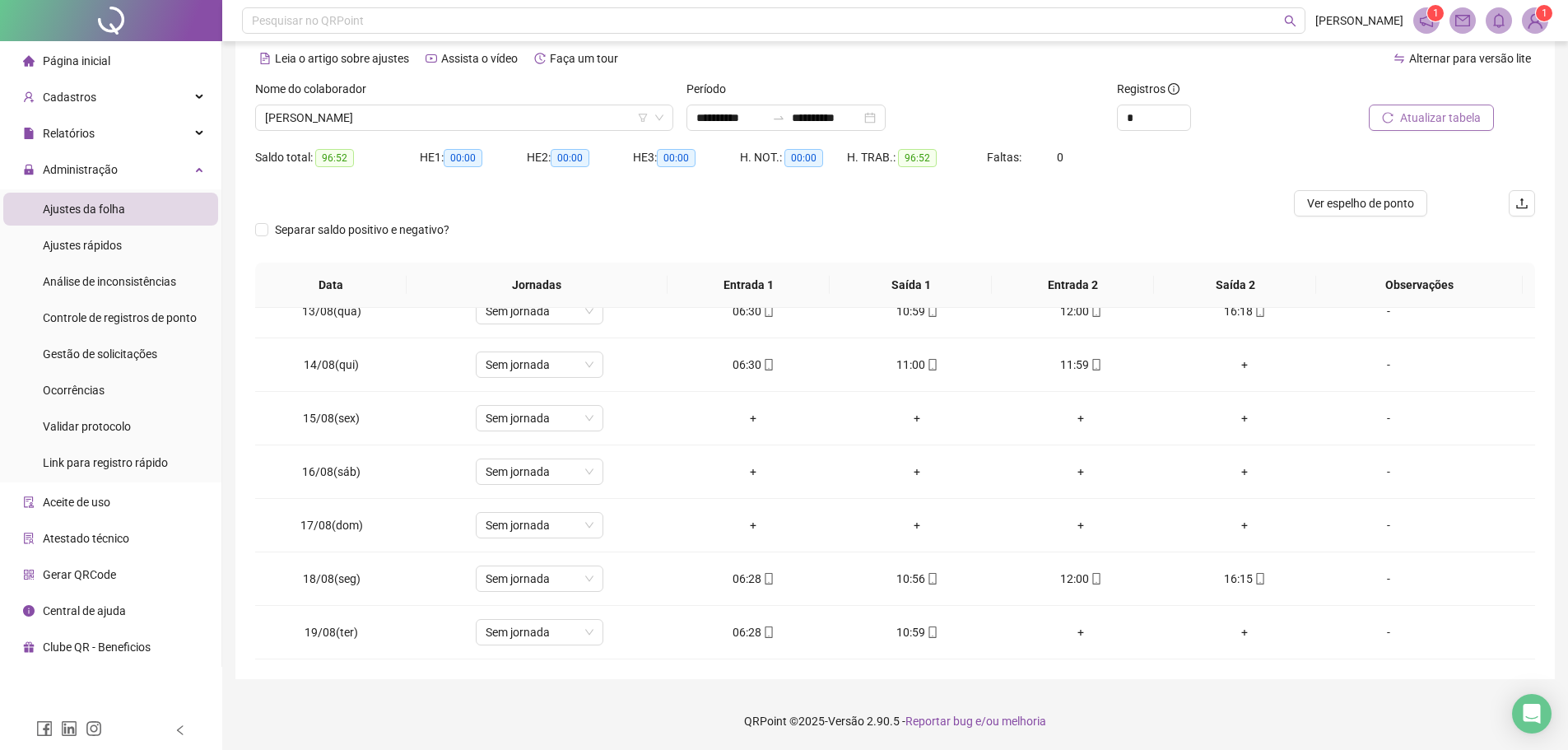
click at [1413, 112] on span "Atualizar tabela" at bounding box center [1440, 117] width 81 height 18
click at [1379, 364] on div "-" at bounding box center [1388, 364] width 97 height 18
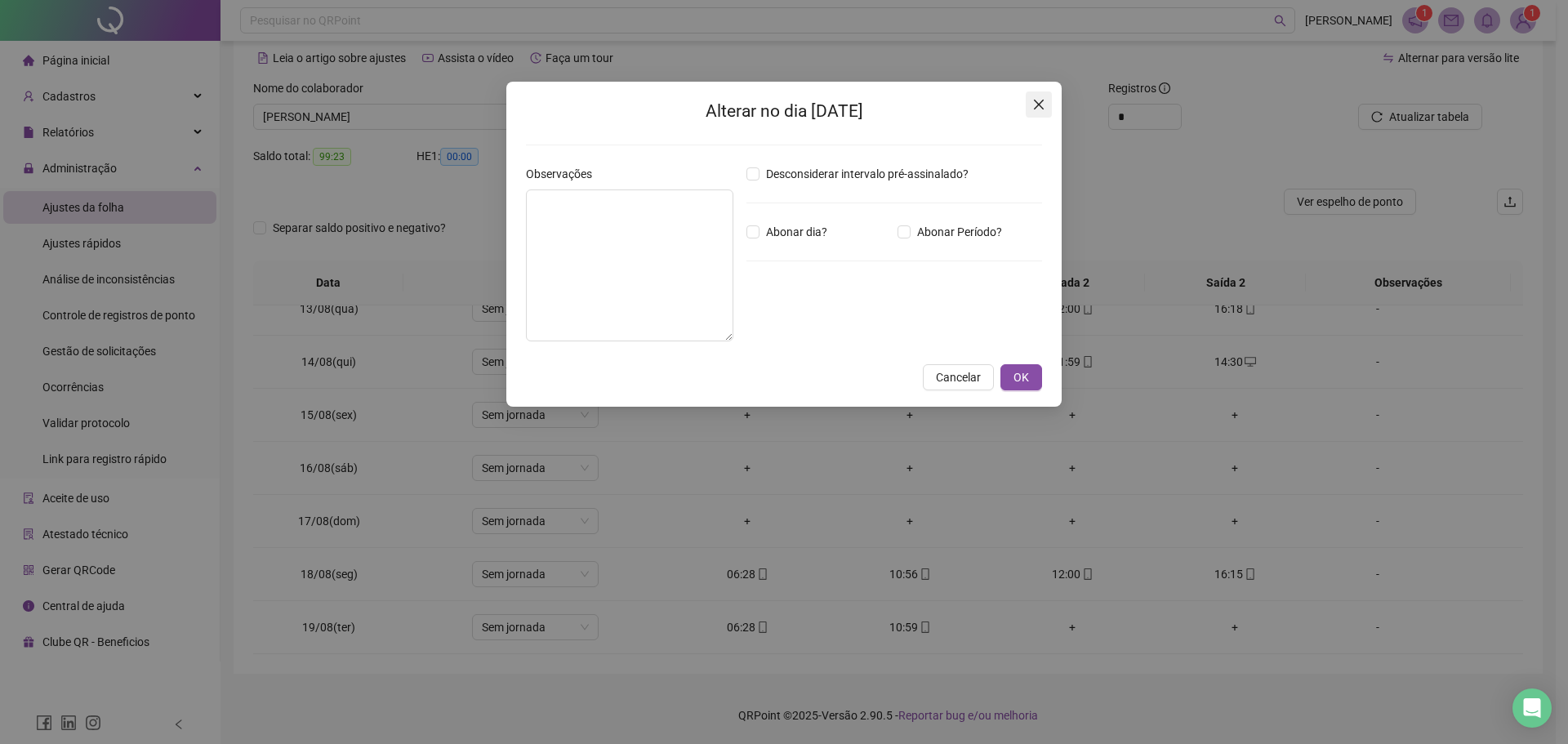
click at [1037, 111] on button "Close" at bounding box center [1039, 105] width 26 height 26
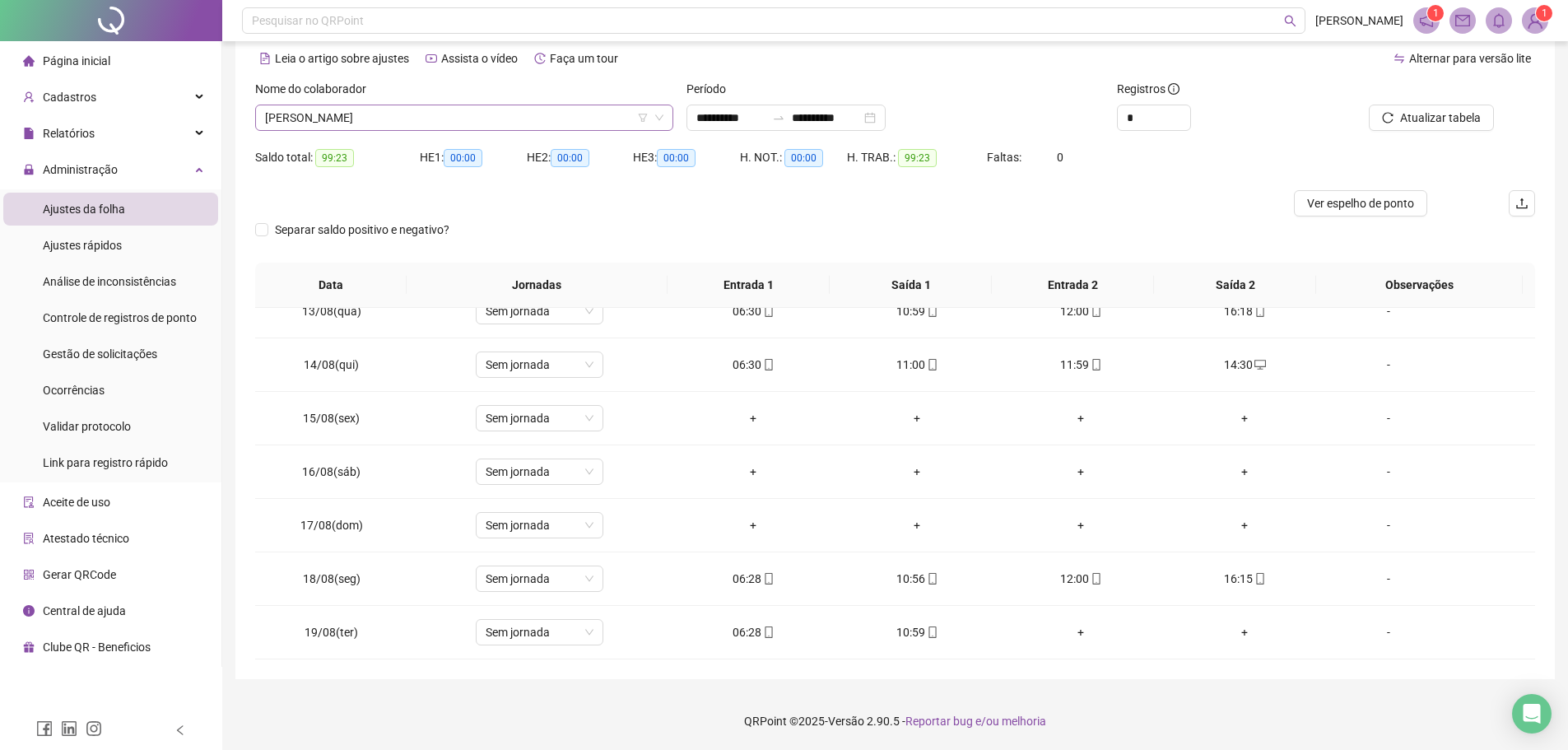
click at [412, 124] on span "[PERSON_NAME]" at bounding box center [464, 118] width 398 height 25
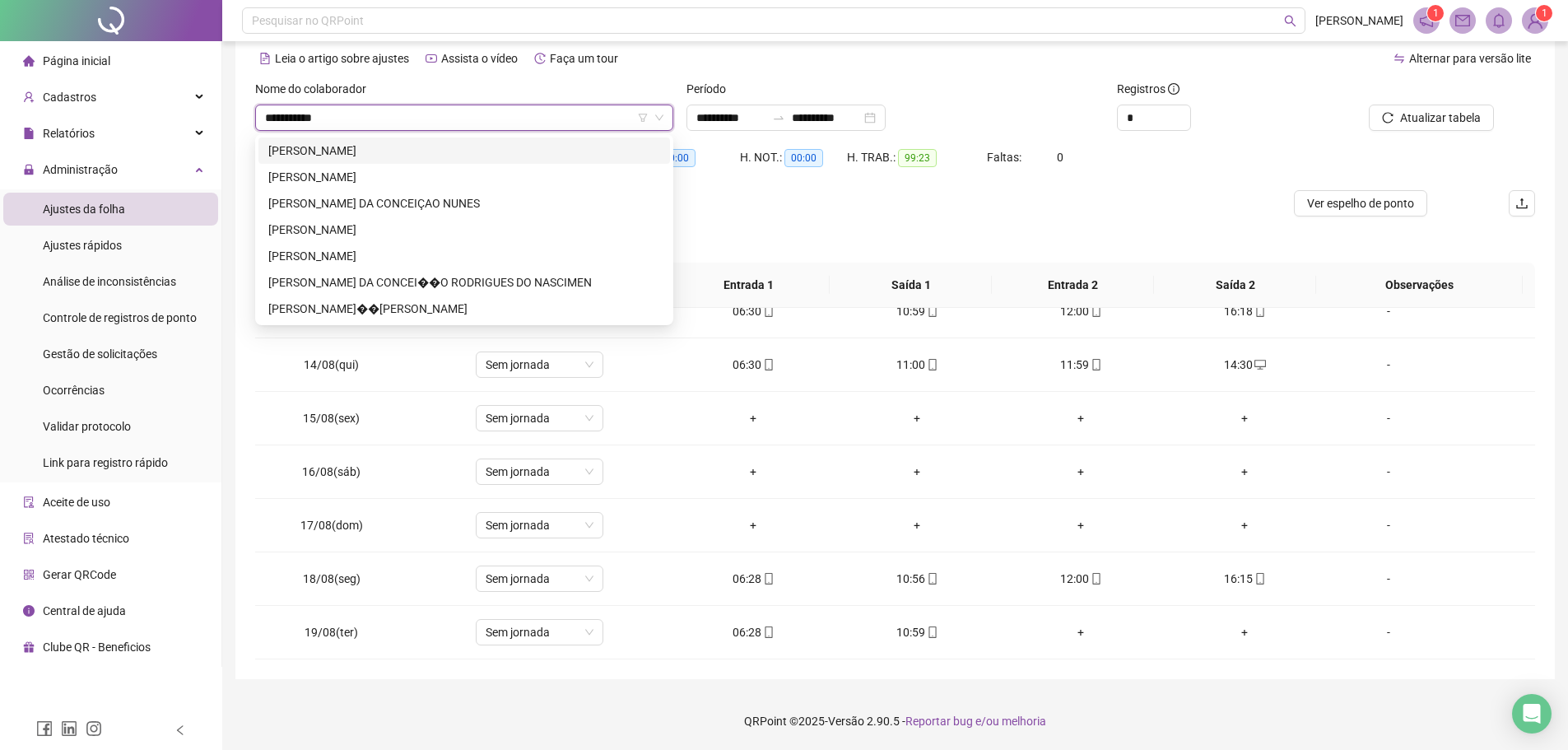
scroll to position [0, 0]
type input "**********"
click at [410, 156] on div "[PERSON_NAME]" at bounding box center [464, 151] width 392 height 18
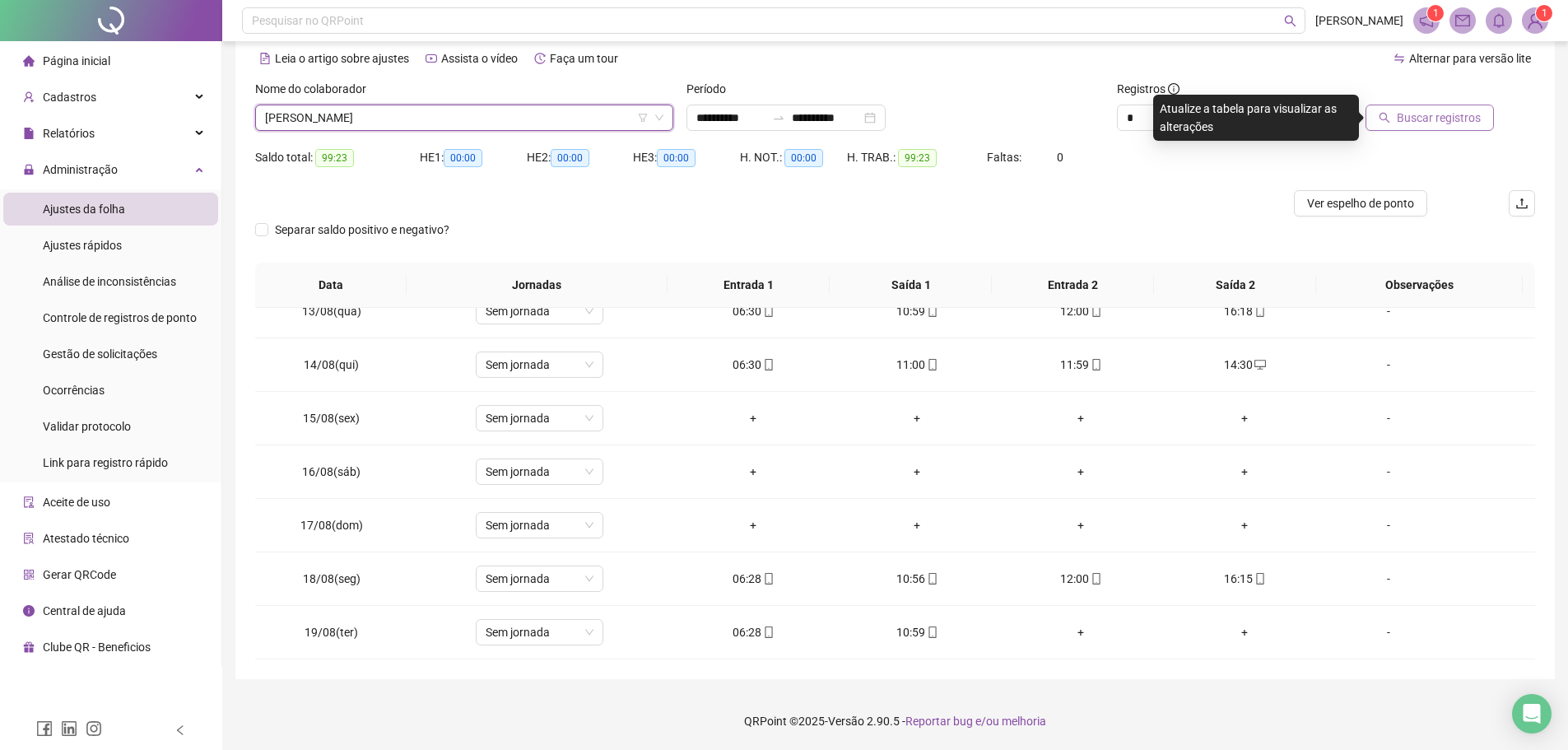
click at [1476, 113] on span "Buscar registros" at bounding box center [1438, 117] width 84 height 18
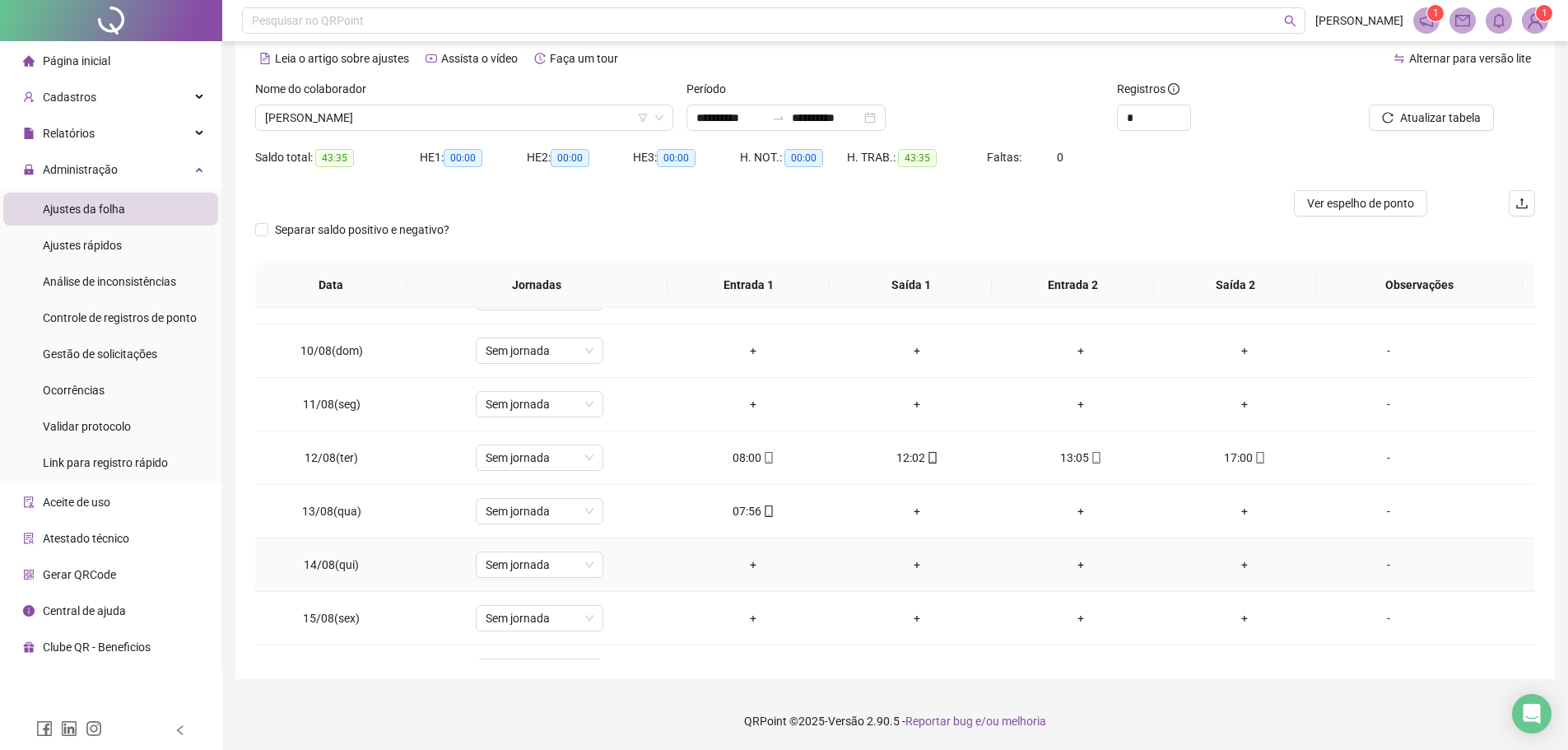
scroll to position [494, 0]
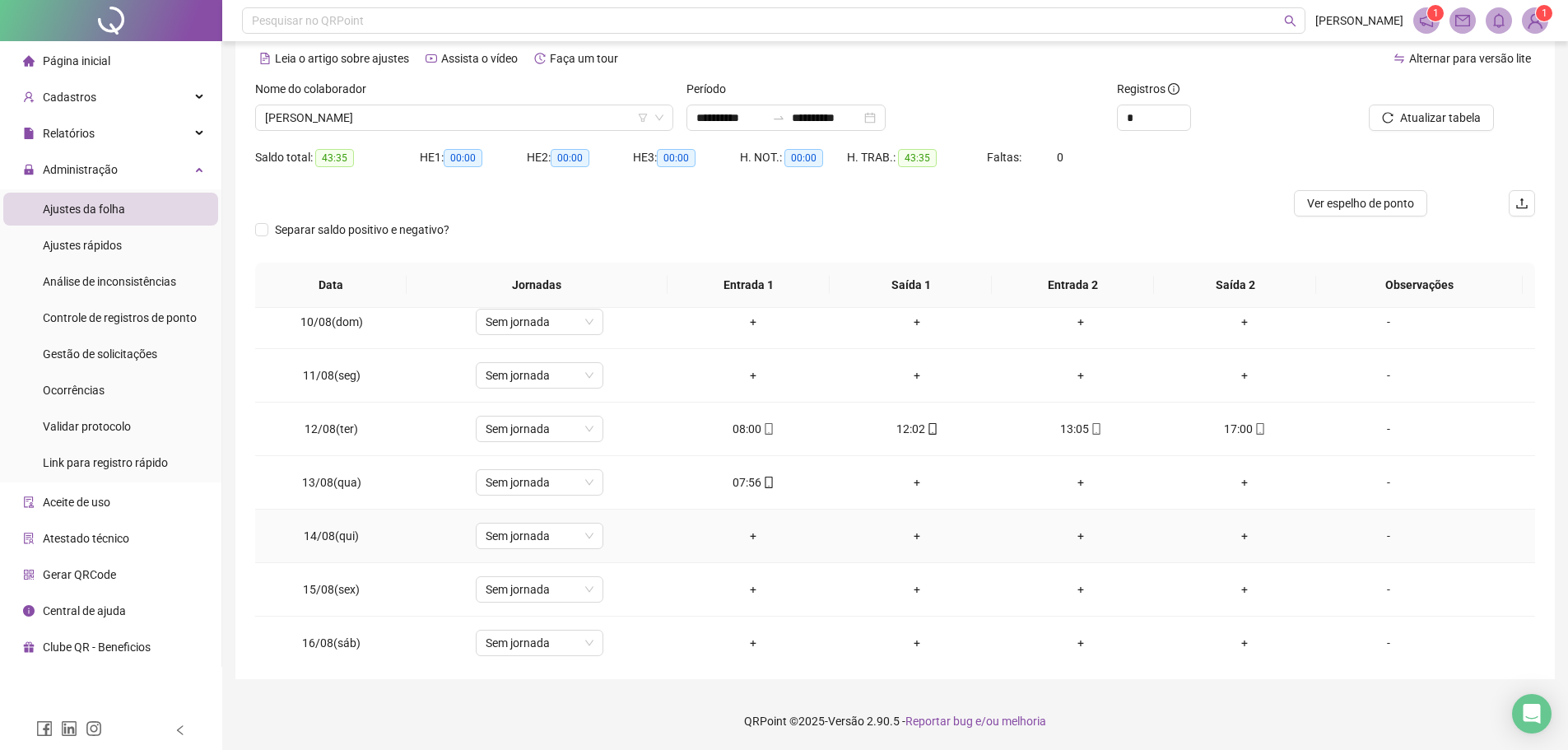
click at [1376, 537] on div "-" at bounding box center [1388, 535] width 97 height 18
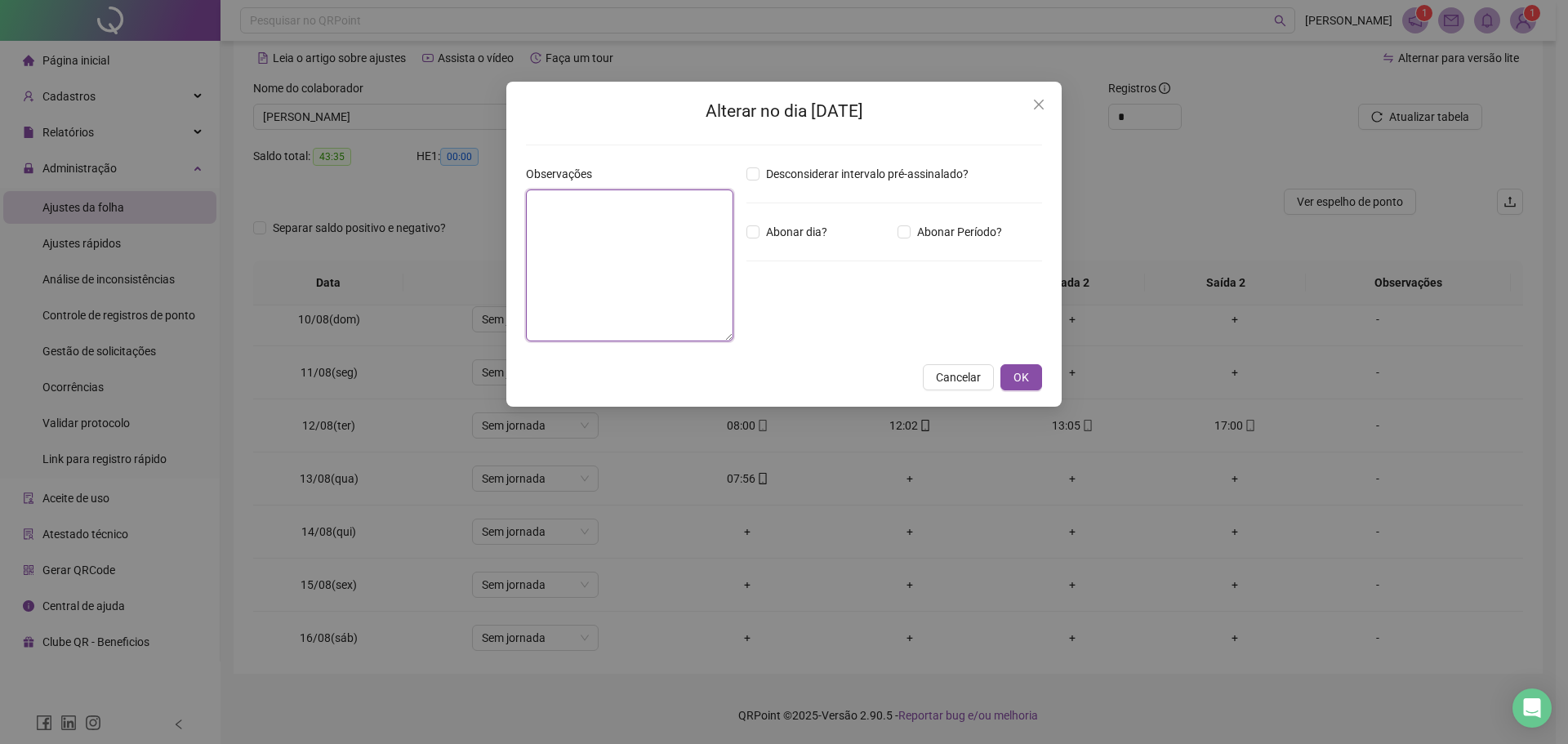
click at [622, 269] on textarea at bounding box center [629, 265] width 207 height 152
type textarea "*****"
click at [1011, 377] on button "OK" at bounding box center [1021, 377] width 42 height 26
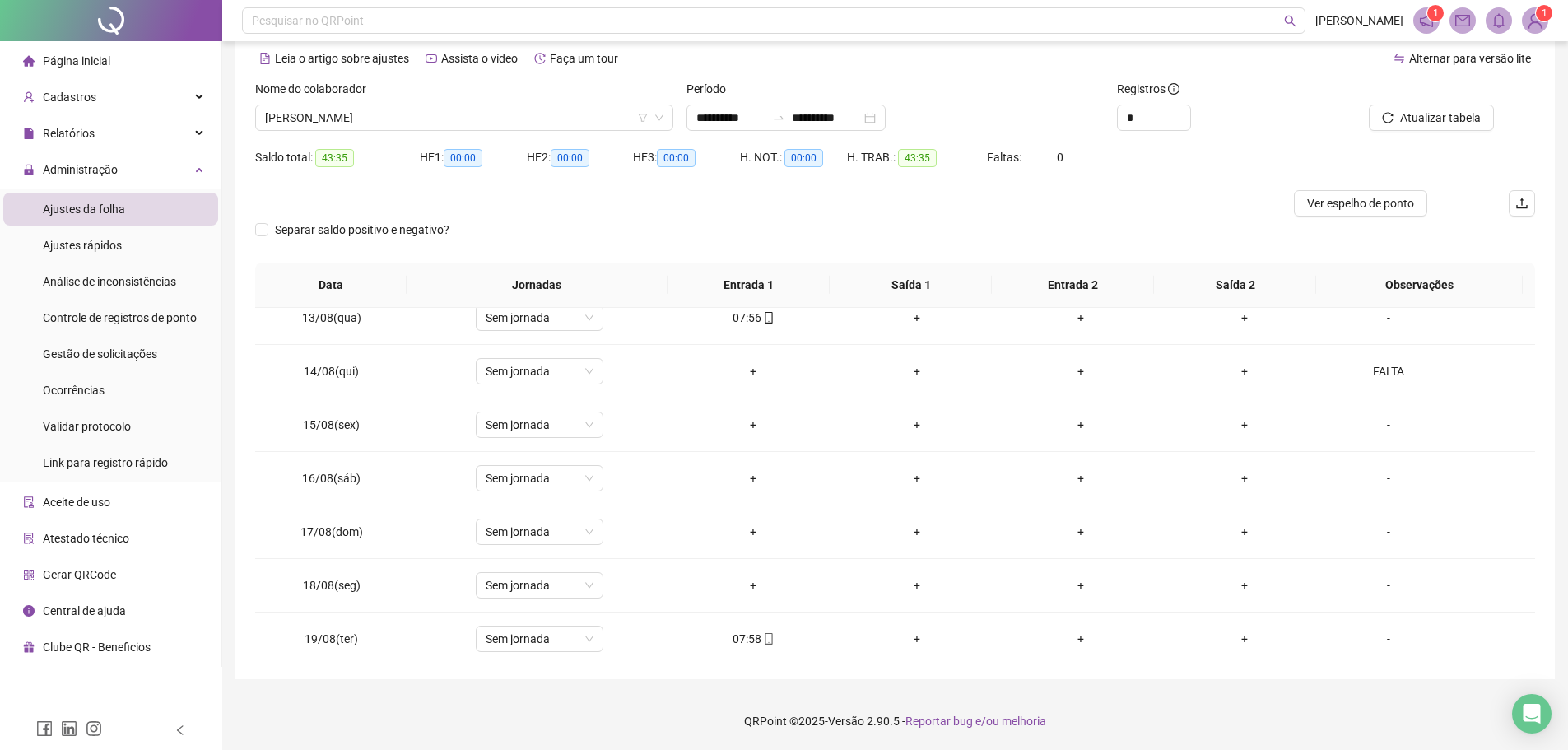
scroll to position [665, 0]
click at [475, 120] on span "[PERSON_NAME]" at bounding box center [464, 118] width 398 height 25
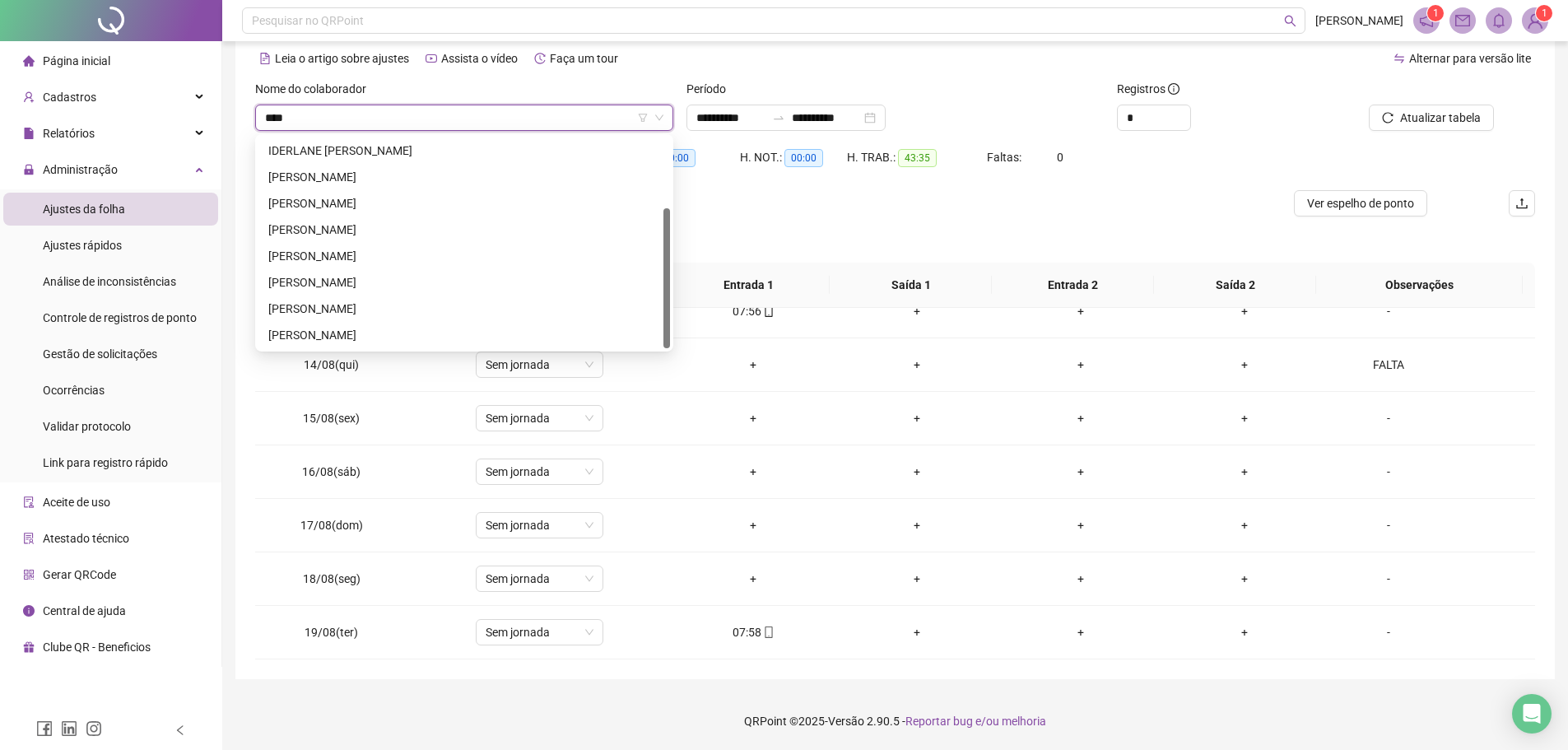
scroll to position [0, 0]
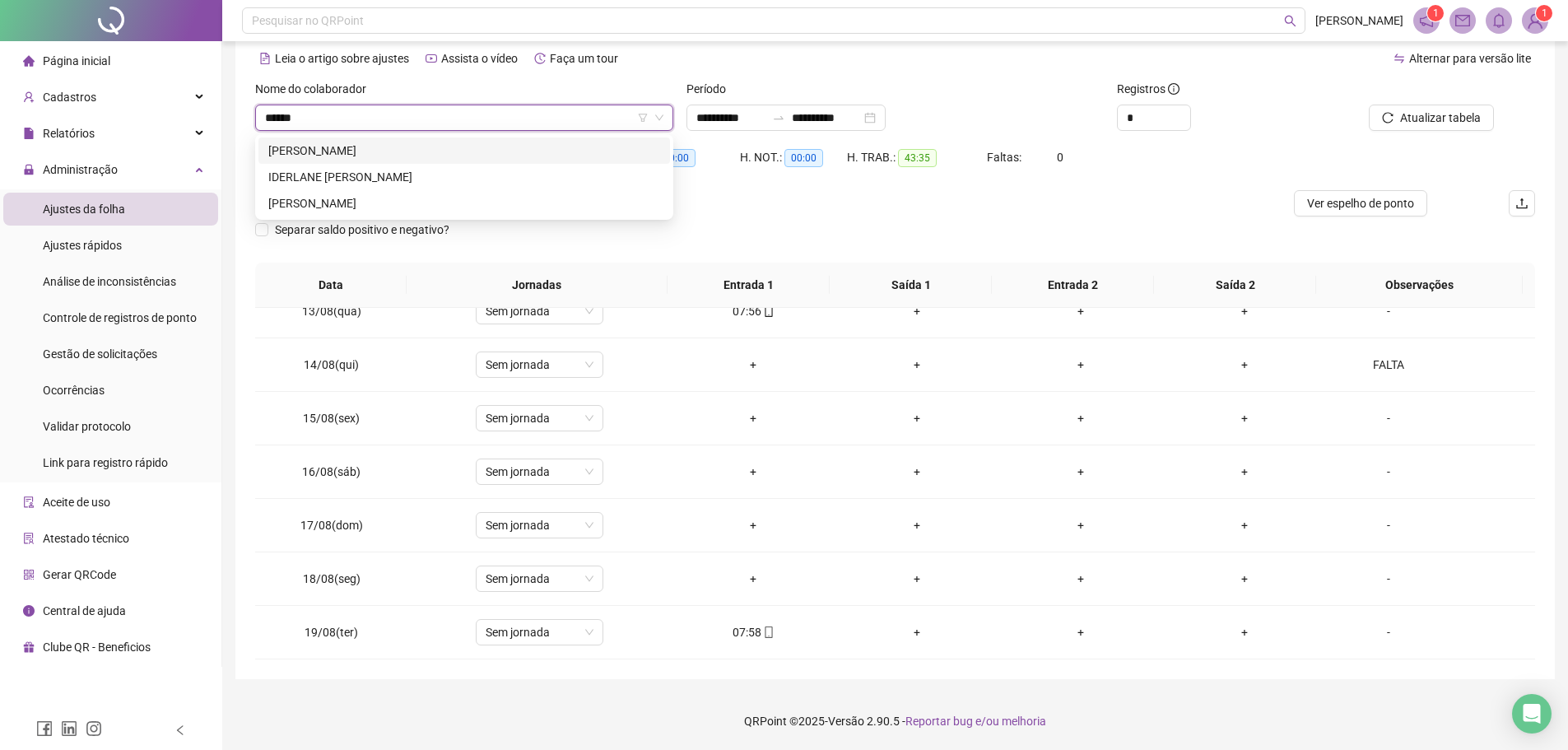
type input "*******"
click at [435, 152] on div "[PERSON_NAME]" at bounding box center [464, 151] width 392 height 18
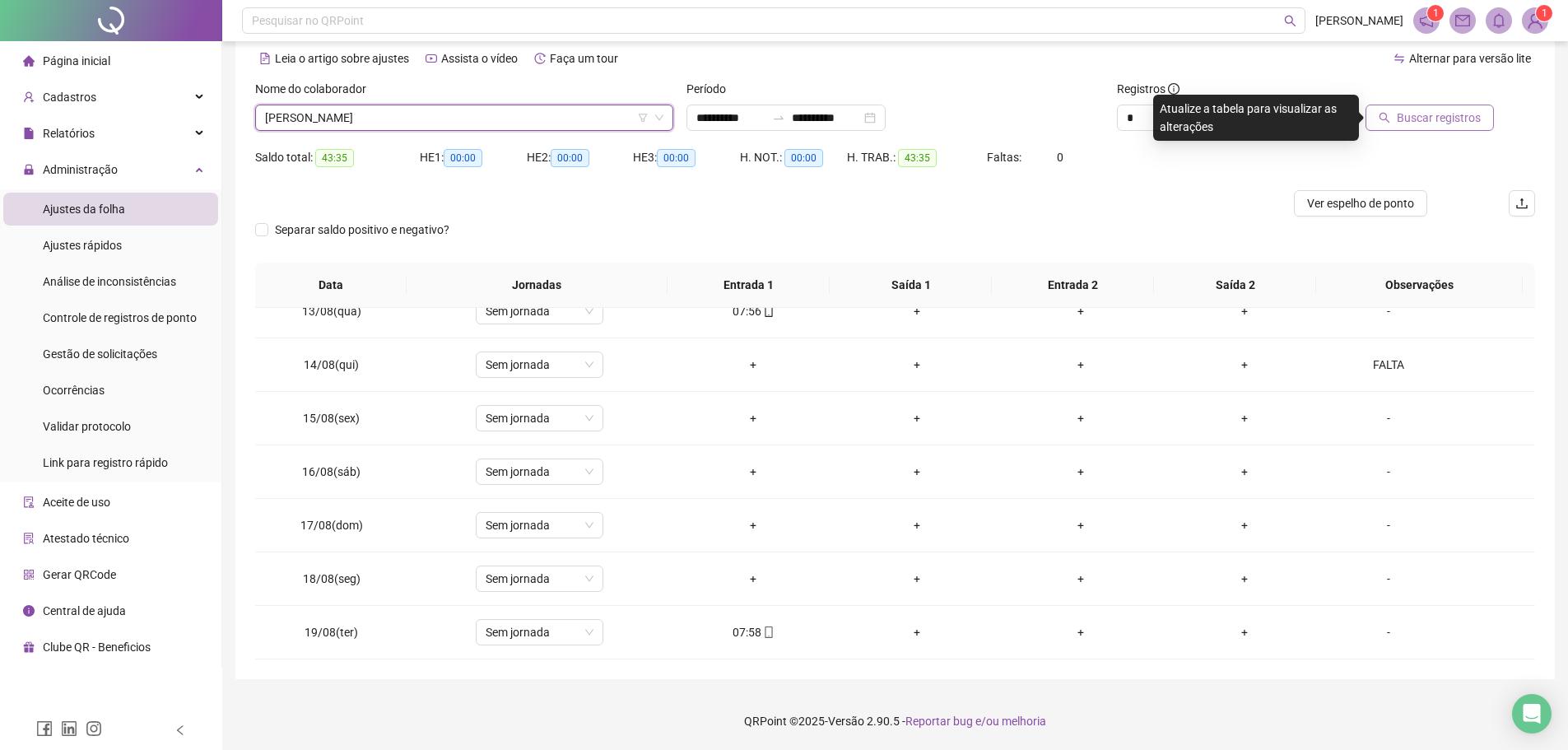
click at [1426, 127] on button "Buscar registros" at bounding box center [1430, 118] width 129 height 26
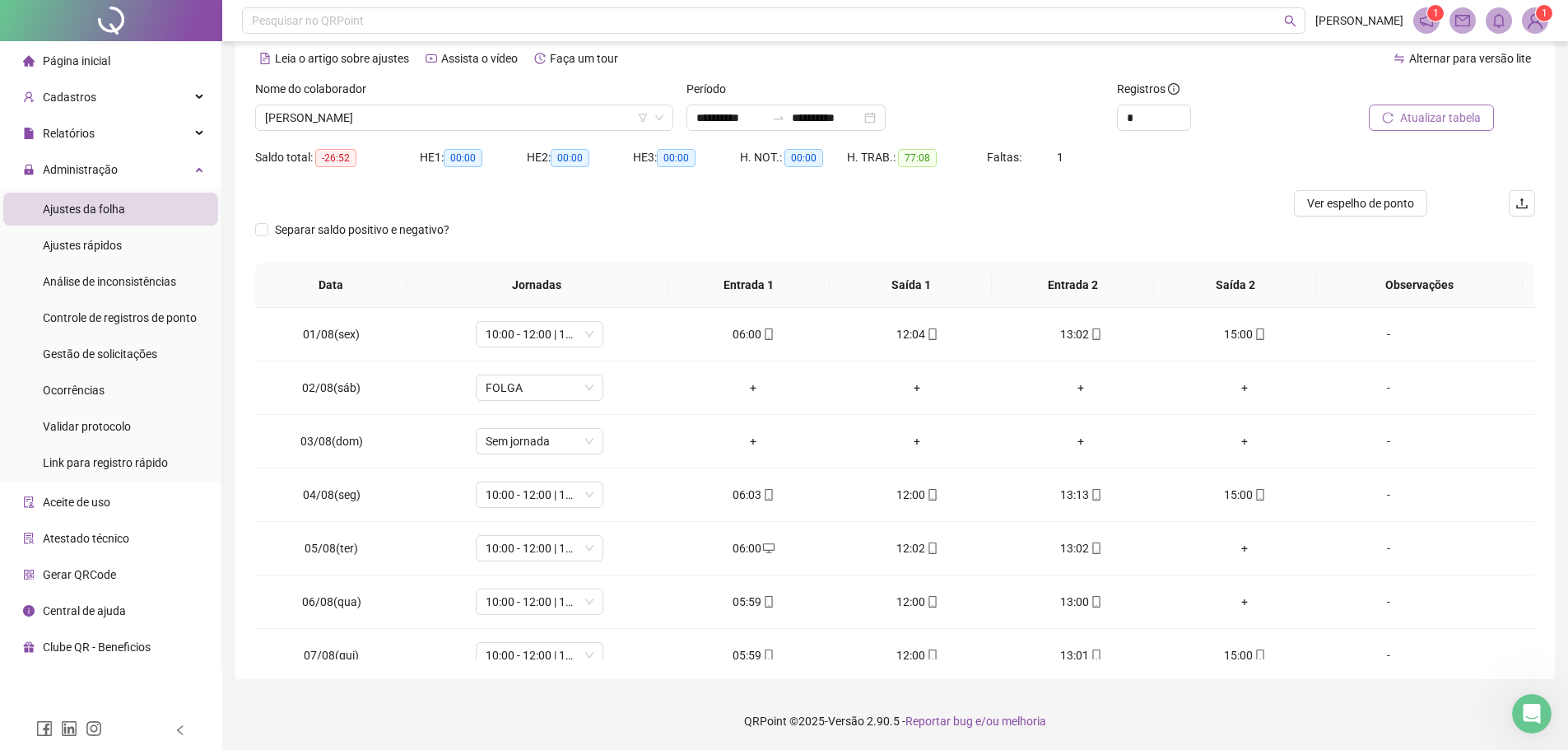
click at [1381, 120] on button "Atualizar tabela" at bounding box center [1432, 118] width 125 height 26
click at [1399, 122] on button "Atualizar tabela" at bounding box center [1432, 118] width 125 height 26
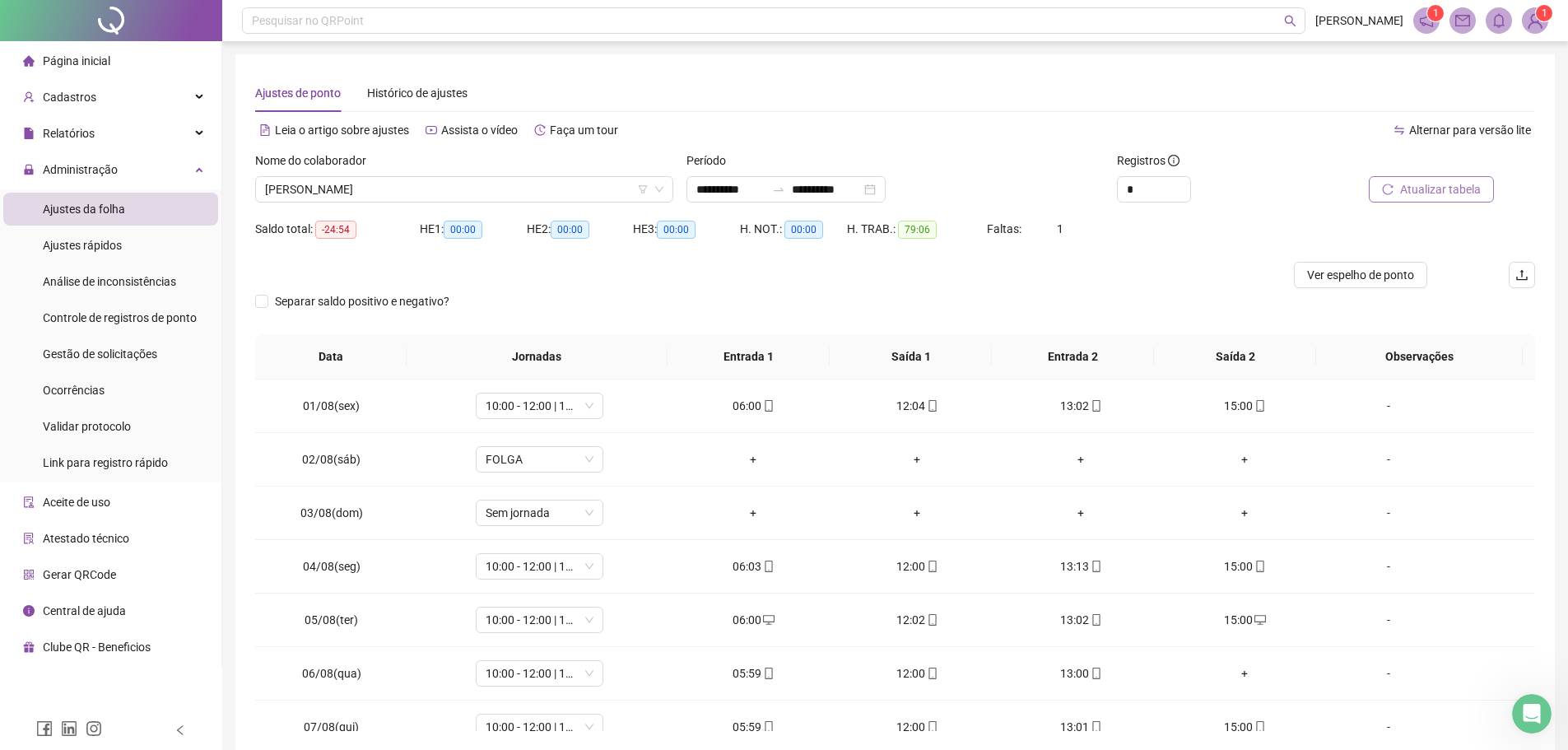
click at [1417, 194] on span "Atualizar tabela" at bounding box center [1440, 189] width 81 height 18
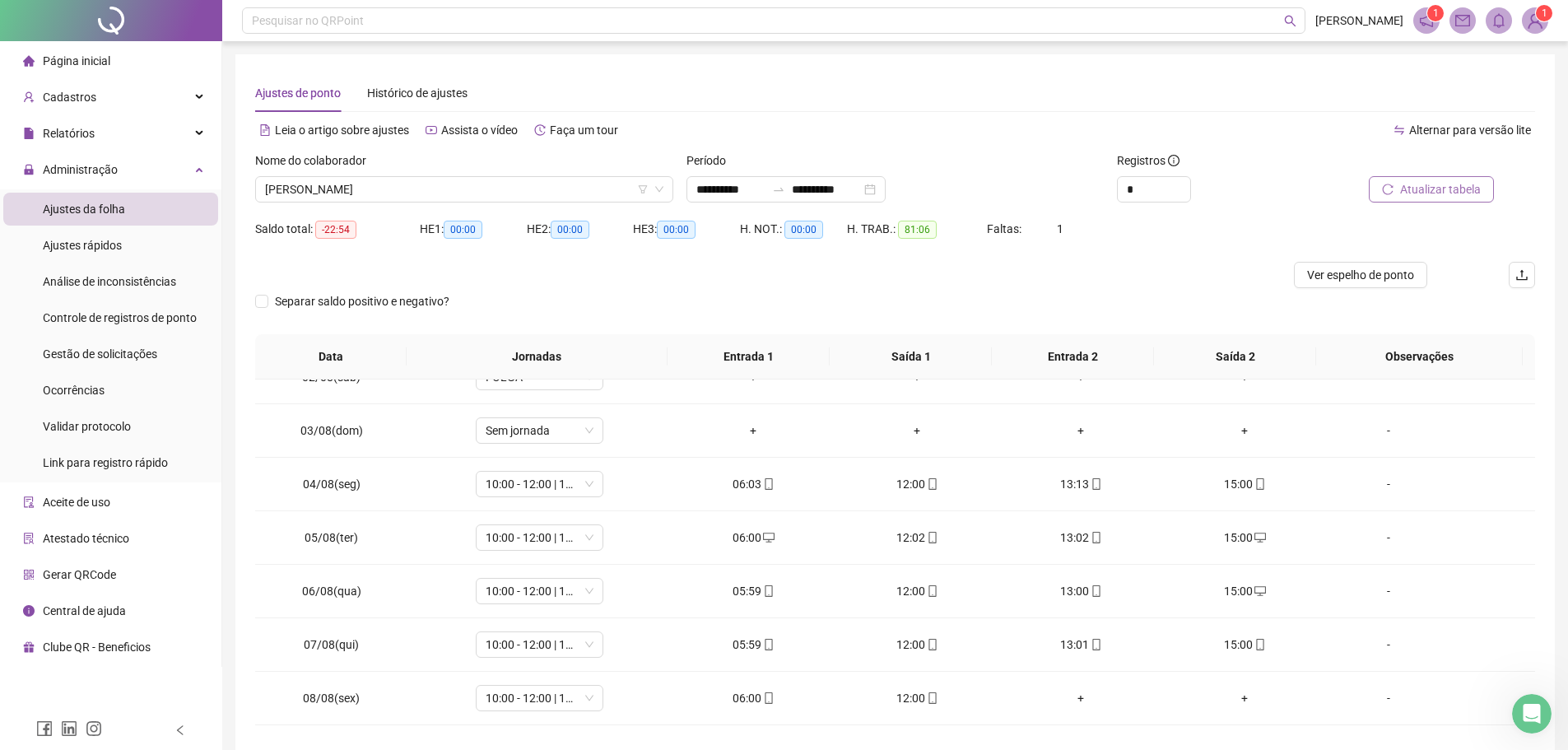
click at [1384, 191] on icon "reload" at bounding box center [1387, 188] width 11 height 11
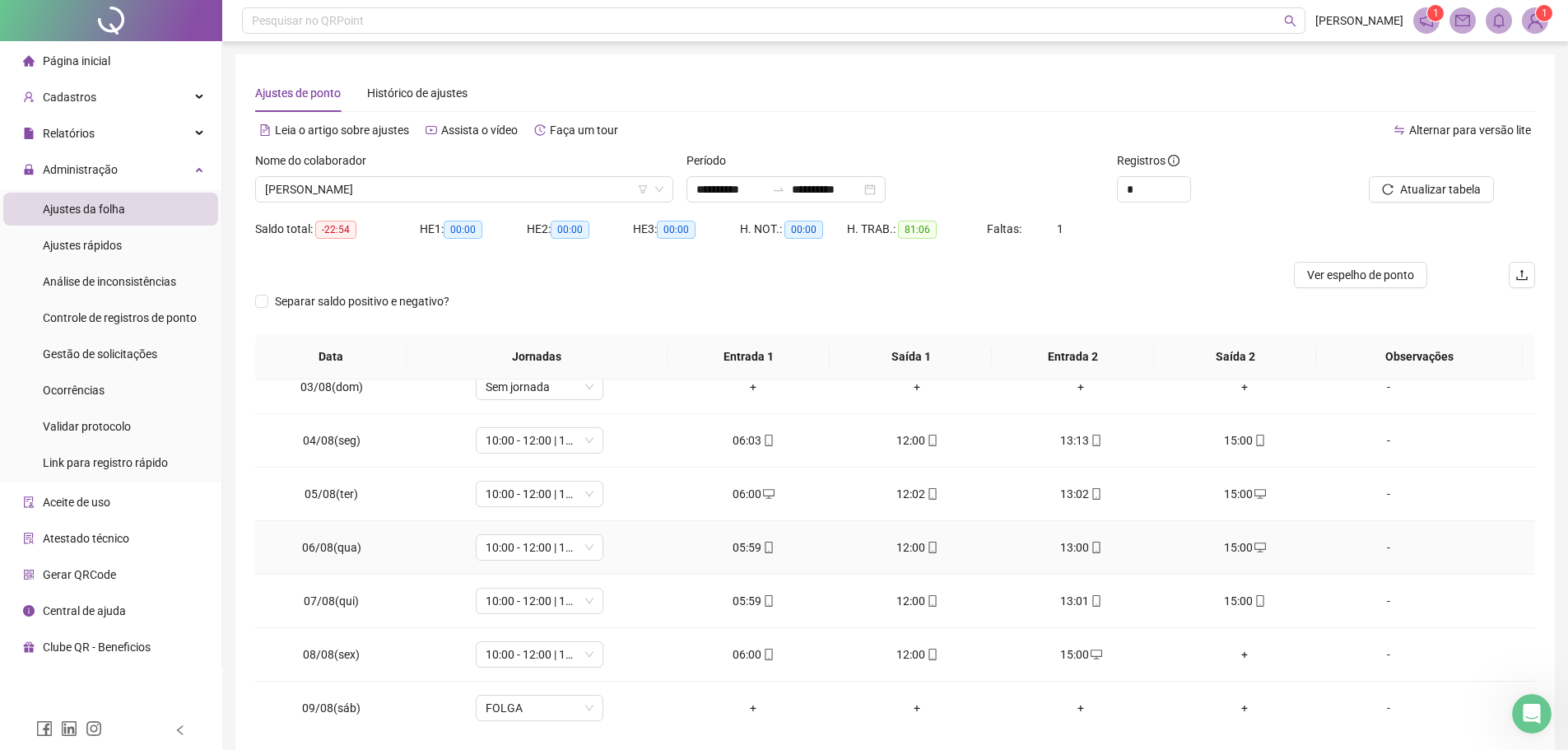
scroll to position [165, 0]
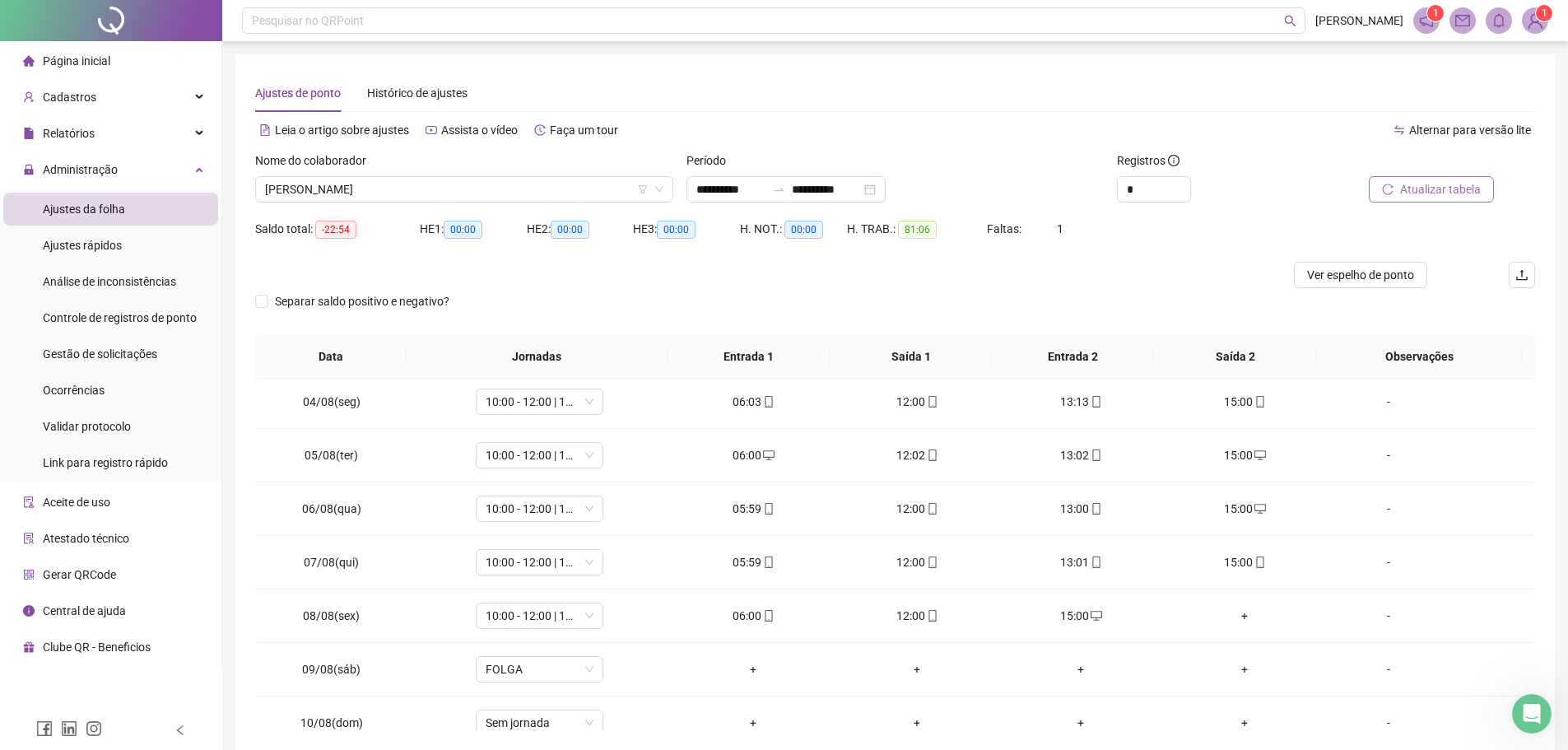
click at [1446, 188] on span "Atualizar tabela" at bounding box center [1440, 189] width 81 height 18
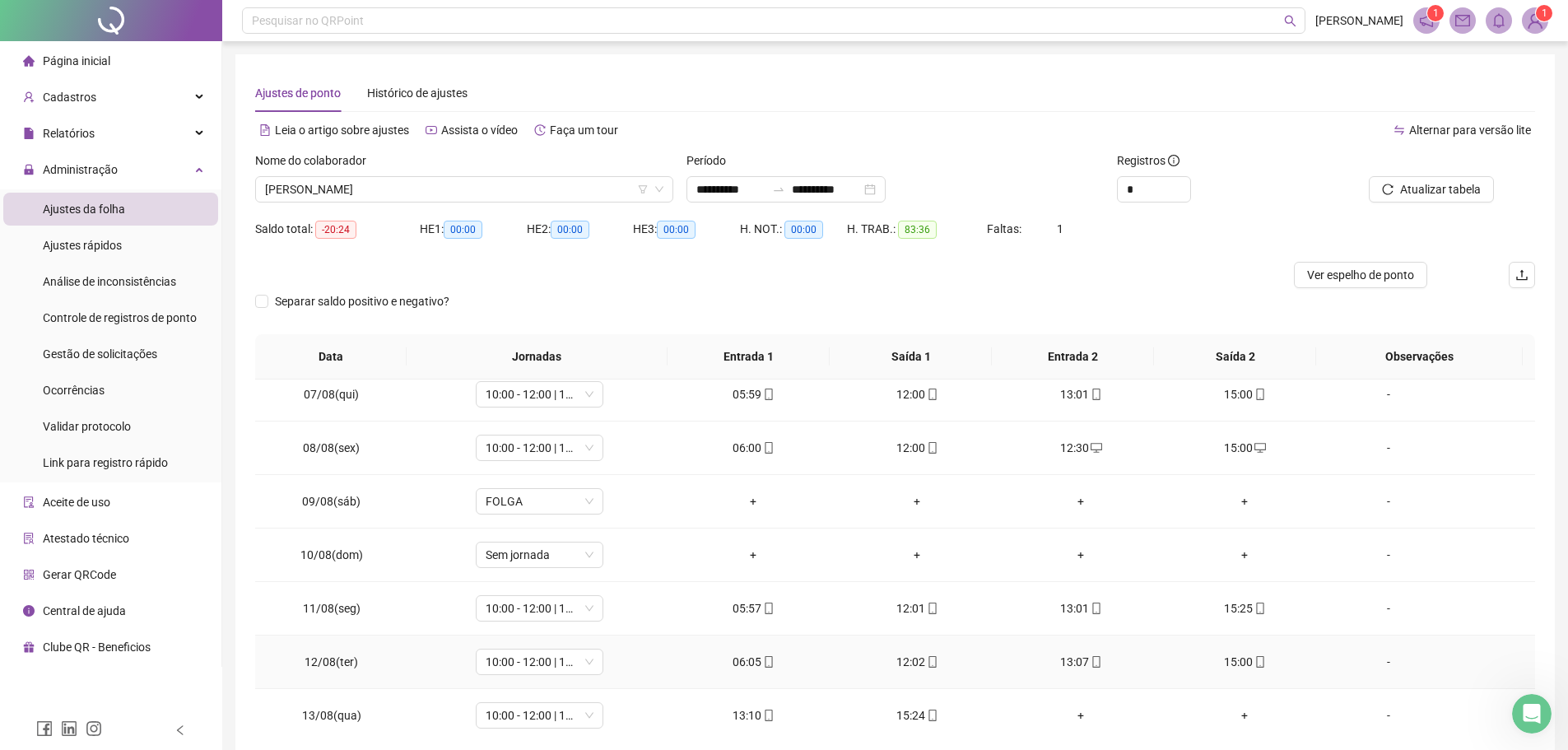
scroll to position [329, 0]
click at [1091, 448] on icon "desktop" at bounding box center [1096, 451] width 11 height 11
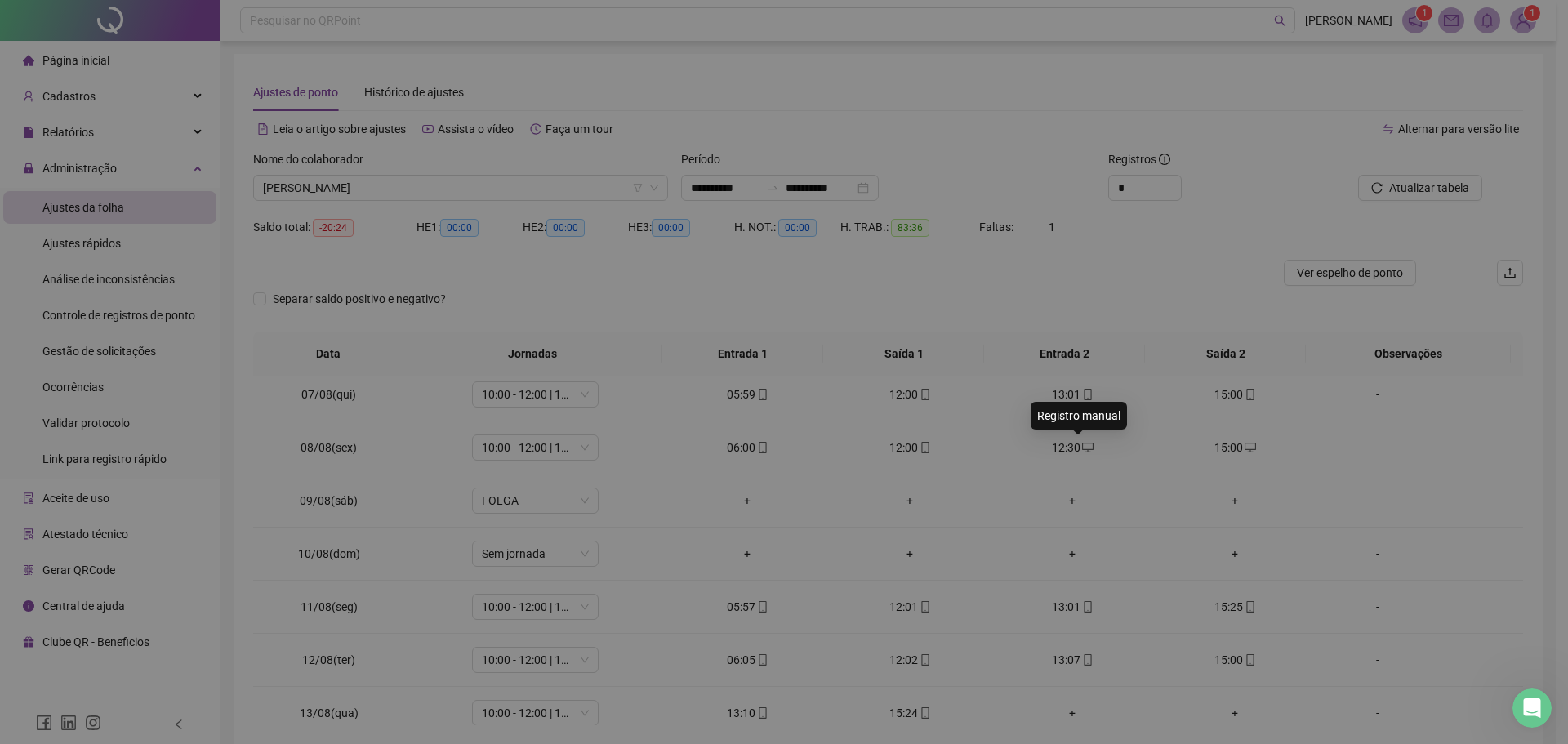
type input "**********"
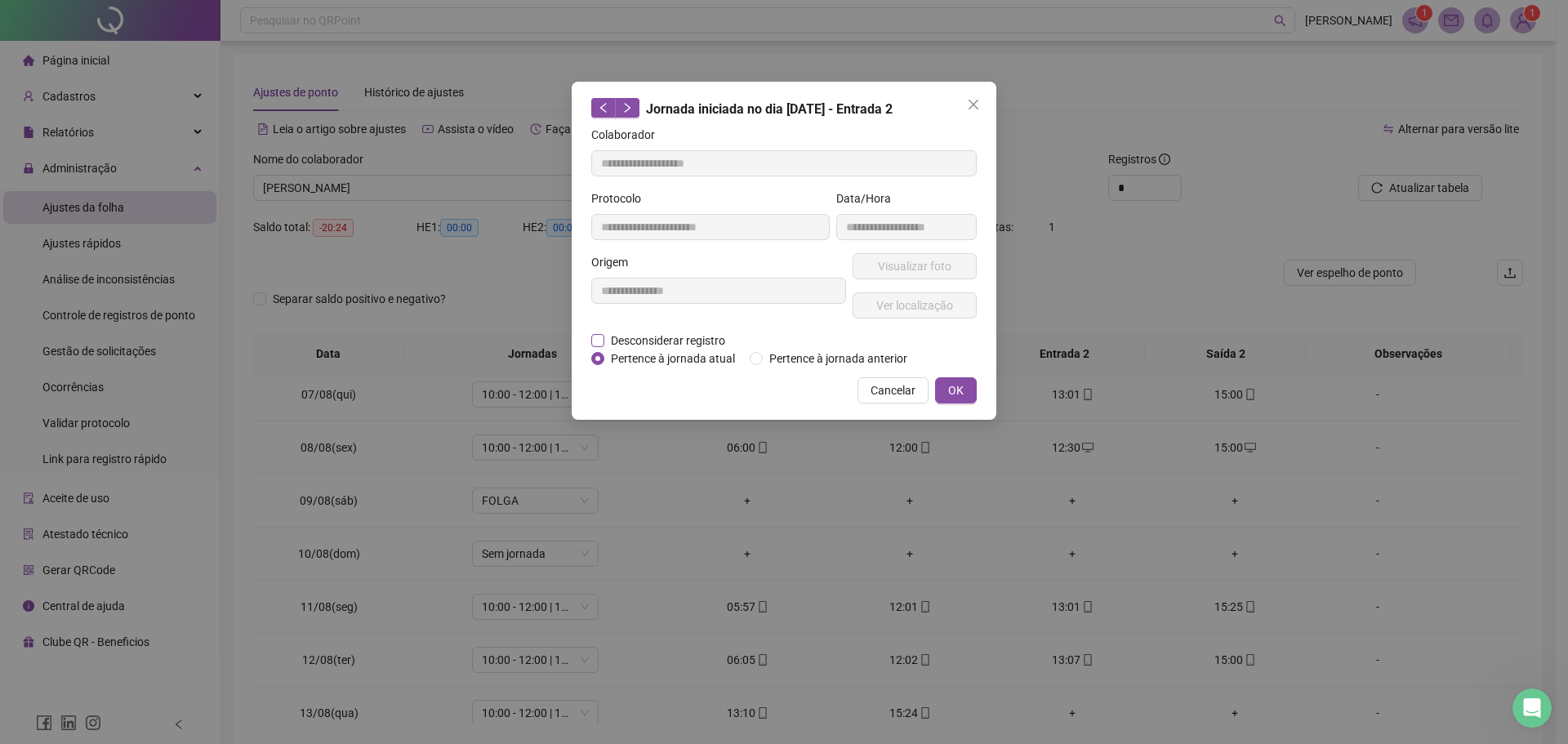
click at [639, 336] on span "Desconsiderar registro" at bounding box center [668, 341] width 128 height 18
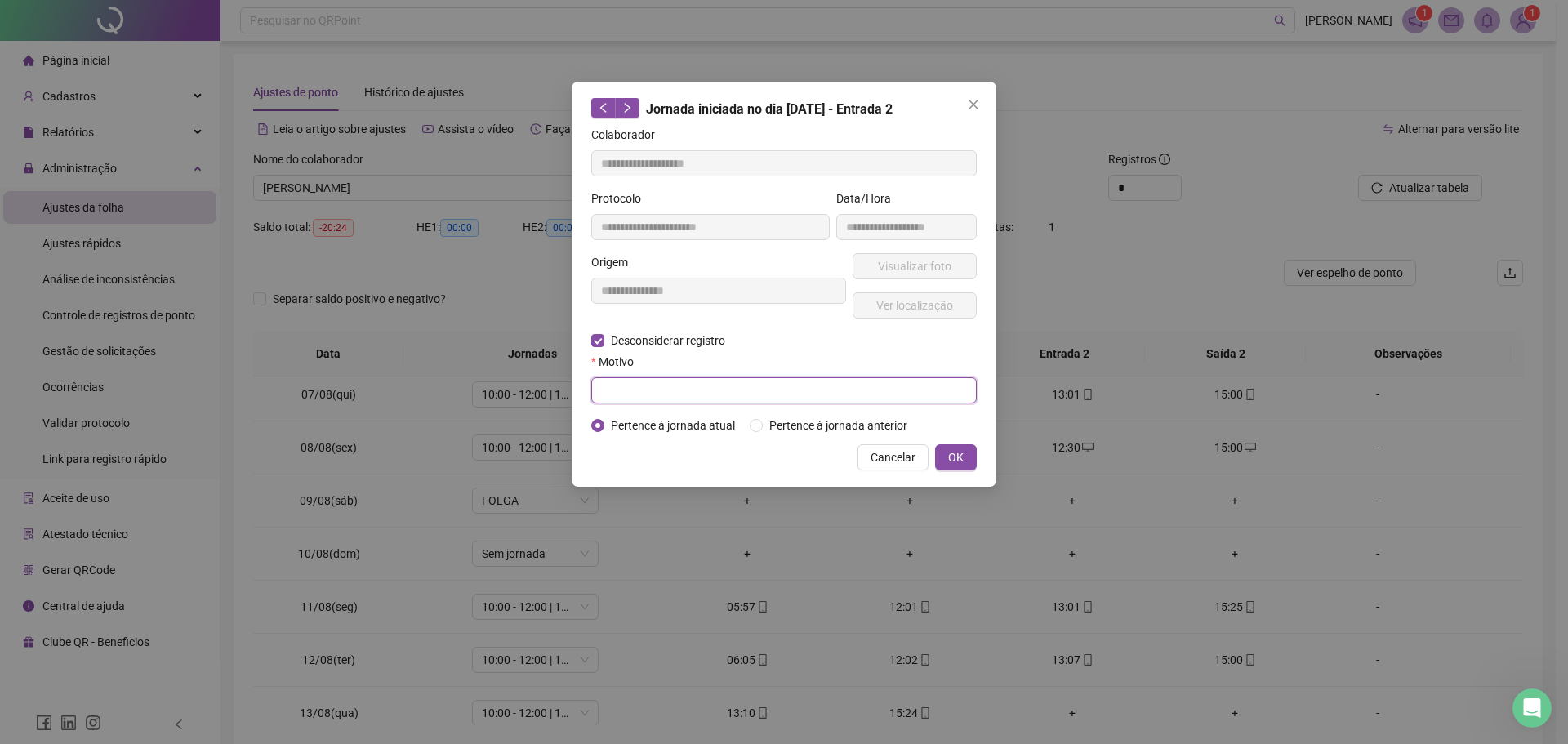
click at [659, 382] on input "text" at bounding box center [784, 390] width 385 height 26
type input "*"
click at [963, 462] on span "OK" at bounding box center [956, 457] width 16 height 18
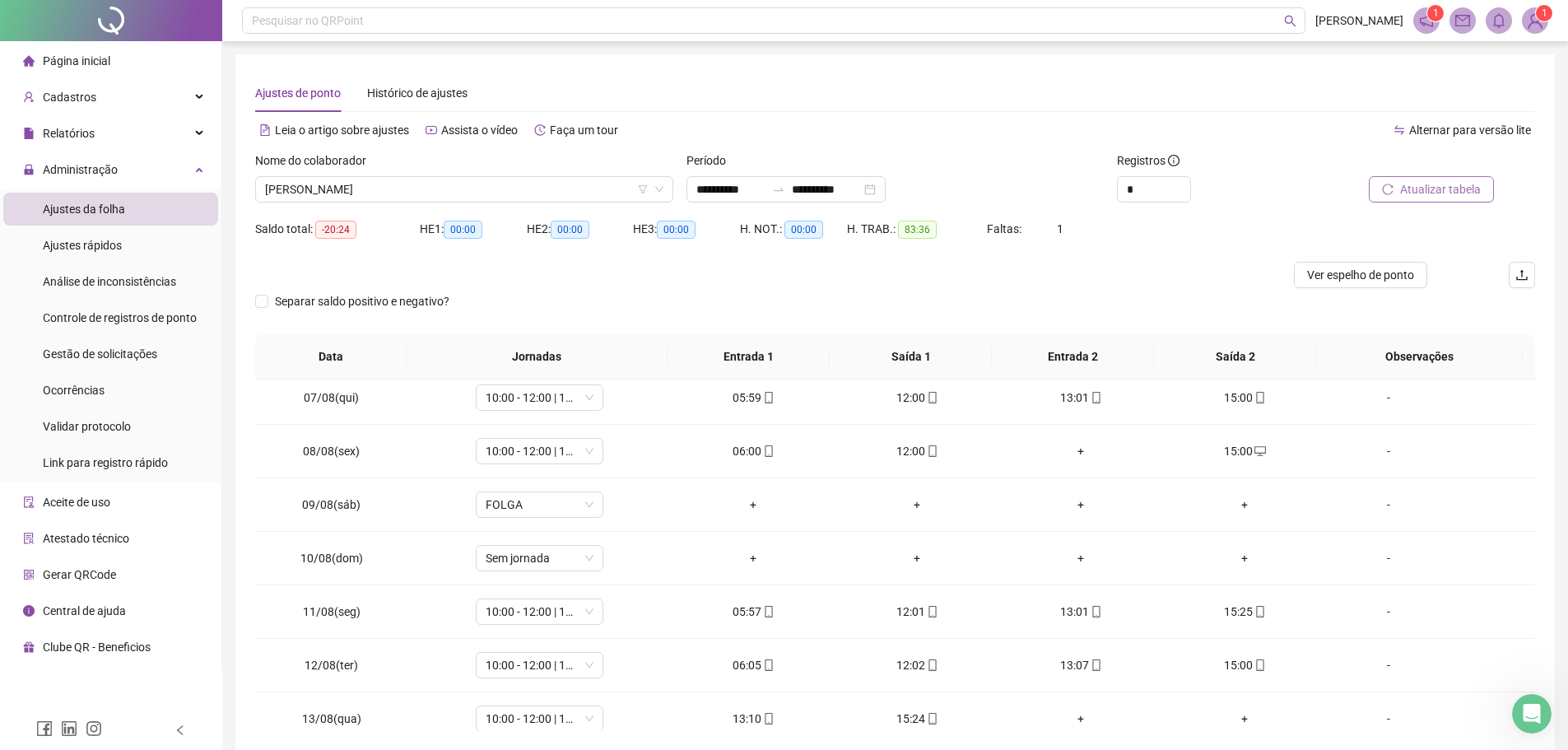
click at [1386, 190] on icon "reload" at bounding box center [1387, 188] width 11 height 11
click at [1386, 195] on button "Atualizar tabela" at bounding box center [1432, 189] width 125 height 26
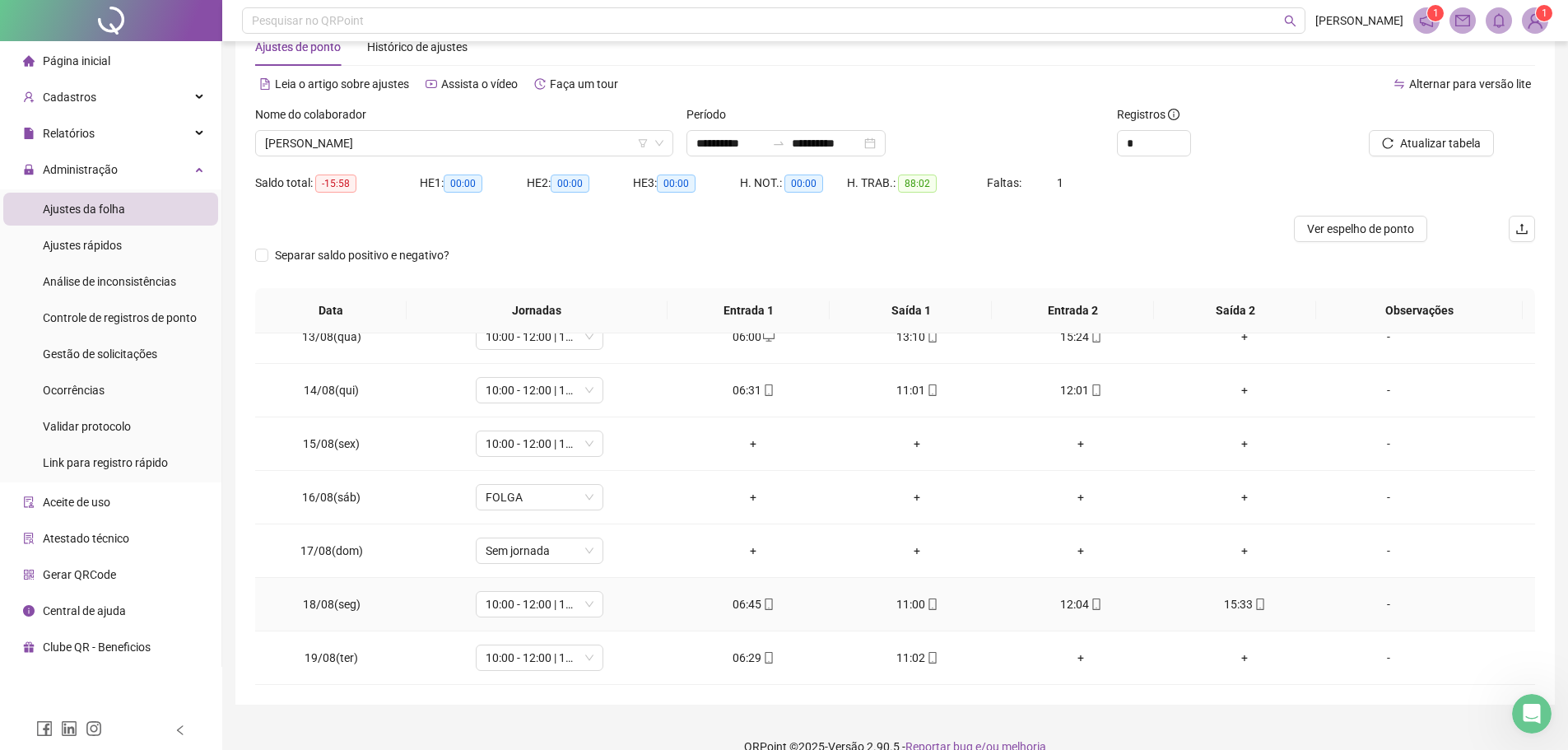
scroll to position [71, 0]
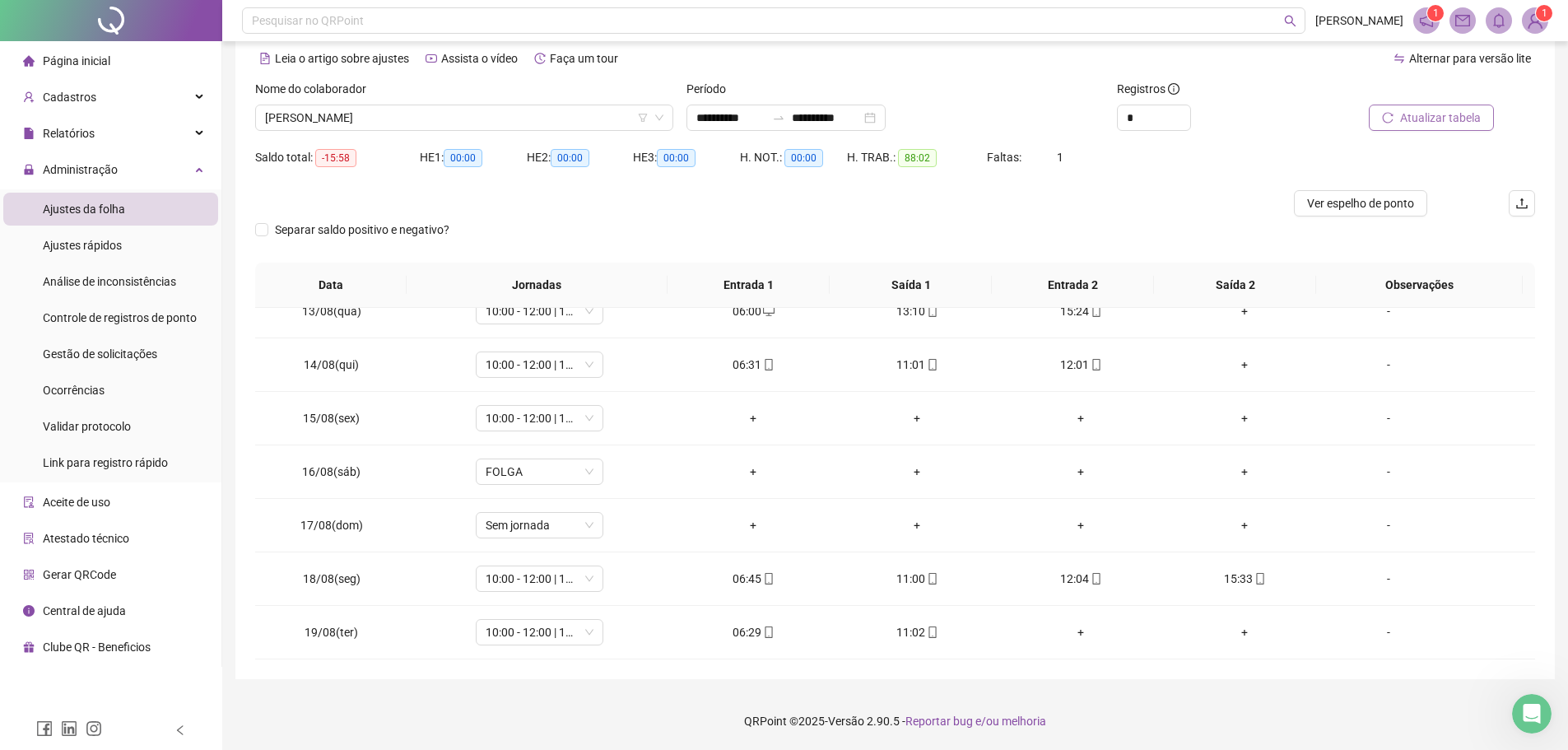
click at [1445, 113] on span "Atualizar tabela" at bounding box center [1440, 117] width 81 height 18
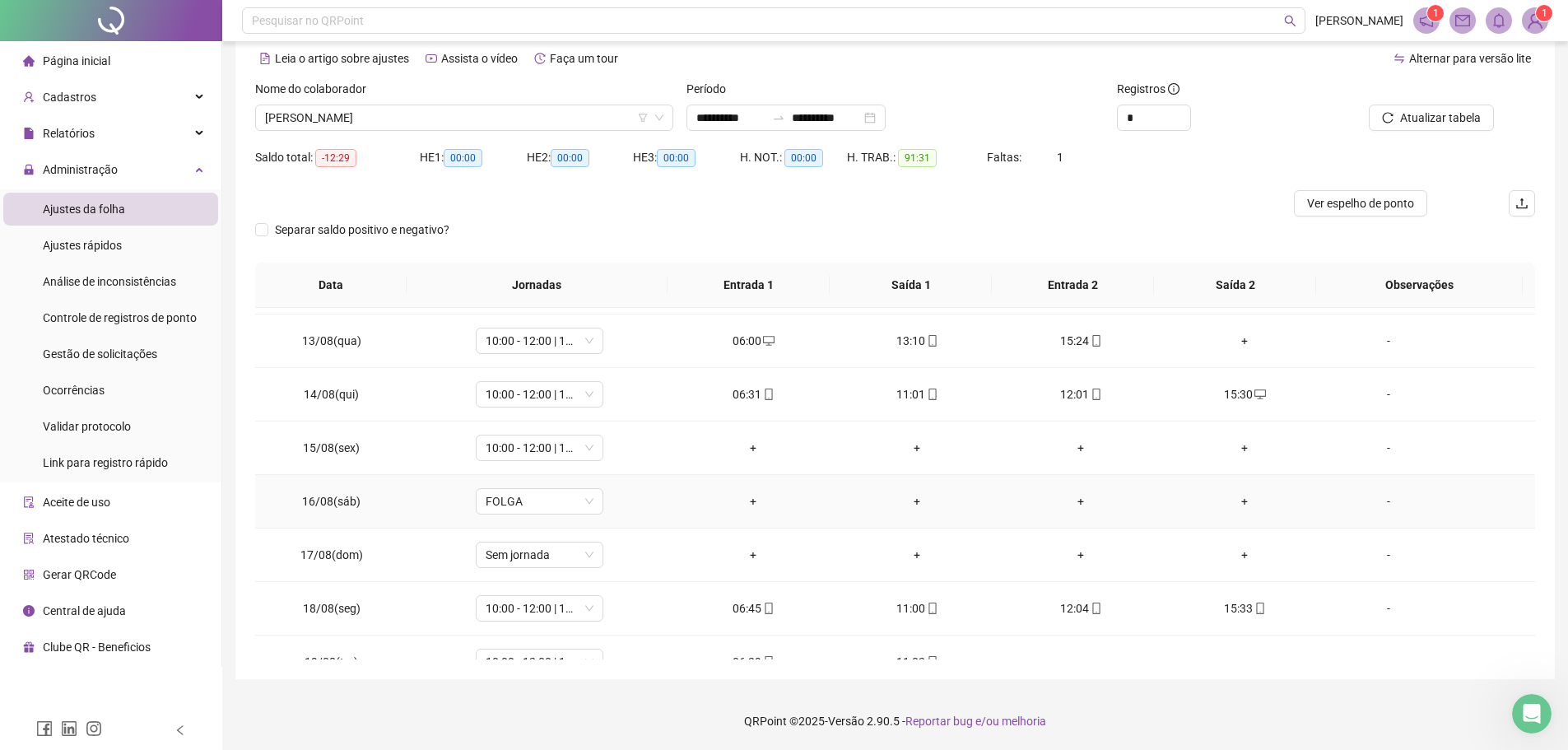
scroll to position [665, 0]
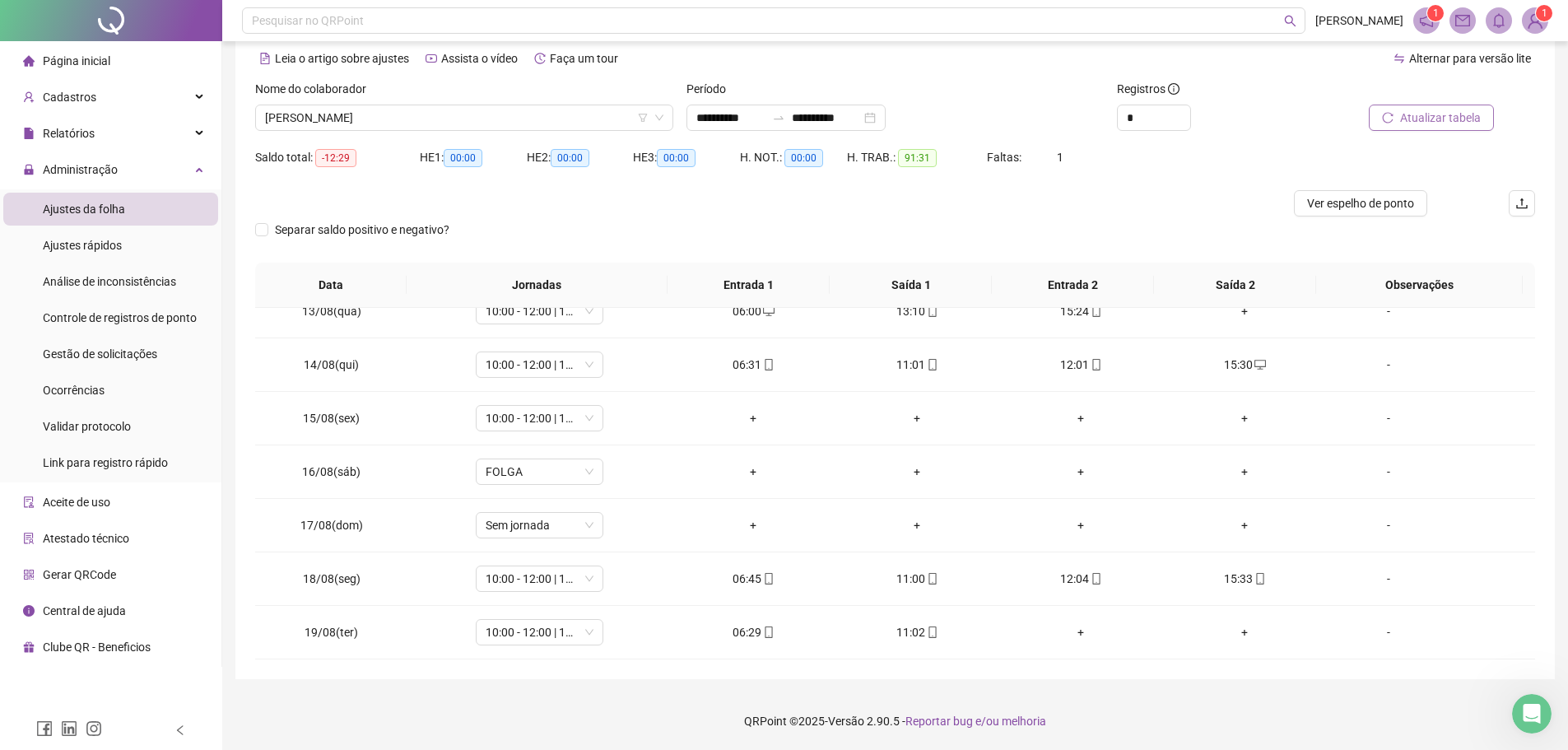
click at [1392, 117] on icon "reload" at bounding box center [1387, 117] width 11 height 11
click at [445, 122] on span "[PERSON_NAME]" at bounding box center [464, 118] width 398 height 25
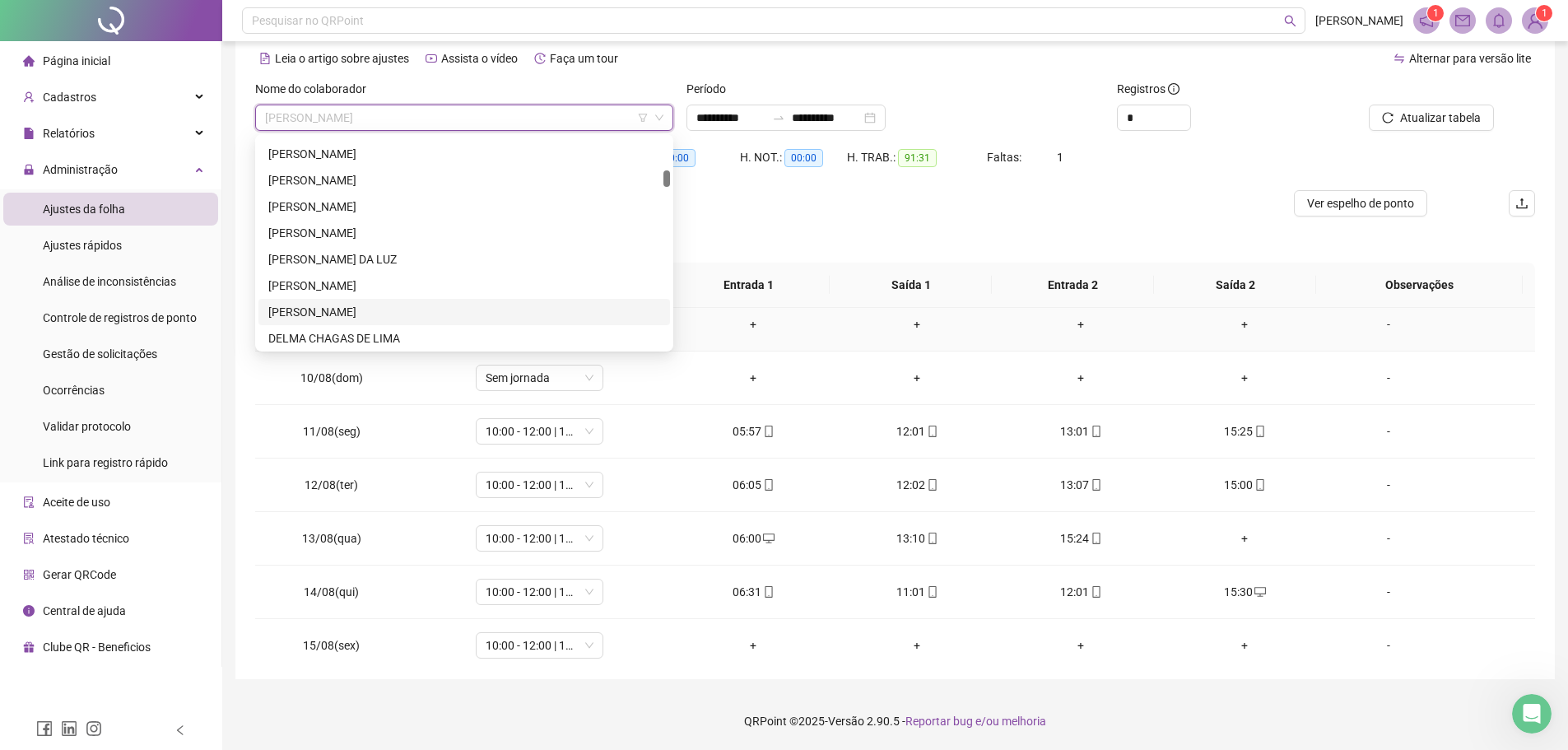
scroll to position [418, 0]
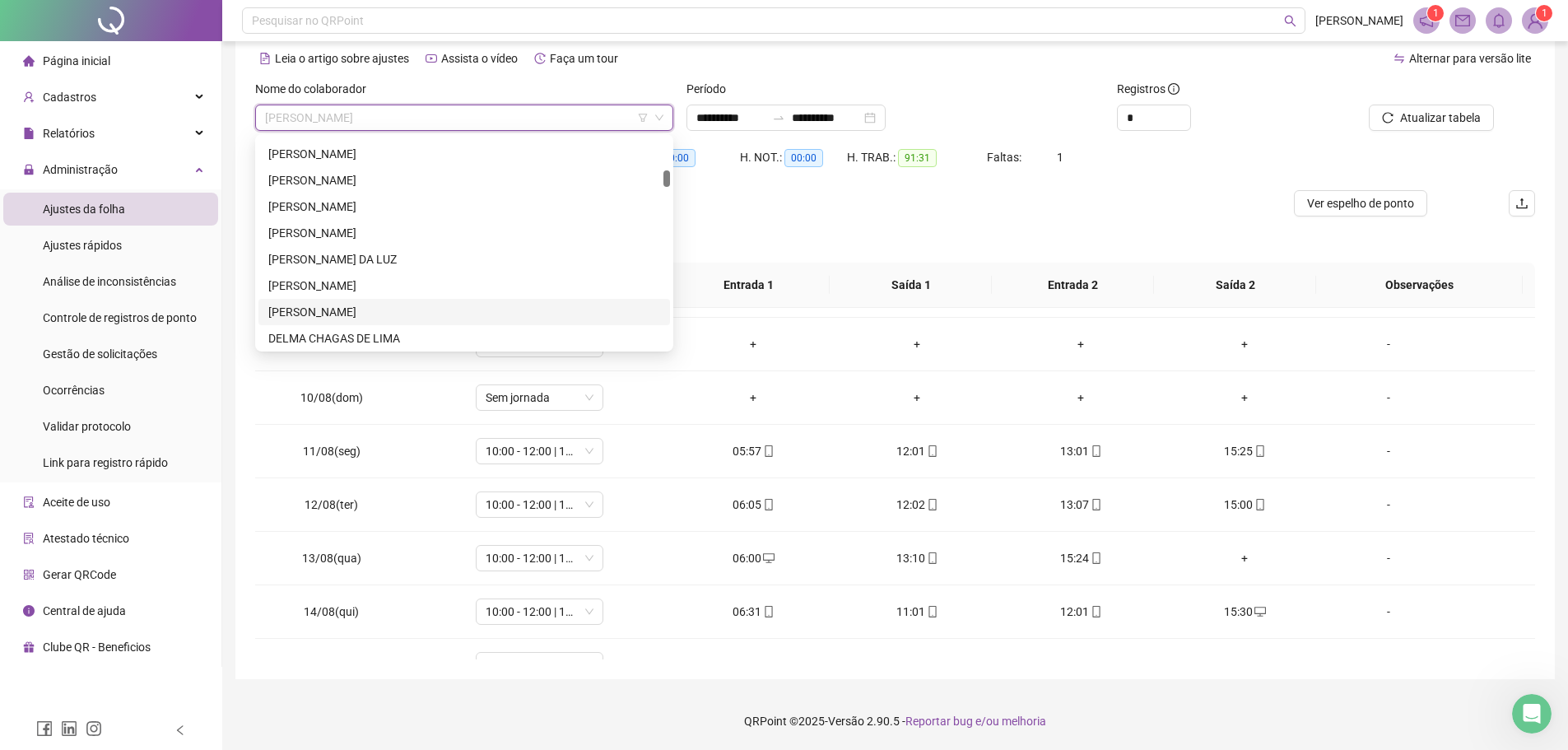
click at [895, 250] on div "Separar saldo positivo e negativo?" at bounding box center [895, 239] width 1280 height 46
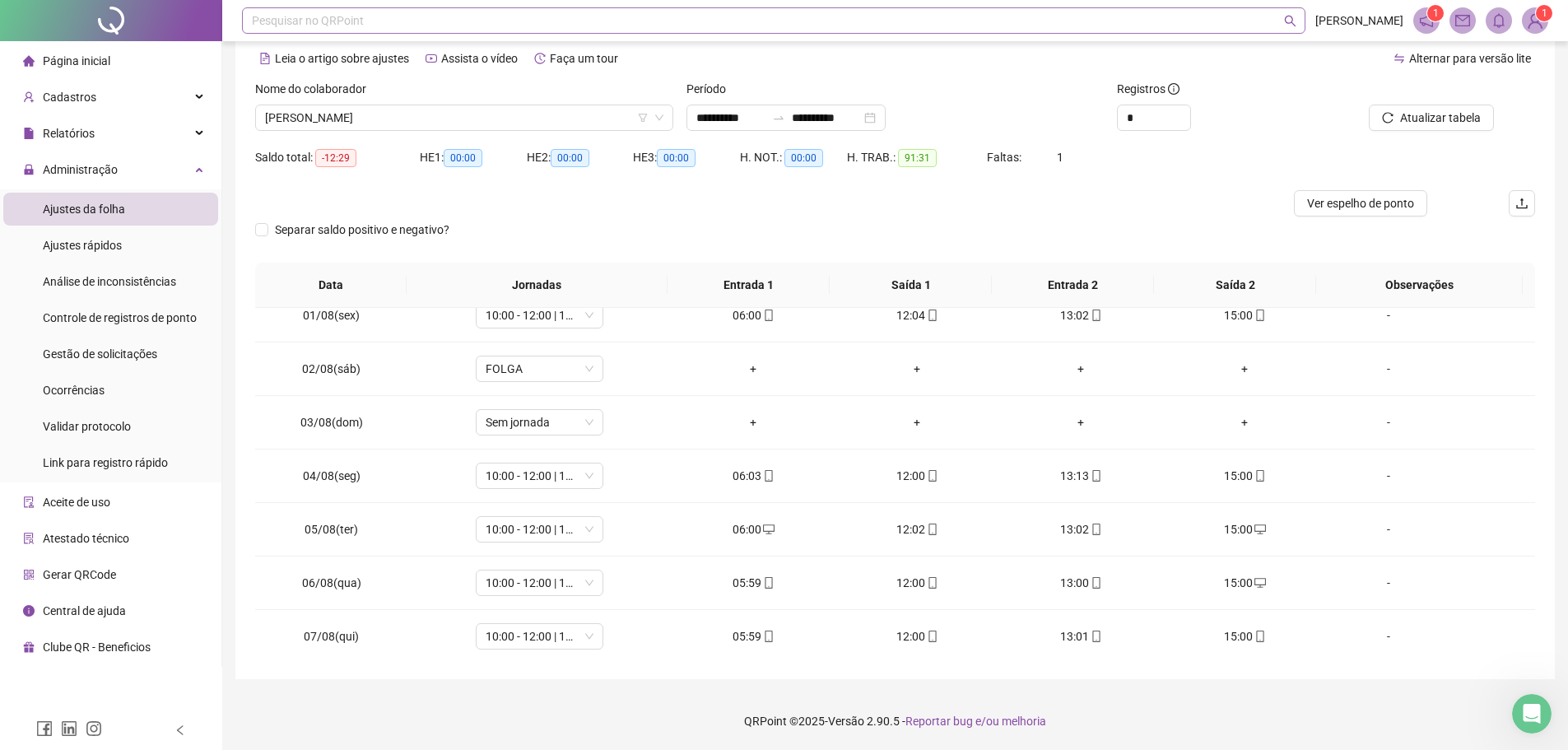
scroll to position [0, 0]
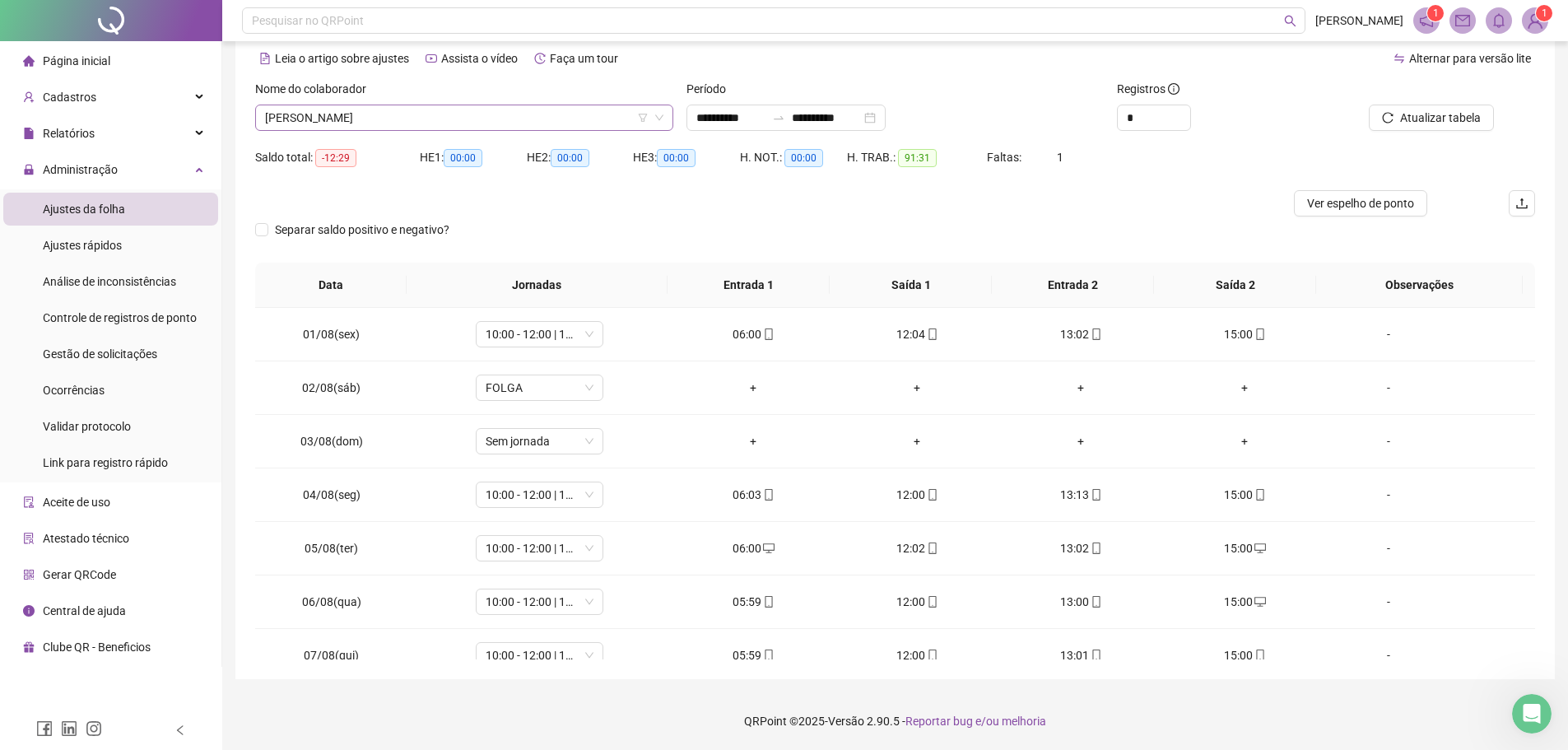
click at [471, 110] on span "[PERSON_NAME]" at bounding box center [464, 118] width 398 height 25
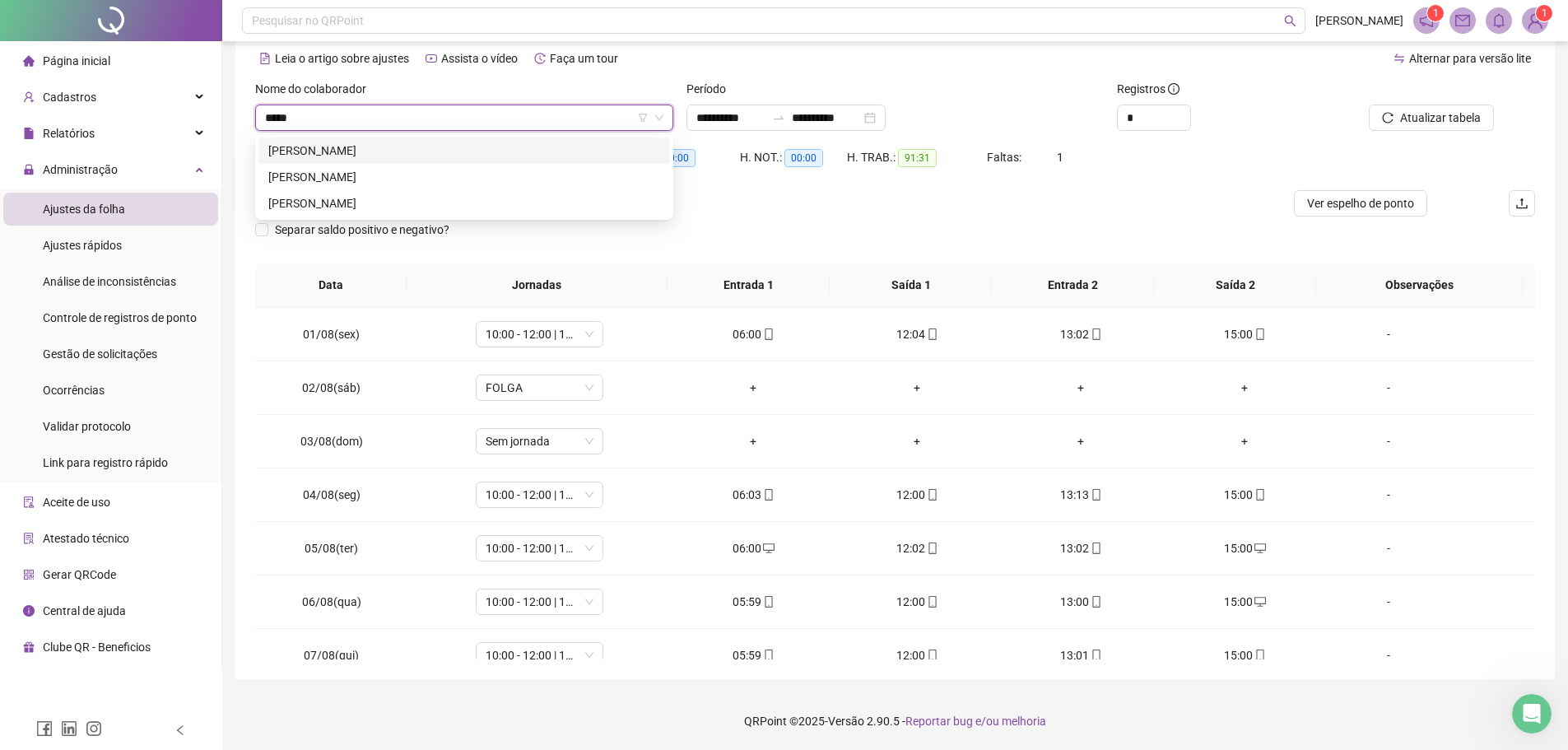
type input "******"
drag, startPoint x: 402, startPoint y: 177, endPoint x: 407, endPoint y: 187, distance: 11.2
click at [407, 187] on div "[PERSON_NAME]" at bounding box center [464, 177] width 411 height 26
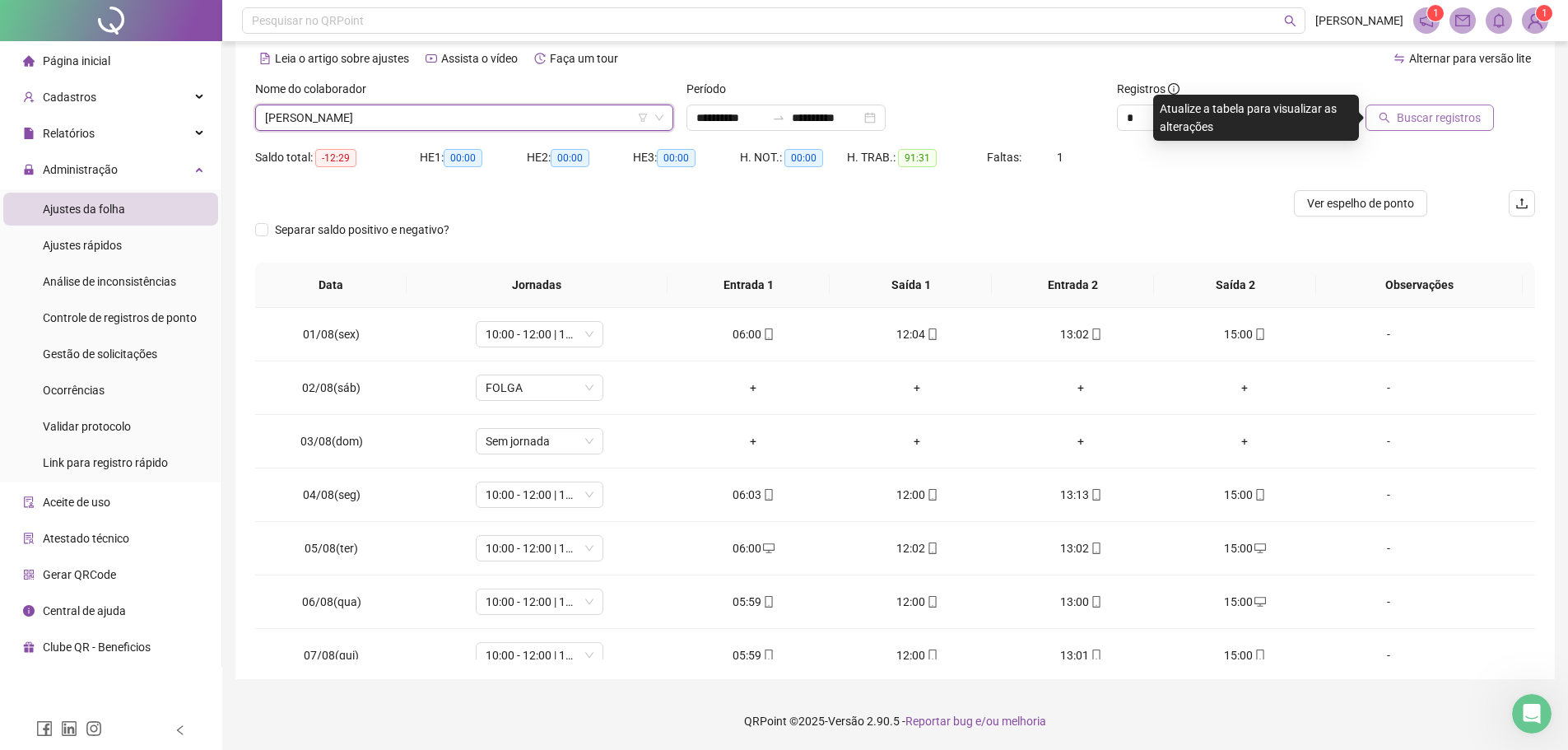
click at [1393, 111] on button "Buscar registros" at bounding box center [1430, 118] width 129 height 26
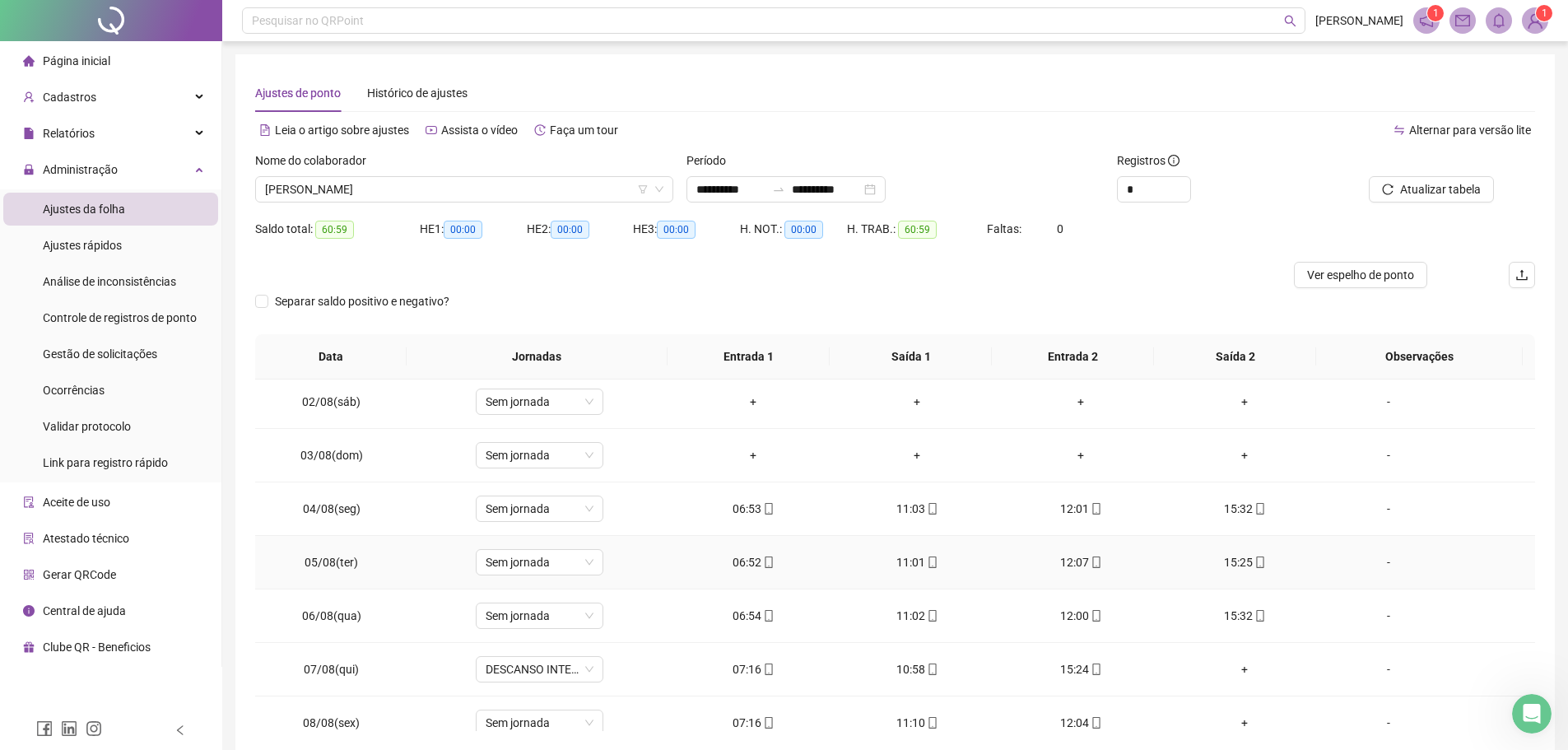
scroll to position [82, 0]
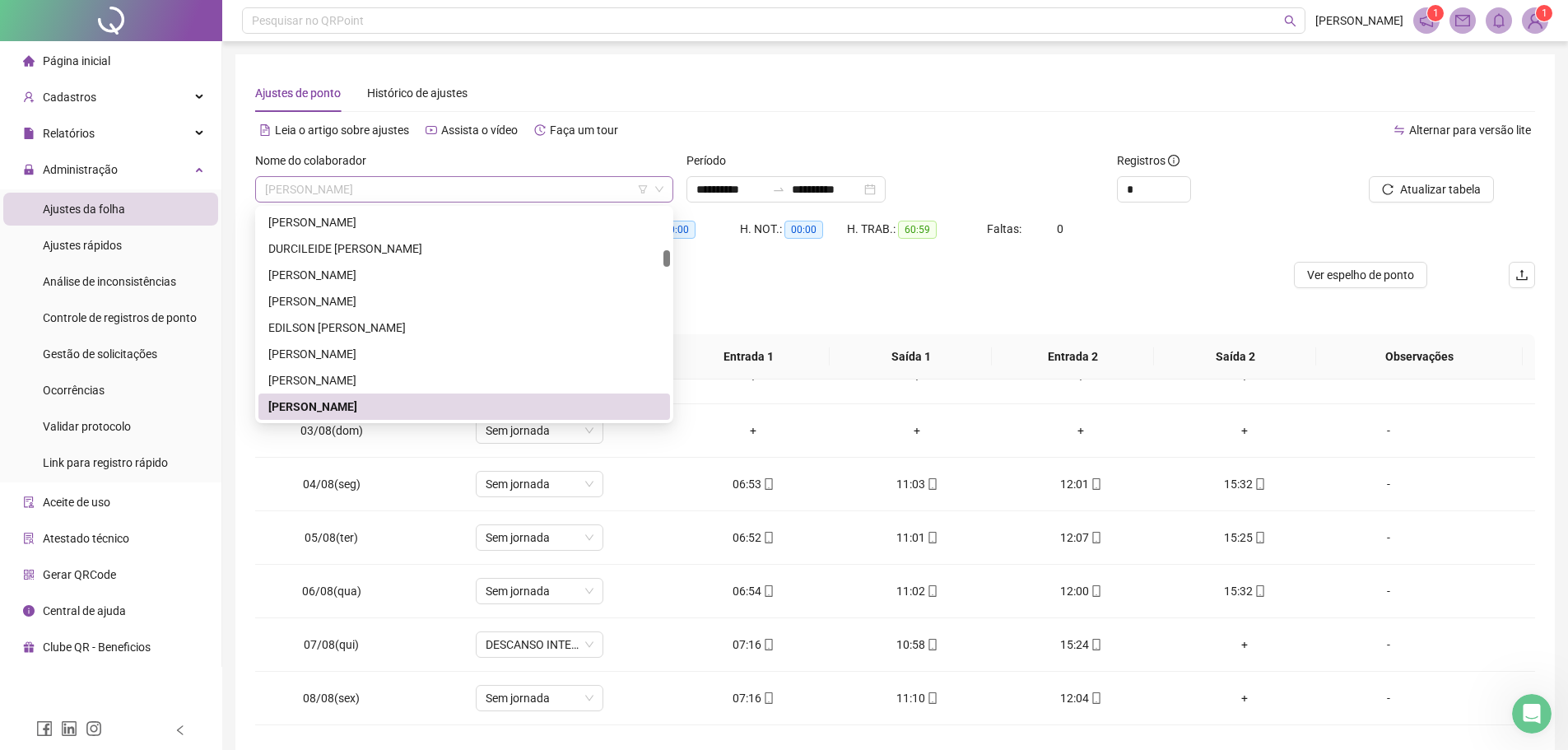
click at [446, 196] on span "[PERSON_NAME]" at bounding box center [464, 189] width 398 height 25
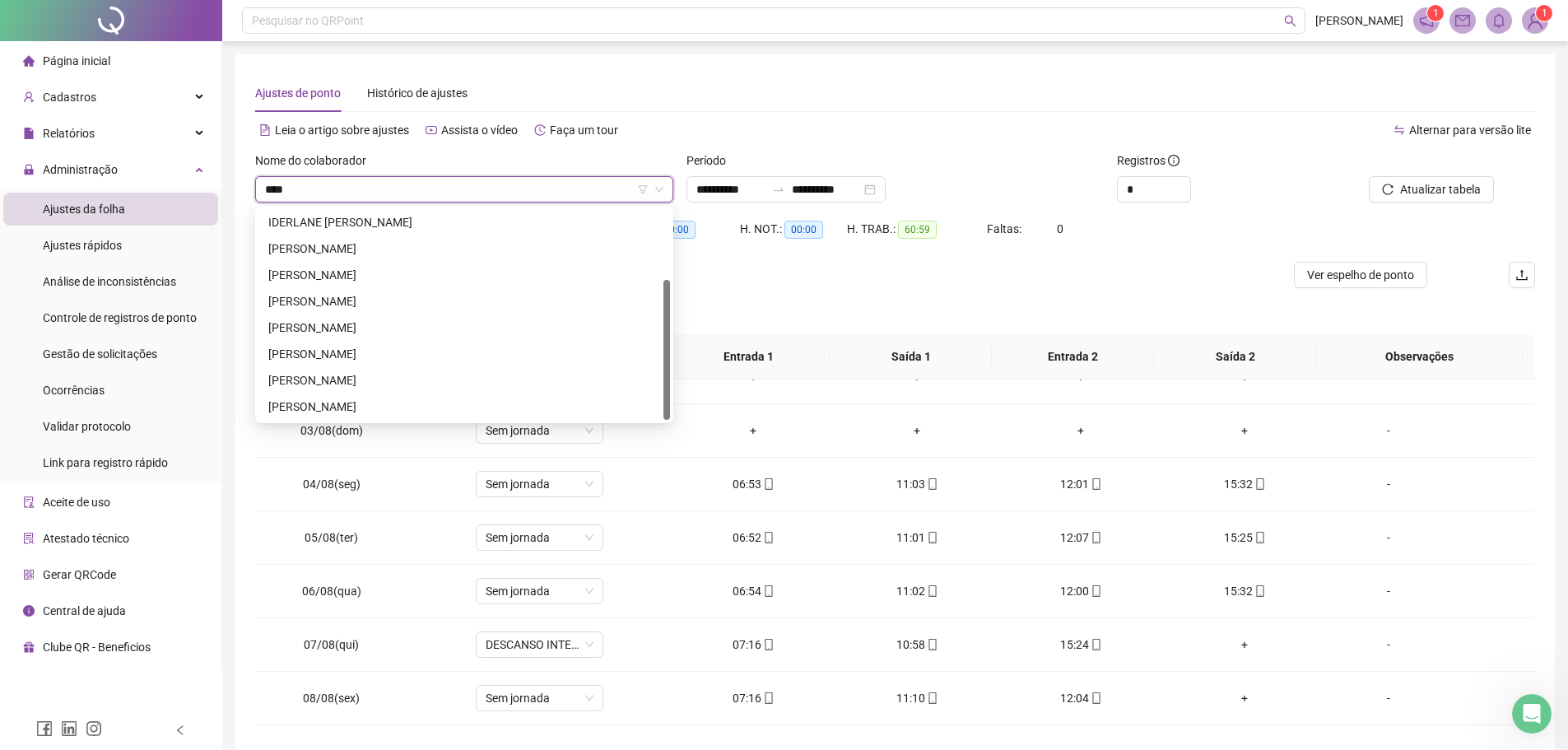
scroll to position [0, 0]
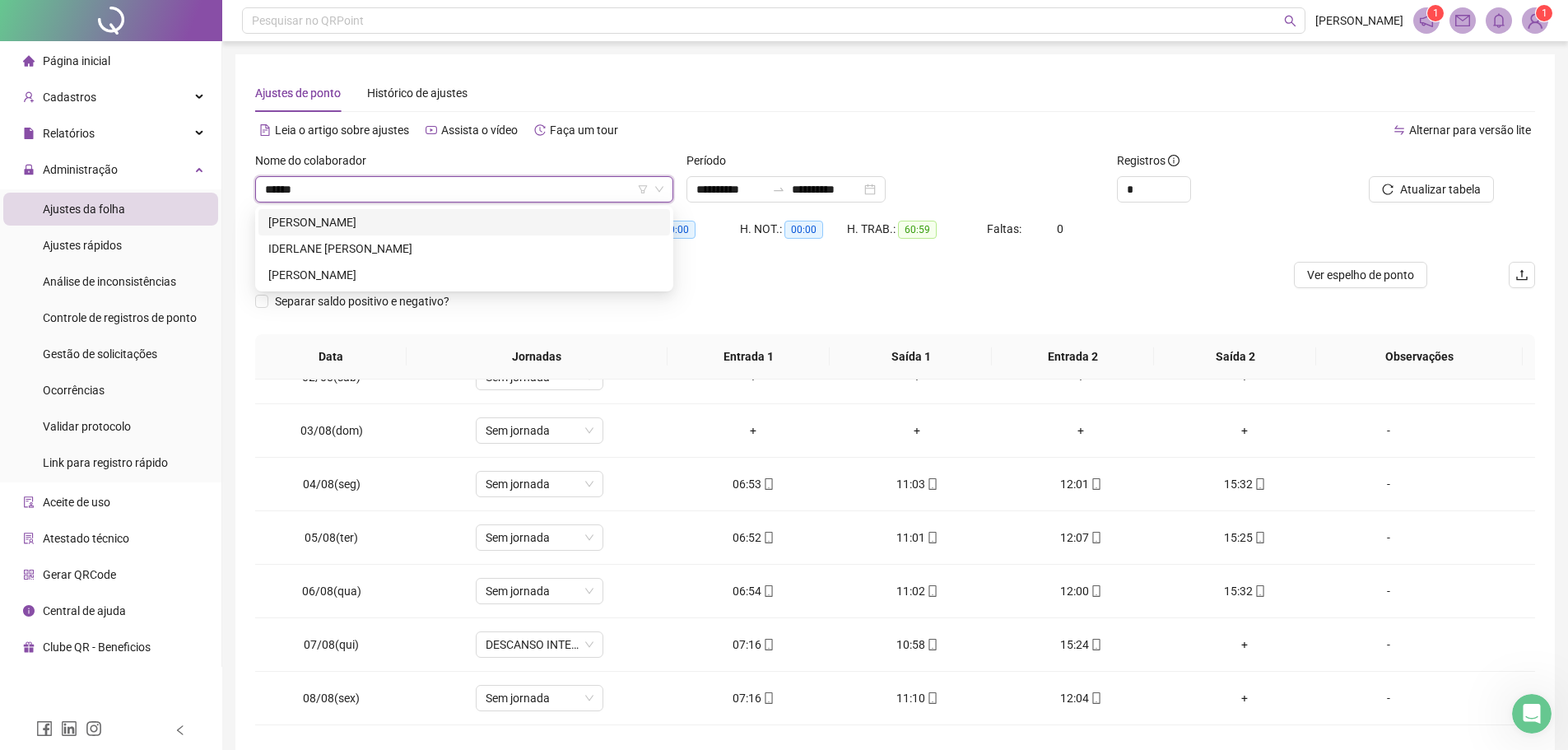
type input "*******"
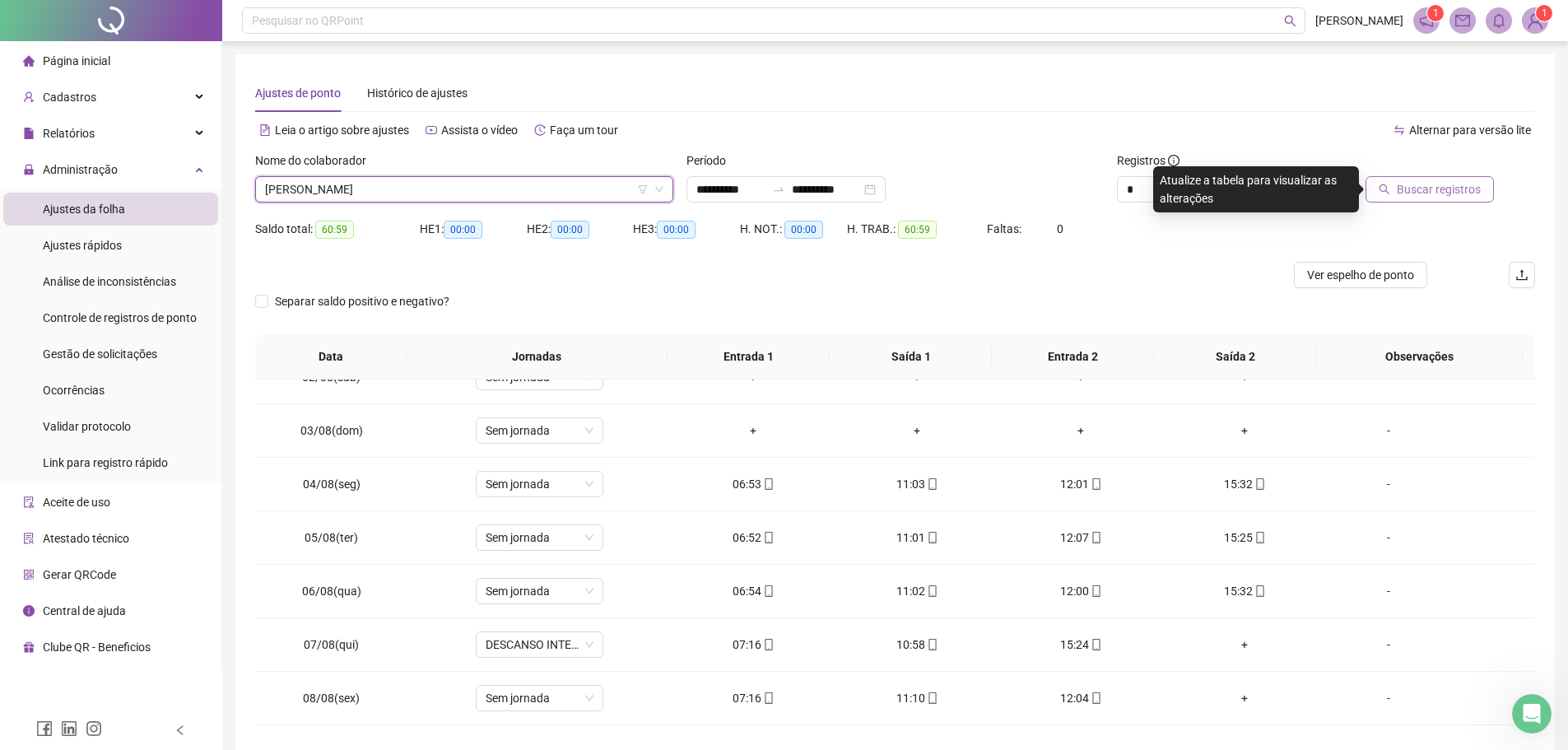
click at [1403, 182] on span "Buscar registros" at bounding box center [1438, 189] width 84 height 18
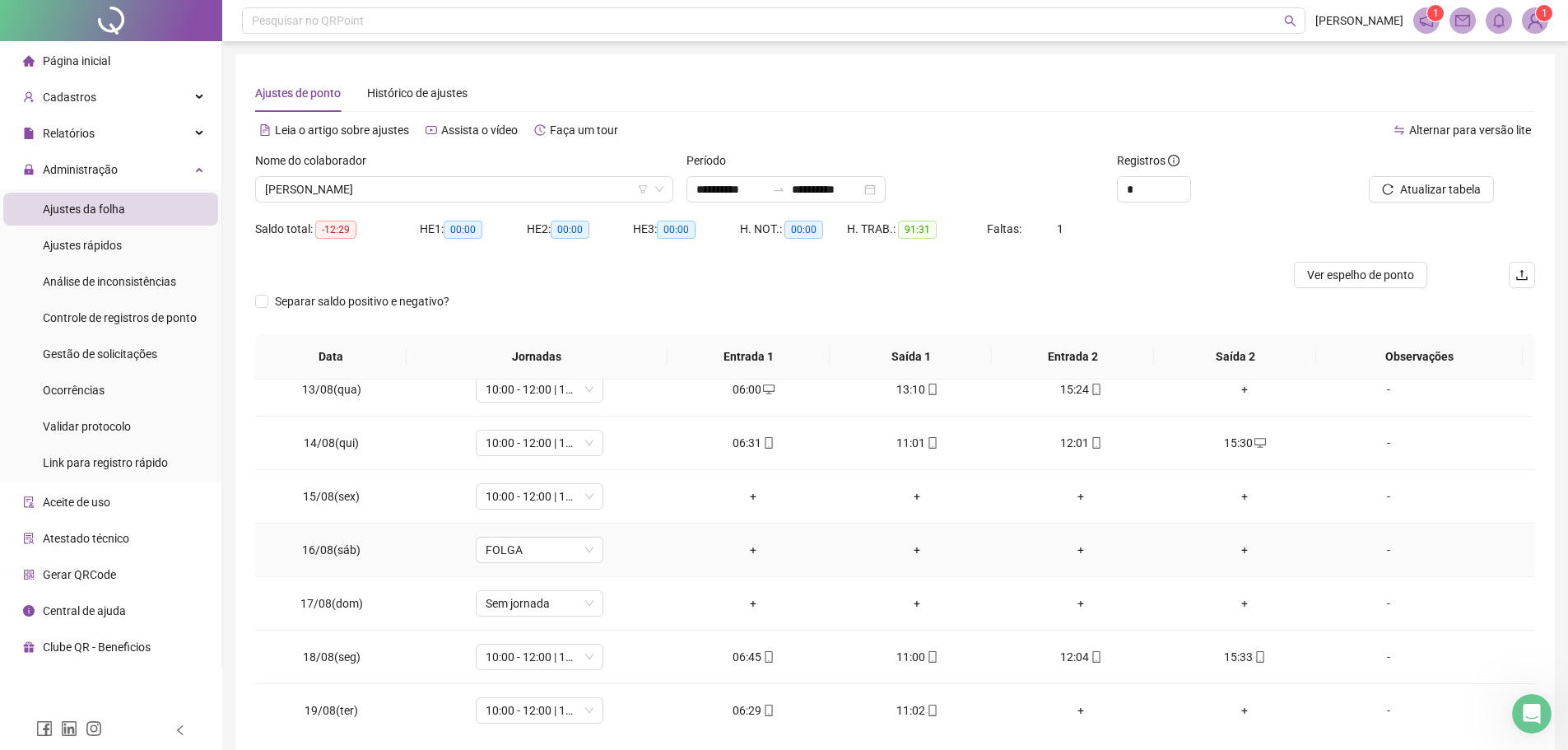
scroll to position [576, 0]
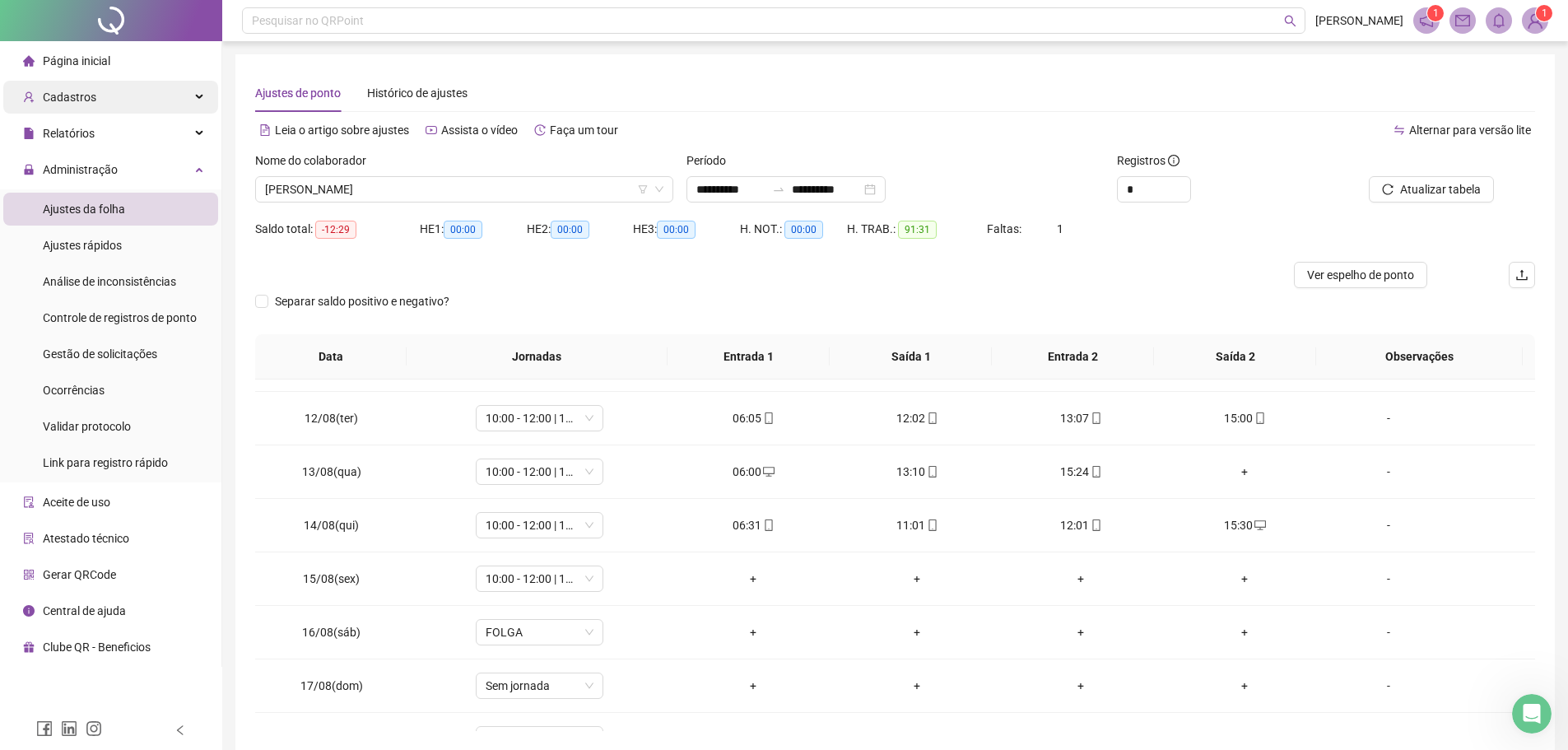
click at [134, 97] on div "Cadastros" at bounding box center [111, 97] width 215 height 33
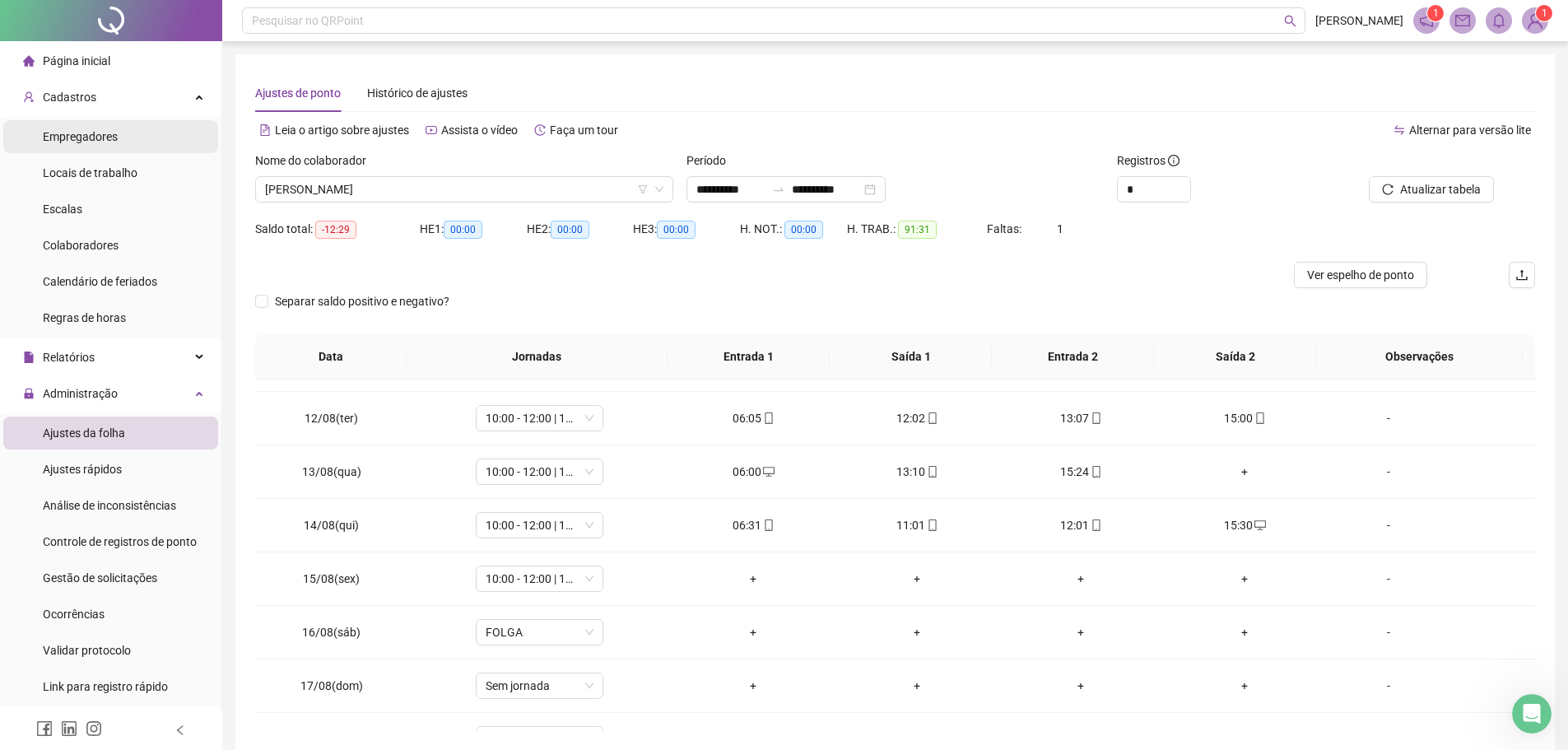
click at [129, 139] on li "Empregadores" at bounding box center [111, 136] width 215 height 33
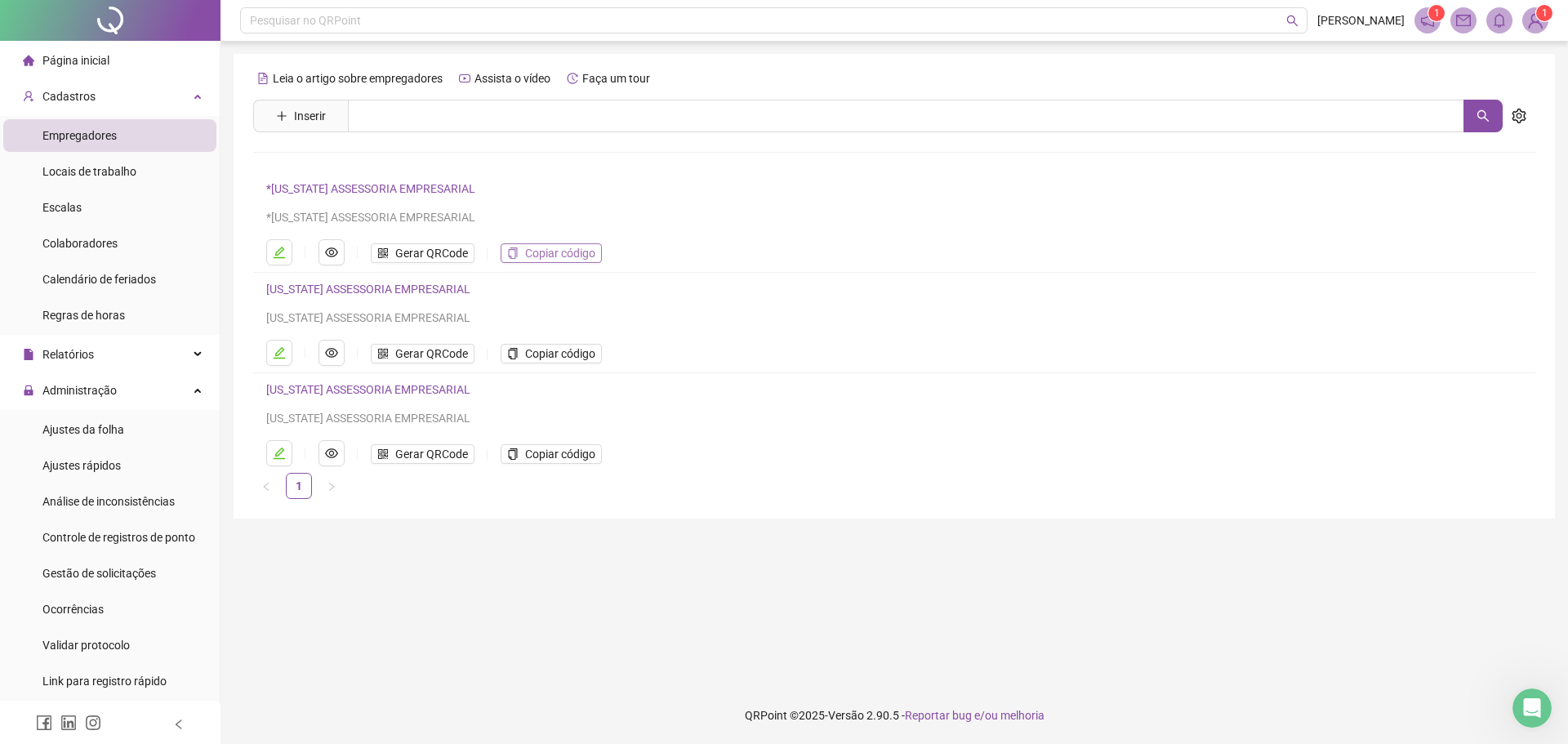
click at [549, 251] on span "Copiar código" at bounding box center [560, 252] width 70 height 18
click at [93, 475] on div "Ajustes rápidos" at bounding box center [82, 465] width 79 height 32
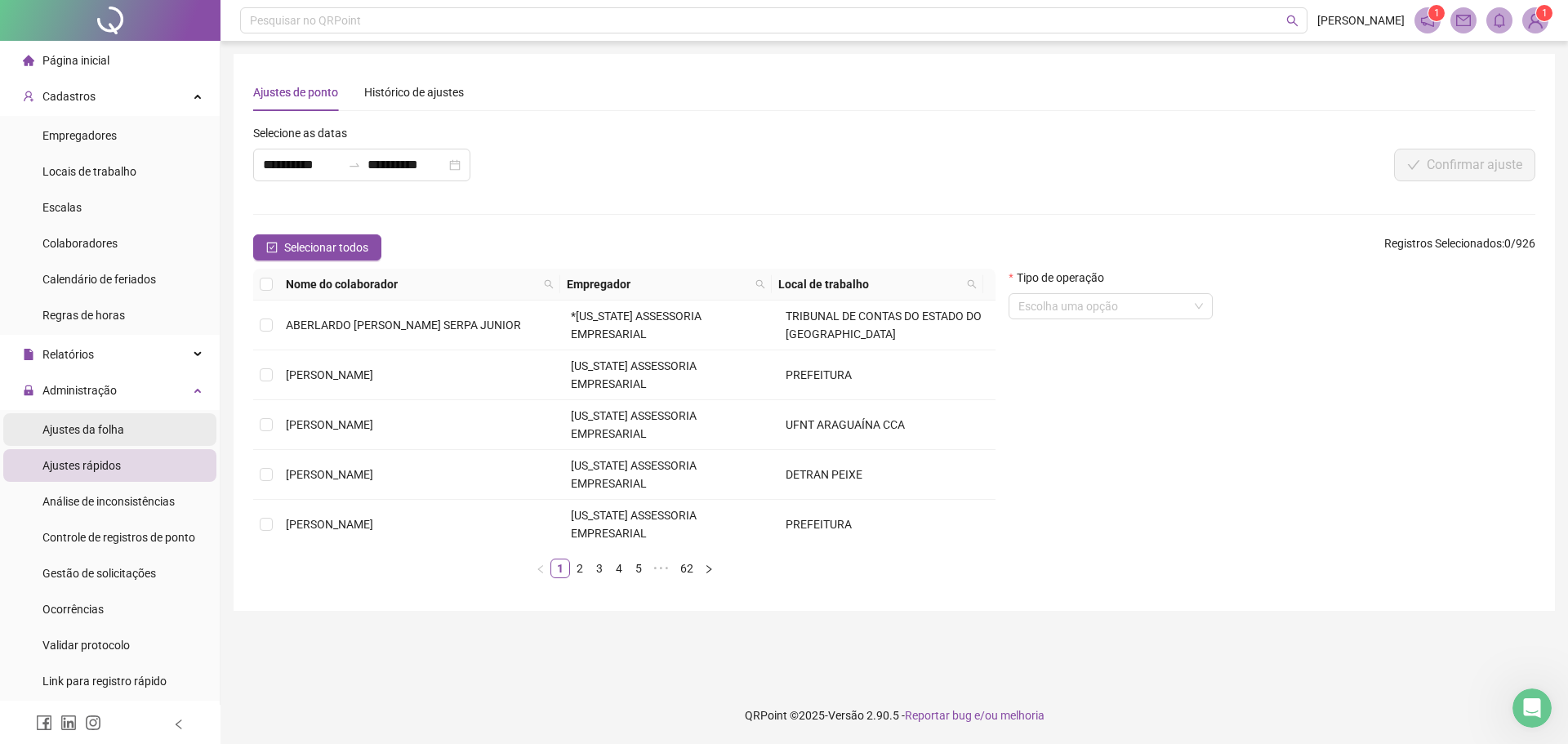
click at [90, 428] on span "Ajustes da folha" at bounding box center [83, 429] width 81 height 13
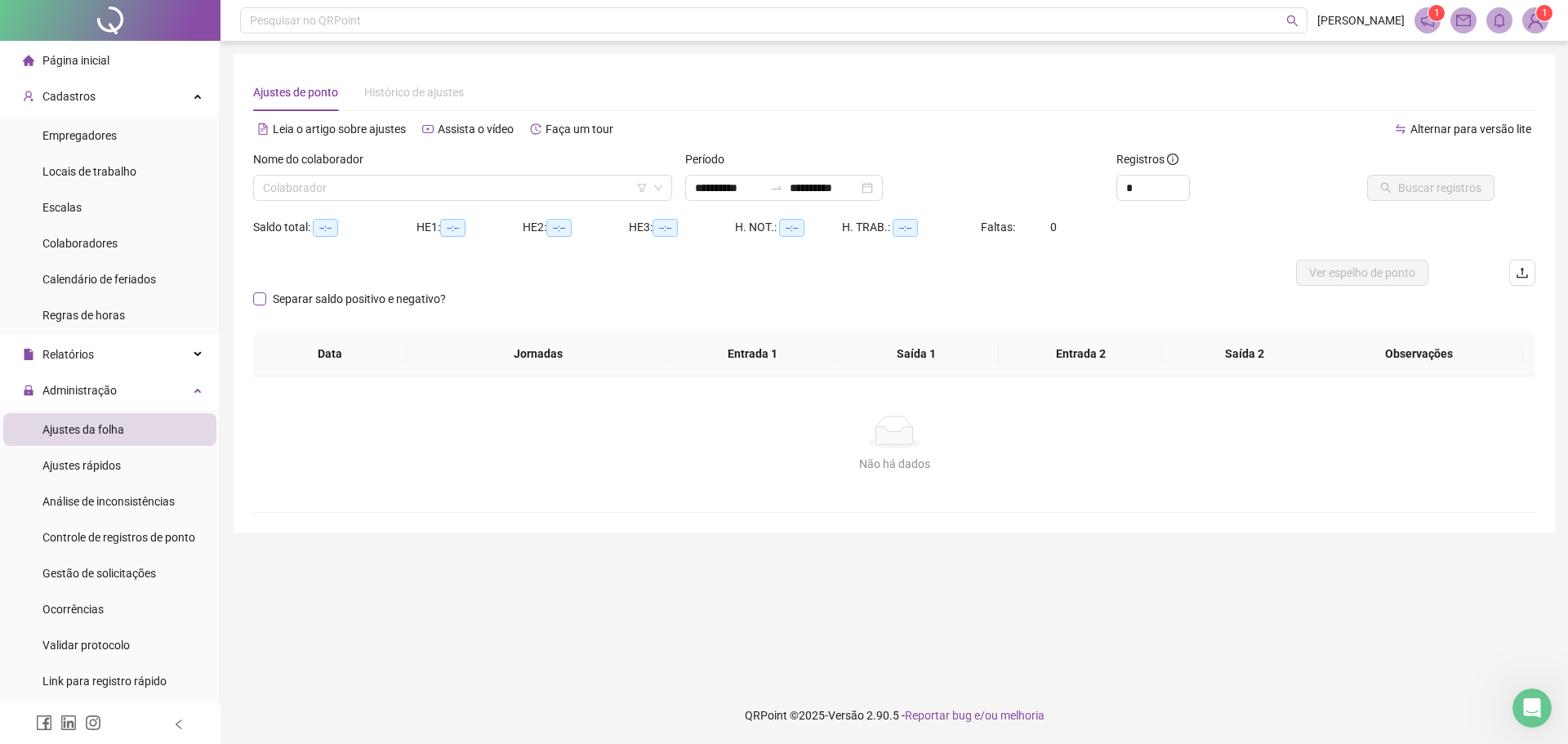
type input "**********"
click at [882, 189] on div "**********" at bounding box center [784, 188] width 197 height 26
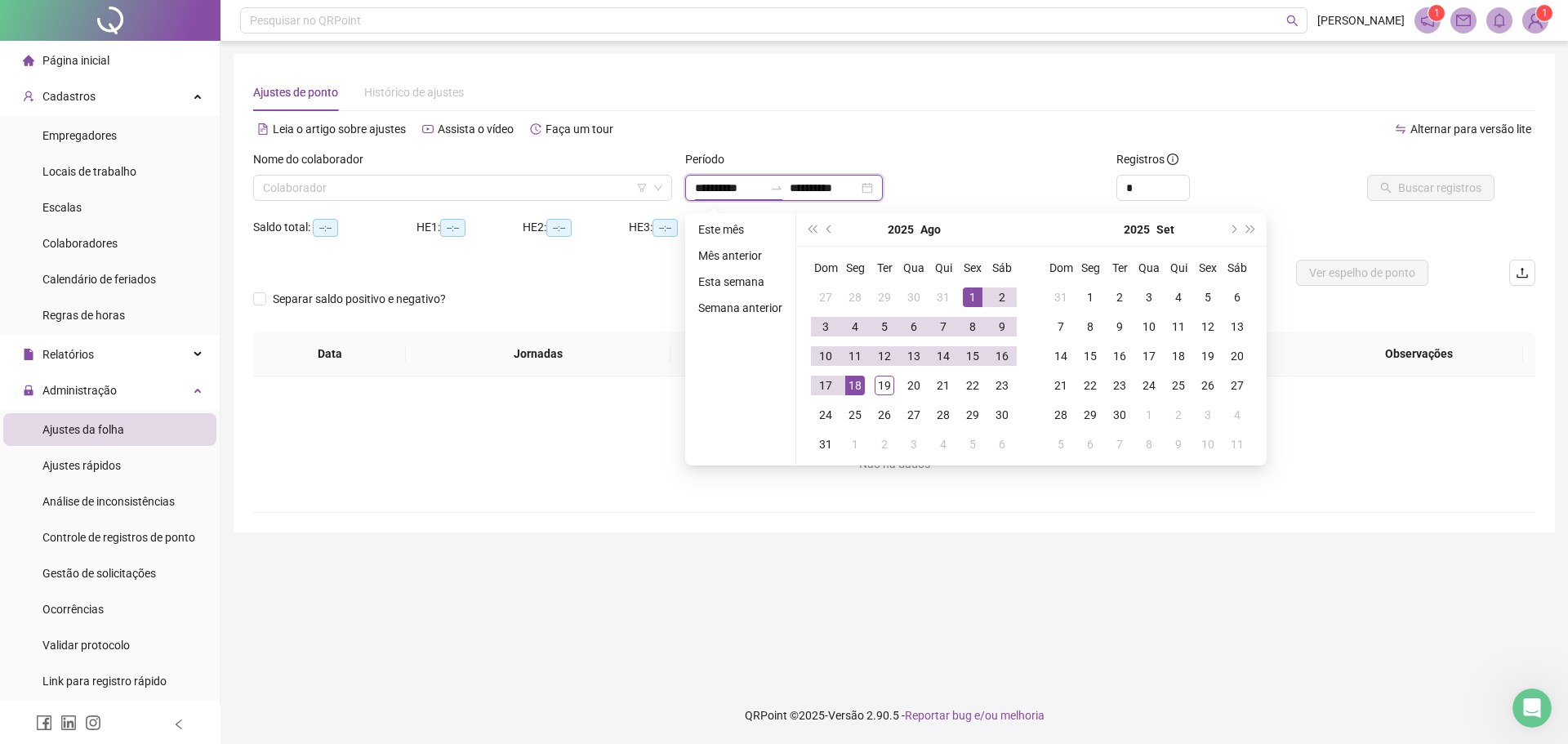
type input "**********"
click at [701, 227] on li "Este mês" at bounding box center [740, 229] width 97 height 19
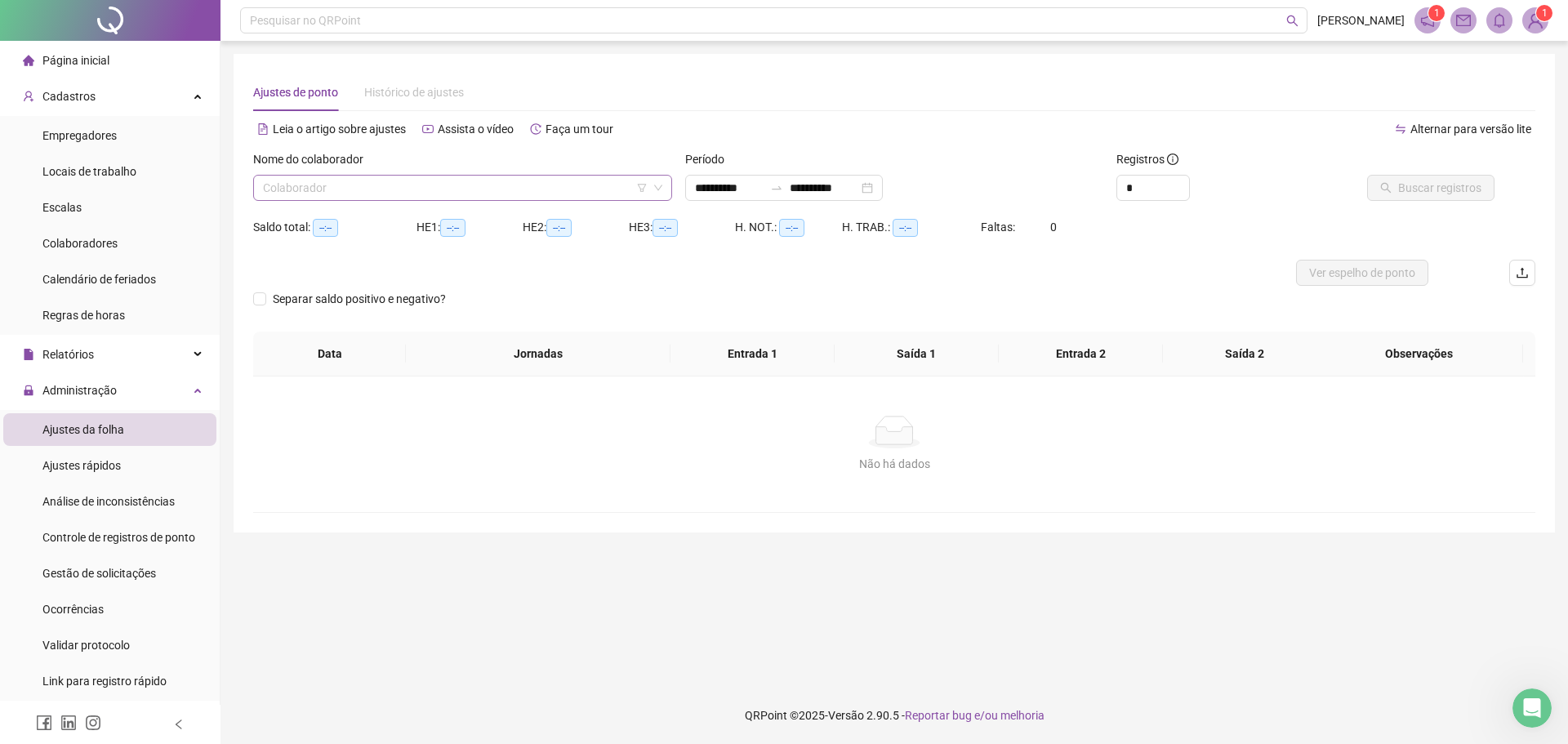
click at [364, 190] on input "search" at bounding box center [455, 188] width 384 height 24
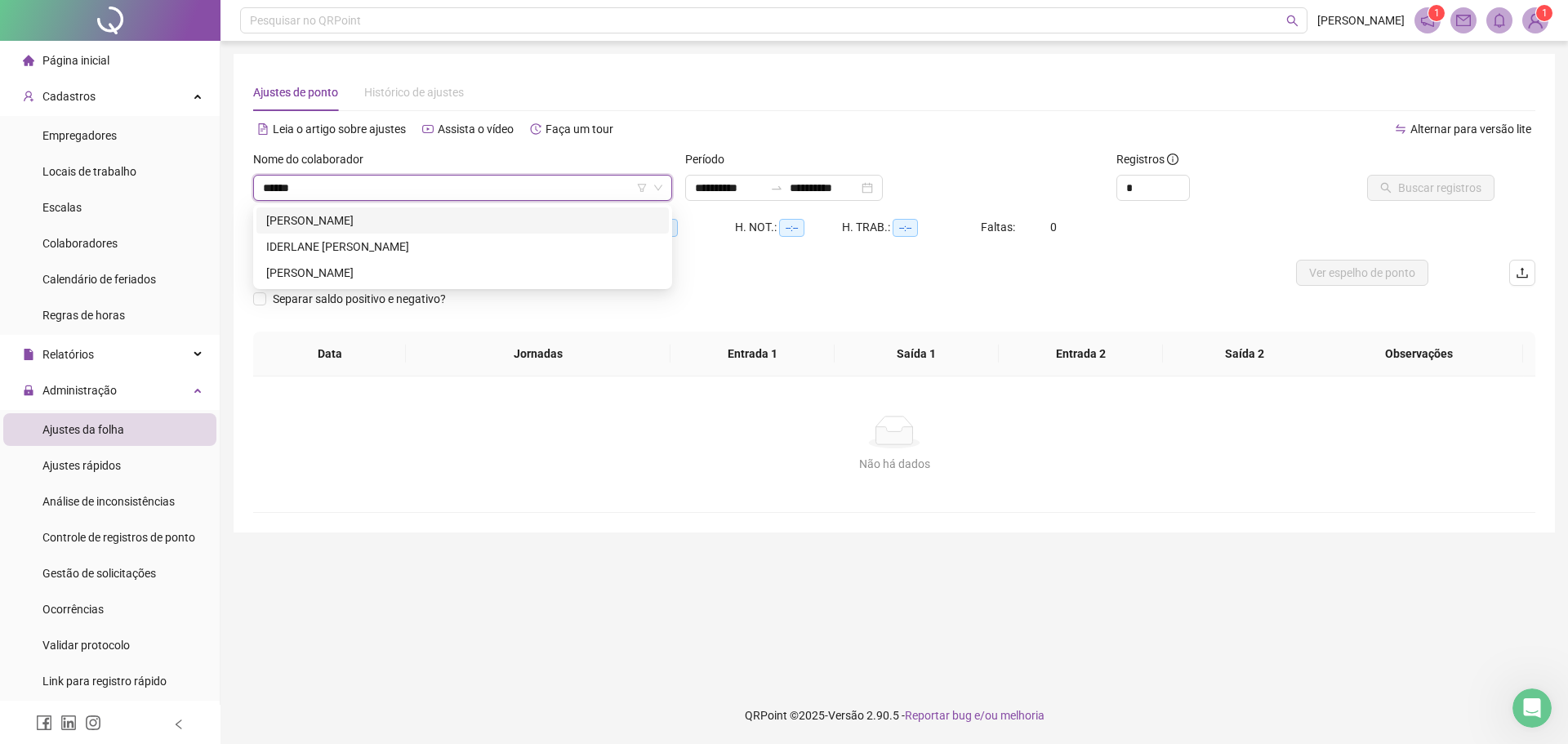
type input "*******"
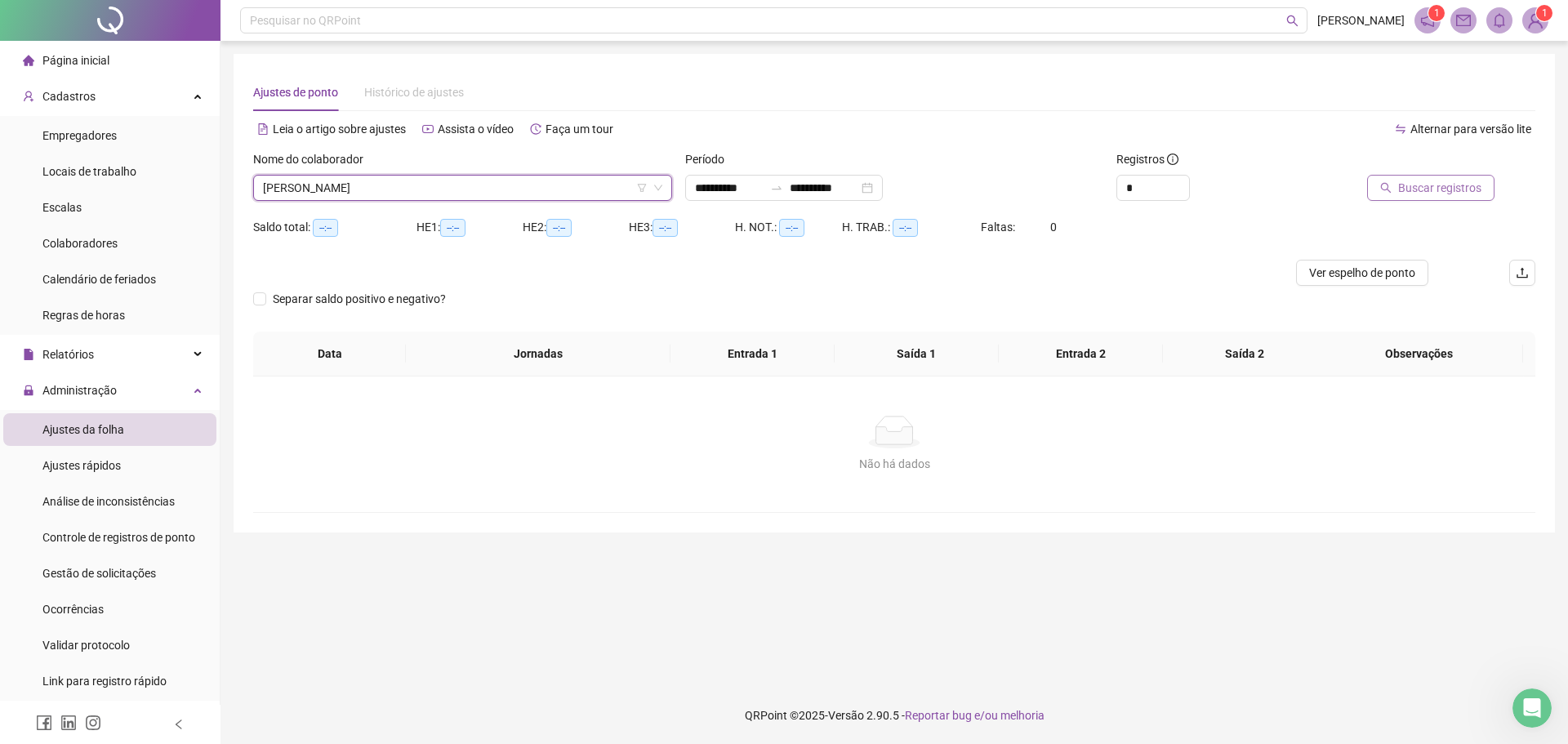
click at [1445, 188] on span "Buscar registros" at bounding box center [1439, 188] width 83 height 18
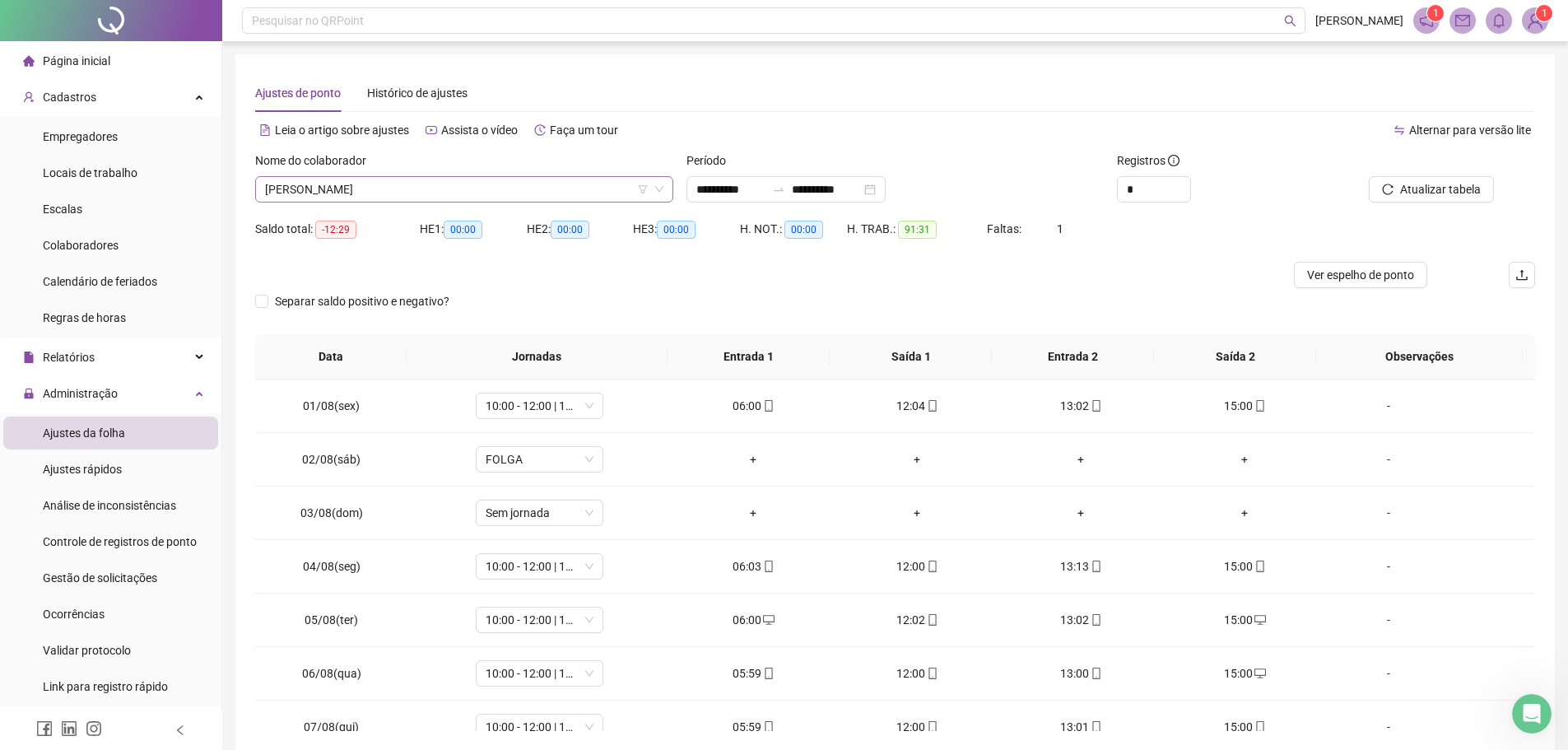
click at [488, 187] on span "[PERSON_NAME]" at bounding box center [464, 189] width 398 height 25
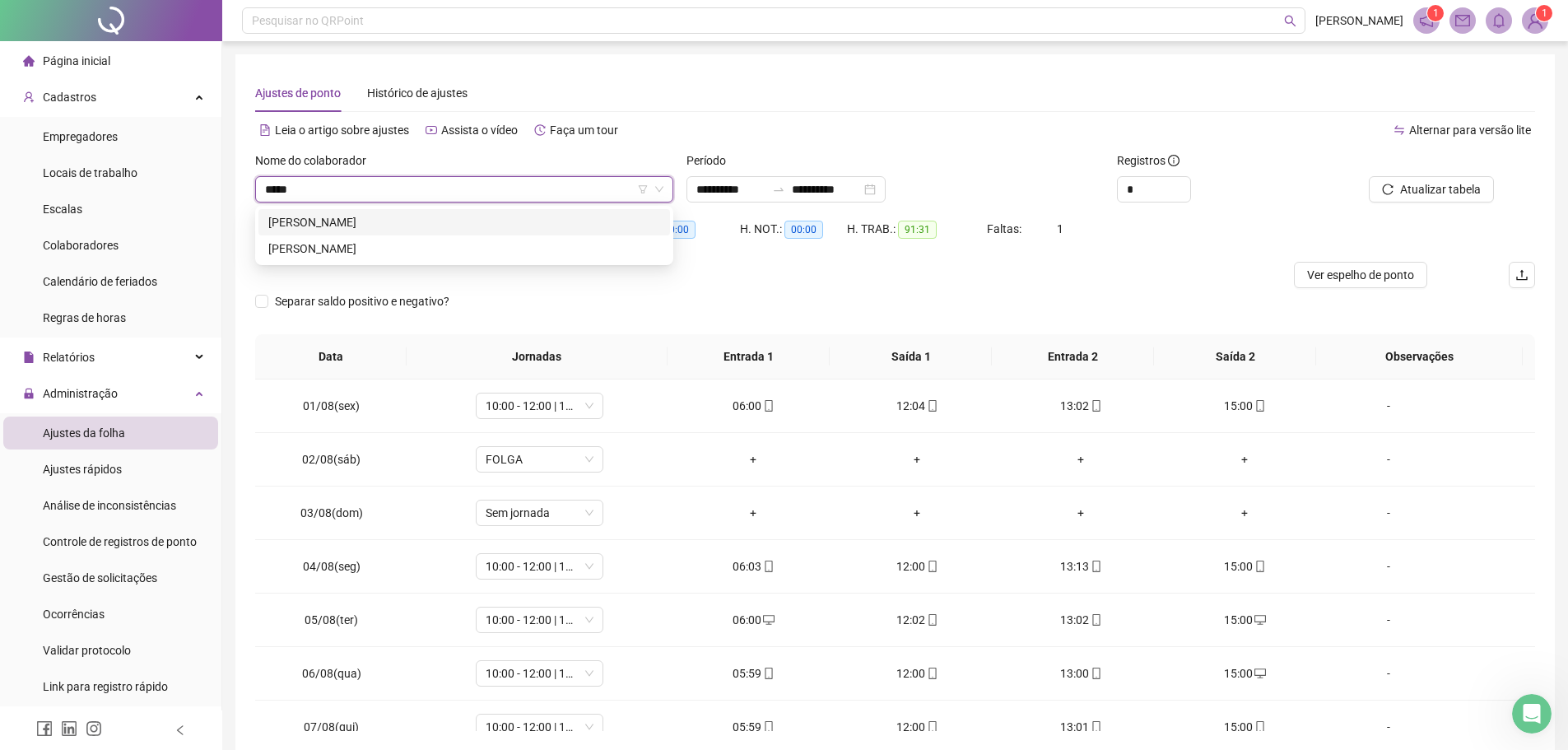
type input "******"
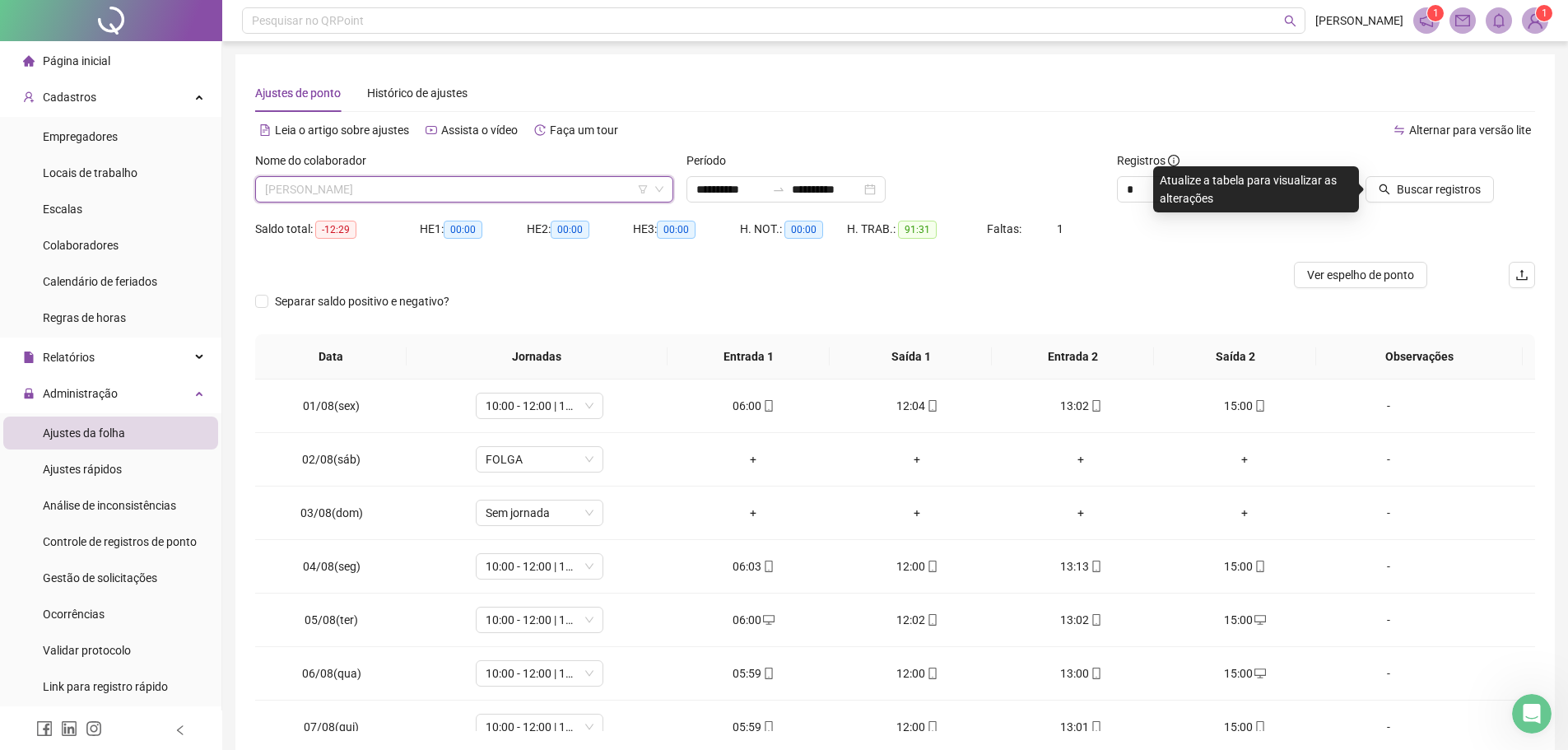
scroll to position [5108, 0]
click at [502, 189] on span "[PERSON_NAME]" at bounding box center [464, 189] width 398 height 25
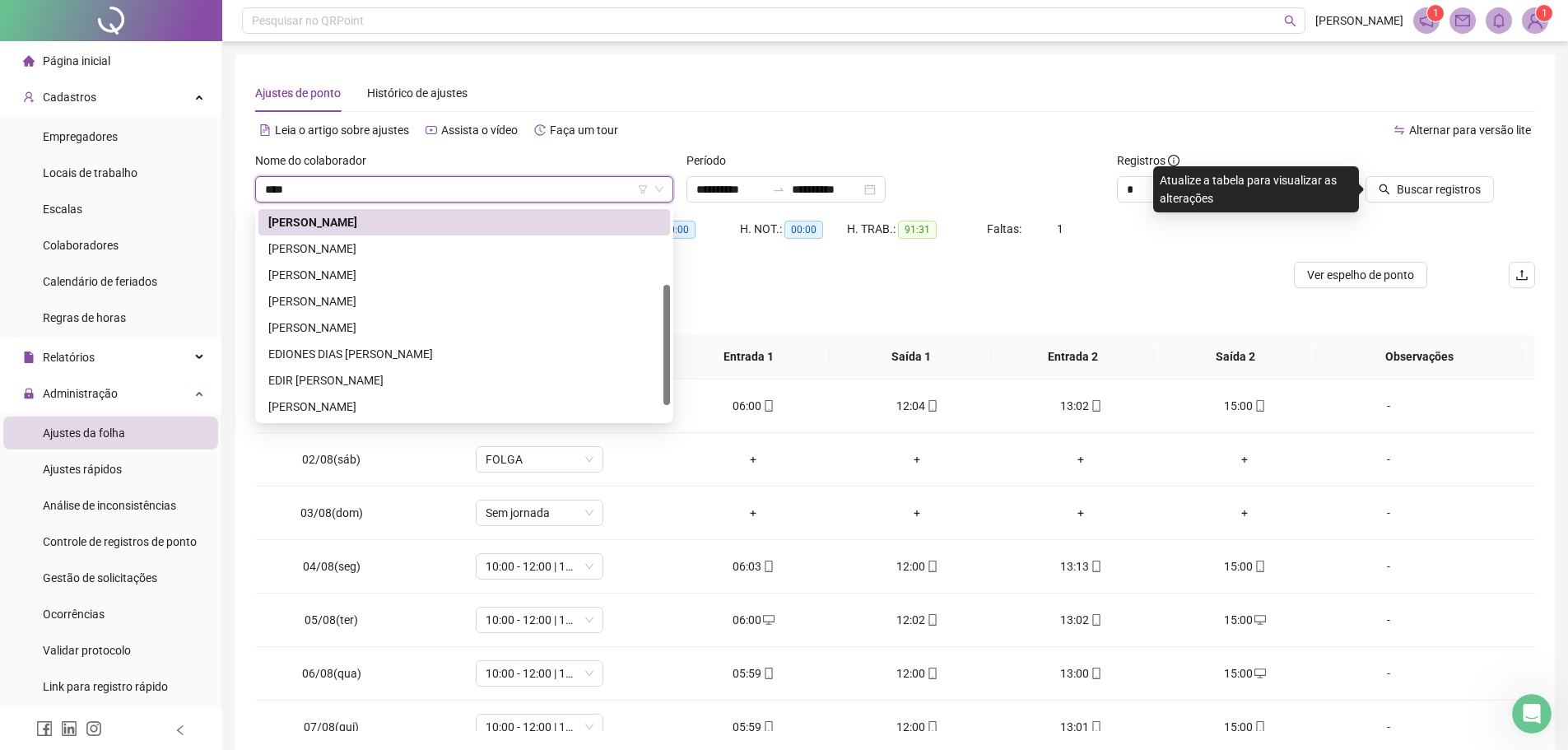
scroll to position [0, 0]
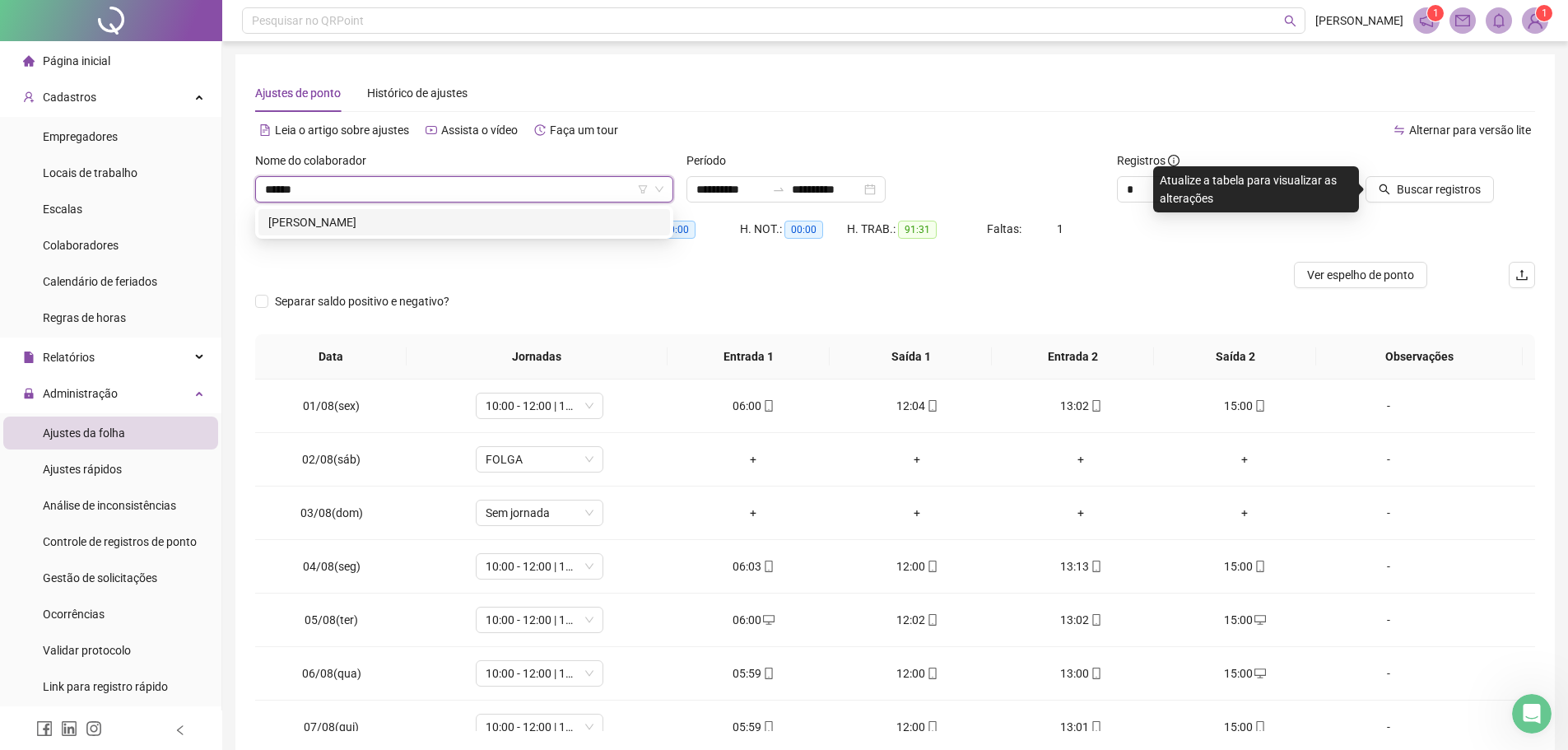
type input "******"
click at [485, 224] on div "[PERSON_NAME]" at bounding box center [464, 222] width 392 height 18
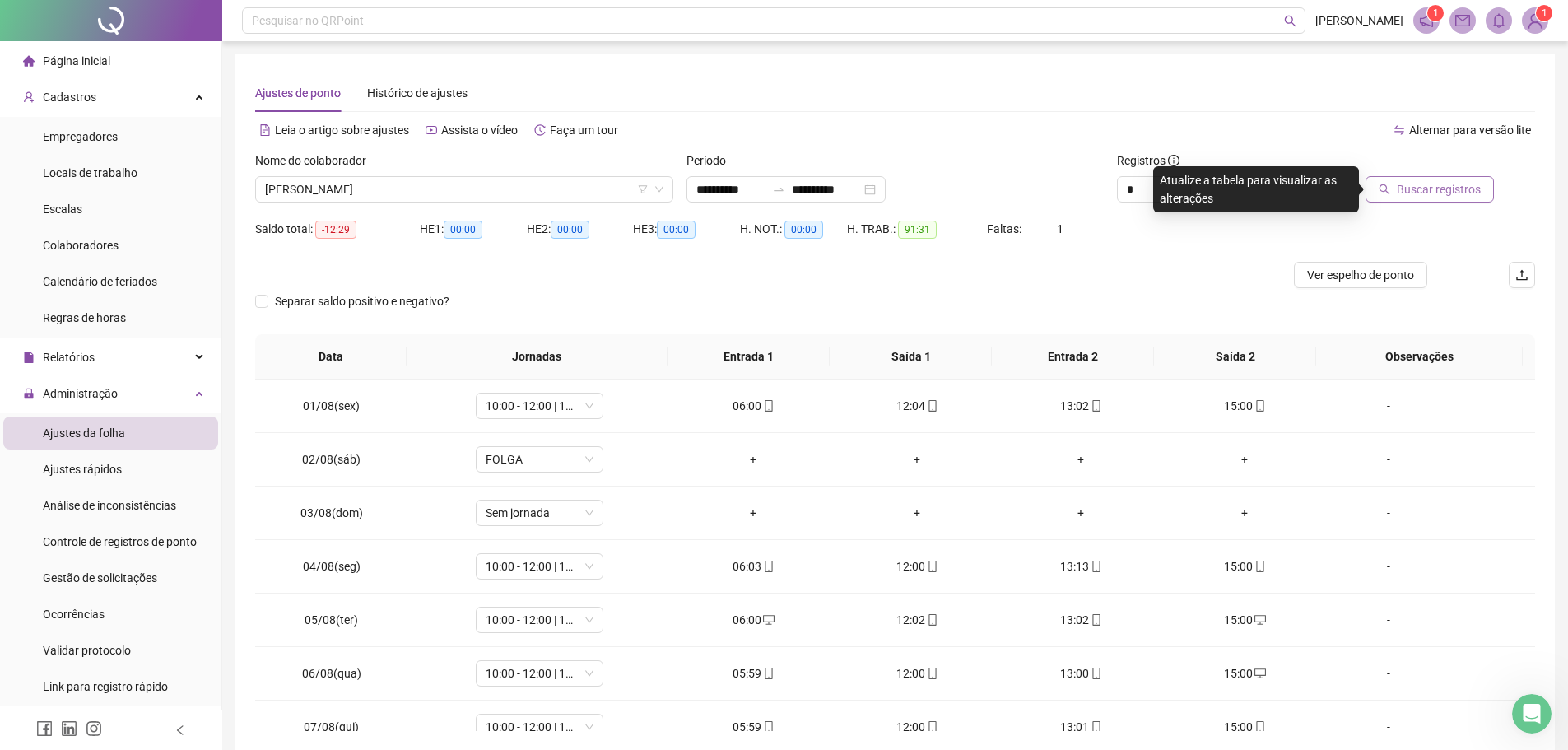
click at [1445, 185] on span "Buscar registros" at bounding box center [1438, 189] width 84 height 18
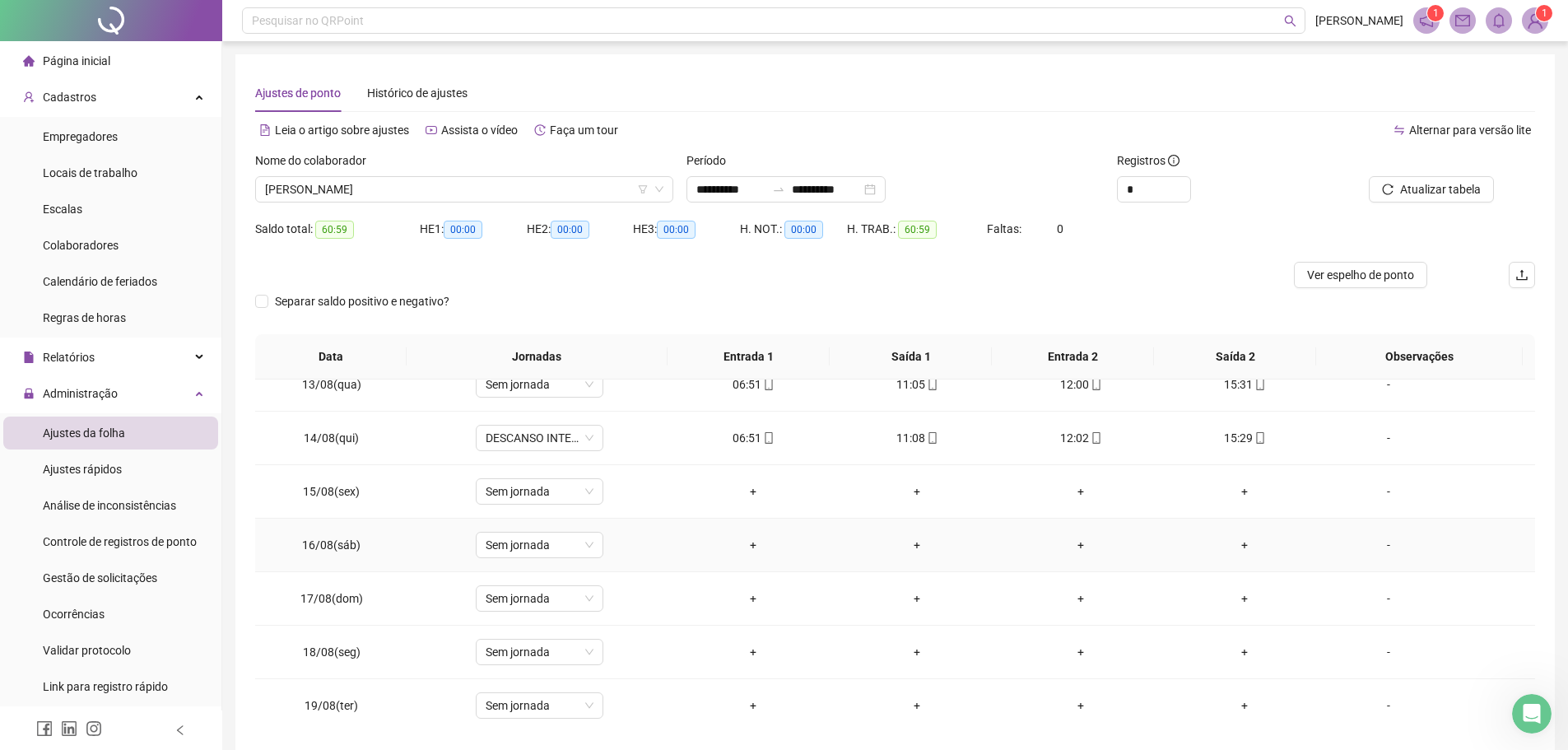
scroll to position [665, 0]
click at [451, 189] on span "[PERSON_NAME]" at bounding box center [464, 189] width 398 height 25
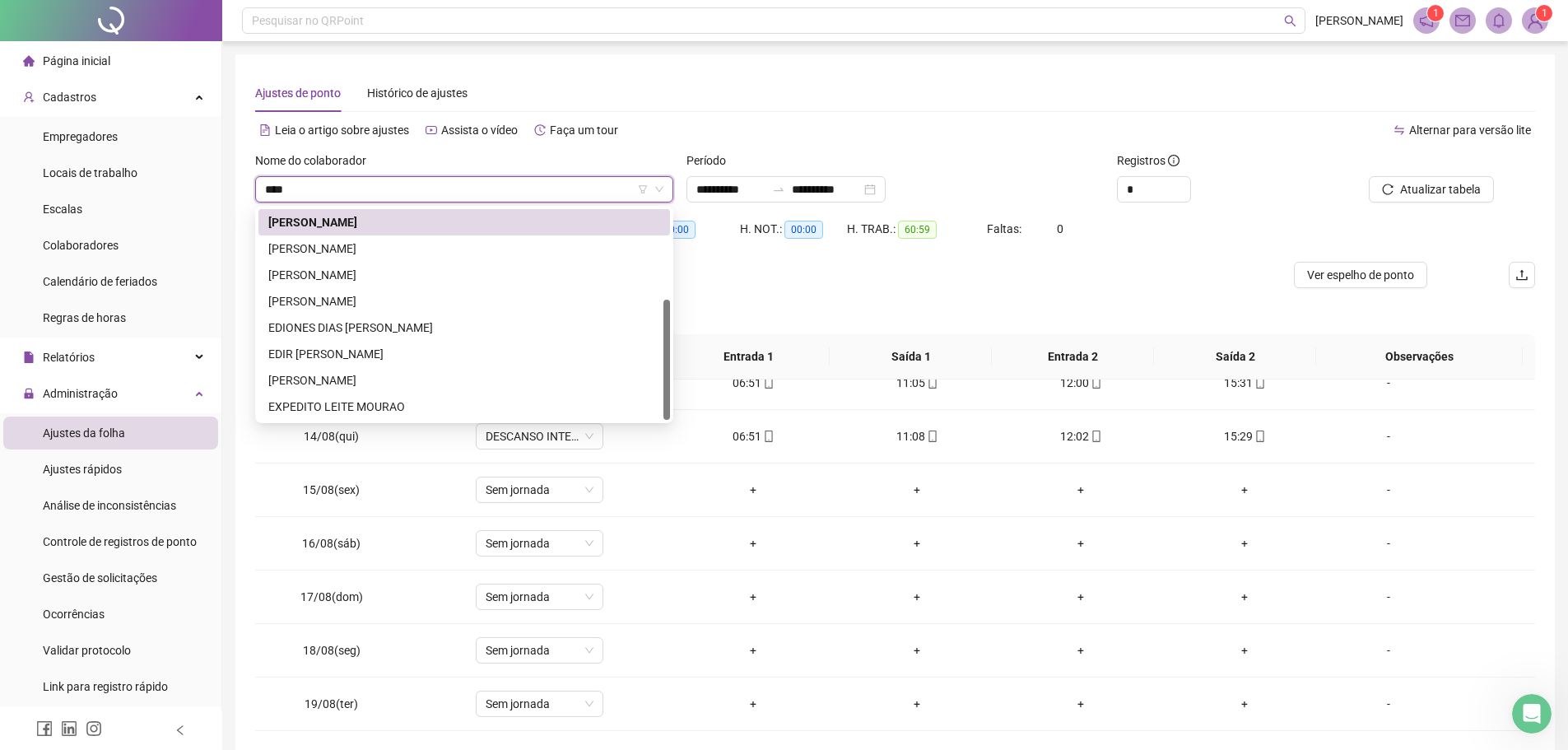
scroll to position [0, 0]
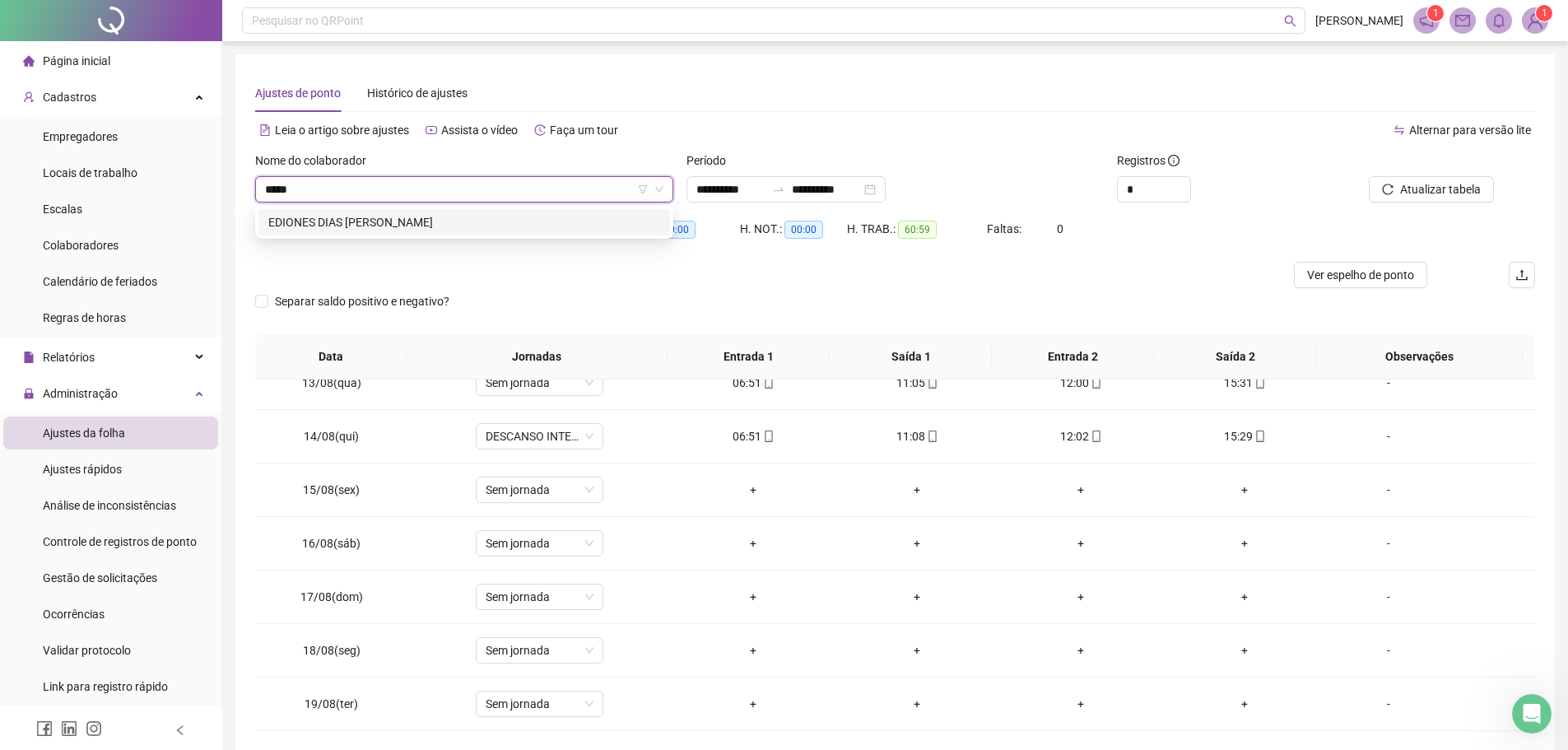
type input "******"
click at [397, 213] on div "EDIONES DIAS [PERSON_NAME]" at bounding box center [464, 222] width 392 height 18
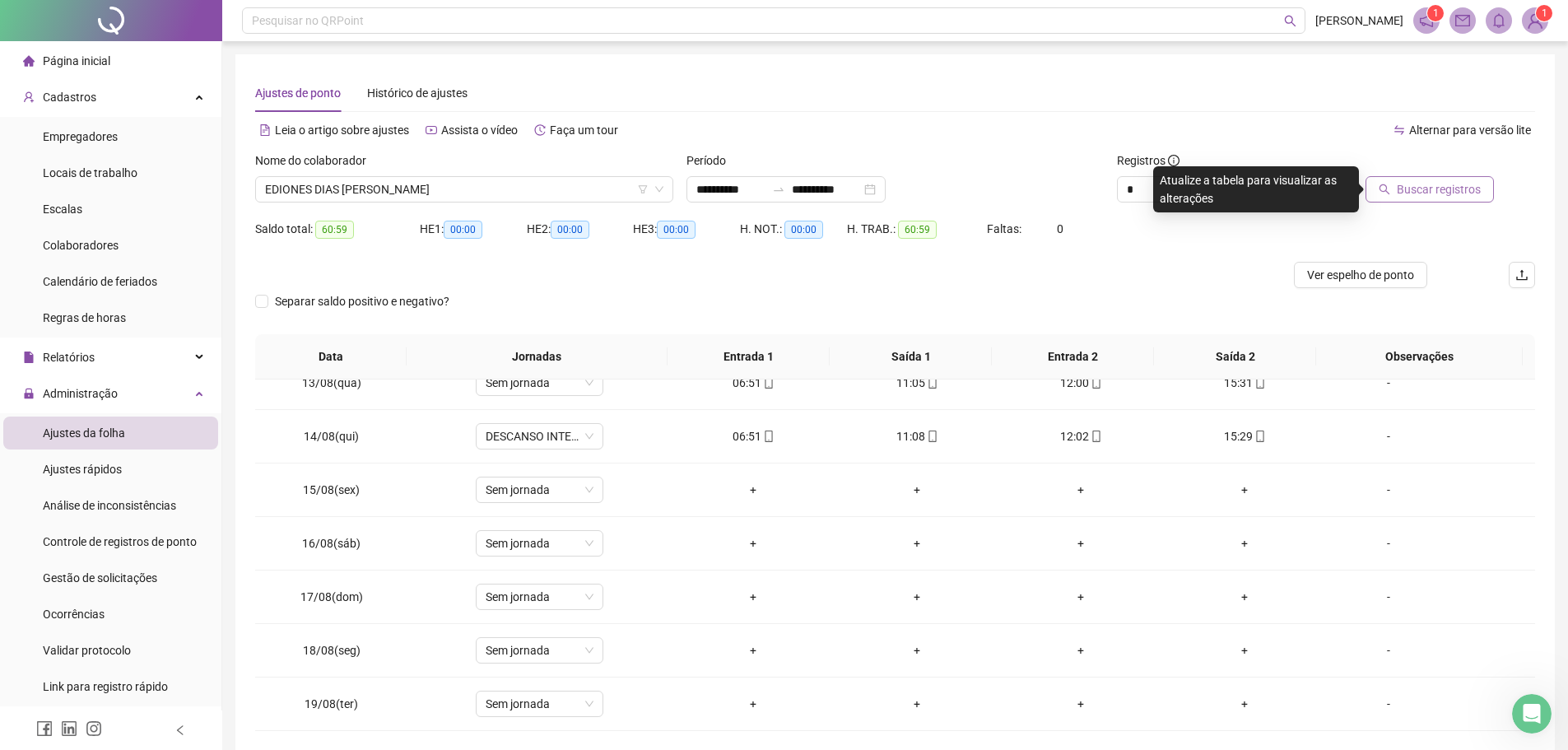
click at [1439, 195] on span "Buscar registros" at bounding box center [1438, 189] width 84 height 18
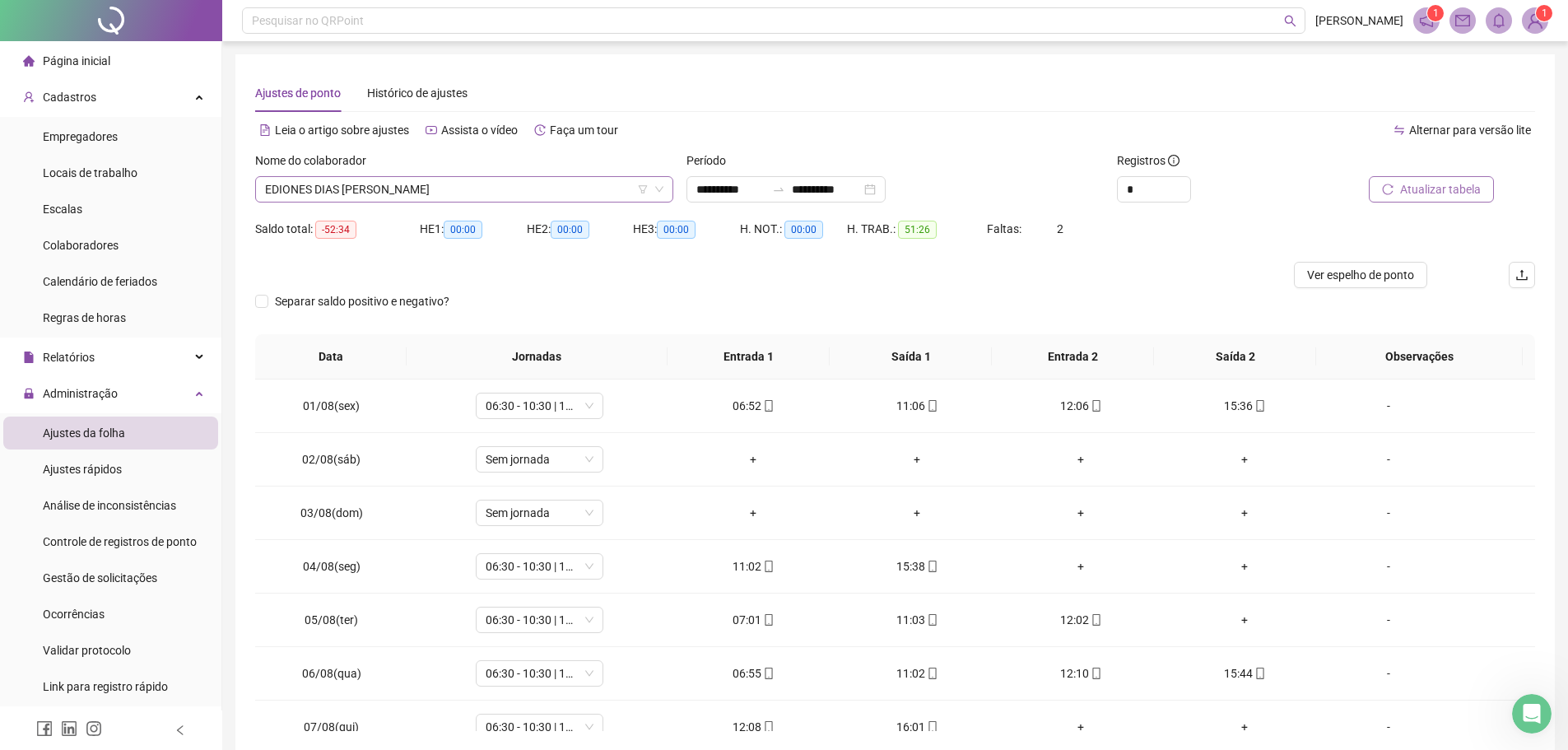
click at [436, 190] on span "EDIONES DIAS [PERSON_NAME]" at bounding box center [464, 189] width 398 height 25
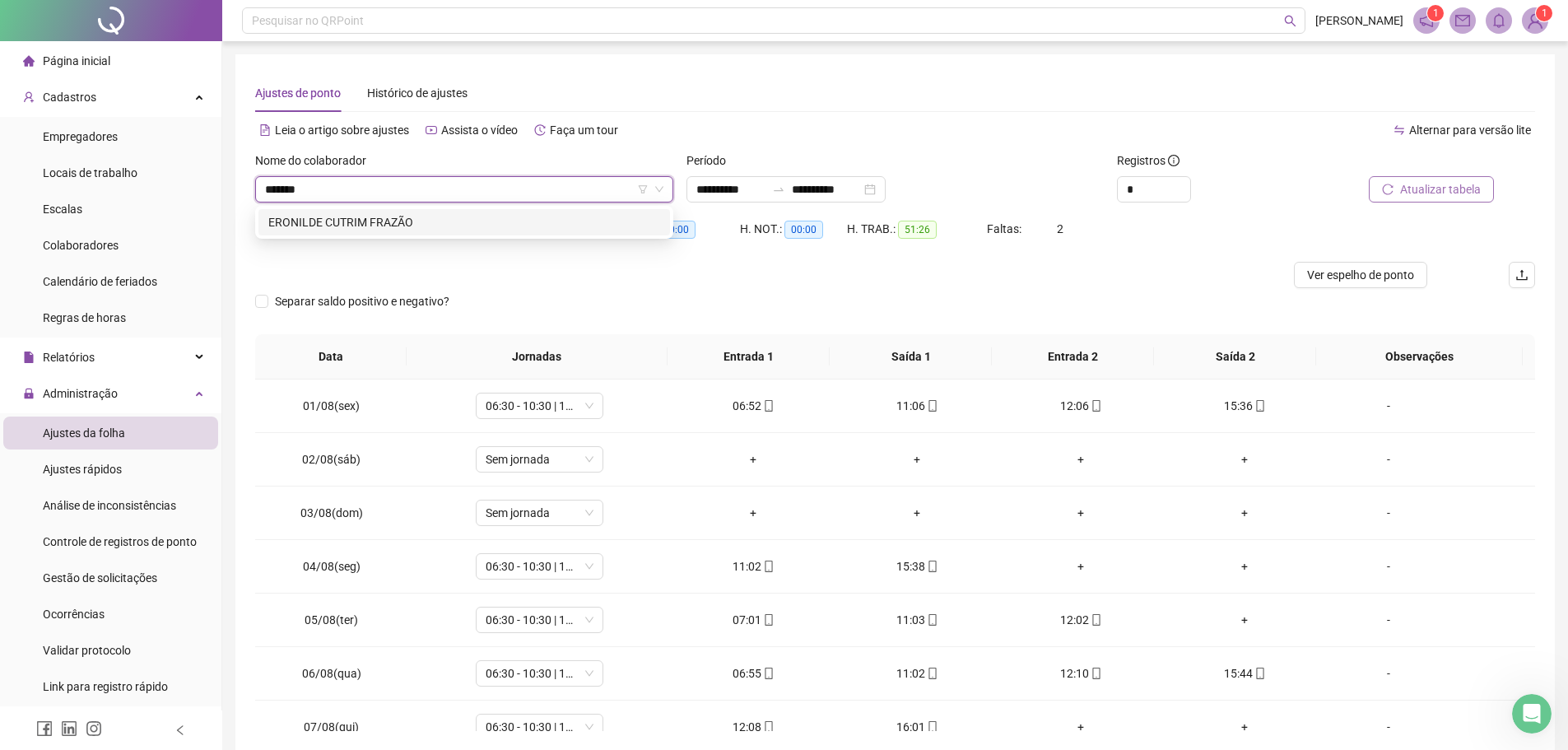
type input "********"
click at [423, 220] on div "ERONILDE CUTRIM FRAZÃO" at bounding box center [464, 222] width 392 height 18
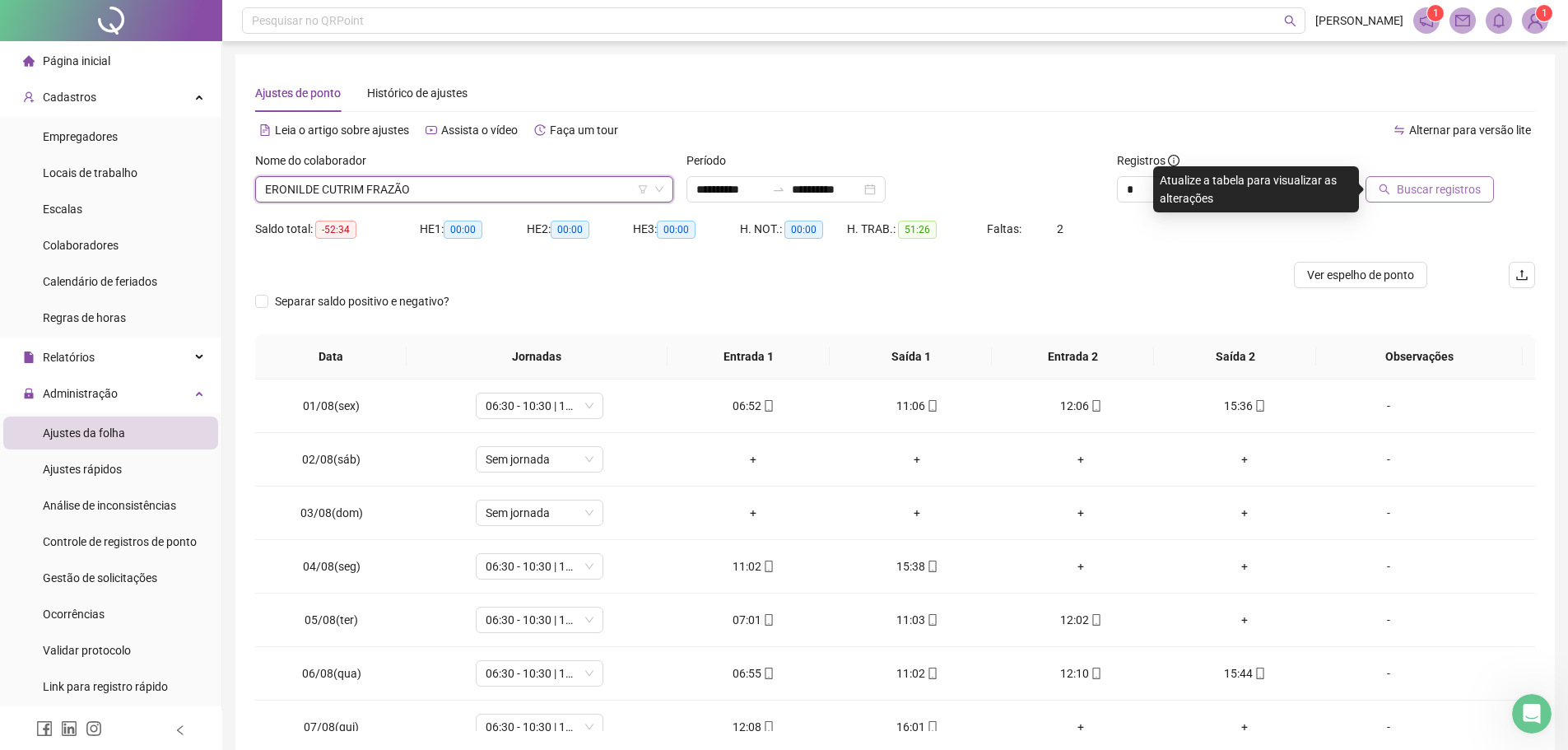
click at [1412, 186] on span "Buscar registros" at bounding box center [1438, 189] width 84 height 18
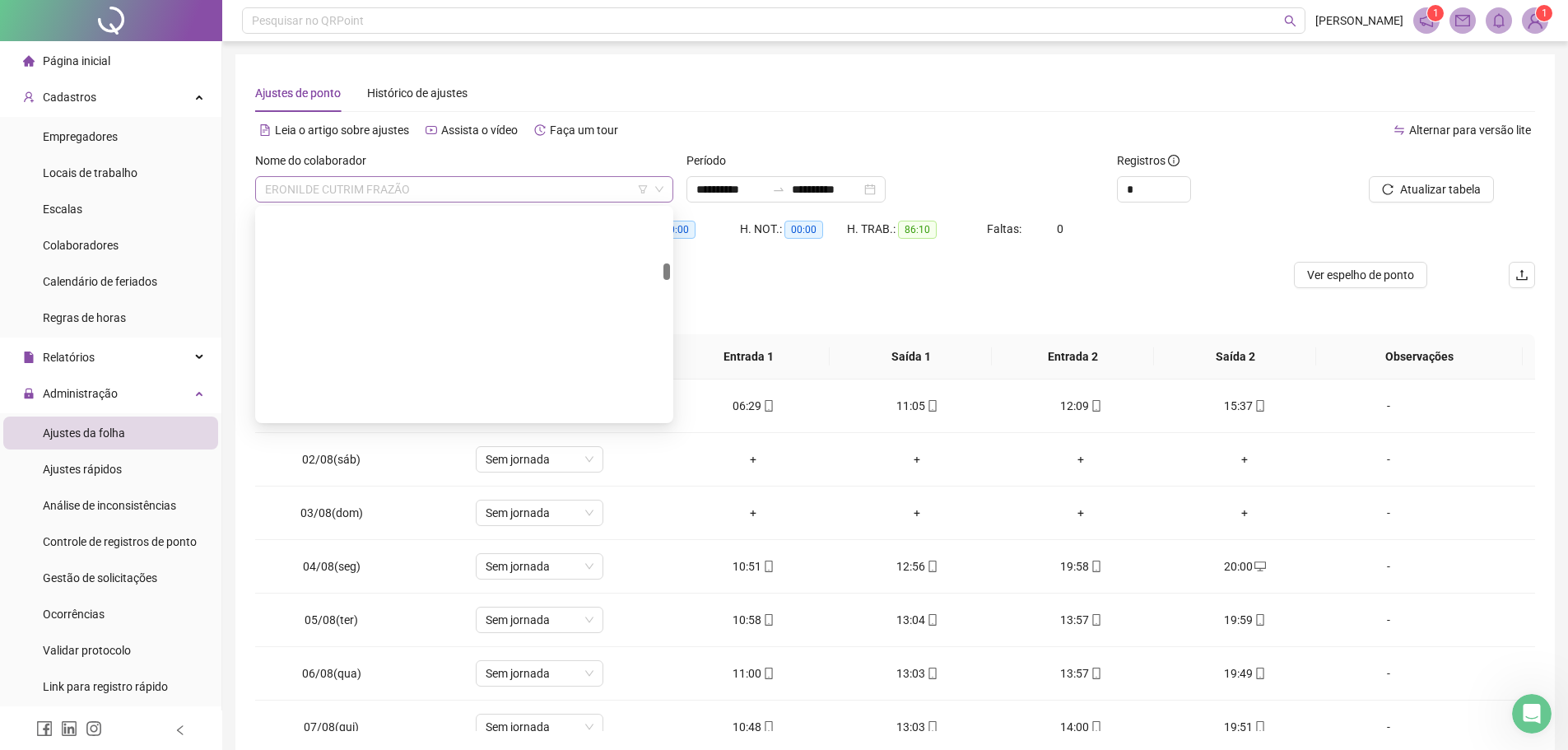
click at [436, 195] on span "ERONILDE CUTRIM FRAZÃO" at bounding box center [464, 189] width 398 height 25
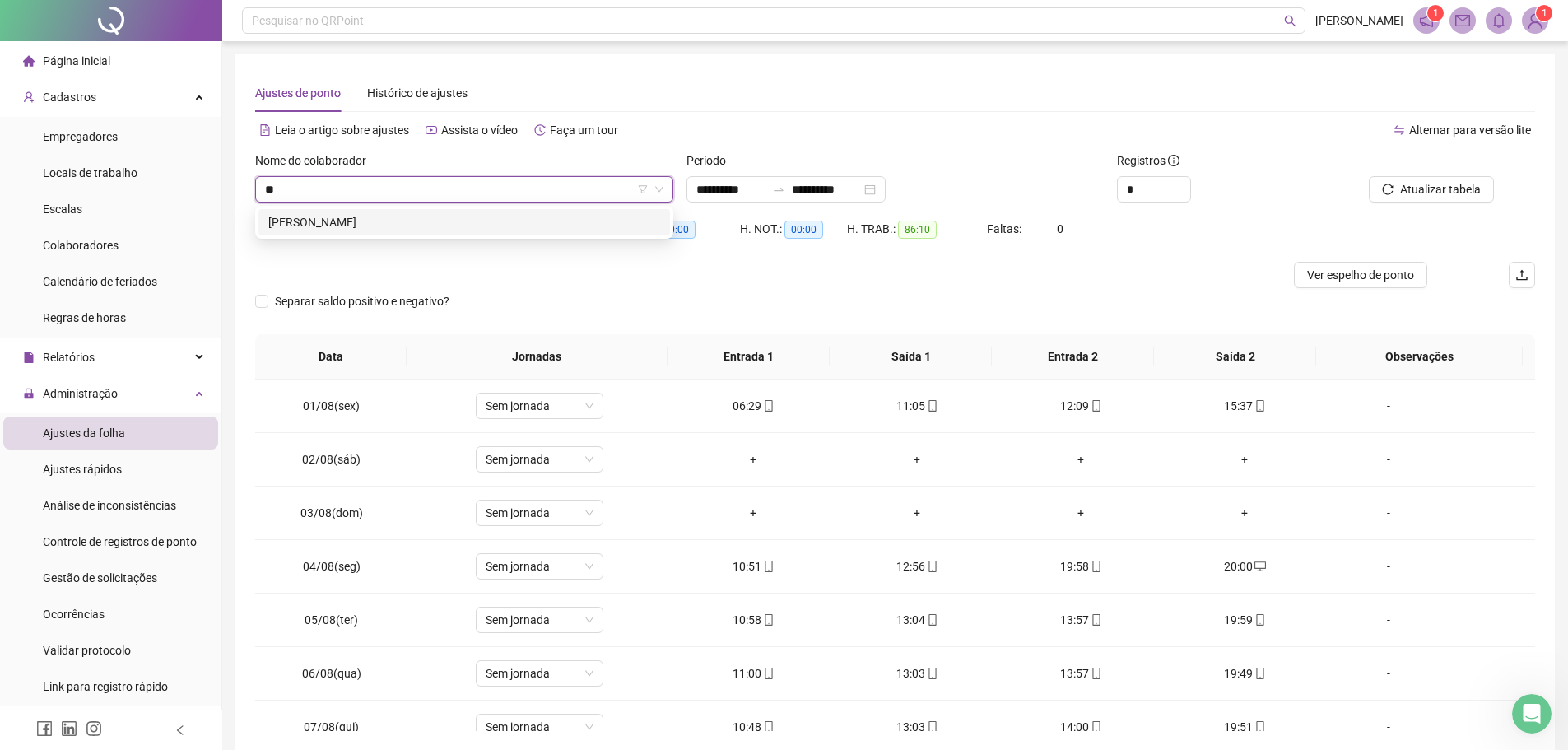
type input "***"
click at [433, 217] on div "[PERSON_NAME]" at bounding box center [464, 222] width 392 height 18
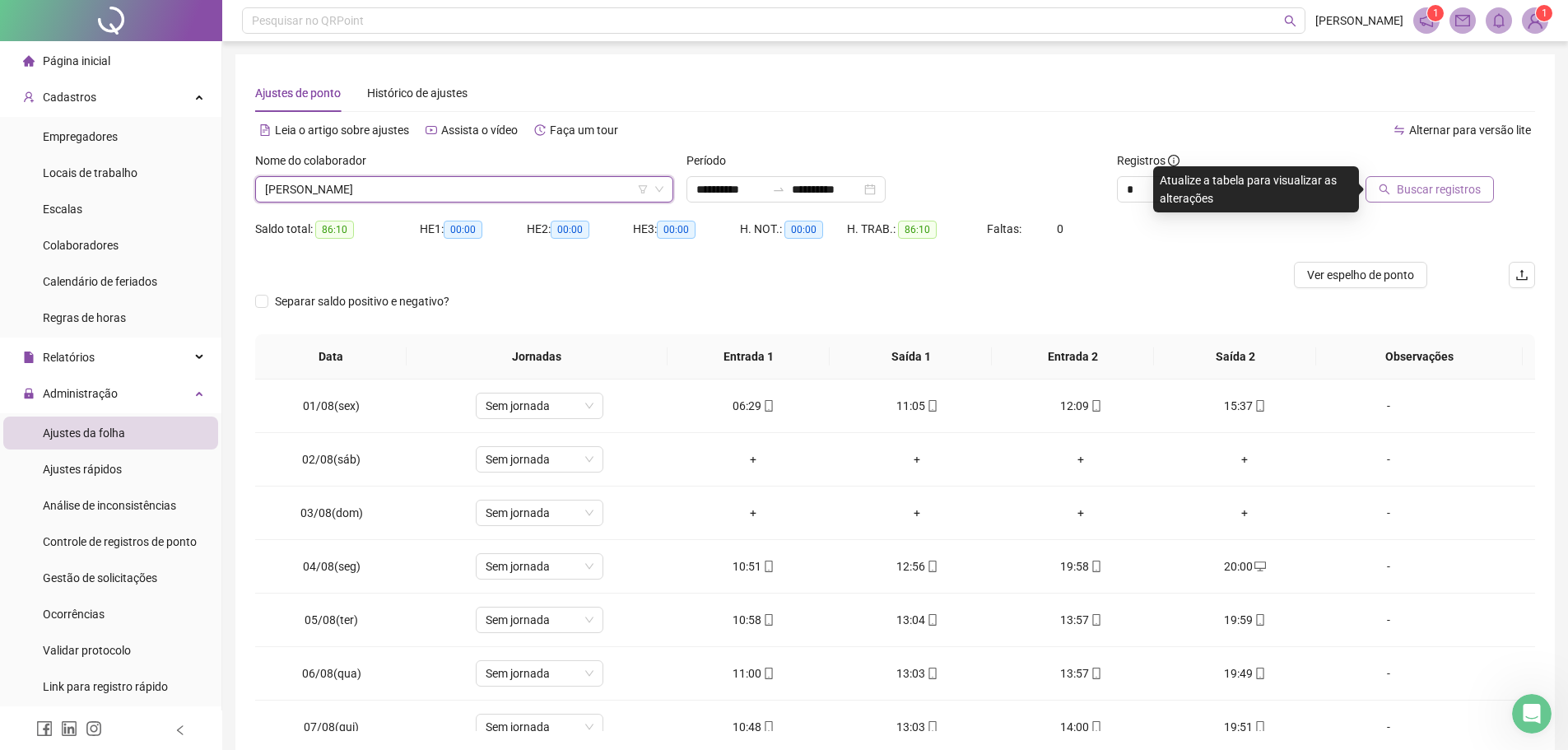
click at [1432, 183] on span "Buscar registros" at bounding box center [1438, 189] width 84 height 18
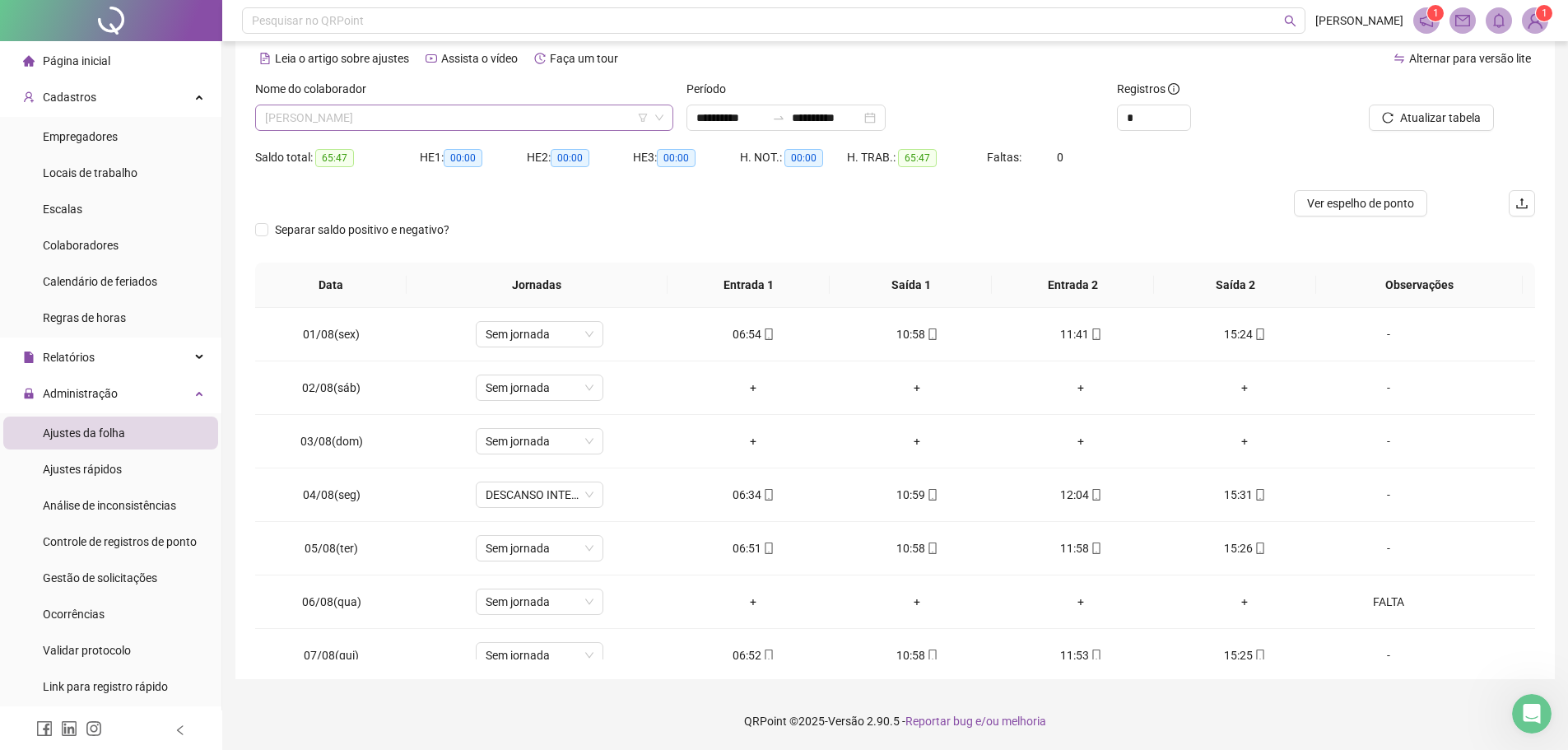
click at [445, 121] on span "[PERSON_NAME]" at bounding box center [464, 118] width 398 height 25
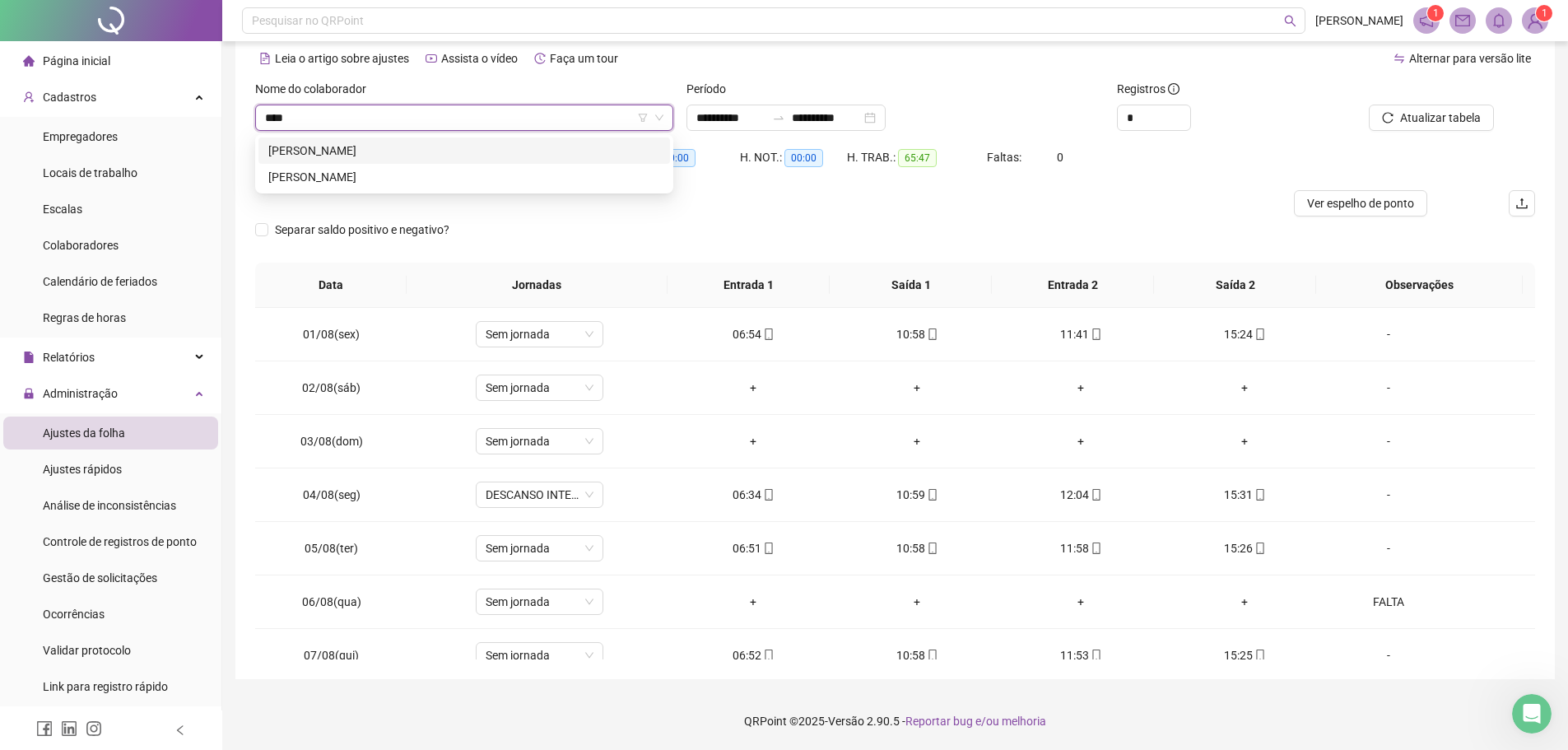
type input "*****"
click at [512, 151] on div "[PERSON_NAME]" at bounding box center [464, 151] width 392 height 18
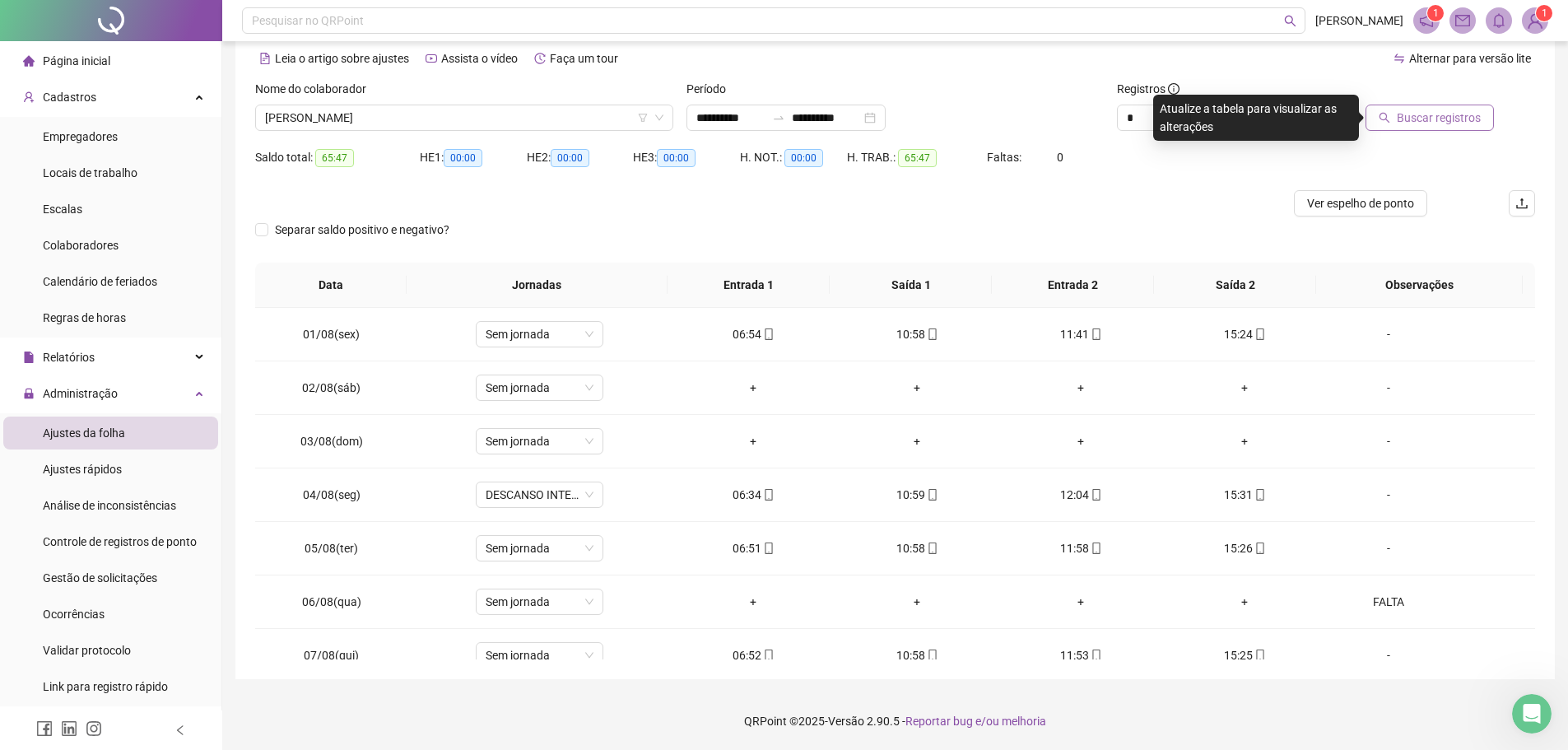
click at [1451, 120] on span "Buscar registros" at bounding box center [1438, 117] width 84 height 18
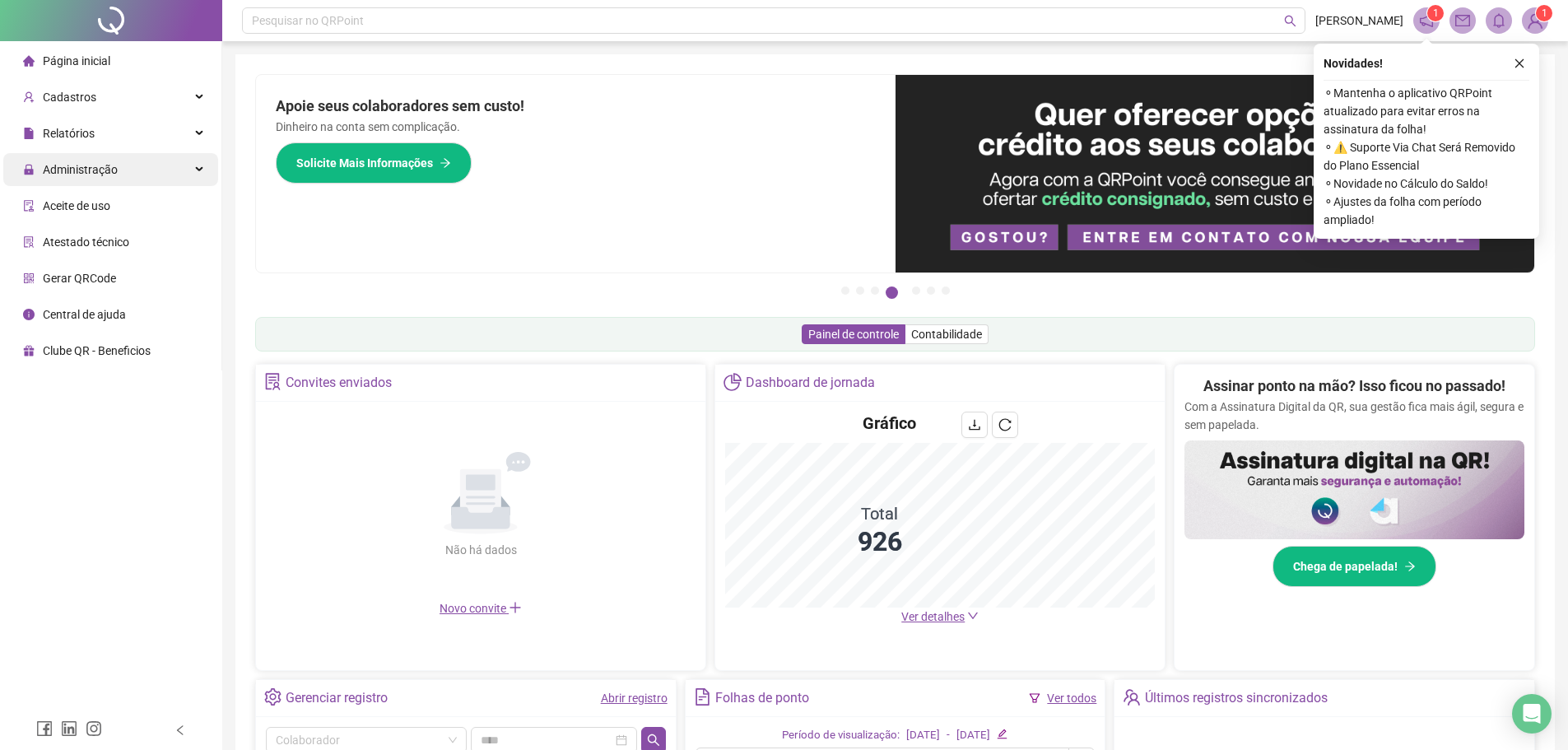
click at [107, 170] on span "Administração" at bounding box center [80, 169] width 75 height 13
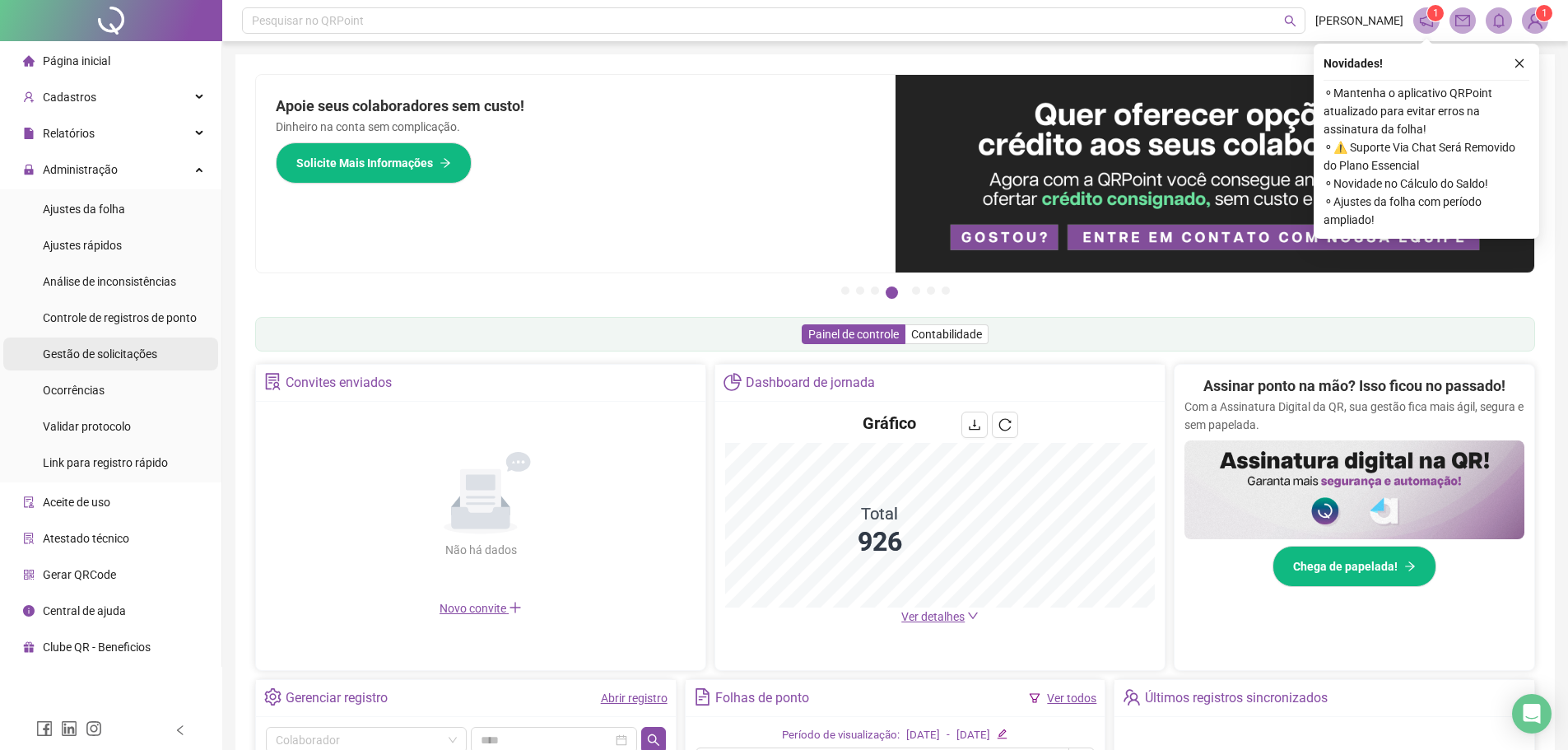
click at [90, 361] on div "Gestão de solicitações" at bounding box center [100, 353] width 114 height 33
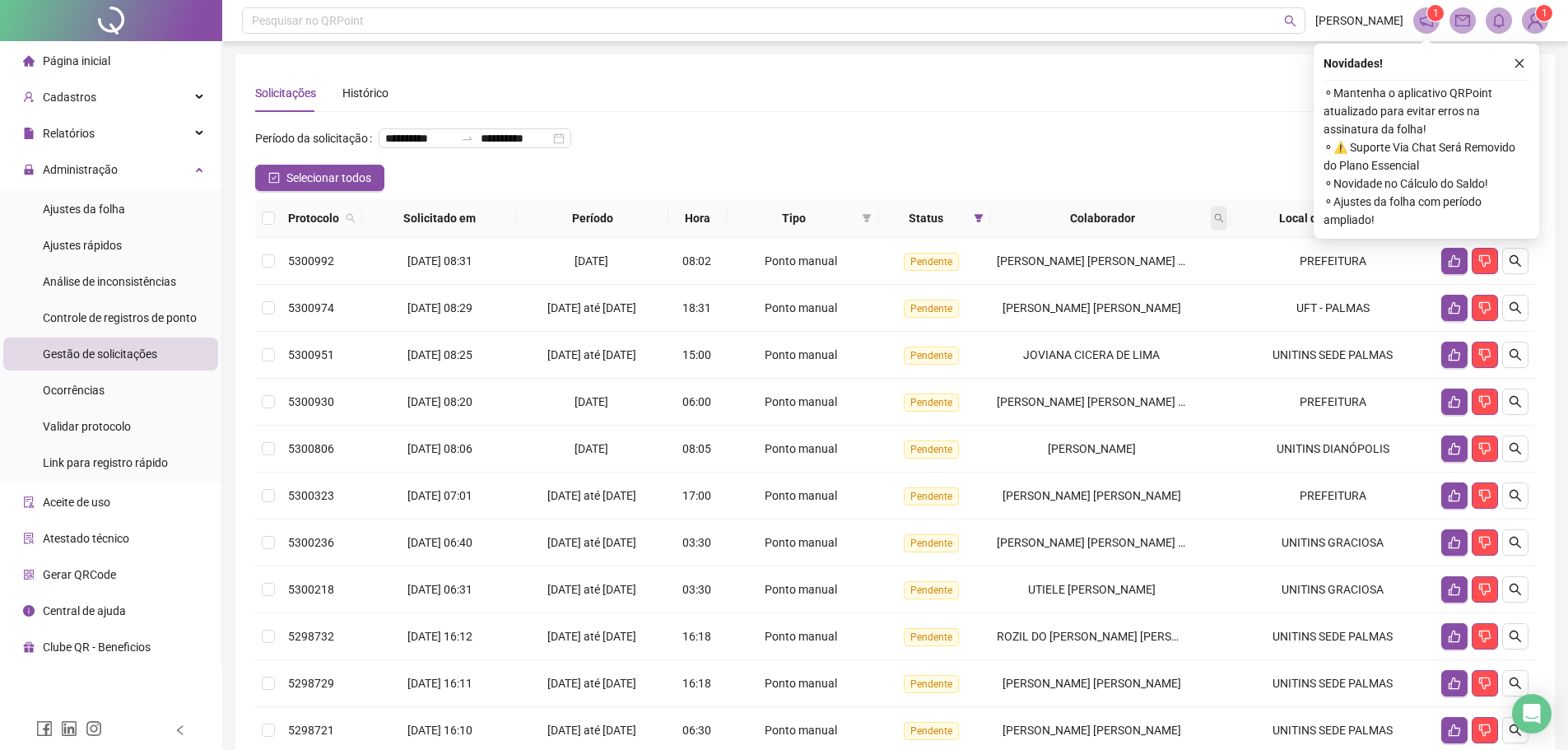
click at [1220, 223] on icon "search" at bounding box center [1218, 217] width 10 height 10
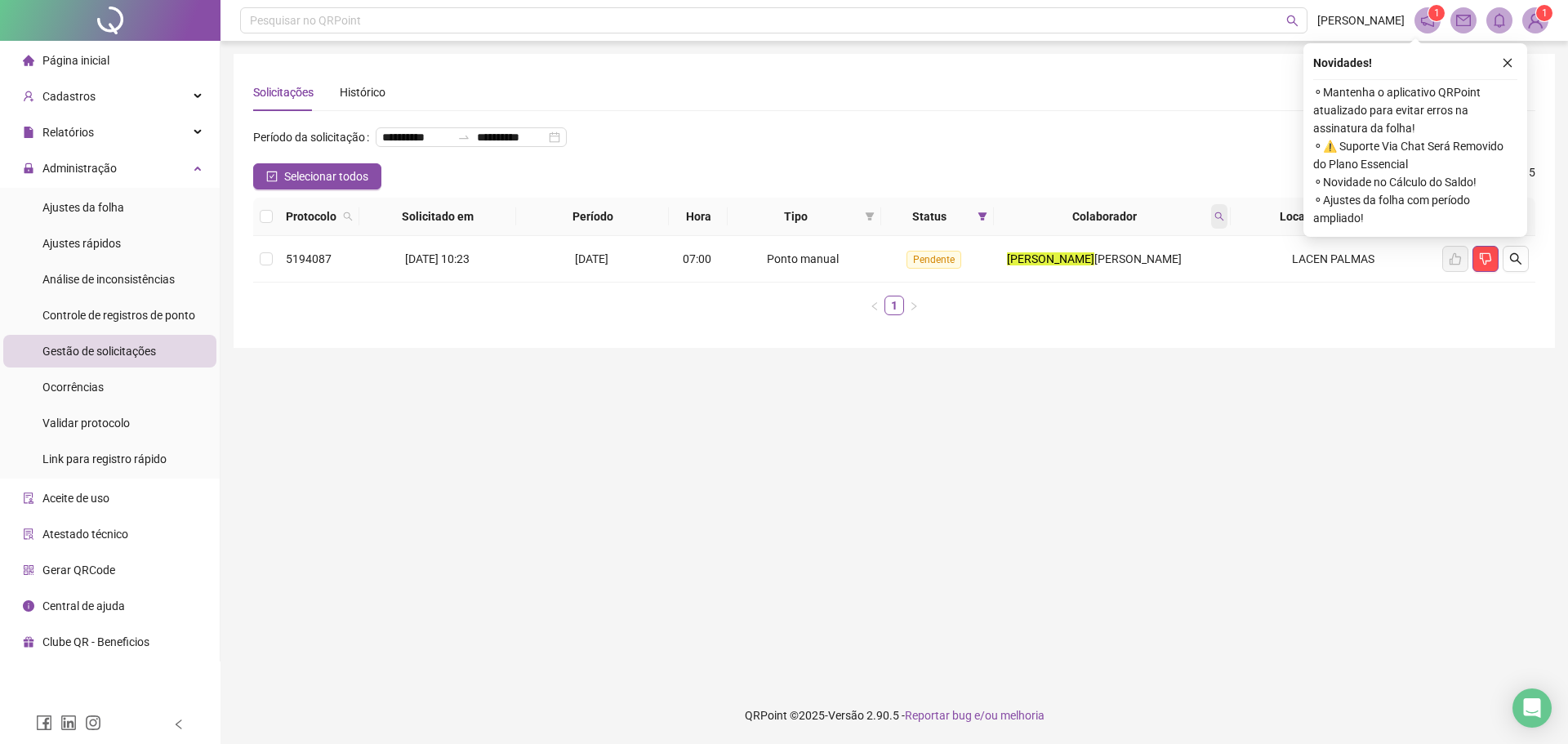
click at [1218, 221] on icon "search" at bounding box center [1219, 216] width 10 height 10
click at [1184, 279] on input "**********" at bounding box center [1144, 278] width 154 height 26
type input "**********"
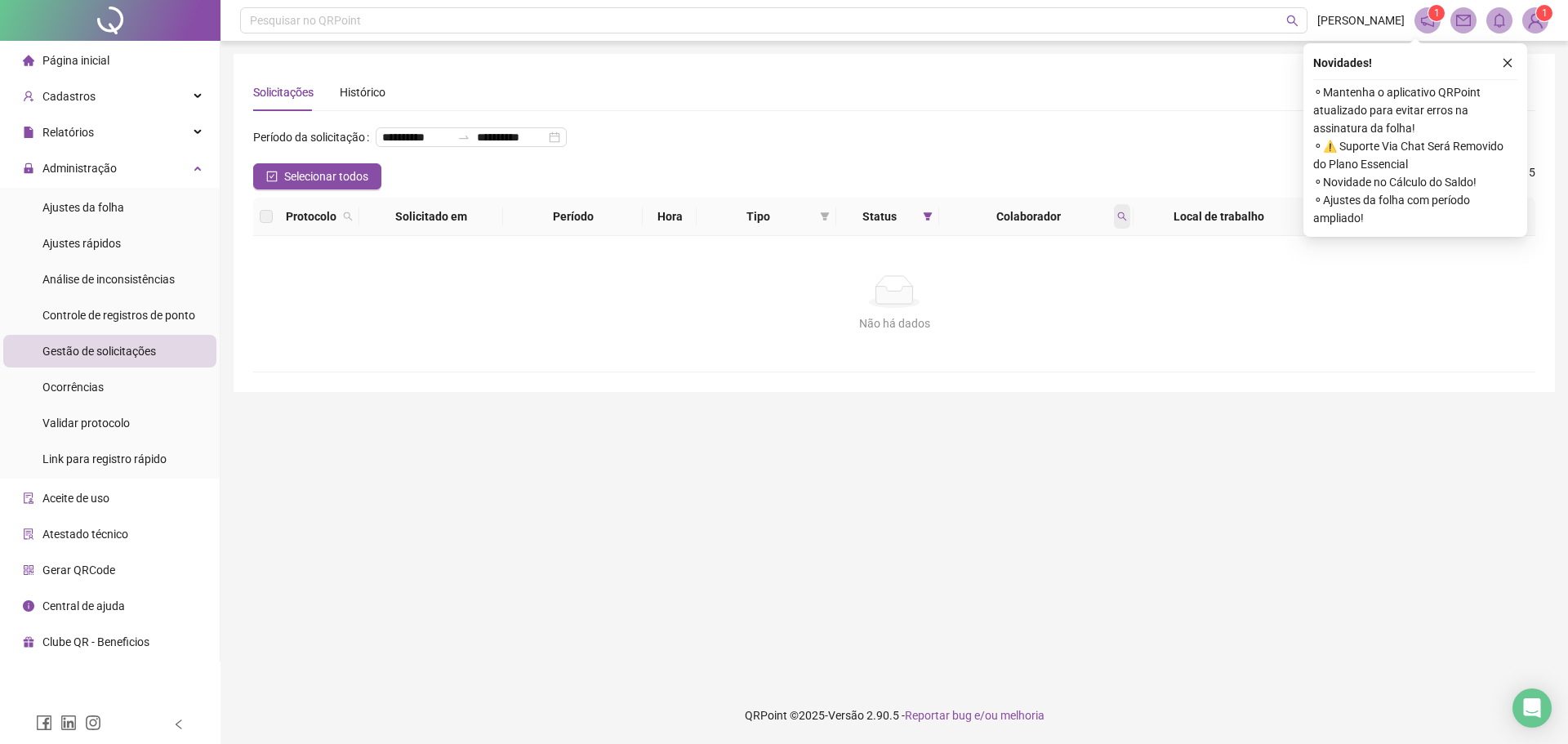
click at [1121, 221] on icon "search" at bounding box center [1122, 216] width 10 height 10
click at [1117, 229] on span at bounding box center [1122, 217] width 17 height 24
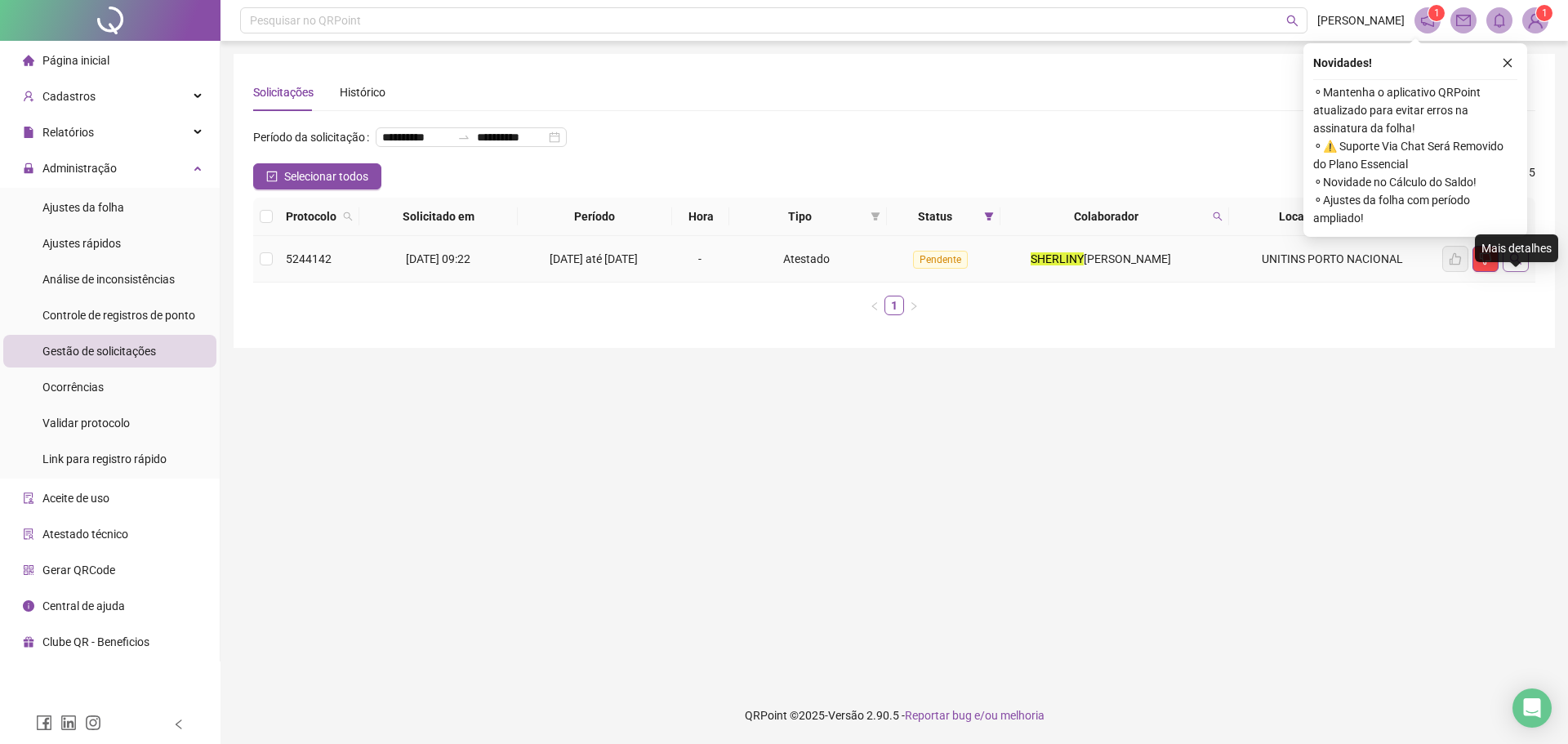
click at [1521, 265] on icon "search" at bounding box center [1515, 258] width 13 height 13
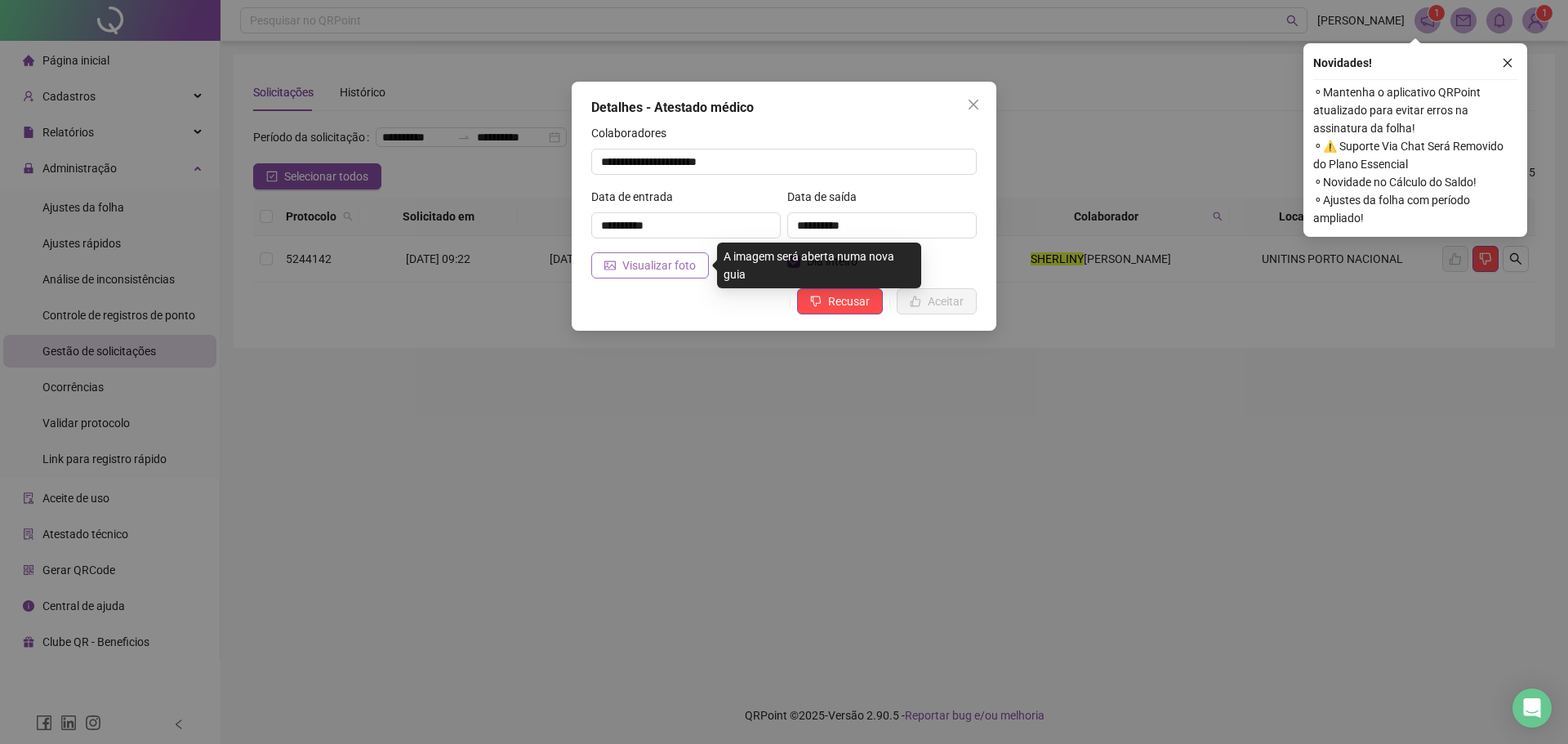
click at [681, 269] on span "Visualizar foto" at bounding box center [659, 265] width 73 height 18
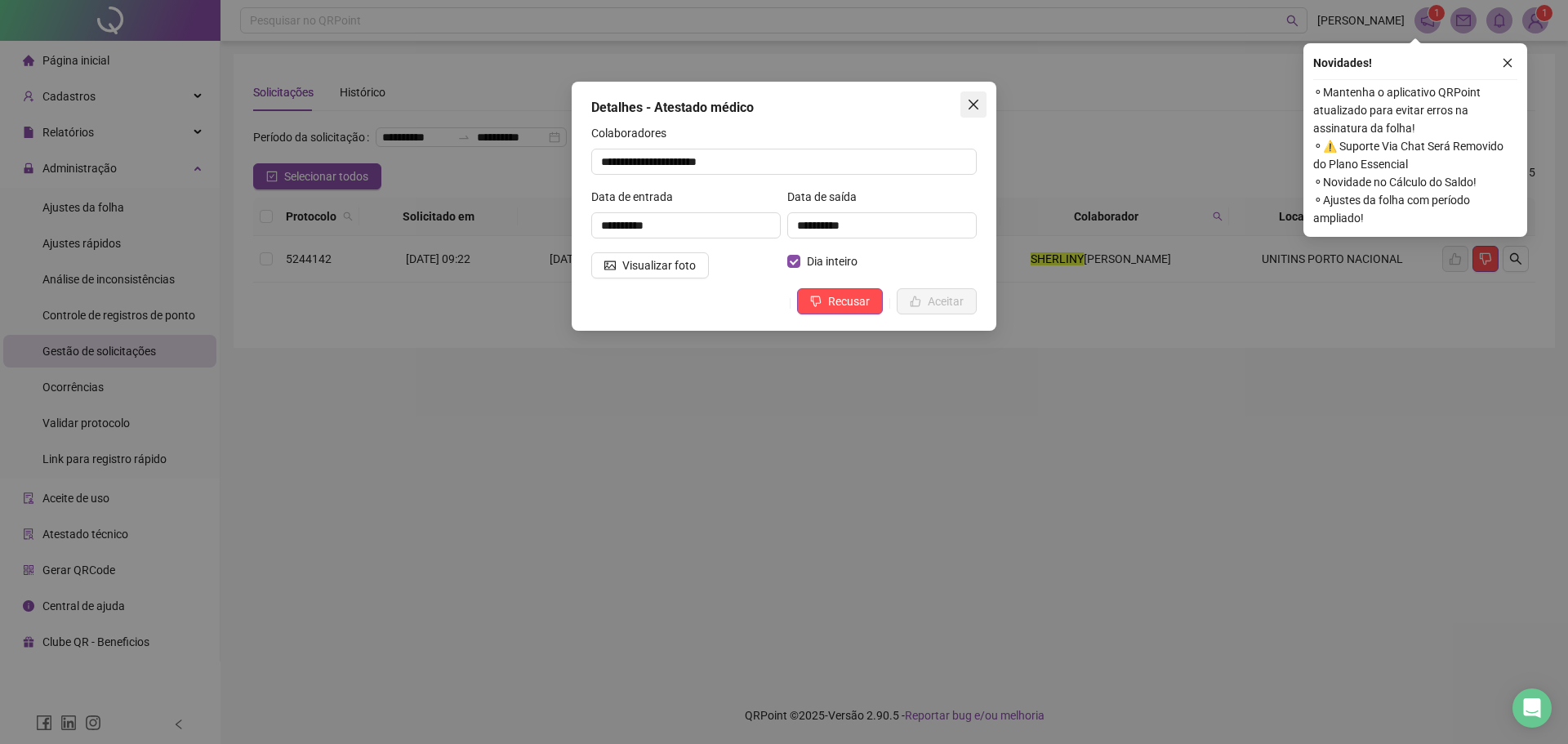
click at [972, 99] on icon "close" at bounding box center [973, 104] width 13 height 13
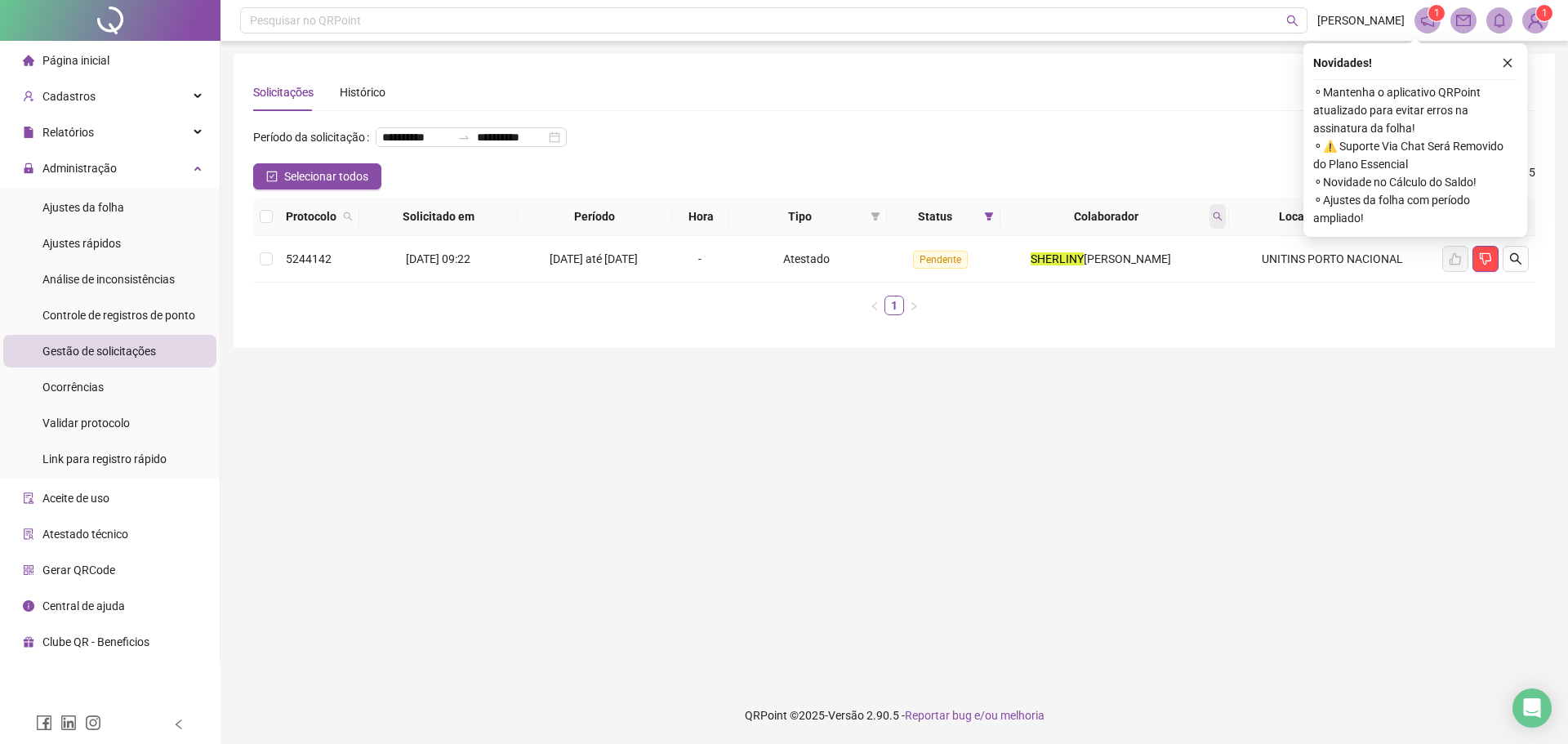
click at [1220, 229] on span at bounding box center [1217, 217] width 17 height 24
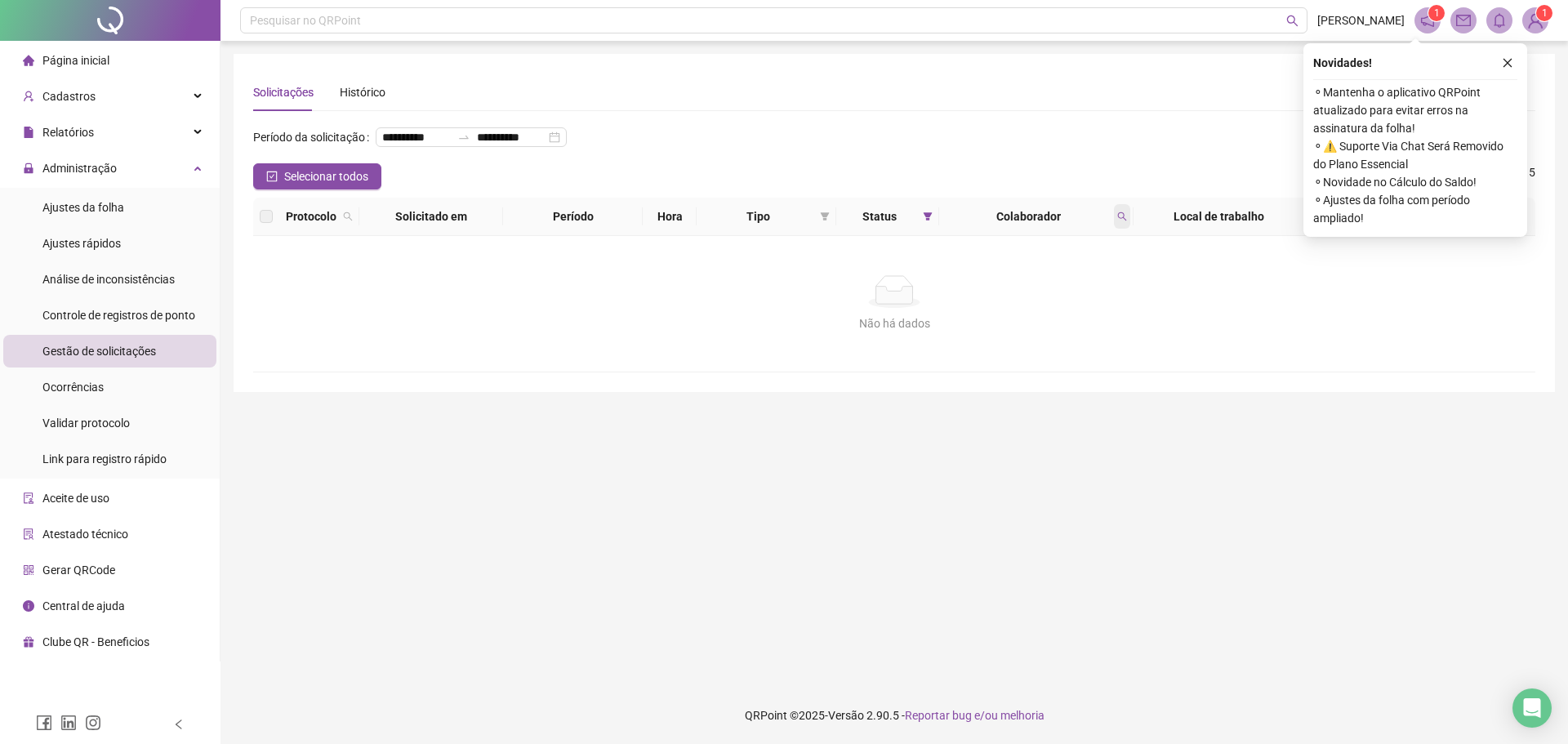
click at [1120, 221] on icon "search" at bounding box center [1122, 216] width 10 height 10
click at [1115, 229] on span at bounding box center [1122, 217] width 17 height 24
type input "*********"
click at [1120, 229] on span at bounding box center [1122, 217] width 17 height 24
click at [466, 147] on div "**********" at bounding box center [471, 137] width 191 height 19
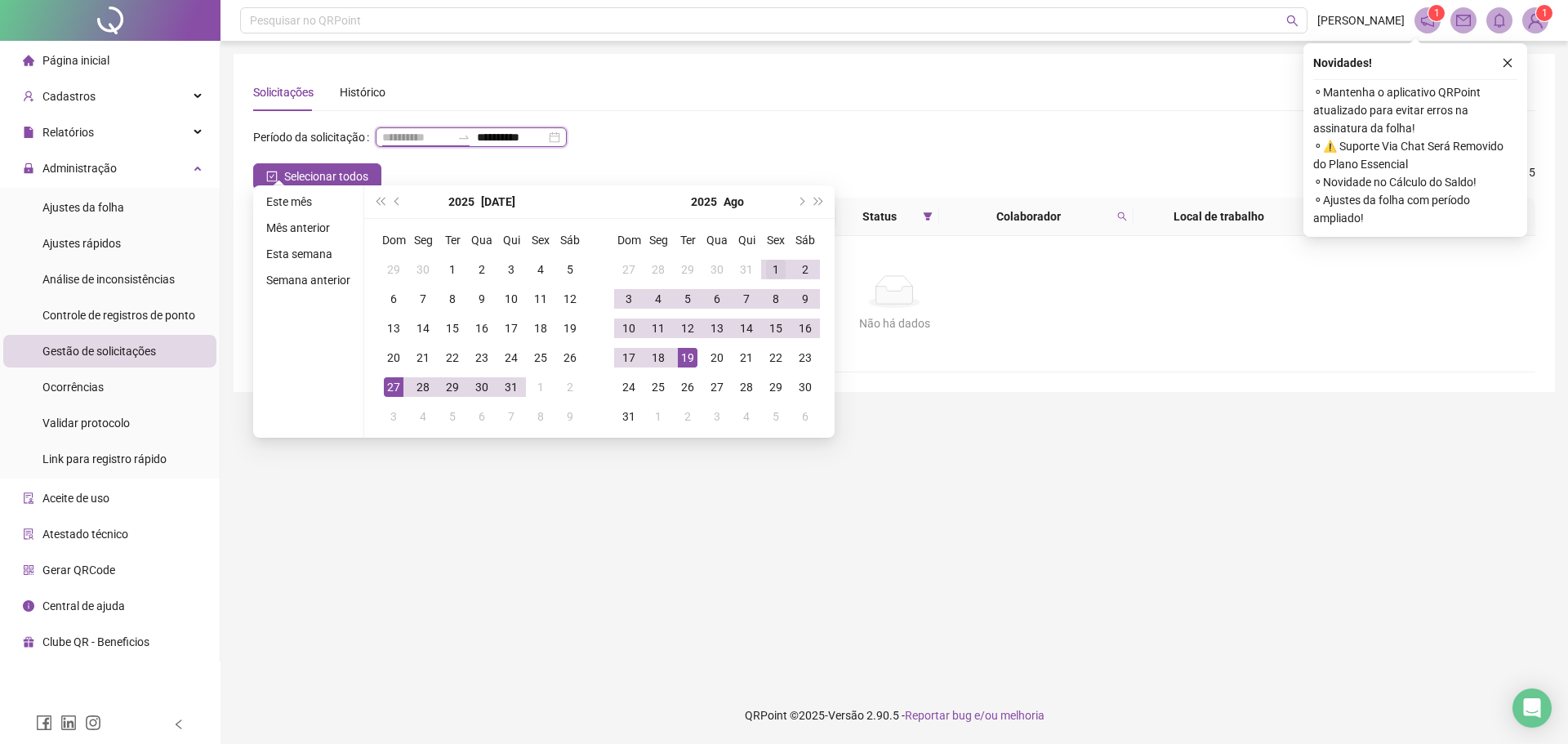
type input "**********"
click at [770, 272] on div "1" at bounding box center [776, 269] width 19 height 19
type input "**********"
click at [690, 349] on div "19" at bounding box center [687, 357] width 19 height 19
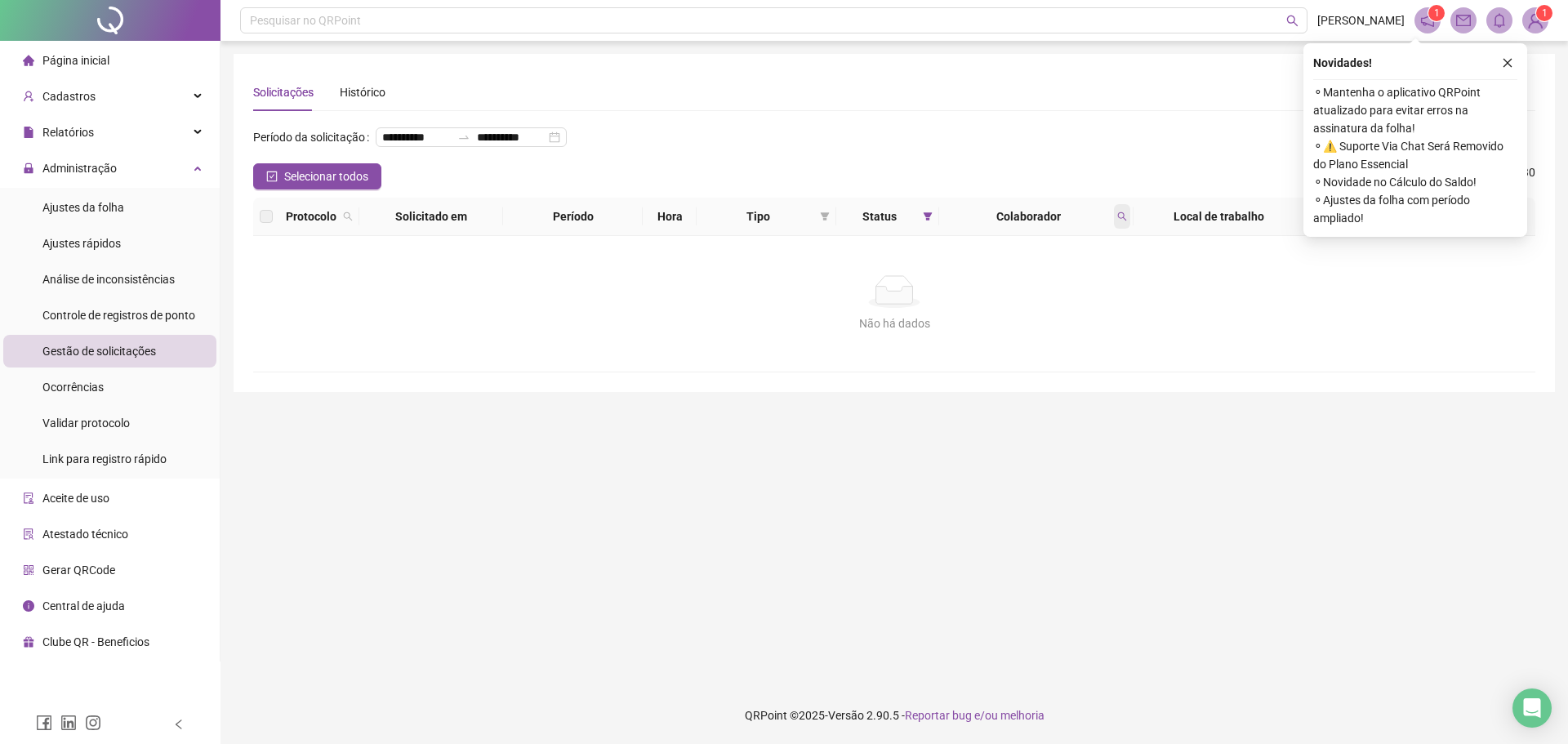
click at [1121, 221] on icon "search" at bounding box center [1122, 216] width 10 height 10
click at [1123, 221] on icon "search" at bounding box center [1122, 217] width 9 height 9
click at [1508, 64] on icon "close" at bounding box center [1507, 62] width 11 height 11
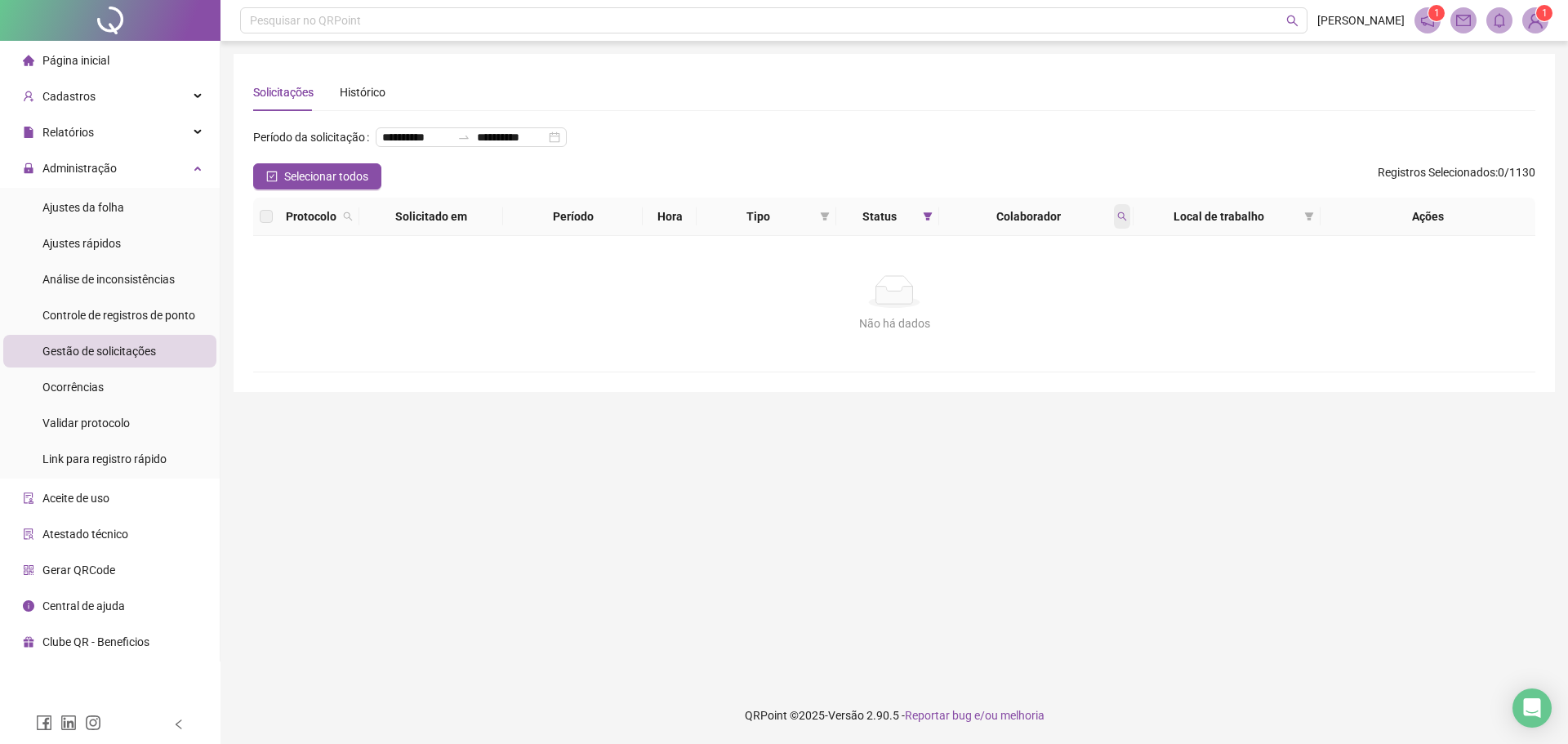
click at [1121, 221] on icon "search" at bounding box center [1122, 216] width 10 height 10
click at [1114, 229] on span at bounding box center [1122, 217] width 17 height 24
type input "*******"
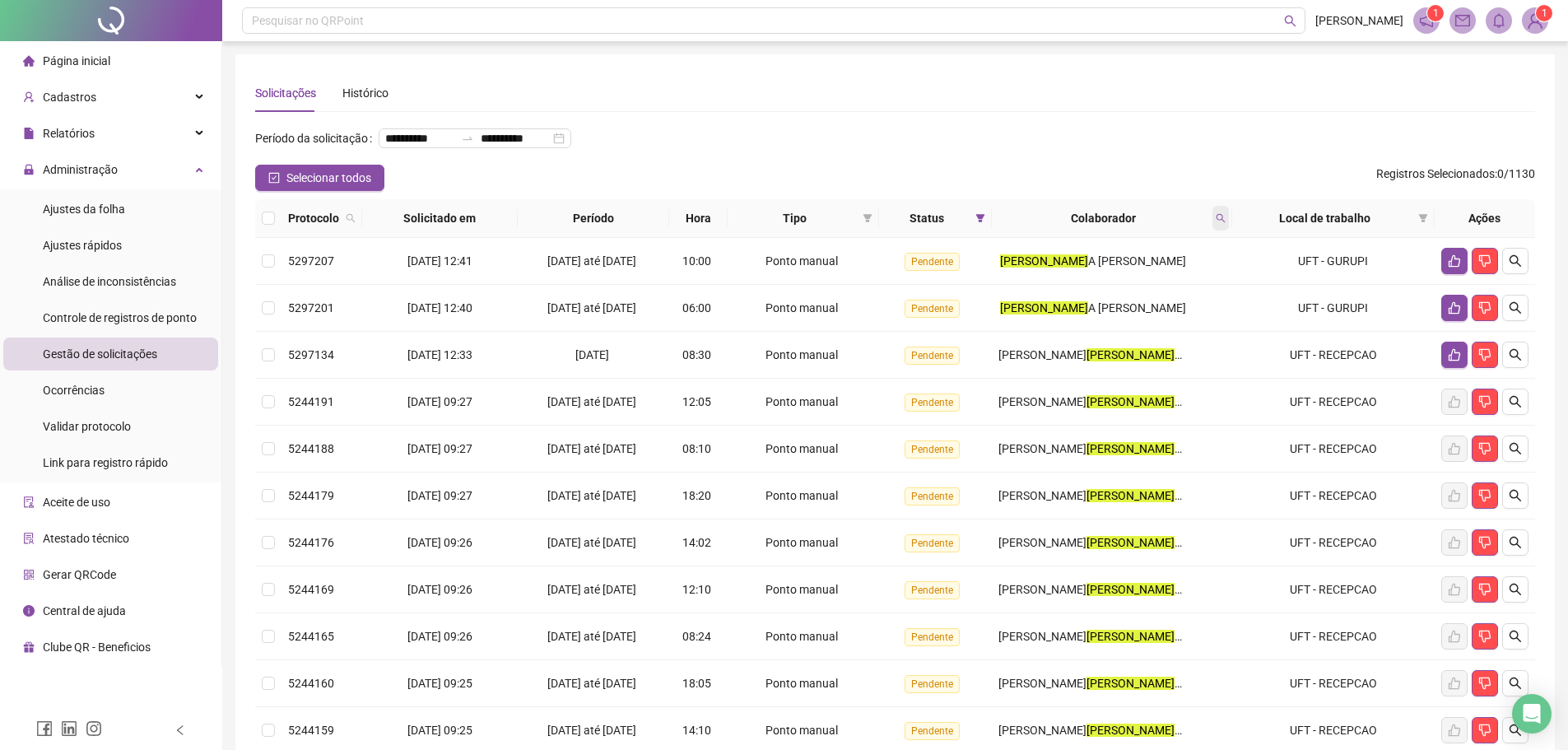
click at [1217, 223] on icon "search" at bounding box center [1220, 217] width 10 height 10
type input "**********"
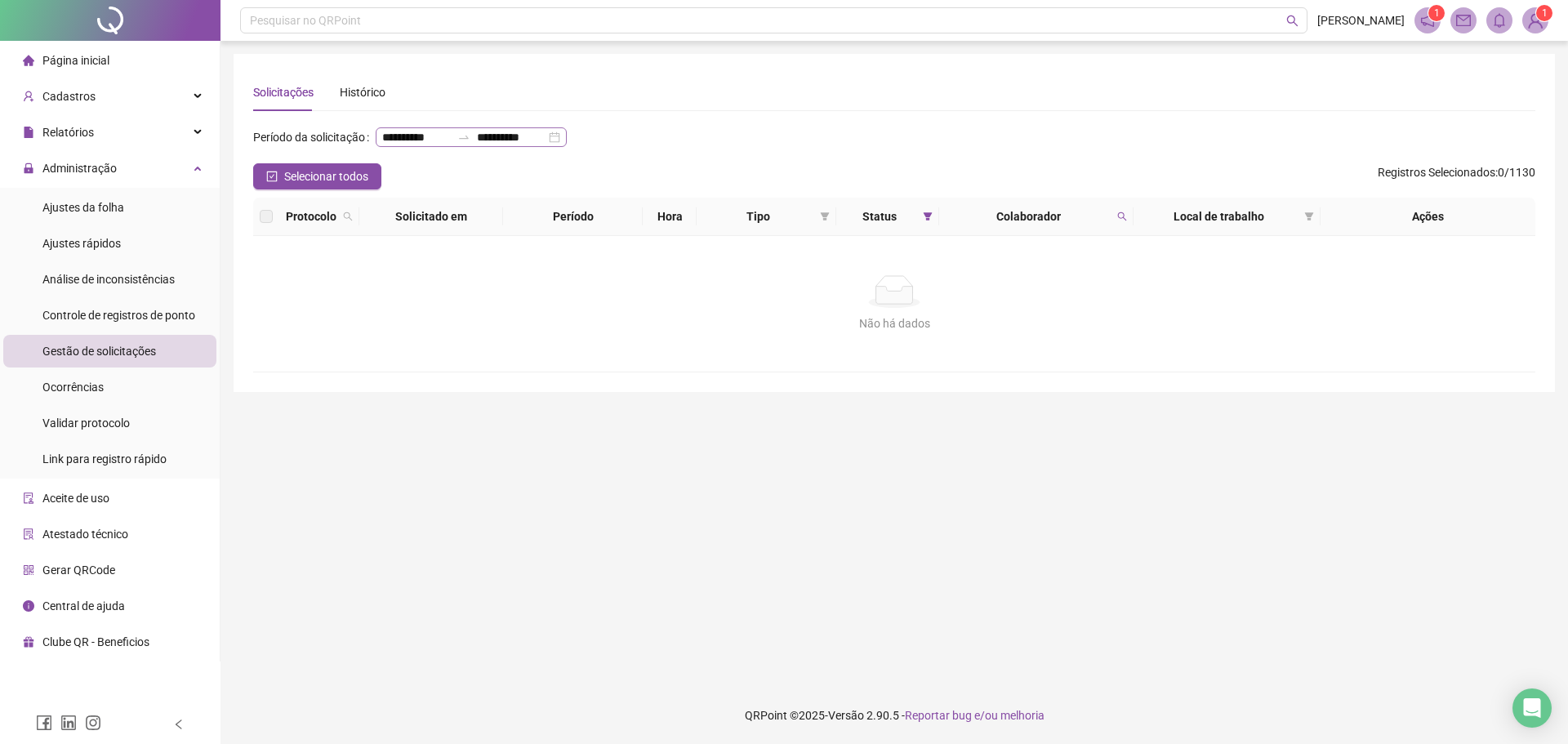
click at [470, 147] on div "**********" at bounding box center [471, 137] width 191 height 19
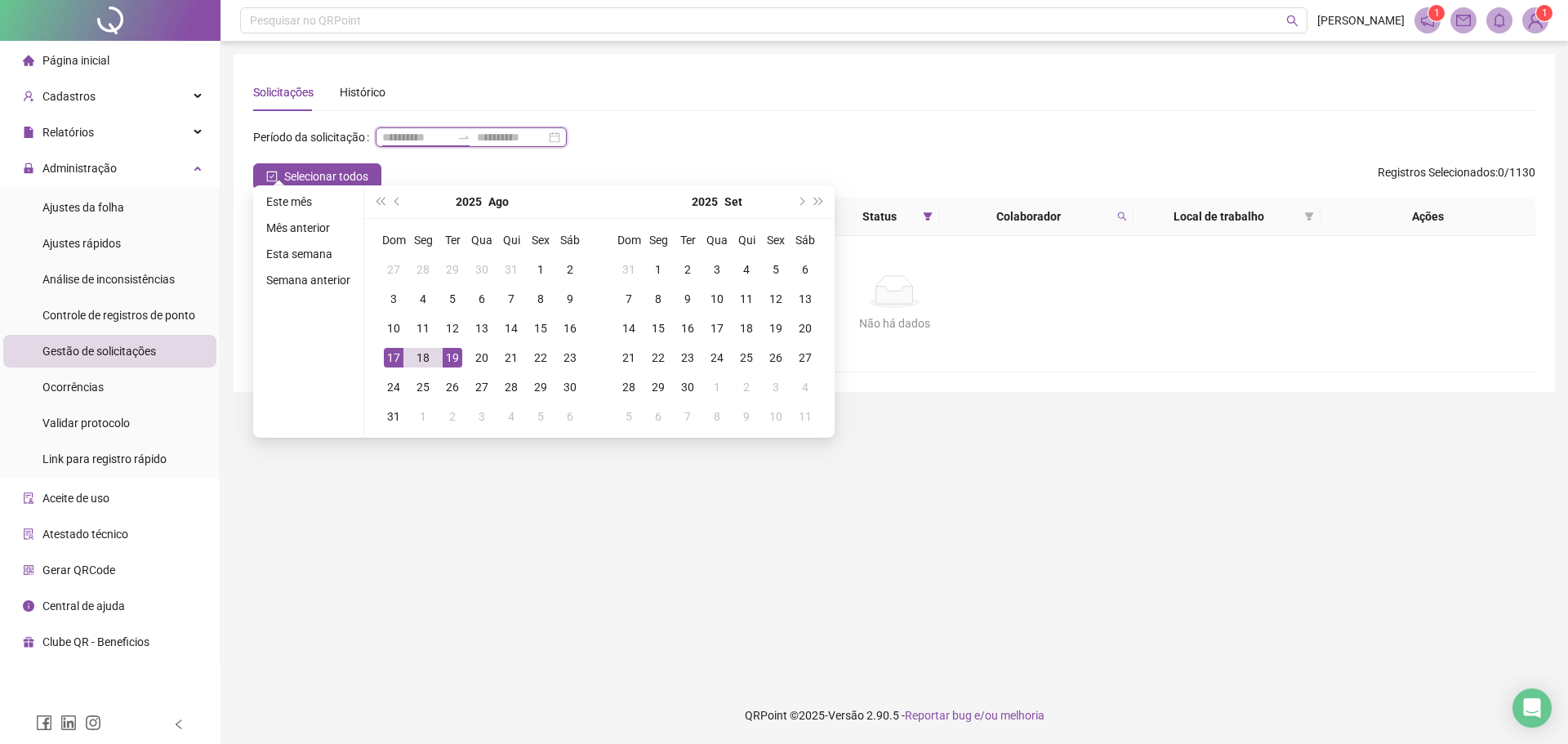
type input "**********"
click at [303, 198] on li "Este mês" at bounding box center [307, 202] width 97 height 19
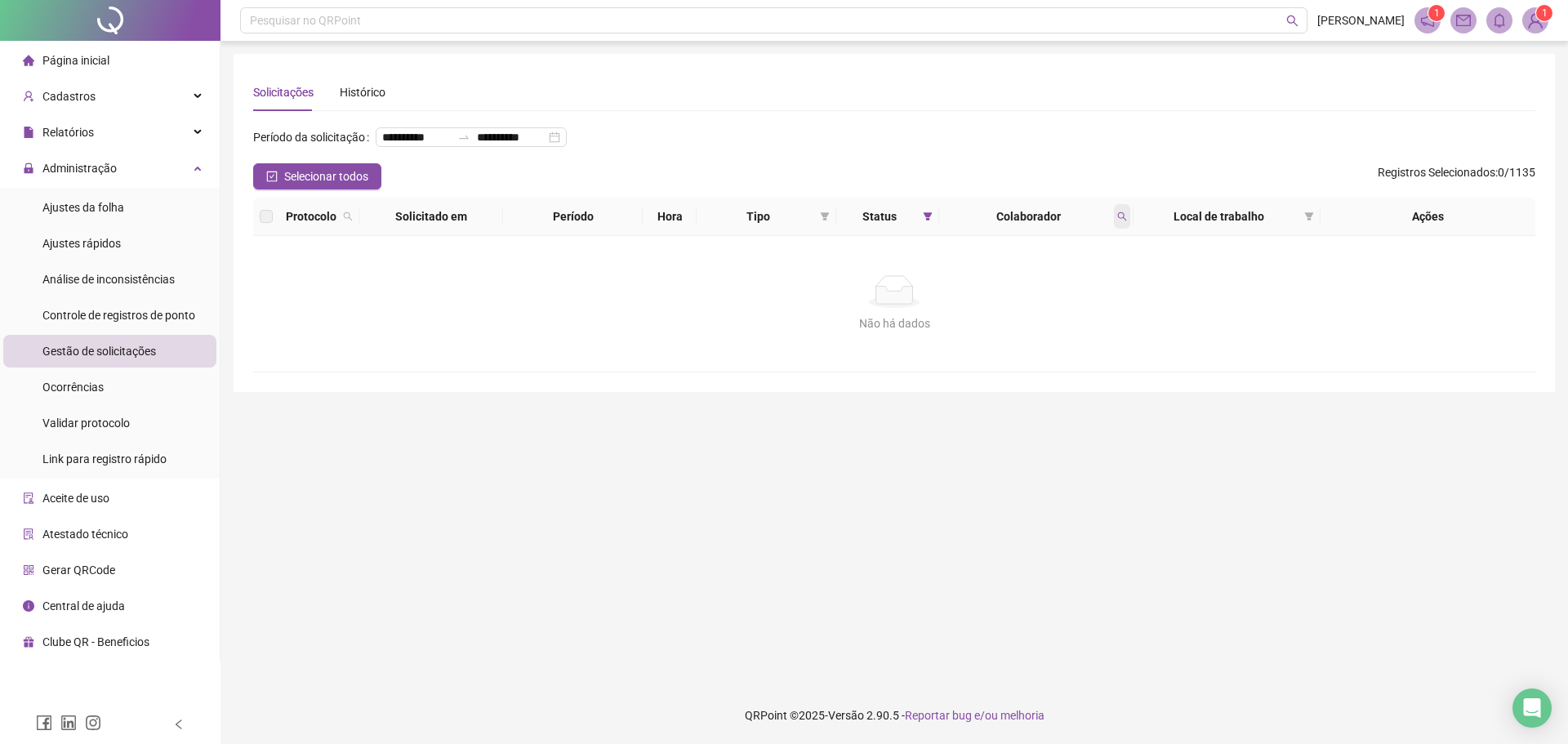
click at [1119, 229] on span at bounding box center [1122, 217] width 17 height 24
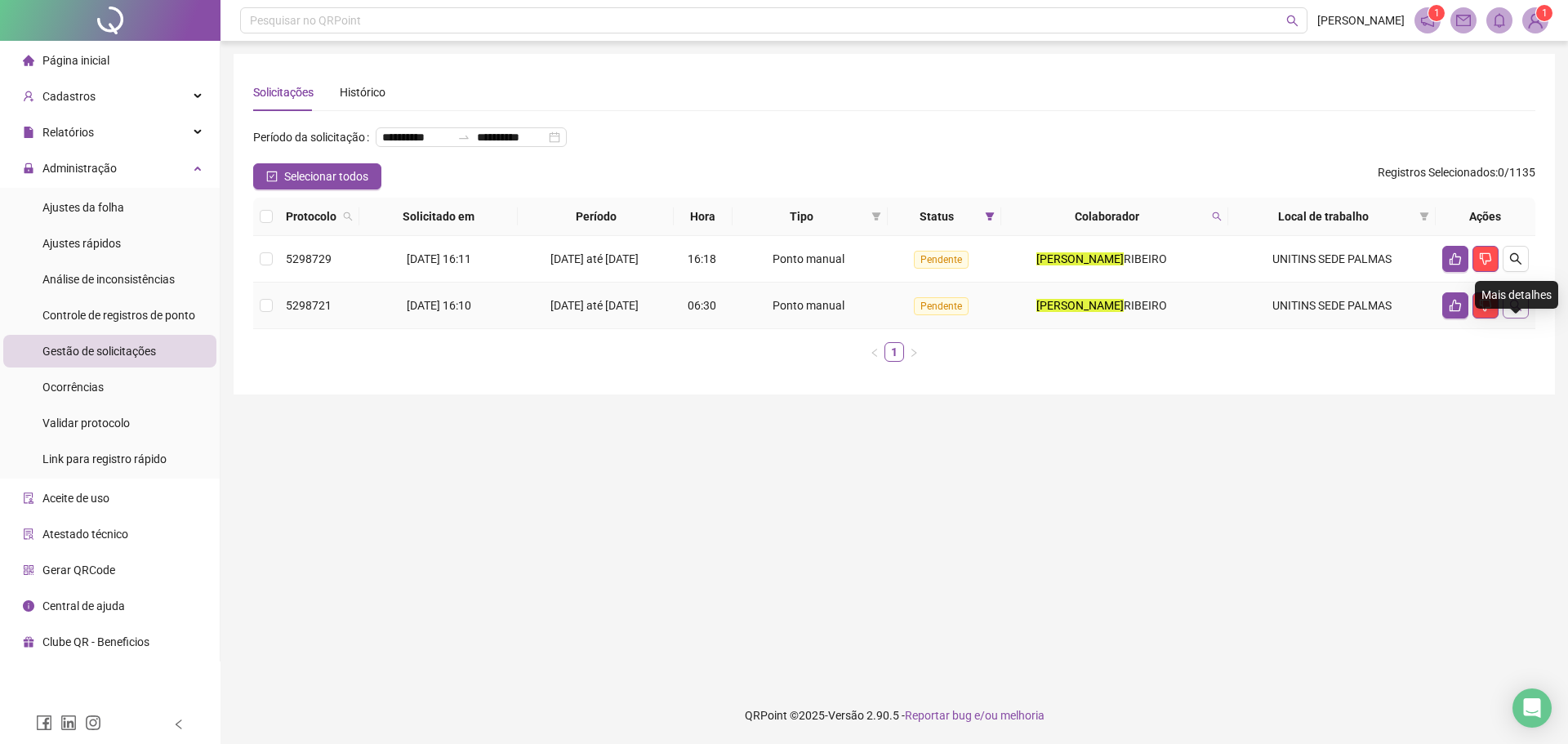
click at [1521, 312] on icon "search" at bounding box center [1515, 305] width 13 height 13
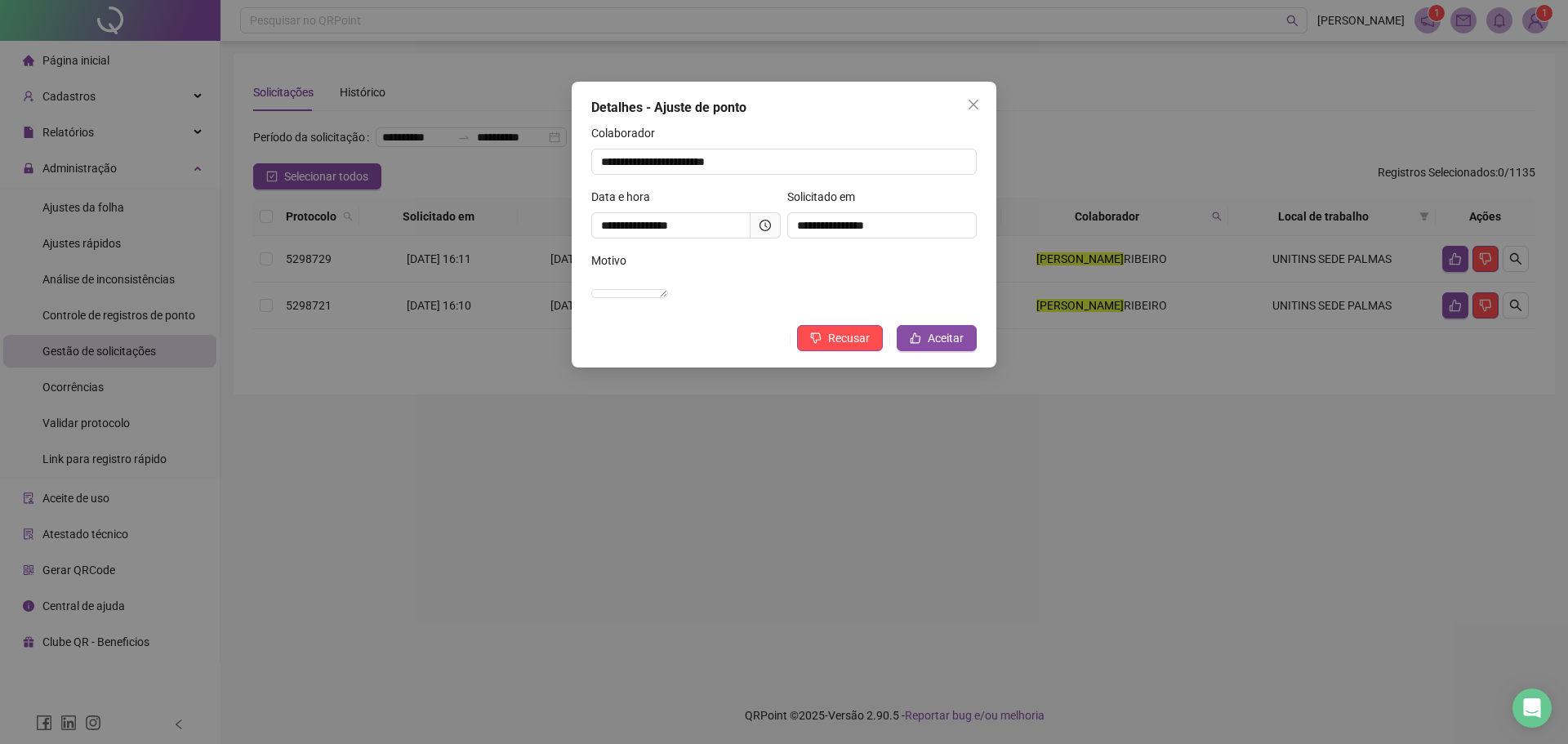
click at [682, 417] on div "**********" at bounding box center [784, 372] width 1568 height 744
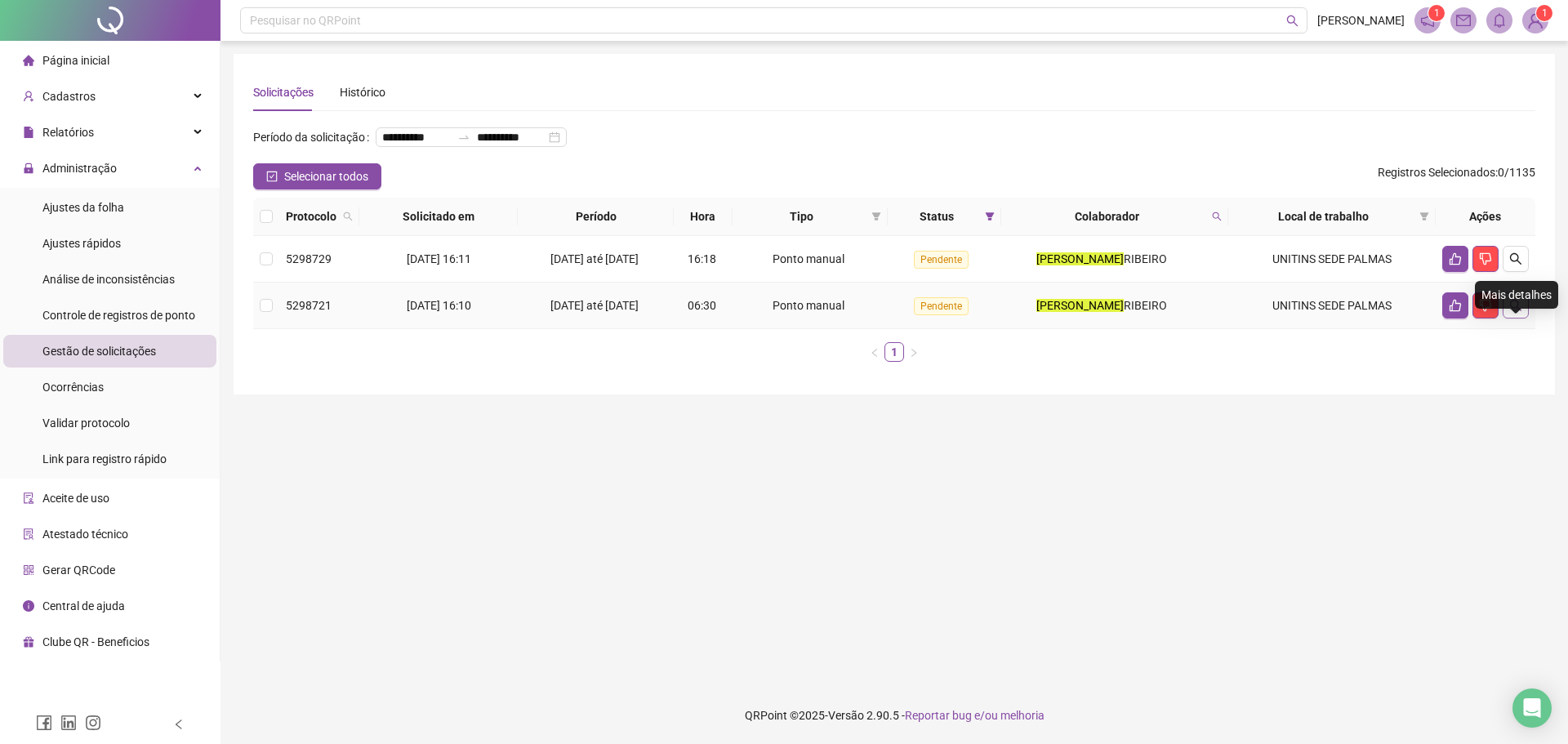
click at [1521, 319] on button "button" at bounding box center [1516, 306] width 26 height 26
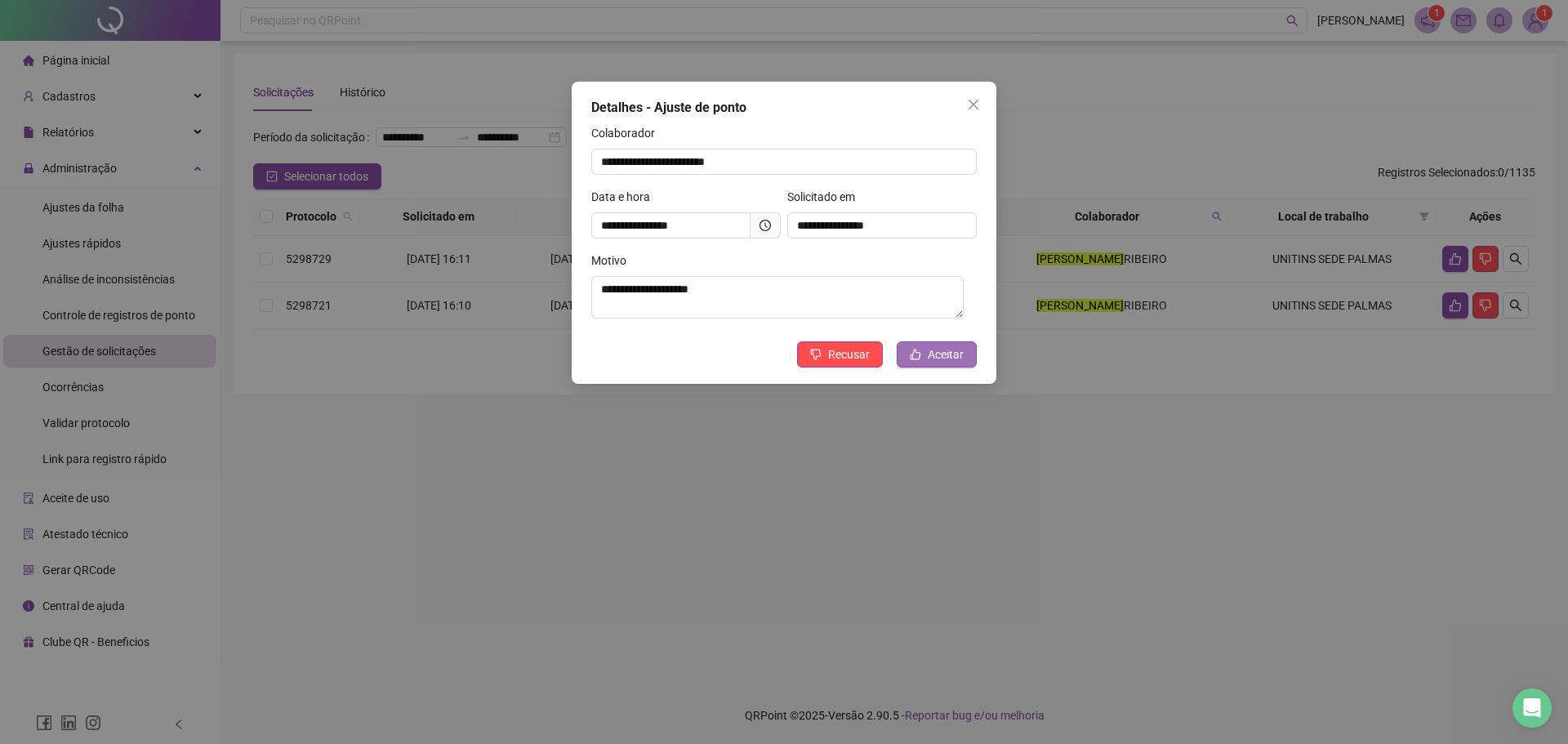
click at [934, 355] on span "Aceitar" at bounding box center [945, 354] width 36 height 18
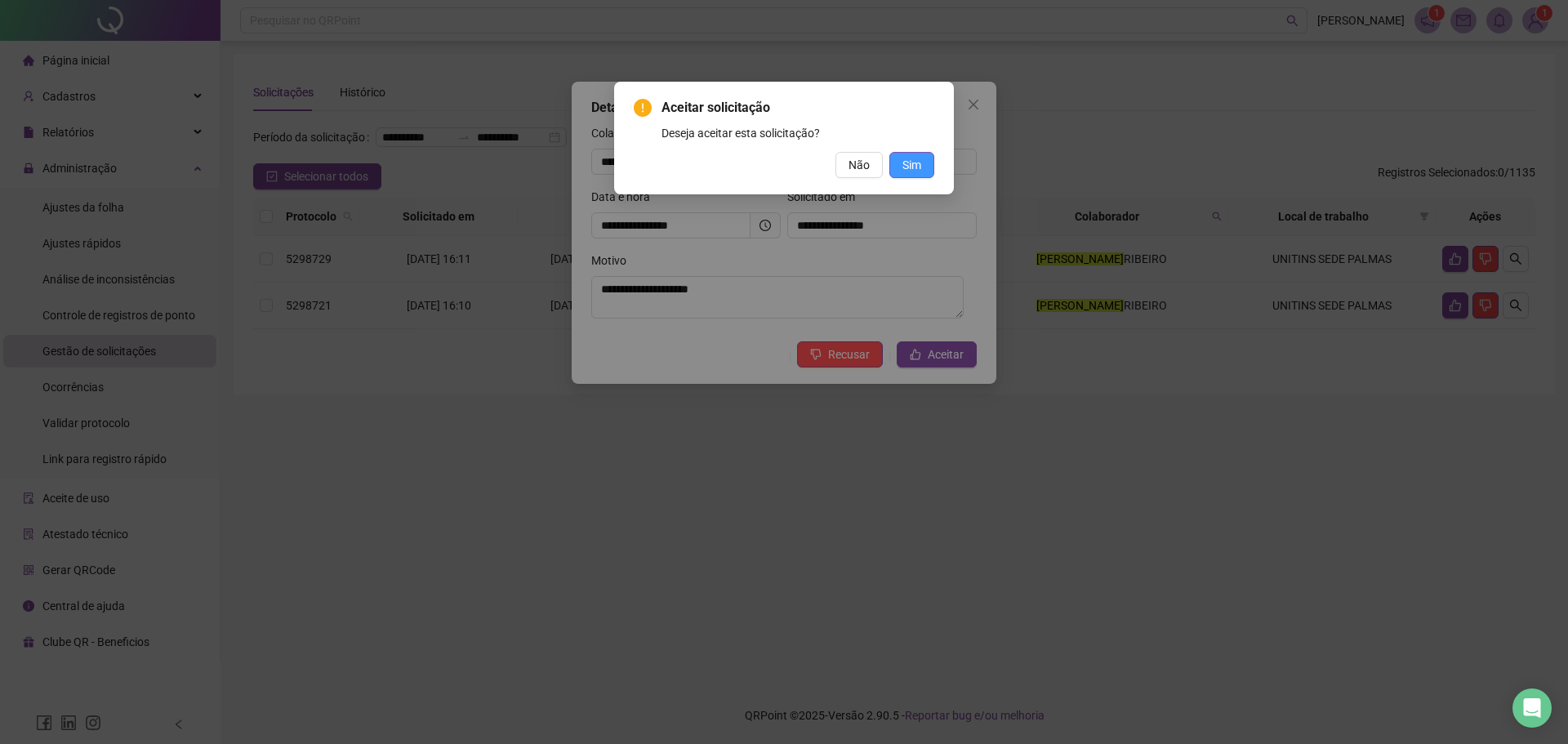
click at [896, 160] on button "Sim" at bounding box center [911, 165] width 45 height 26
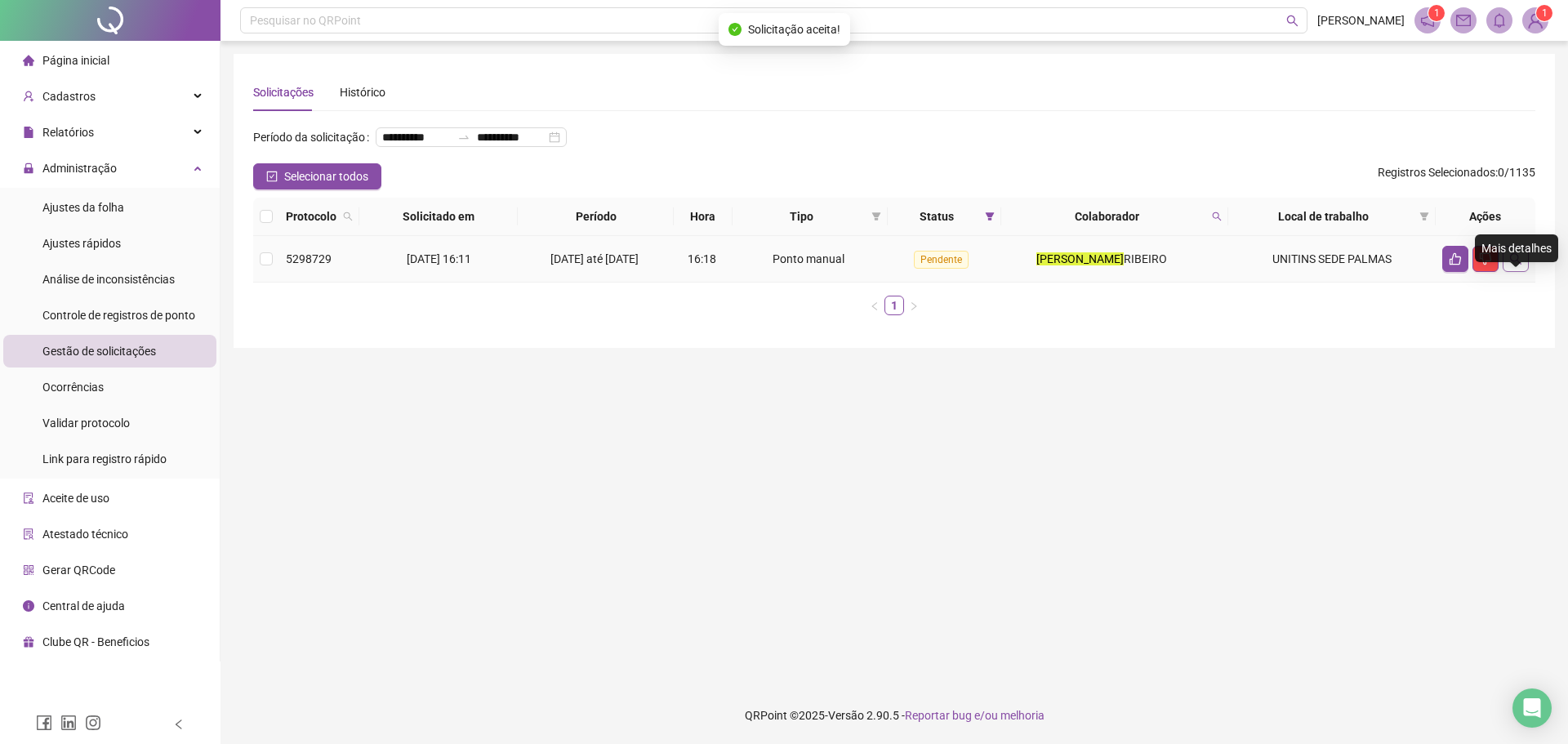
click at [1514, 265] on icon "search" at bounding box center [1515, 258] width 13 height 13
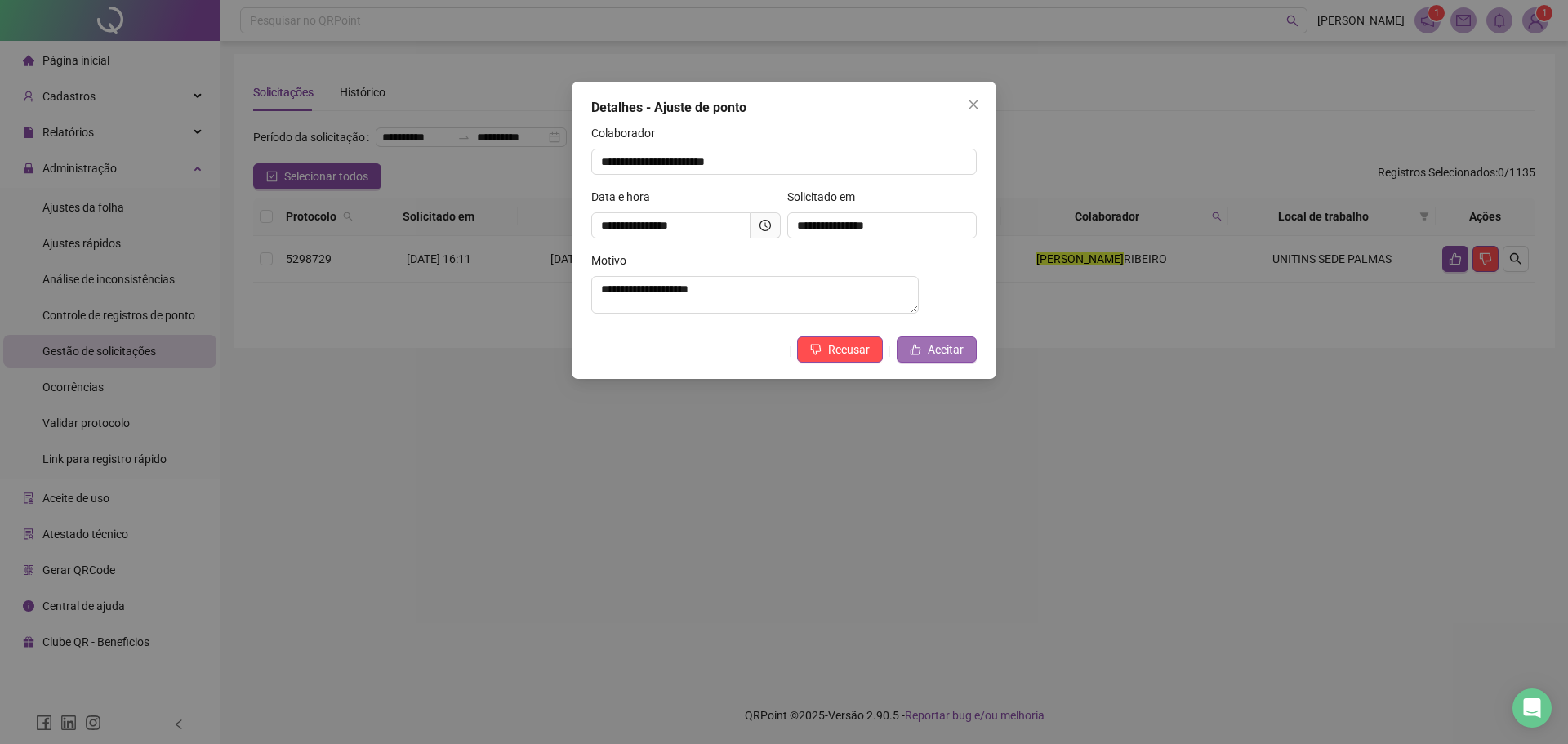
click at [937, 354] on span "Aceitar" at bounding box center [945, 349] width 36 height 18
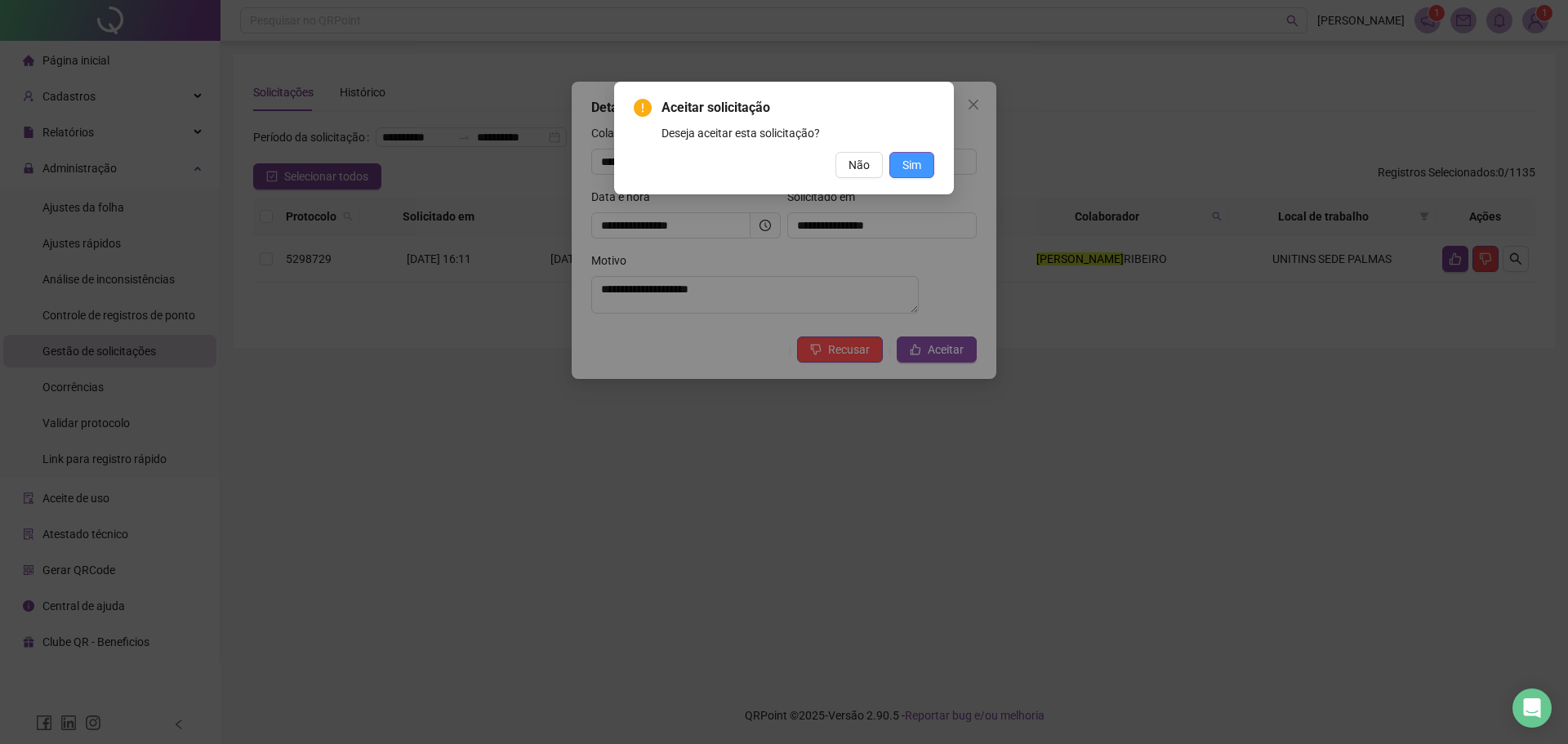
click at [919, 171] on span "Sim" at bounding box center [911, 165] width 18 height 18
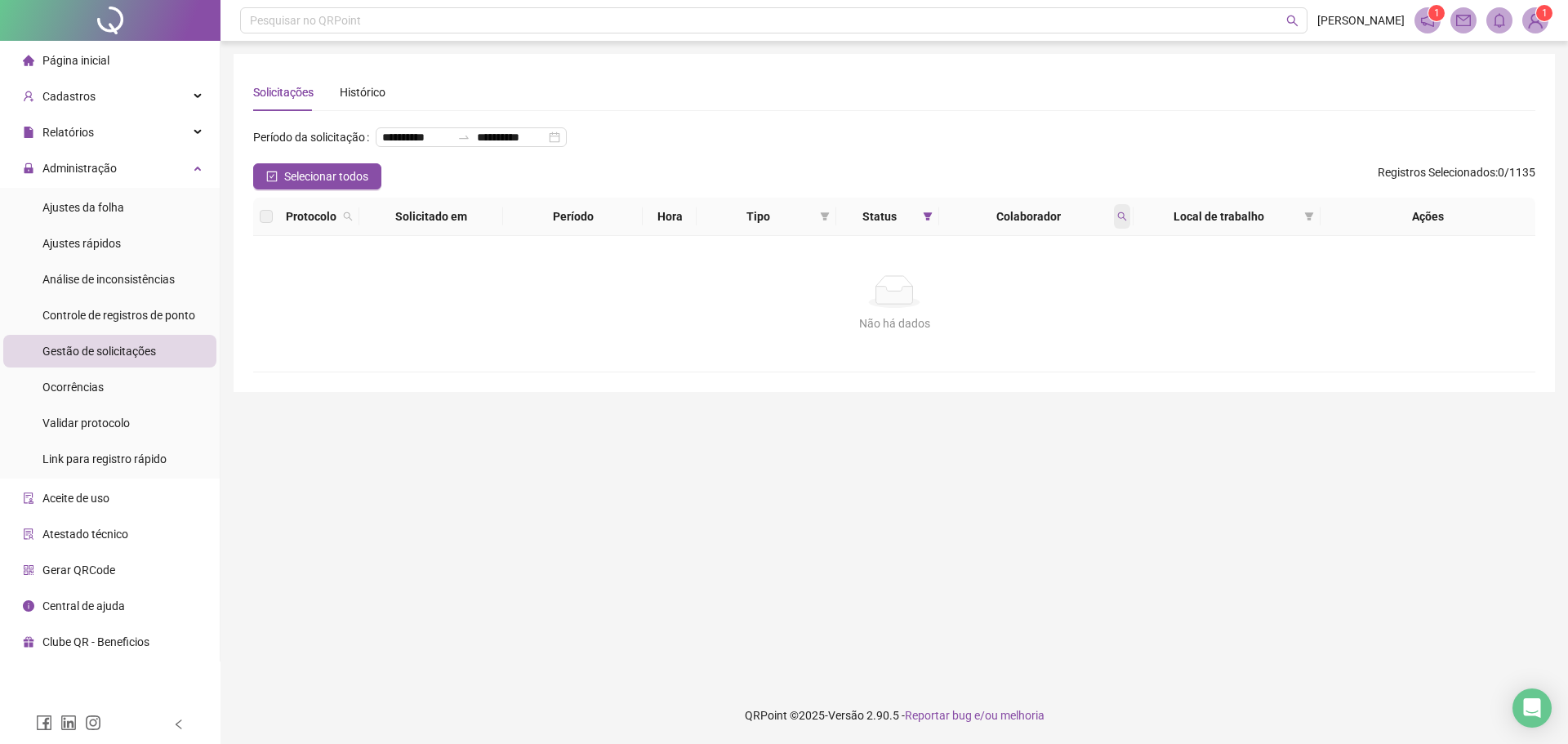
click at [1117, 221] on icon "search" at bounding box center [1122, 216] width 10 height 10
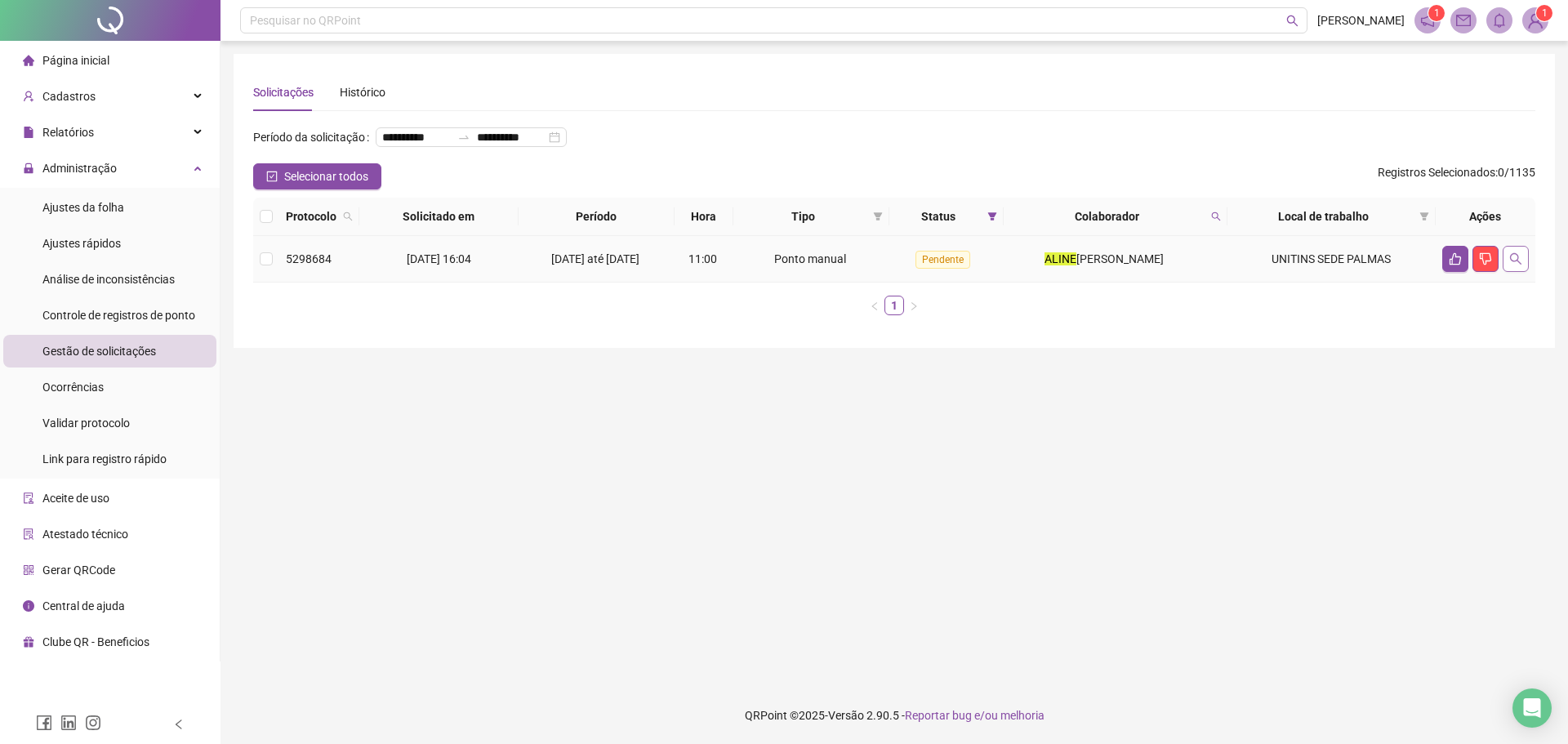
click at [1509, 265] on icon "search" at bounding box center [1515, 258] width 13 height 13
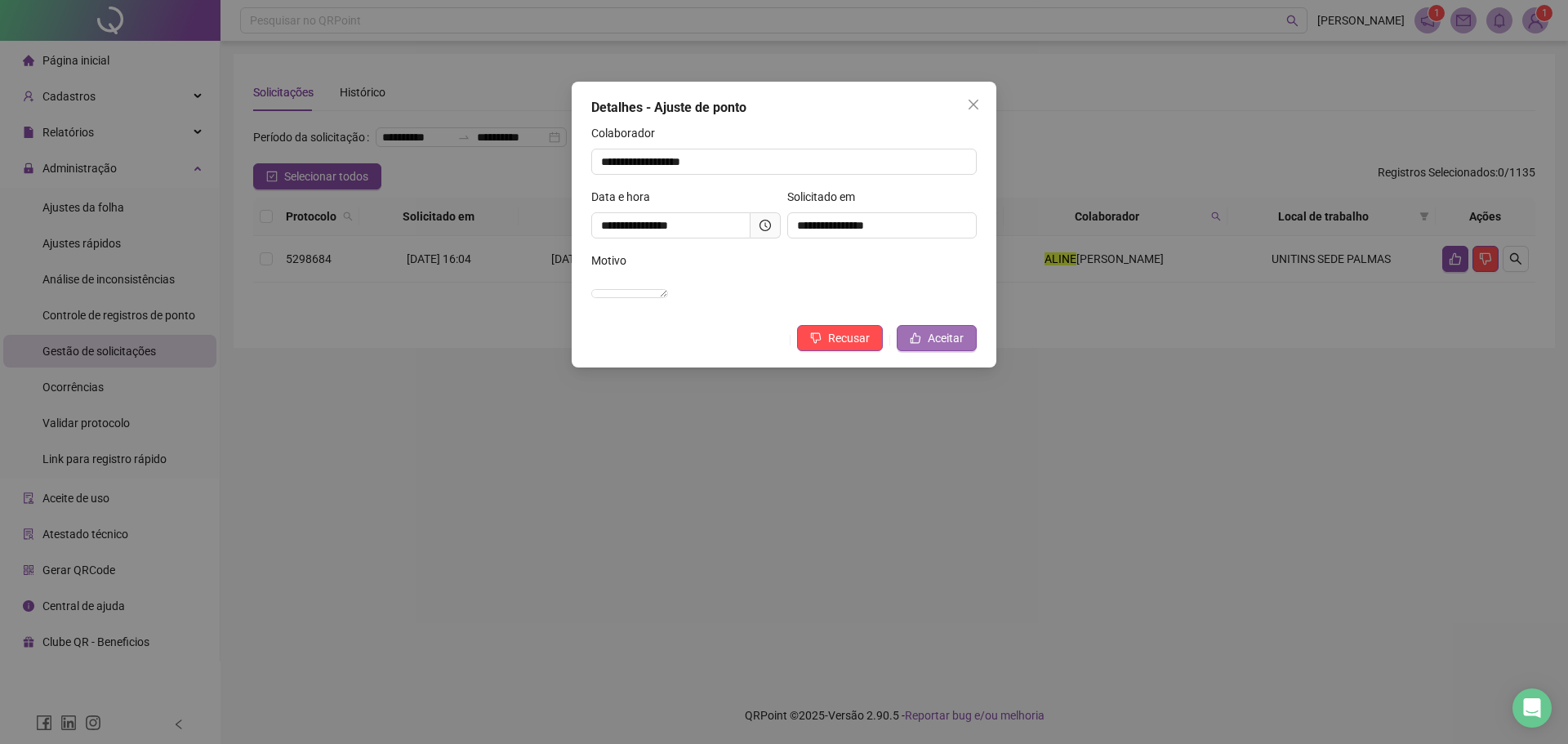
click at [931, 347] on span "Aceitar" at bounding box center [945, 338] width 36 height 18
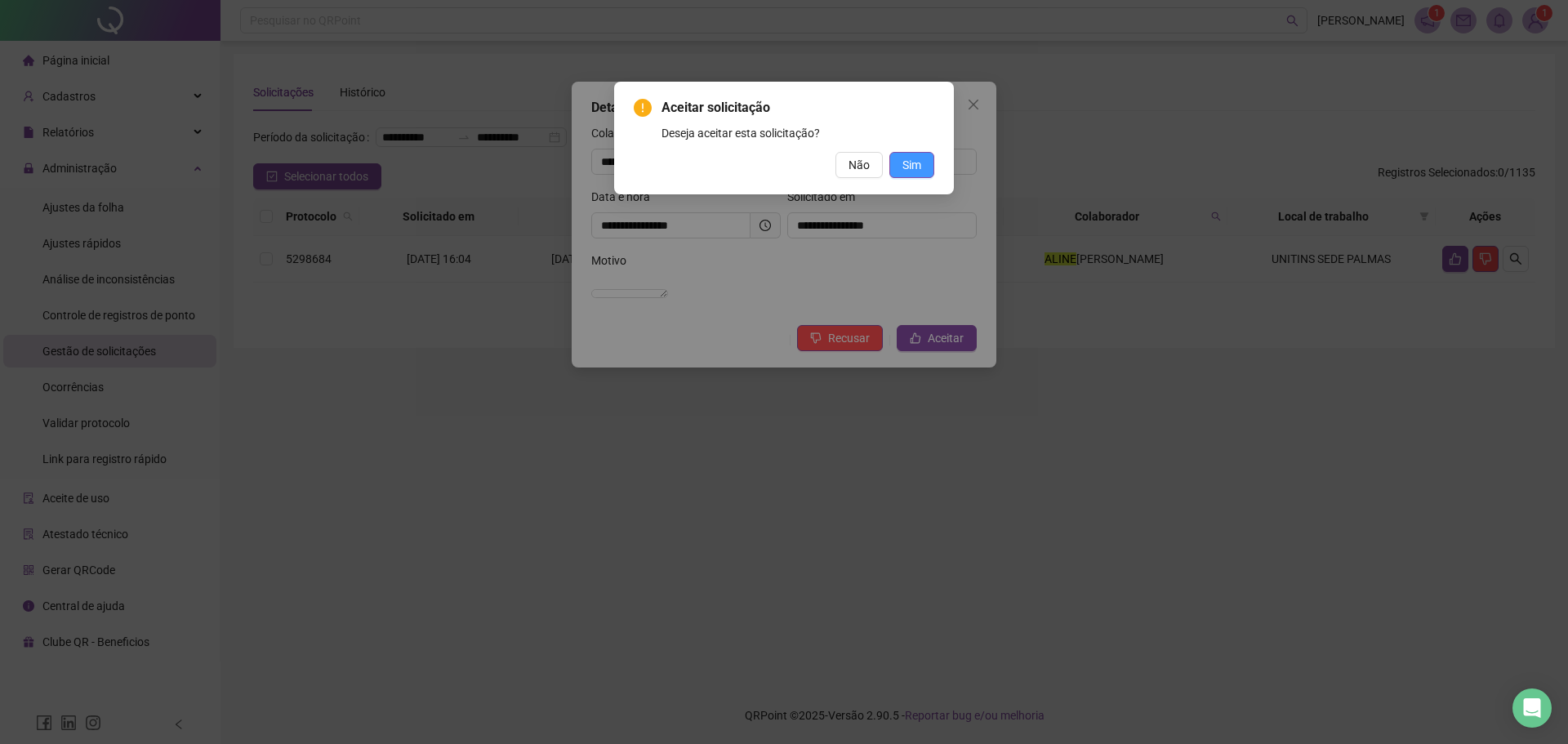
click at [915, 166] on span "Sim" at bounding box center [911, 165] width 18 height 18
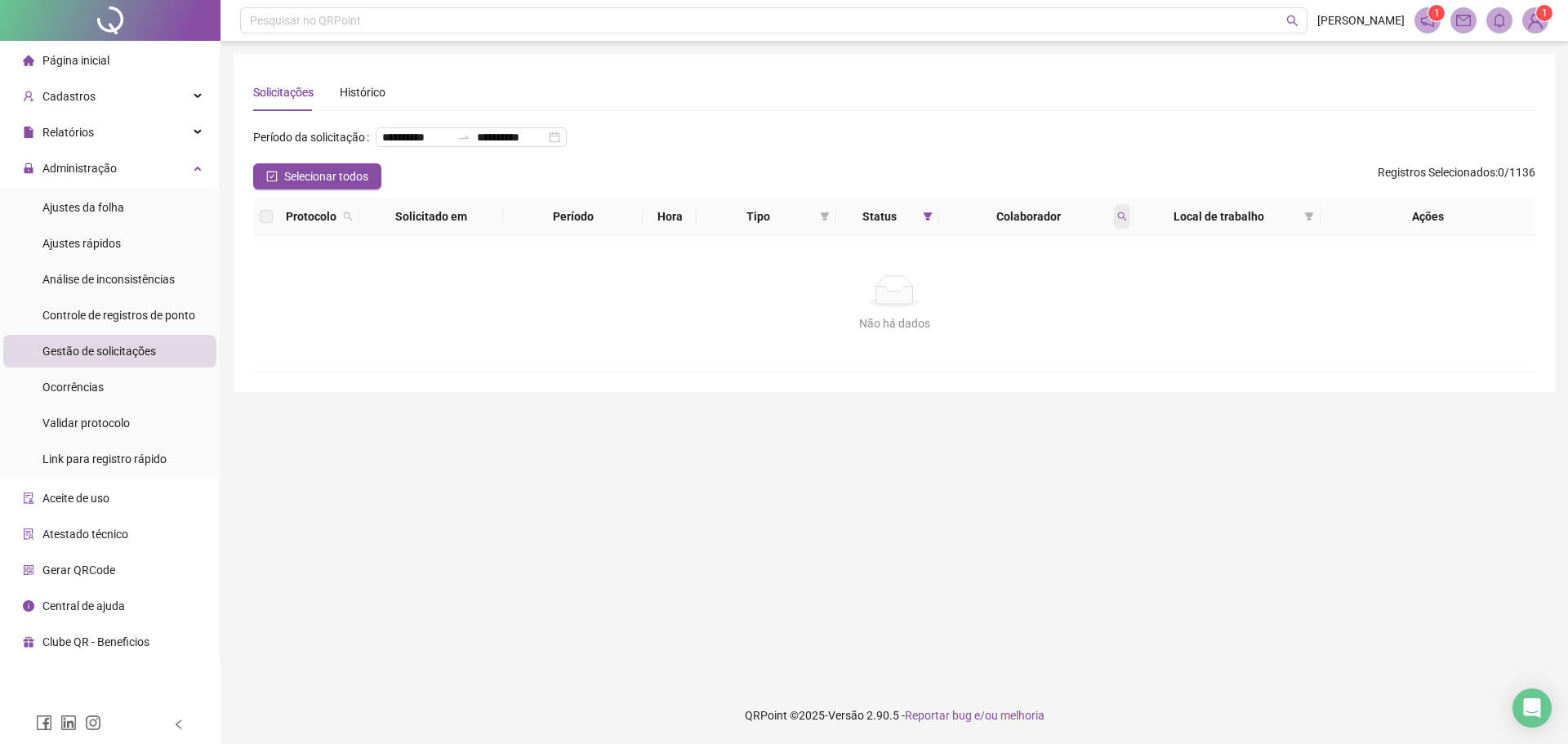
click at [1116, 229] on span at bounding box center [1122, 217] width 17 height 24
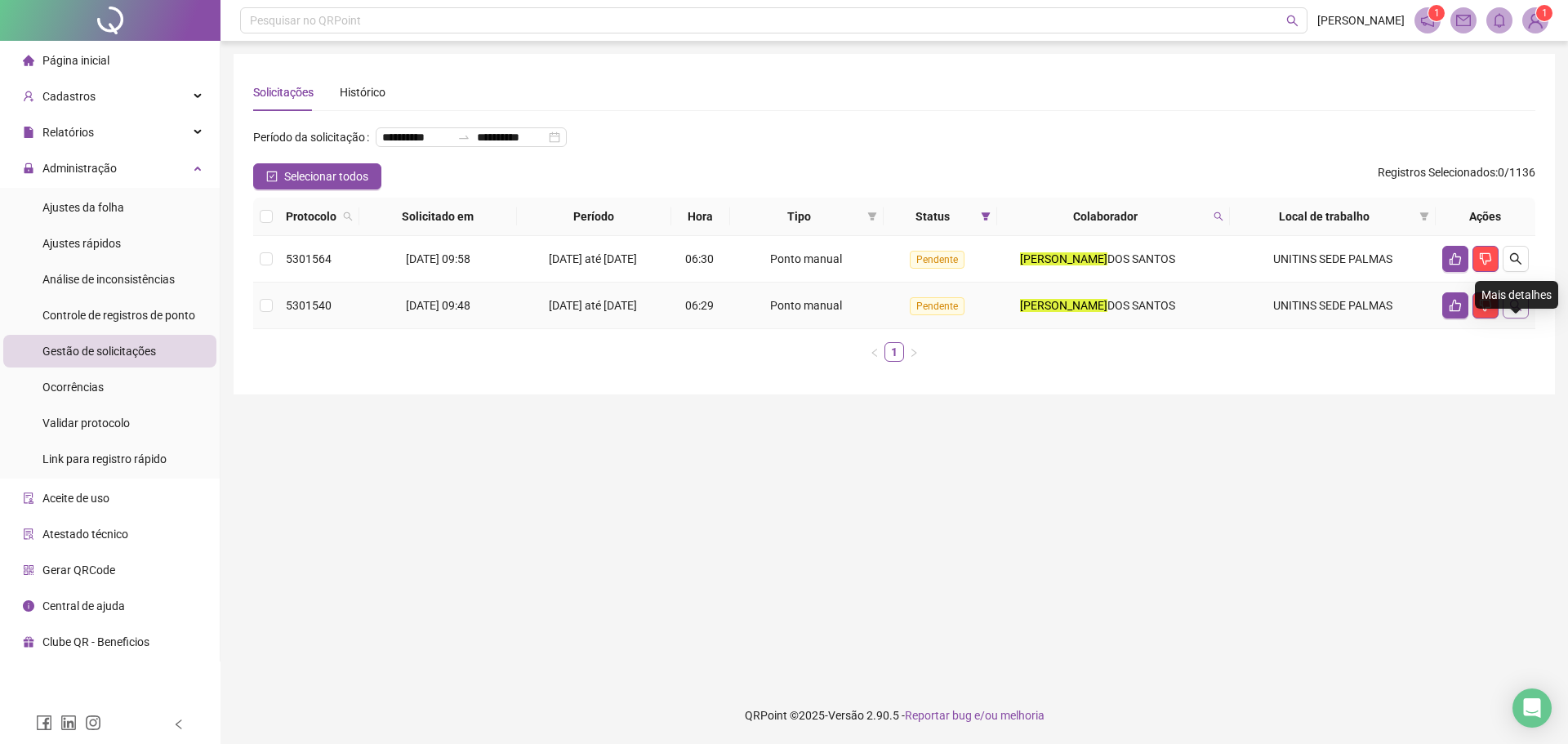
click at [1523, 319] on button "button" at bounding box center [1516, 306] width 26 height 26
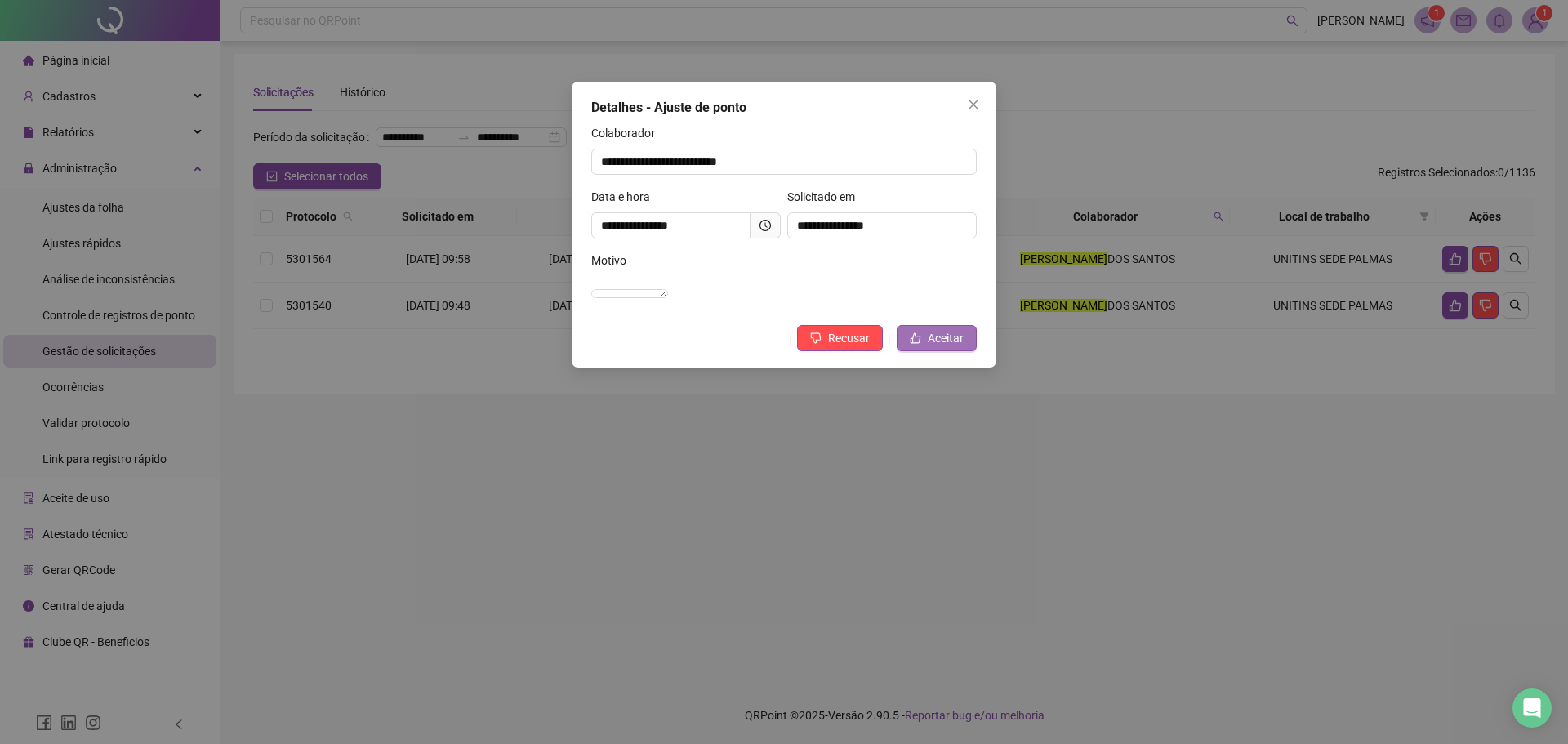
click at [922, 351] on button "Aceitar" at bounding box center [936, 338] width 80 height 26
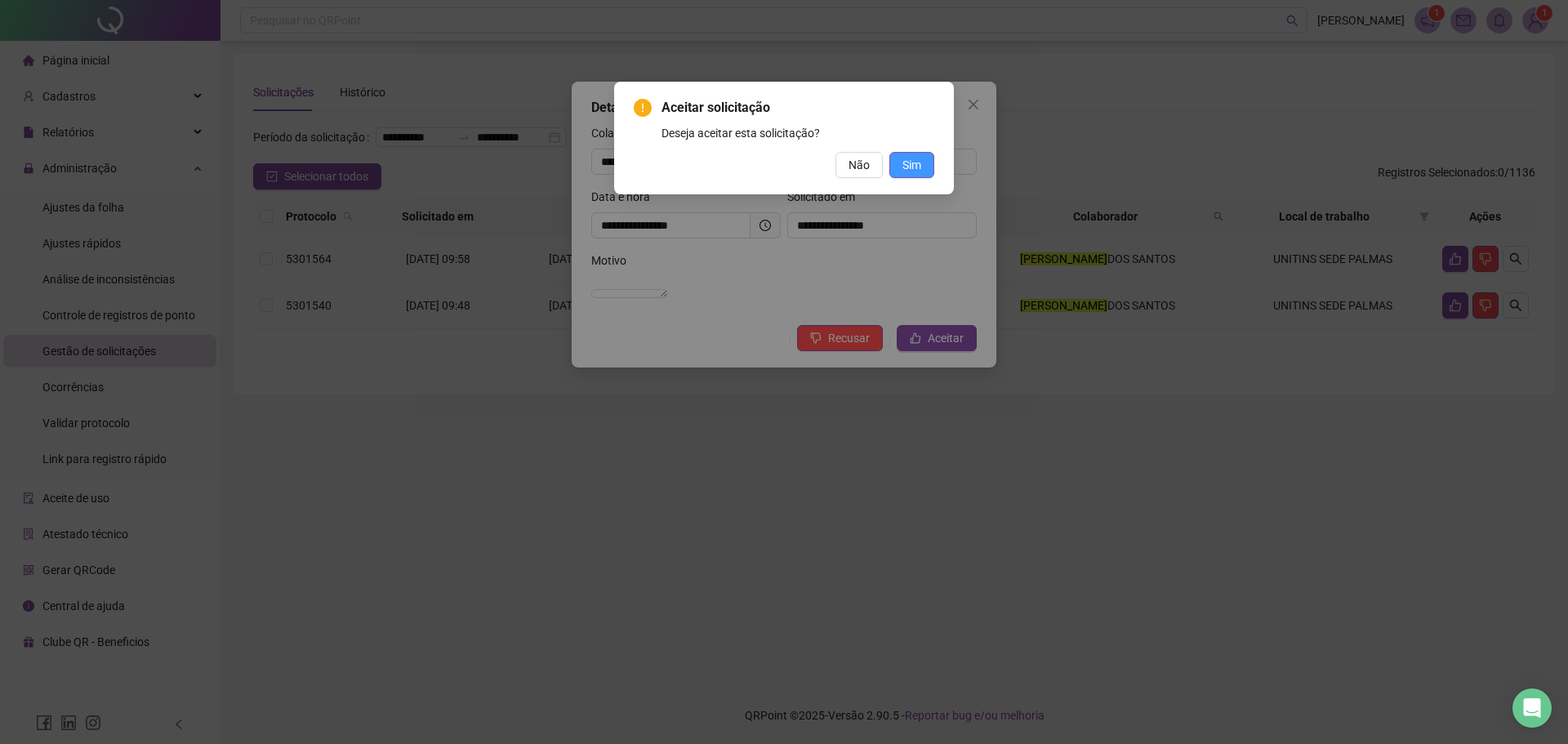
click at [910, 156] on span "Sim" at bounding box center [911, 165] width 18 height 18
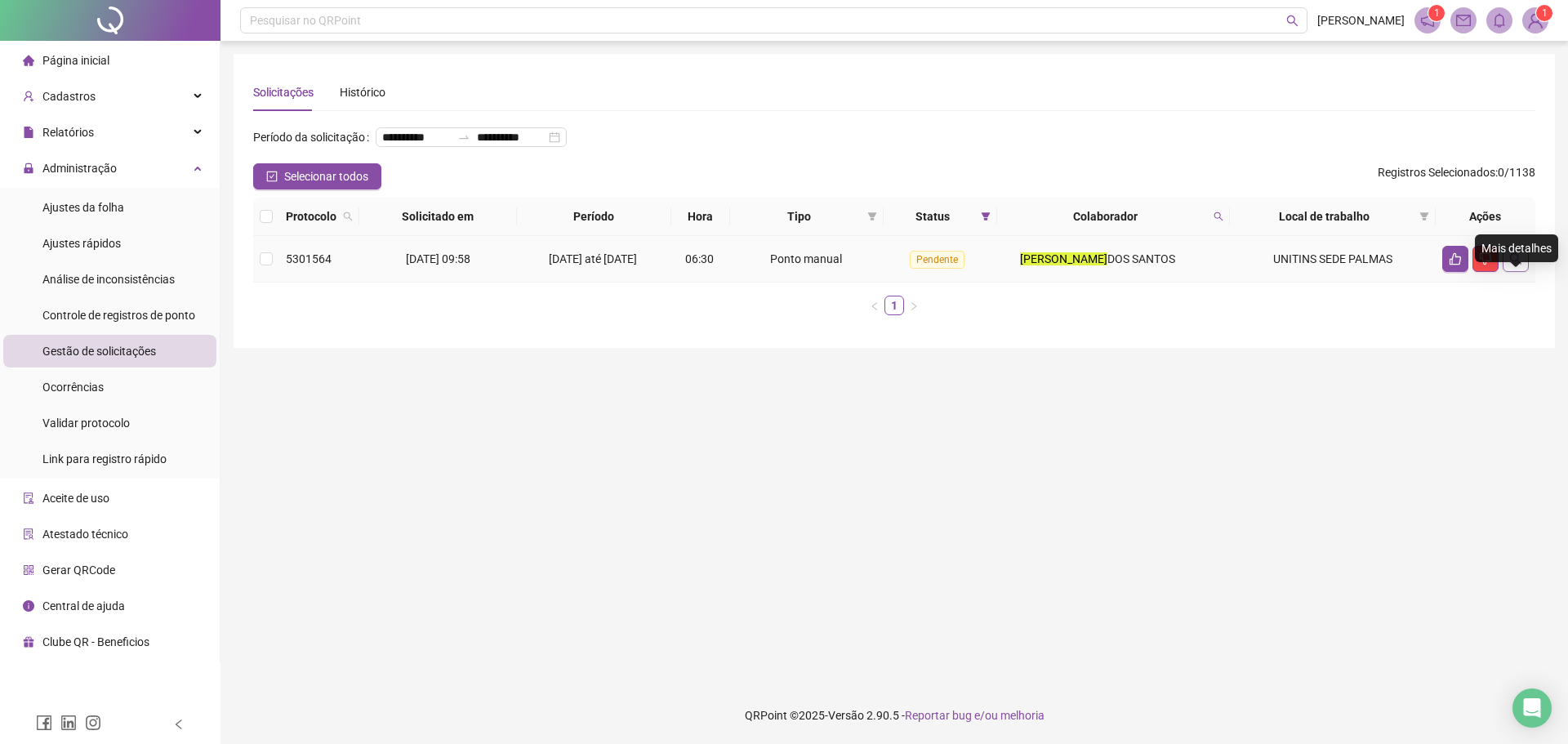
click at [1518, 265] on icon "search" at bounding box center [1515, 258] width 11 height 11
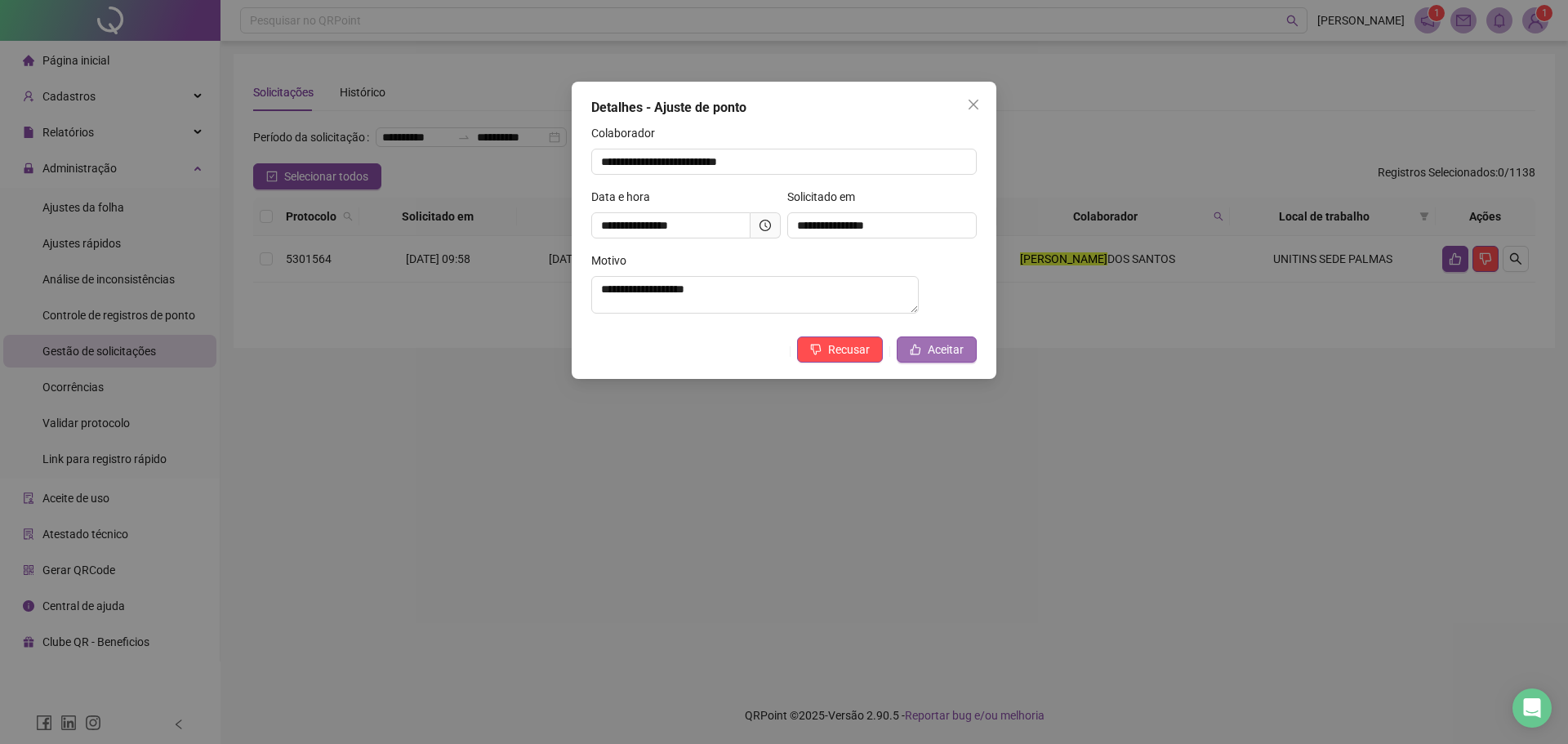
click at [940, 354] on span "Aceitar" at bounding box center [945, 349] width 36 height 18
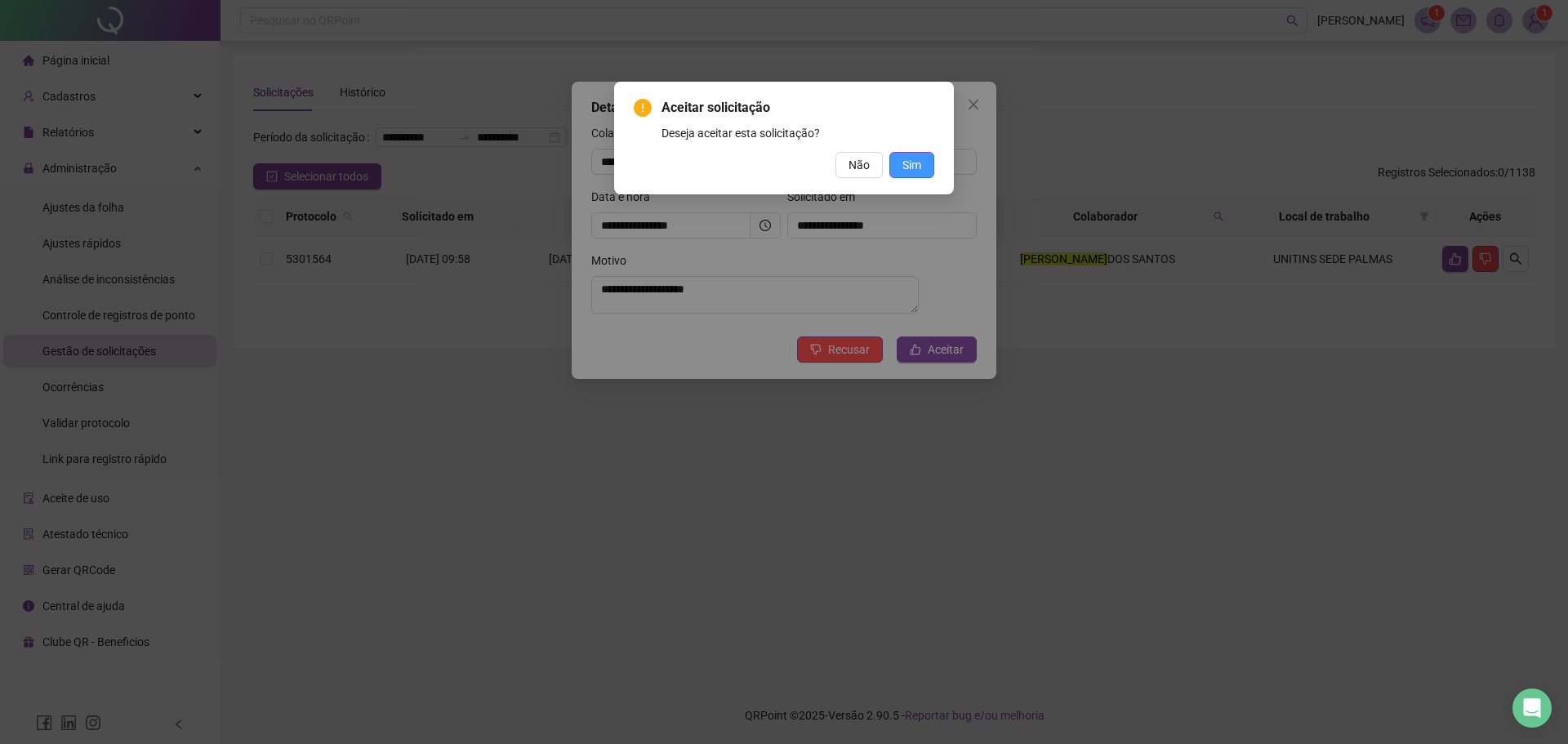
click at [916, 169] on span "Sim" at bounding box center [911, 165] width 18 height 18
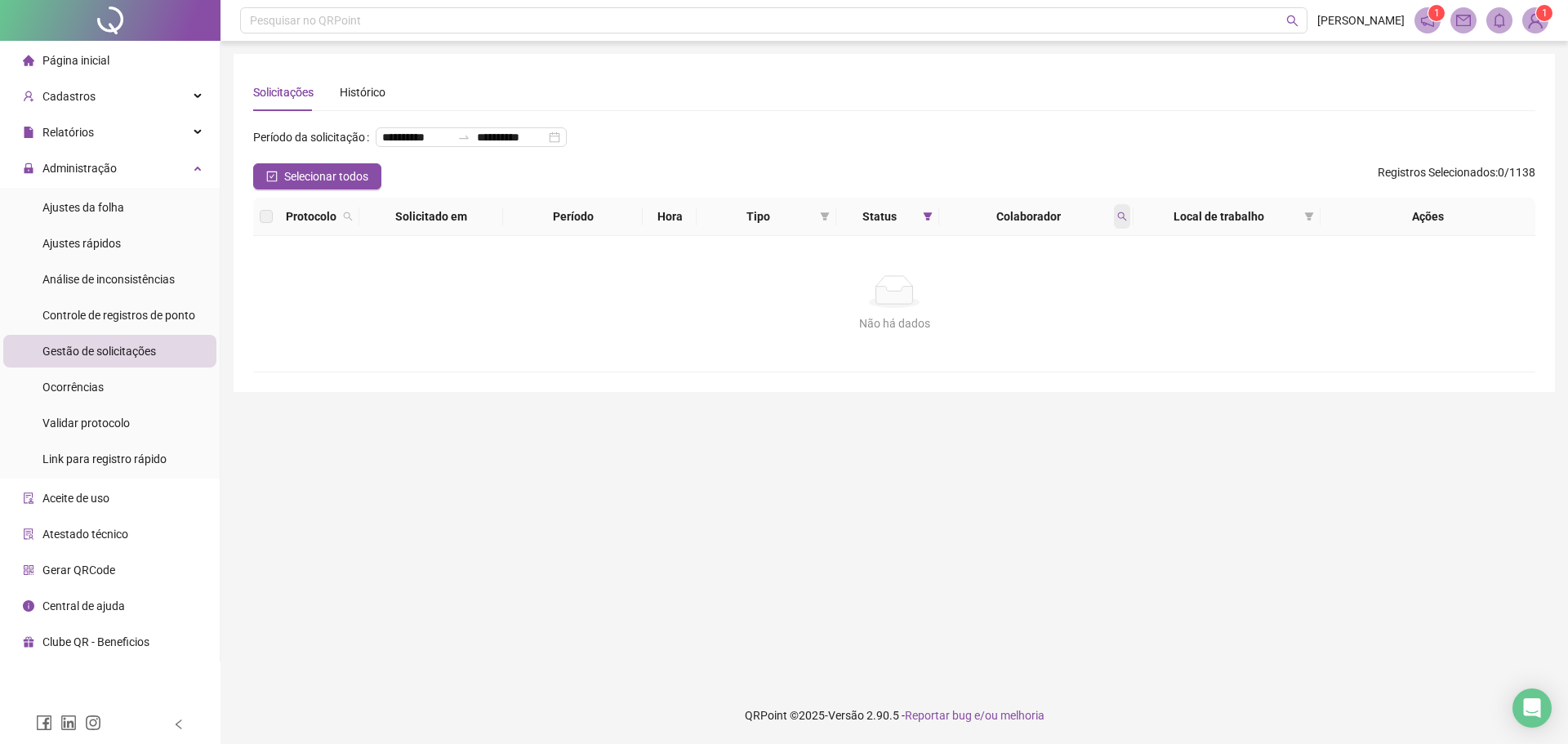
click at [1117, 221] on icon "search" at bounding box center [1122, 216] width 10 height 10
click at [1122, 221] on icon "search" at bounding box center [1122, 217] width 9 height 9
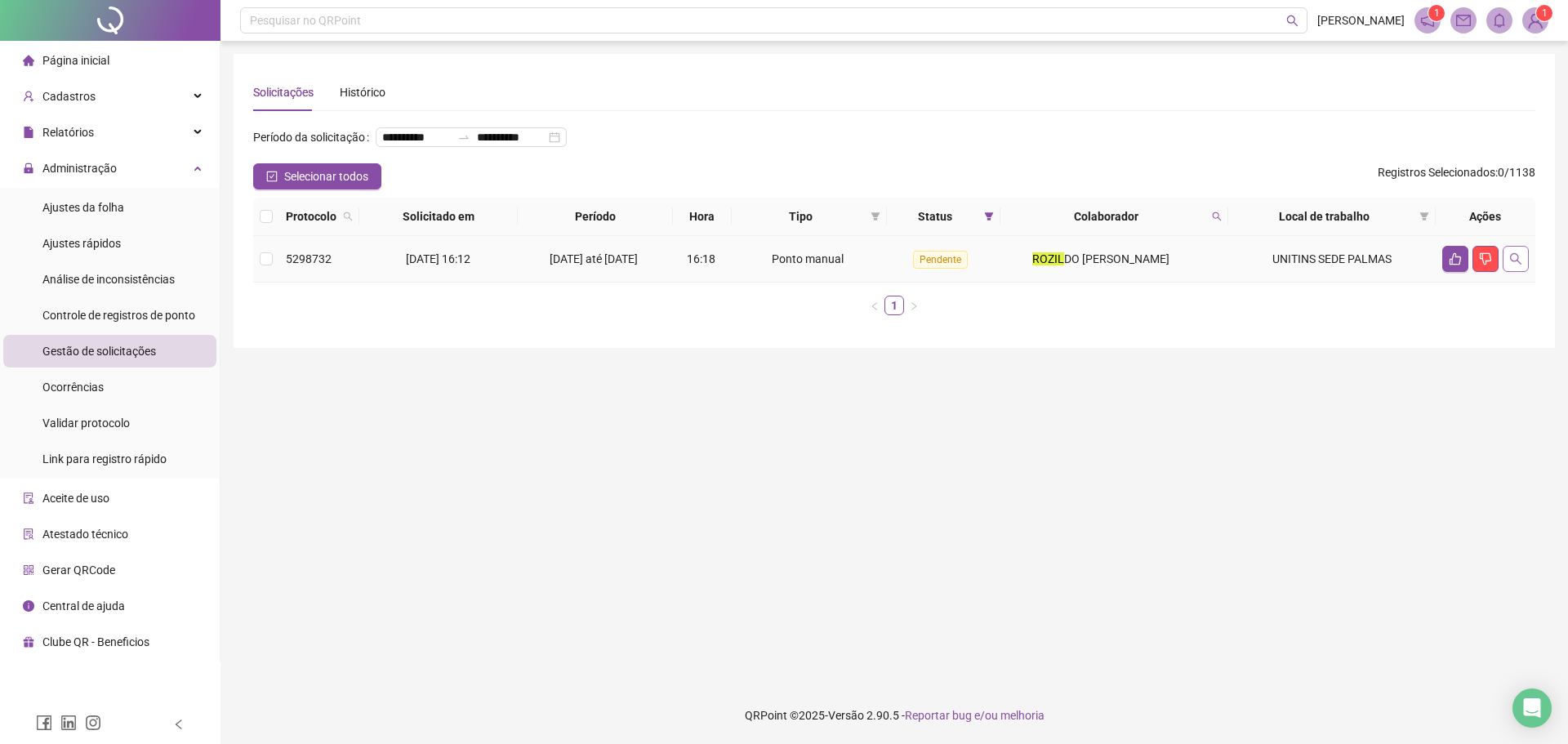
click at [1509, 265] on icon "search" at bounding box center [1515, 258] width 13 height 13
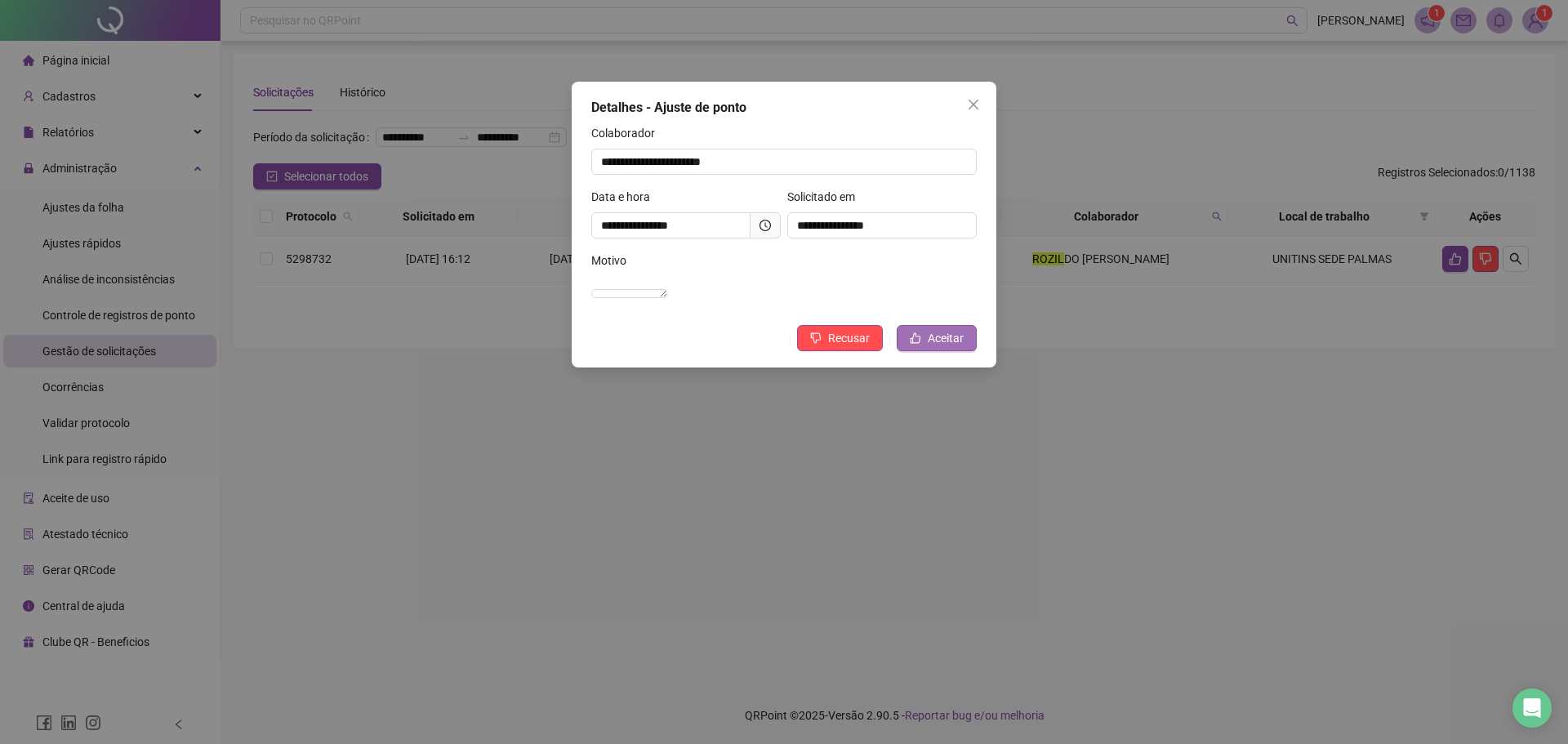
click at [960, 347] on span "Aceitar" at bounding box center [945, 338] width 36 height 18
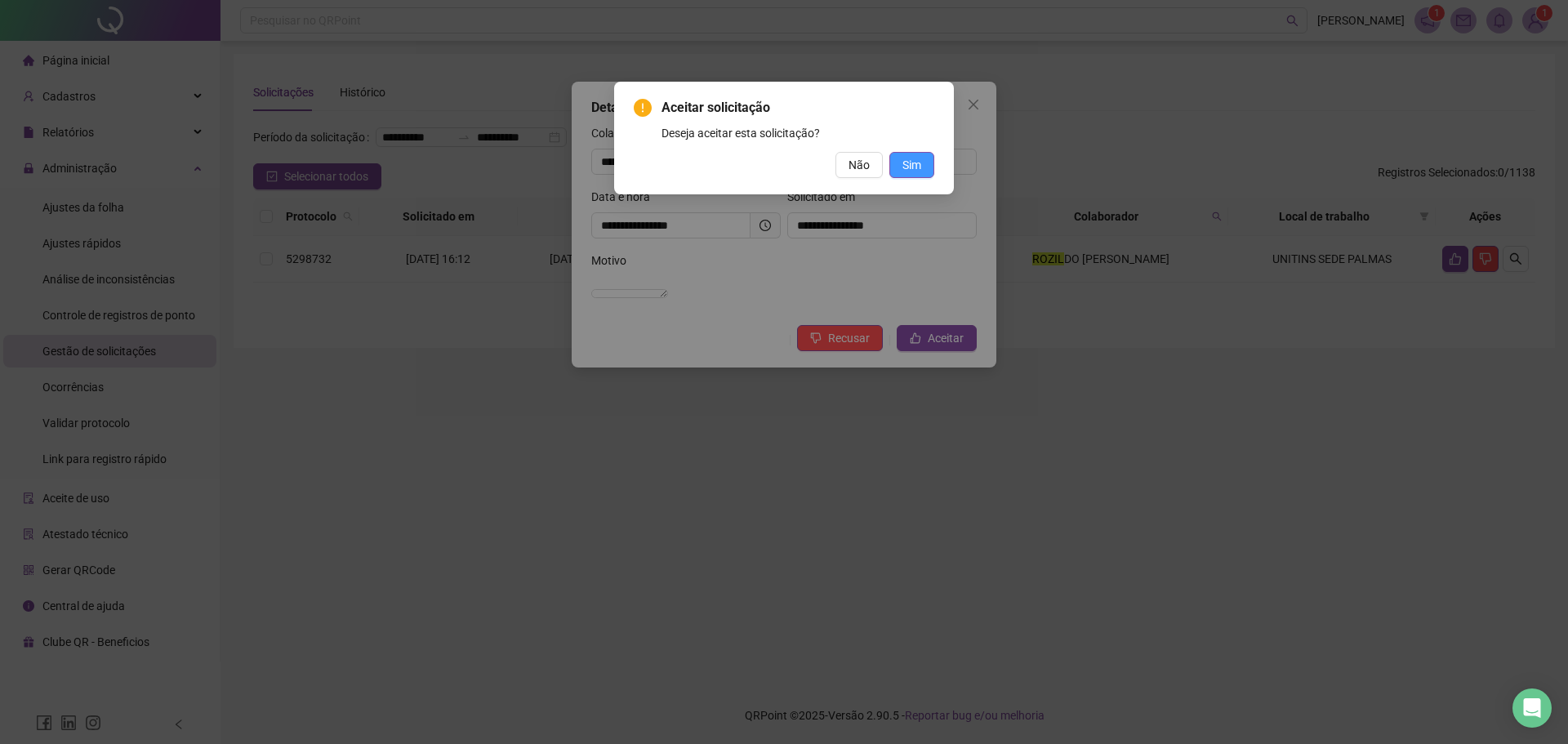
click at [913, 166] on span "Sim" at bounding box center [911, 165] width 18 height 18
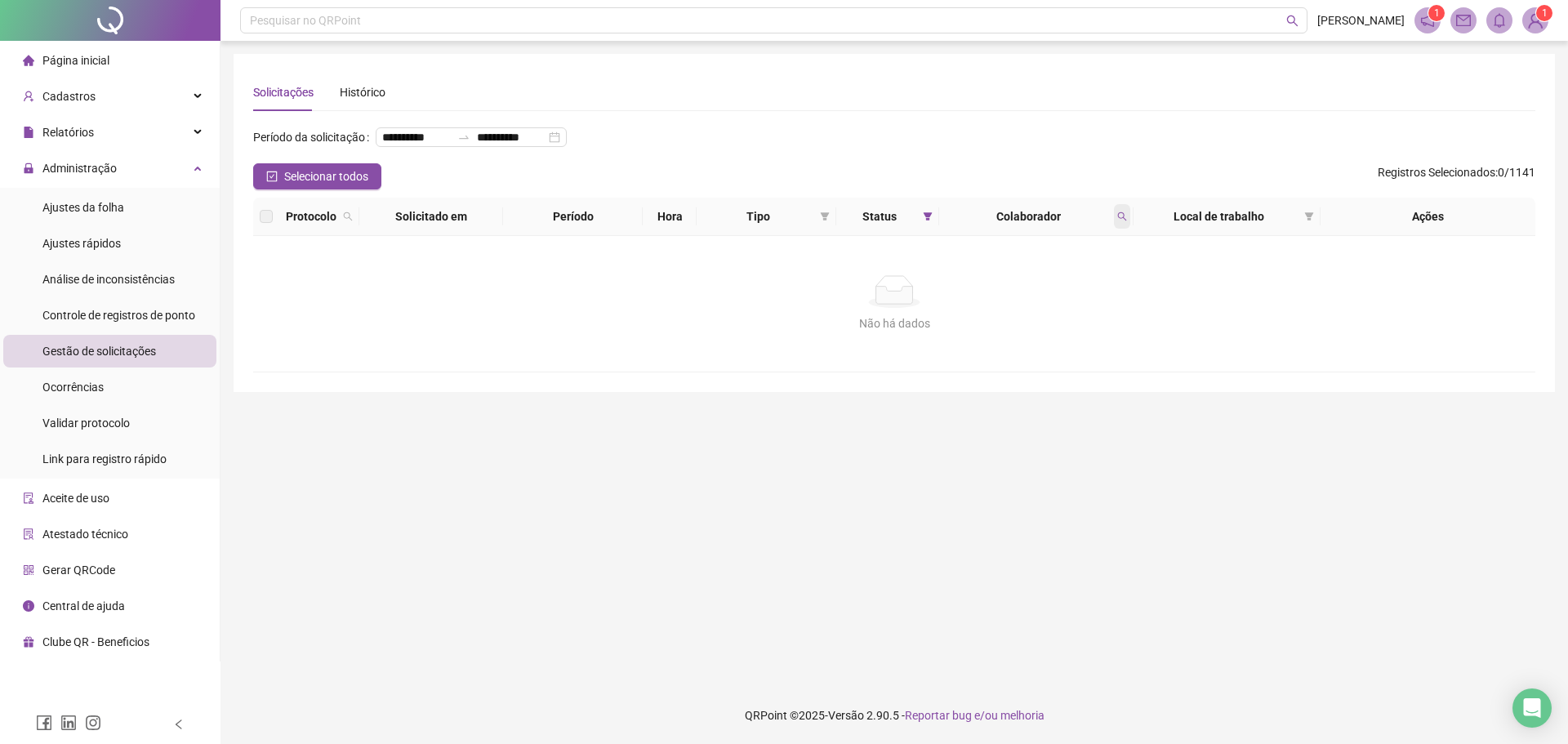
click at [1117, 221] on icon "search" at bounding box center [1122, 216] width 10 height 10
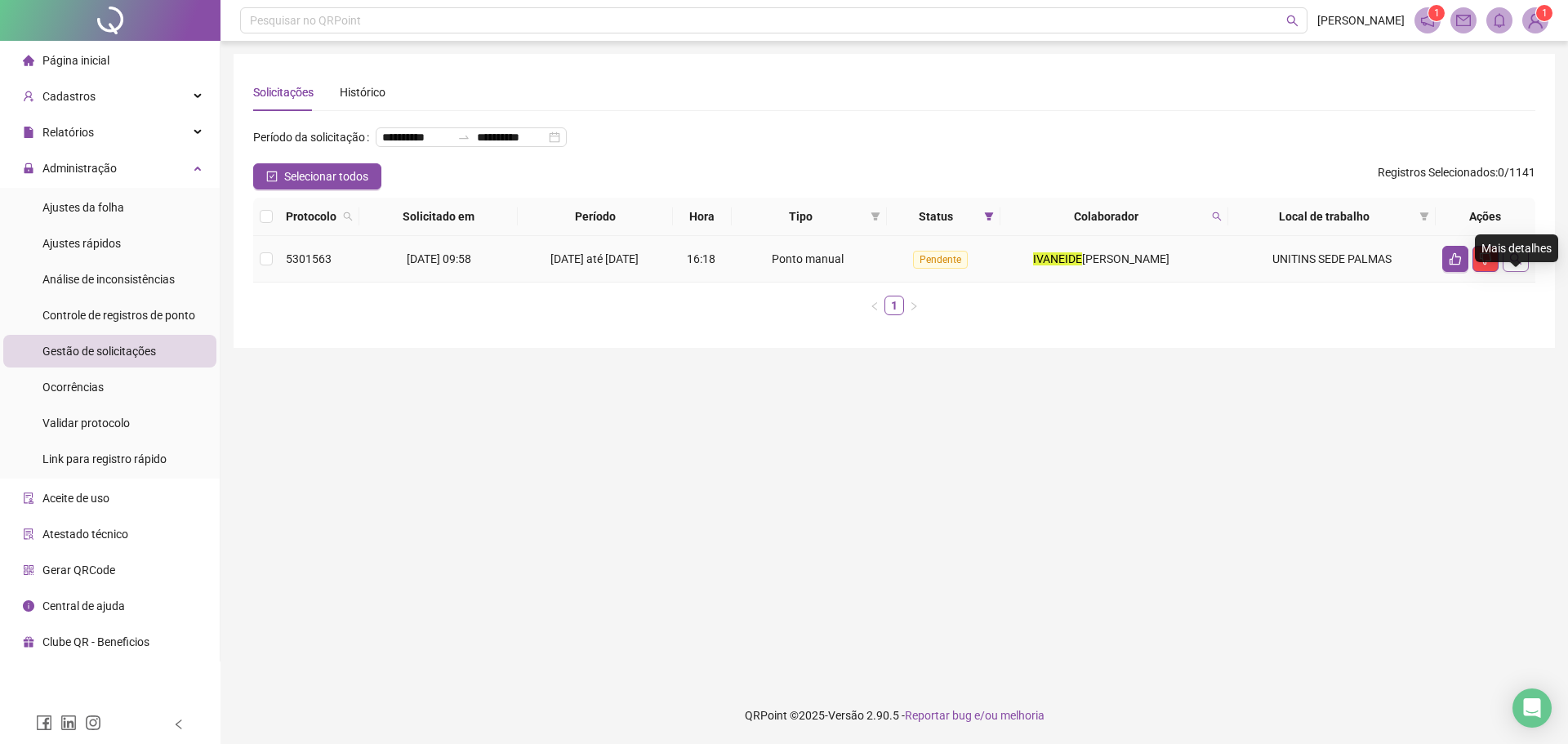
click at [1514, 265] on icon "search" at bounding box center [1515, 258] width 11 height 11
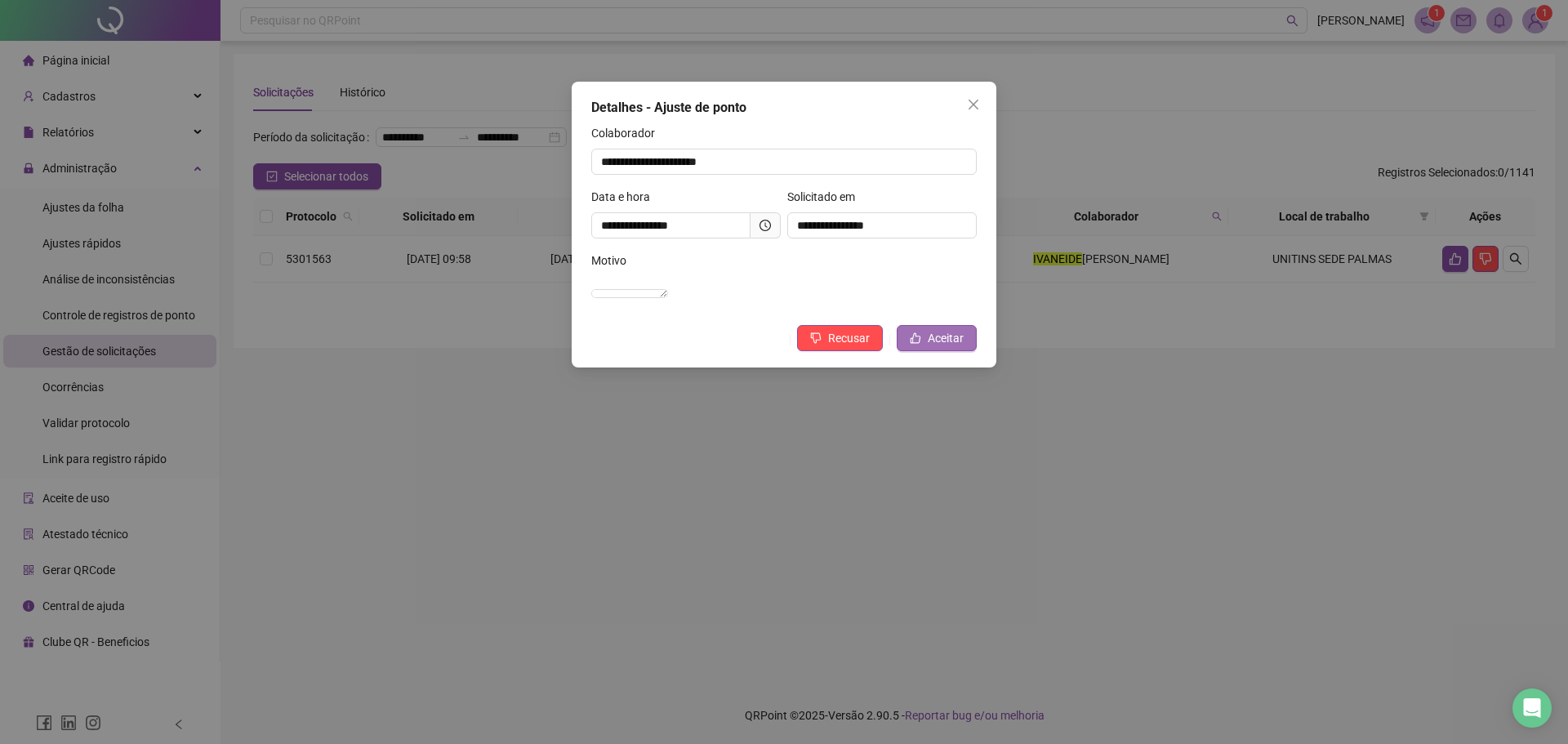
click at [929, 347] on span "Aceitar" at bounding box center [945, 338] width 36 height 18
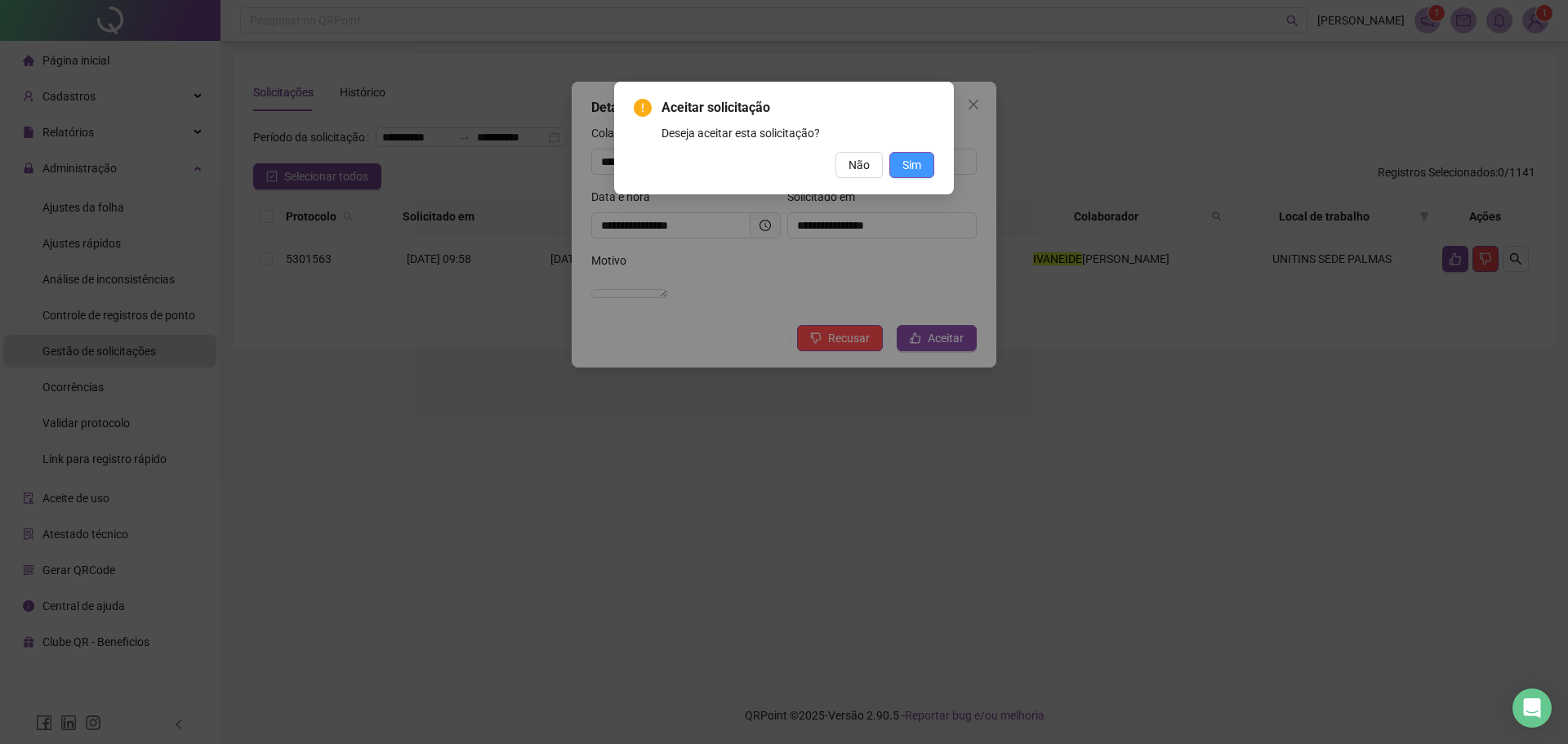
click at [912, 165] on span "Sim" at bounding box center [911, 165] width 18 height 18
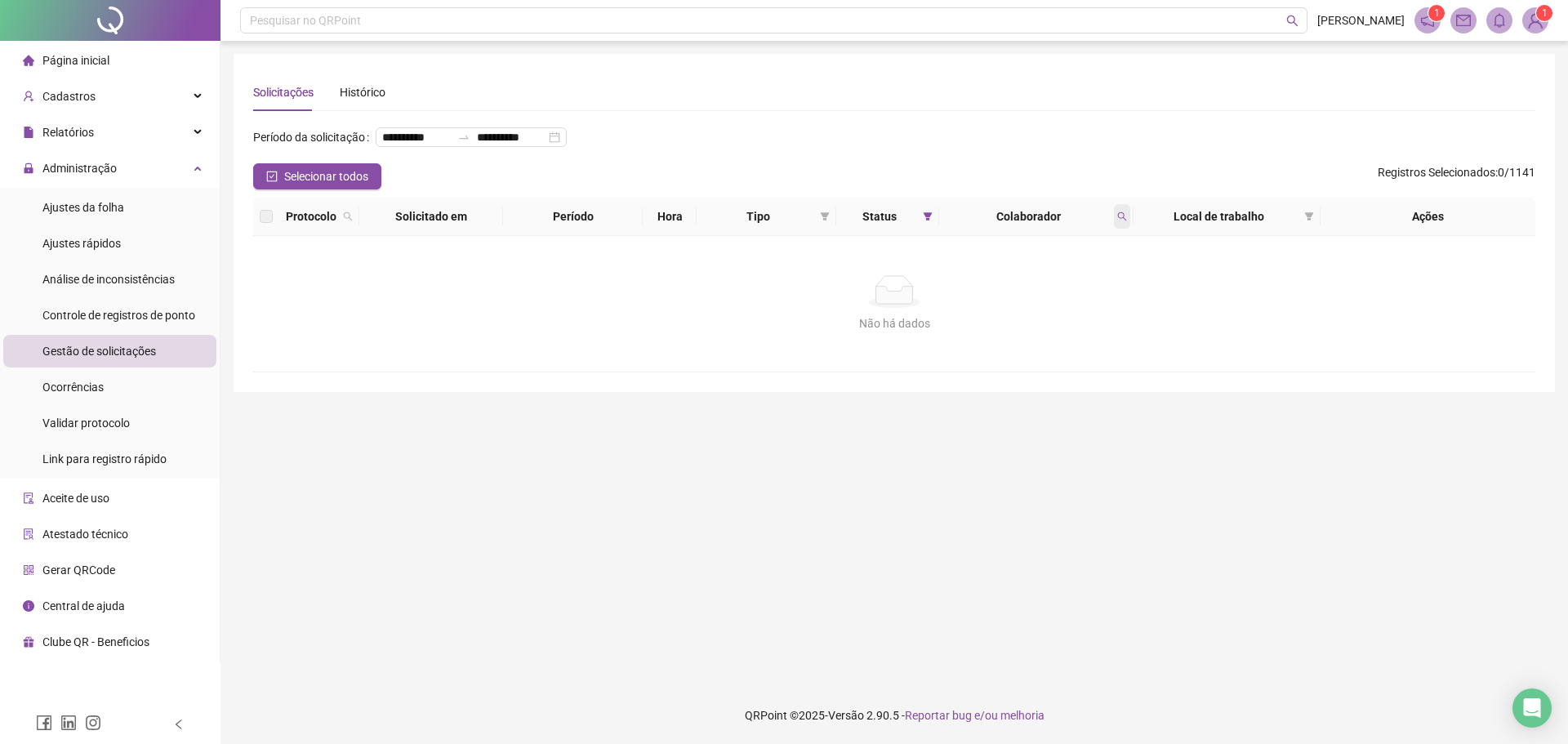
click at [1117, 221] on icon "search" at bounding box center [1122, 216] width 10 height 10
click at [1120, 221] on icon "search" at bounding box center [1122, 216] width 10 height 10
type input "*"
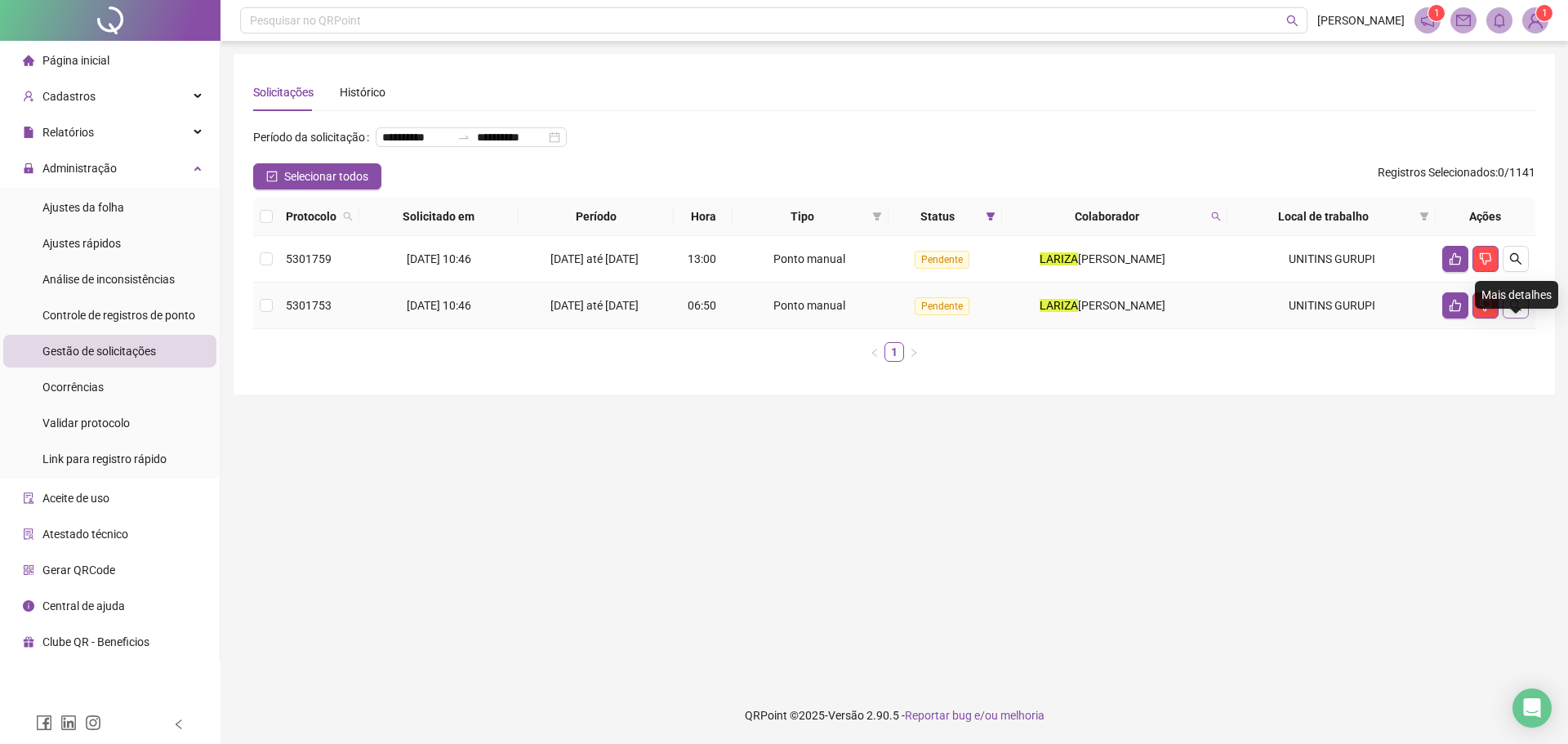
click at [1516, 312] on icon "search" at bounding box center [1515, 305] width 13 height 13
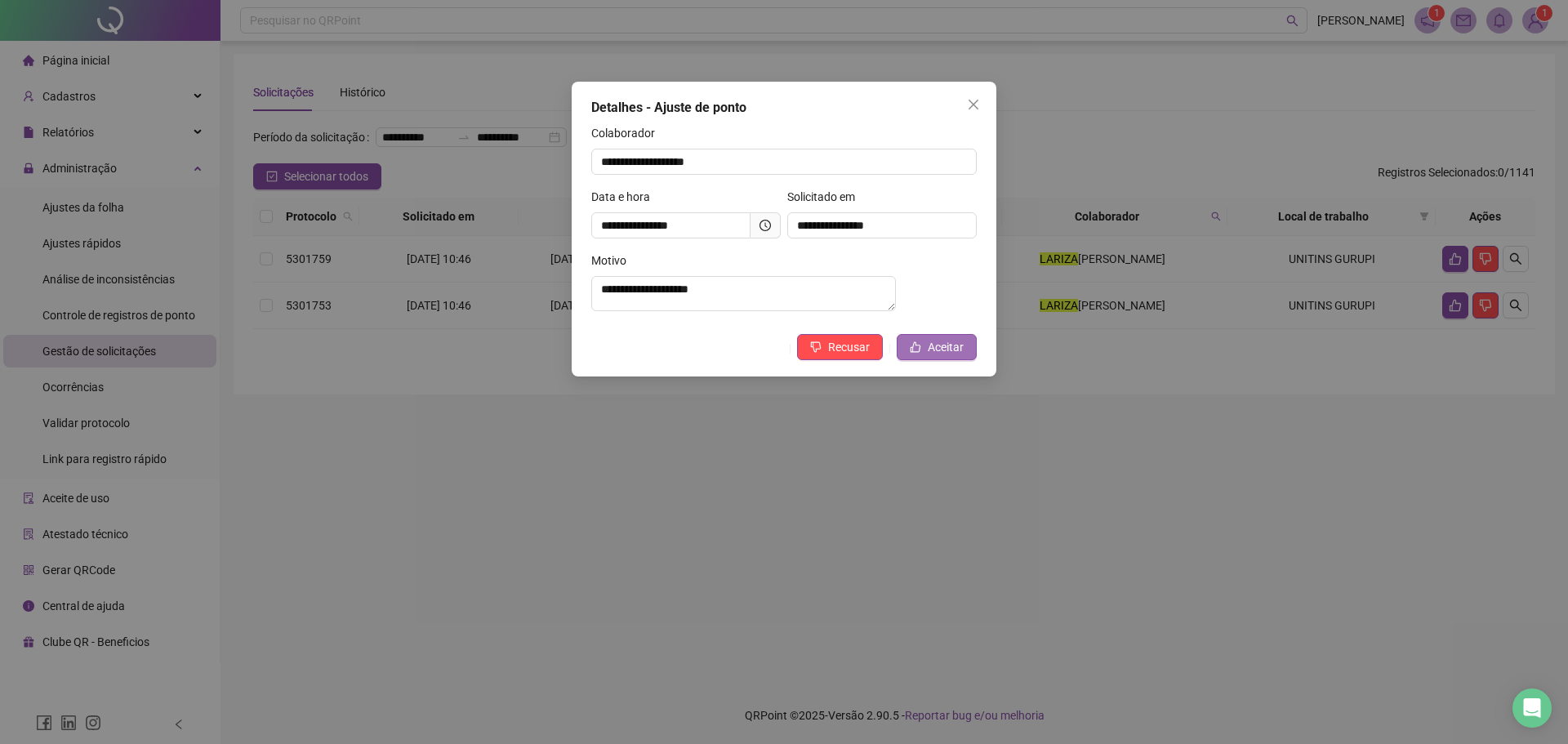
click at [954, 356] on span "Aceitar" at bounding box center [945, 347] width 36 height 18
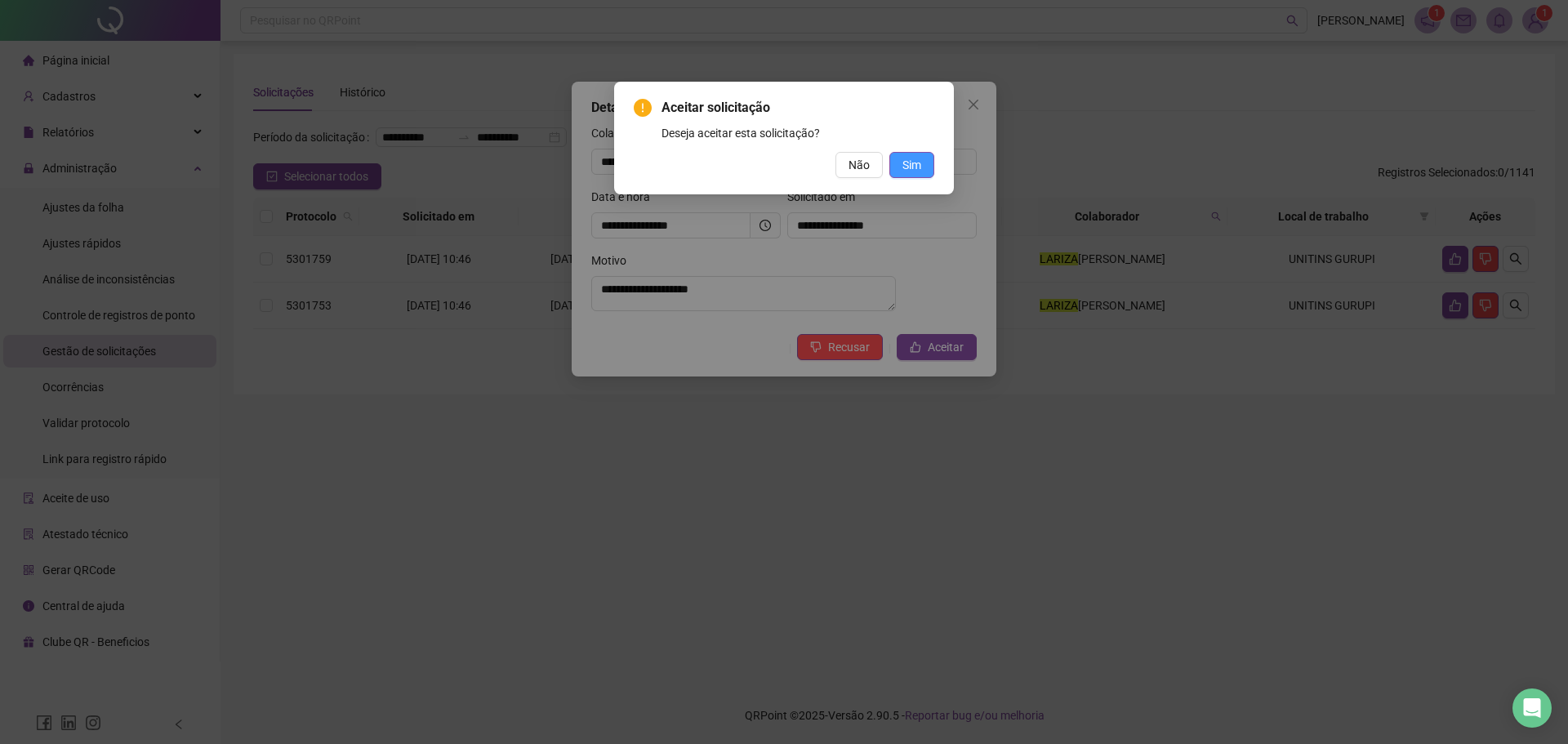
click at [923, 171] on button "Sim" at bounding box center [911, 165] width 45 height 26
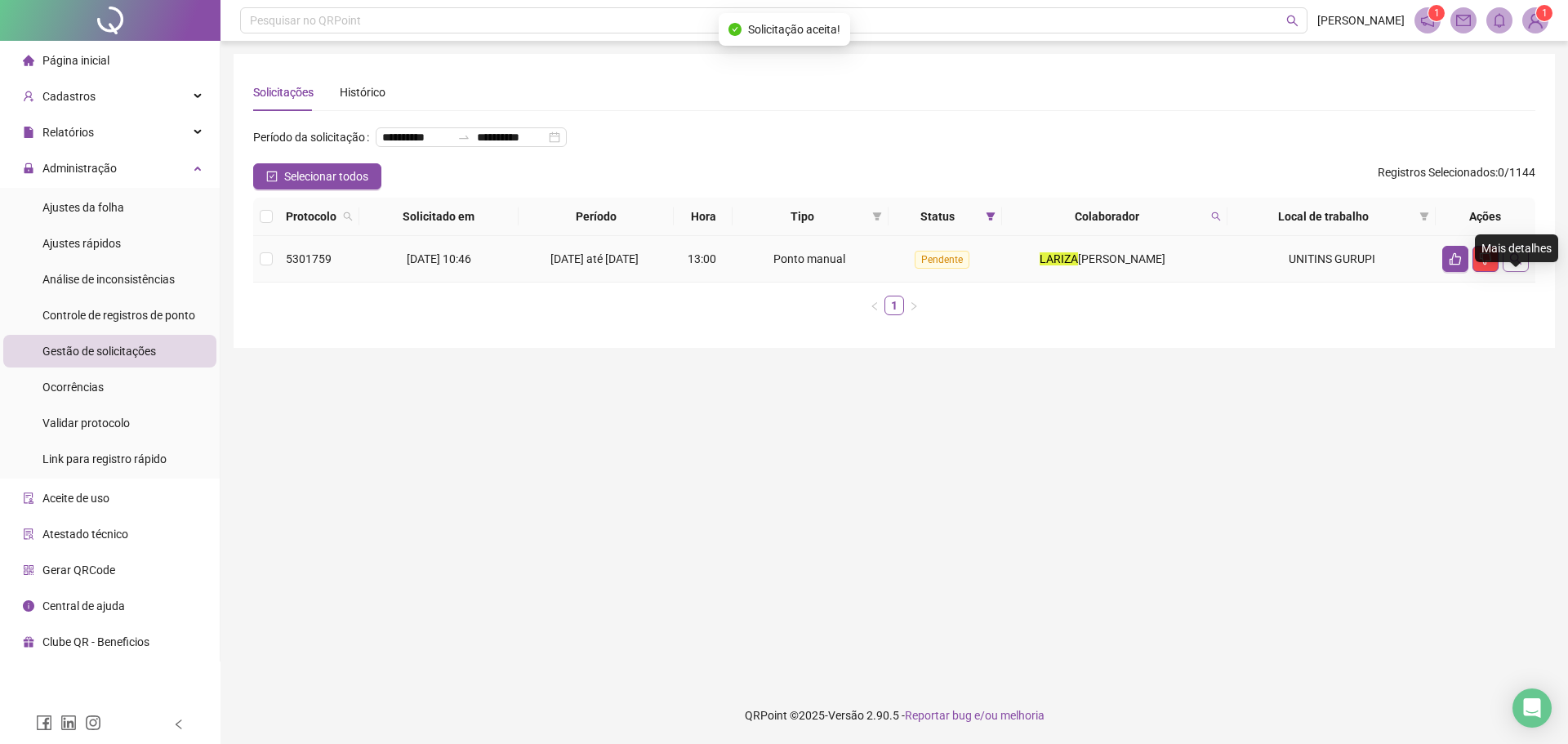
click at [1521, 265] on icon "search" at bounding box center [1515, 258] width 13 height 13
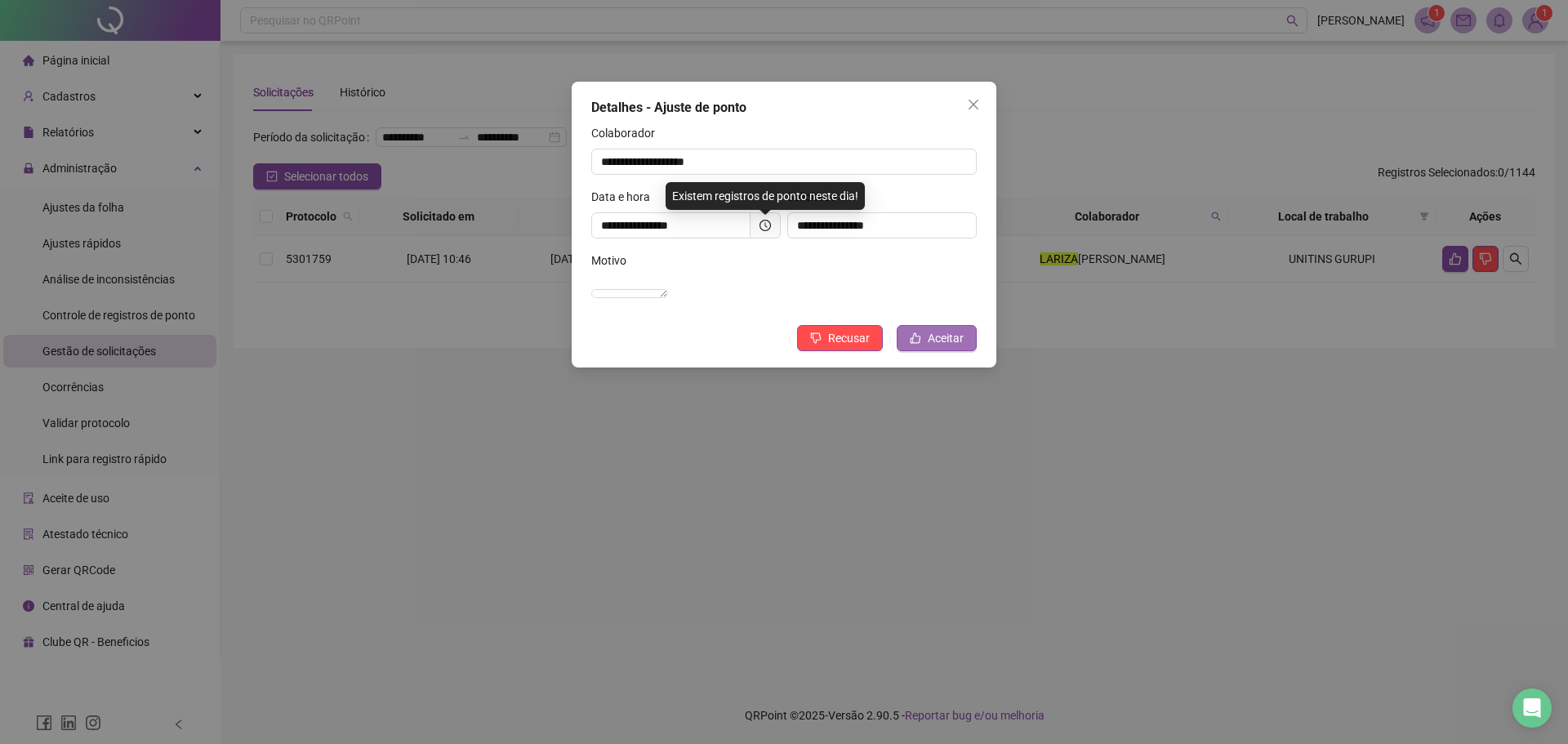
click at [950, 347] on span "Aceitar" at bounding box center [945, 338] width 36 height 18
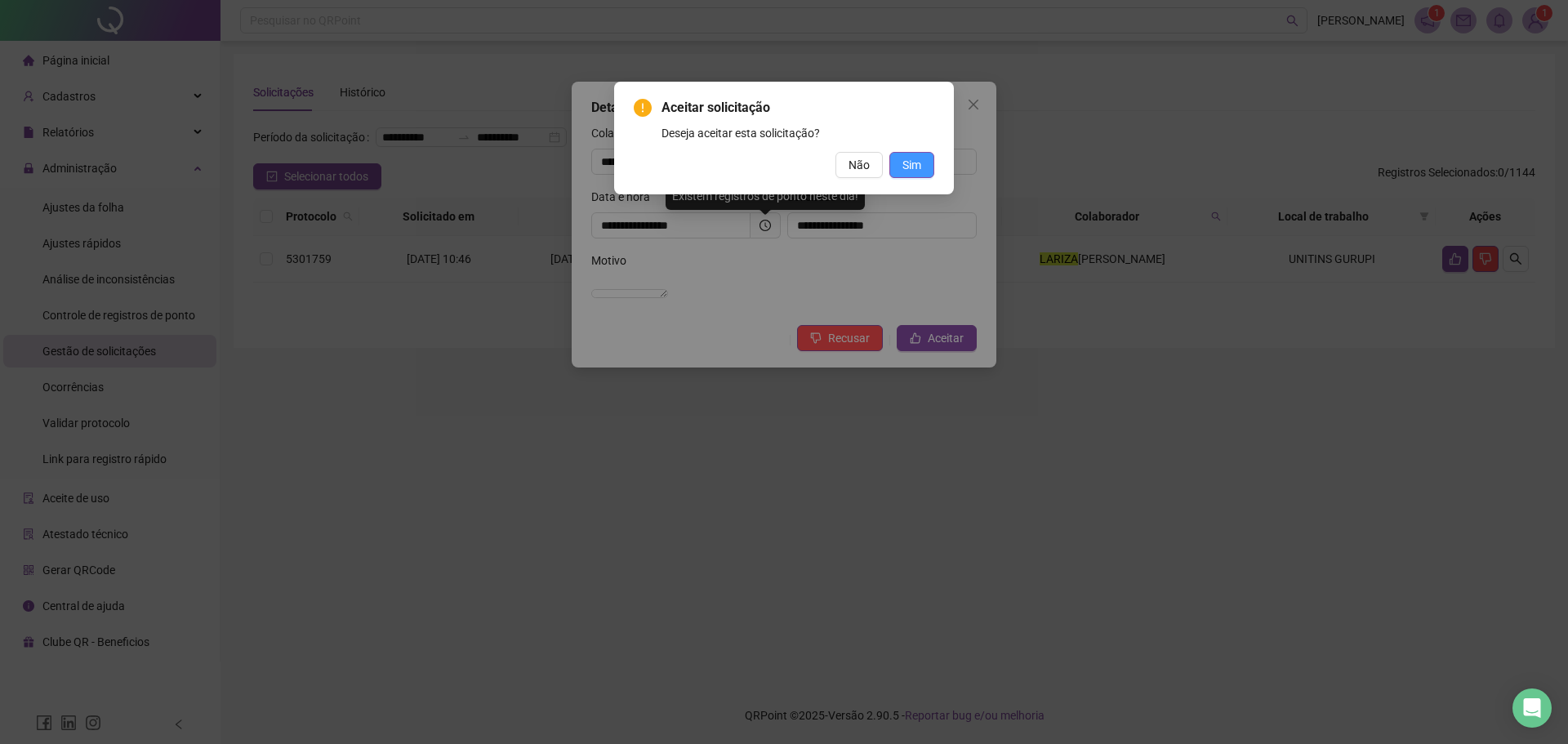
click at [928, 163] on button "Sim" at bounding box center [911, 165] width 45 height 26
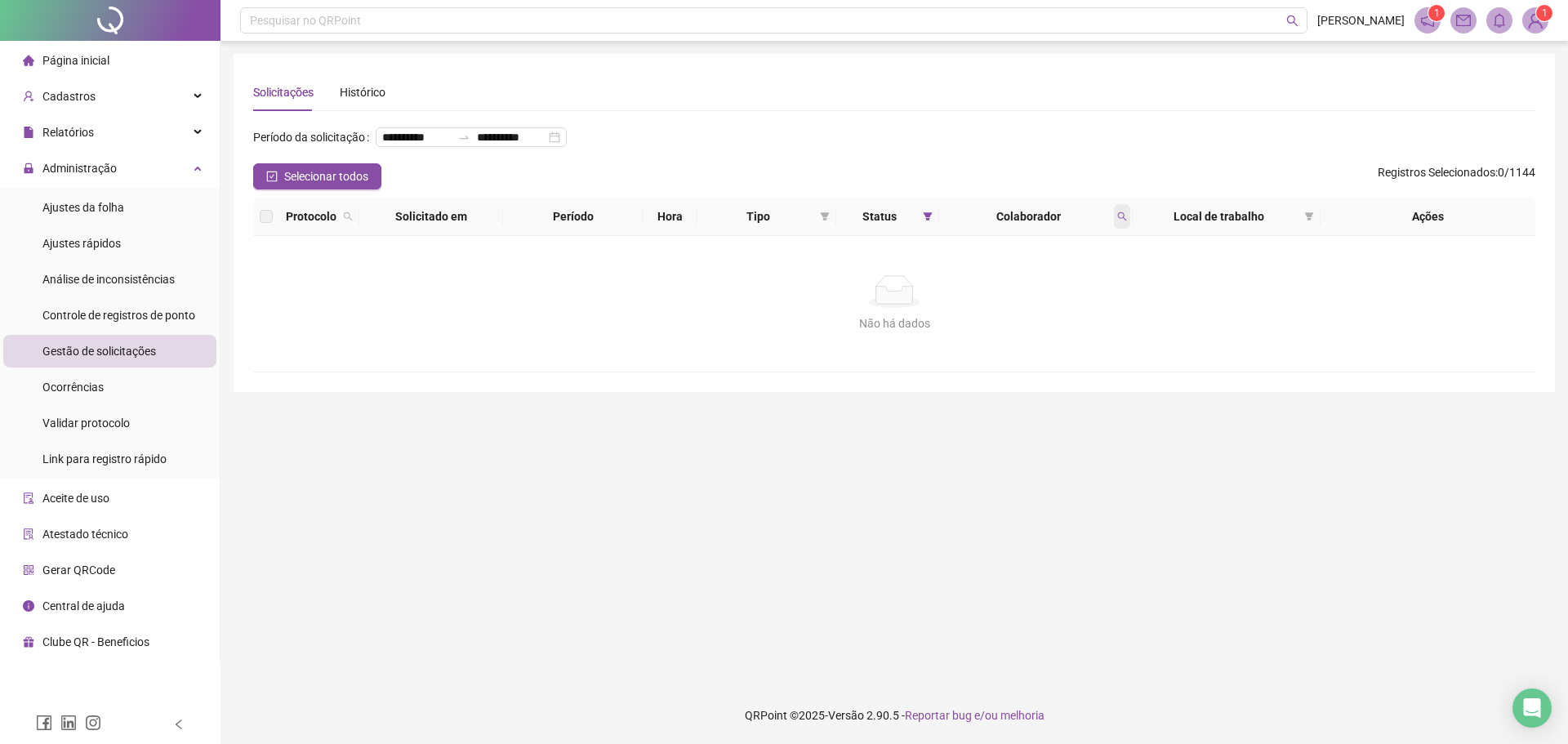
click at [1125, 229] on span at bounding box center [1122, 217] width 17 height 24
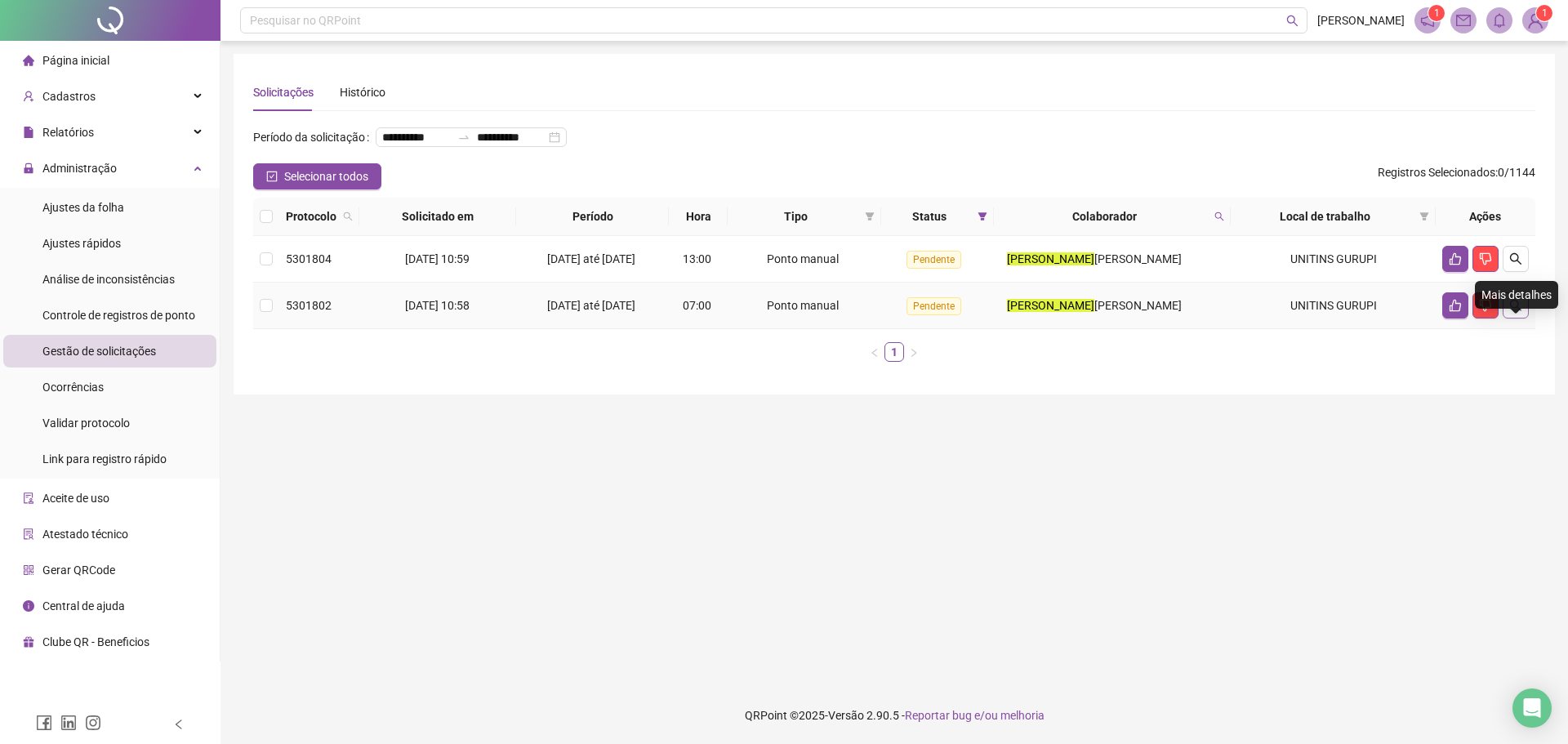
click at [1522, 319] on button "button" at bounding box center [1516, 306] width 26 height 26
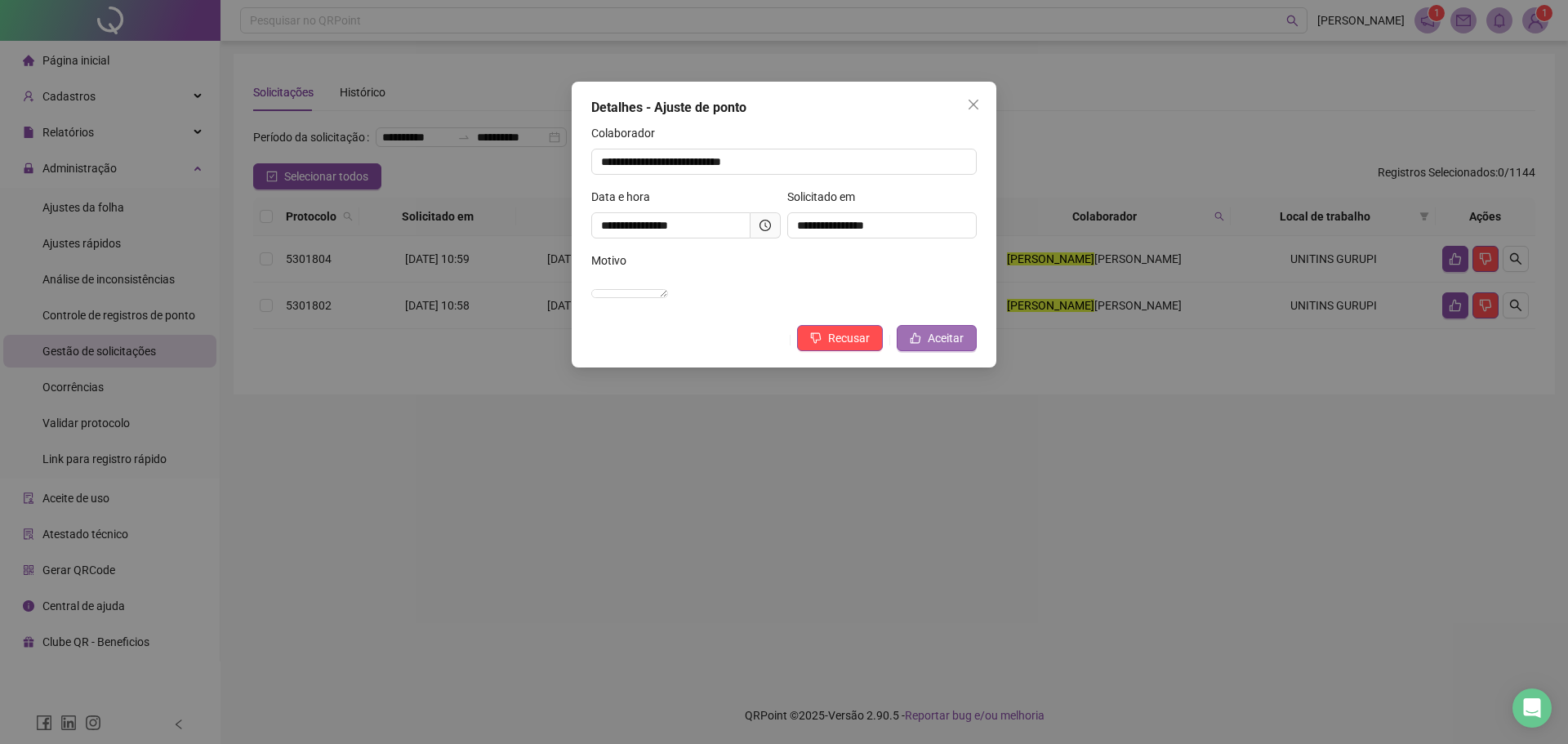
click at [908, 351] on button "Aceitar" at bounding box center [936, 338] width 80 height 26
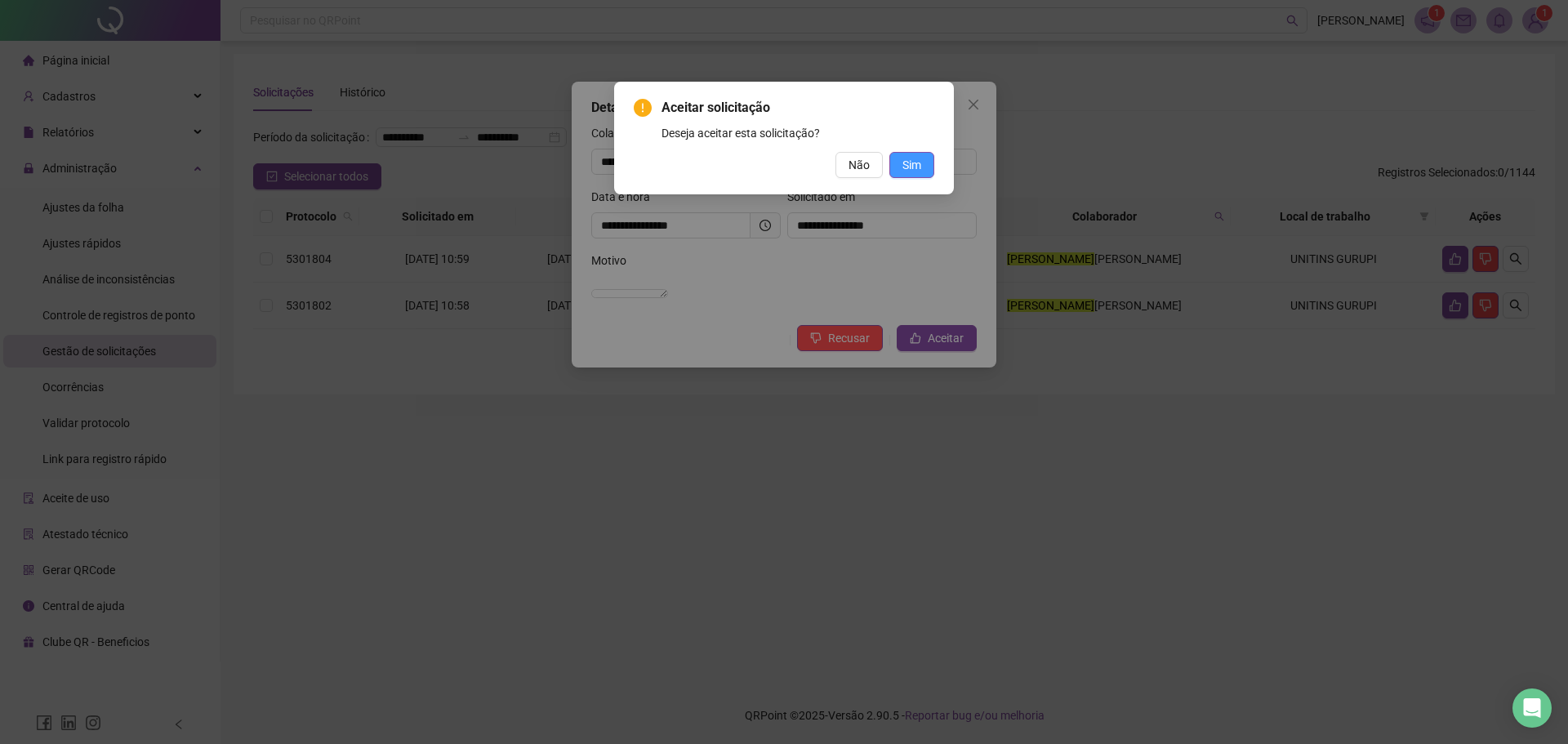
click at [906, 173] on span "Sim" at bounding box center [911, 165] width 18 height 18
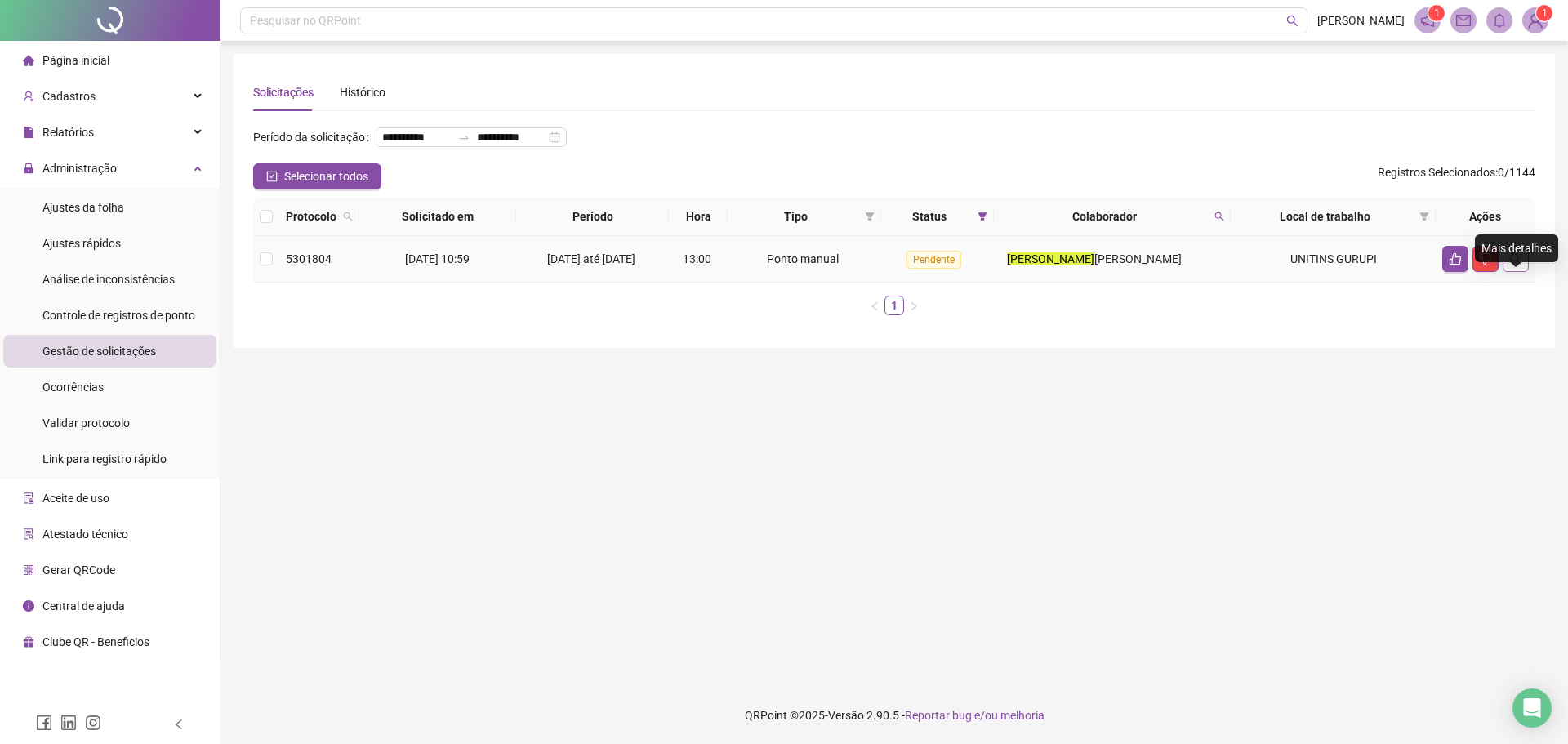
click at [1508, 272] on button "button" at bounding box center [1516, 258] width 26 height 26
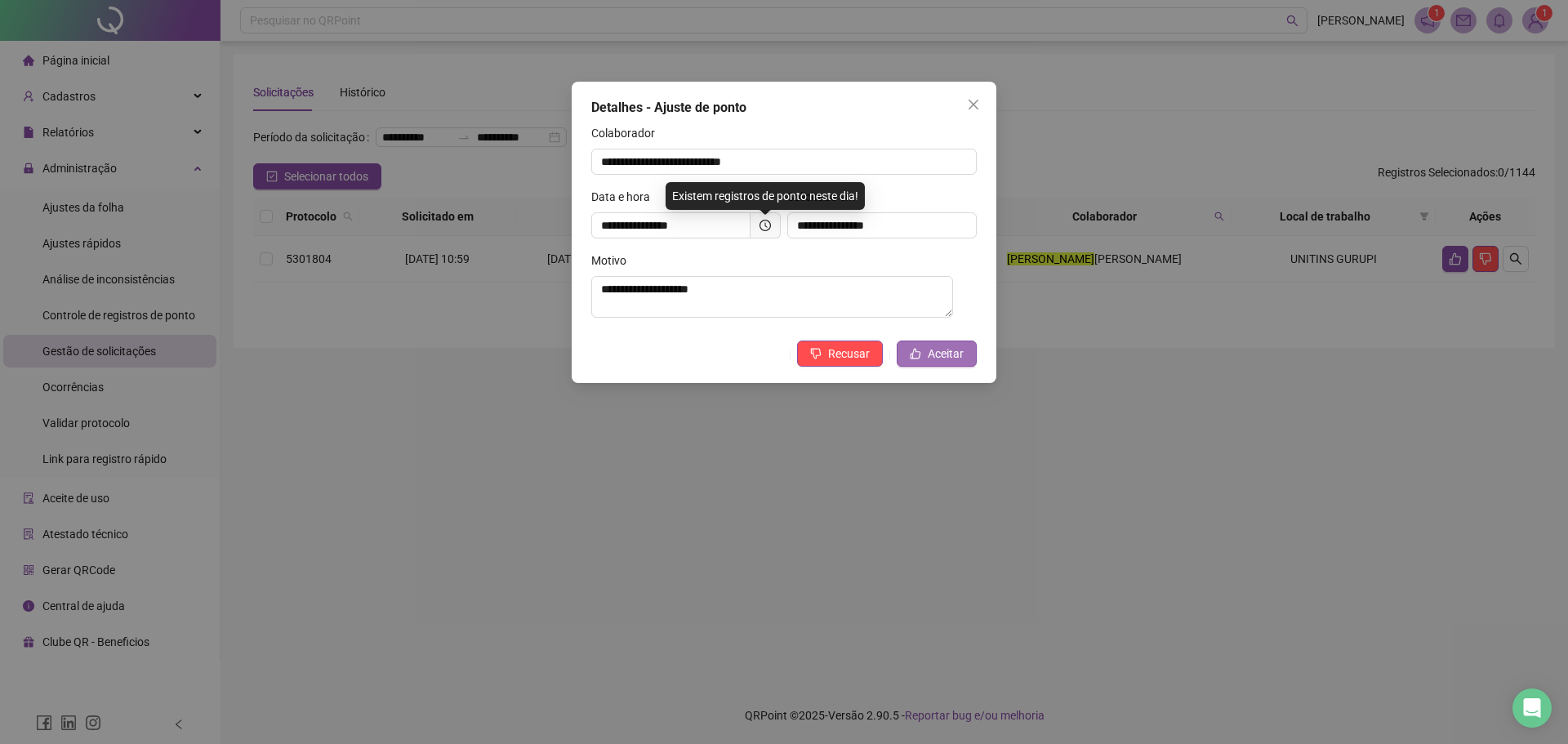
click at [945, 356] on span "Aceitar" at bounding box center [945, 353] width 36 height 18
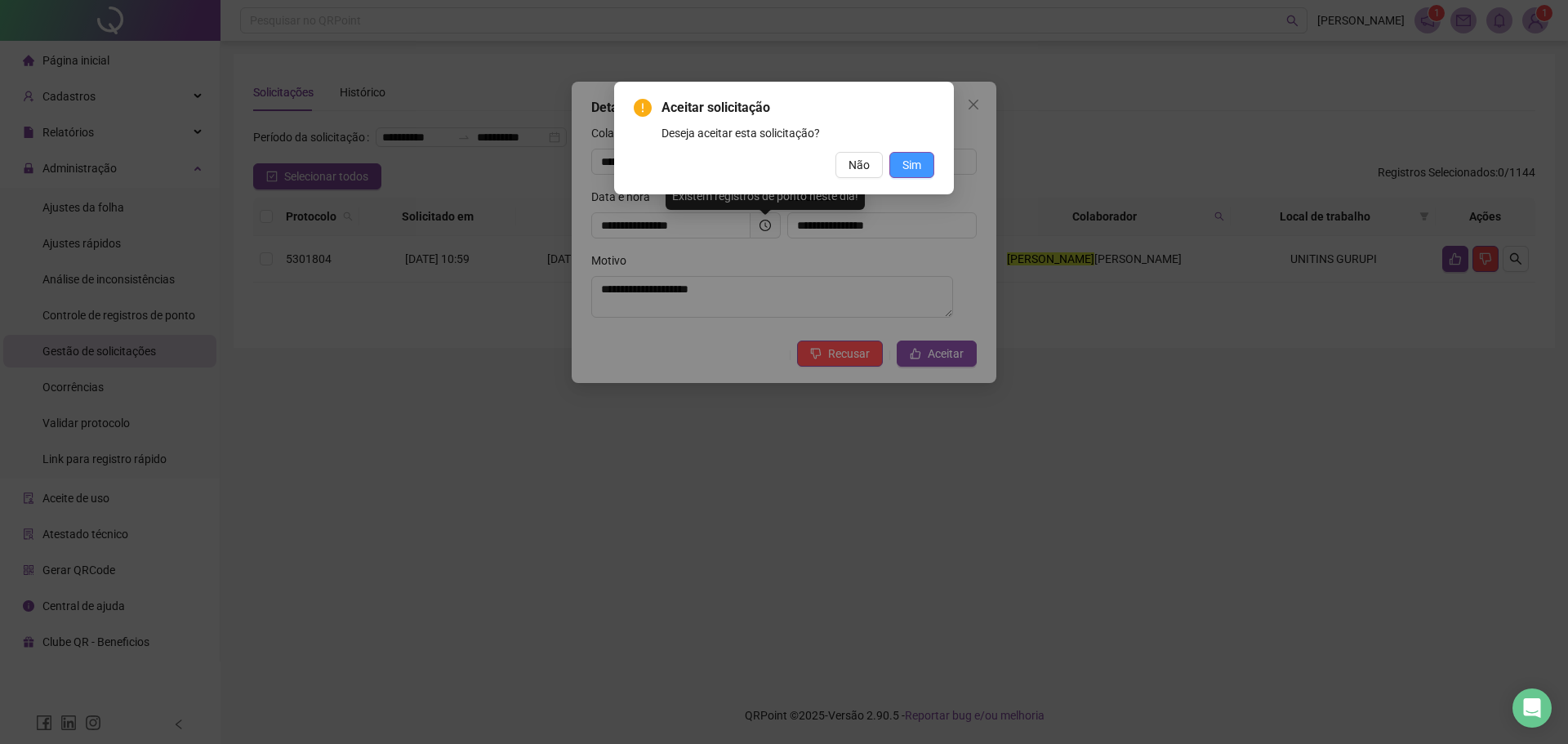
click at [916, 154] on button "Sim" at bounding box center [911, 165] width 45 height 26
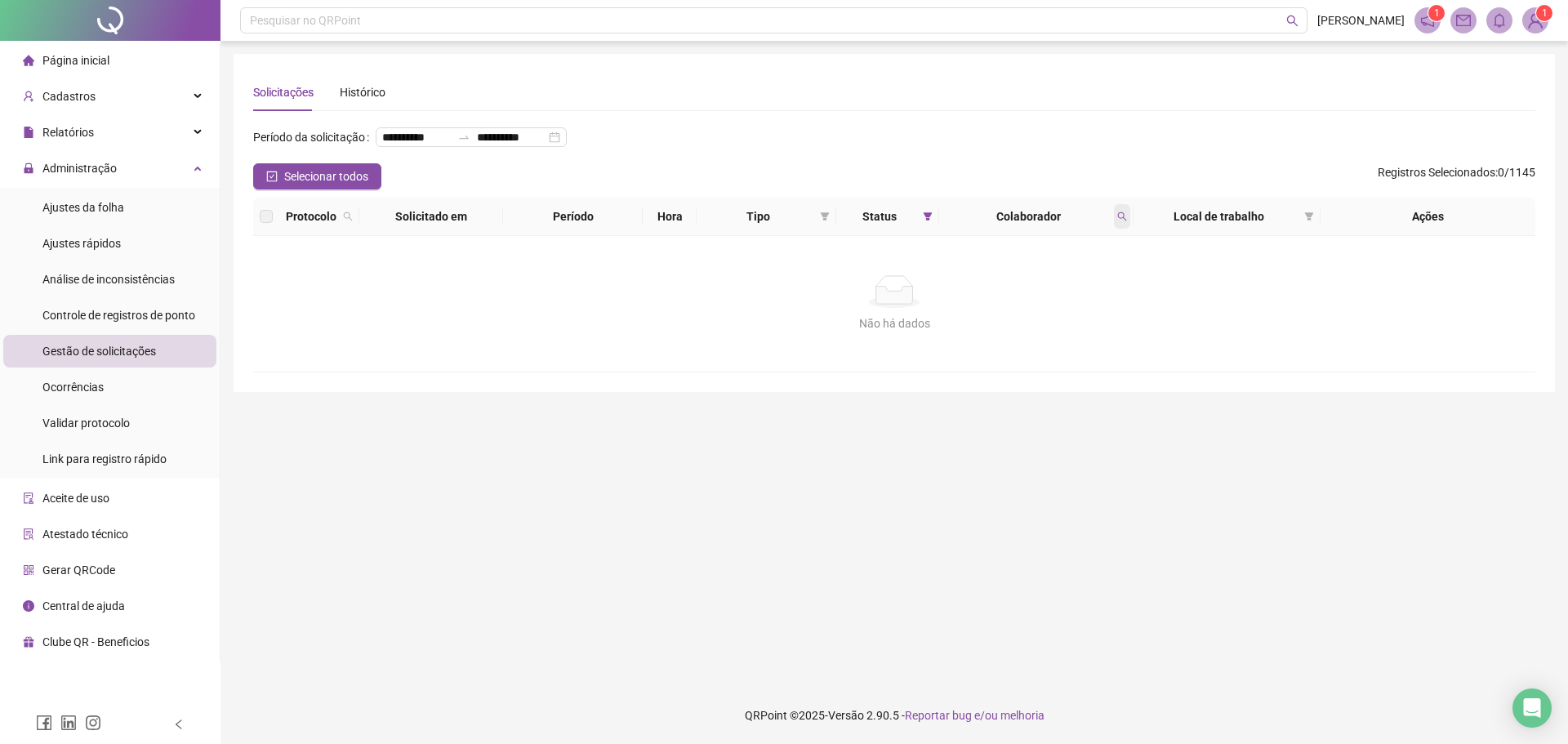
click at [1122, 221] on icon "search" at bounding box center [1122, 216] width 10 height 10
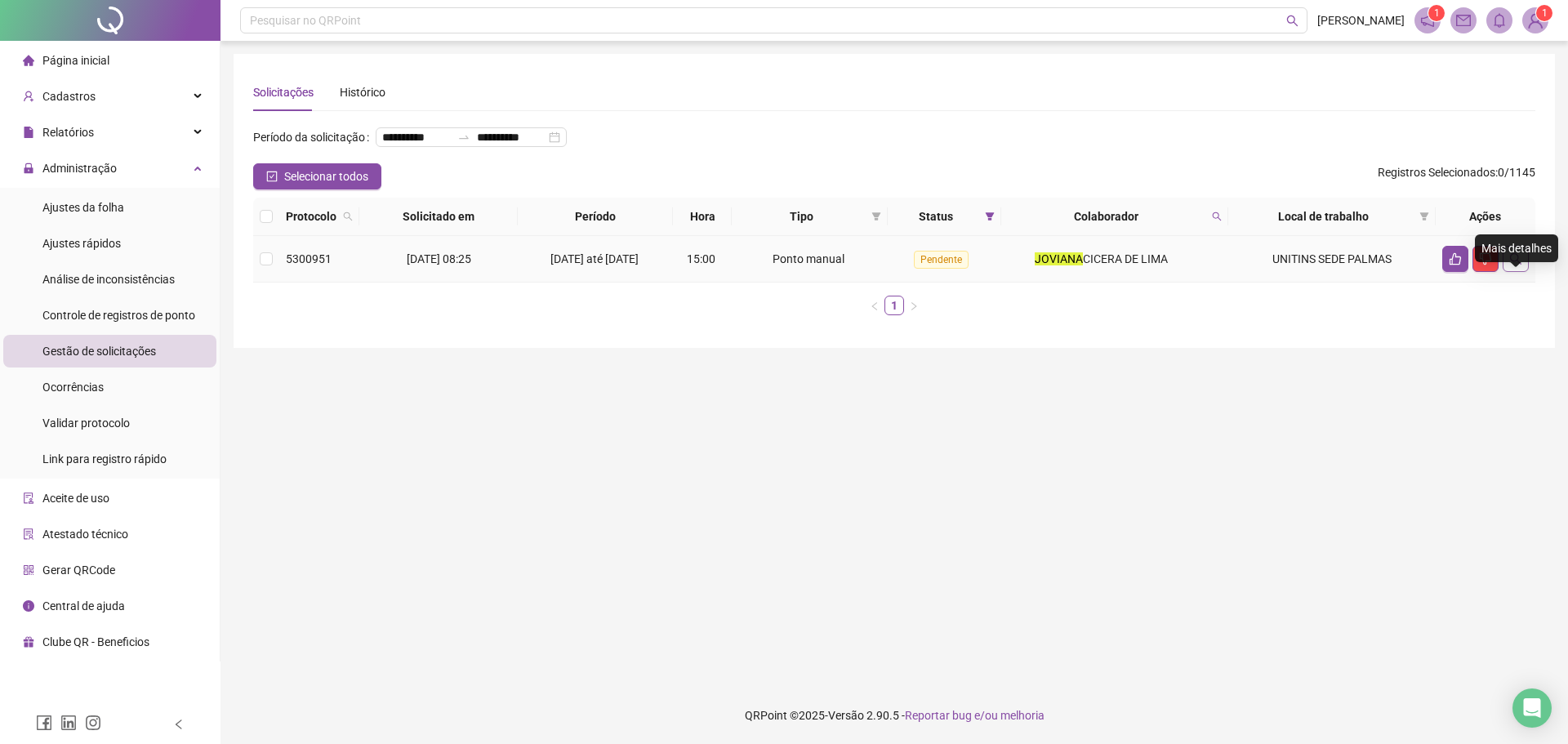
click at [1515, 265] on icon "search" at bounding box center [1515, 258] width 13 height 13
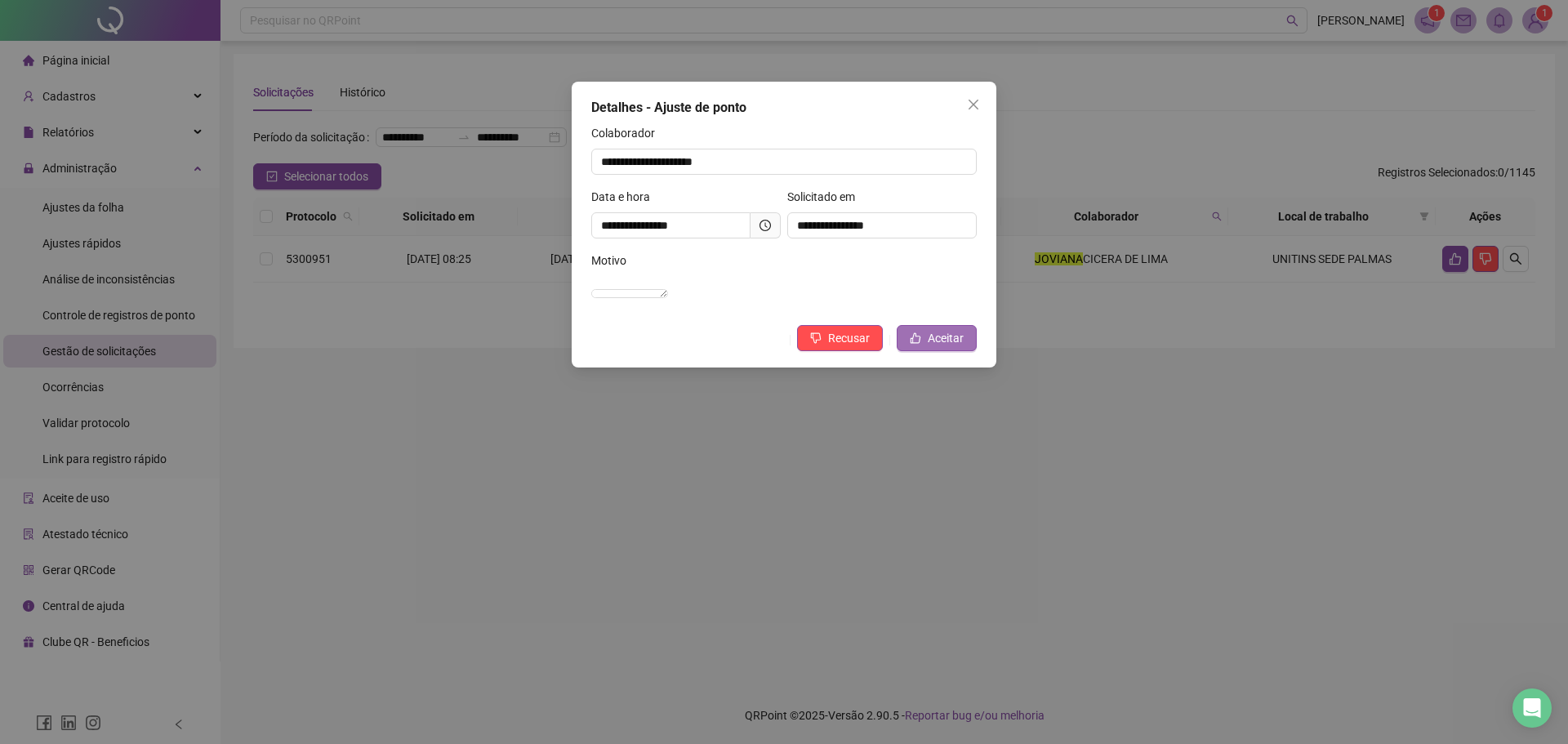
click at [924, 351] on button "Aceitar" at bounding box center [936, 338] width 80 height 26
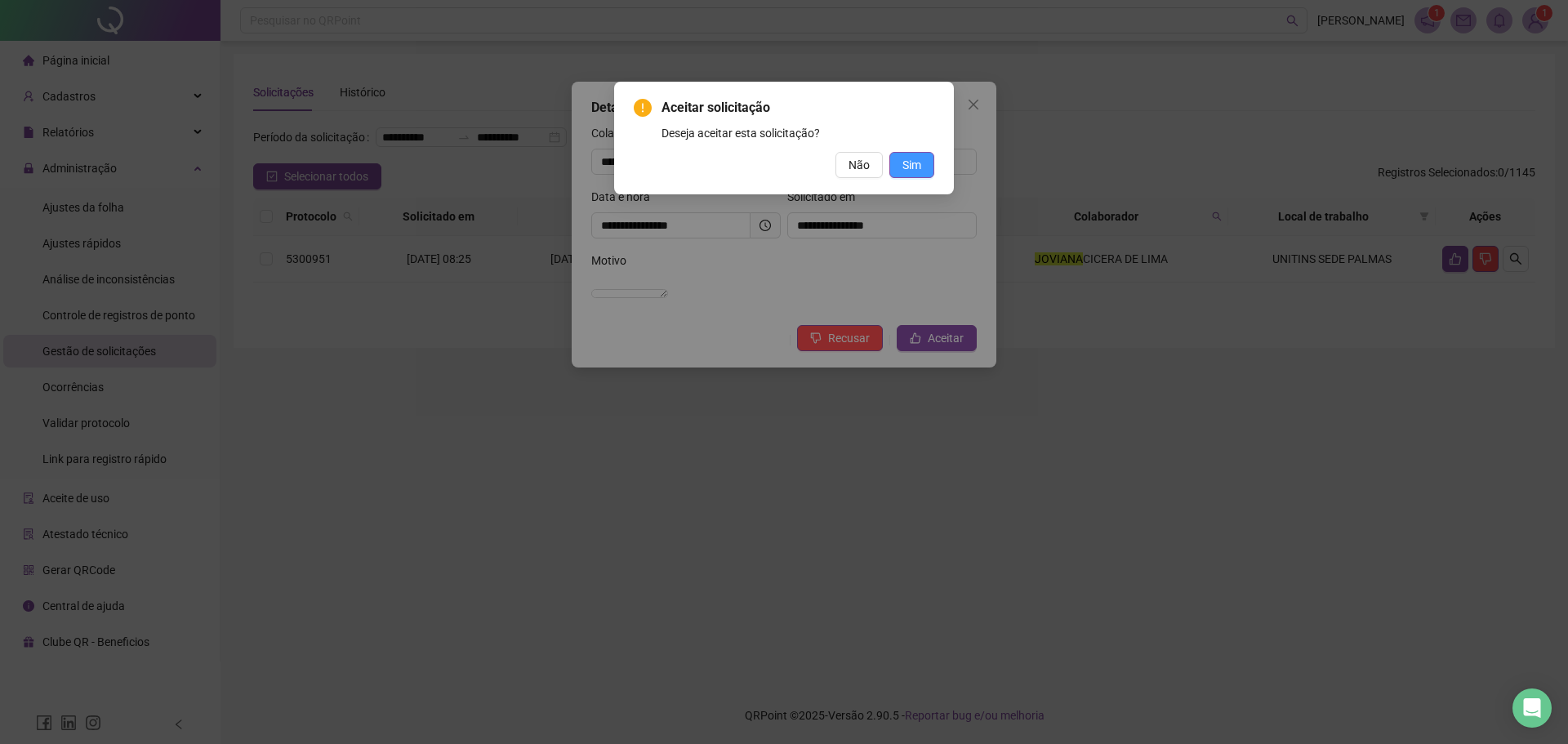
click at [898, 176] on button "Sim" at bounding box center [911, 165] width 45 height 26
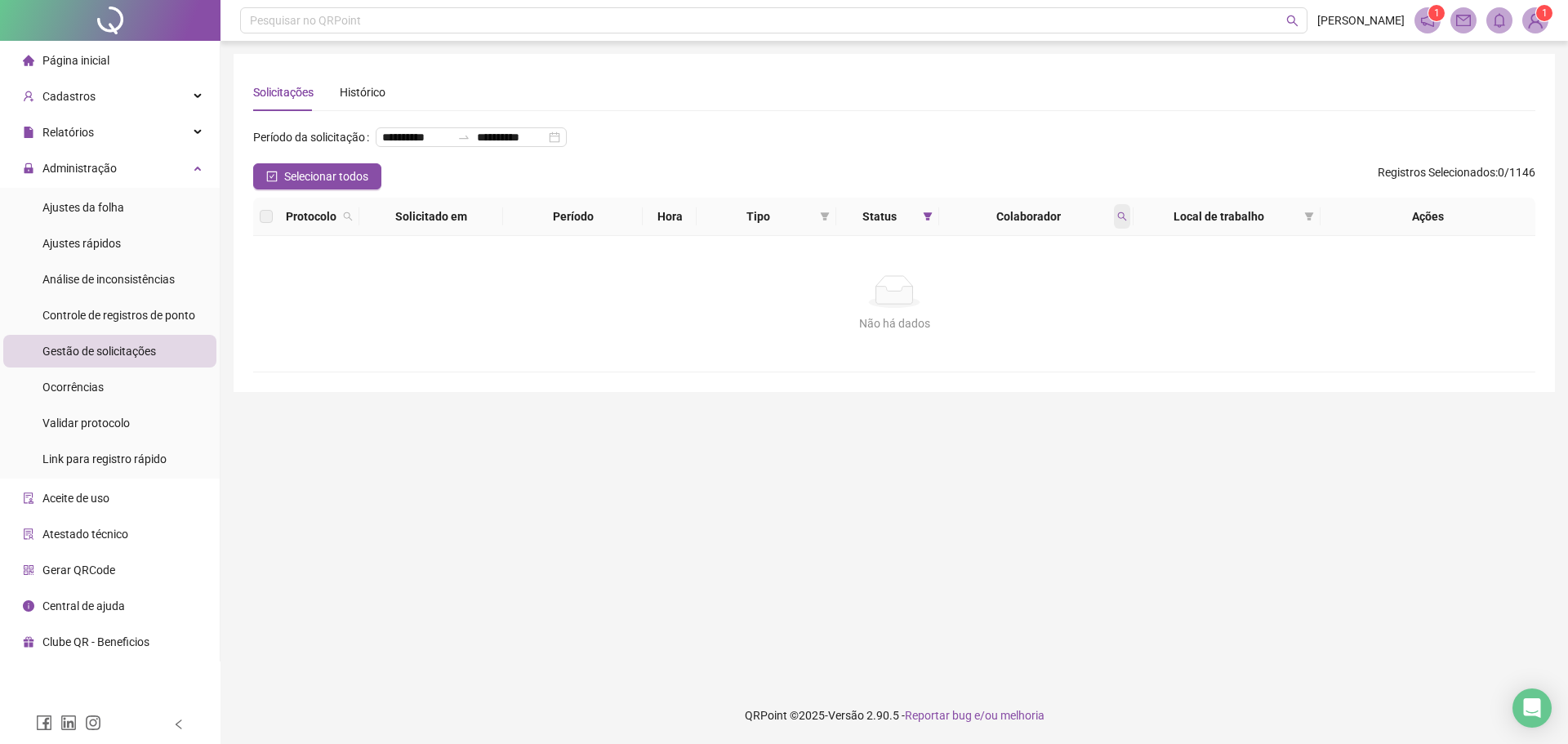
click at [1128, 229] on span at bounding box center [1122, 217] width 17 height 24
click at [1023, 308] on span "Buscar" at bounding box center [1015, 307] width 36 height 18
click at [1129, 229] on span at bounding box center [1122, 217] width 17 height 24
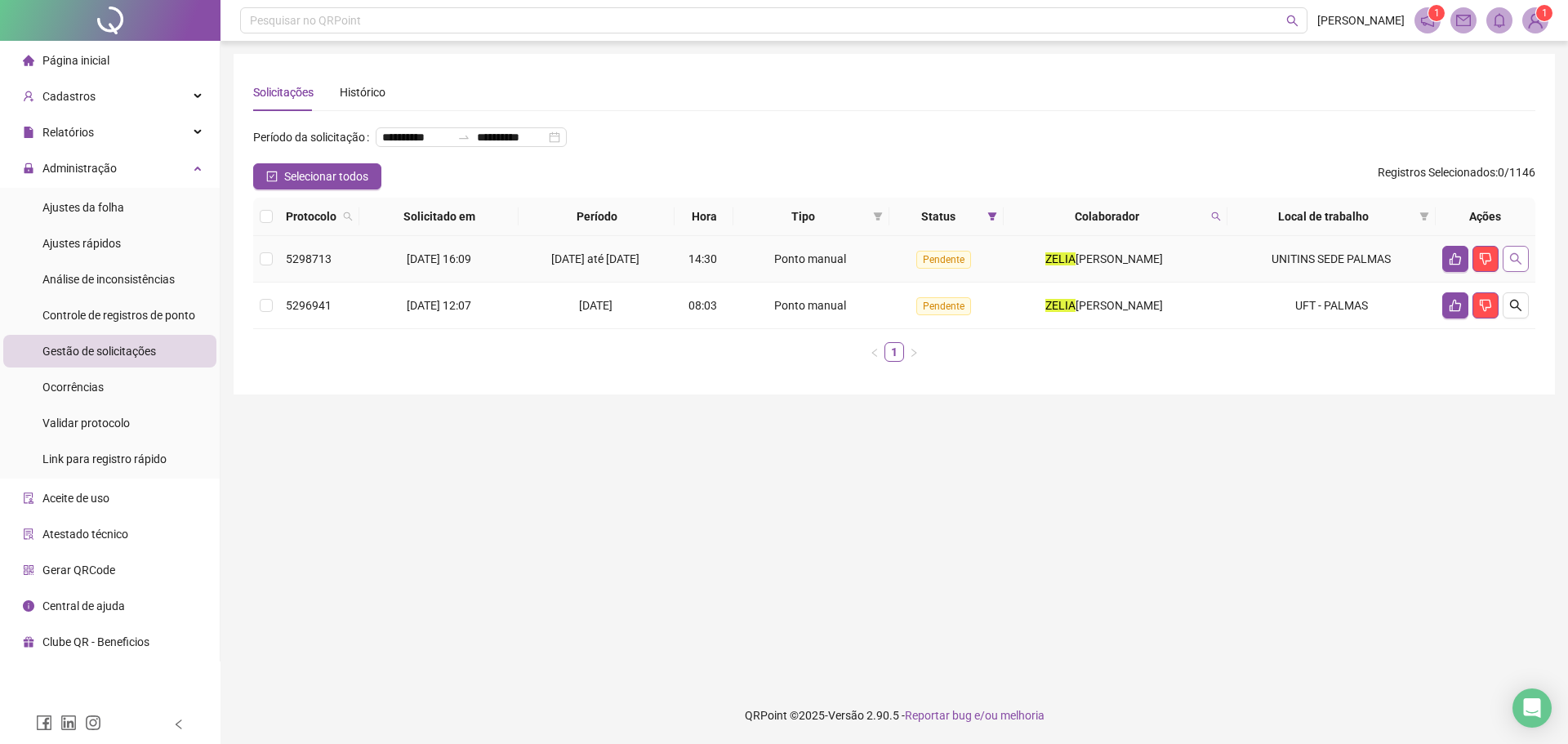
click at [1514, 272] on button "button" at bounding box center [1516, 258] width 26 height 26
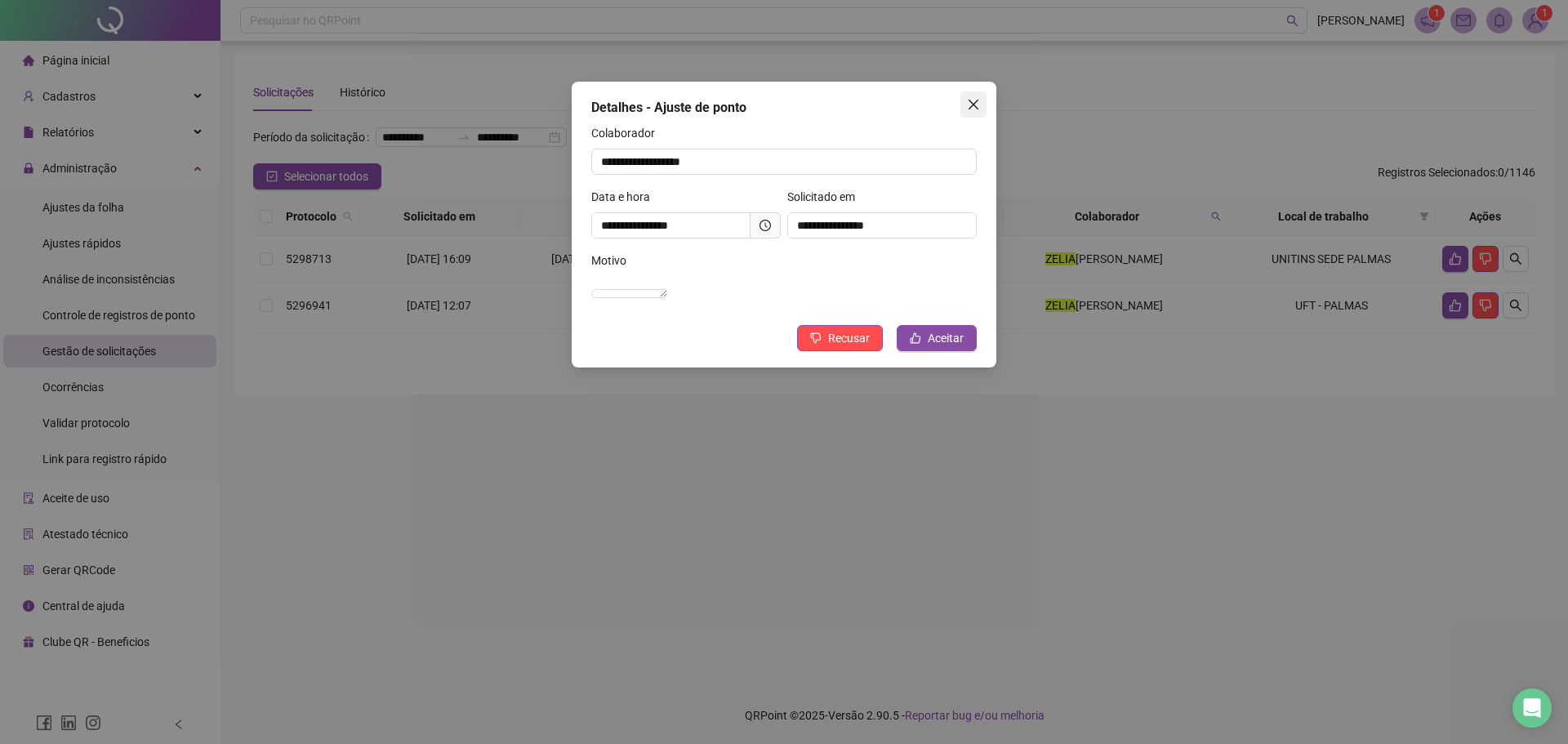
click at [973, 101] on icon "close" at bounding box center [973, 104] width 13 height 13
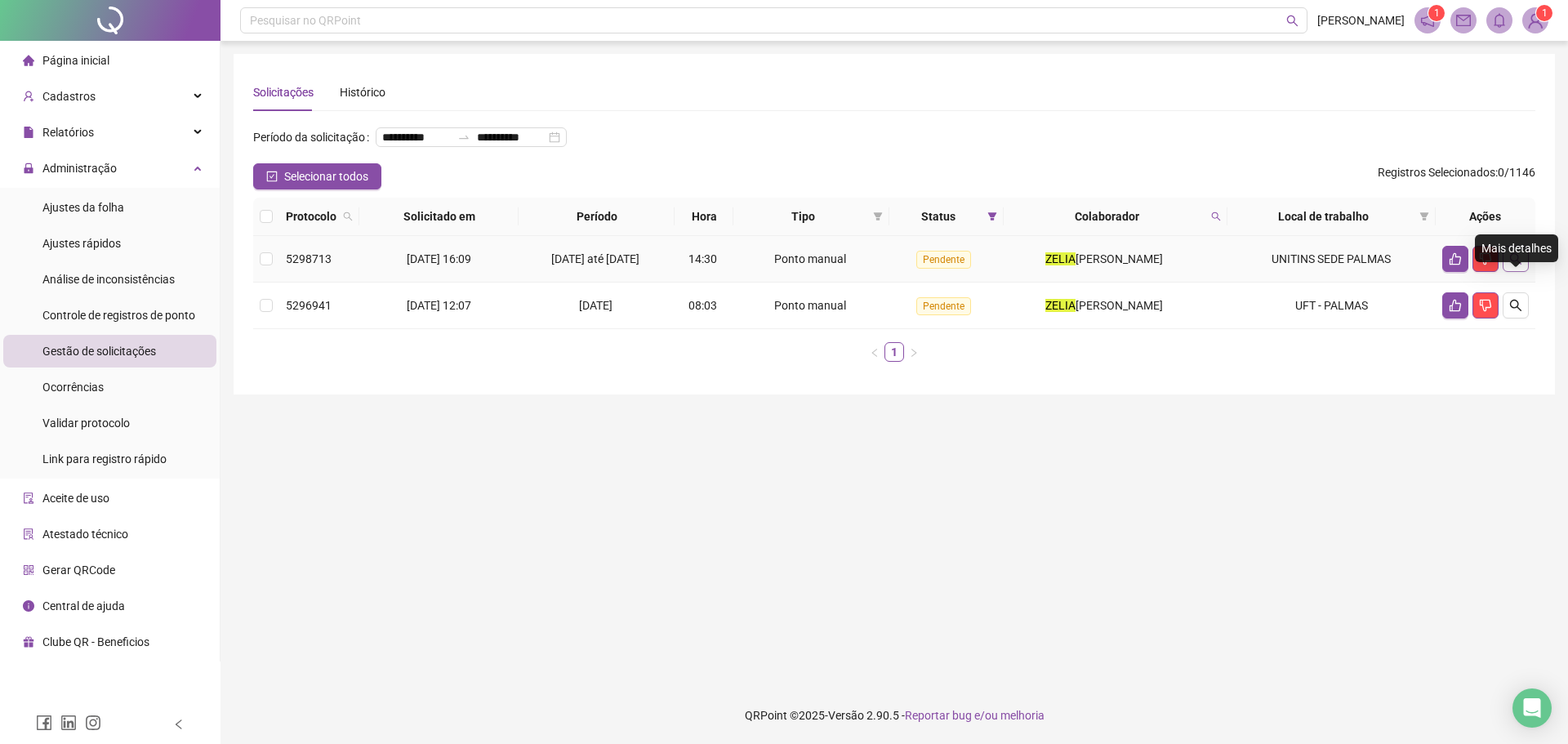
click at [1510, 265] on icon "search" at bounding box center [1515, 258] width 11 height 11
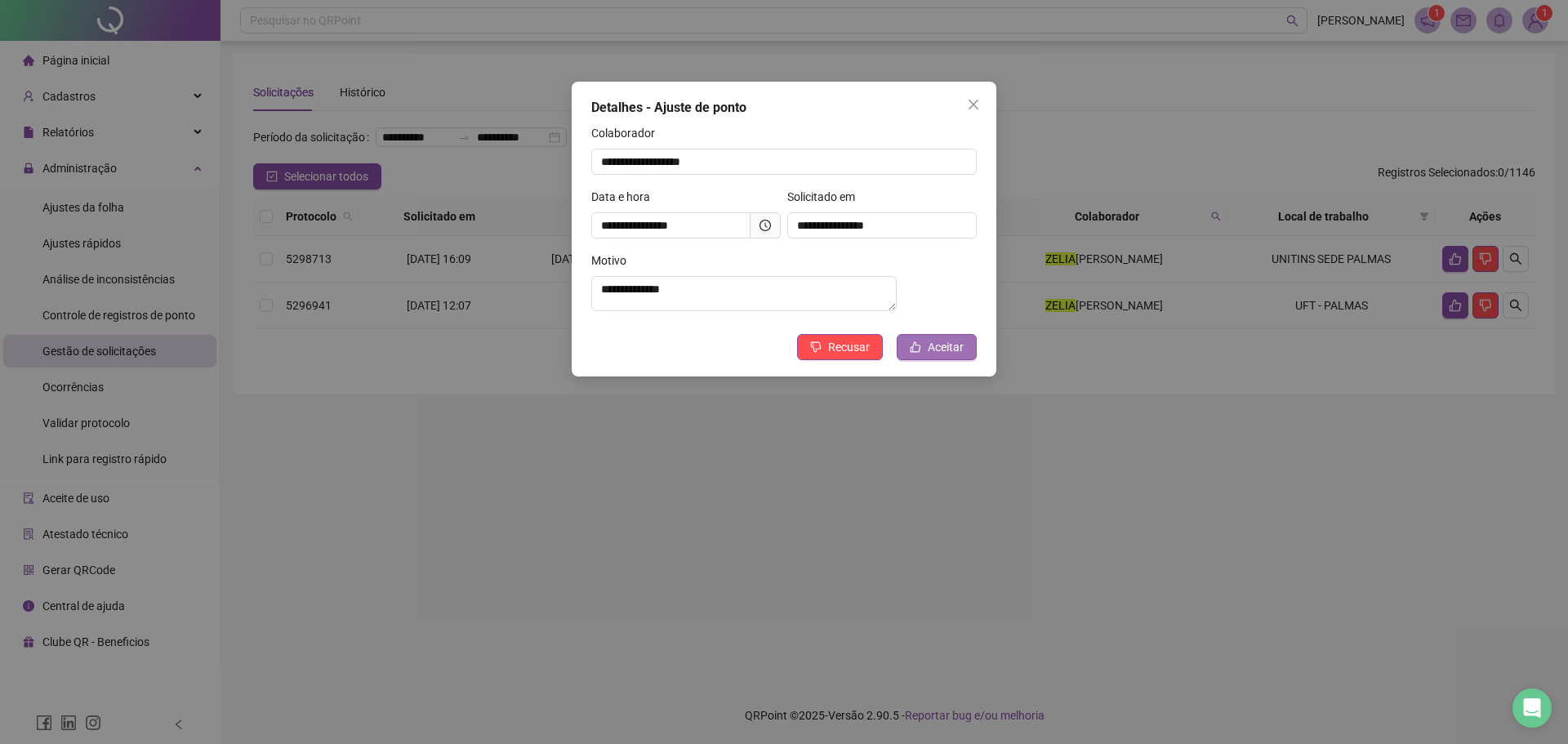
click at [951, 352] on span "Aceitar" at bounding box center [945, 347] width 36 height 18
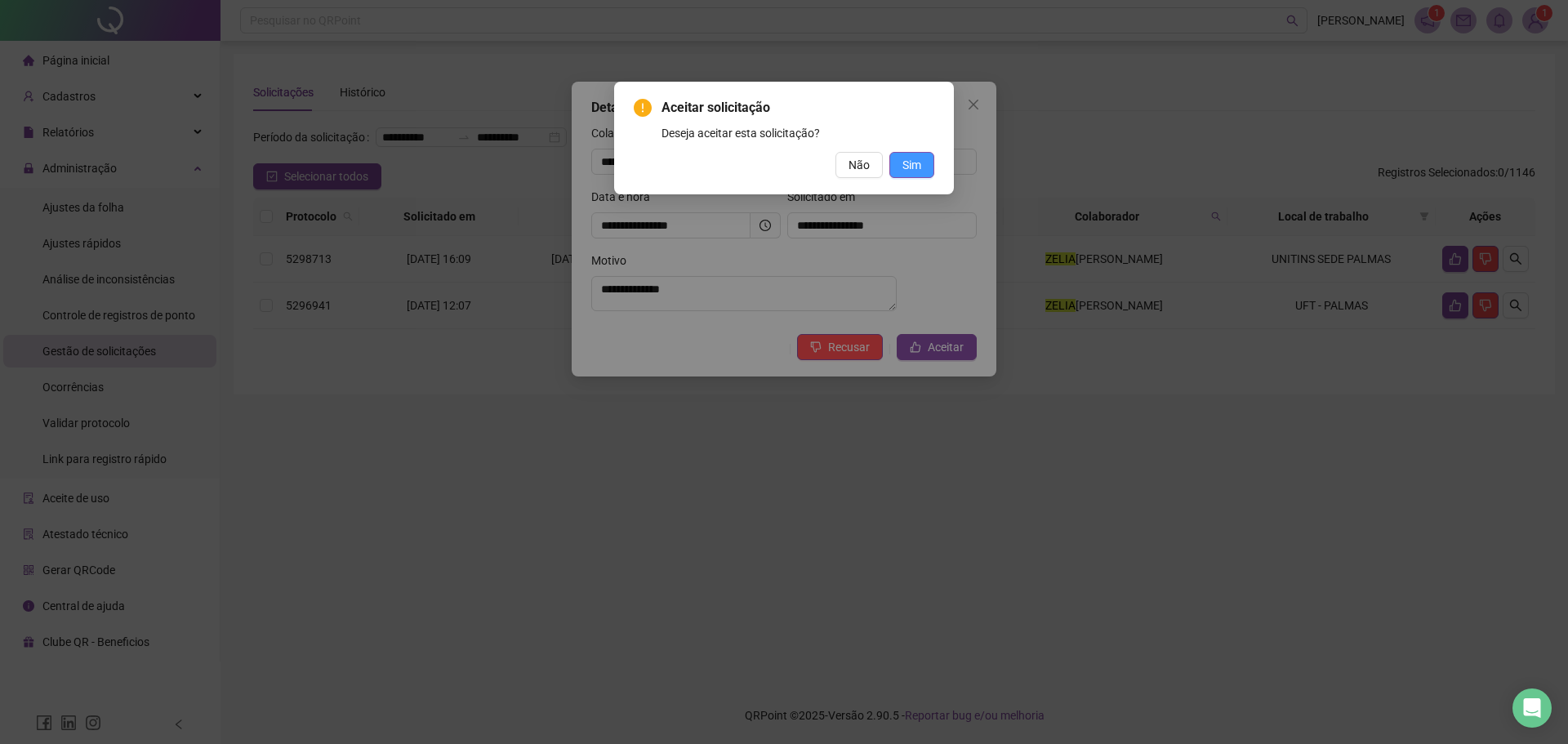
click at [915, 170] on span "Sim" at bounding box center [911, 165] width 18 height 18
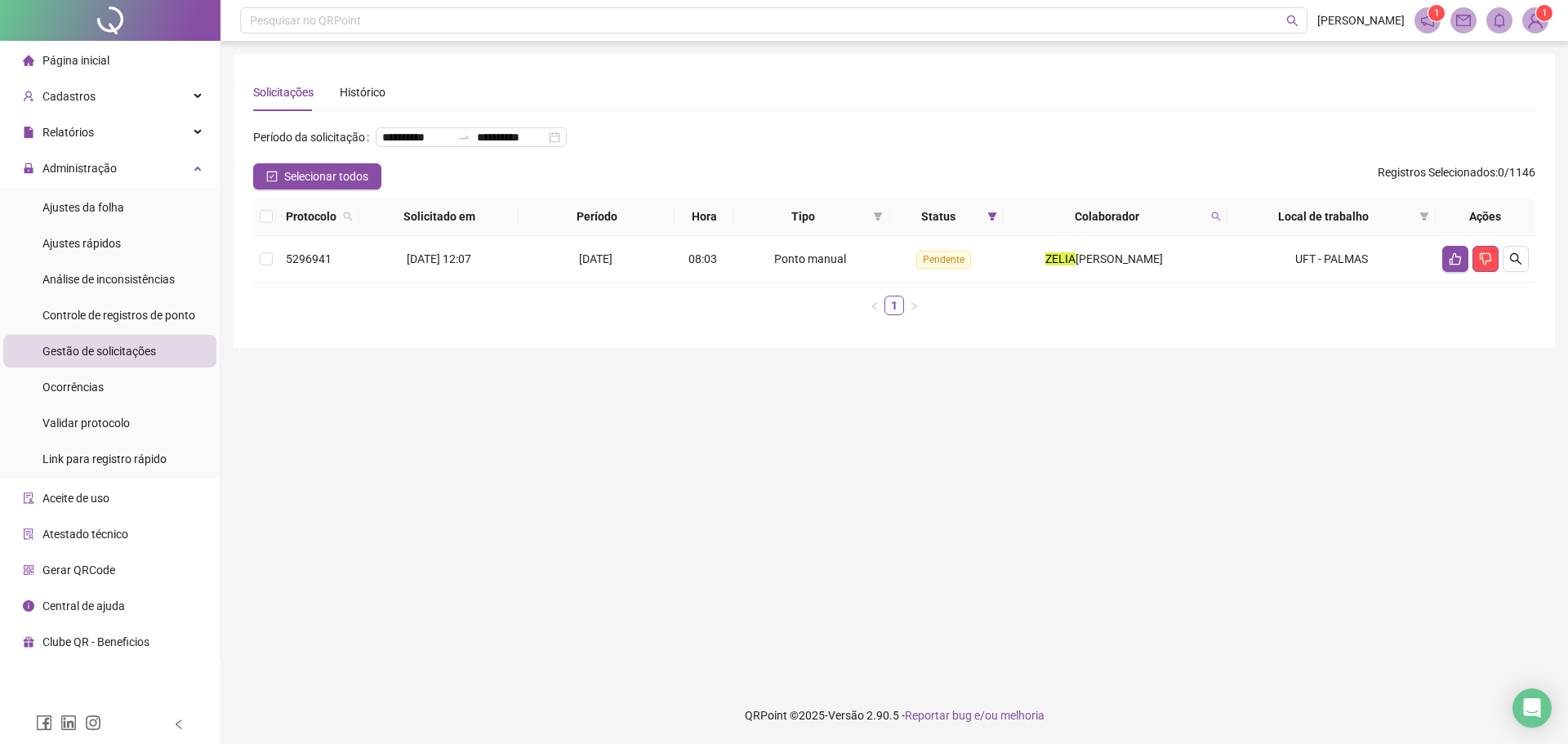
click at [1208, 225] on div "Colaborador" at bounding box center [1115, 216] width 211 height 18
click at [1212, 221] on icon "search" at bounding box center [1215, 216] width 10 height 10
type input "**********"
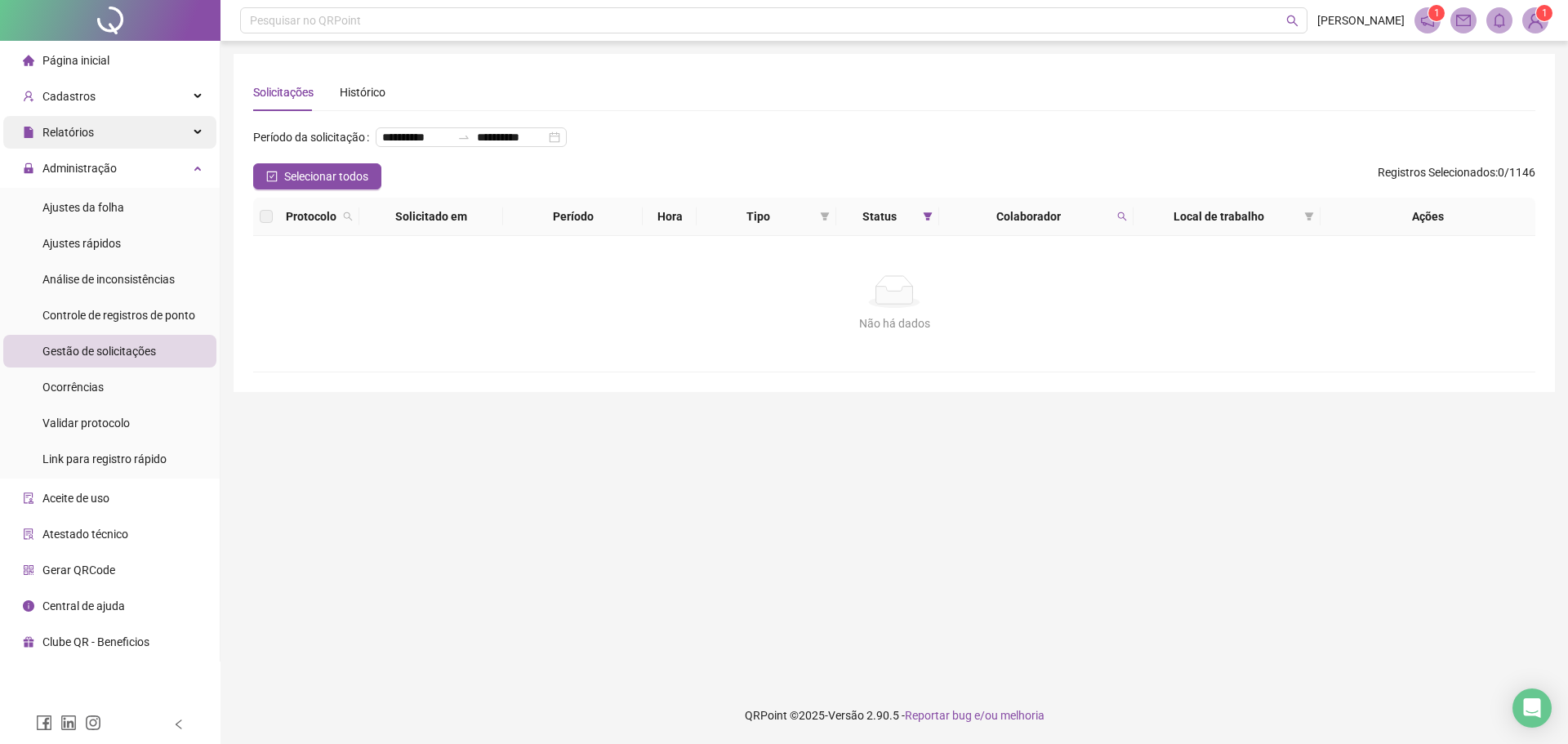
click at [79, 142] on span "Relatórios" at bounding box center [58, 132] width 71 height 32
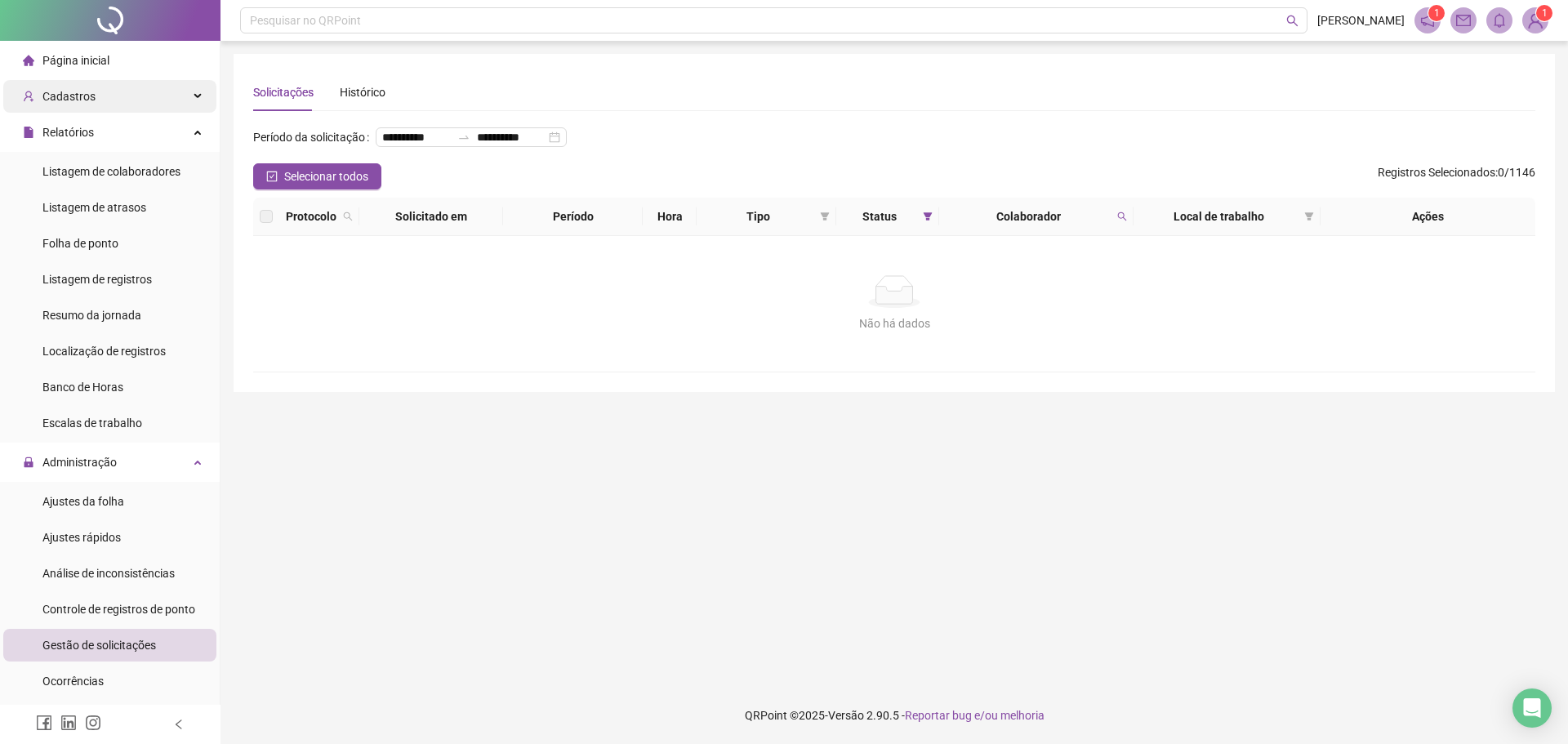
click at [66, 106] on span "Cadastros" at bounding box center [59, 96] width 73 height 32
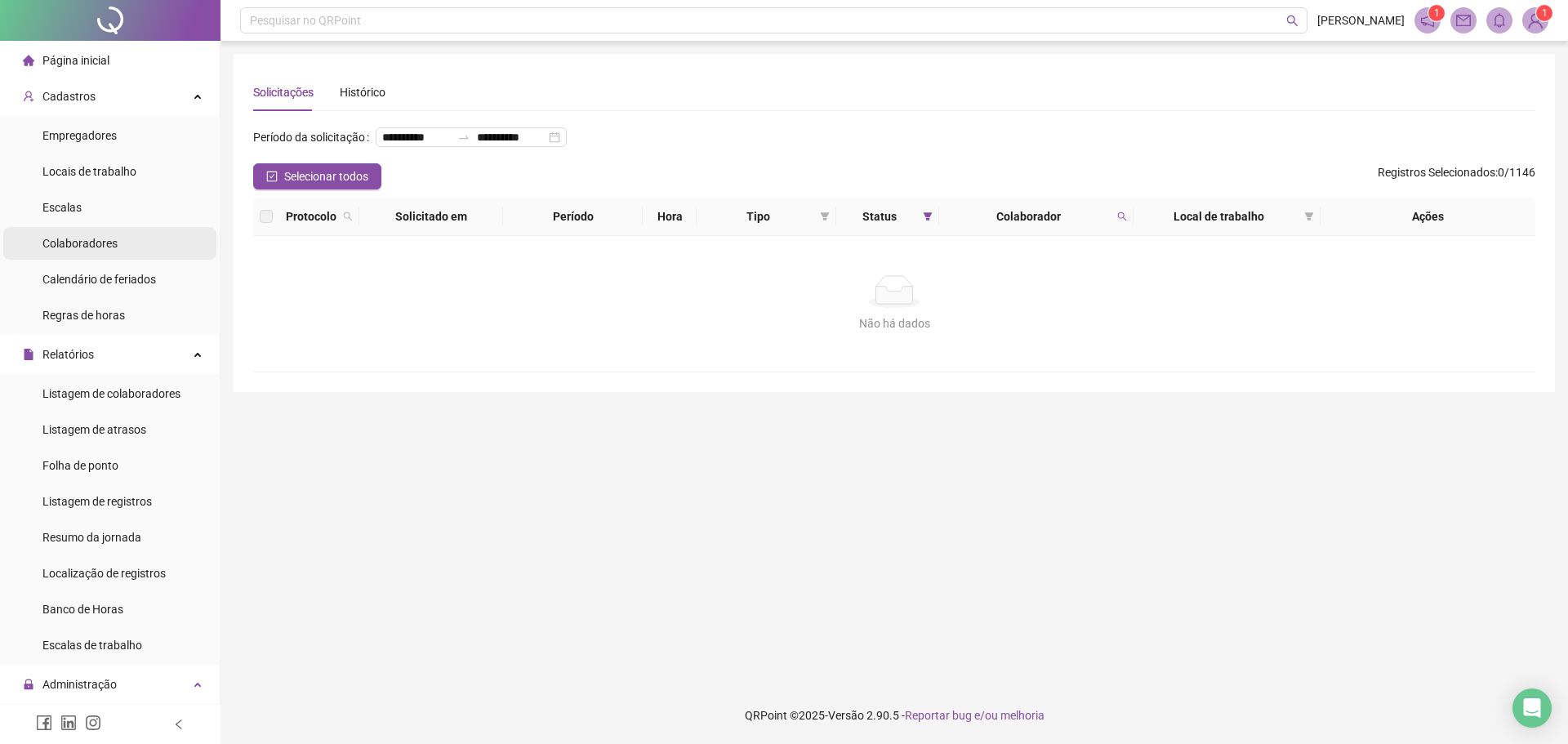
click at [79, 245] on span "Colaboradores" at bounding box center [80, 243] width 75 height 13
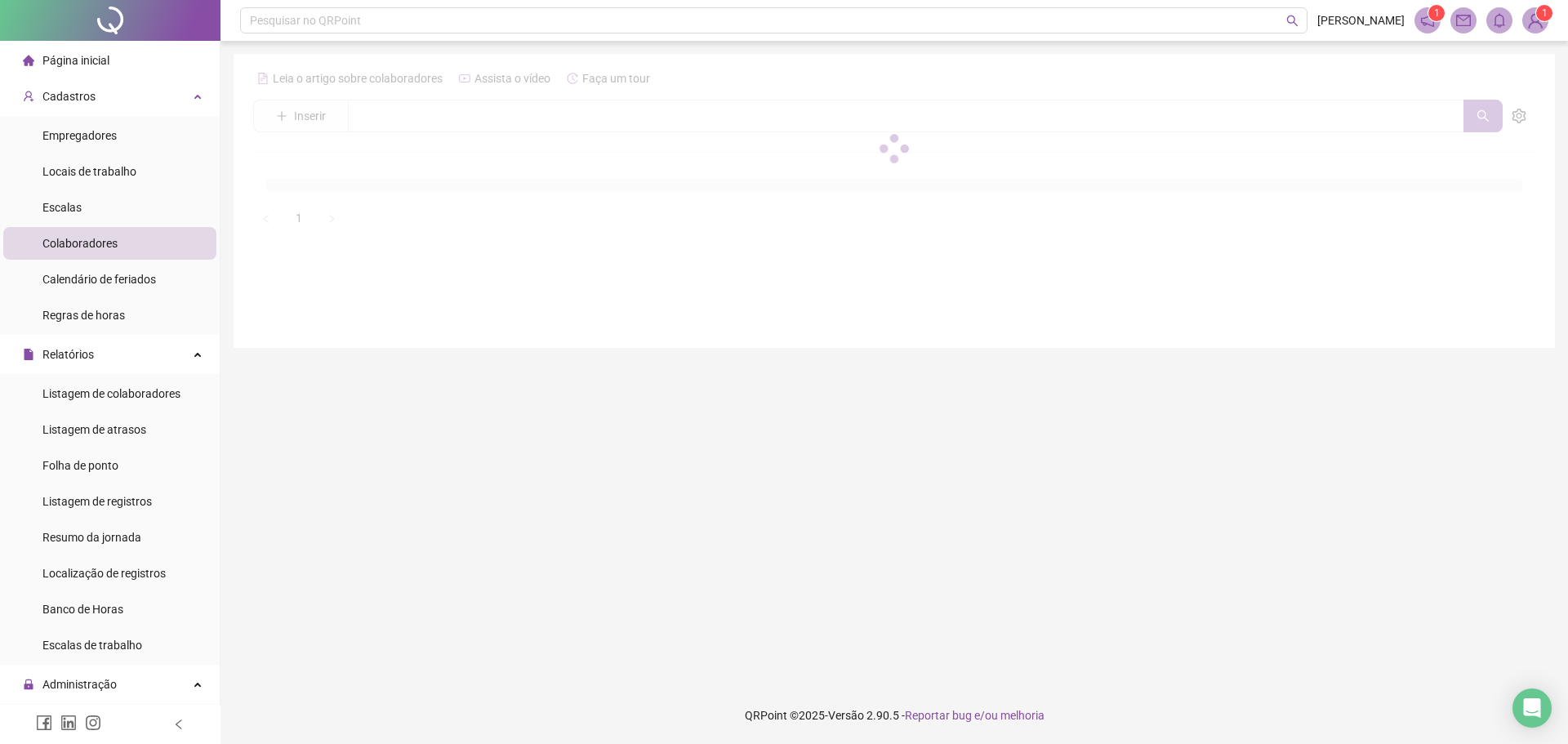
click at [394, 121] on div at bounding box center [895, 148] width 1282 height 166
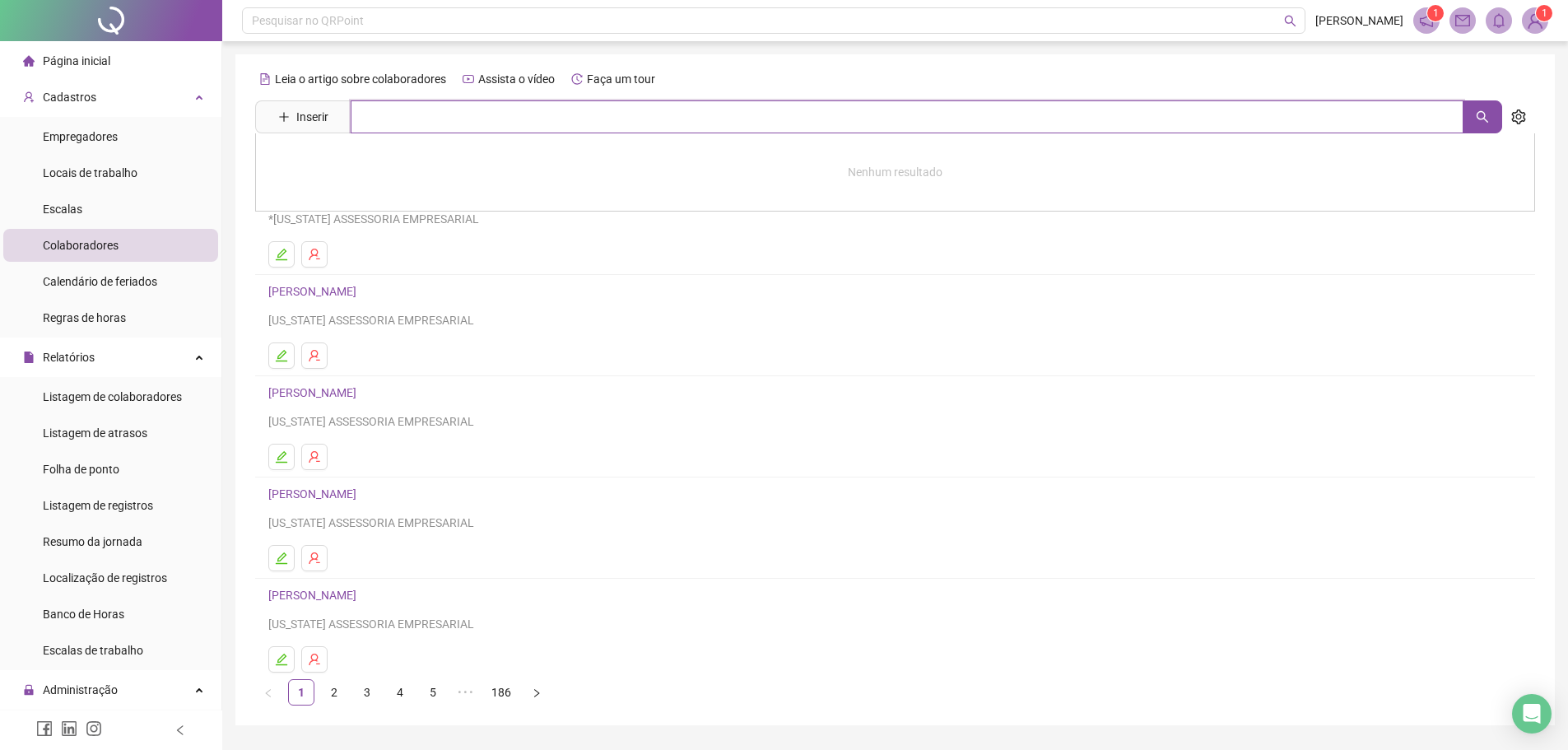
click at [386, 116] on input "text" at bounding box center [907, 116] width 1113 height 33
type input "**********"
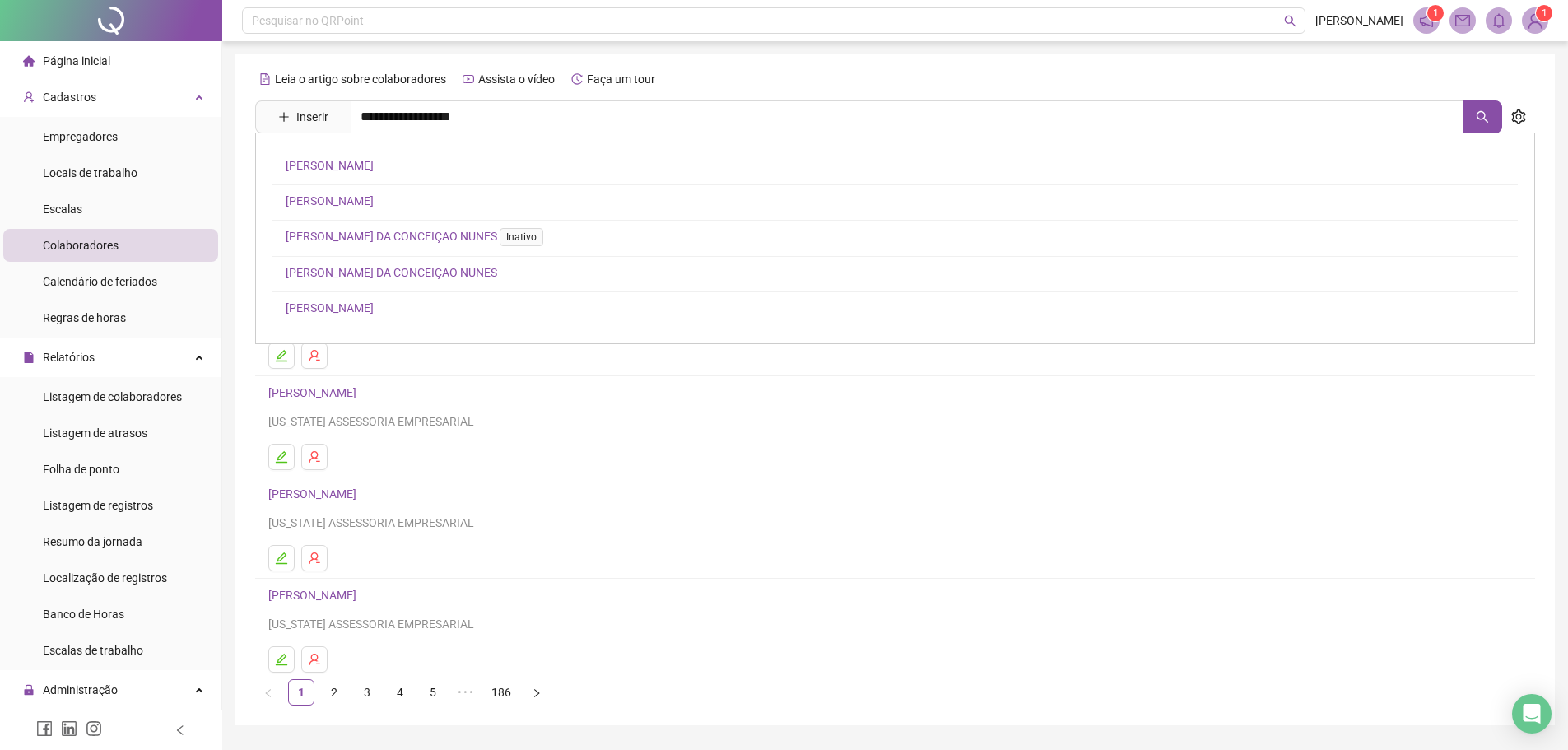
click at [373, 167] on link "[PERSON_NAME]" at bounding box center [329, 165] width 88 height 13
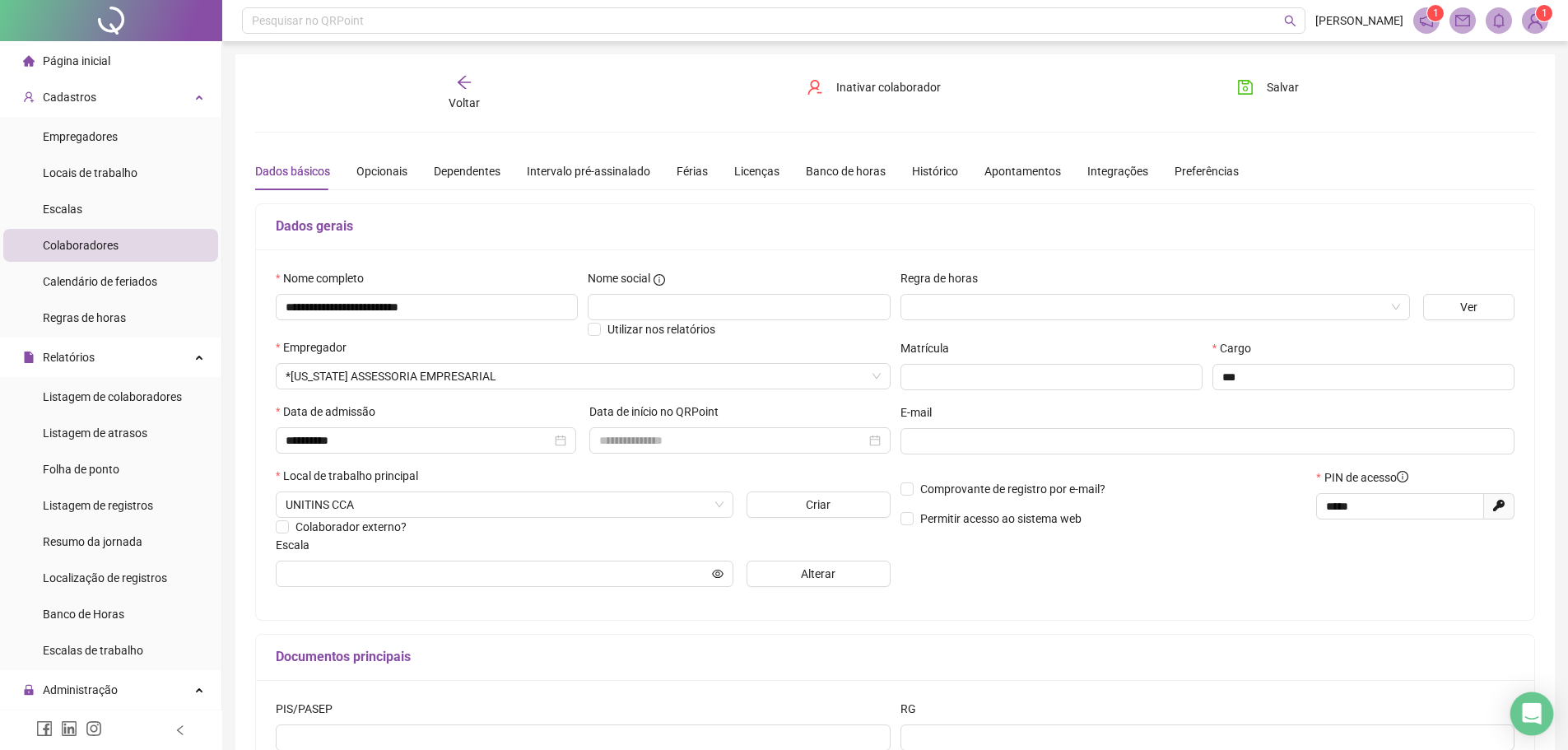
click at [1533, 709] on icon "Open Intercom Messenger" at bounding box center [1530, 713] width 18 height 21
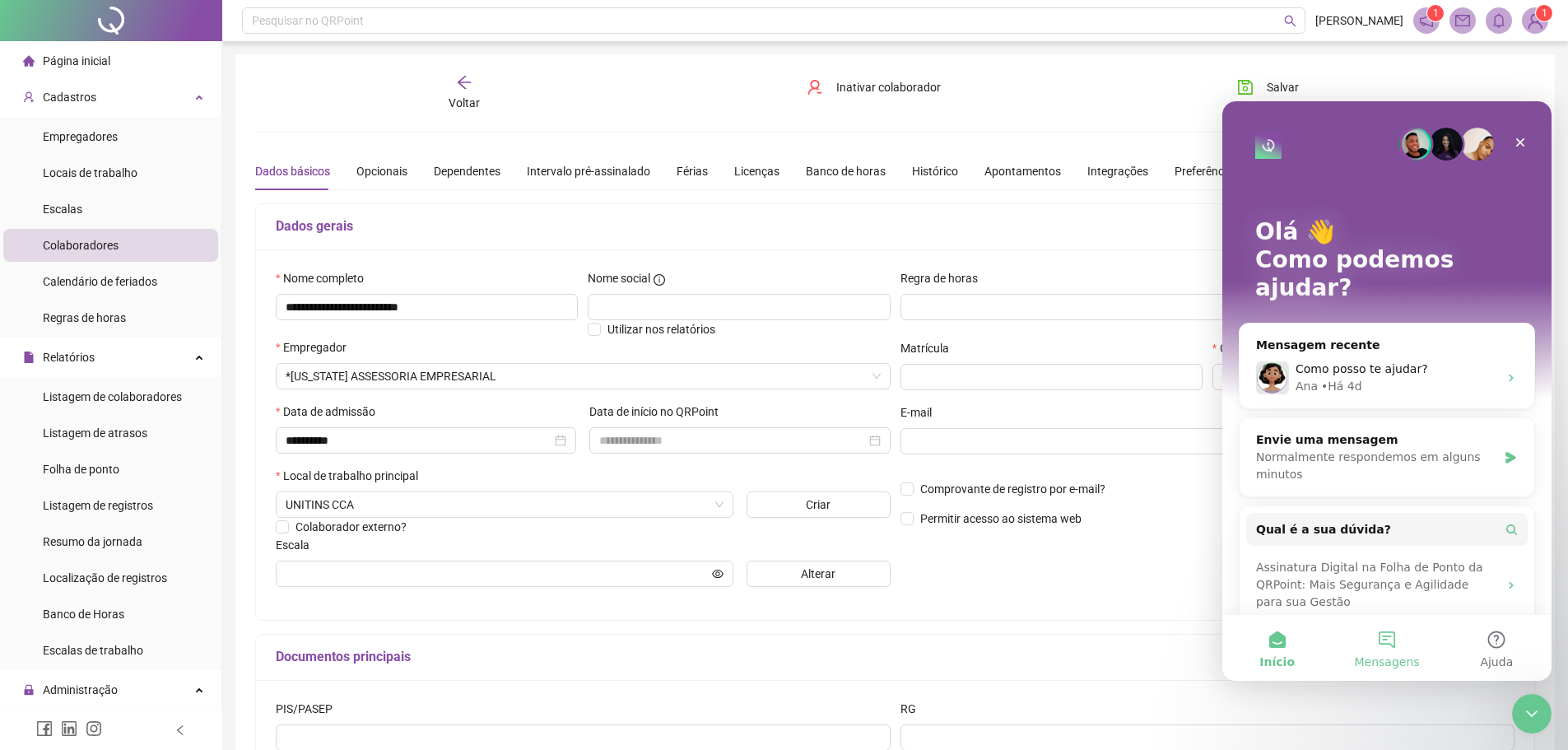
click at [1399, 645] on button "Mensagens" at bounding box center [1386, 647] width 109 height 66
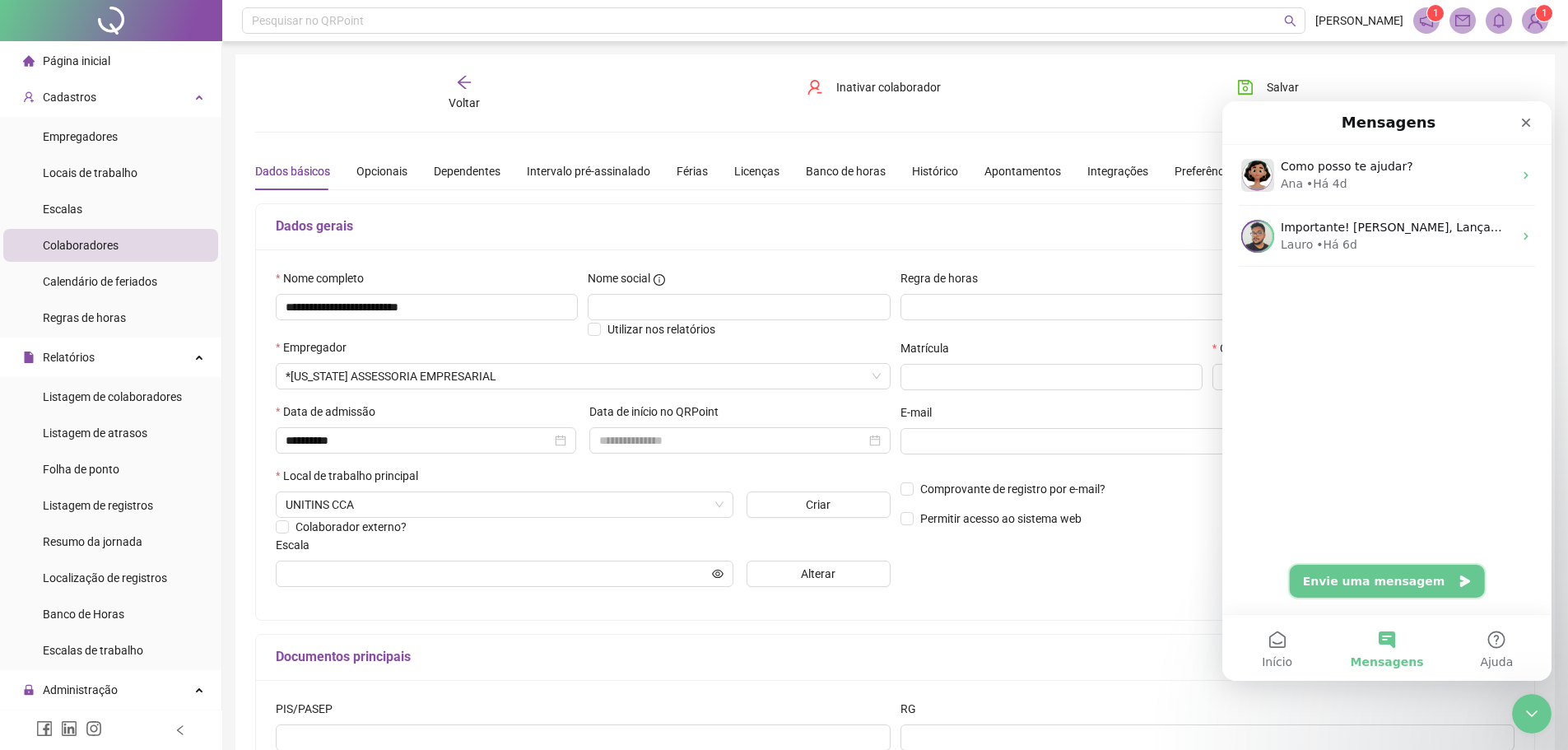
click at [1356, 586] on button "Envie uma mensagem" at bounding box center [1388, 580] width 195 height 33
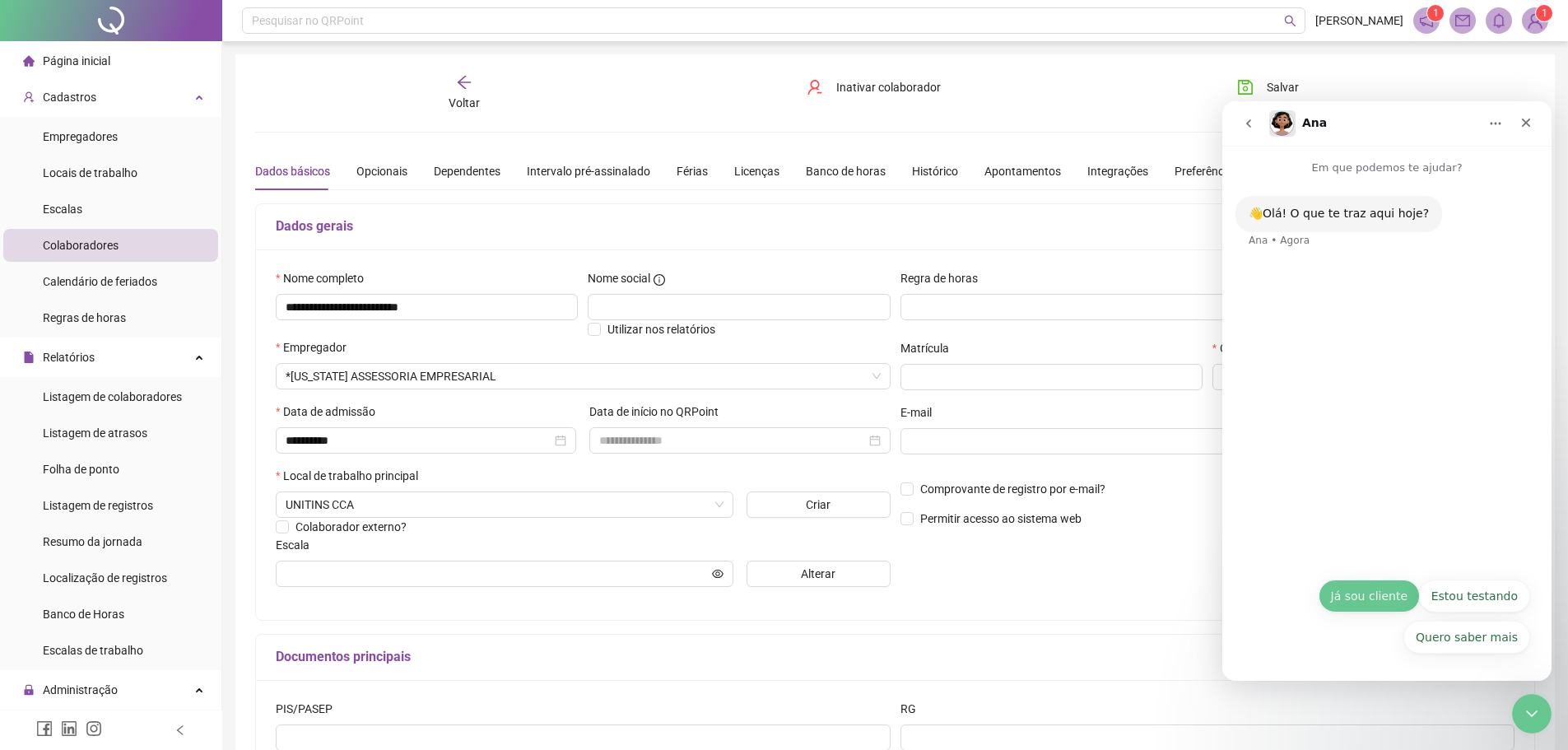
click at [1351, 608] on button "Já sou cliente" at bounding box center [1368, 595] width 101 height 33
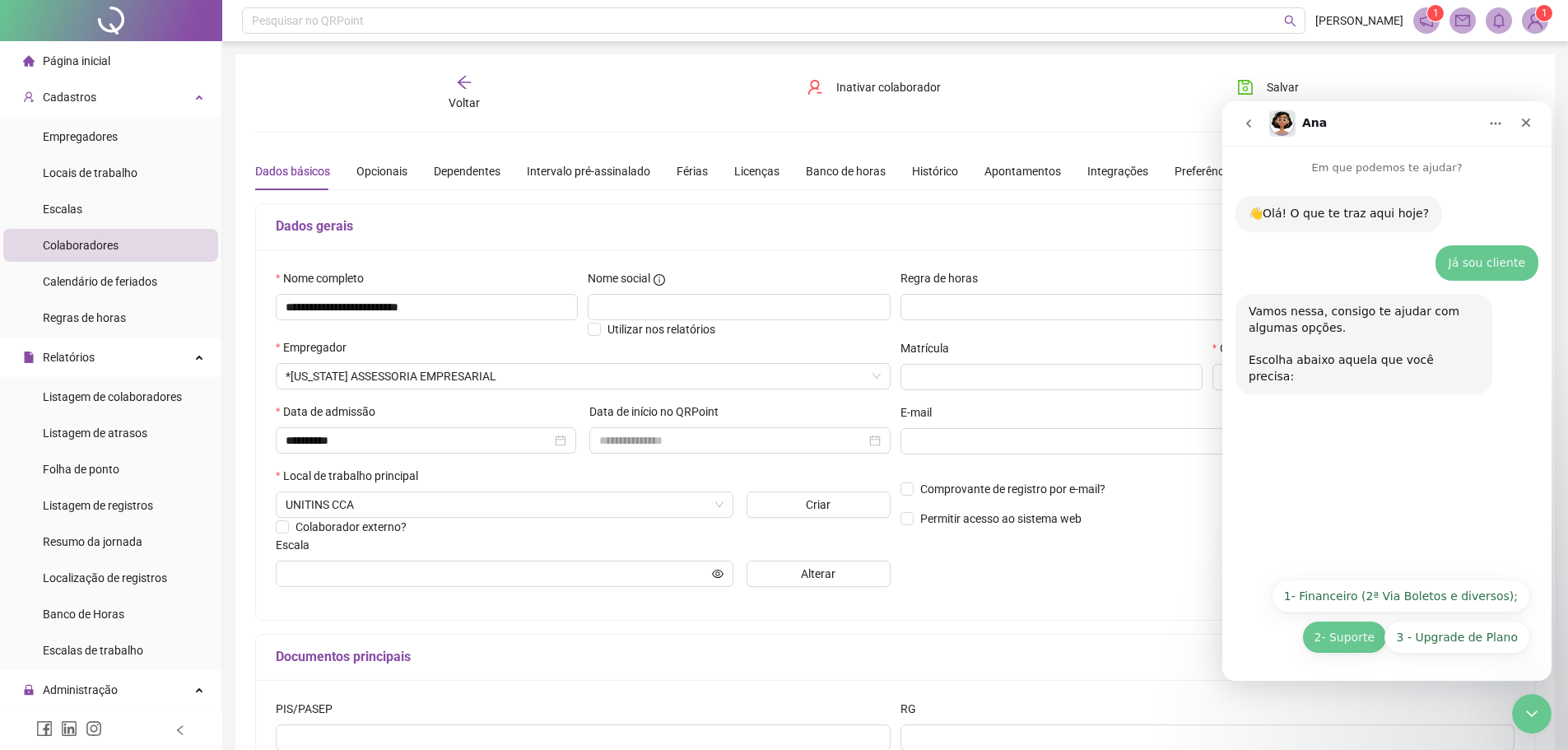
click at [1338, 636] on button "2- Suporte" at bounding box center [1344, 636] width 85 height 33
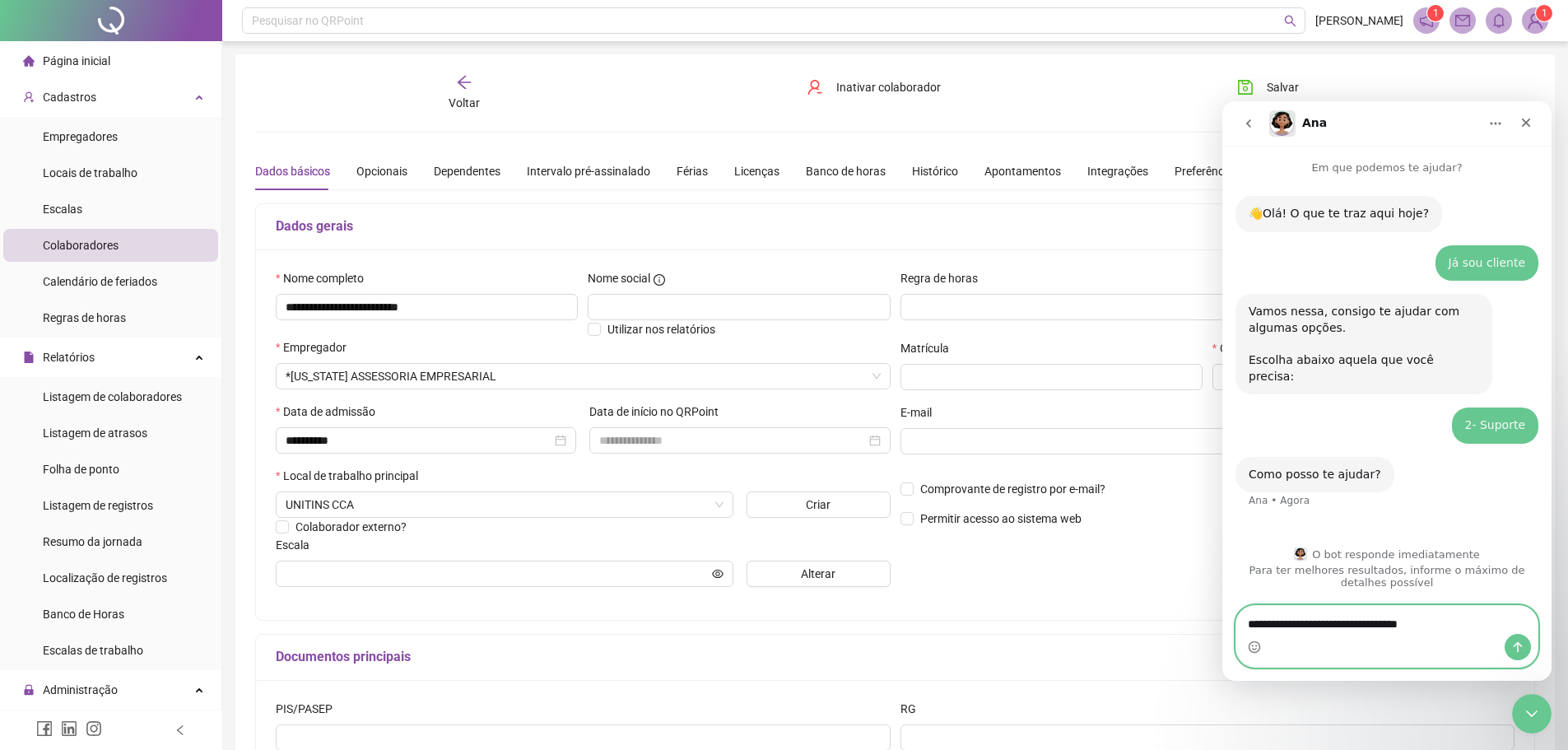
click at [1465, 623] on textarea "**********" at bounding box center [1387, 620] width 301 height 28
click at [1501, 617] on textarea "**********" at bounding box center [1387, 620] width 301 height 28
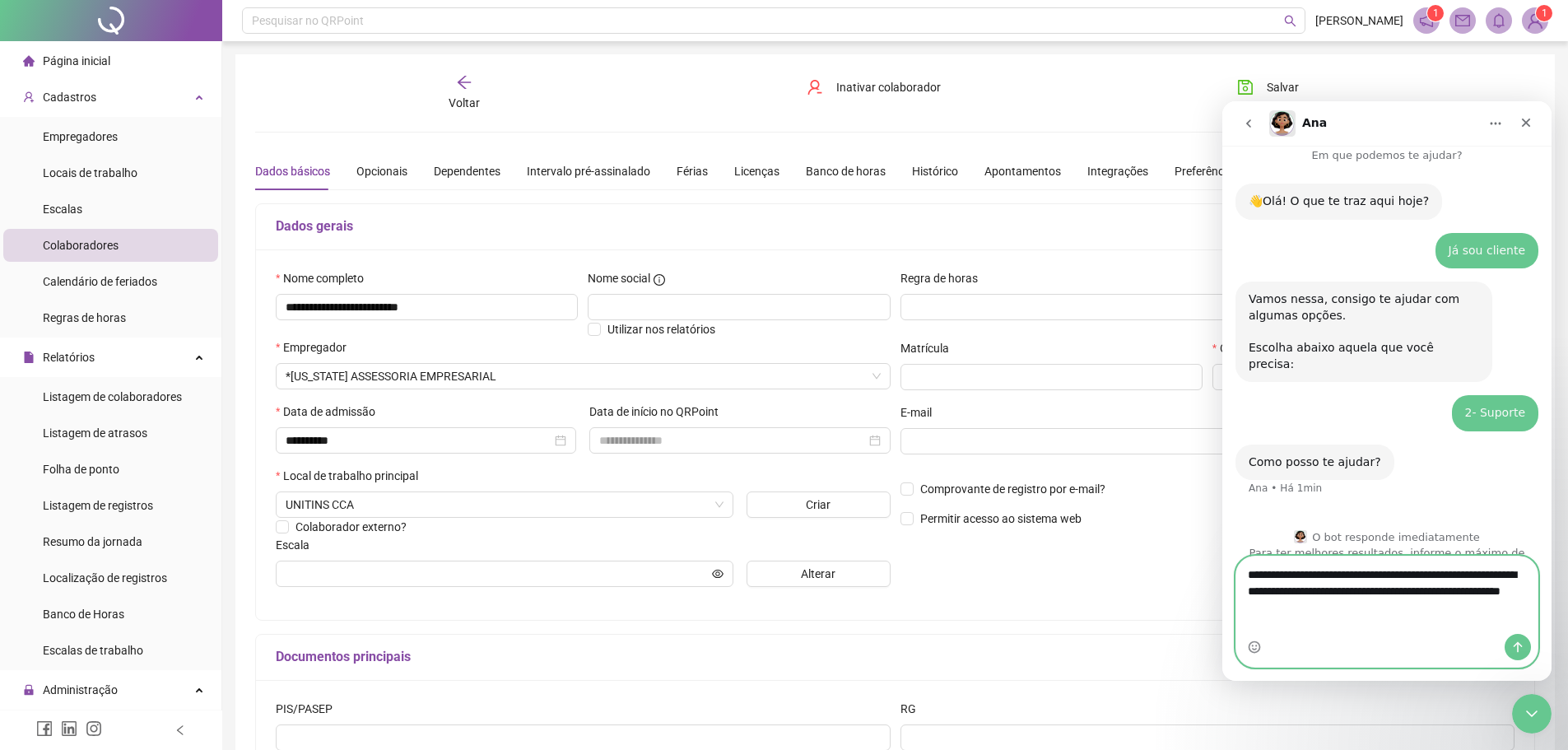
scroll to position [29, 0]
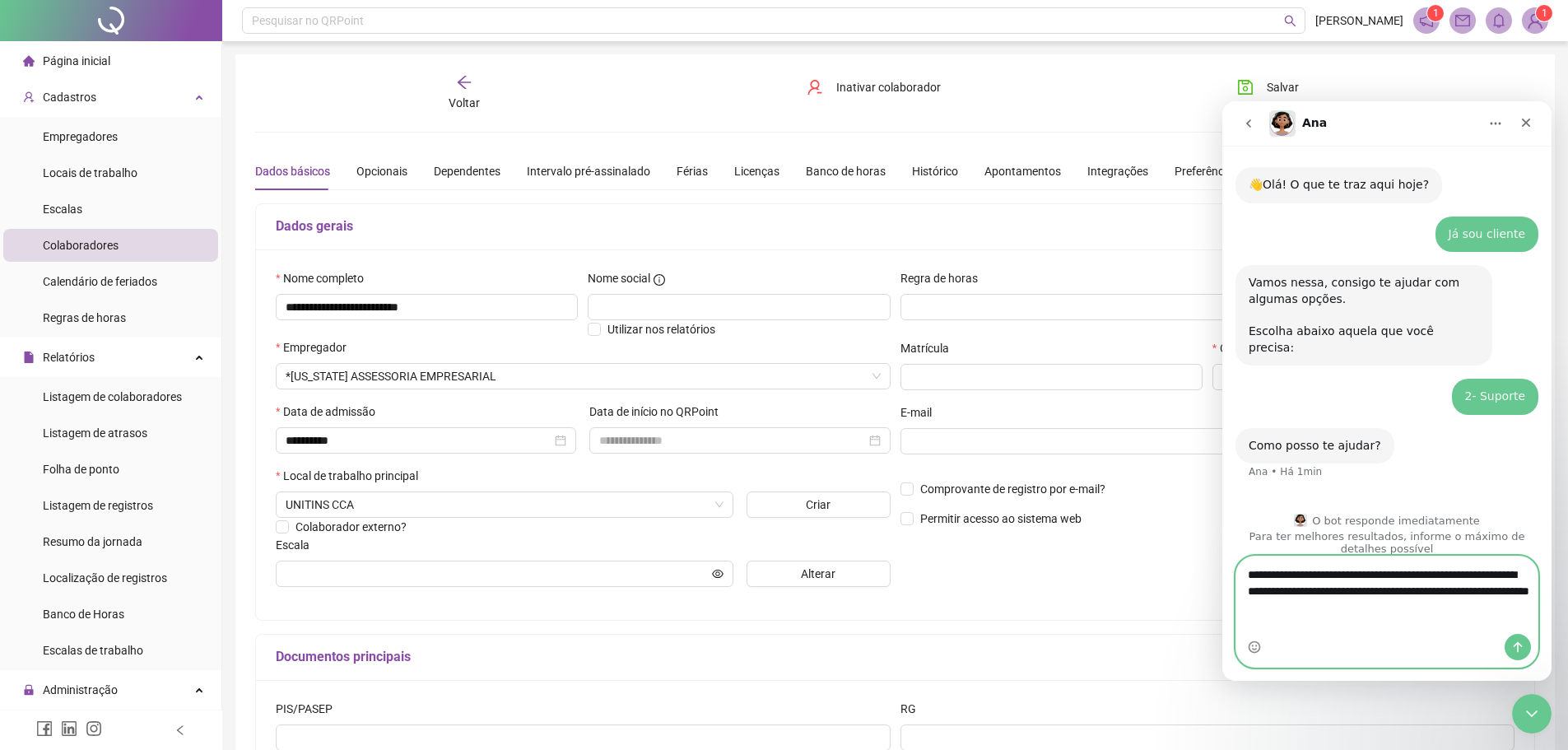
click at [1458, 609] on textarea "**********" at bounding box center [1387, 595] width 301 height 77
click at [1437, 633] on textarea "**********" at bounding box center [1387, 595] width 301 height 77
type textarea "**********"
click at [1519, 650] on icon "Enviar uma mensagem" at bounding box center [1517, 646] width 13 height 13
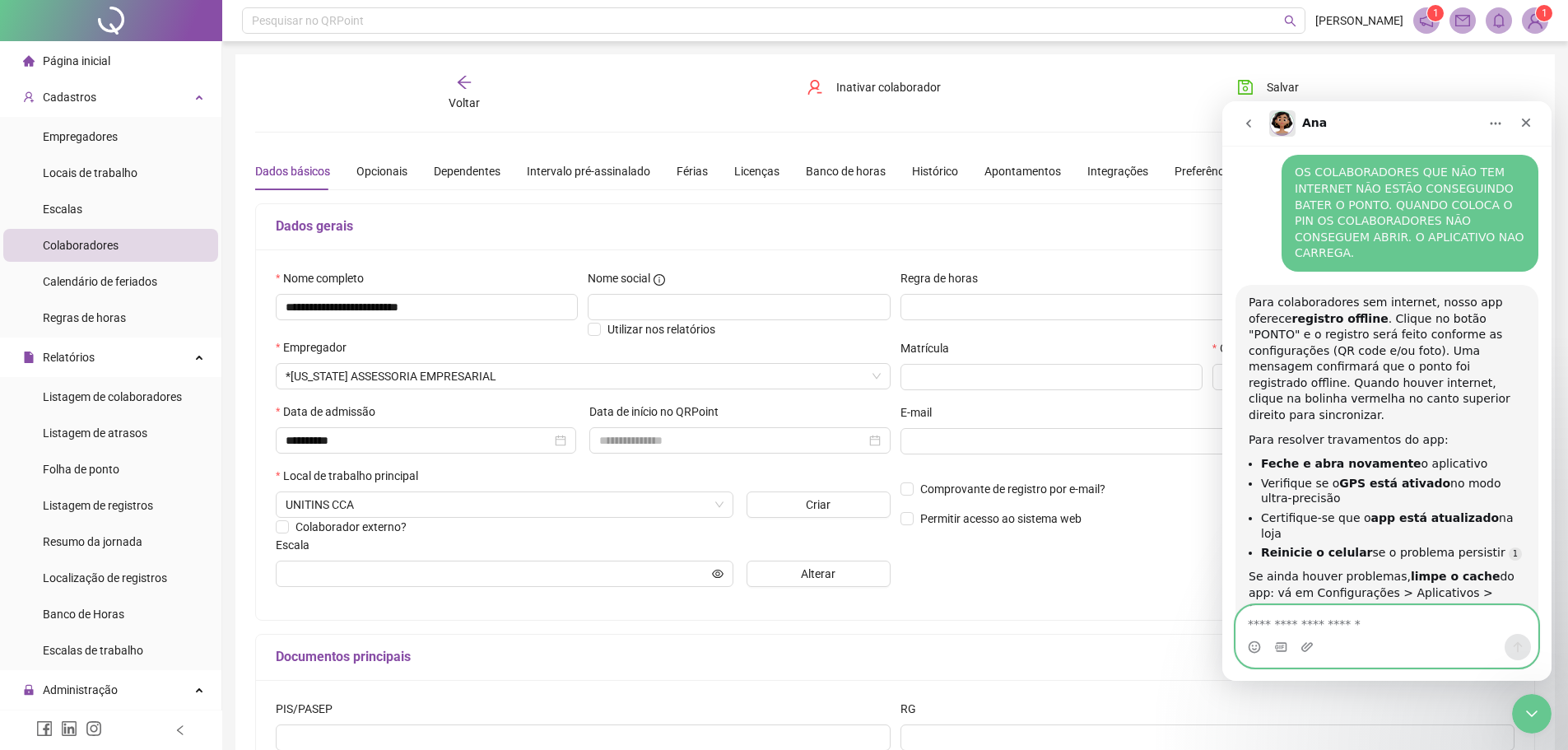
scroll to position [380, 0]
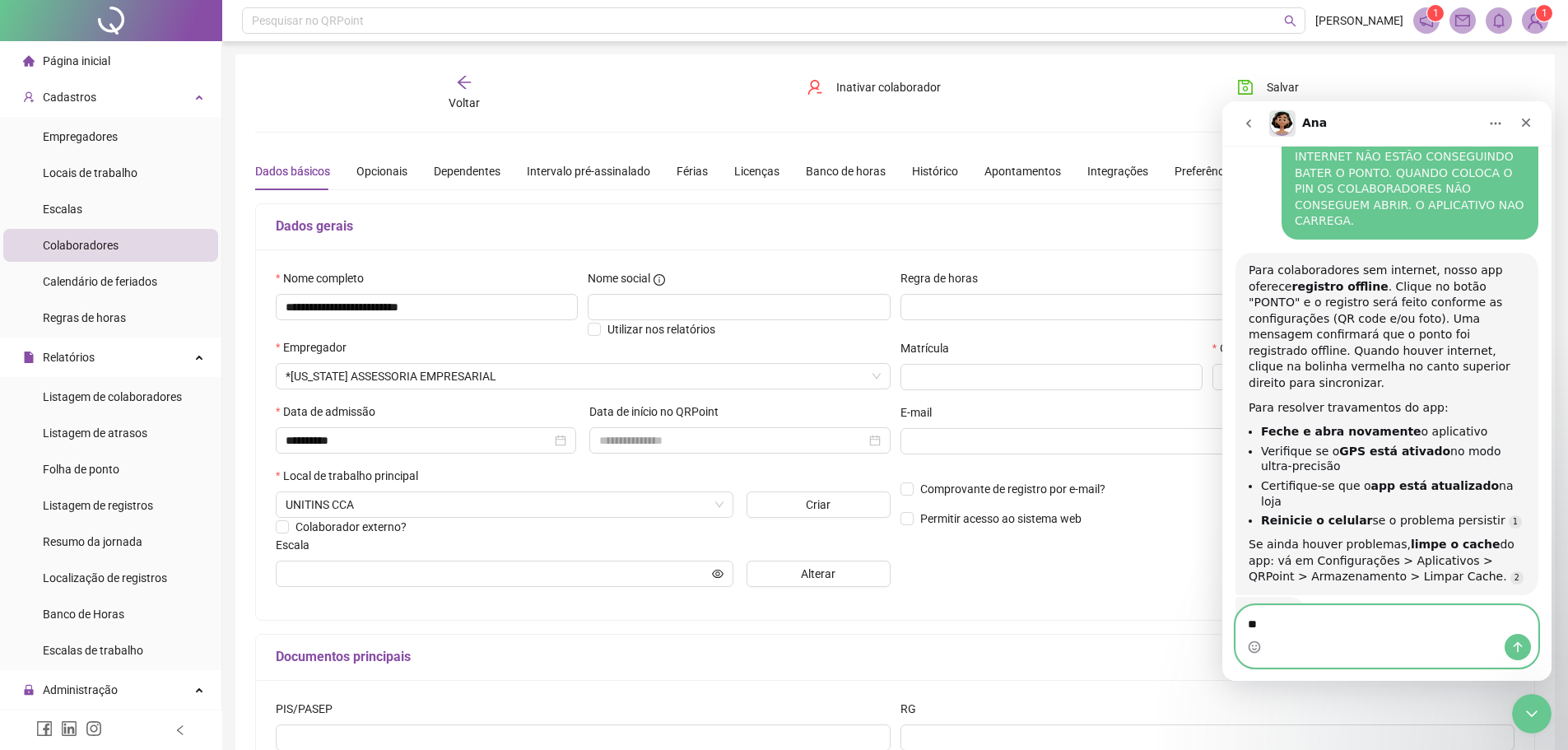
type textarea "***"
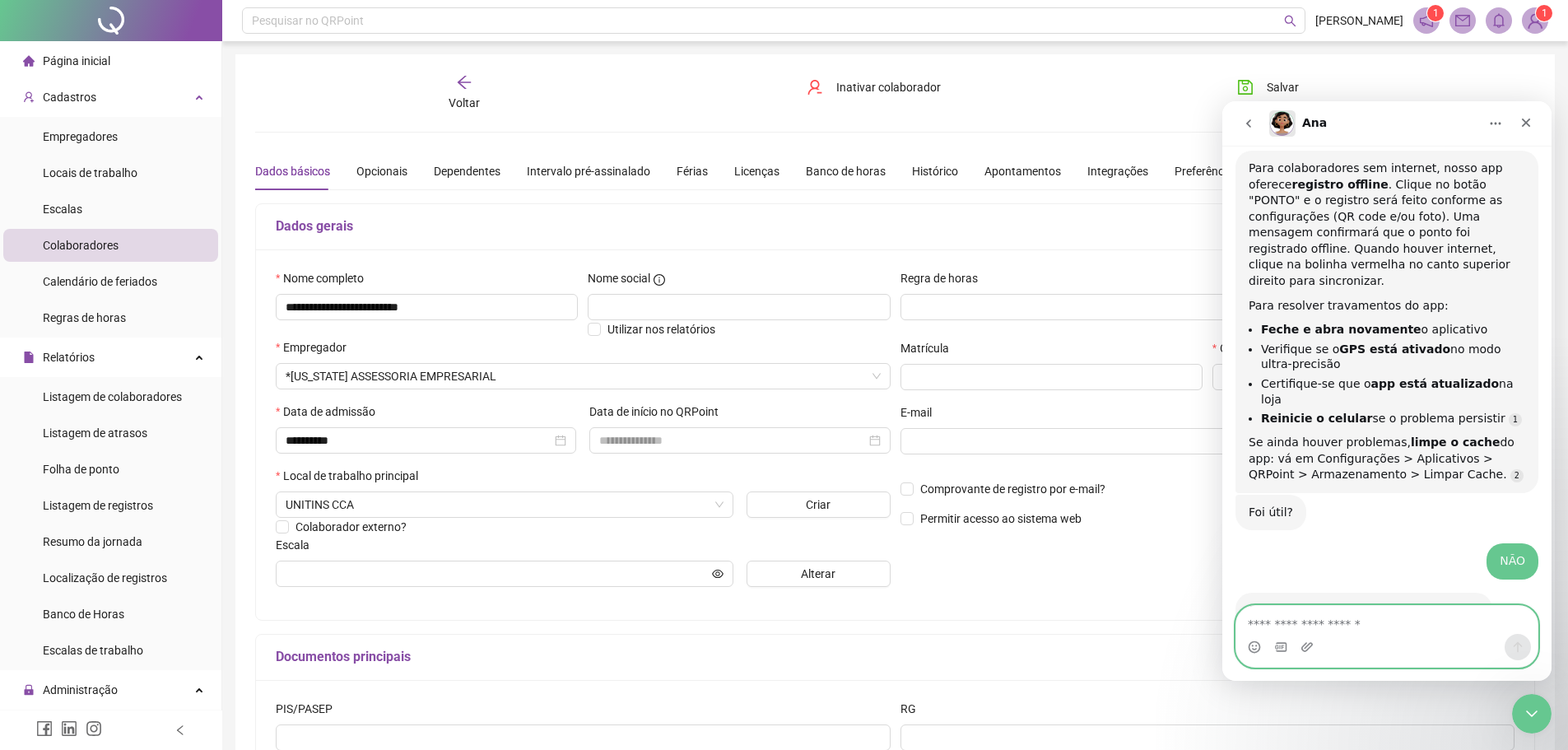
scroll to position [526, 0]
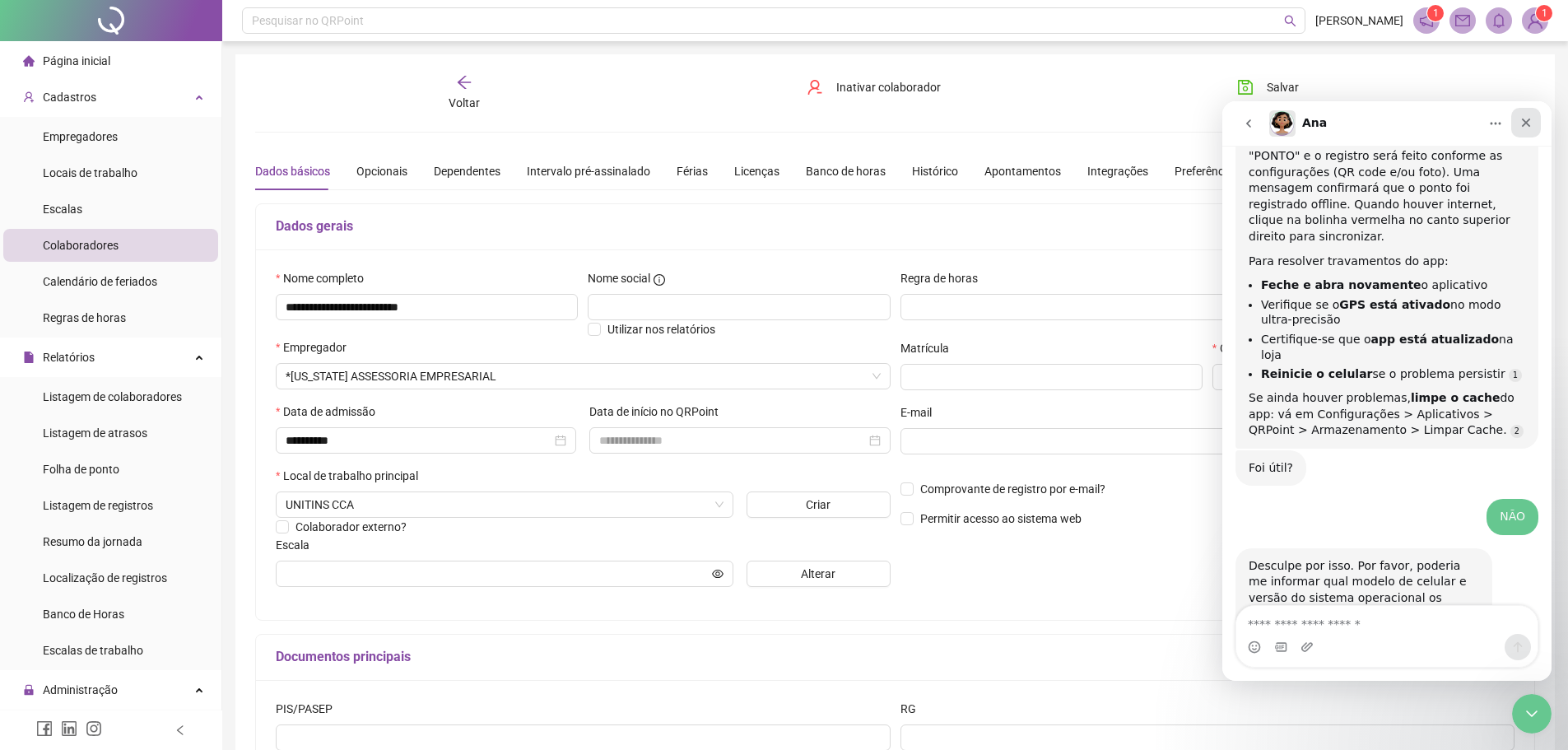
click at [1521, 121] on icon "Fechar" at bounding box center [1526, 122] width 13 height 13
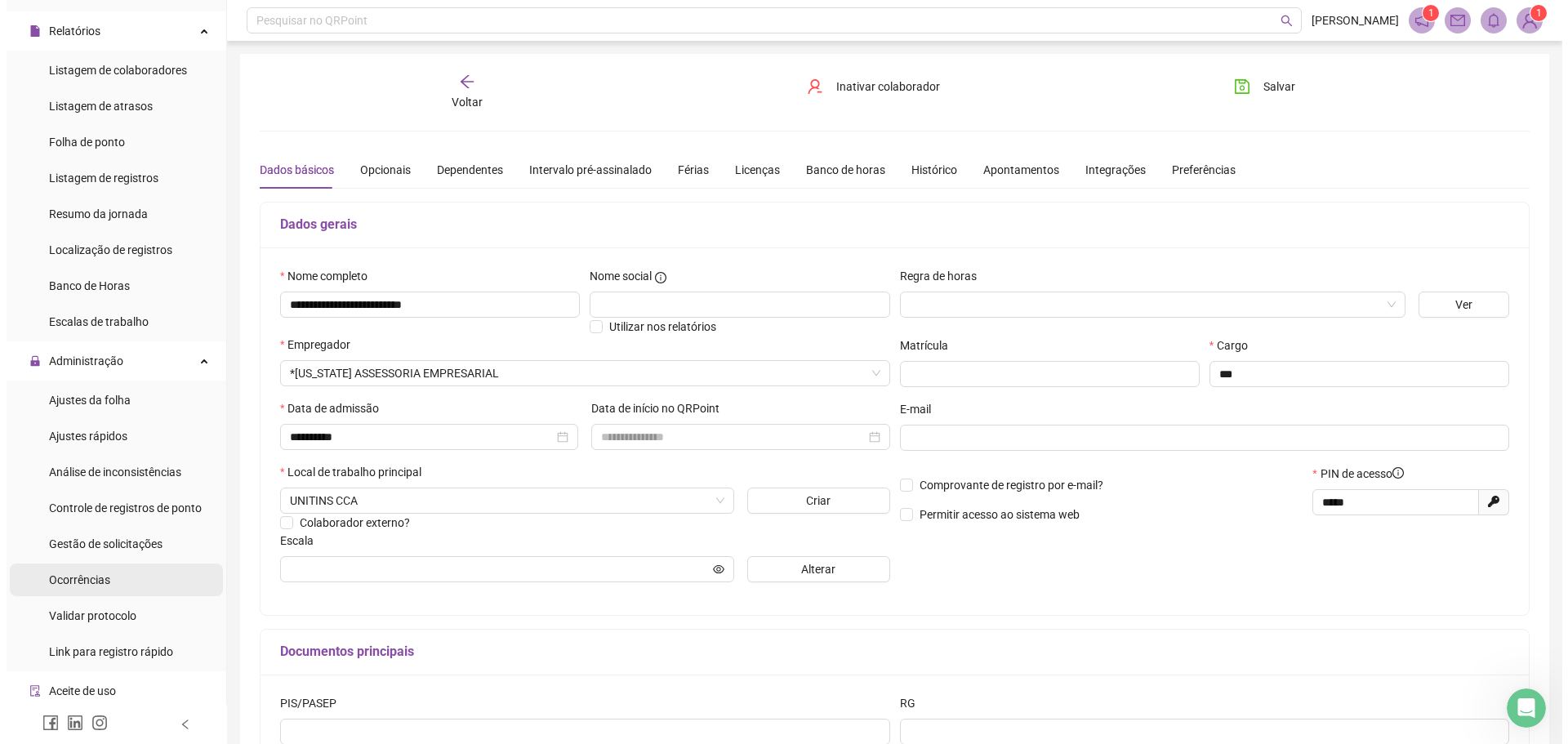
scroll to position [327, 0]
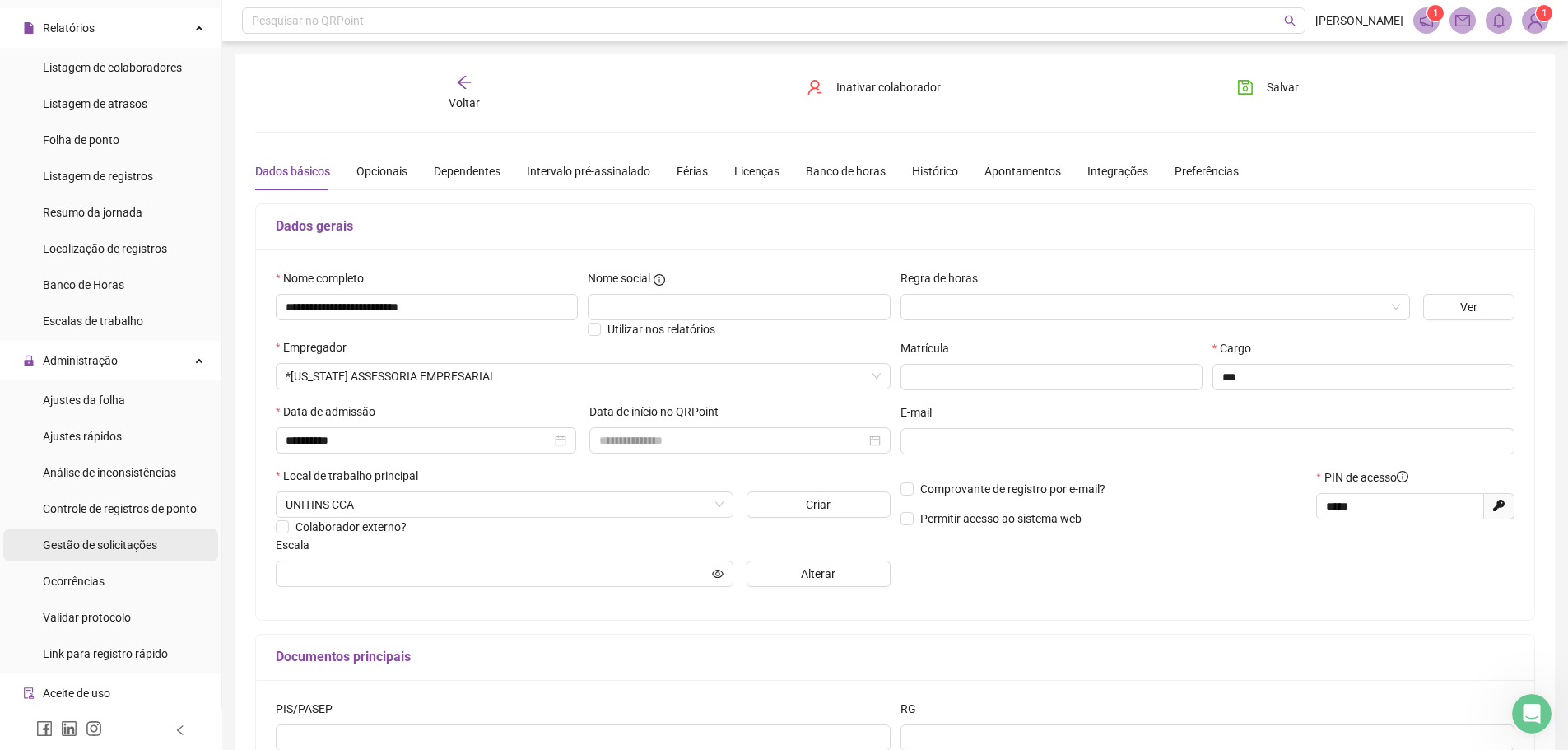
click at [80, 538] on span "Gestão de solicitações" at bounding box center [100, 544] width 114 height 13
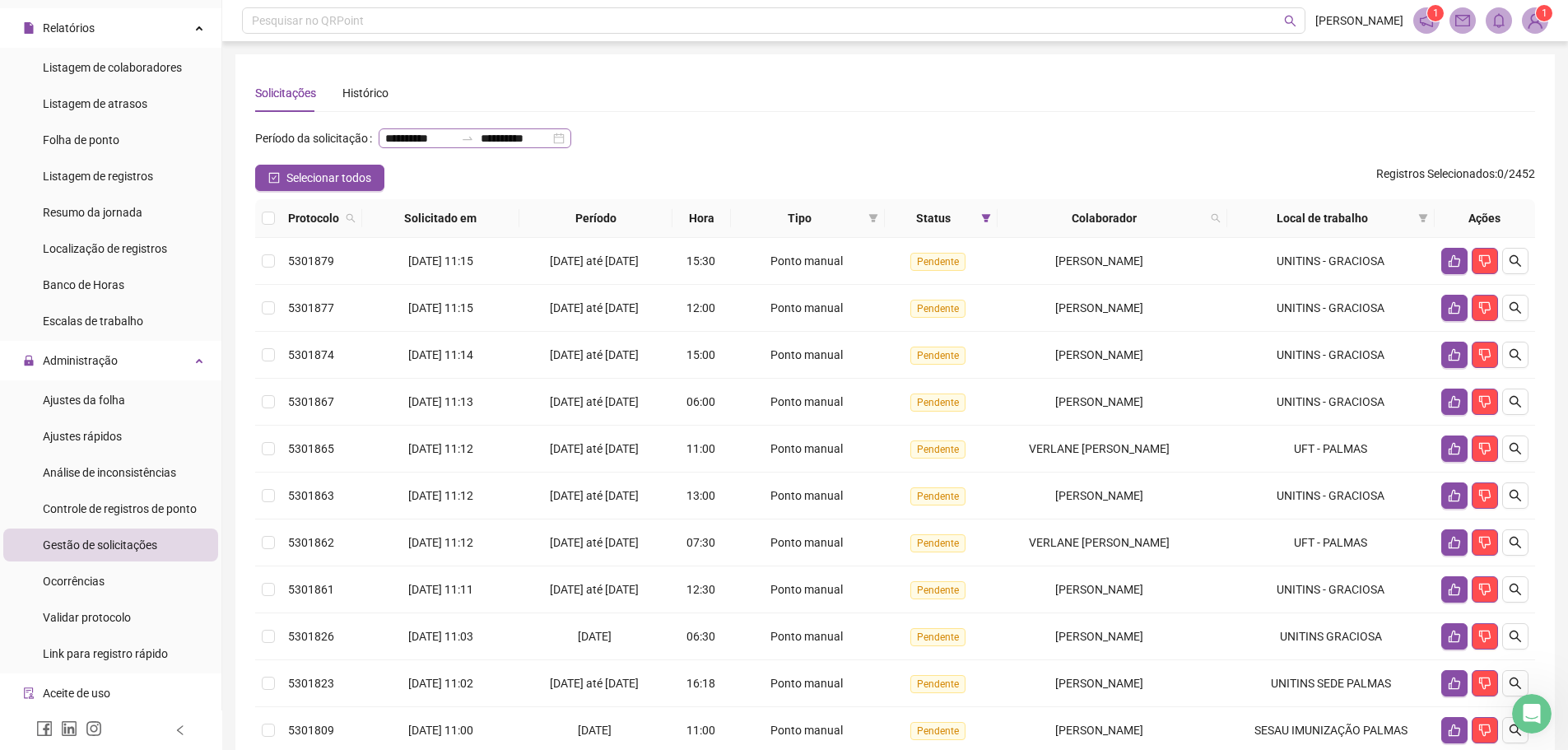
click at [472, 148] on div "**********" at bounding box center [475, 138] width 193 height 19
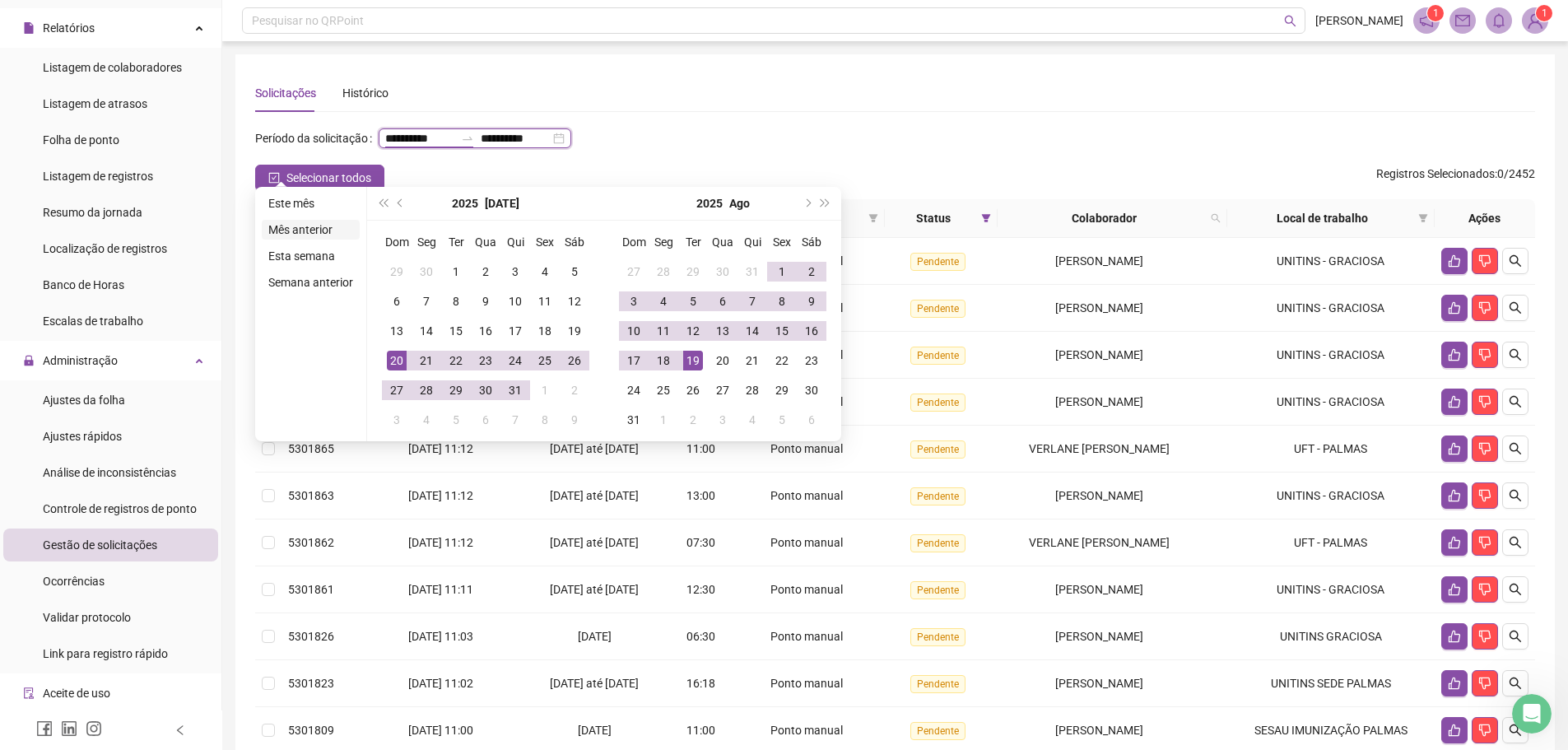
type input "**********"
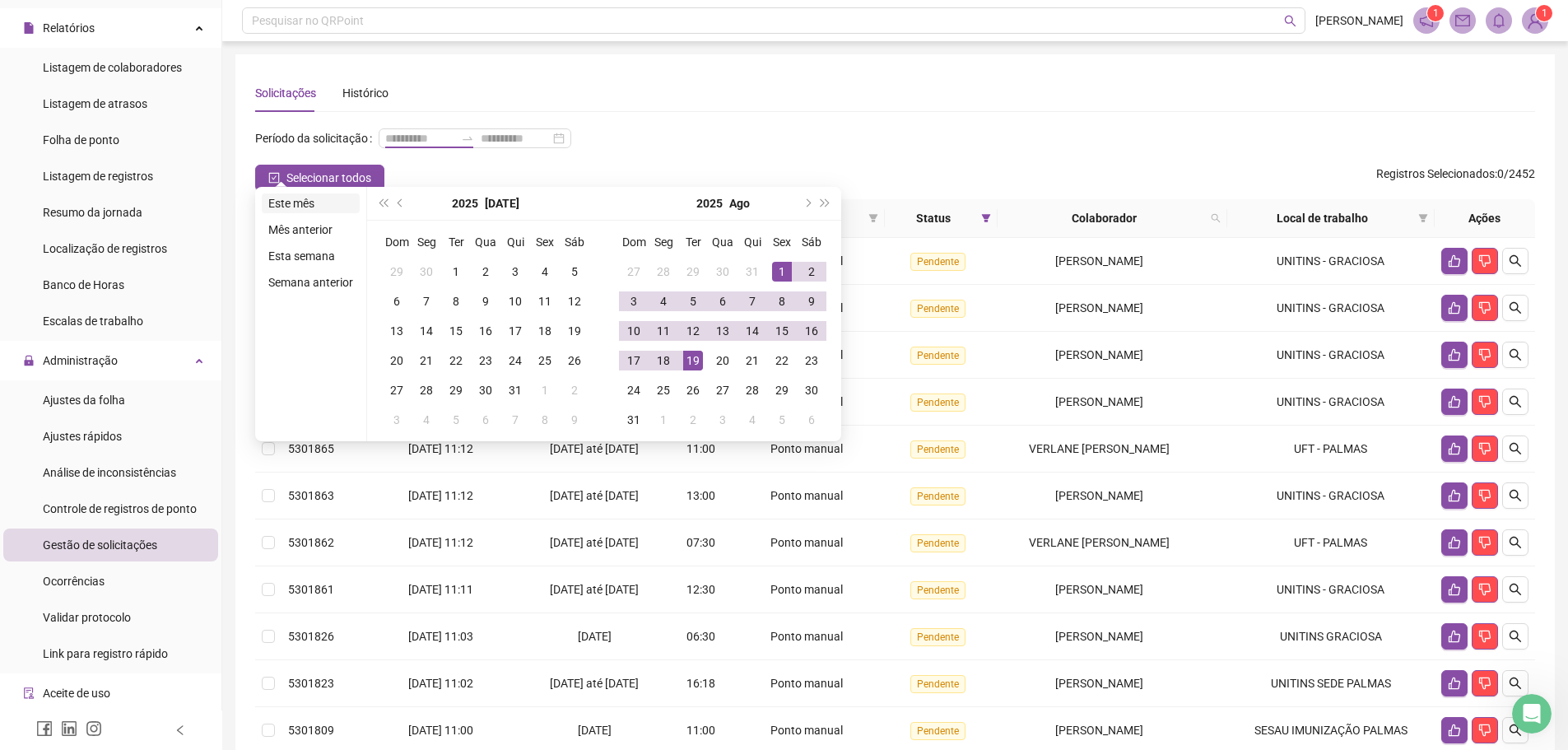
click at [291, 202] on li "Este mês" at bounding box center [310, 203] width 98 height 19
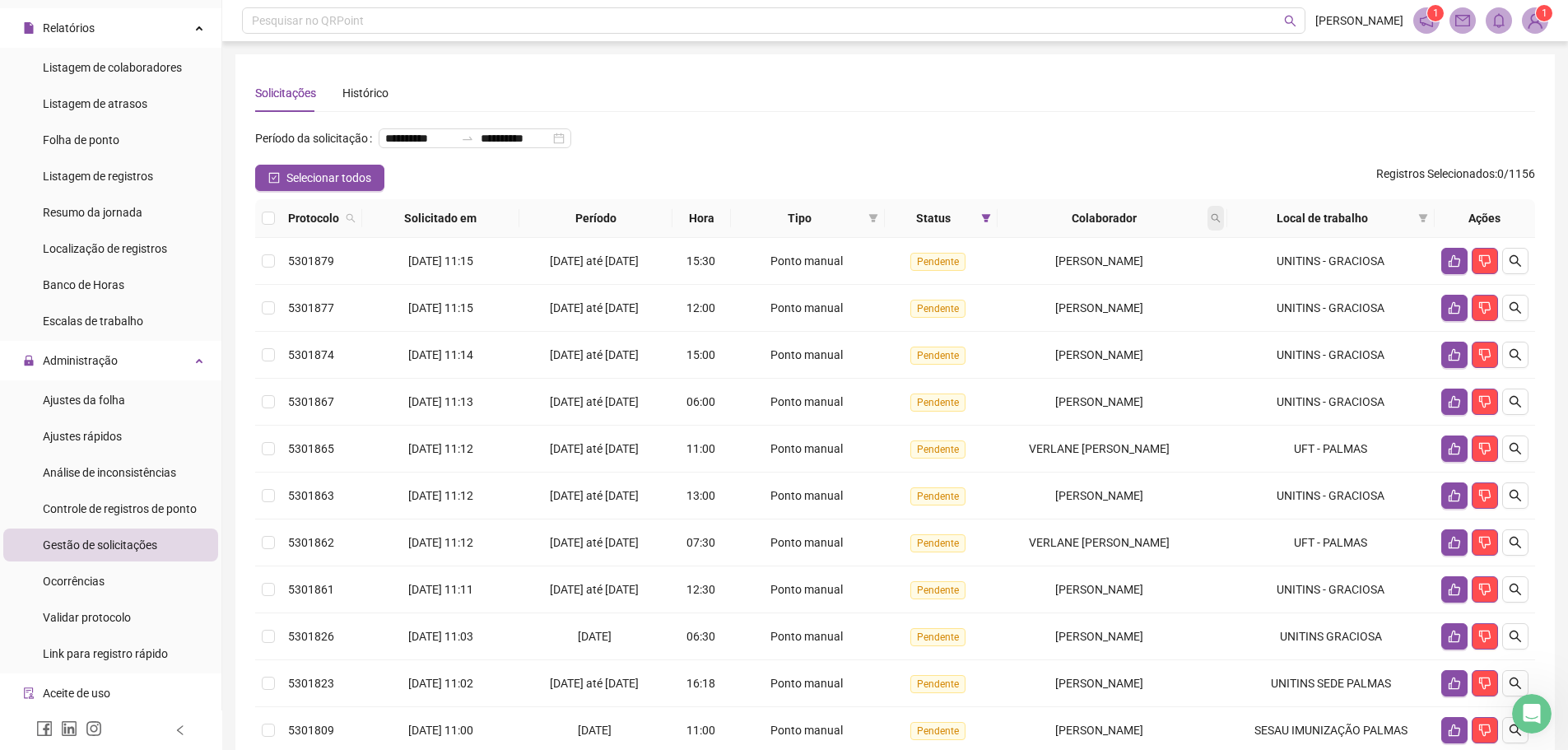
click at [1211, 231] on span at bounding box center [1215, 218] width 17 height 25
type input "*******"
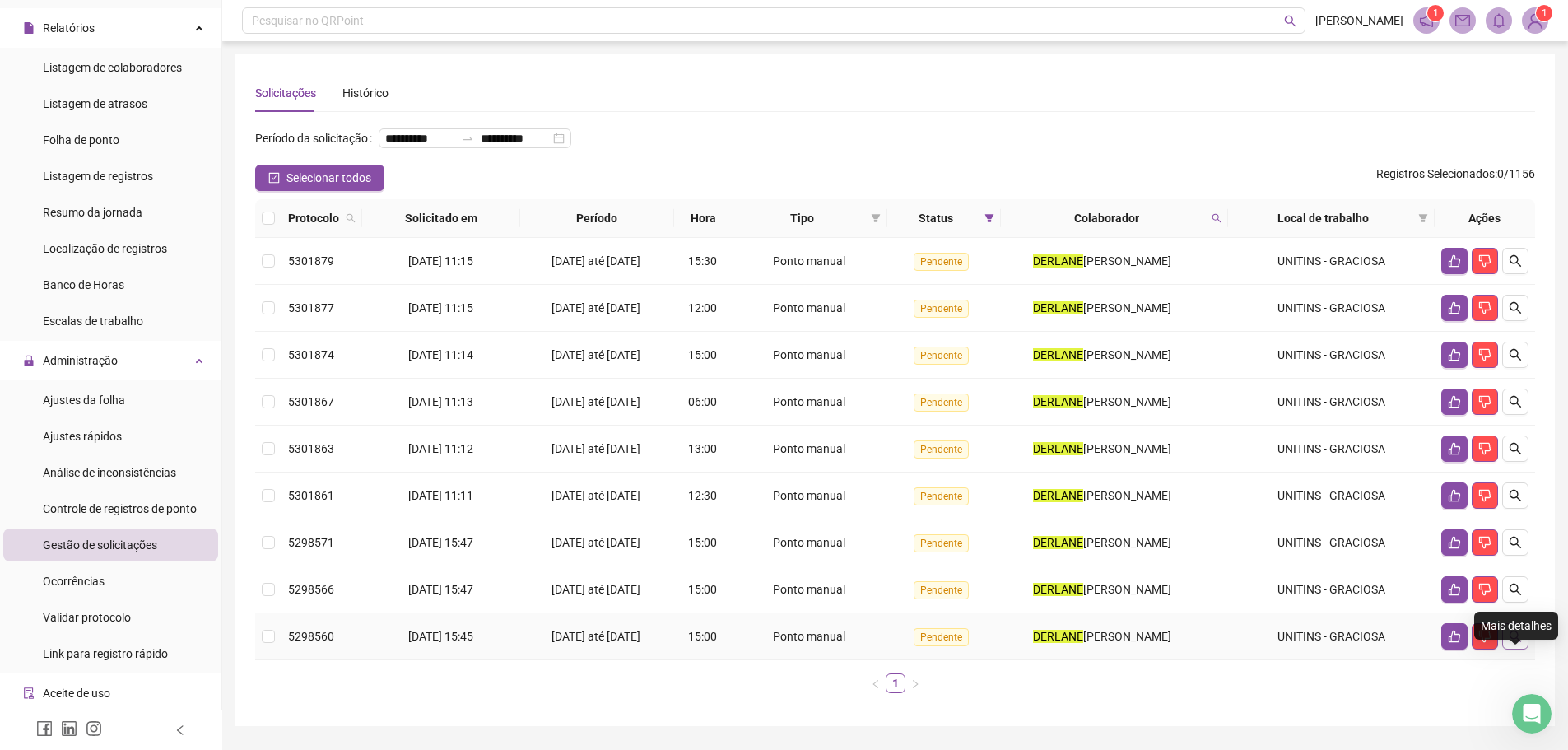
click at [1516, 643] on icon "search" at bounding box center [1514, 636] width 13 height 13
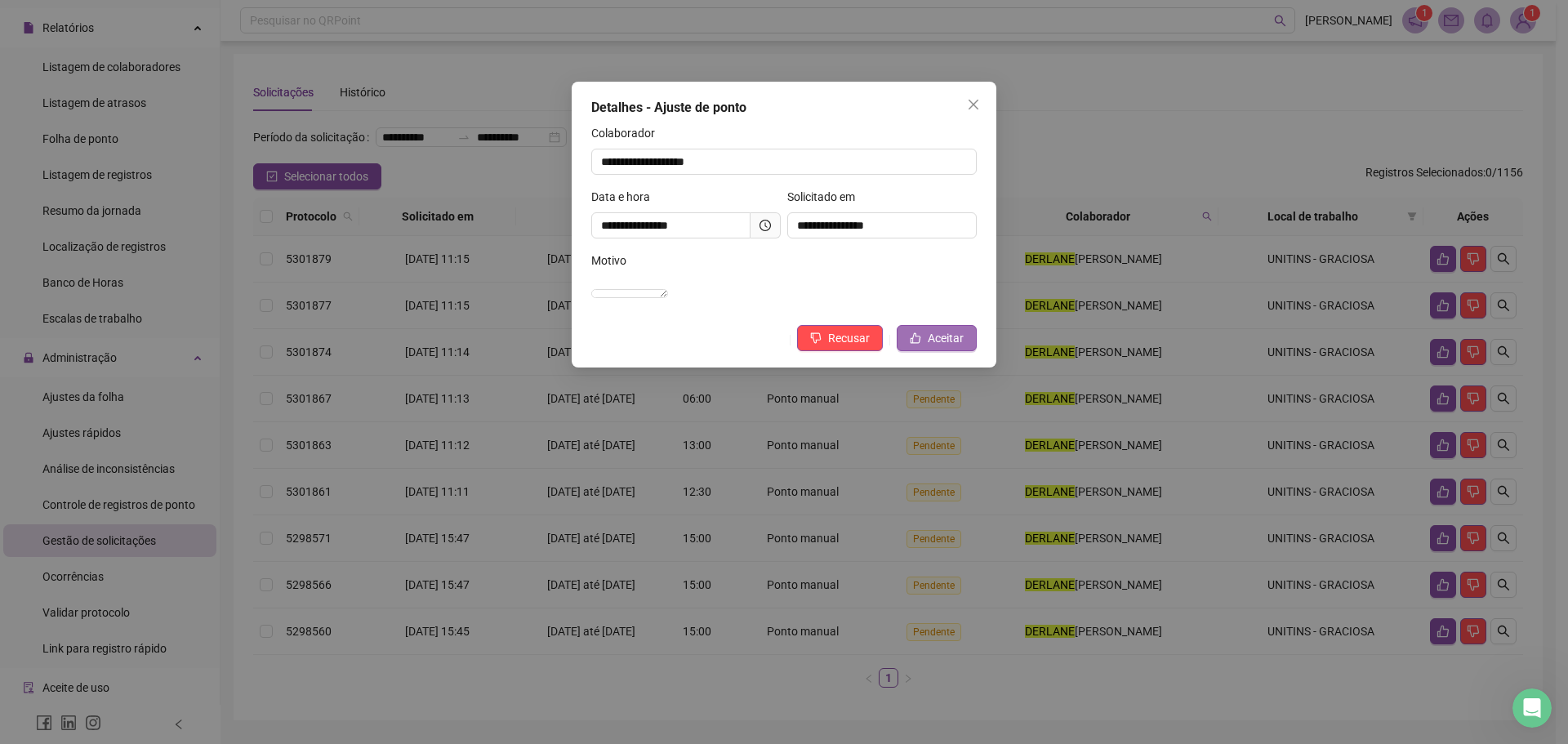
click at [932, 347] on span "Aceitar" at bounding box center [945, 338] width 36 height 18
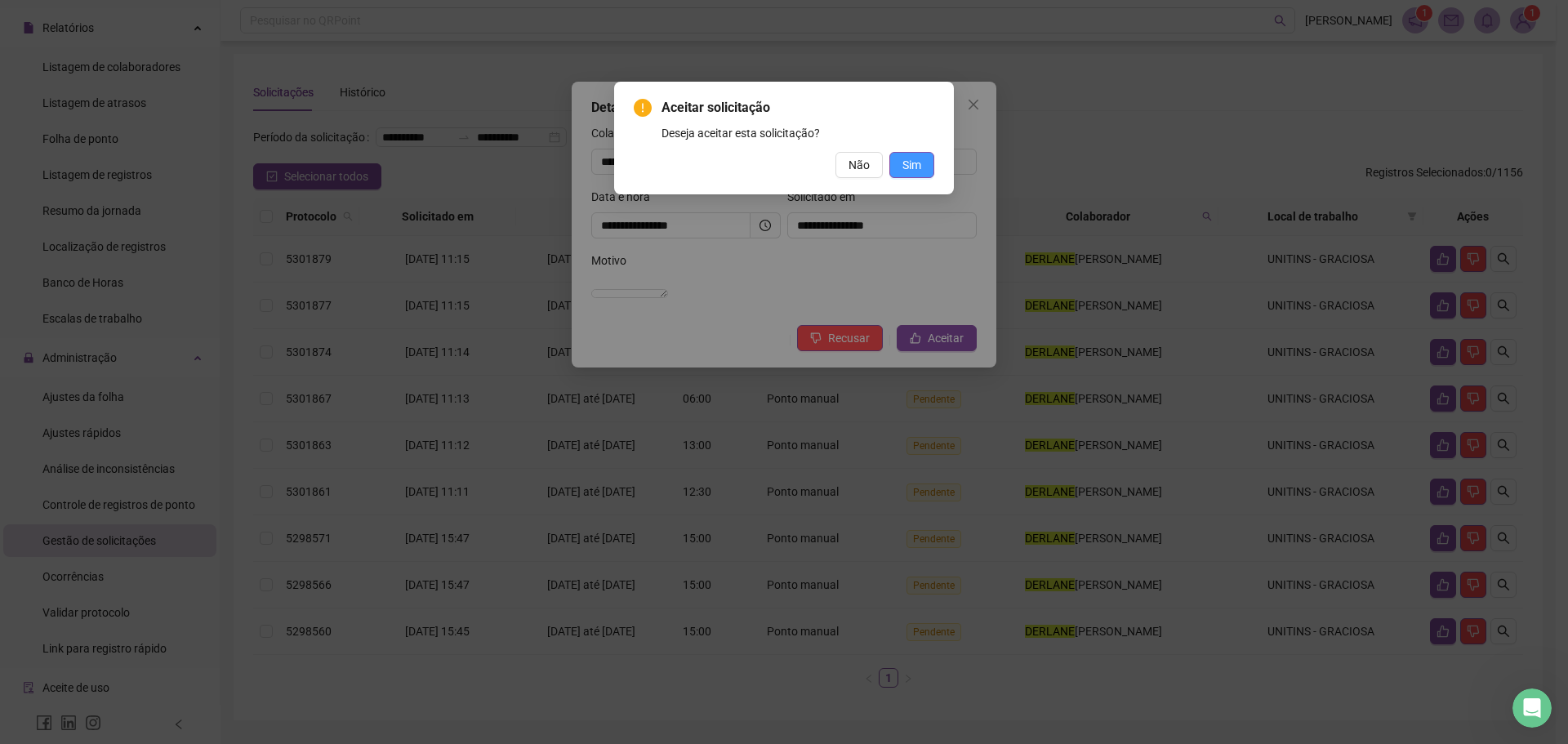
click at [908, 175] on button "Sim" at bounding box center [911, 165] width 45 height 26
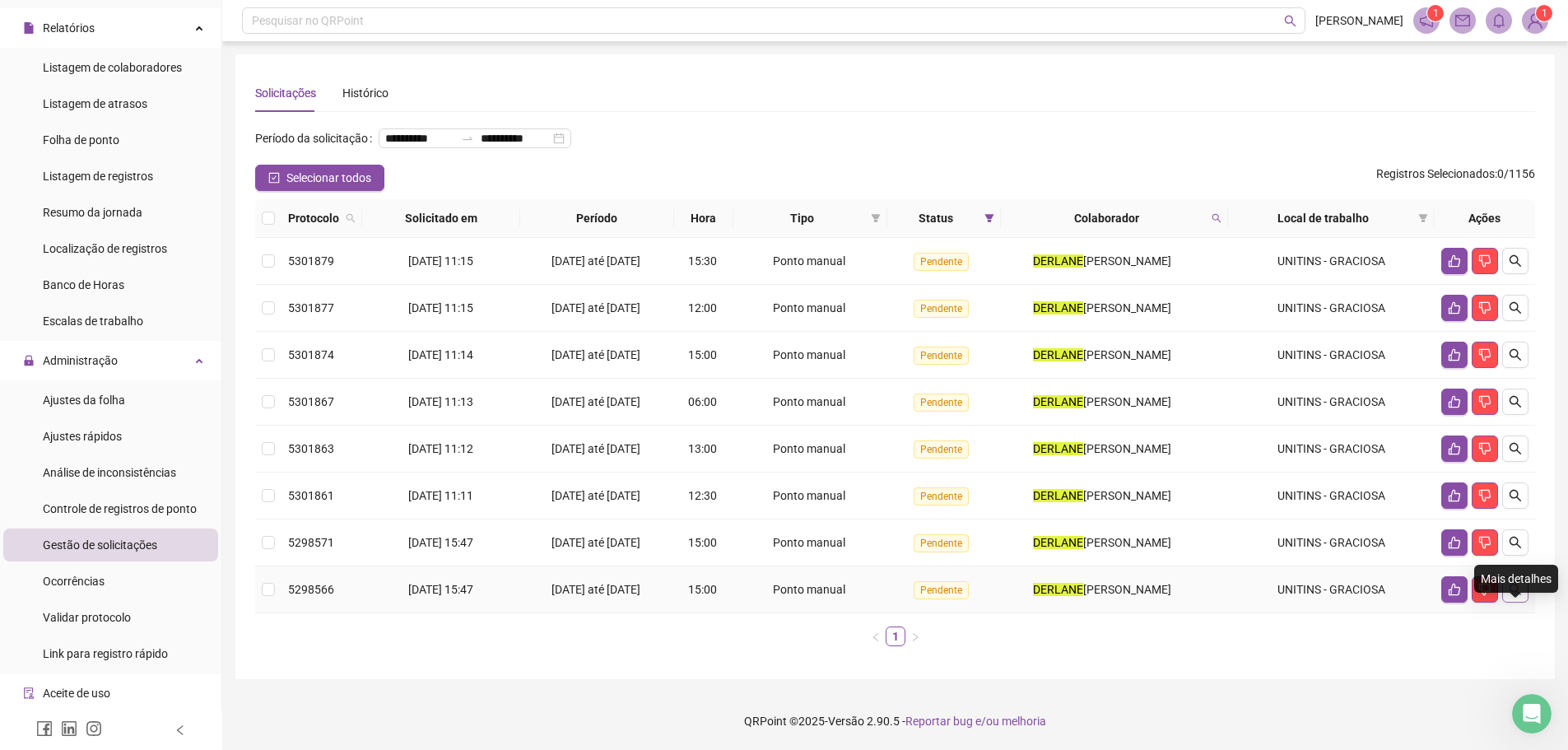
click at [1513, 602] on button "button" at bounding box center [1515, 589] width 26 height 26
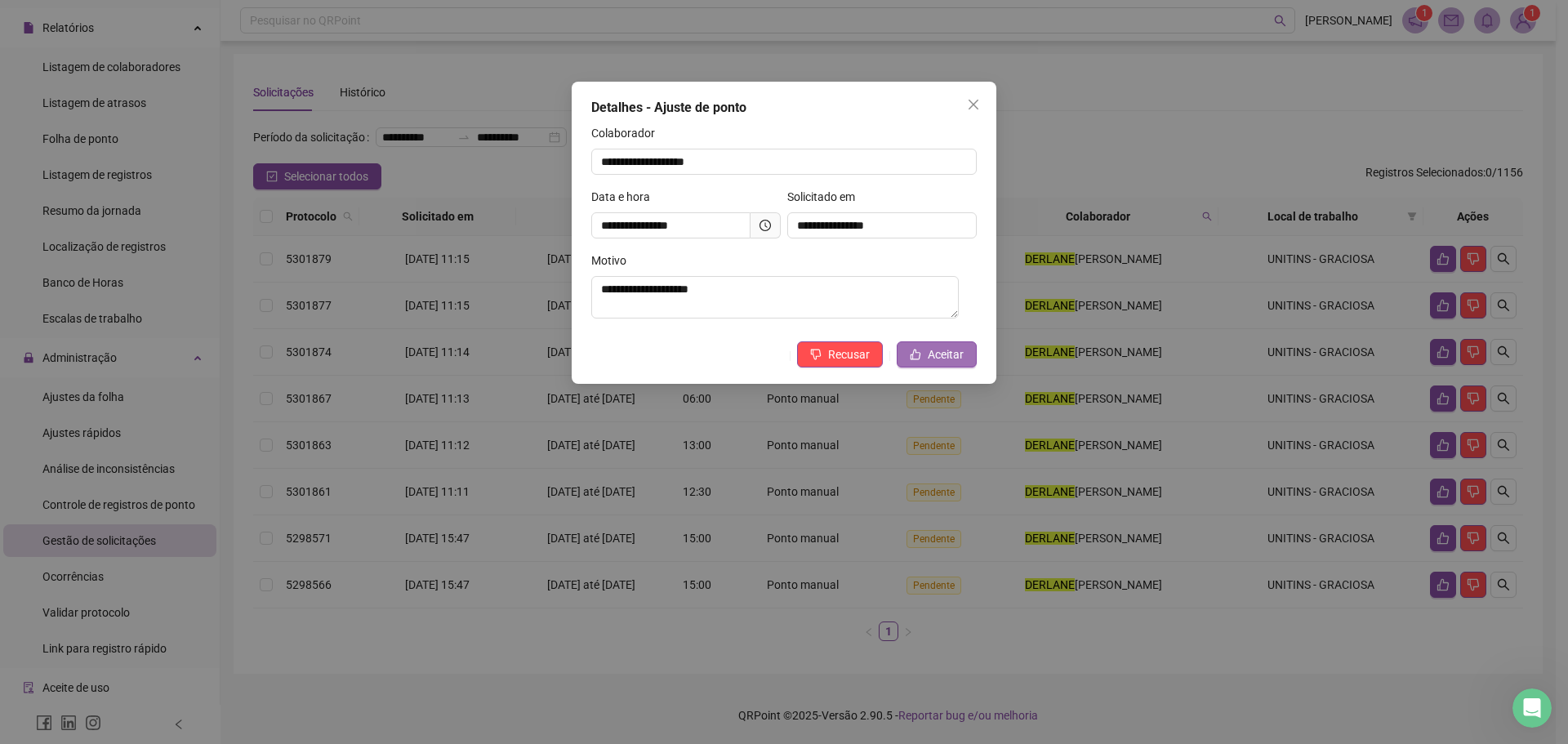
click at [931, 352] on span "Aceitar" at bounding box center [945, 354] width 36 height 18
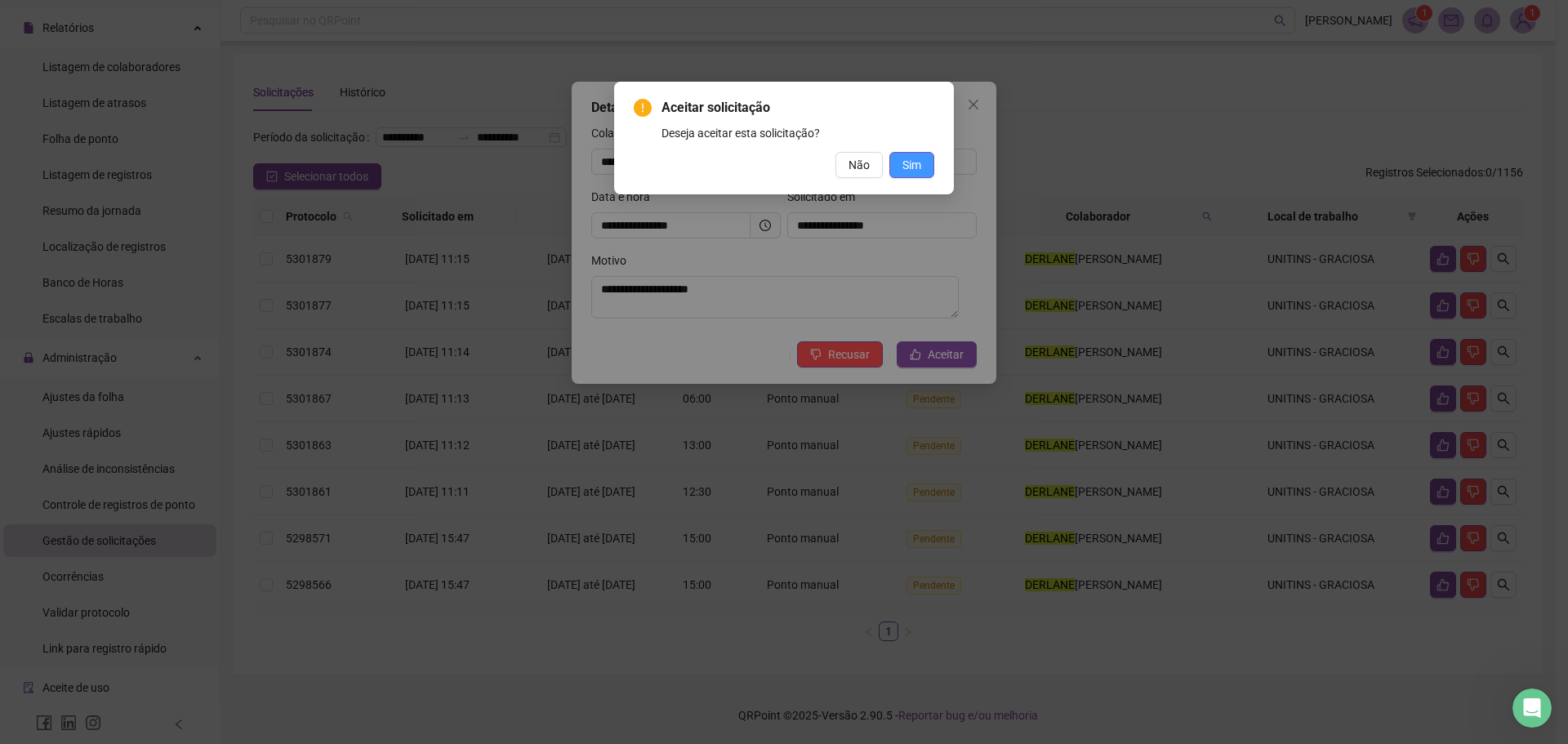
click at [907, 159] on span "Sim" at bounding box center [911, 165] width 18 height 18
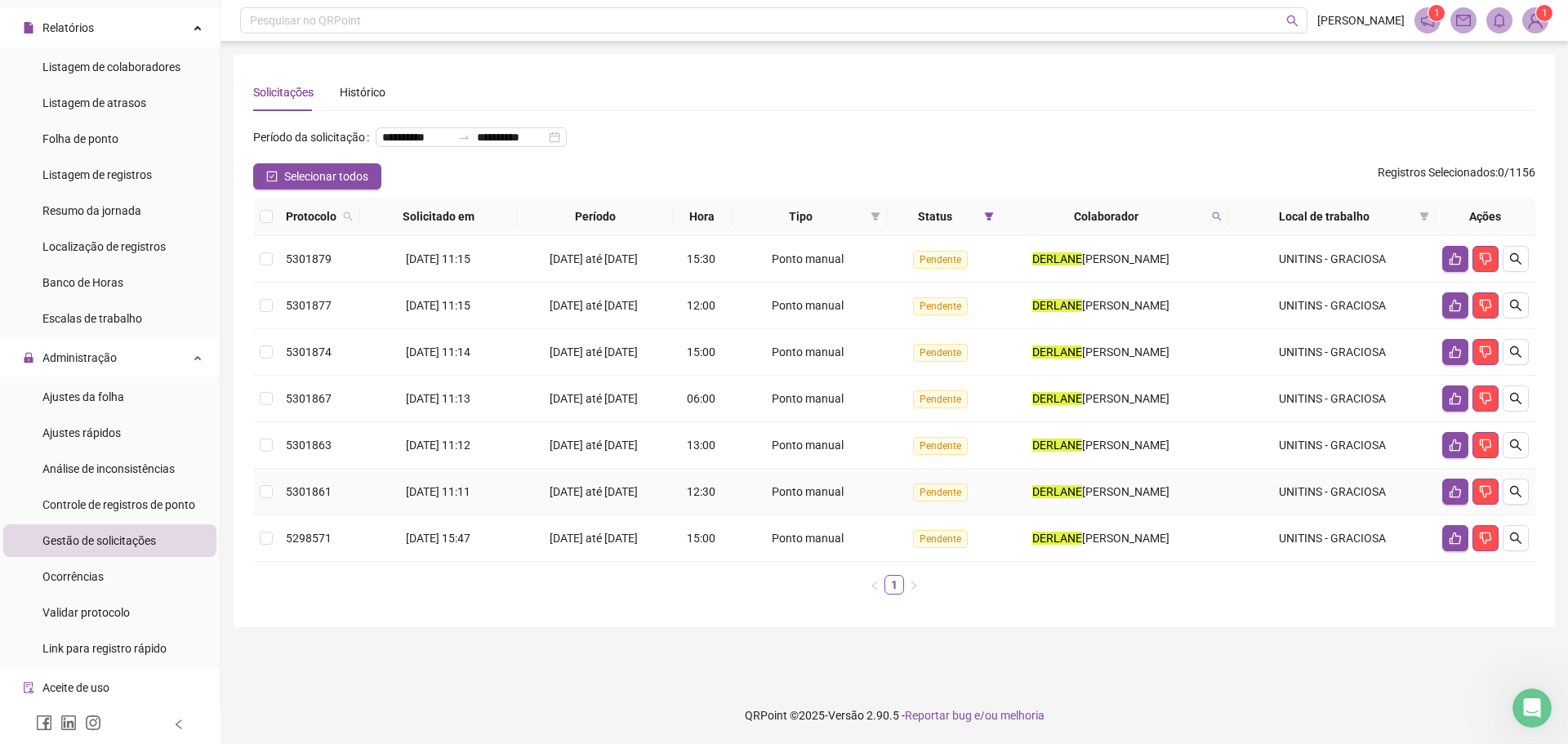
scroll to position [513, 0]
click at [1521, 544] on icon "search" at bounding box center [1515, 538] width 13 height 13
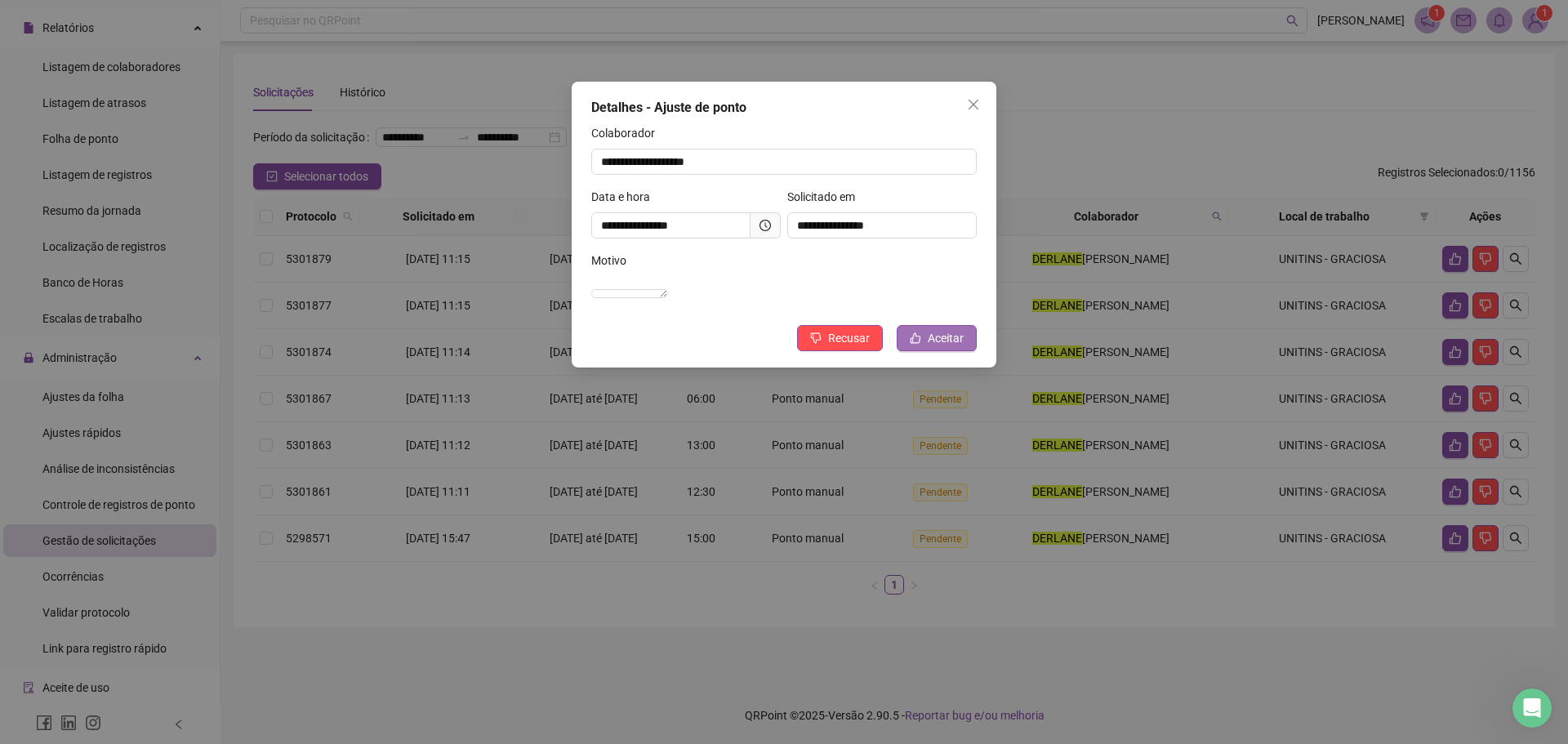
click at [957, 347] on span "Aceitar" at bounding box center [945, 338] width 36 height 18
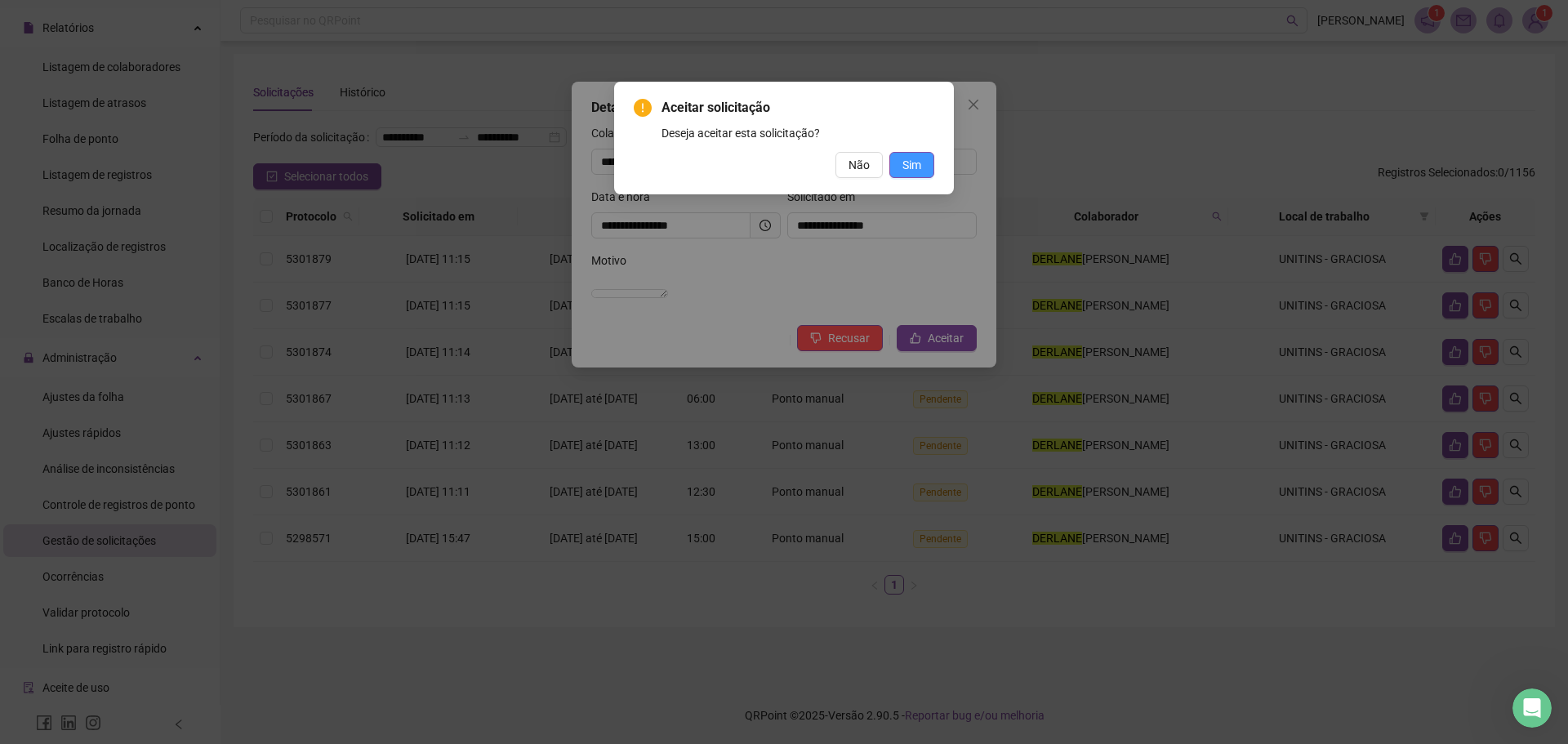
click at [912, 169] on span "Sim" at bounding box center [911, 165] width 18 height 18
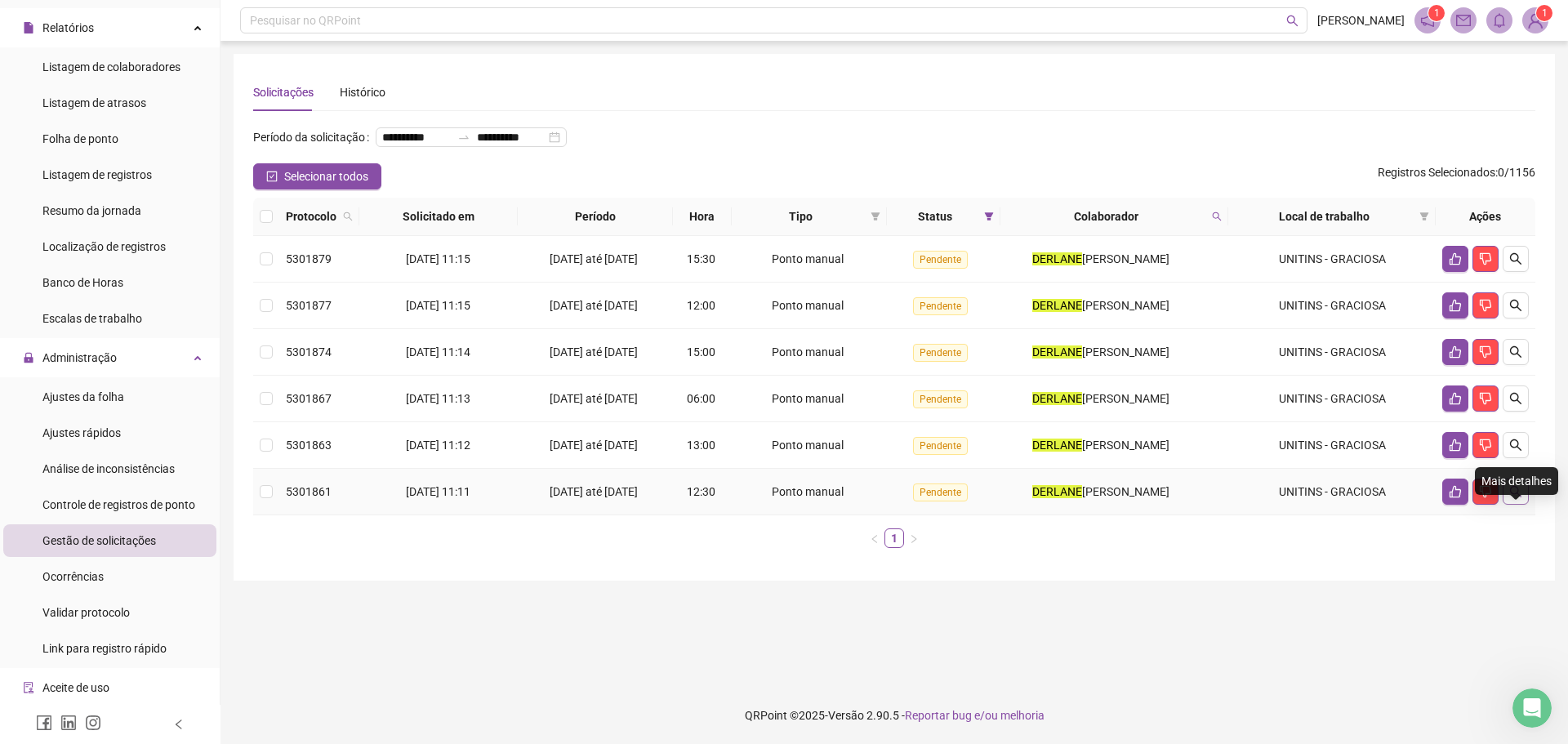
click at [1509, 498] on icon "search" at bounding box center [1515, 491] width 13 height 13
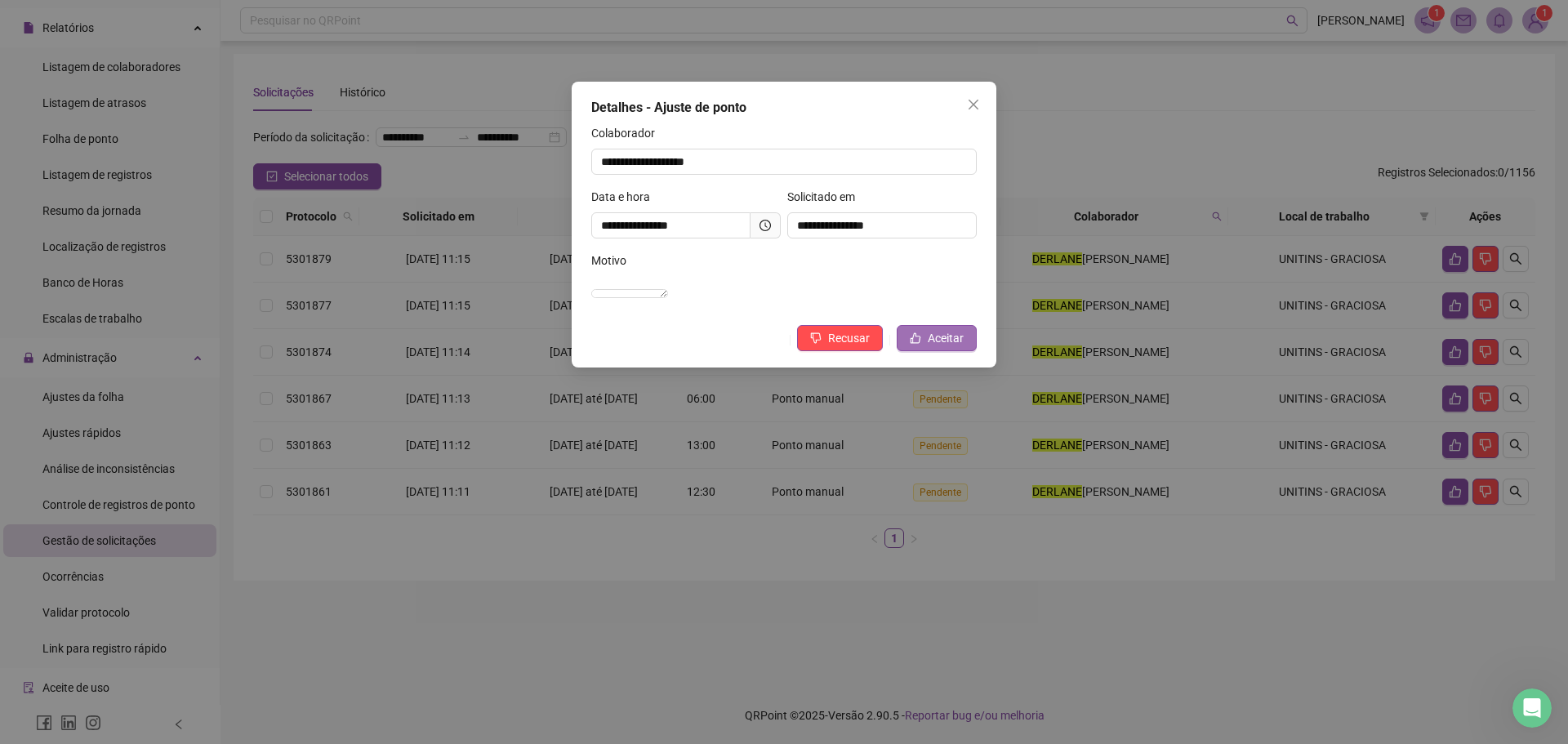
click at [944, 347] on span "Aceitar" at bounding box center [945, 338] width 36 height 18
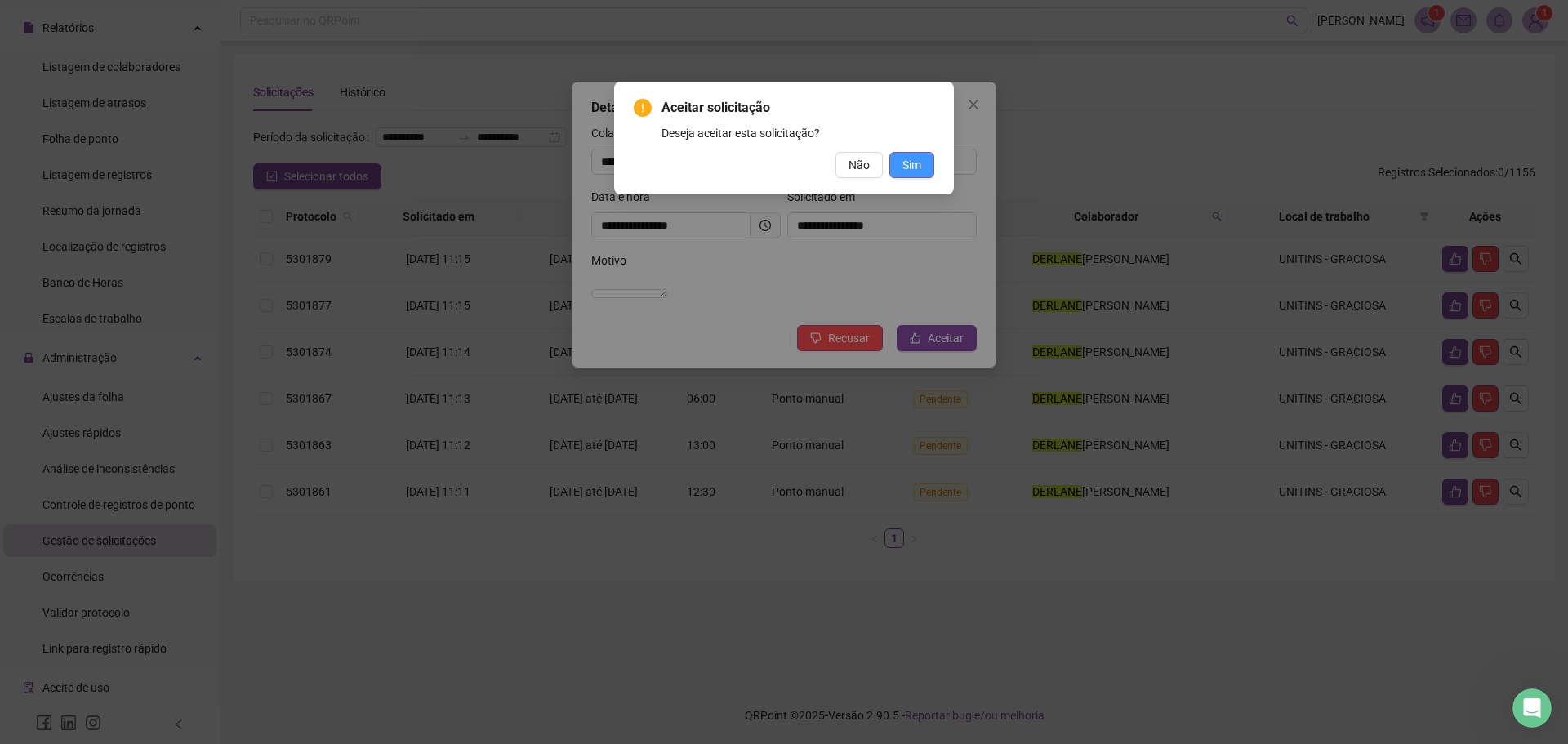
click at [912, 174] on button "Sim" at bounding box center [911, 165] width 45 height 26
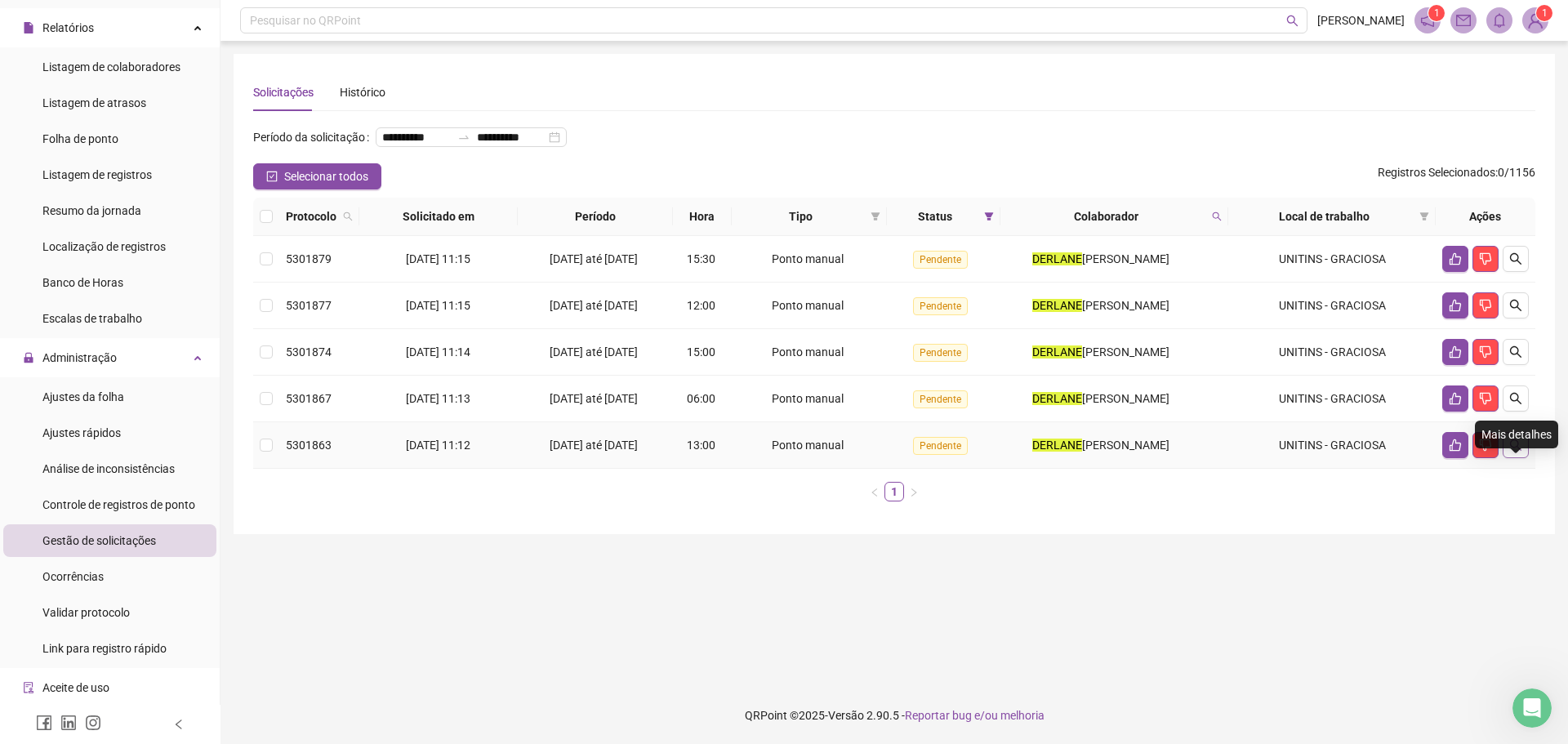
click at [1519, 451] on icon "search" at bounding box center [1515, 444] width 13 height 13
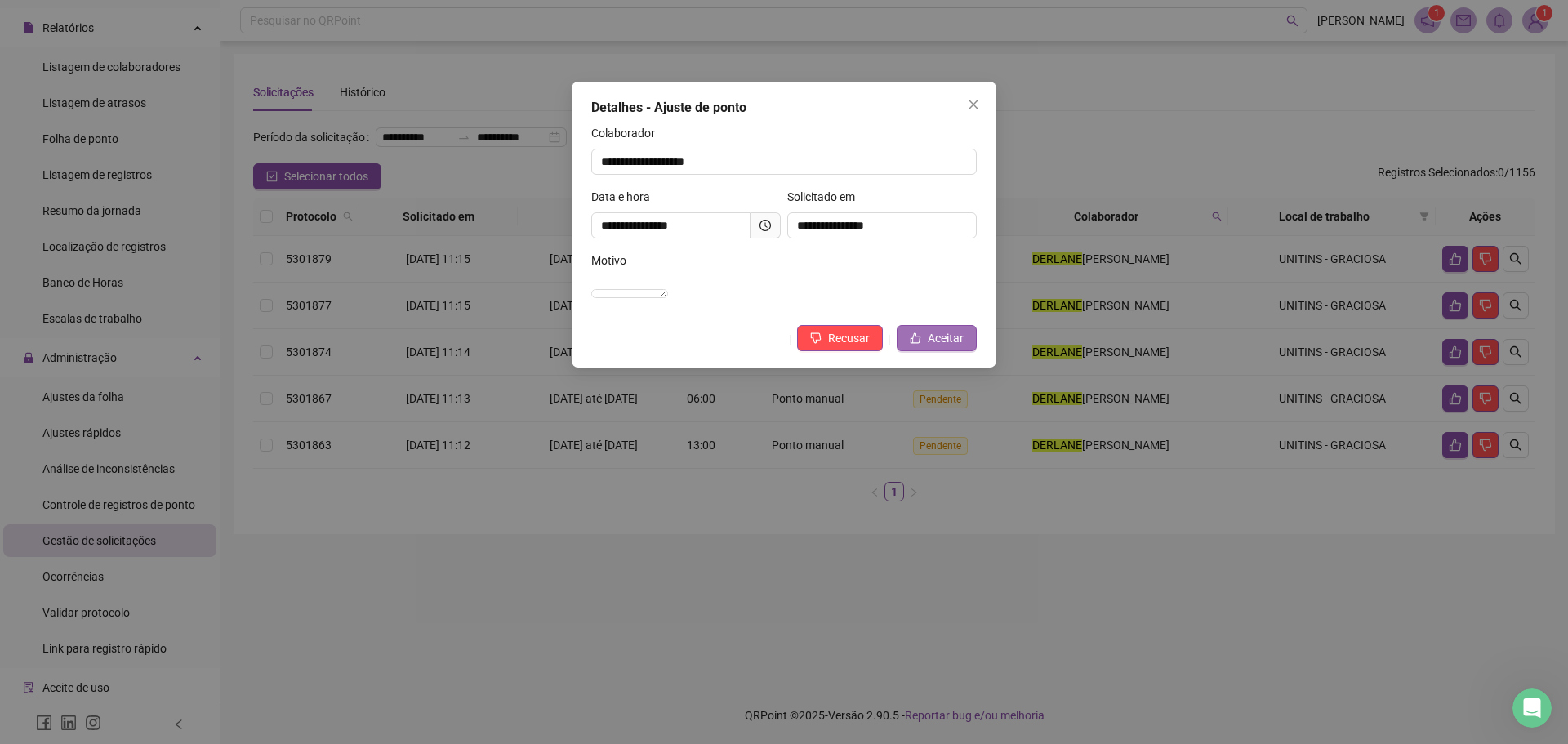
click at [942, 347] on span "Aceitar" at bounding box center [945, 338] width 36 height 18
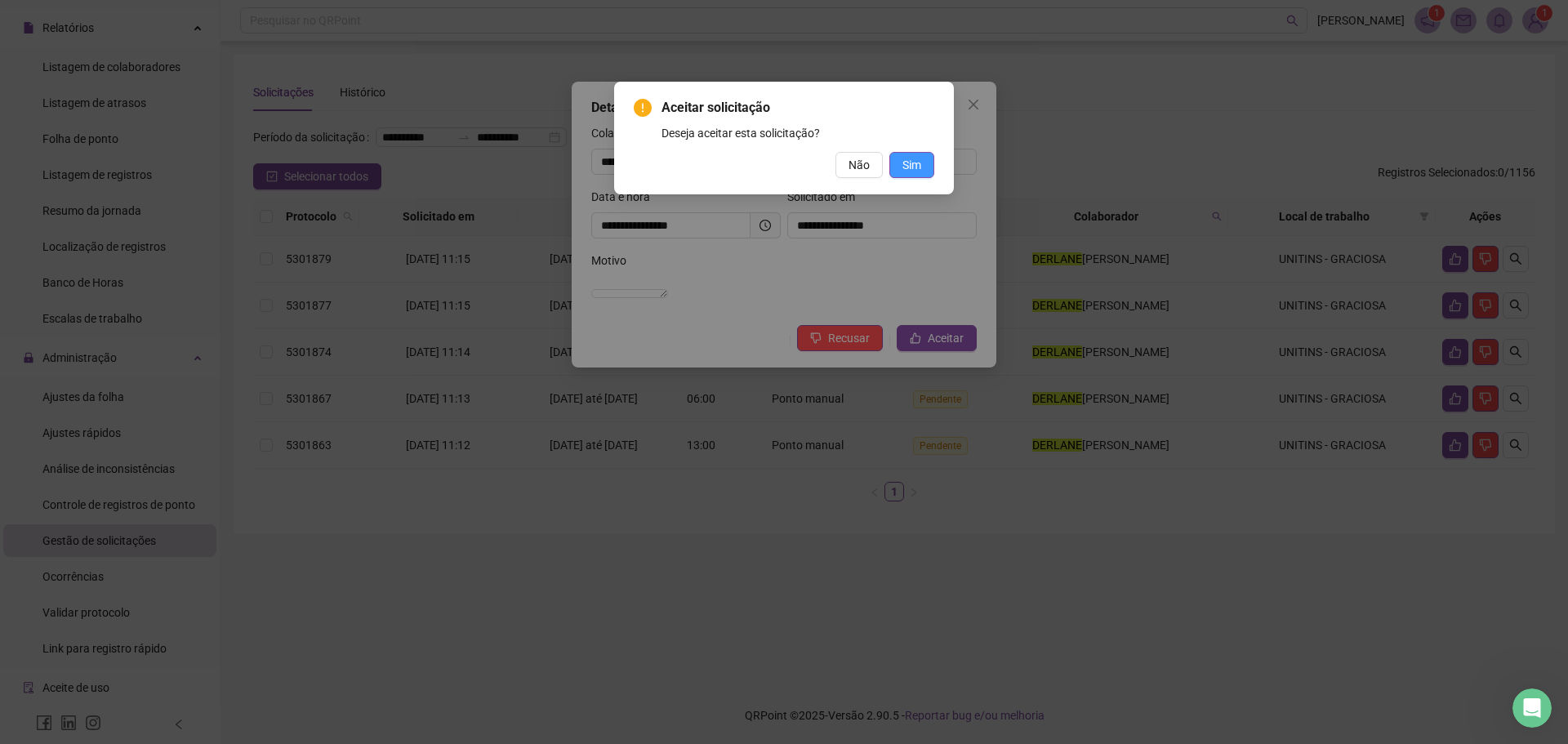
click at [913, 170] on span "Sim" at bounding box center [911, 165] width 18 height 18
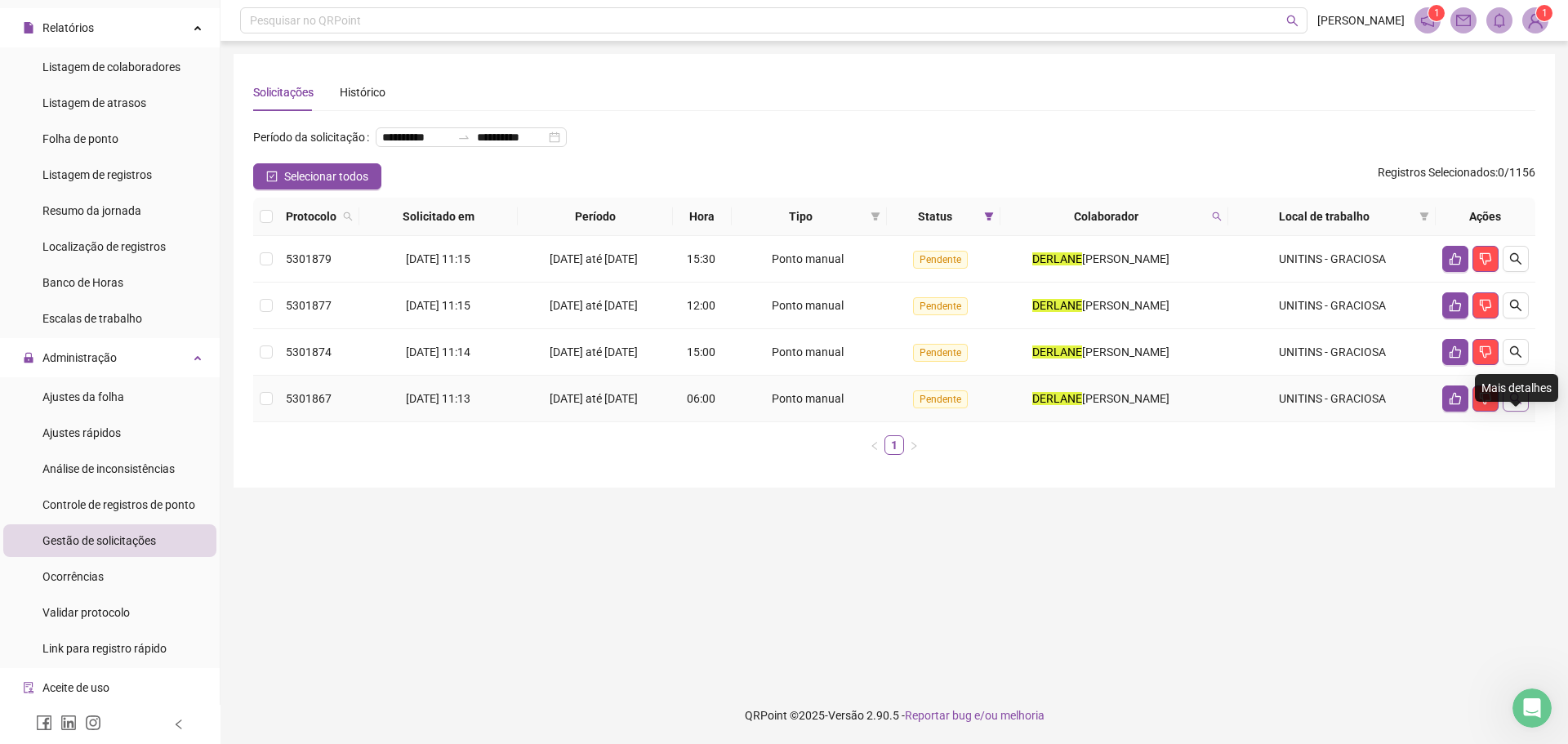
click at [1518, 405] on icon "search" at bounding box center [1515, 398] width 13 height 13
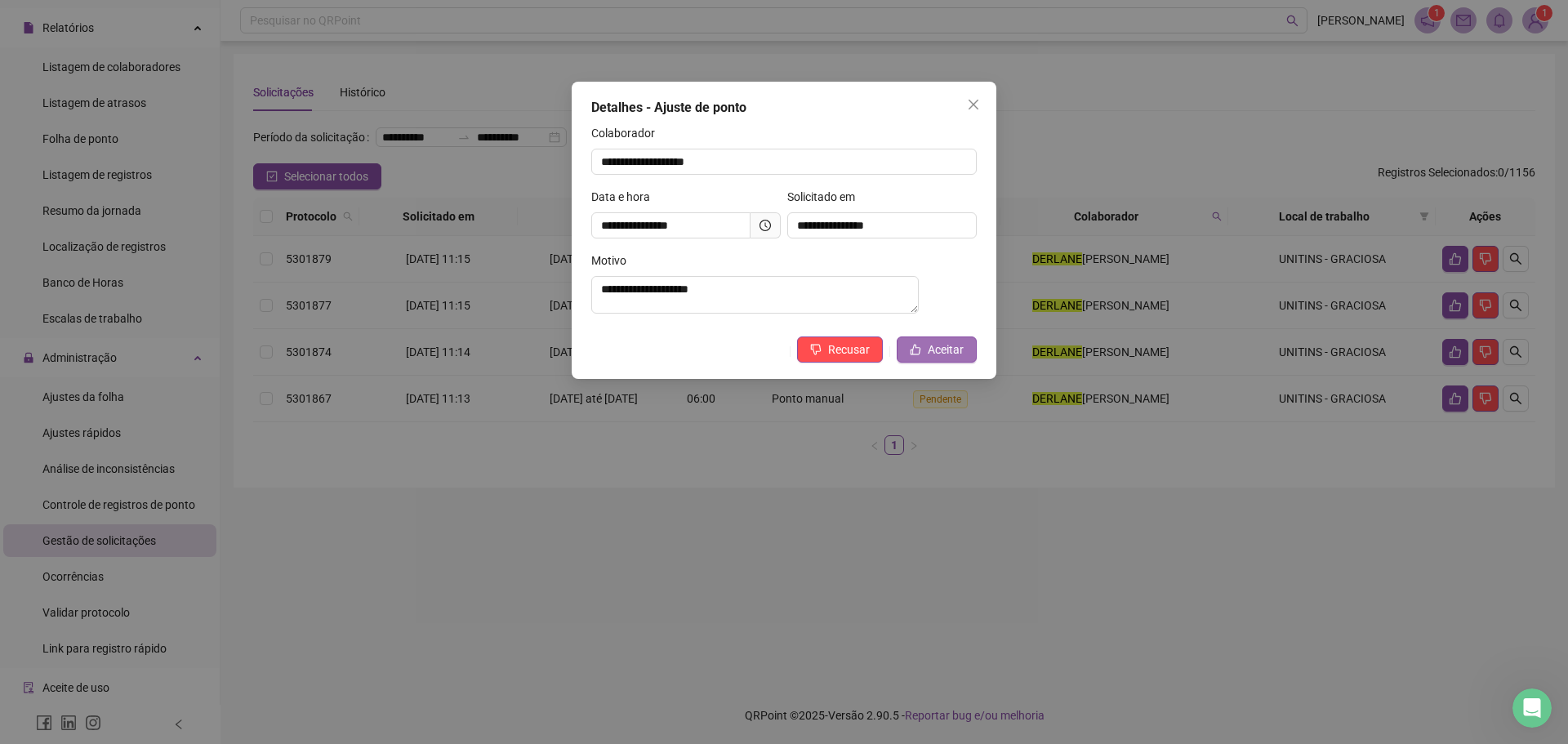
click at [938, 358] on span "Aceitar" at bounding box center [945, 349] width 36 height 18
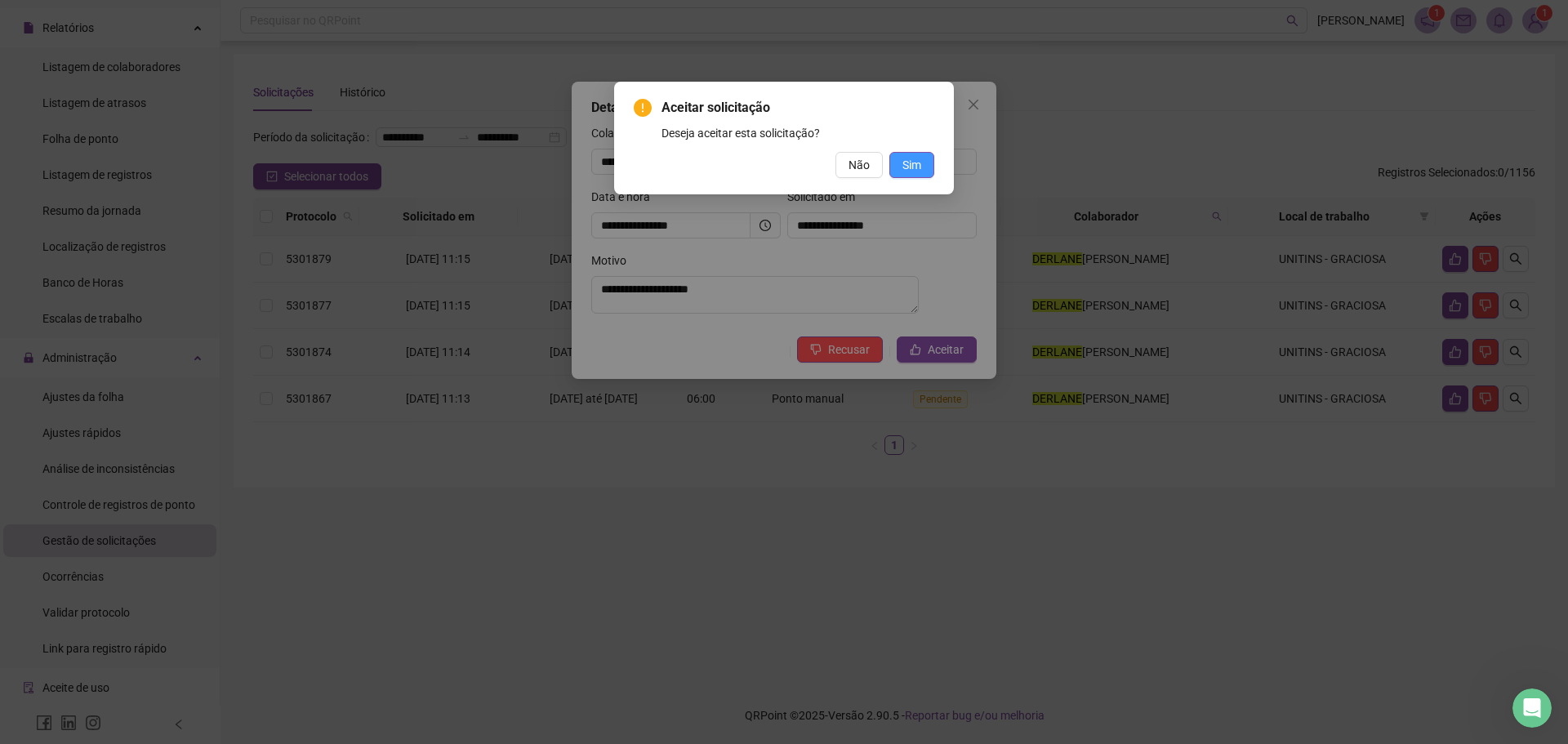
click at [920, 168] on span "Sim" at bounding box center [911, 165] width 18 height 18
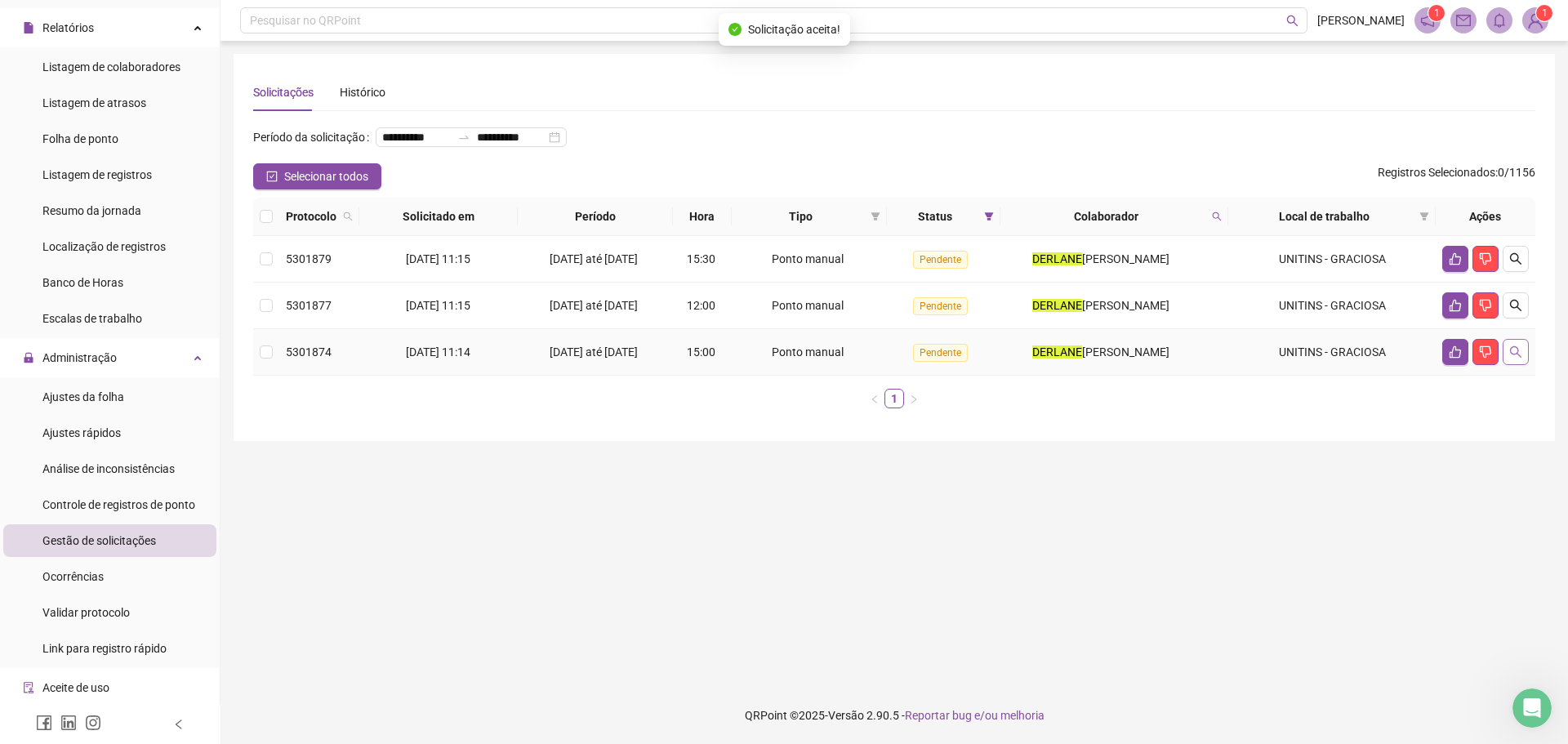
click at [1520, 358] on icon "search" at bounding box center [1515, 351] width 13 height 13
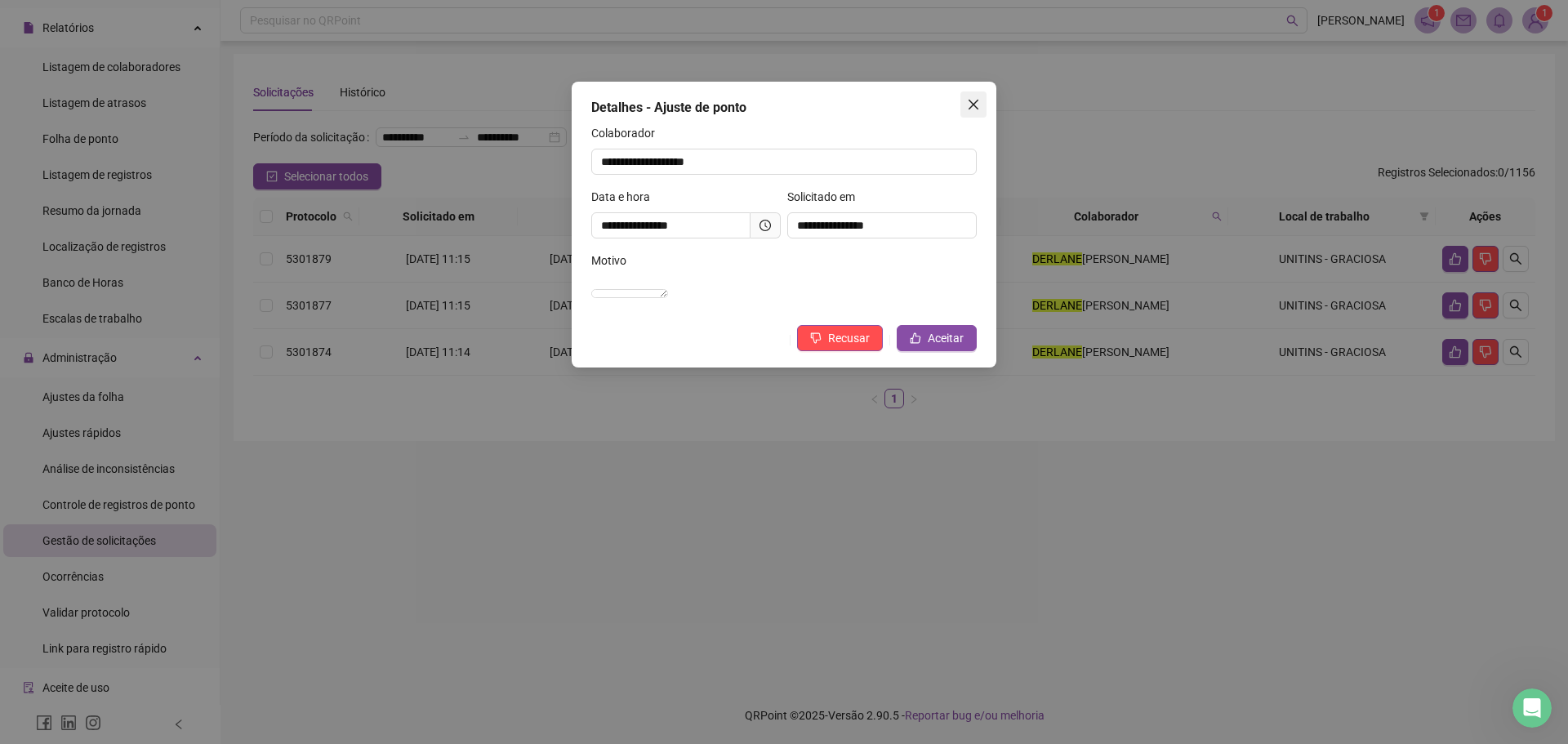
click at [971, 100] on icon "close" at bounding box center [973, 104] width 13 height 13
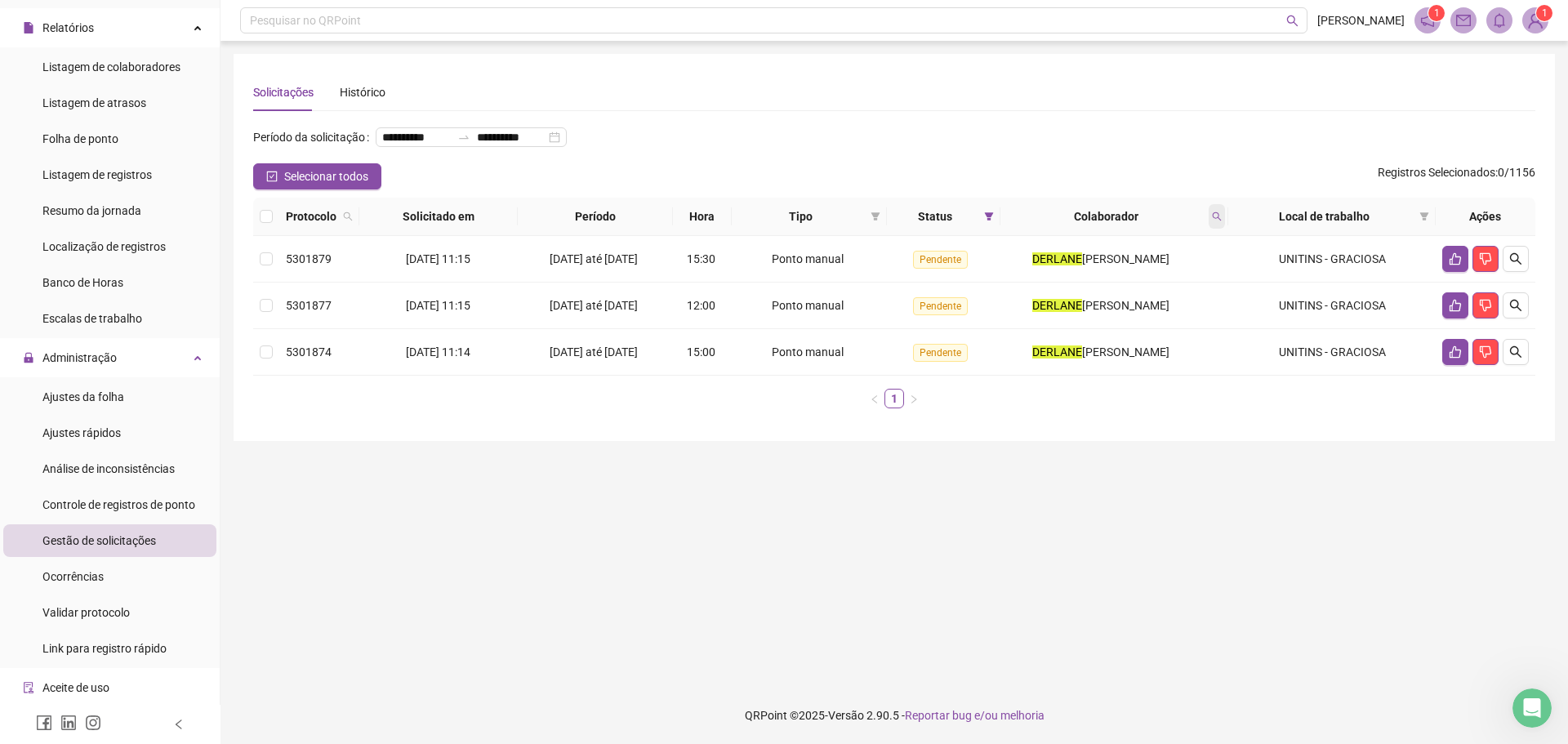
click at [1221, 221] on icon "search" at bounding box center [1216, 216] width 10 height 10
click at [470, 147] on div "**********" at bounding box center [471, 137] width 191 height 19
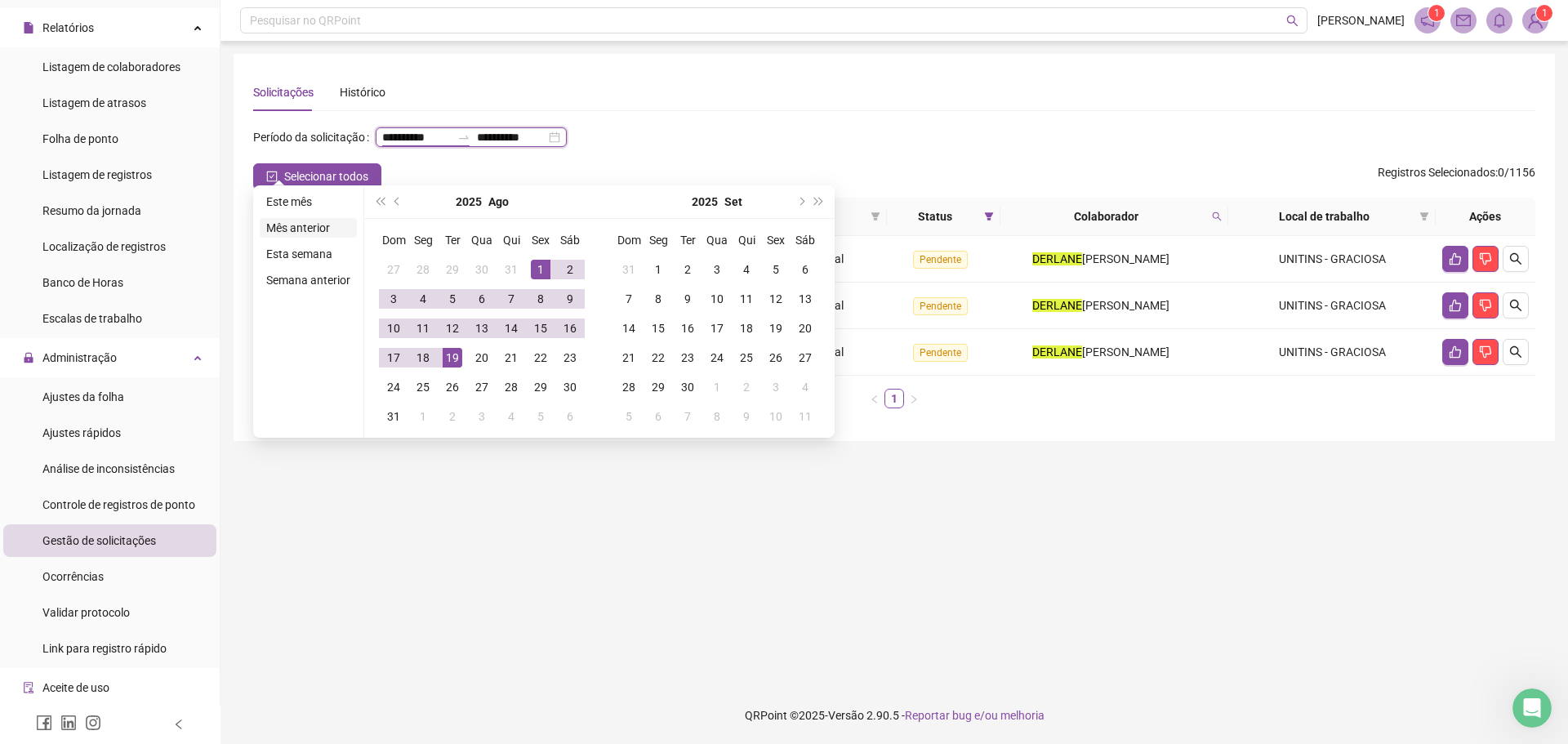
type input "**********"
click at [273, 201] on li "Este mês" at bounding box center [307, 202] width 97 height 19
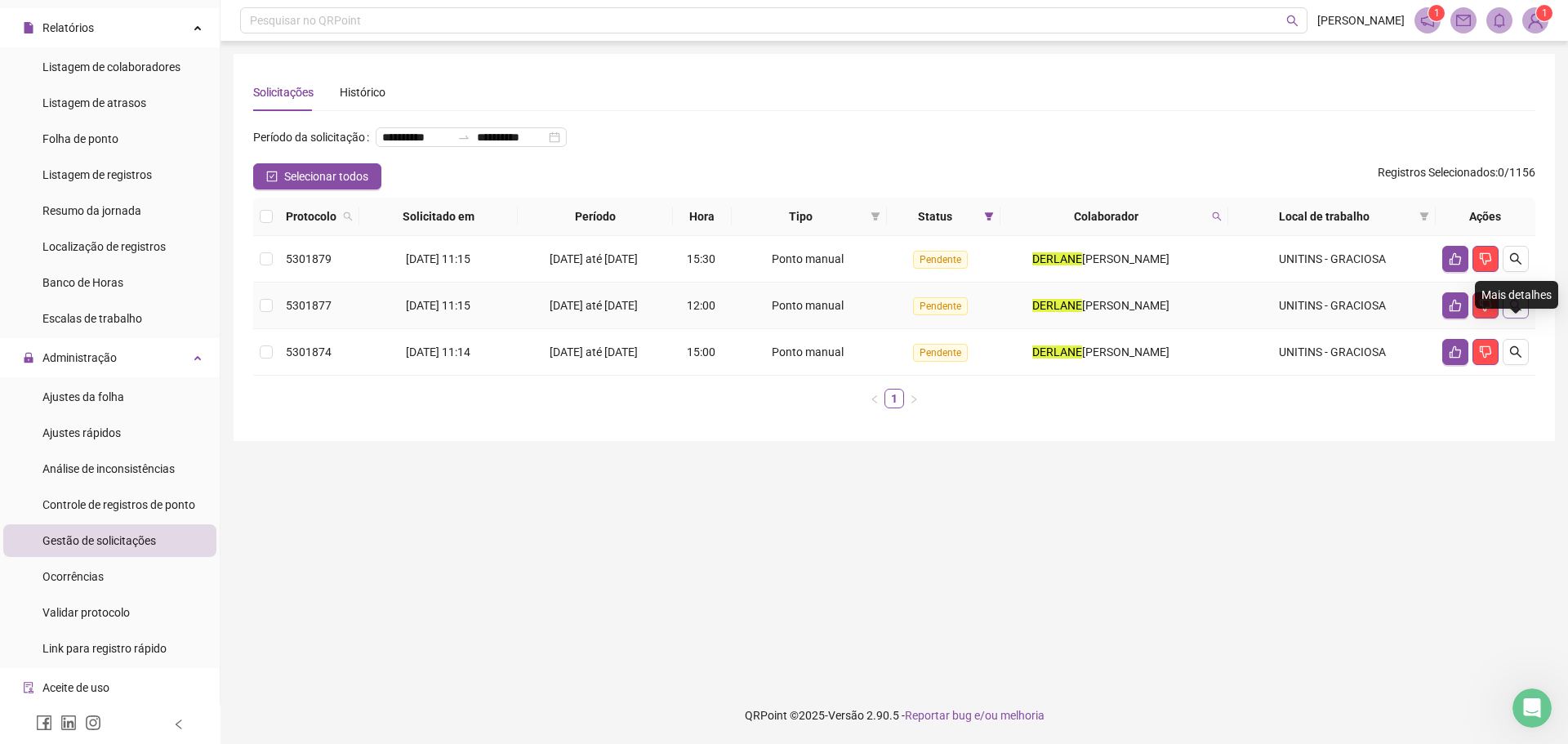
click at [1509, 312] on icon "search" at bounding box center [1515, 305] width 13 height 13
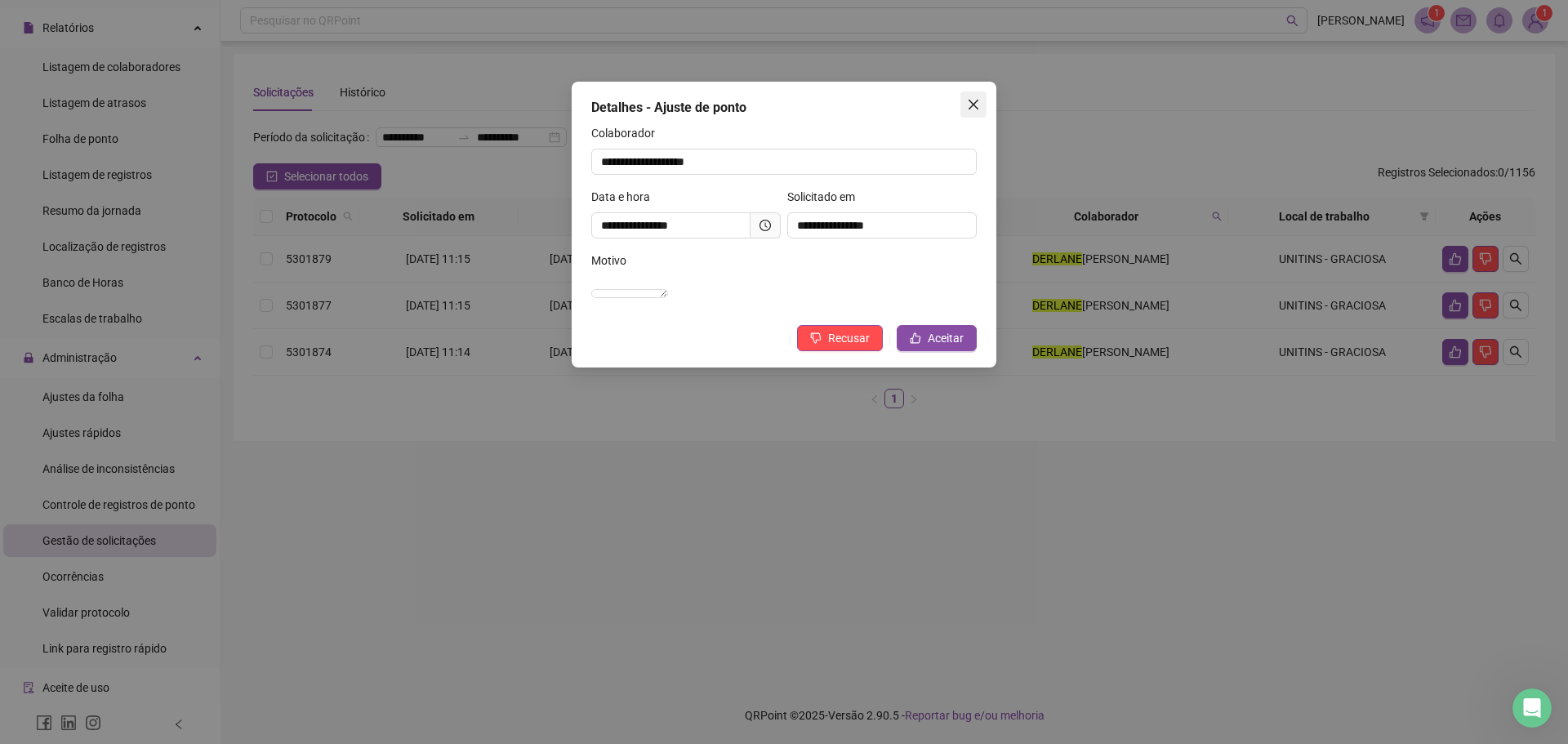
click at [979, 102] on icon "close" at bounding box center [973, 104] width 13 height 13
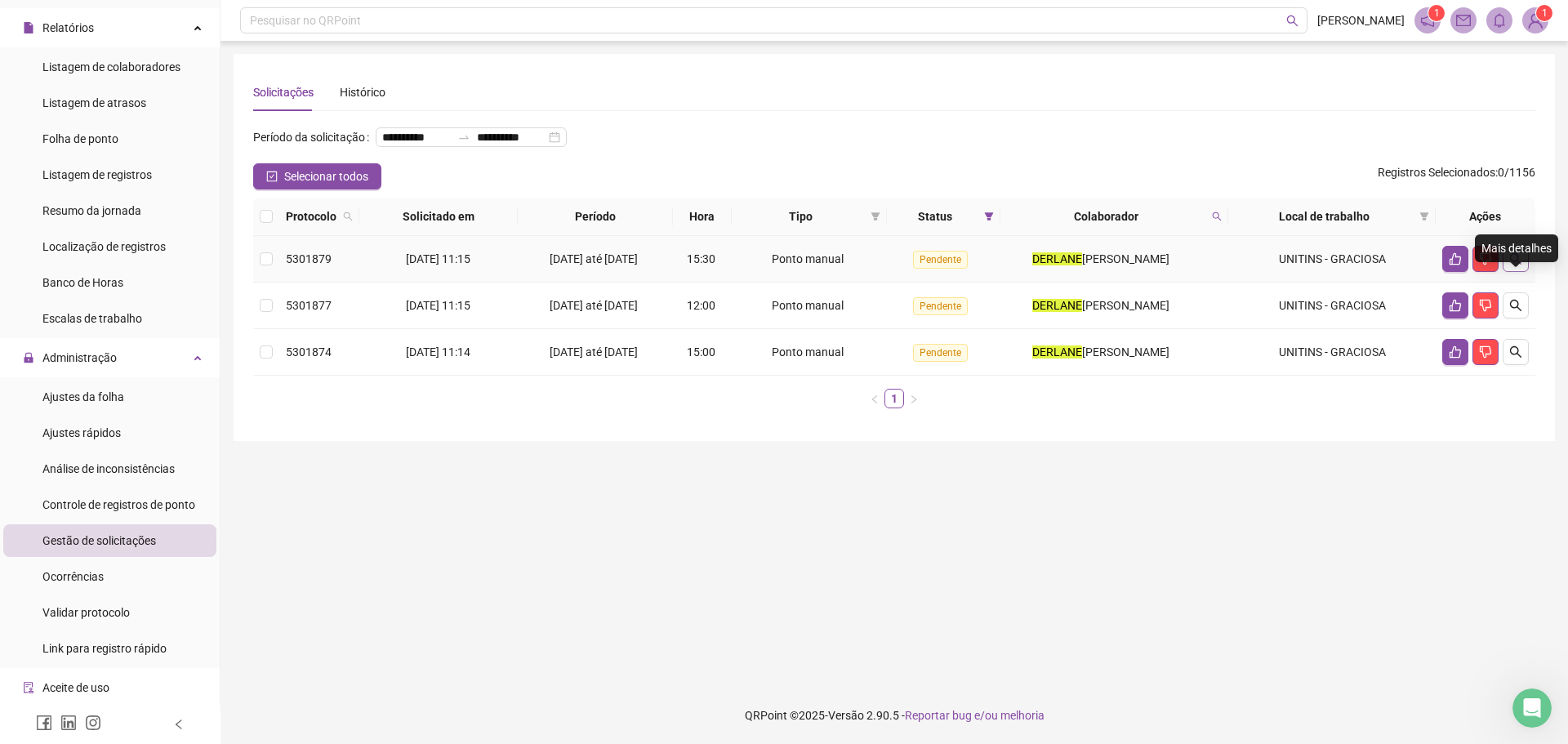
click at [1515, 265] on icon "search" at bounding box center [1515, 258] width 13 height 13
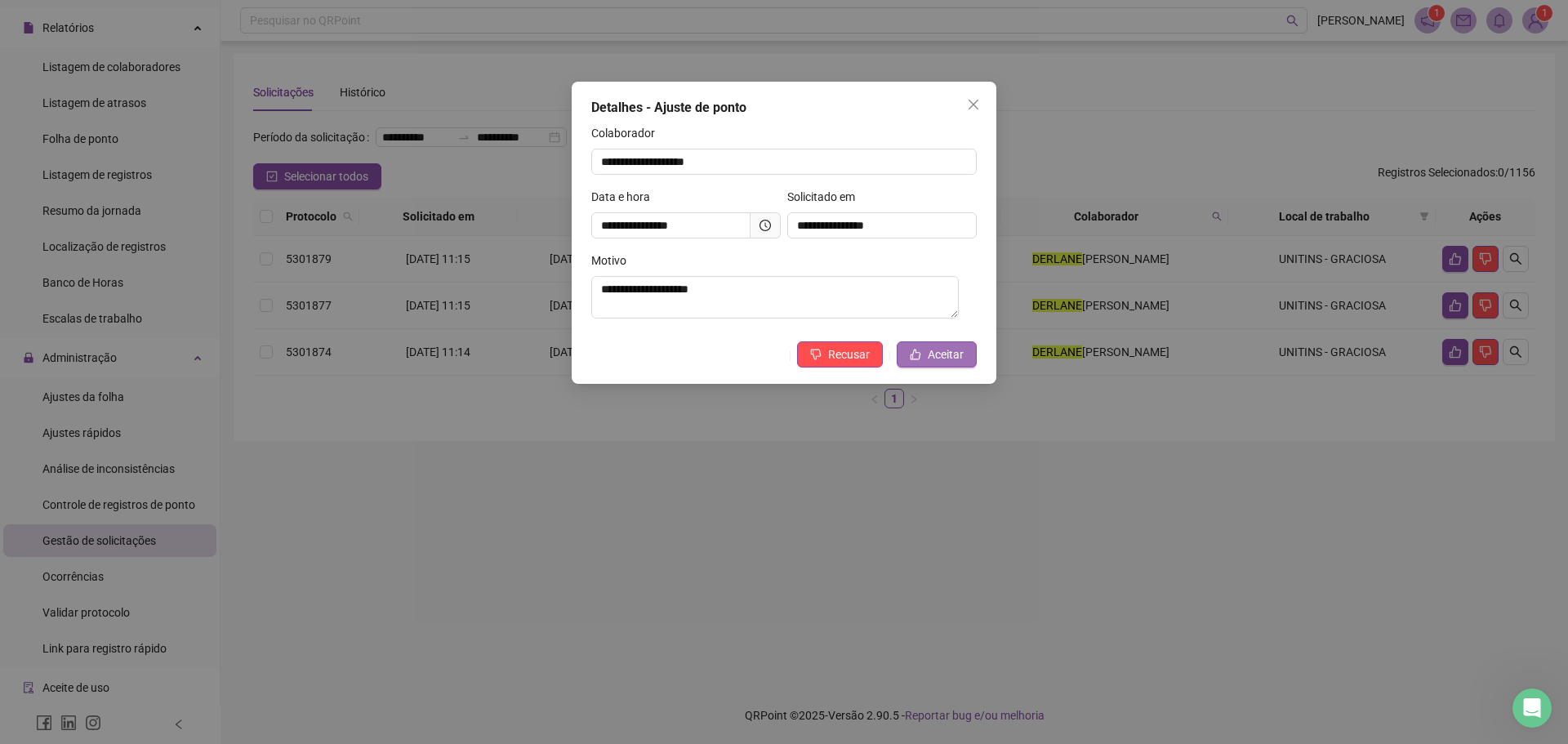
click at [921, 354] on icon "like" at bounding box center [915, 354] width 11 height 11
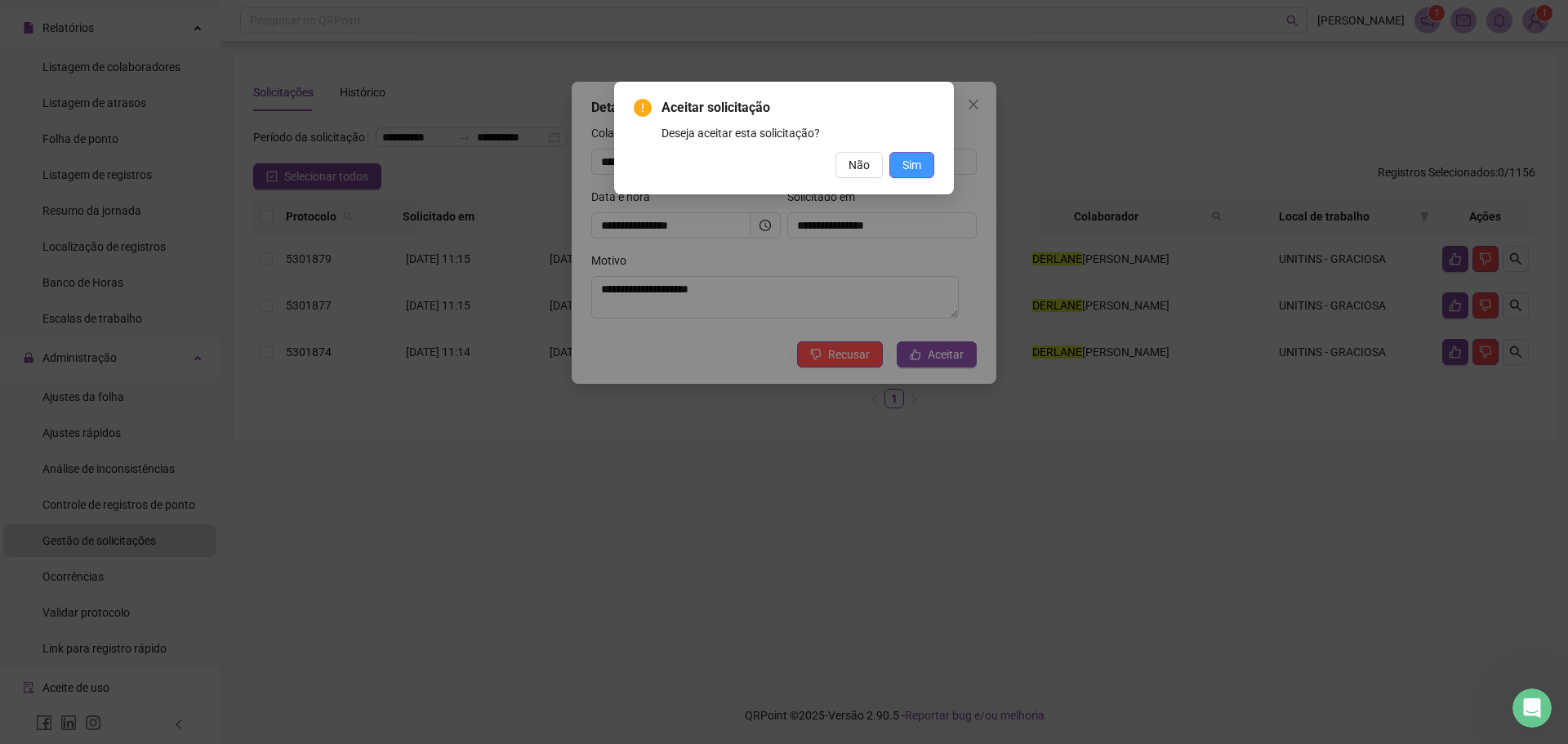
click at [922, 166] on button "Sim" at bounding box center [911, 165] width 45 height 26
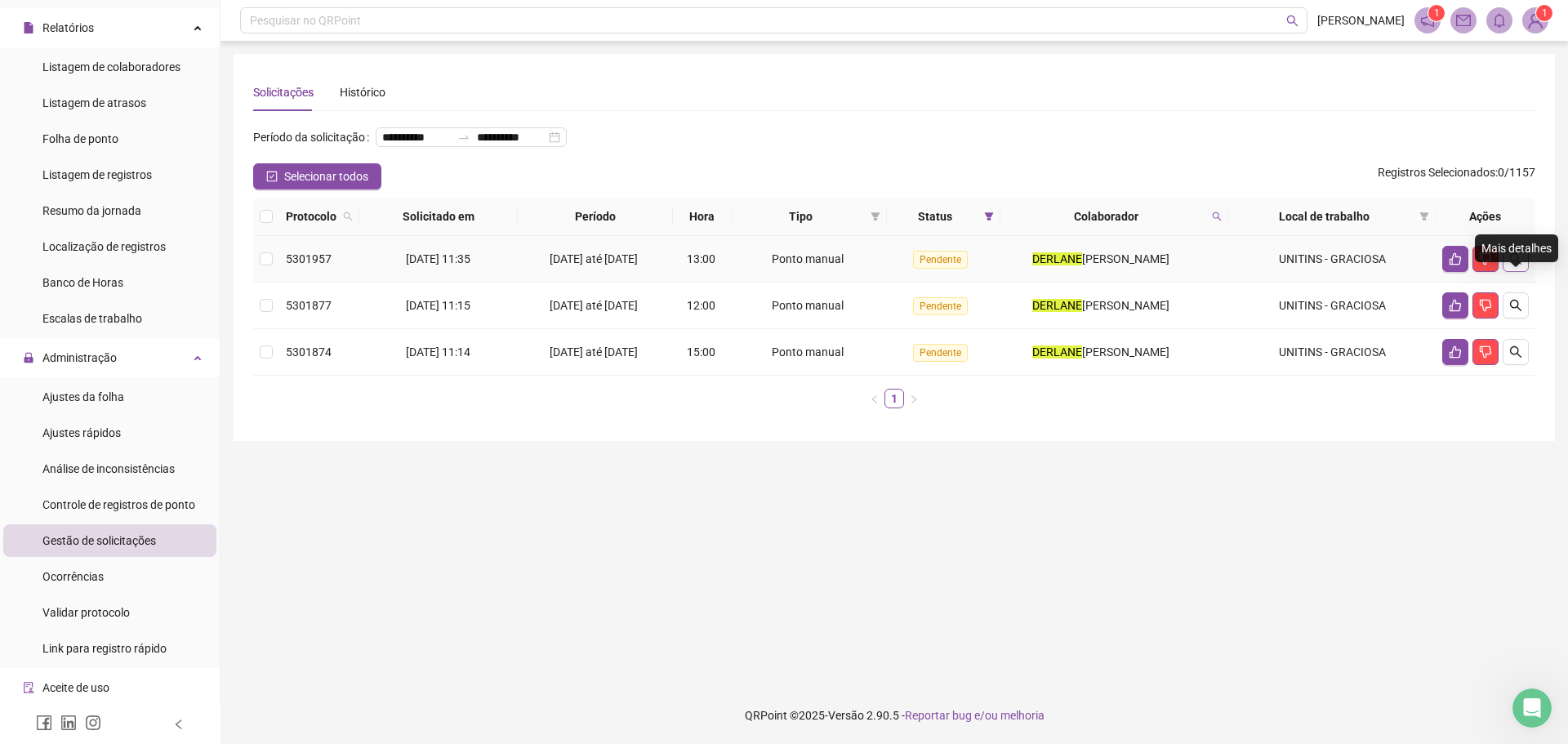
click at [1521, 265] on icon "search" at bounding box center [1515, 258] width 13 height 13
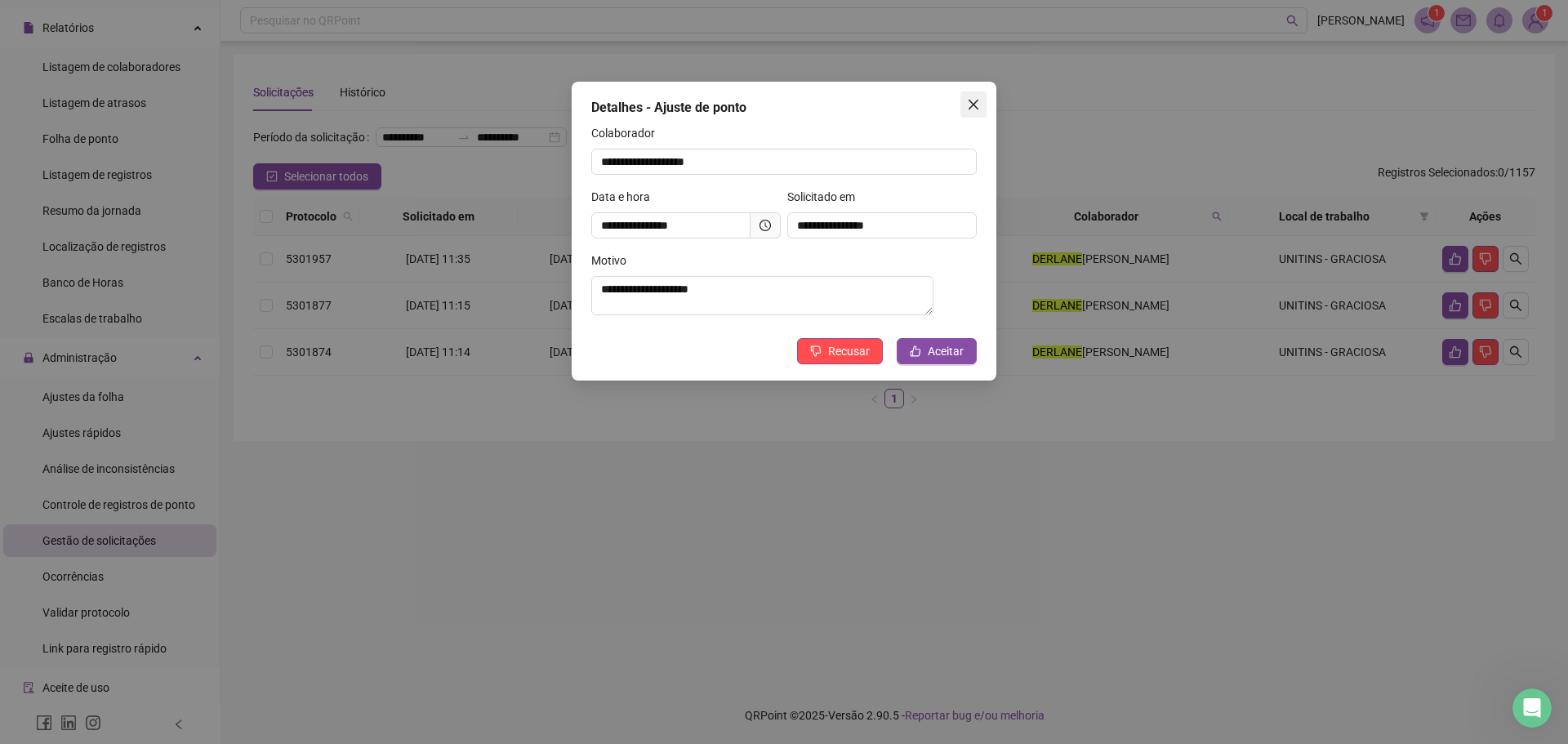
click at [974, 99] on icon "close" at bounding box center [973, 104] width 13 height 13
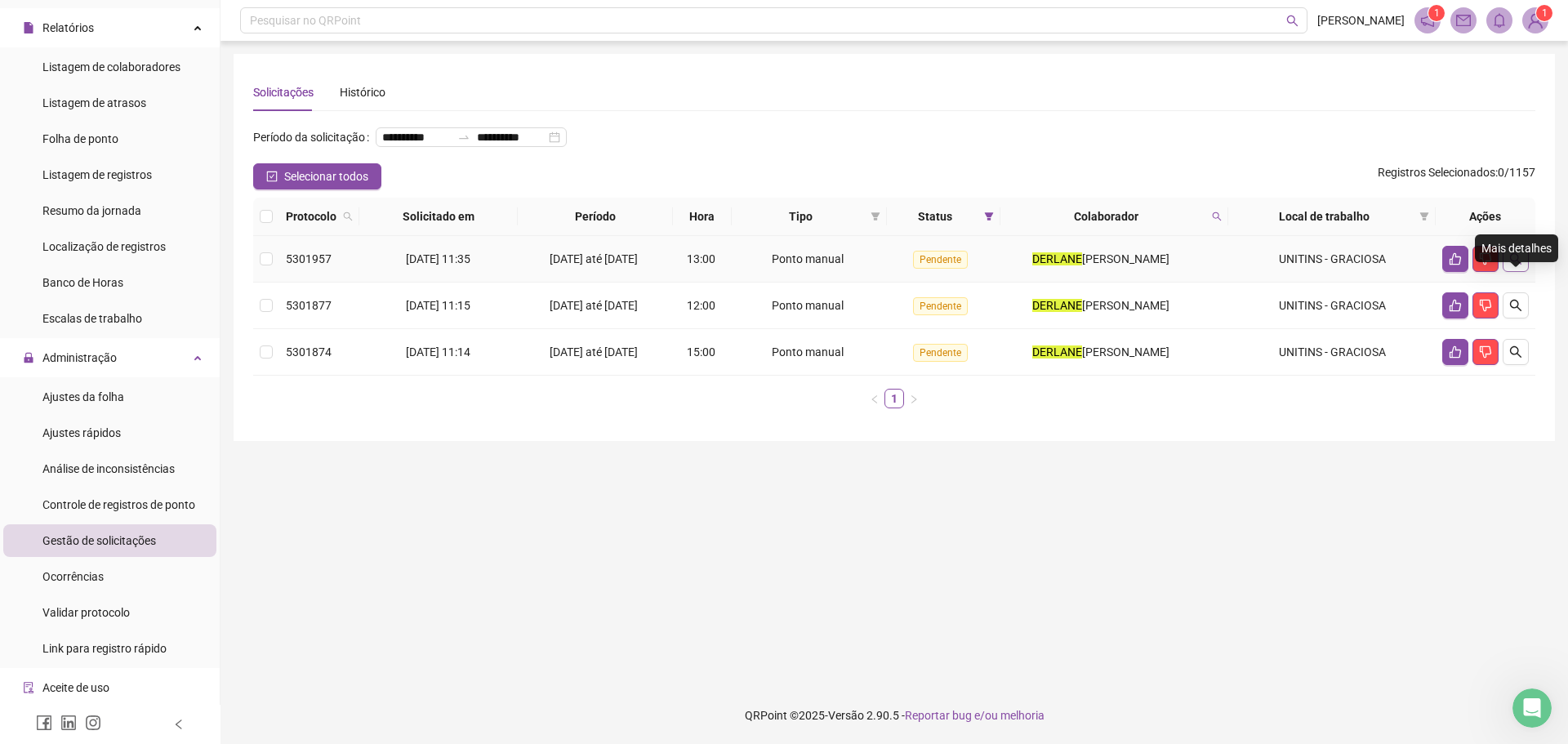
click at [1521, 265] on icon "search" at bounding box center [1515, 258] width 13 height 13
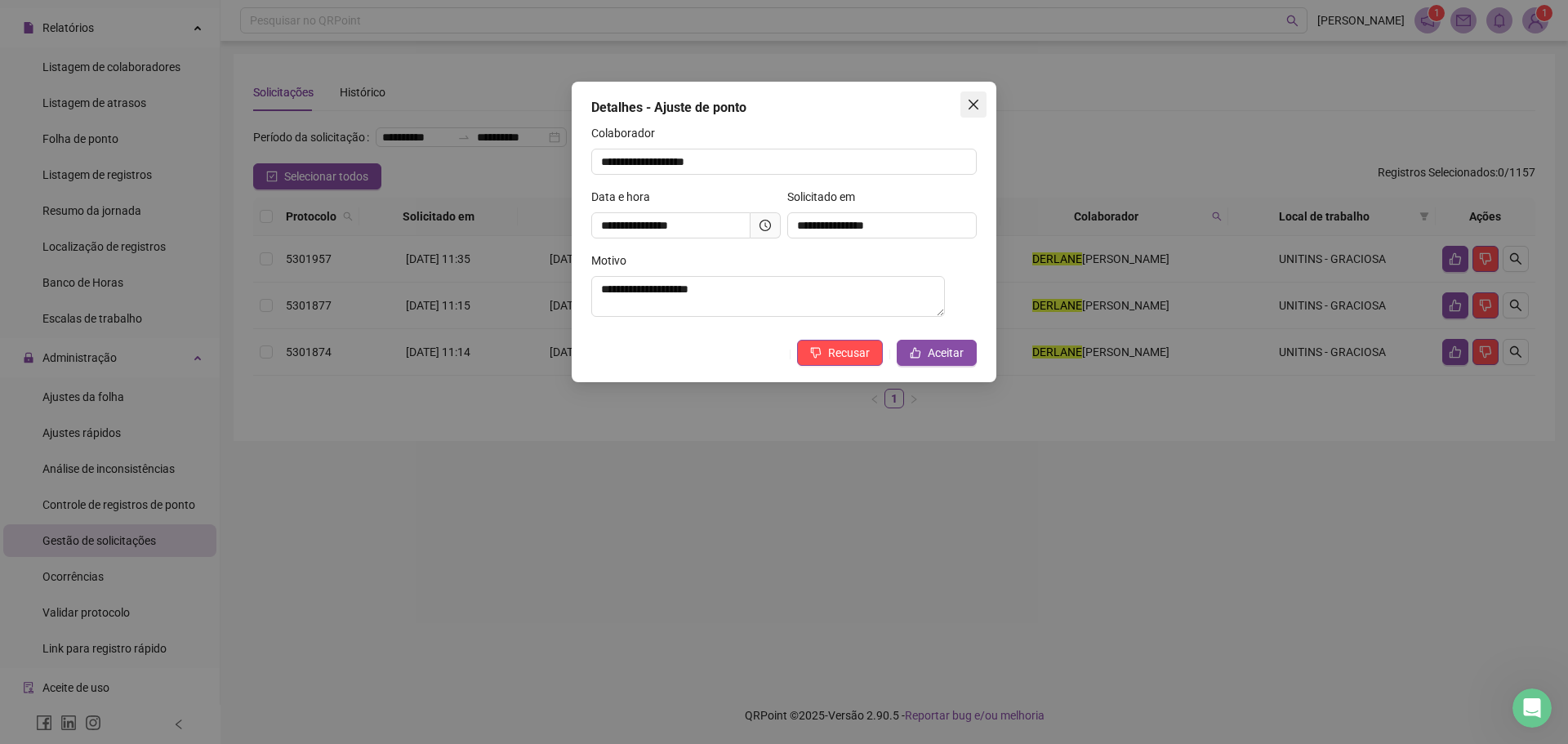
click at [974, 102] on icon "close" at bounding box center [973, 104] width 13 height 13
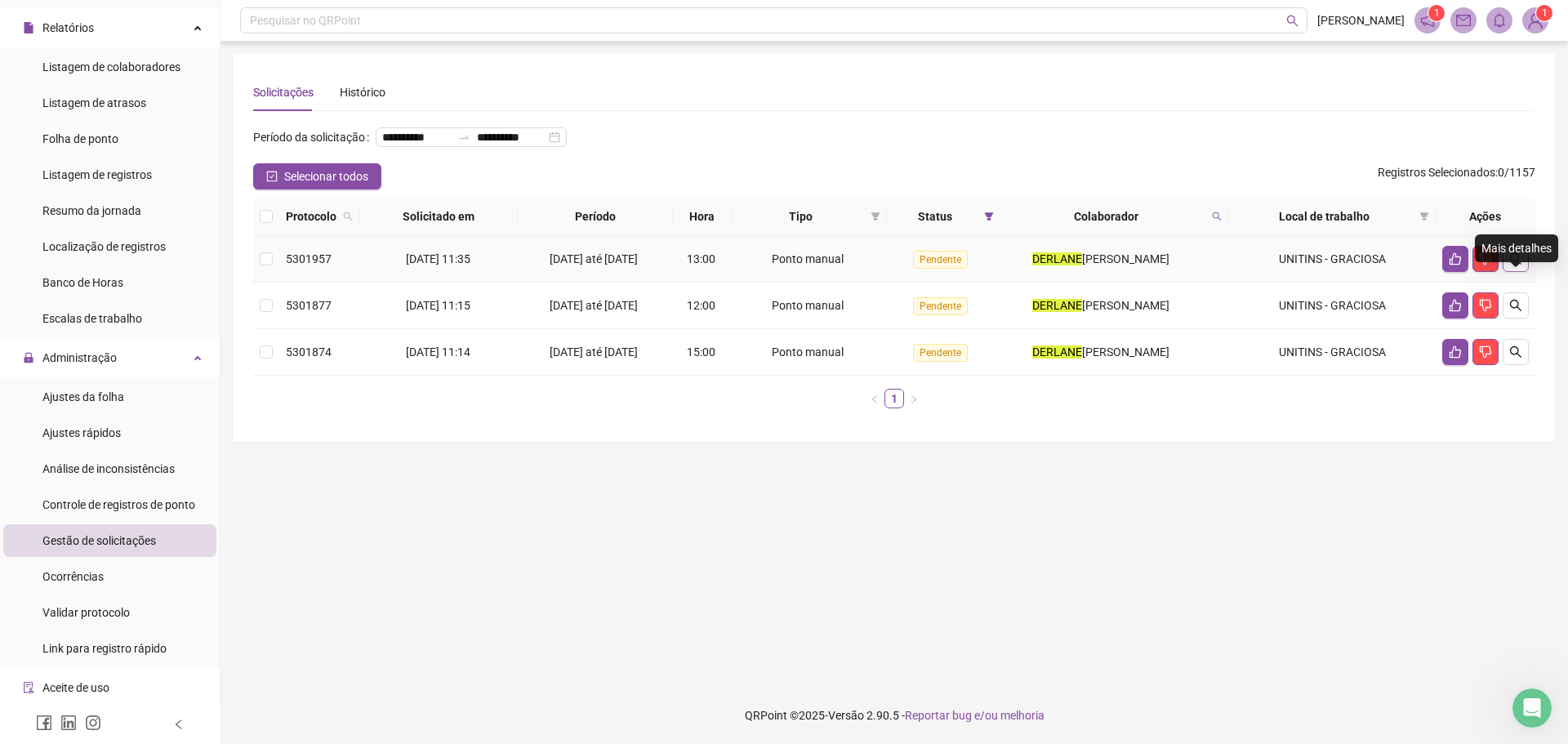
click at [1519, 265] on icon "search" at bounding box center [1515, 258] width 13 height 13
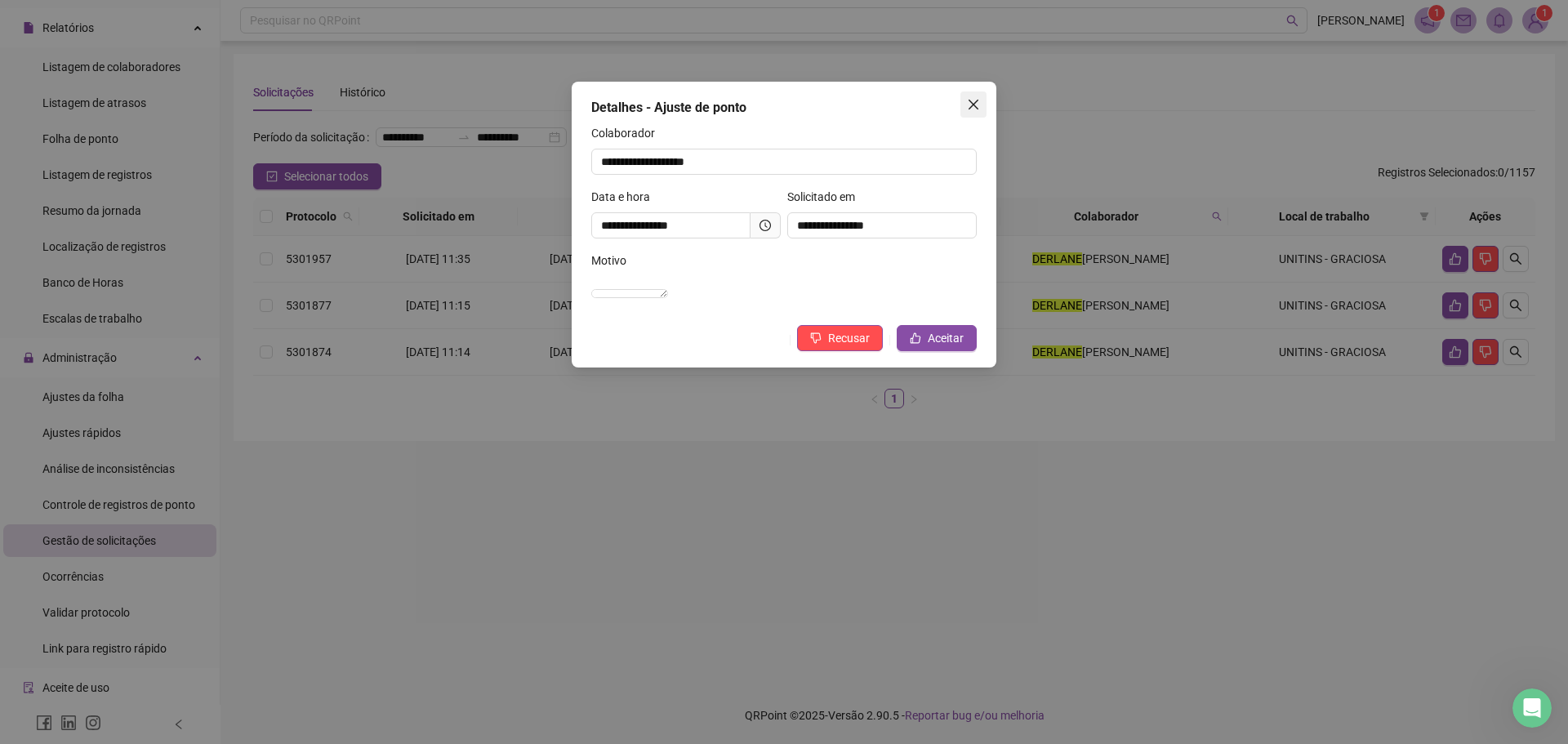
click at [970, 107] on icon "close" at bounding box center [973, 104] width 10 height 10
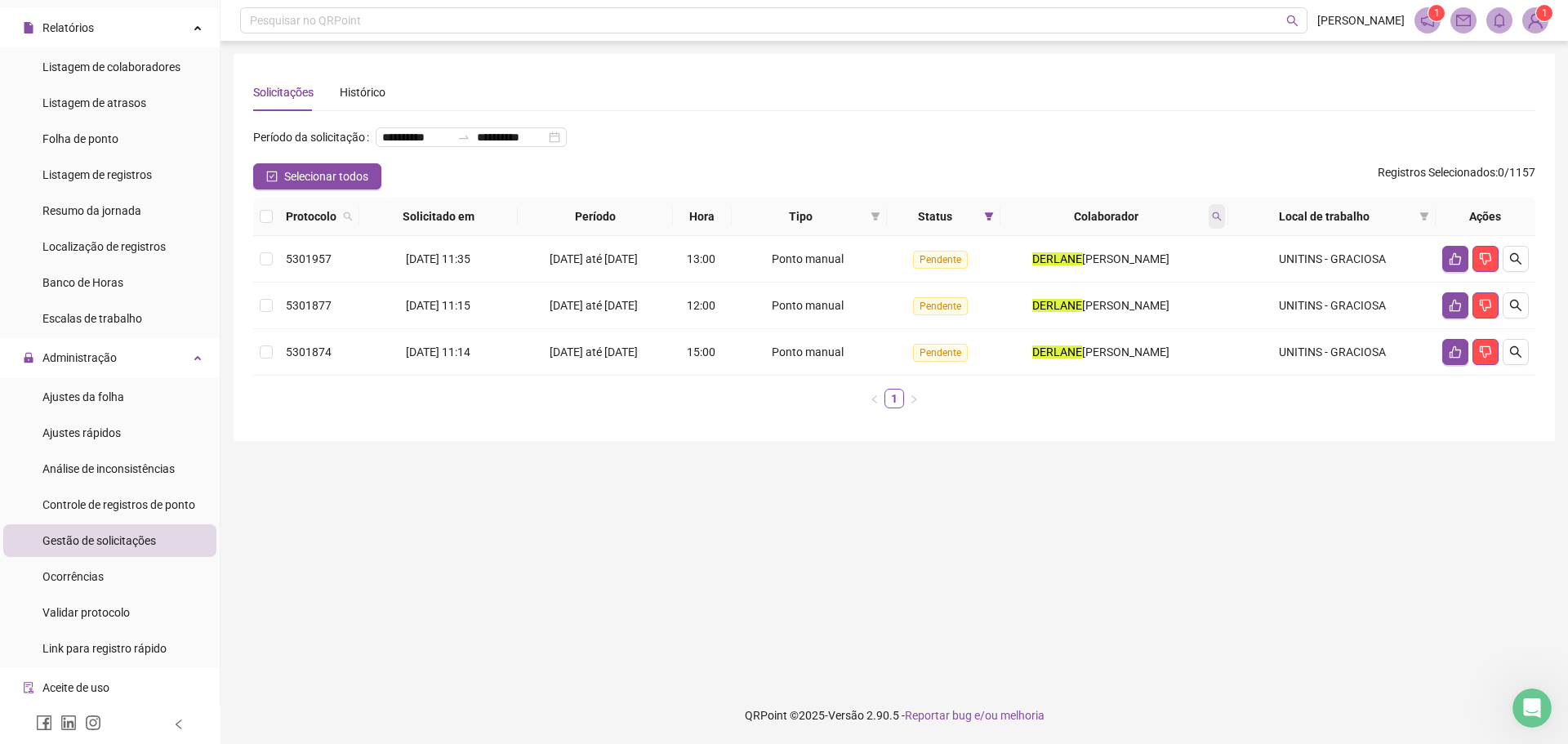
click at [1220, 221] on icon "search" at bounding box center [1216, 216] width 10 height 10
click at [1118, 307] on span "Buscar" at bounding box center [1111, 307] width 36 height 18
click at [469, 147] on div "**********" at bounding box center [471, 137] width 191 height 19
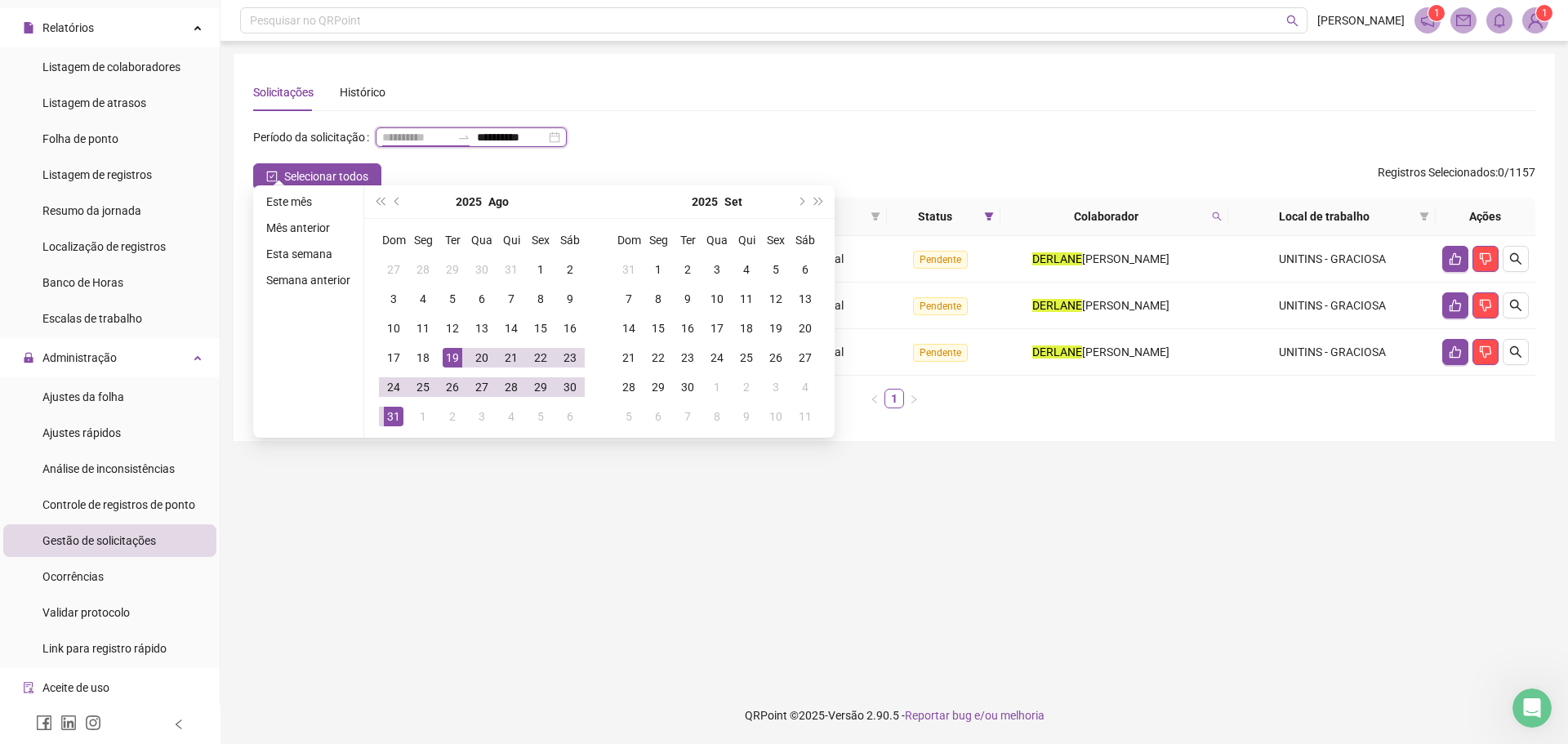
type input "**********"
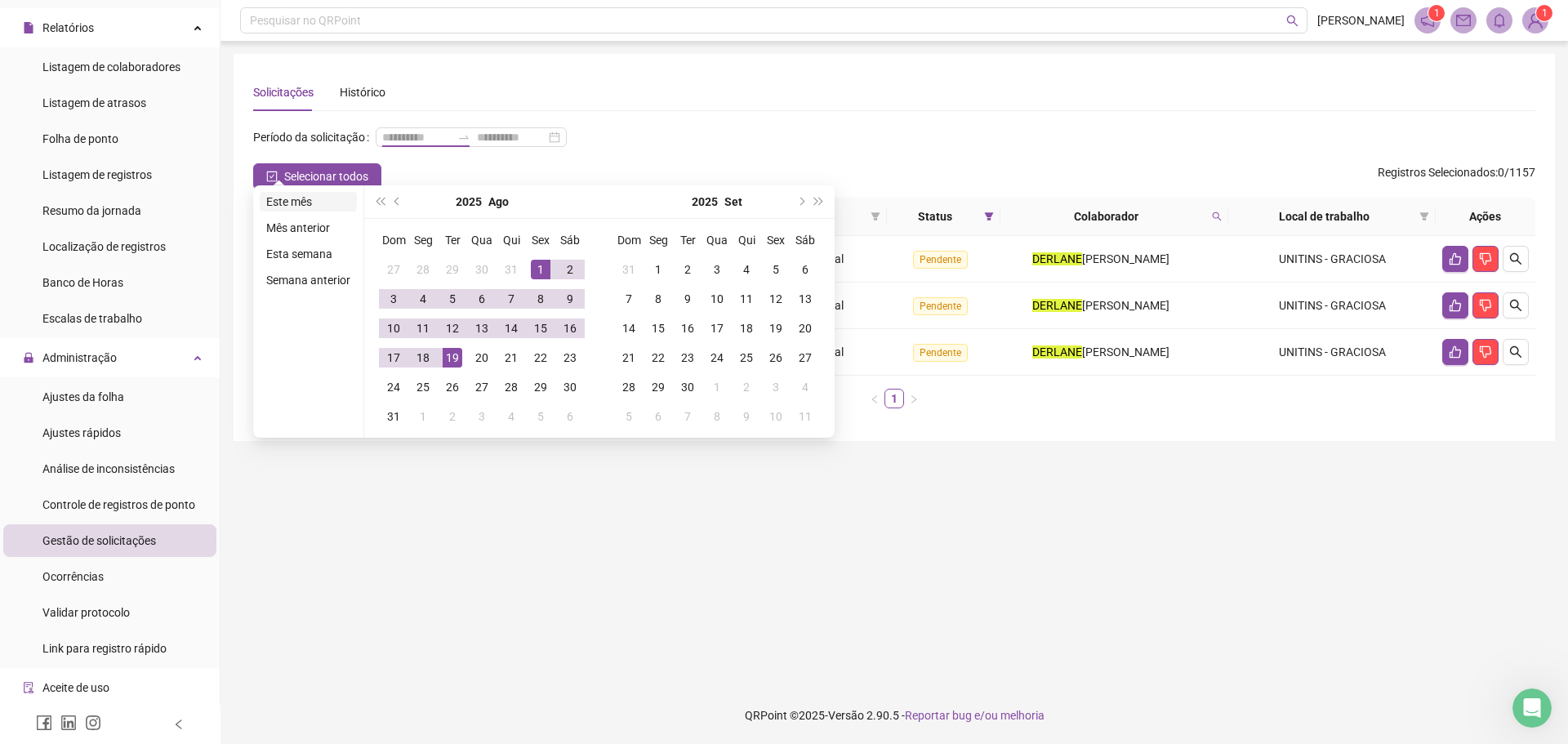
click at [295, 200] on li "Este mês" at bounding box center [307, 202] width 97 height 19
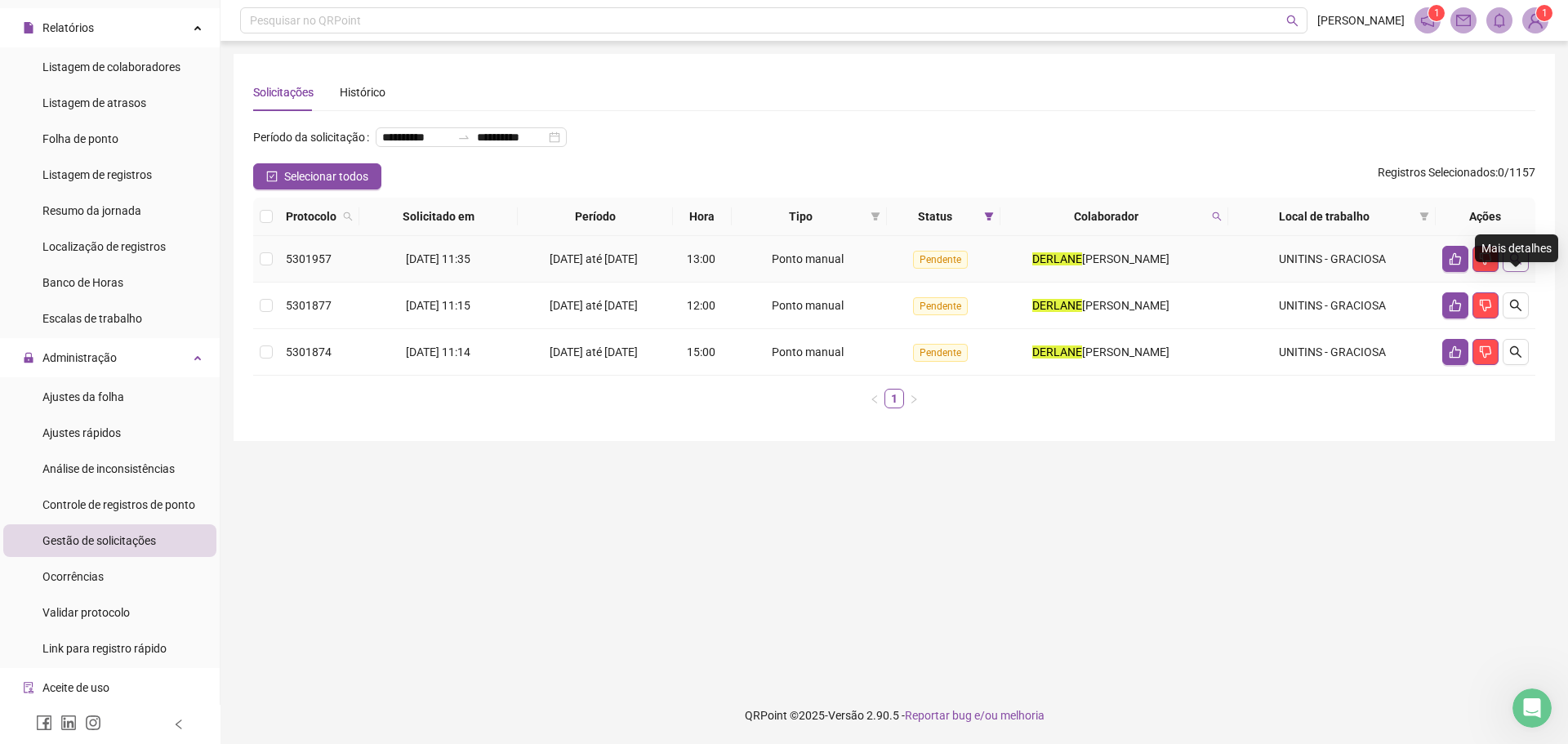
click at [1508, 272] on button "button" at bounding box center [1516, 258] width 26 height 26
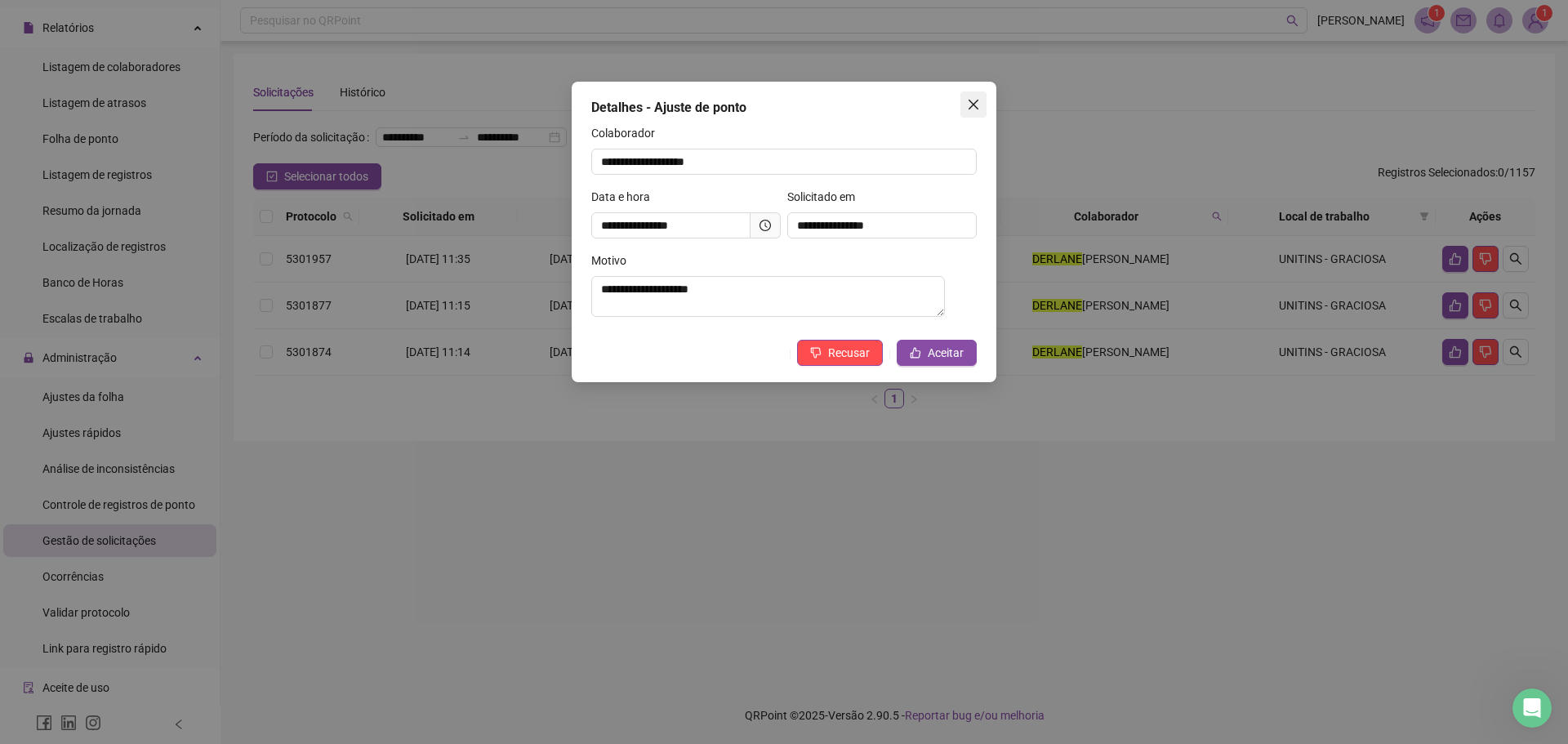
click at [970, 107] on icon "close" at bounding box center [973, 104] width 10 height 10
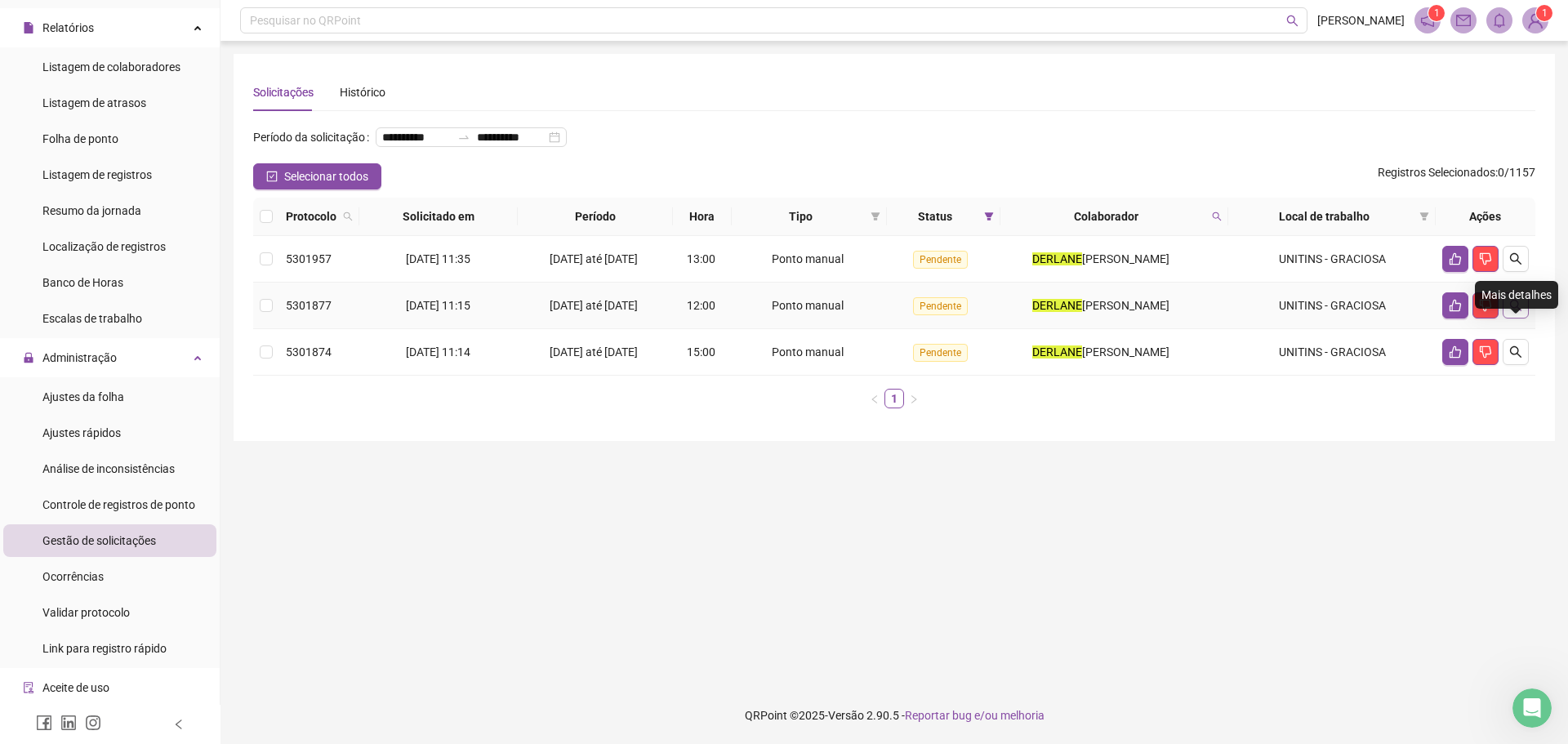
click at [1522, 319] on button "button" at bounding box center [1516, 306] width 26 height 26
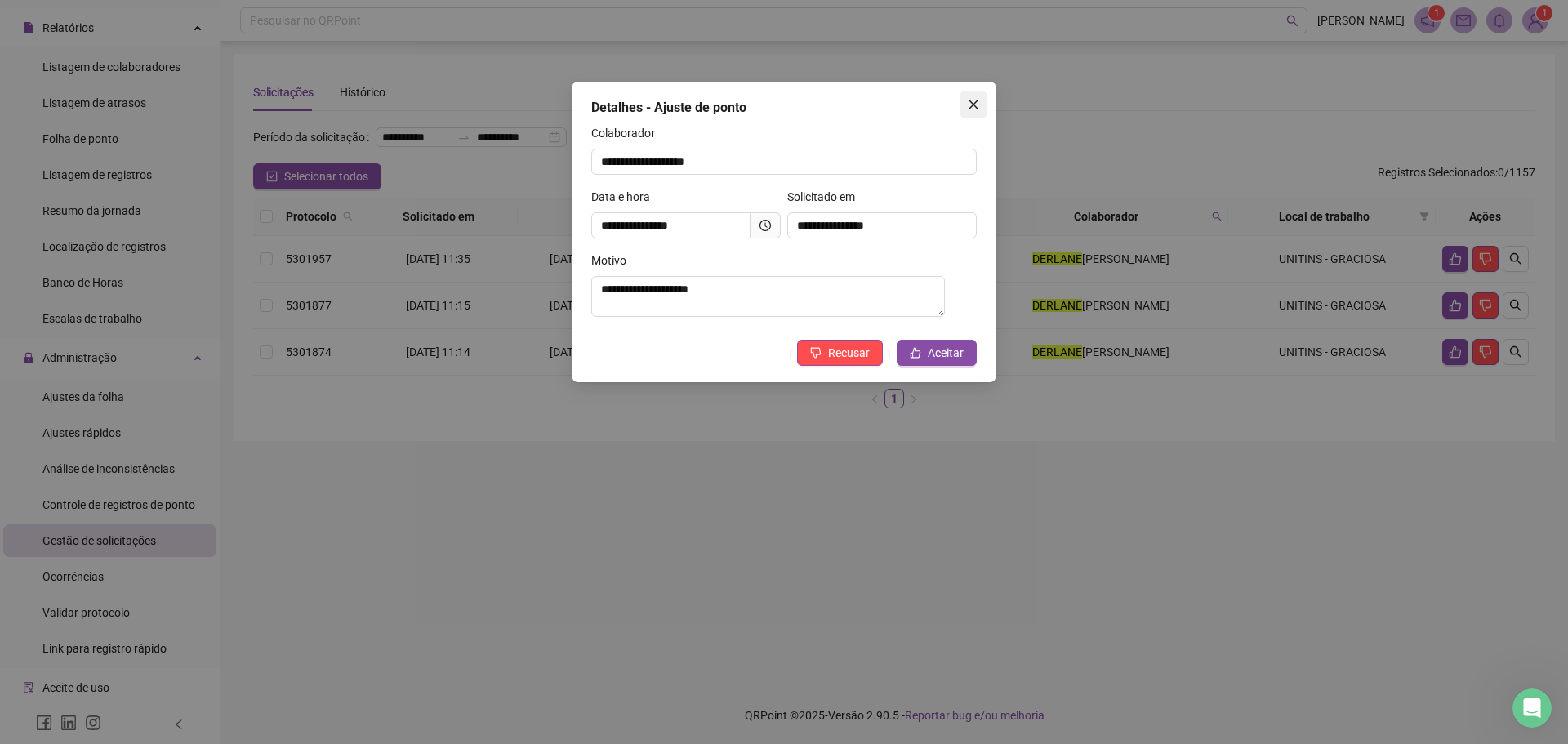
click at [972, 104] on icon "close" at bounding box center [973, 104] width 10 height 10
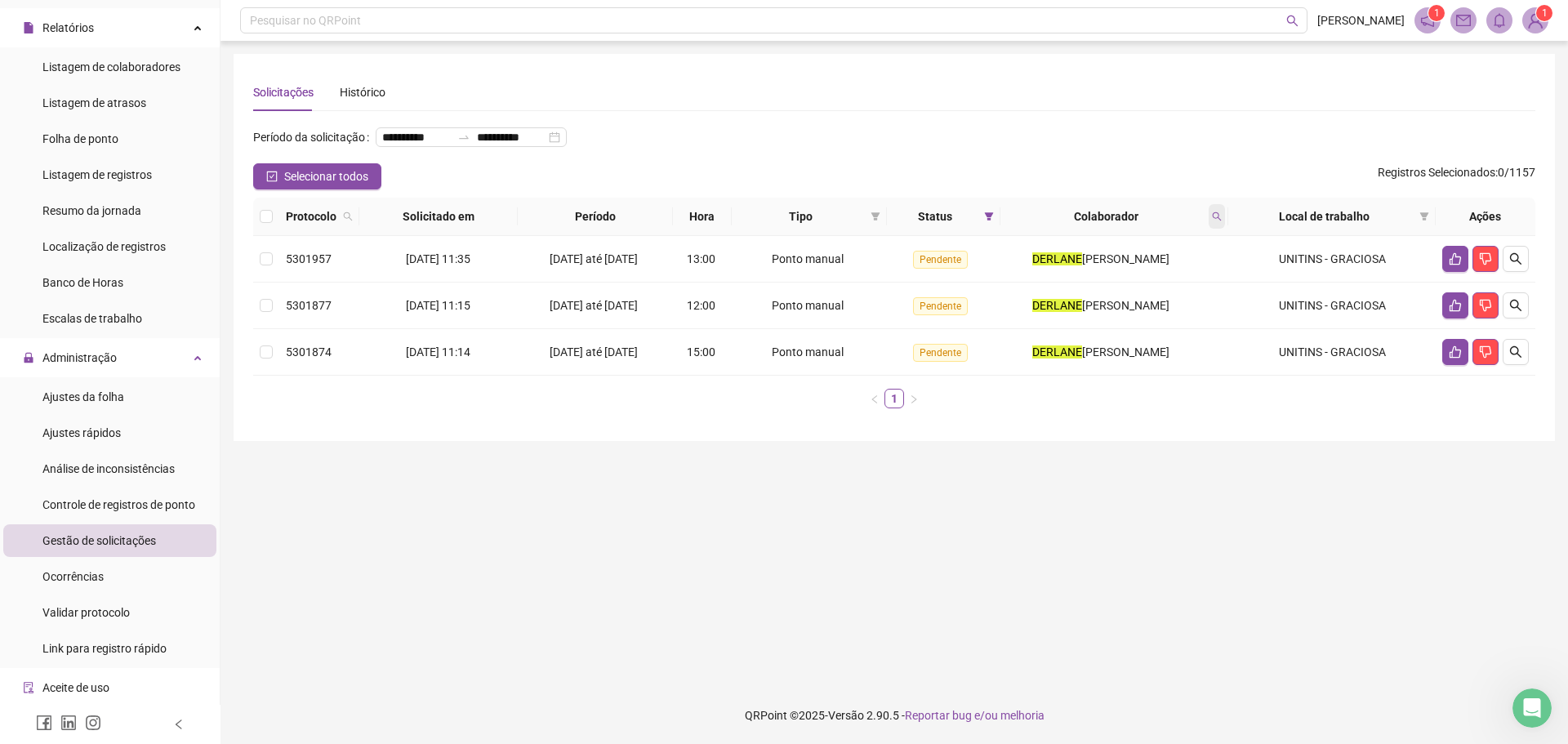
click at [1213, 221] on icon "search" at bounding box center [1216, 216] width 10 height 10
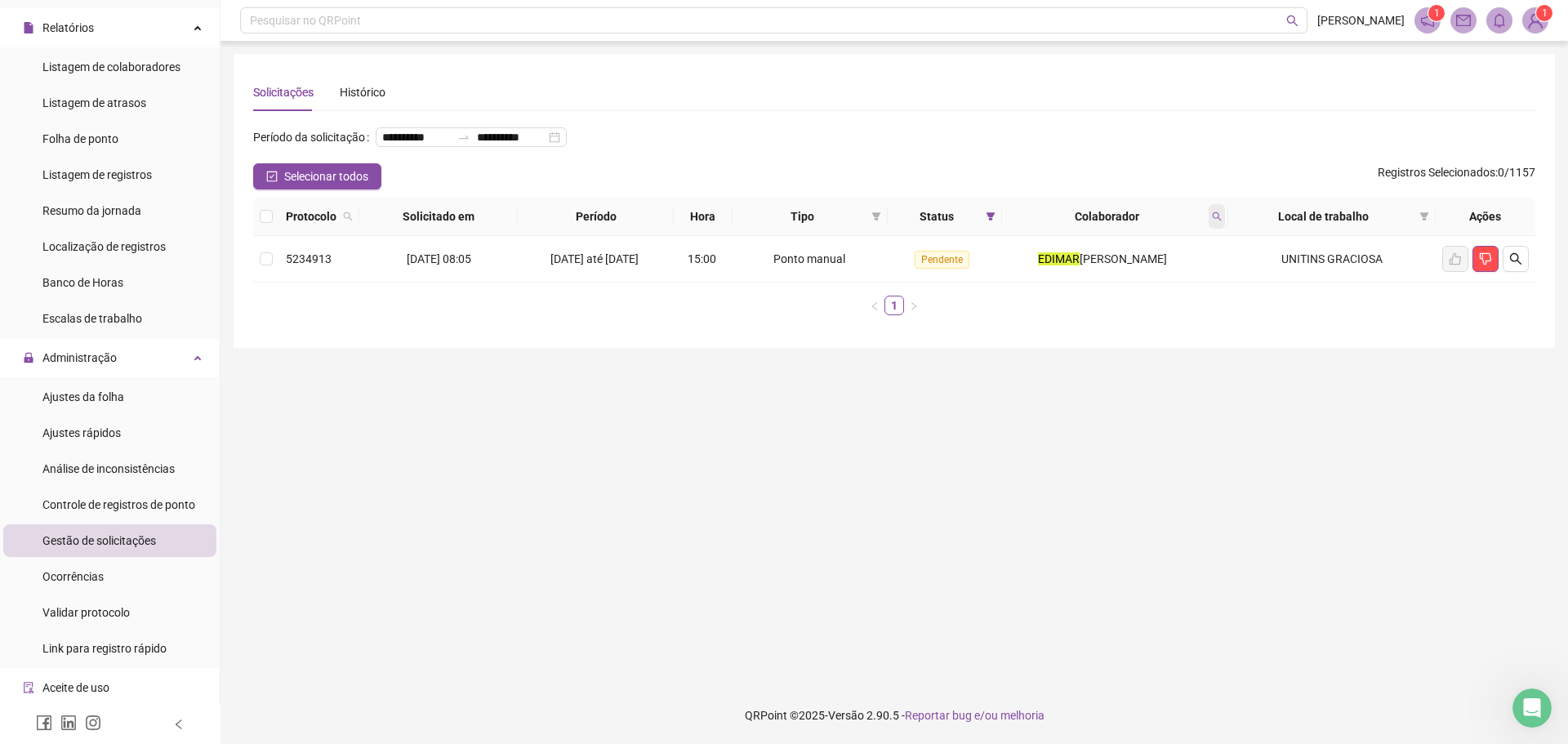
click at [1217, 221] on icon "search" at bounding box center [1216, 216] width 10 height 10
type input "*"
type input "*******"
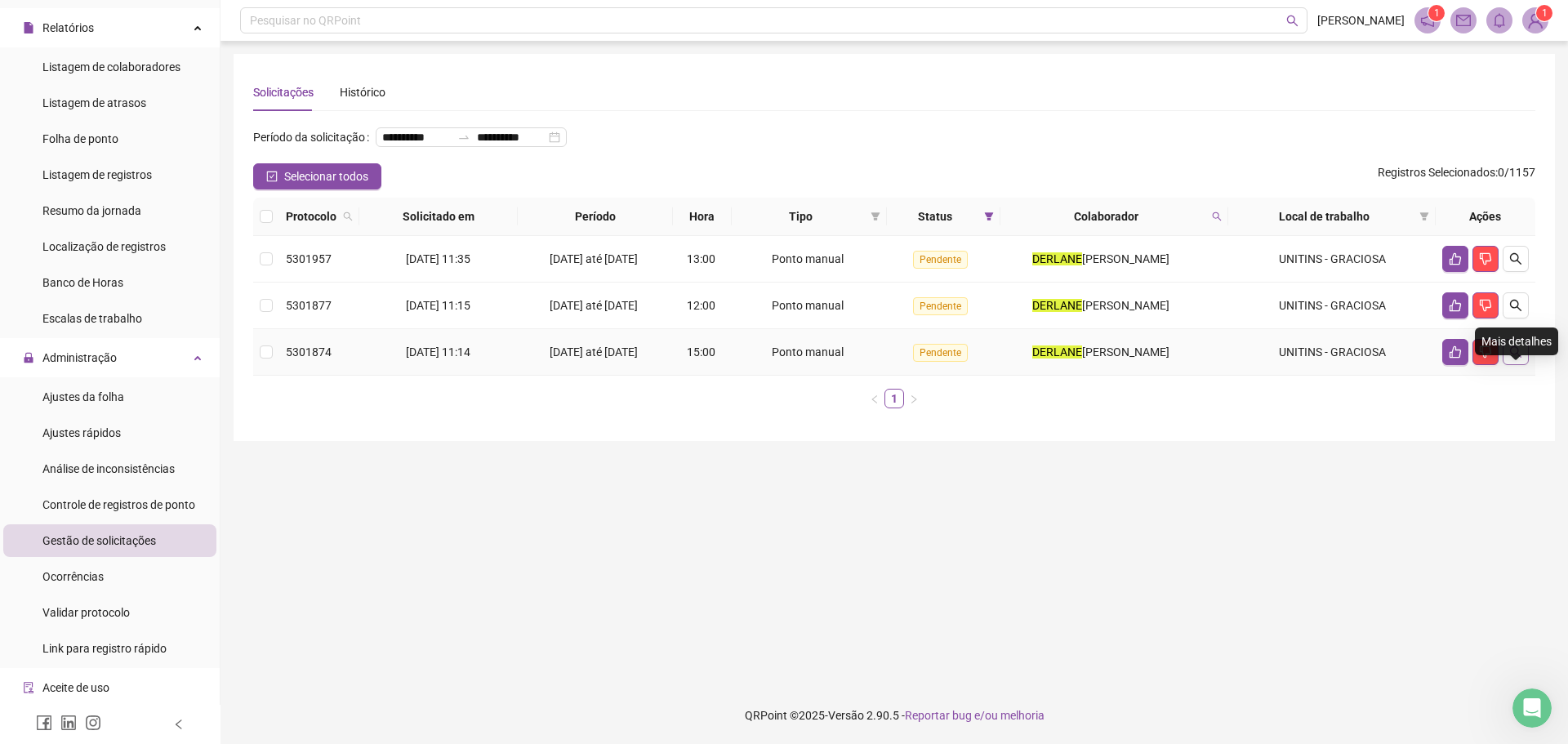
click at [1518, 358] on icon "search" at bounding box center [1515, 351] width 13 height 13
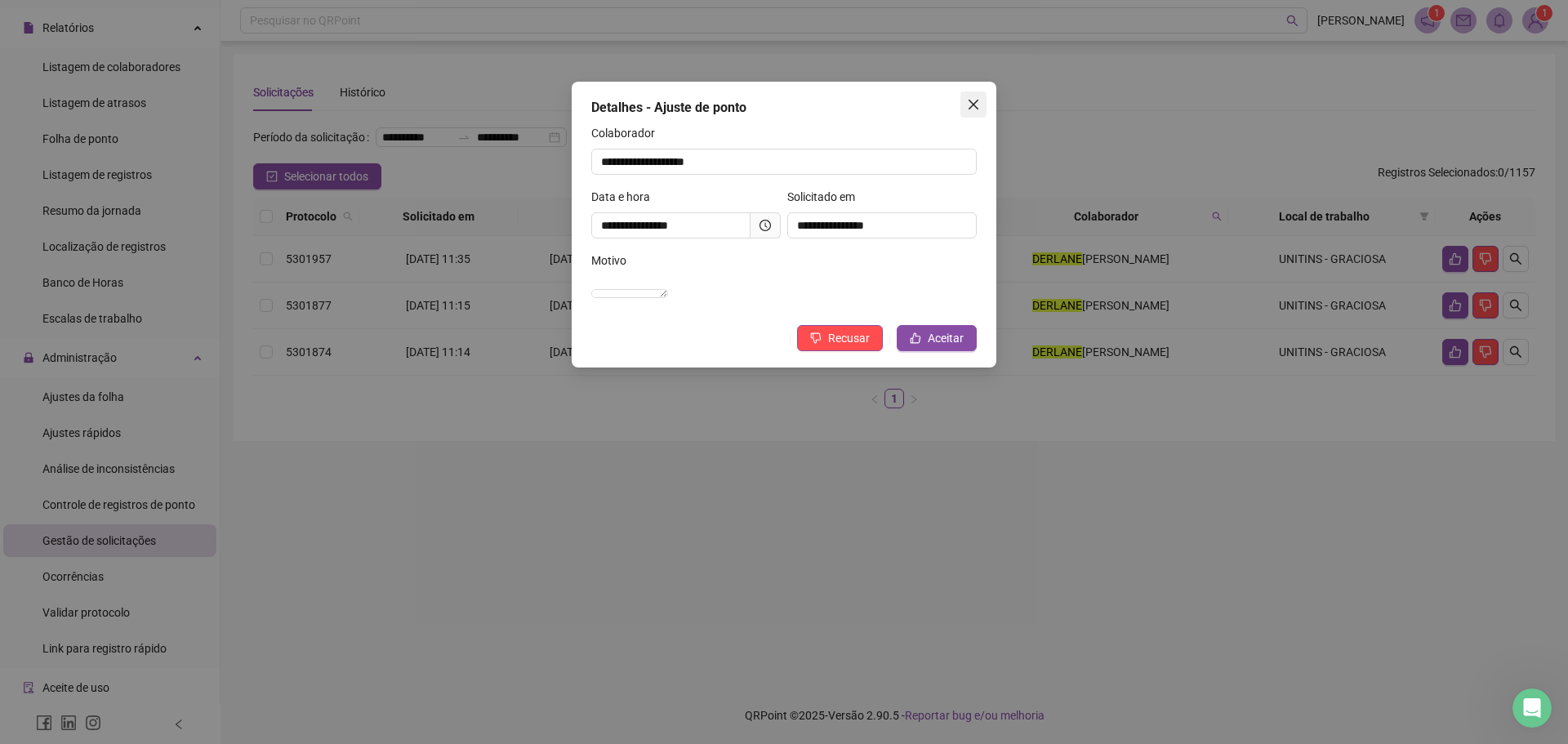
click at [969, 107] on icon "close" at bounding box center [973, 104] width 13 height 13
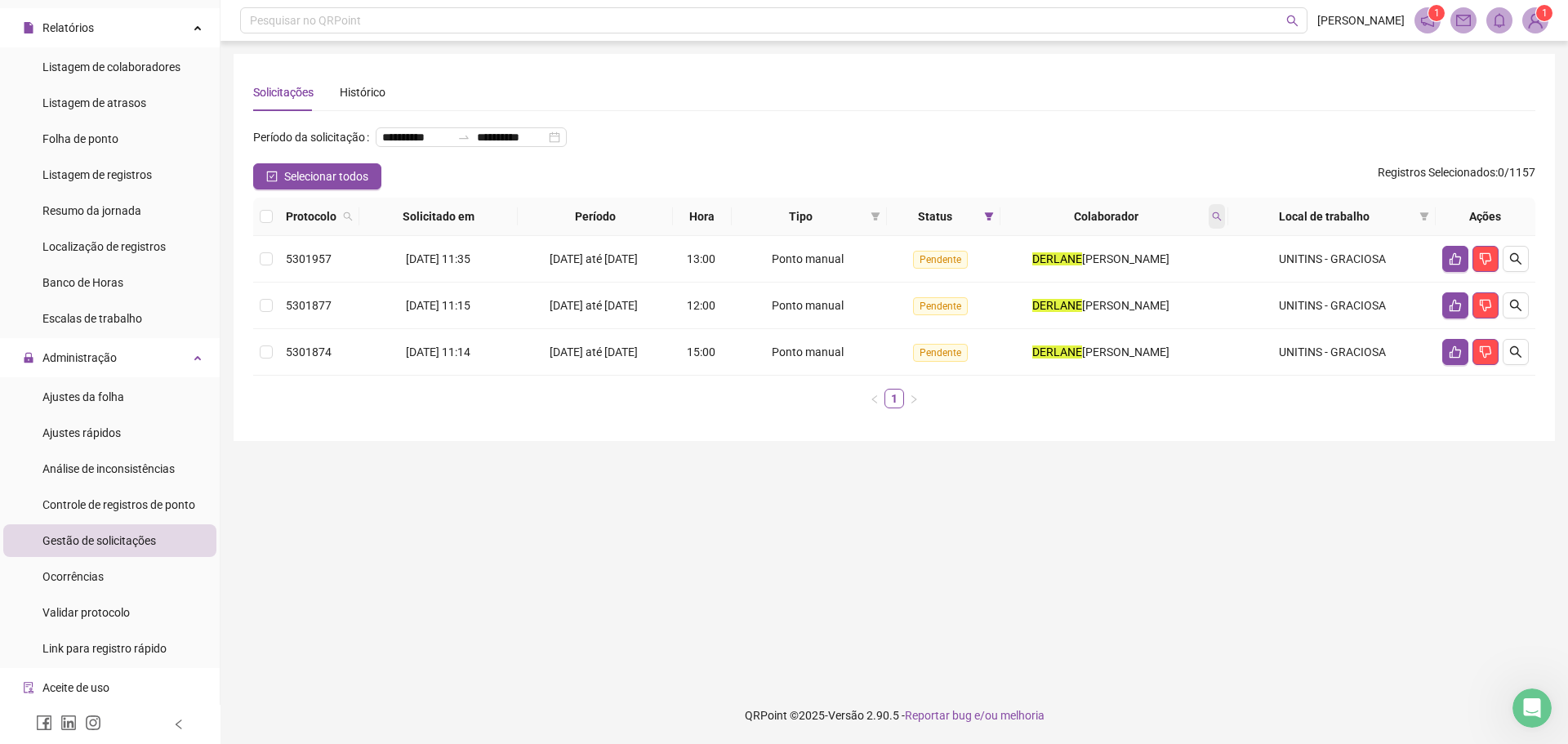
click at [1216, 221] on icon "search" at bounding box center [1216, 216] width 10 height 10
click at [468, 147] on div "**********" at bounding box center [471, 137] width 191 height 19
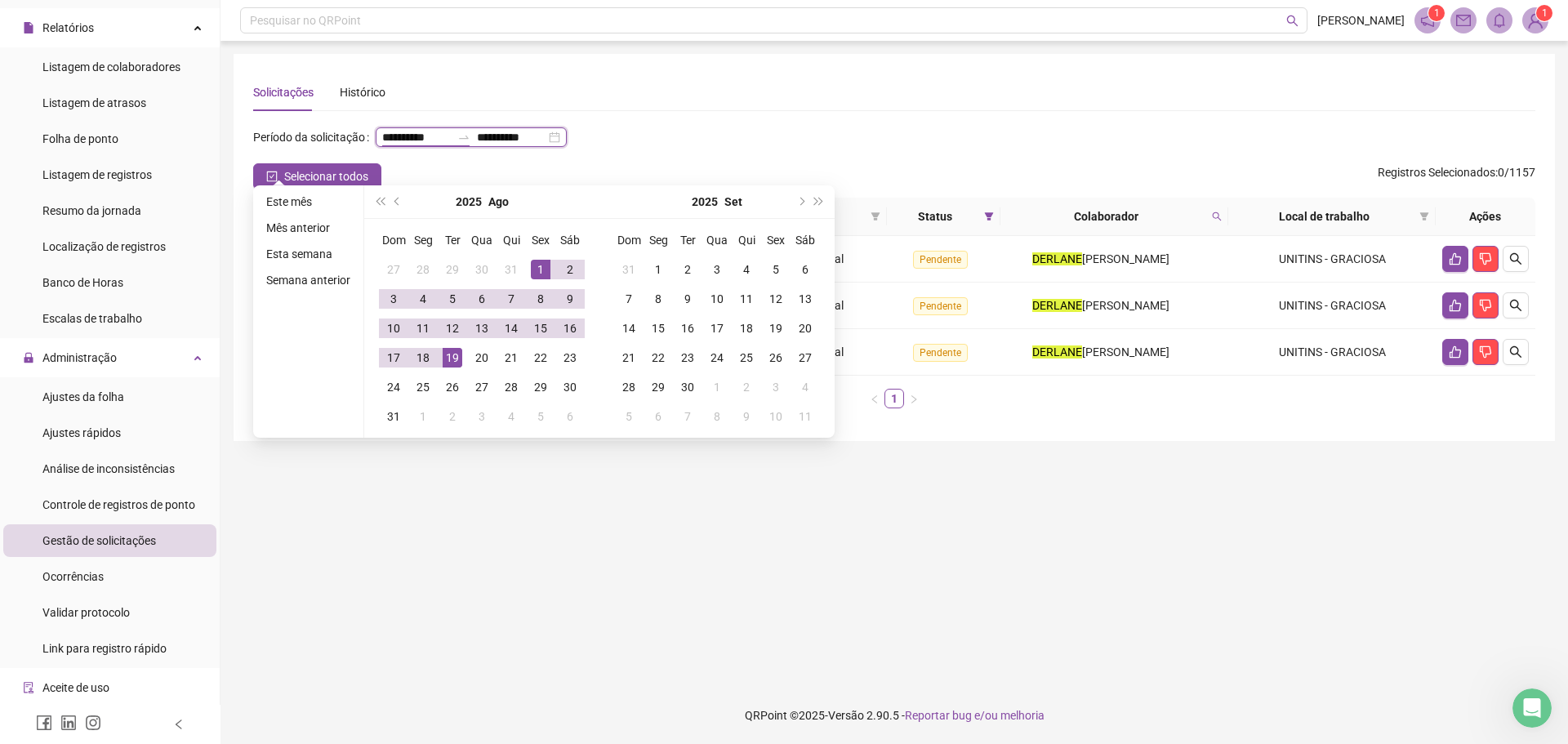
type input "**********"
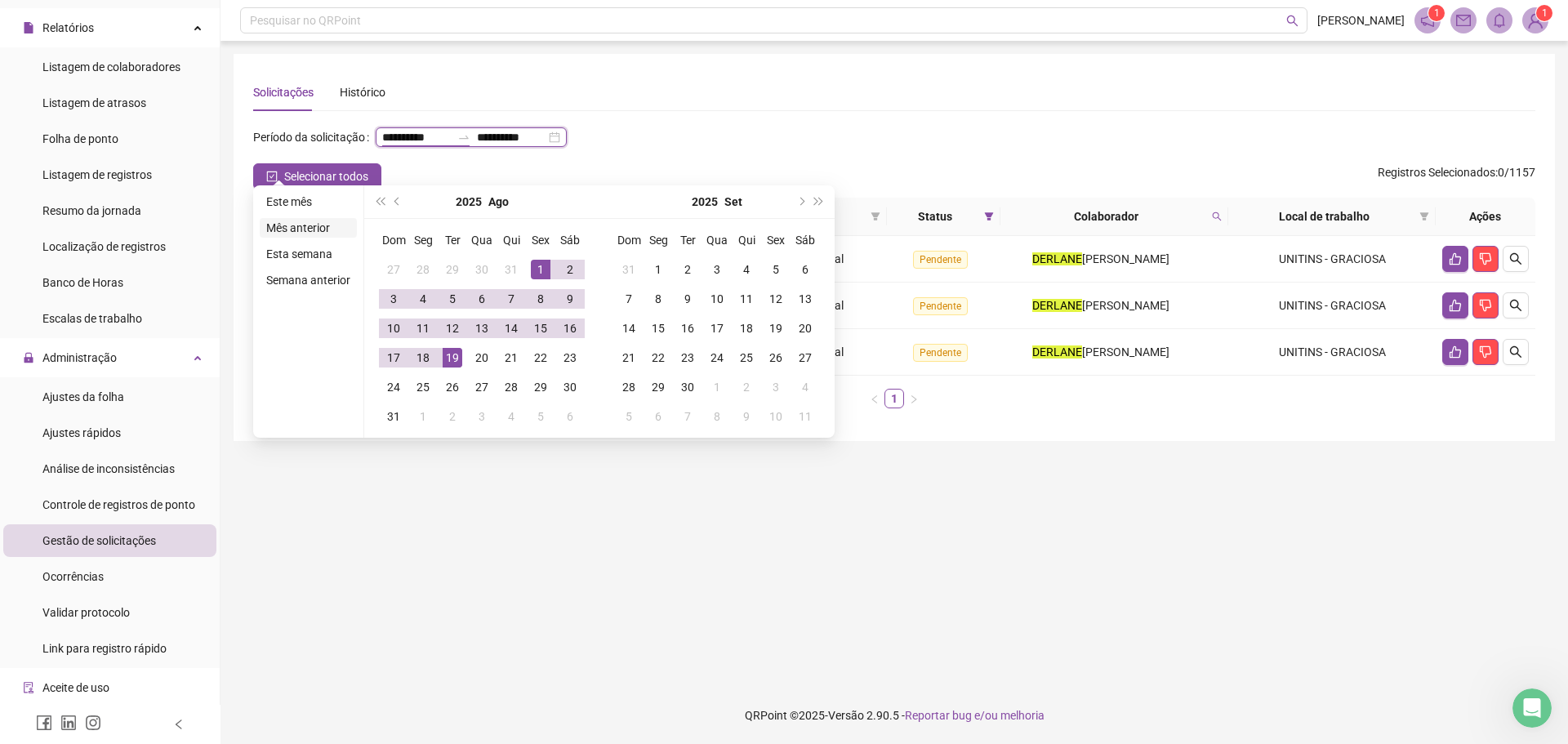
type input "**********"
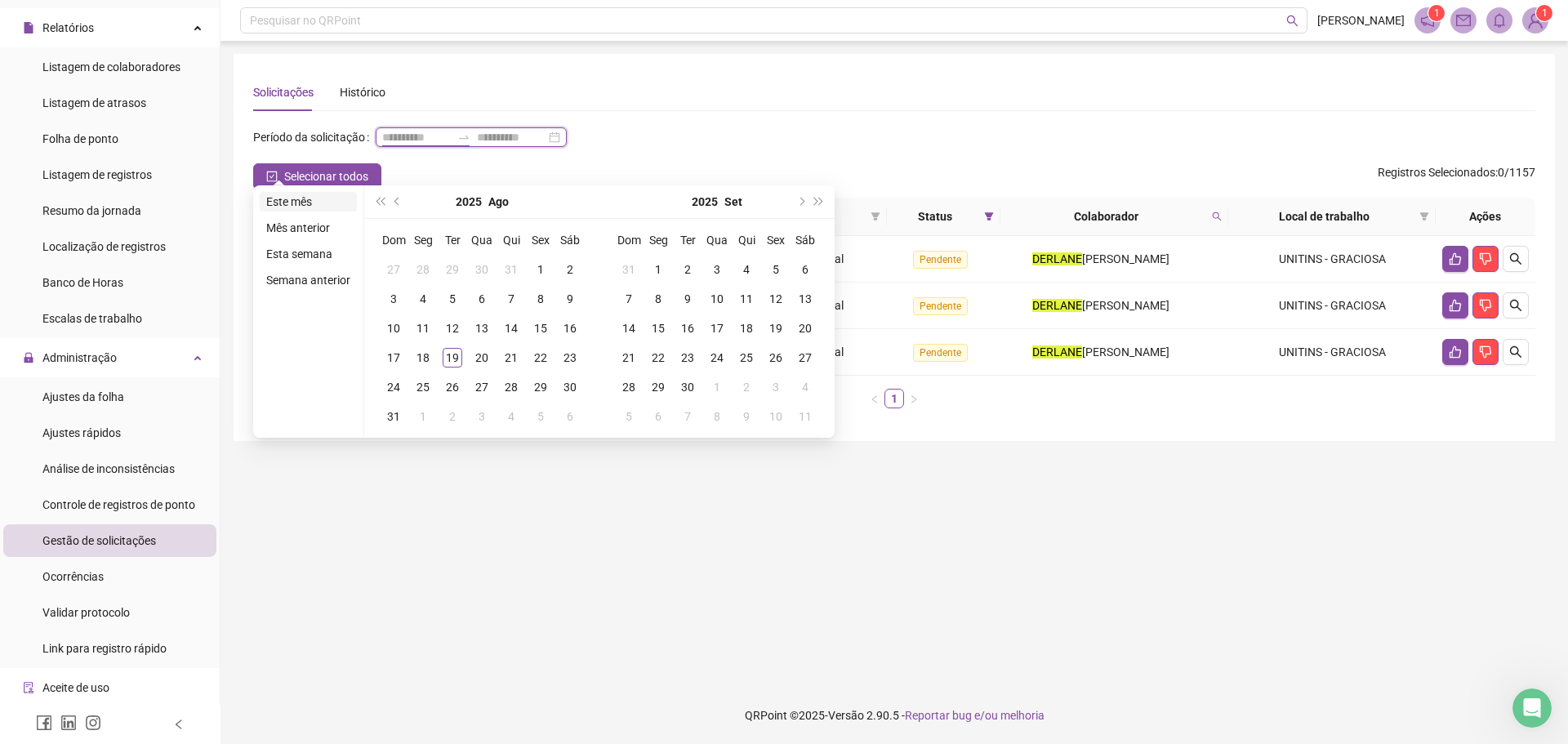
type input "**********"
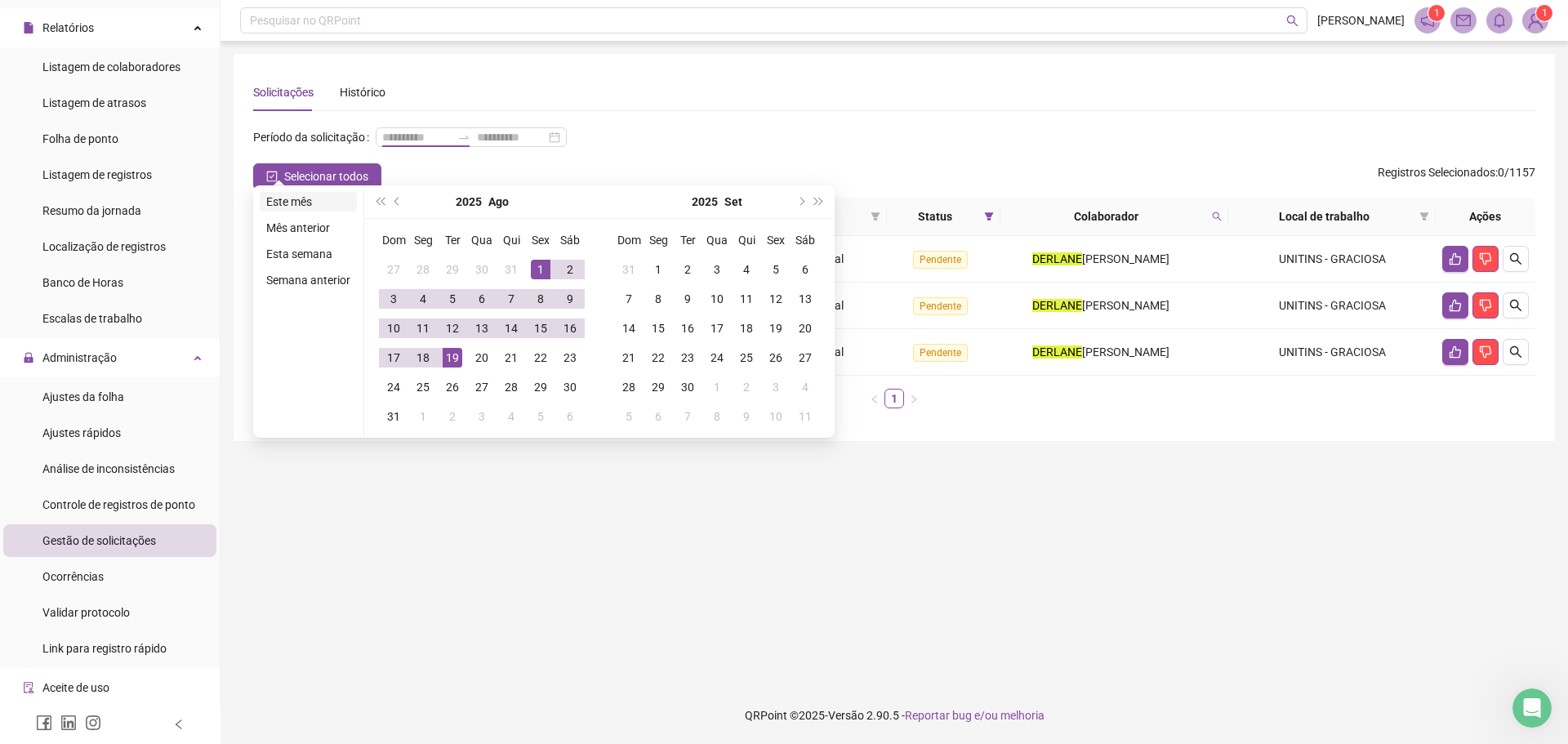
click at [298, 203] on li "Este mês" at bounding box center [307, 202] width 97 height 19
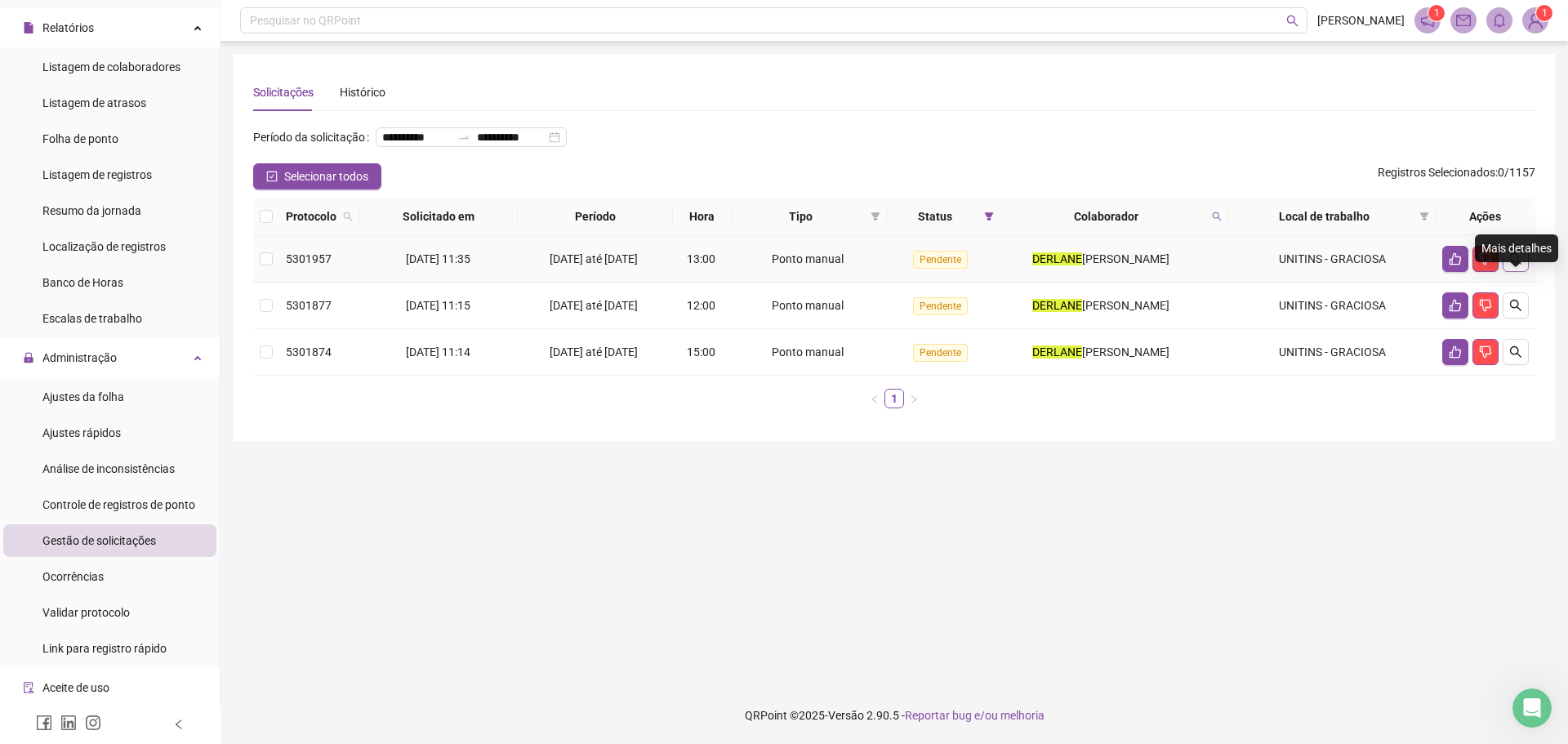
click at [1519, 265] on icon "search" at bounding box center [1515, 258] width 13 height 13
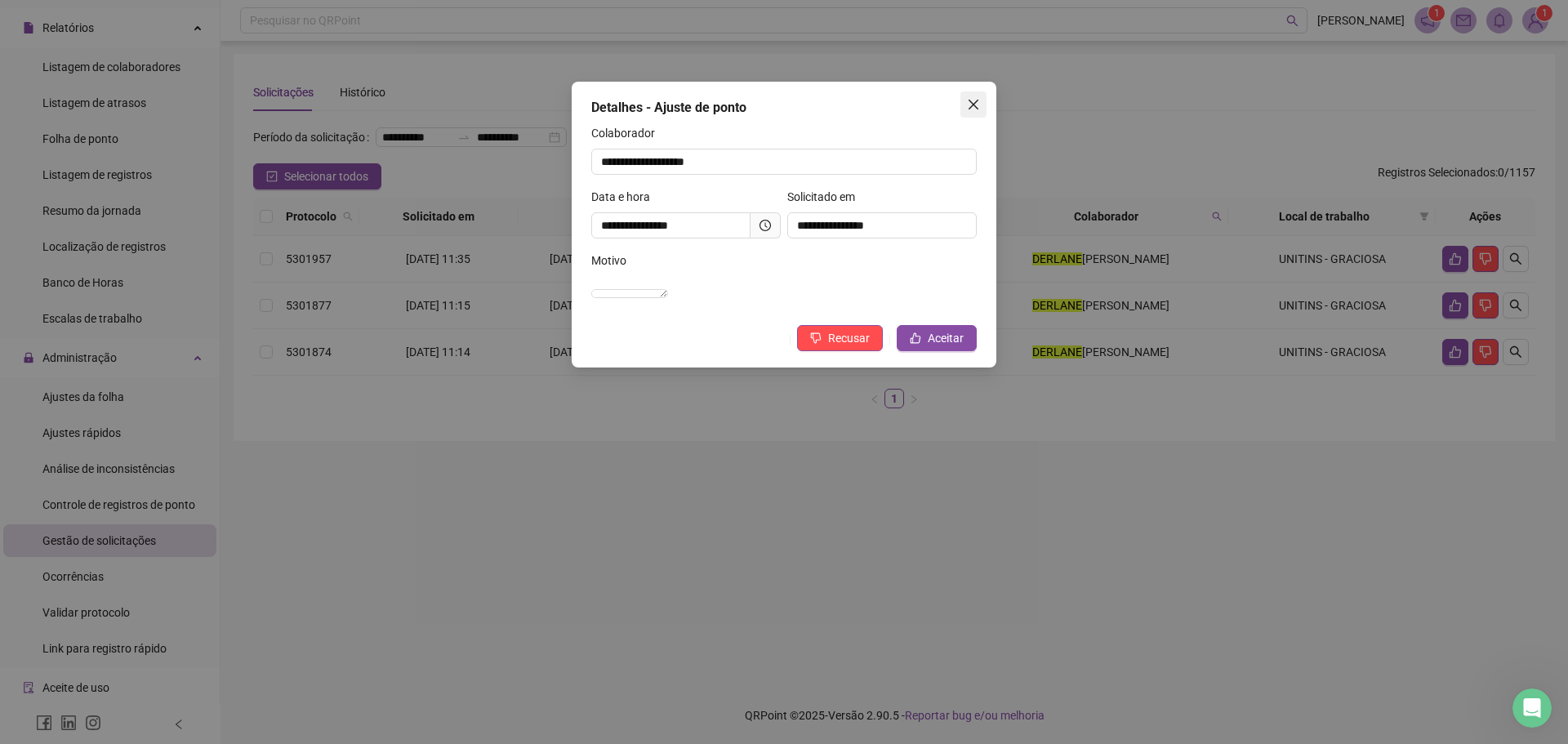
click at [975, 108] on icon "close" at bounding box center [973, 104] width 13 height 13
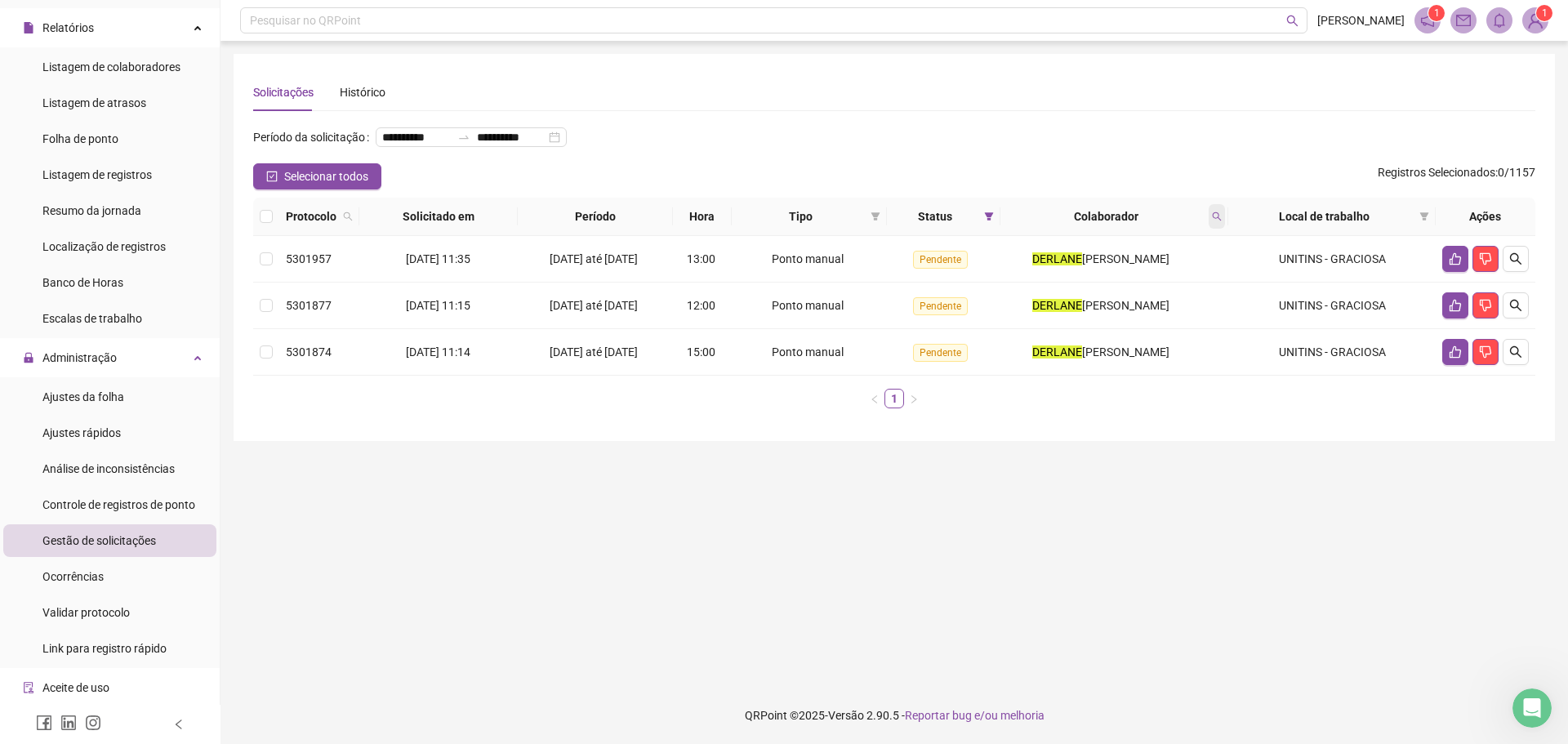
click at [1224, 229] on span at bounding box center [1216, 217] width 17 height 24
click at [1111, 311] on span "Buscar" at bounding box center [1111, 307] width 36 height 18
click at [472, 147] on div "**********" at bounding box center [471, 137] width 191 height 19
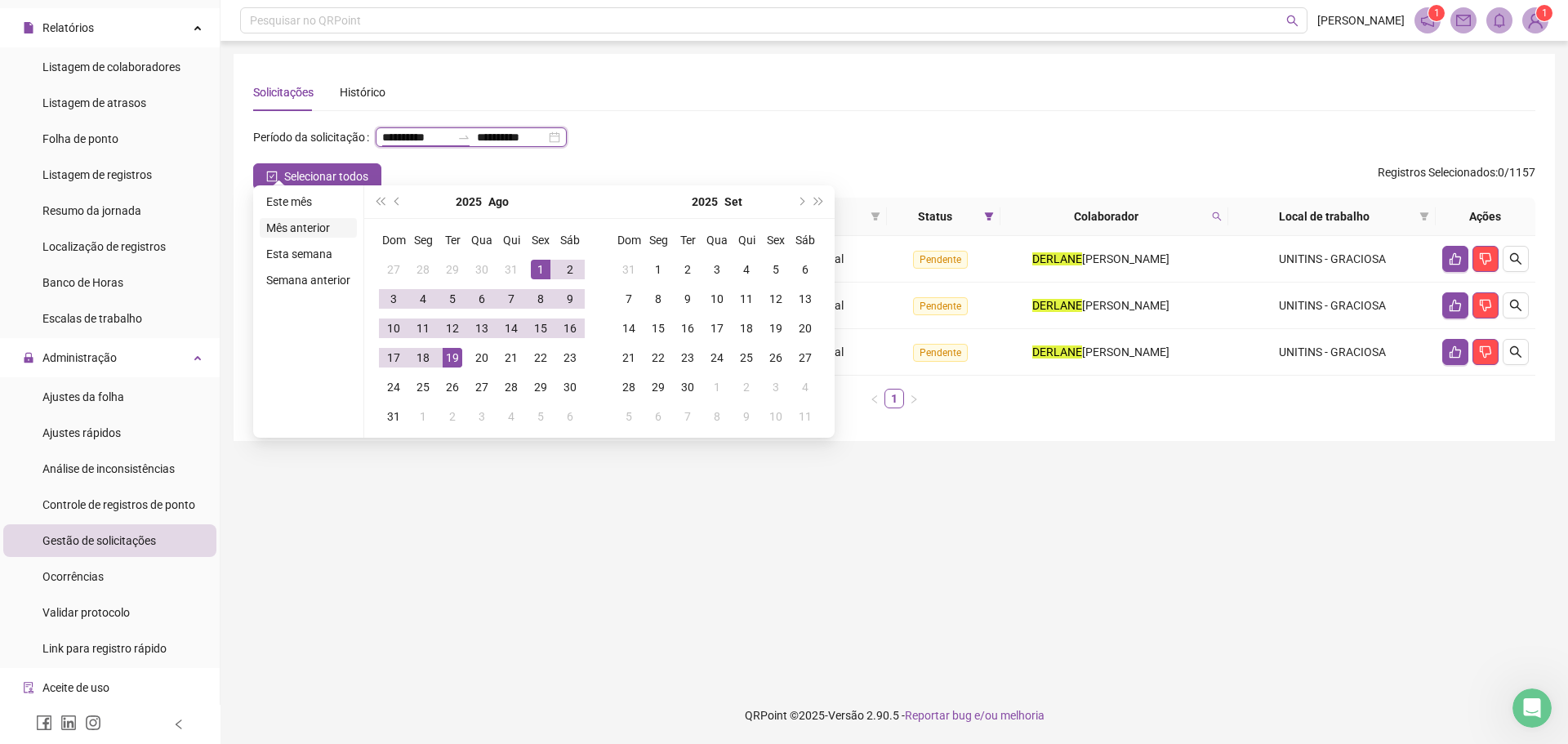
type input "**********"
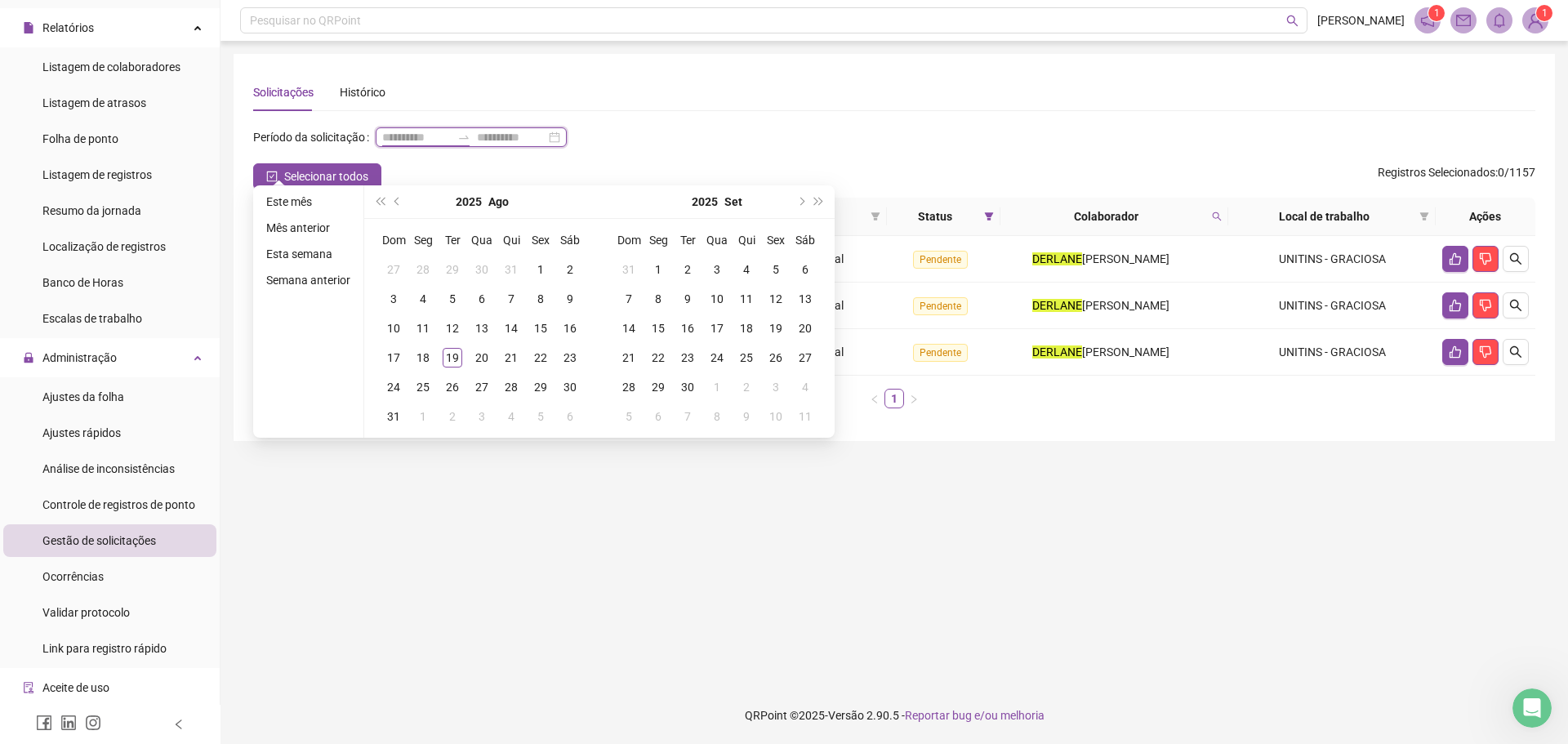
type input "**********"
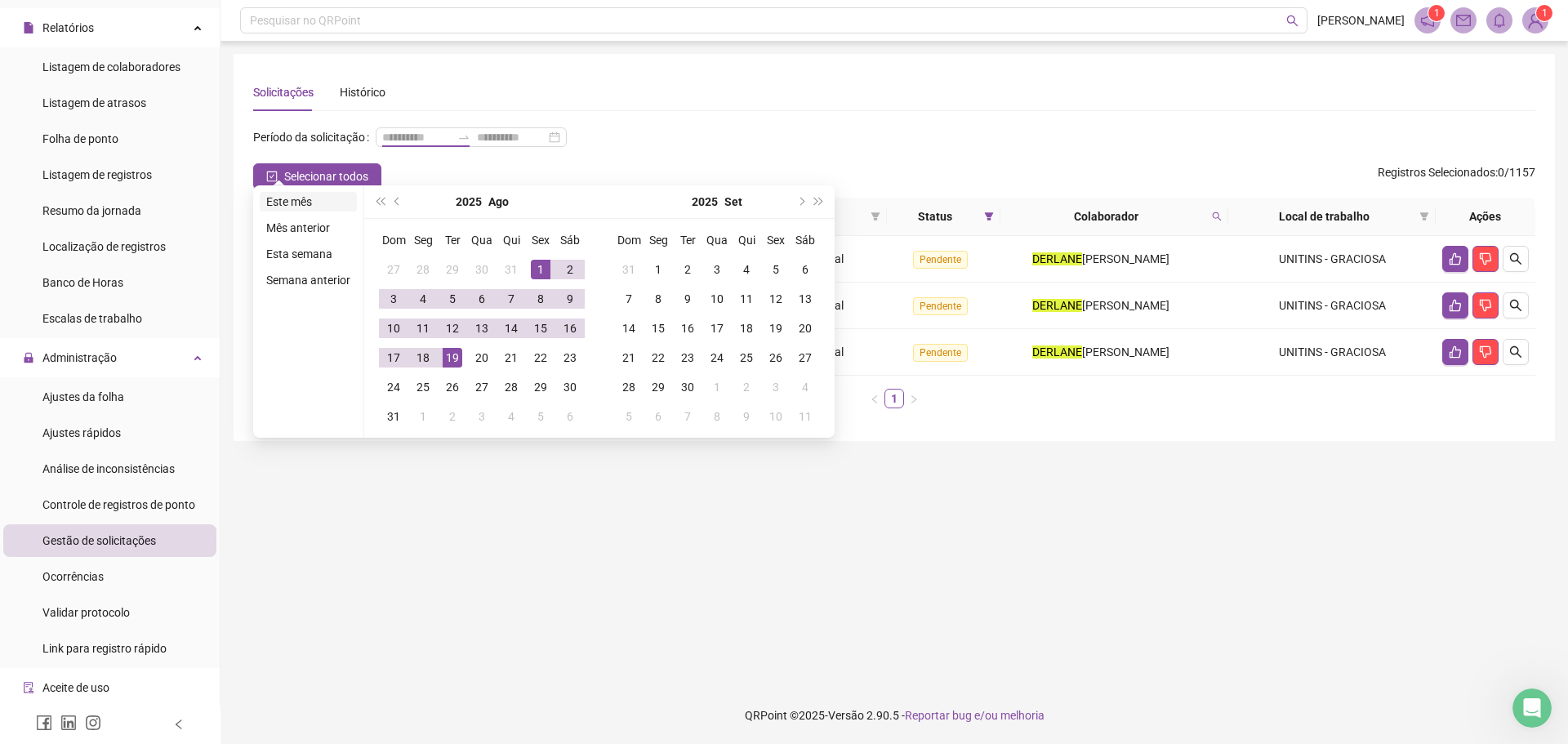
click at [291, 206] on li "Este mês" at bounding box center [307, 202] width 97 height 19
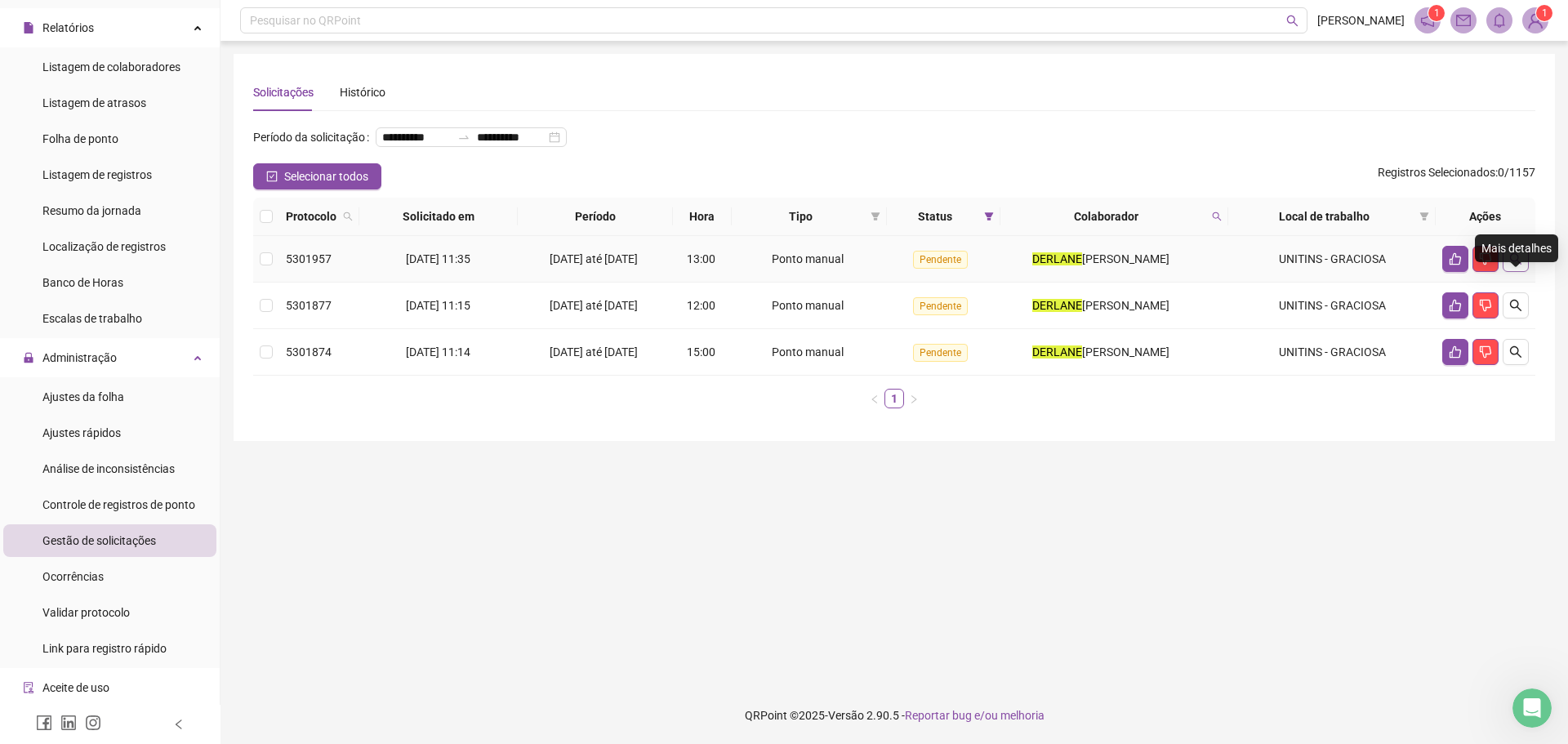
click at [1512, 272] on button "button" at bounding box center [1516, 258] width 26 height 26
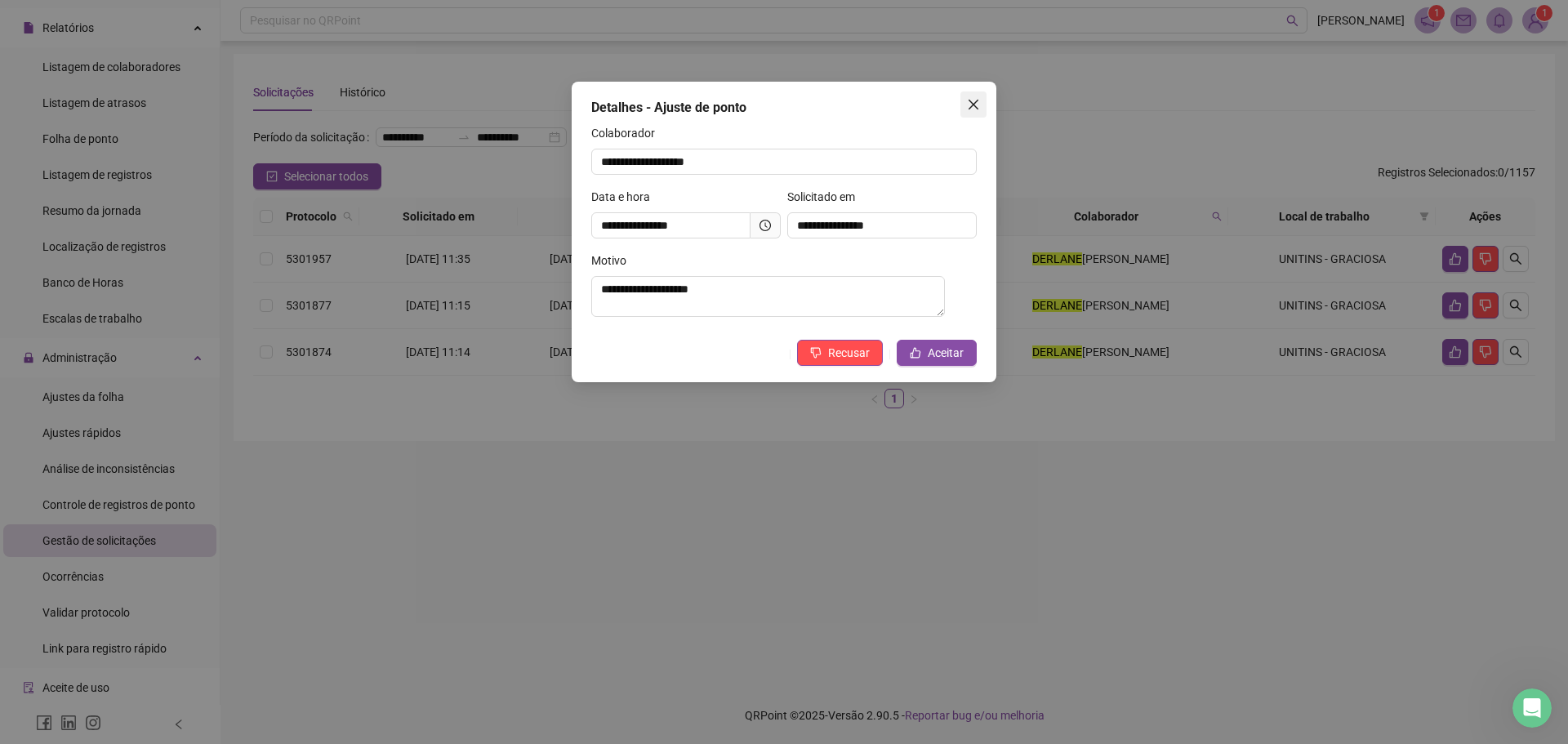
click at [966, 107] on span "Close" at bounding box center [973, 104] width 26 height 13
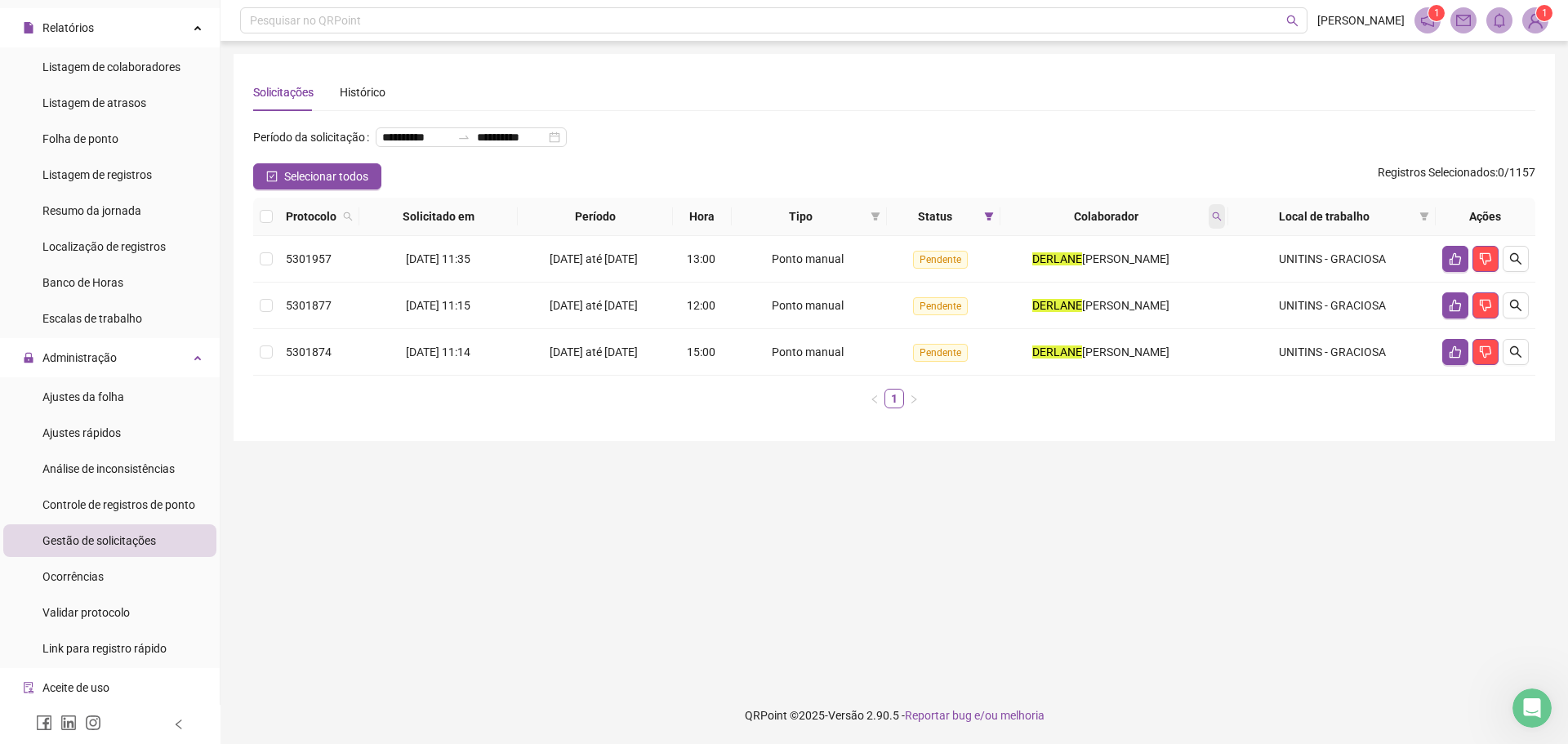
click at [1219, 221] on icon "search" at bounding box center [1217, 217] width 9 height 9
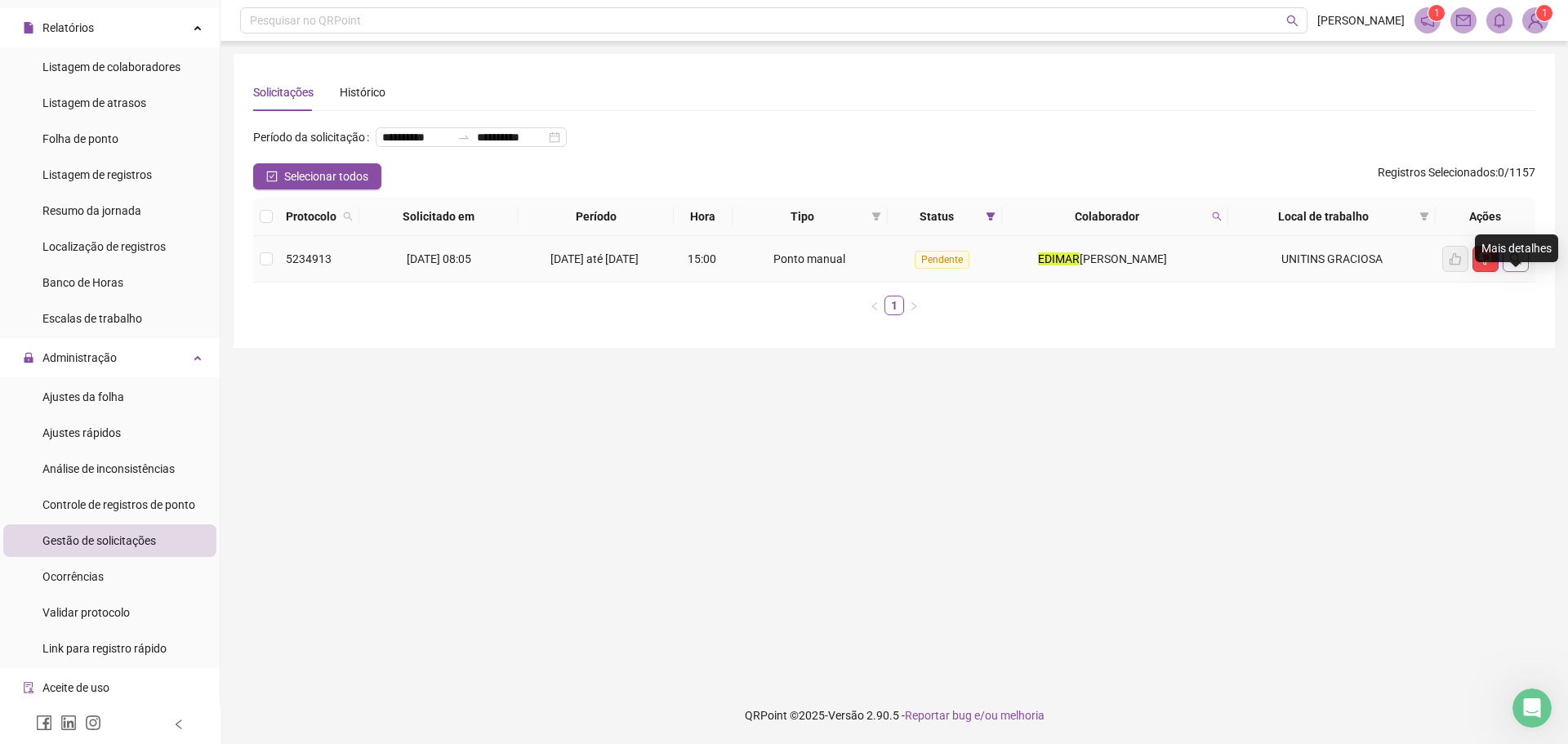
click at [1515, 272] on button "button" at bounding box center [1516, 258] width 26 height 26
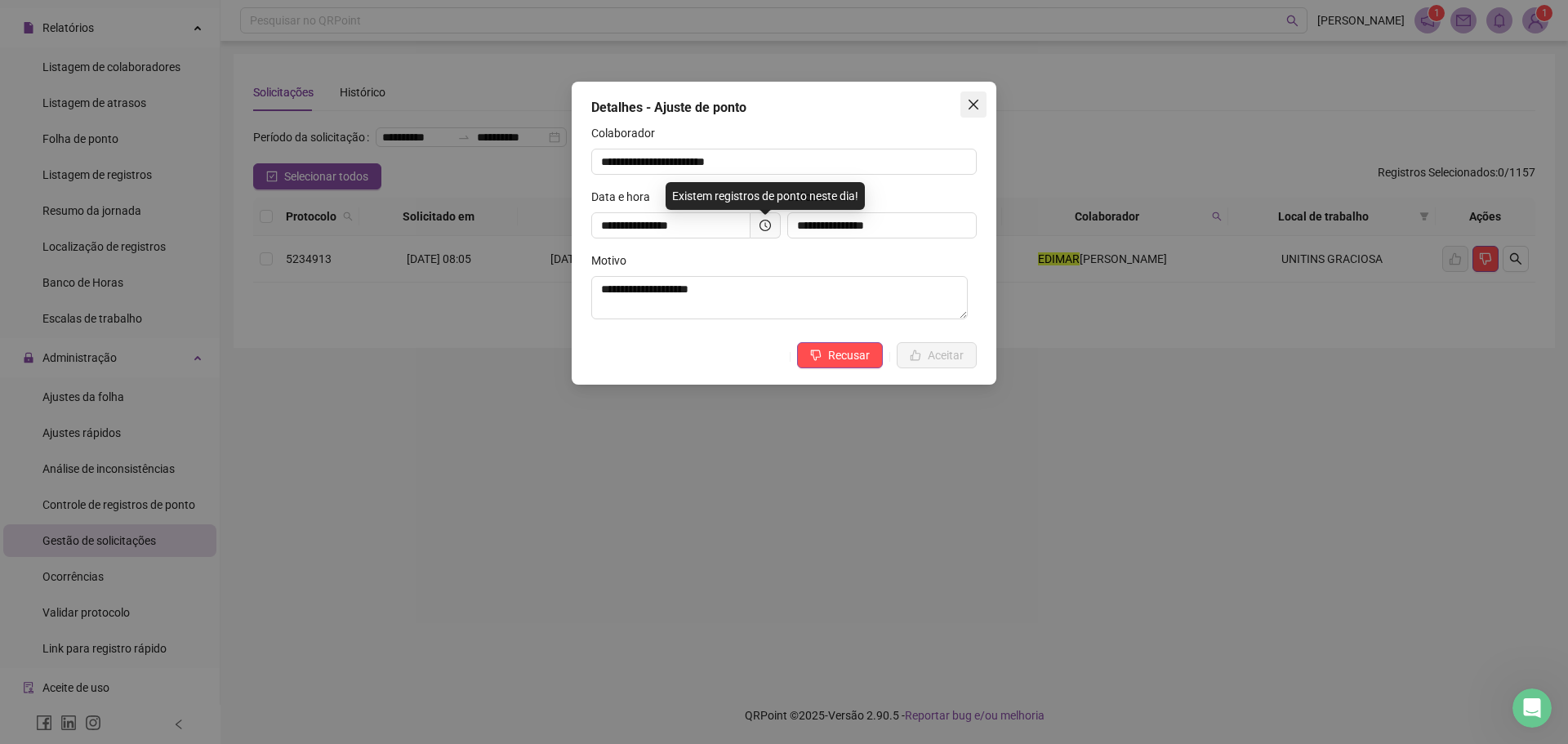
click at [973, 104] on icon "close" at bounding box center [973, 104] width 10 height 10
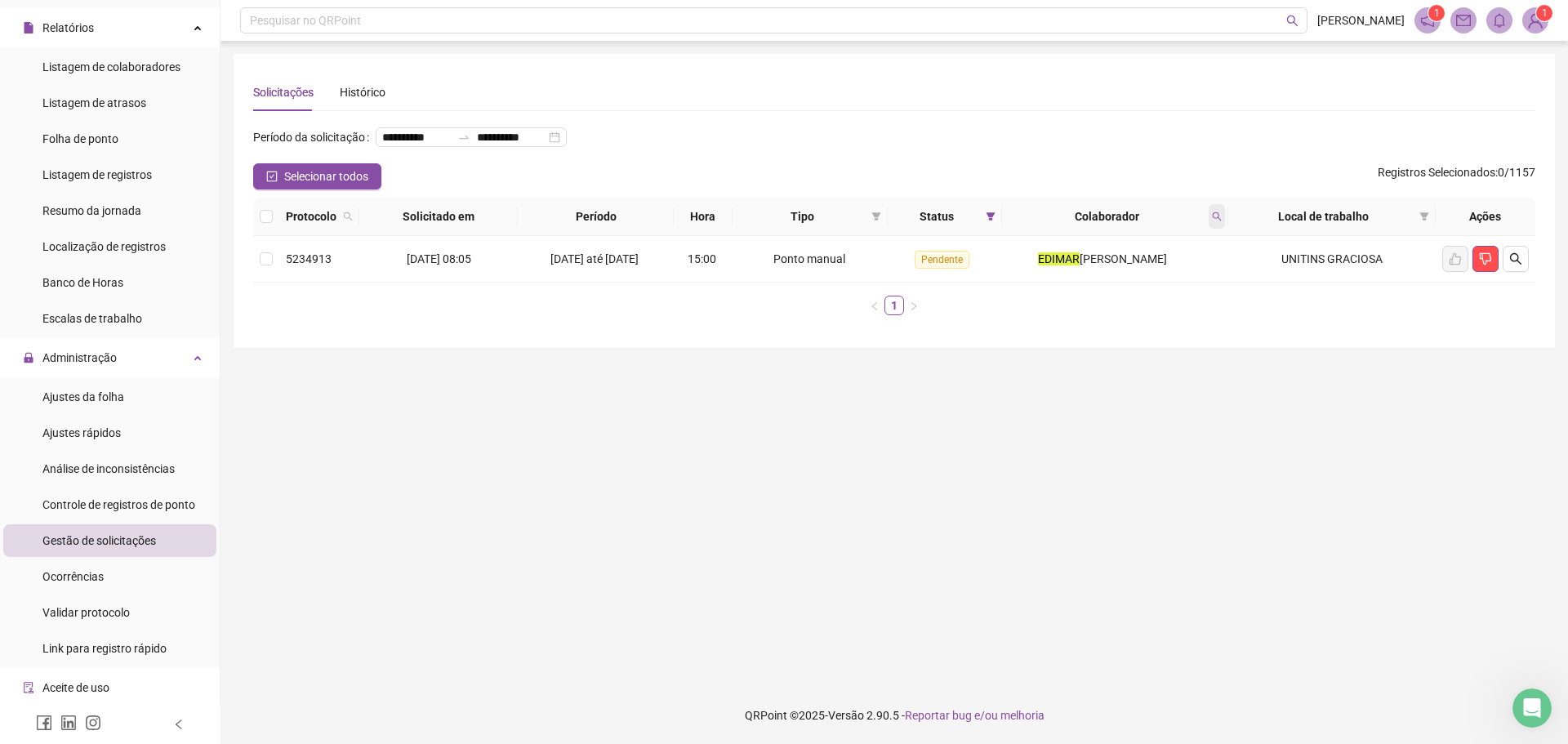
click at [1217, 221] on icon "search" at bounding box center [1216, 216] width 10 height 10
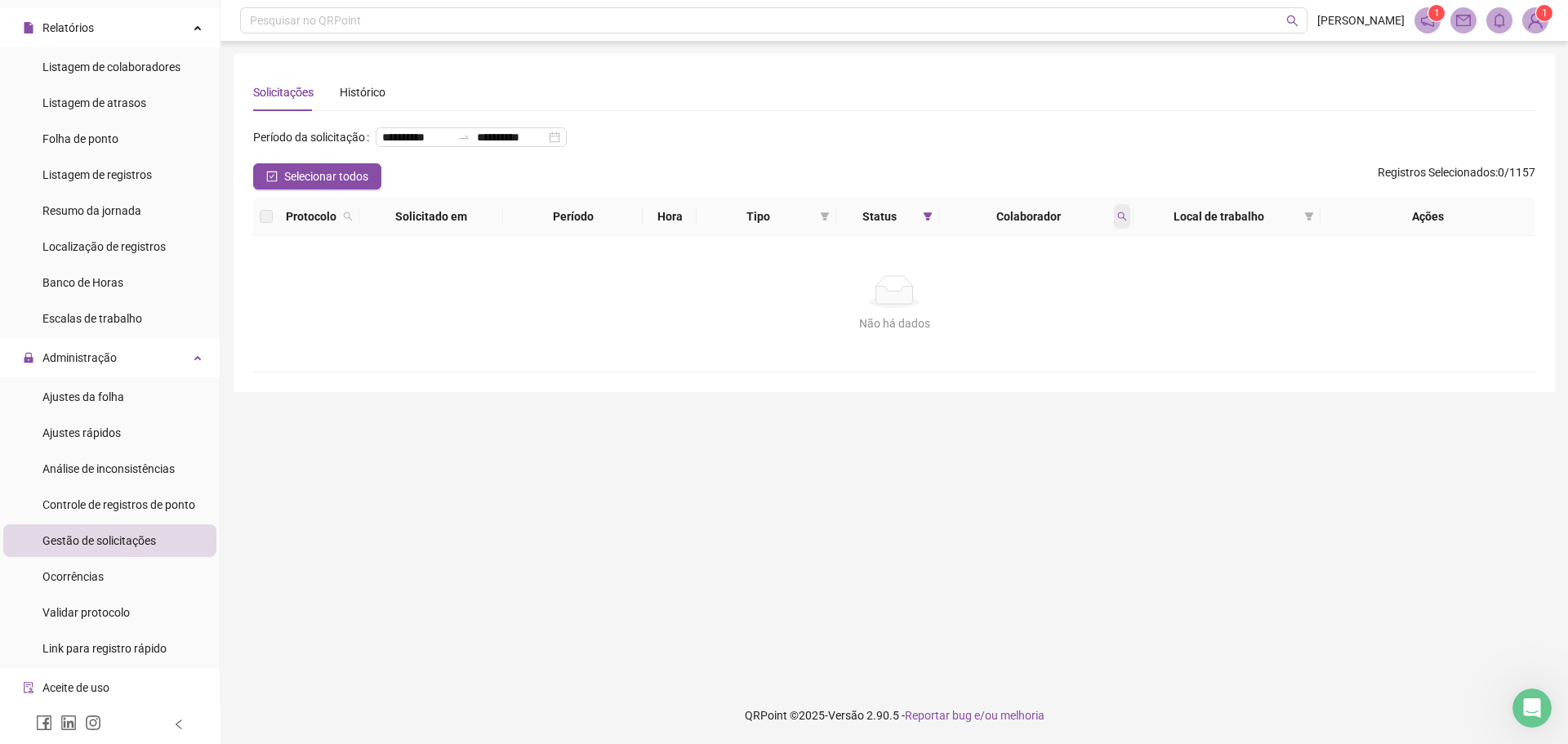
click at [1127, 229] on span at bounding box center [1122, 217] width 17 height 24
type input "******"
click at [1127, 229] on span at bounding box center [1122, 217] width 17 height 24
click at [1002, 309] on span "Buscar" at bounding box center [1015, 307] width 36 height 18
click at [1115, 229] on span at bounding box center [1122, 217] width 17 height 24
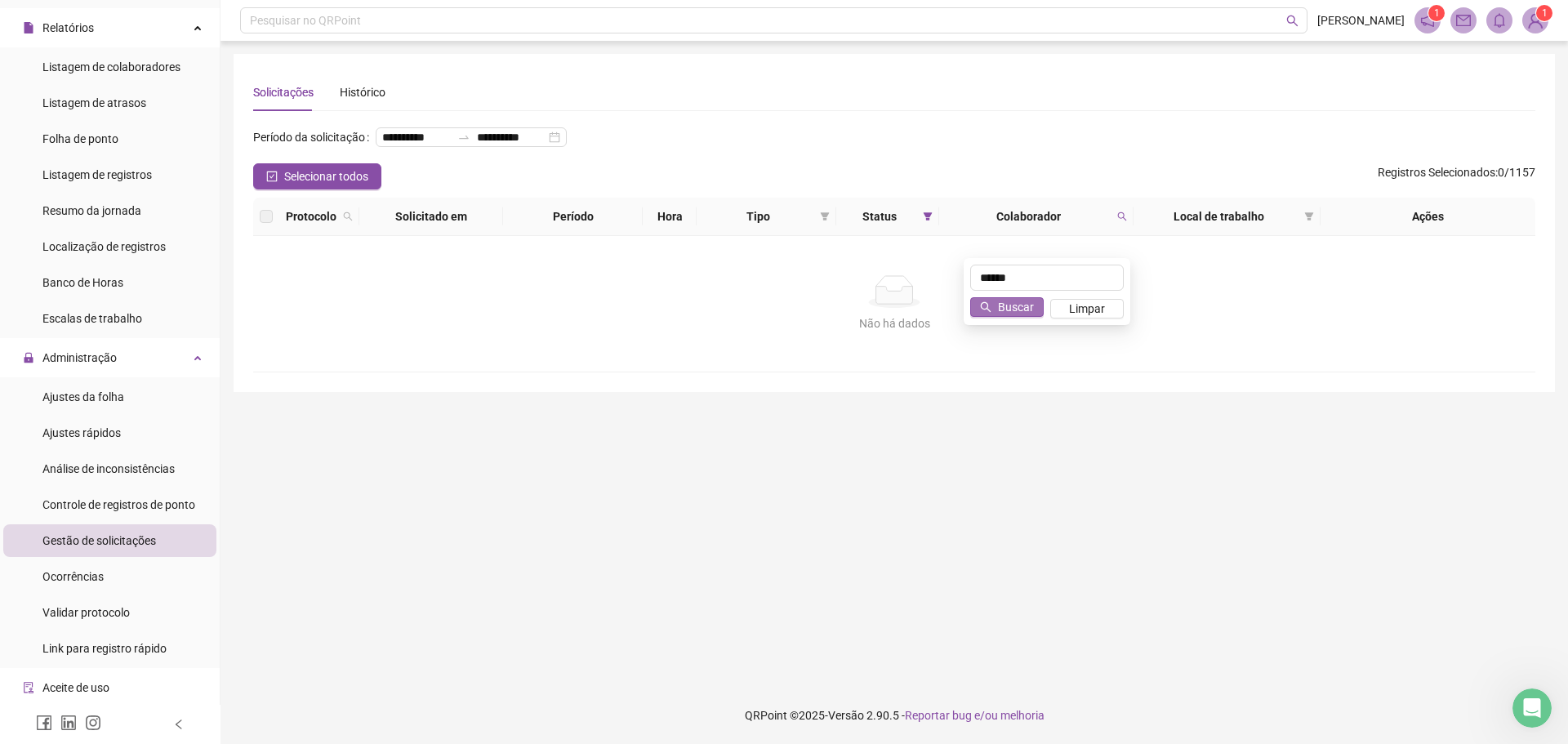
click at [1011, 307] on span "Buscar" at bounding box center [1015, 307] width 36 height 18
